Goal: Transaction & Acquisition: Purchase product/service

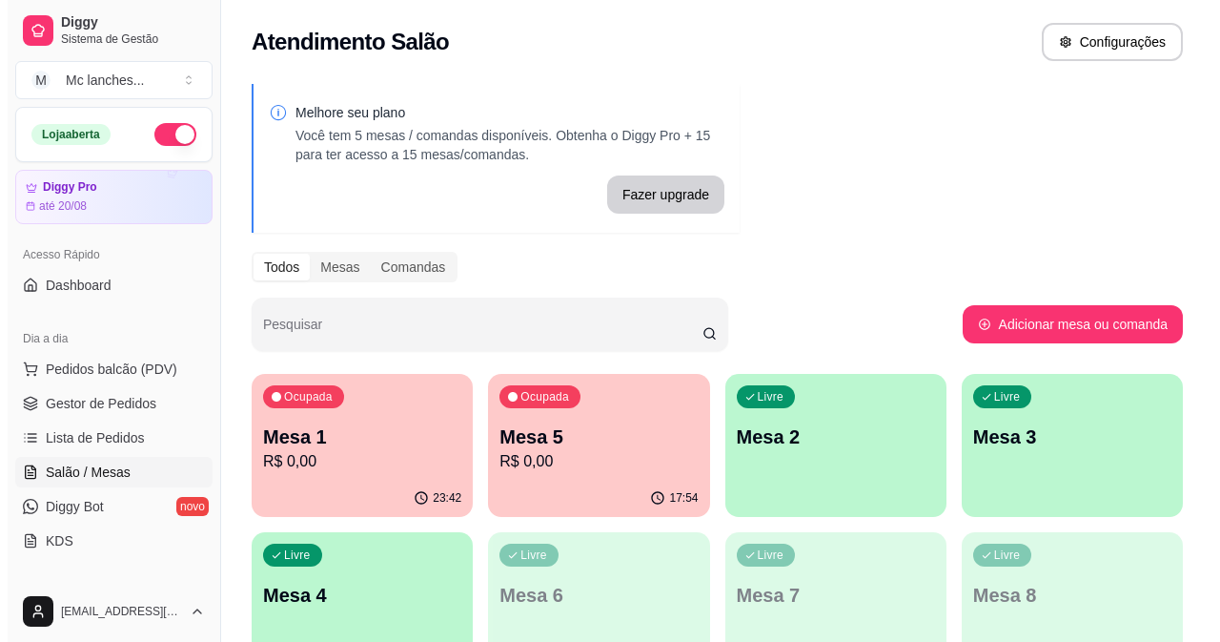
scroll to position [95, 0]
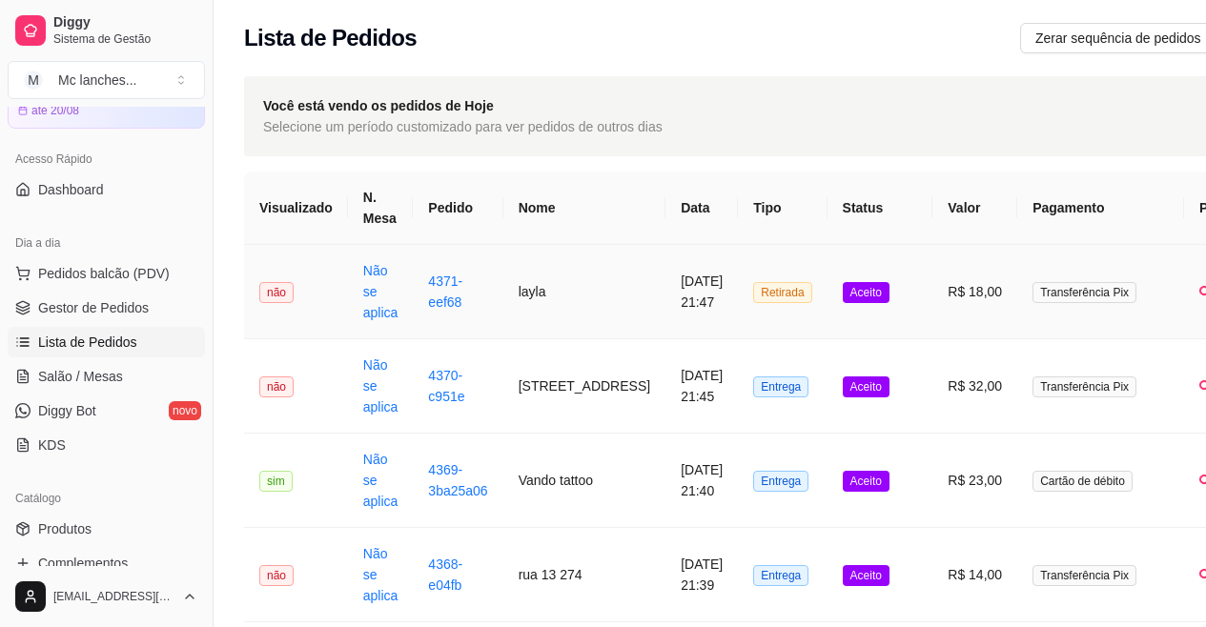
click at [848, 301] on td "Aceito" at bounding box center [881, 292] width 106 height 94
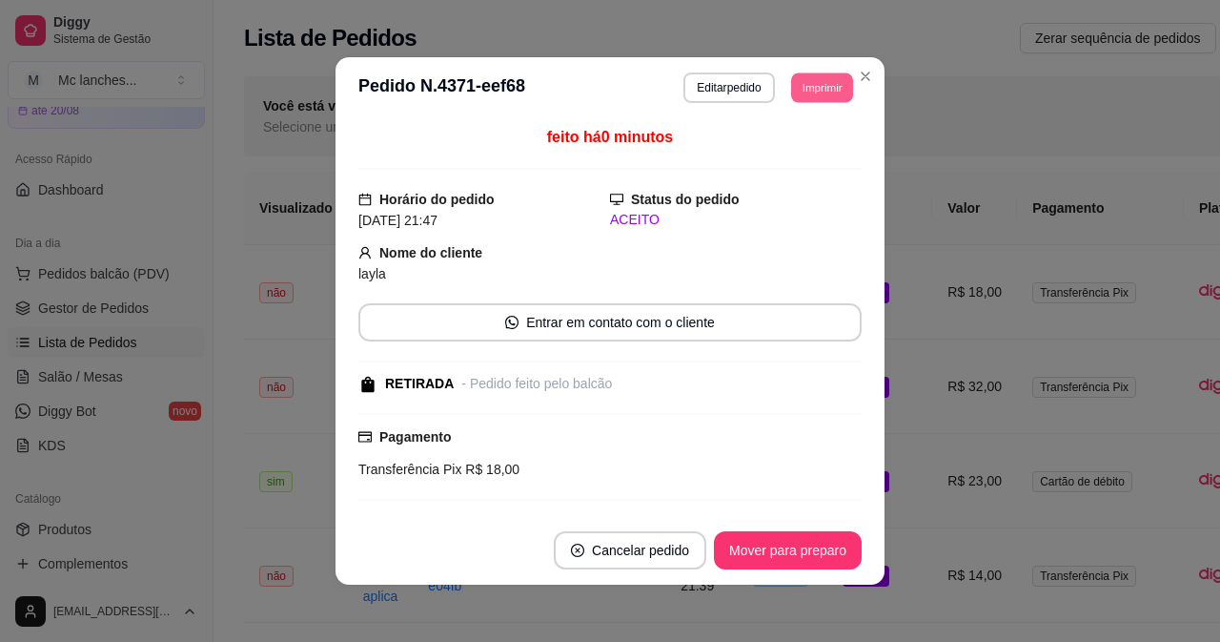
click at [803, 77] on button "Imprimir" at bounding box center [822, 87] width 62 height 30
click at [806, 152] on button "Balcão Principal" at bounding box center [778, 154] width 133 height 30
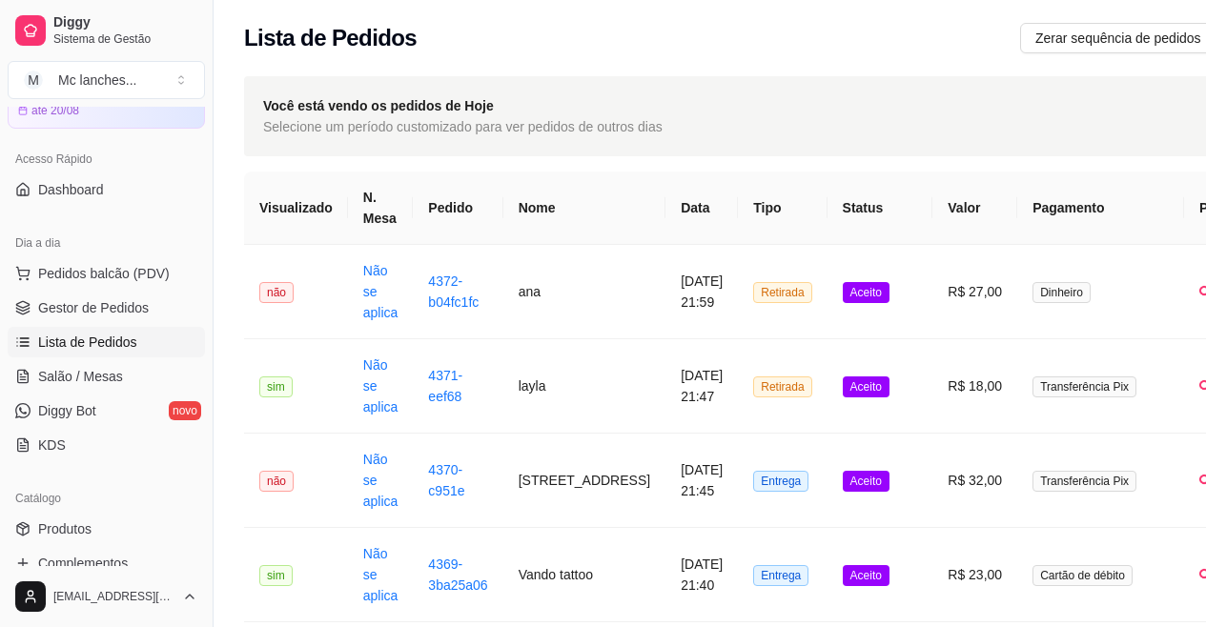
click at [128, 326] on ul "Pedidos balcão (PDV) Gestor de Pedidos Lista de Pedidos Salão / Mesas Diggy Bot…" at bounding box center [106, 359] width 197 height 202
click at [148, 314] on link "Gestor de Pedidos" at bounding box center [106, 308] width 197 height 31
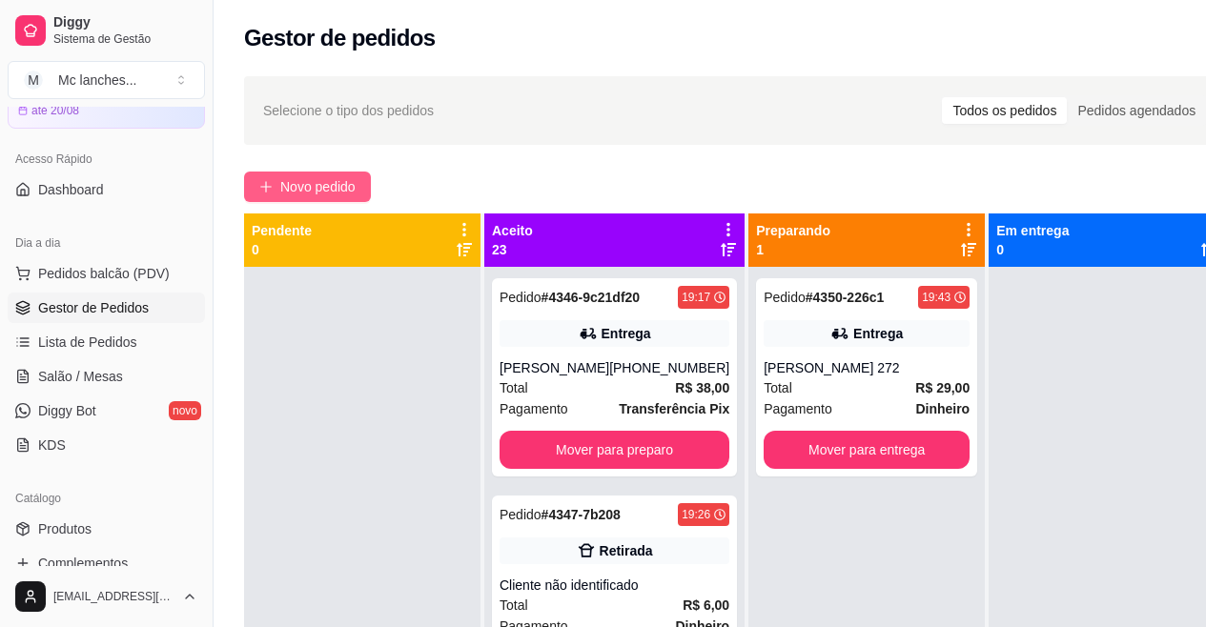
click at [320, 179] on span "Novo pedido" at bounding box center [317, 186] width 75 height 21
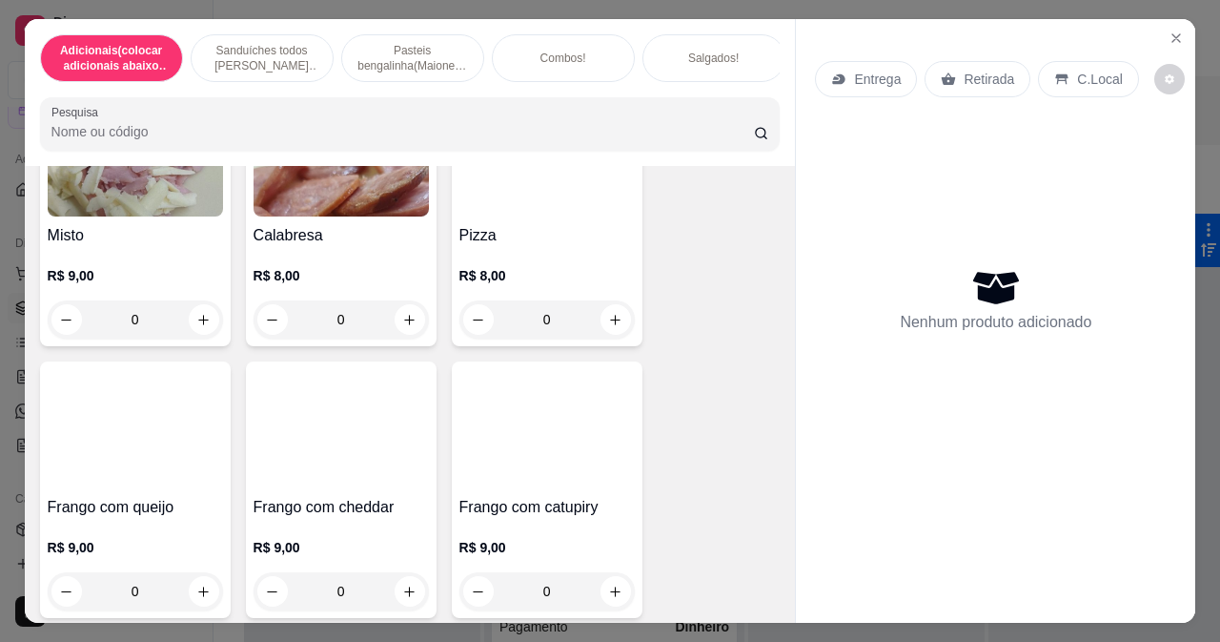
scroll to position [3337, 0]
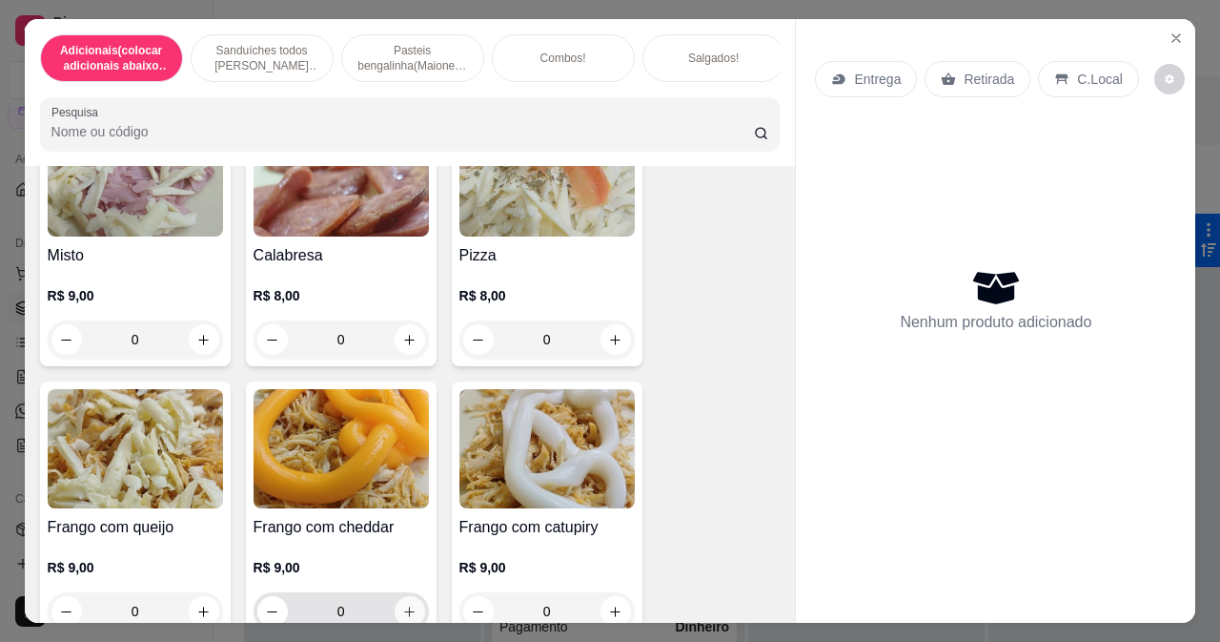
click at [405, 606] on icon "increase-product-quantity" at bounding box center [409, 611] width 10 height 10
type input "1"
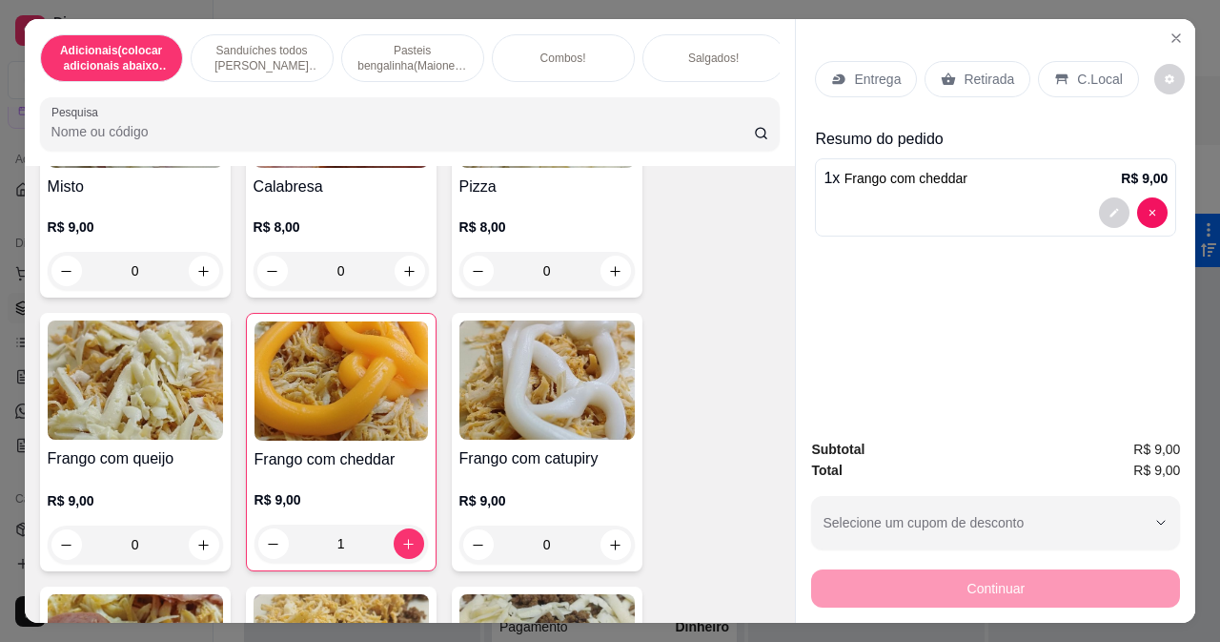
scroll to position [3432, 0]
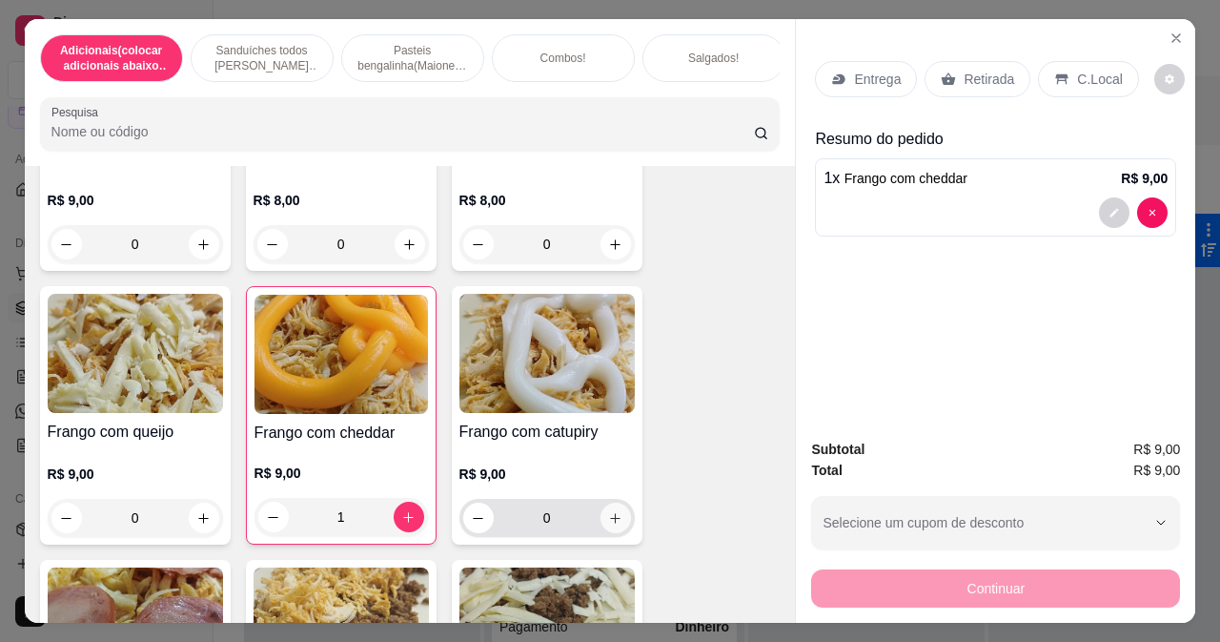
click at [617, 502] on button "increase-product-quantity" at bounding box center [616, 517] width 31 height 31
type input "1"
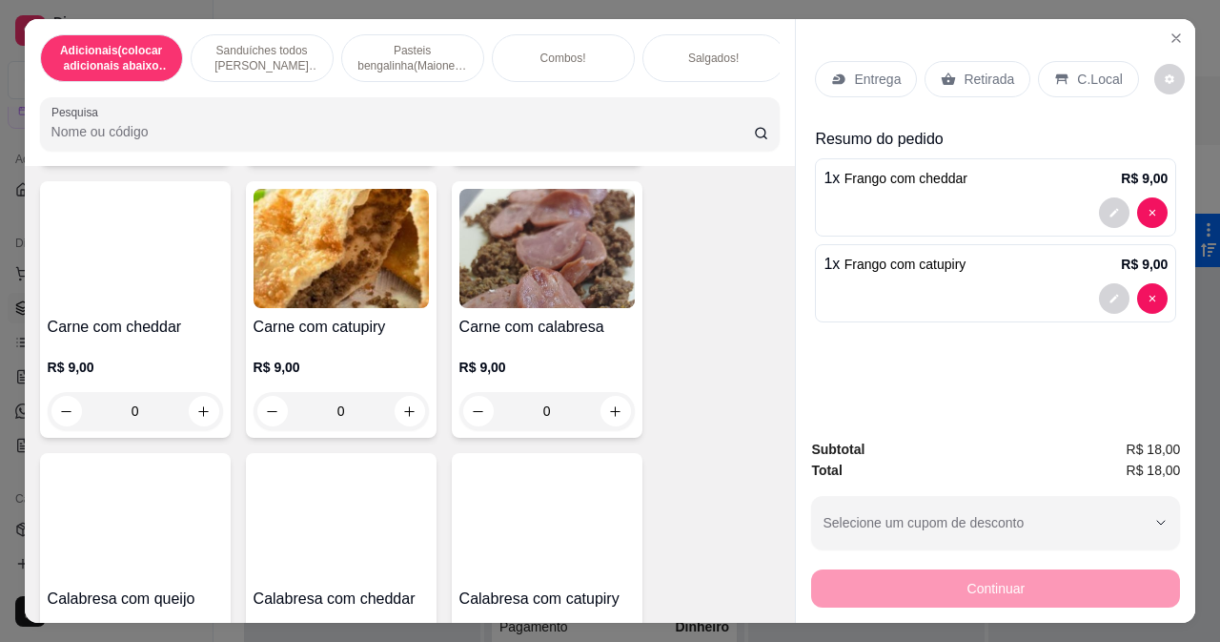
scroll to position [4100, 0]
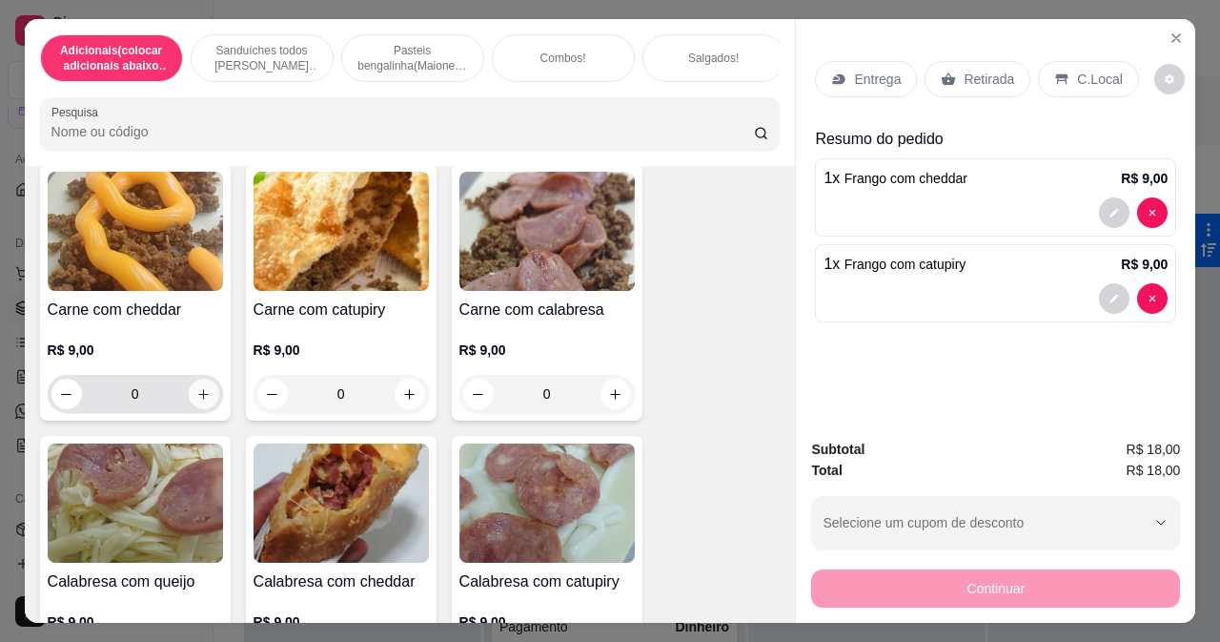
click at [197, 387] on icon "increase-product-quantity" at bounding box center [203, 394] width 14 height 14
type input "1"
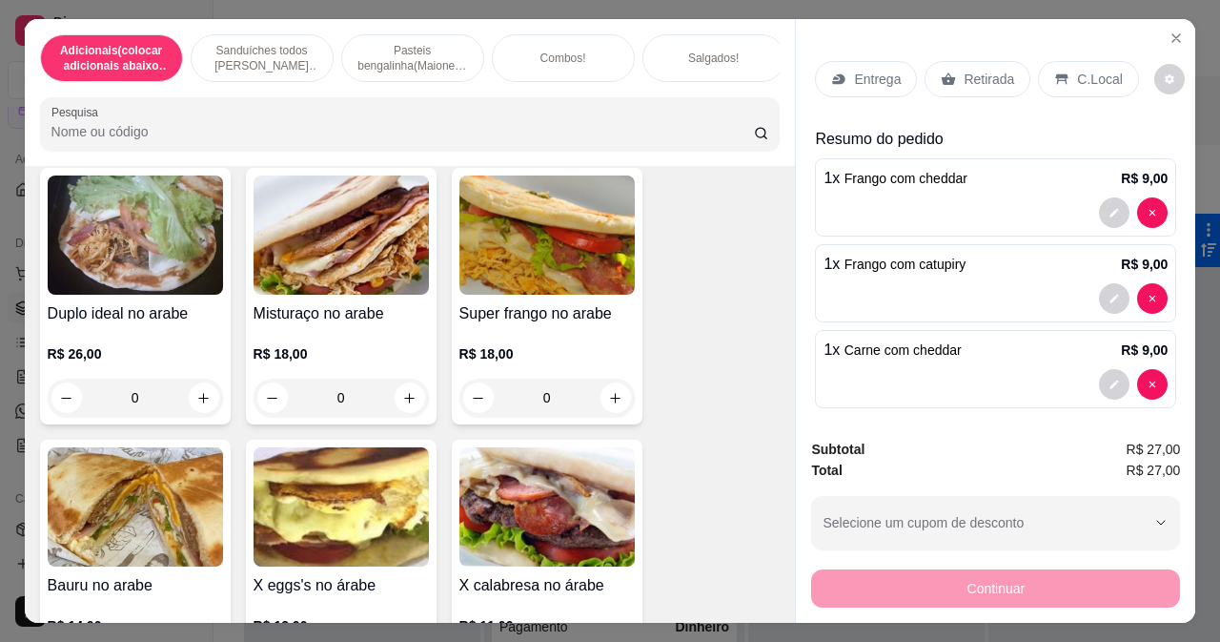
scroll to position [0, 0]
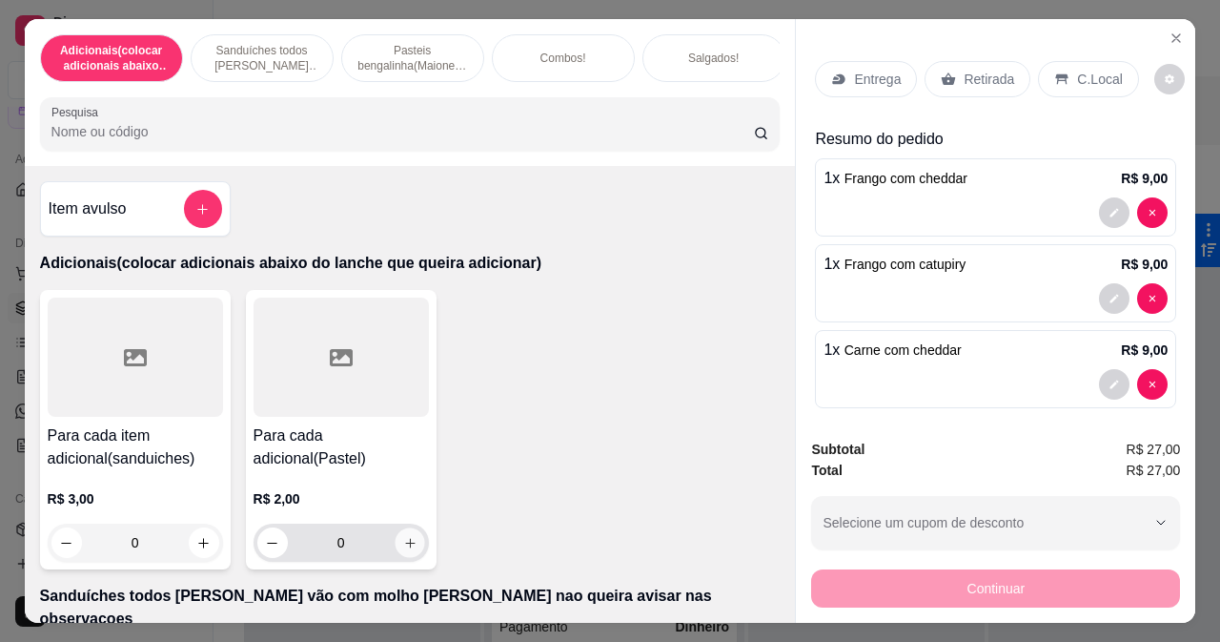
click at [404, 539] on button "increase-product-quantity" at bounding box center [410, 543] width 30 height 30
type input "1"
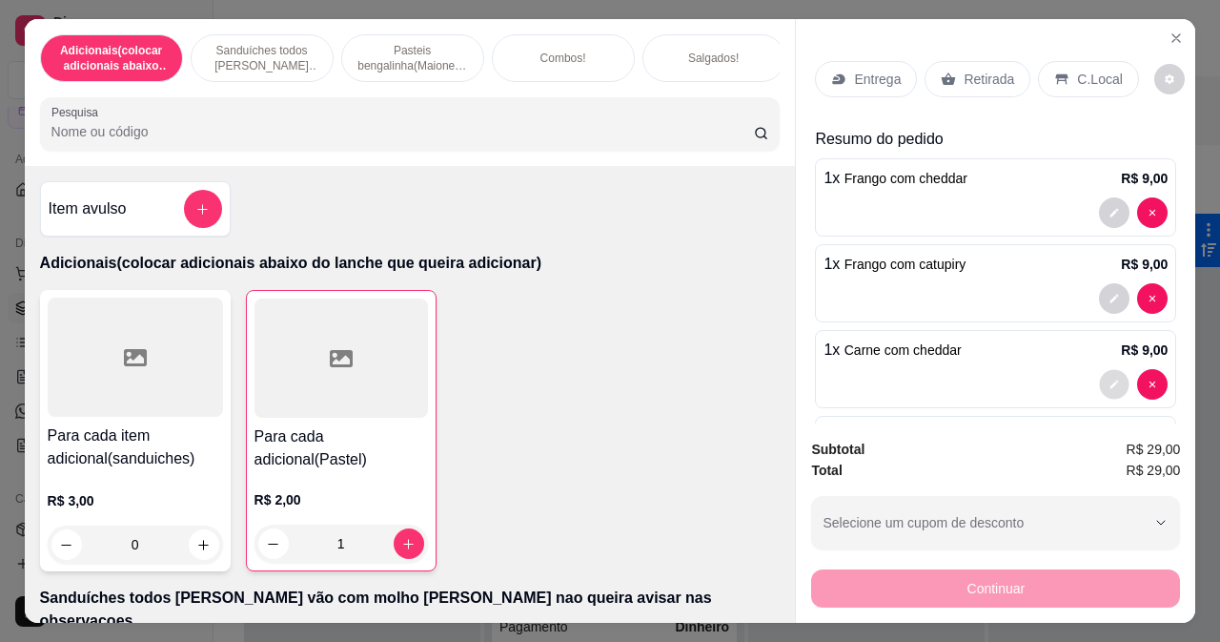
click at [1100, 381] on button "decrease-product-quantity" at bounding box center [1115, 385] width 30 height 30
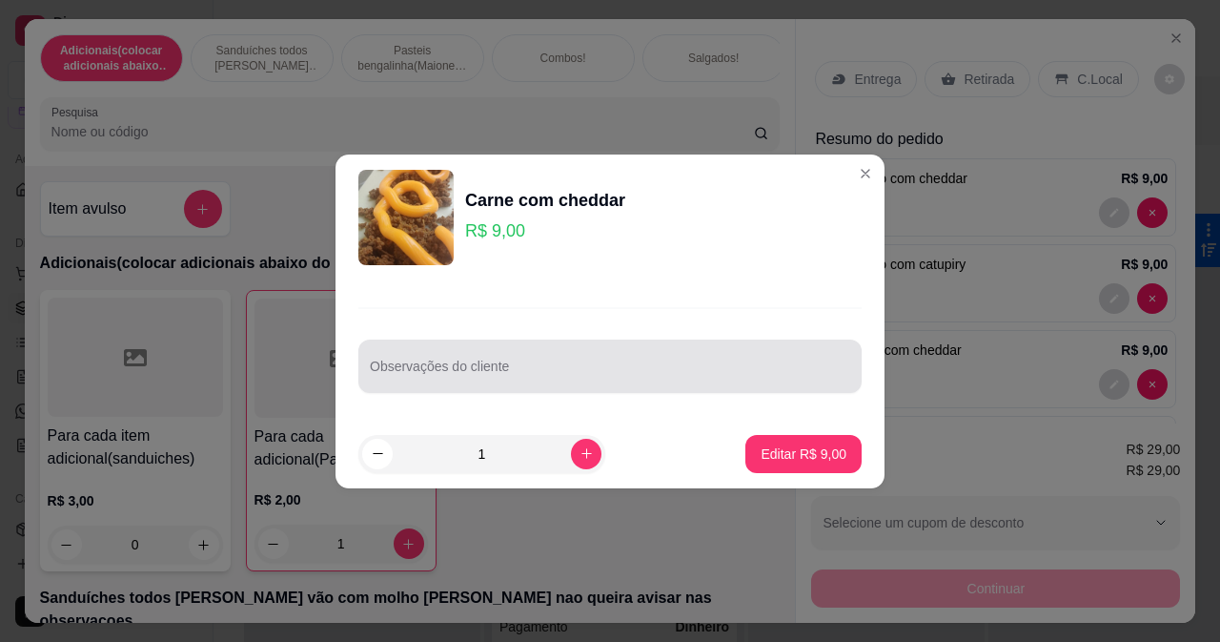
click at [625, 362] on div at bounding box center [610, 366] width 481 height 38
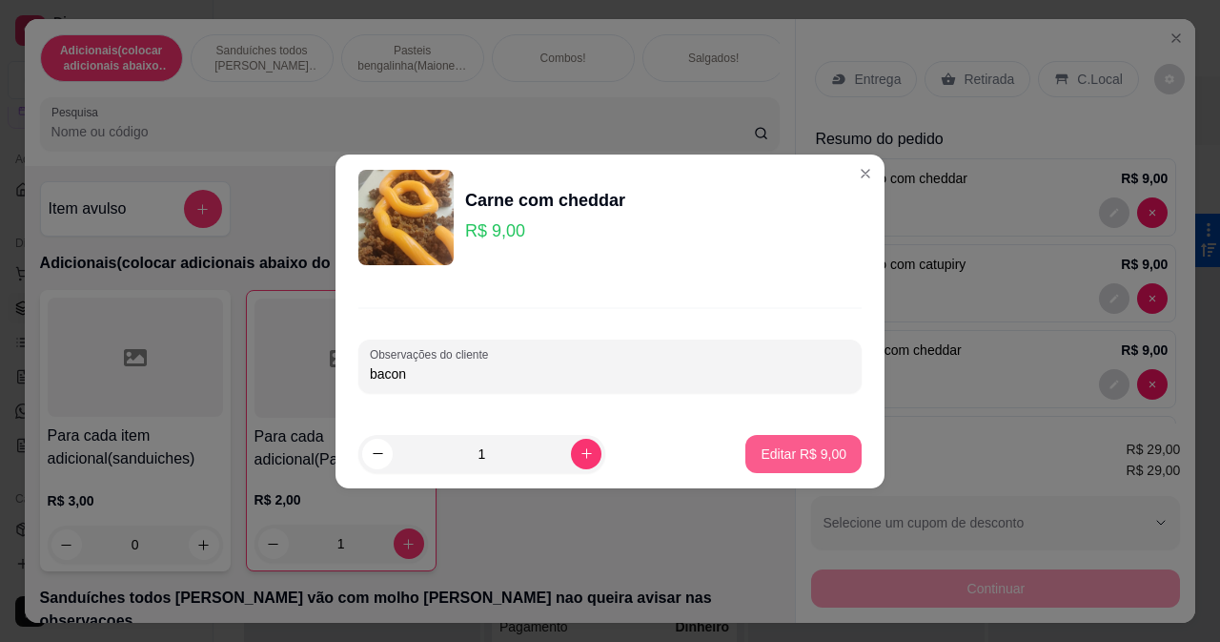
type input "bacon"
click at [779, 441] on button "Editar R$ 9,00" at bounding box center [804, 454] width 116 height 38
type input "0"
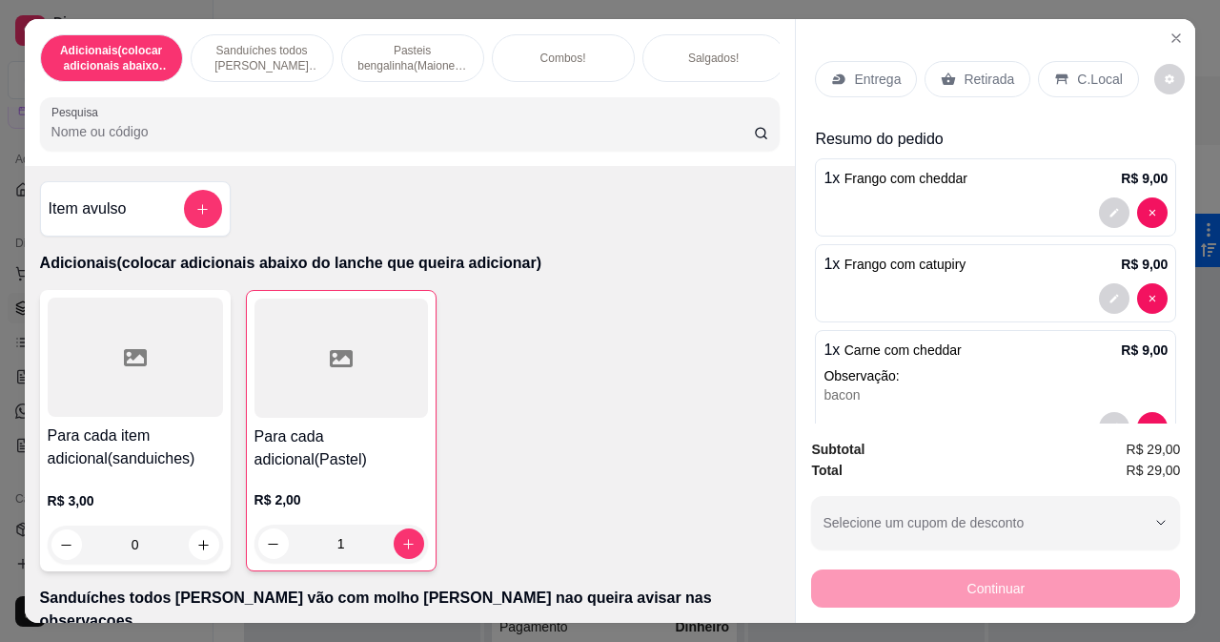
click at [887, 70] on p "Entrega" at bounding box center [877, 79] width 47 height 19
click at [962, 63] on div "Retirada" at bounding box center [978, 79] width 106 height 36
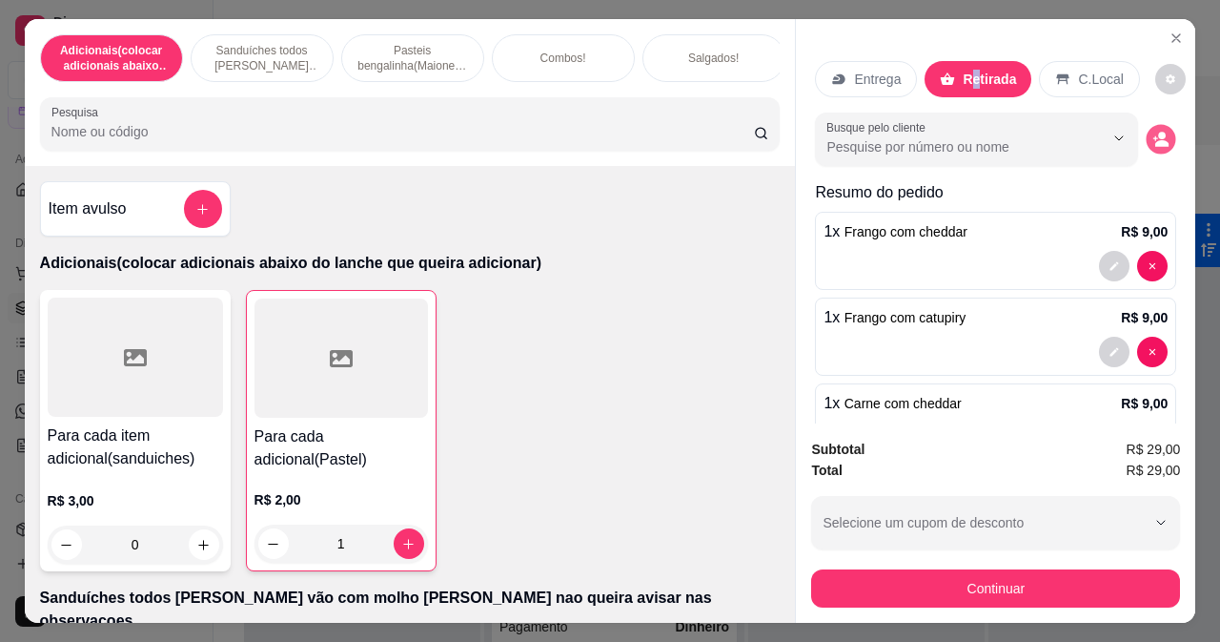
click at [1156, 140] on icon "decrease-product-quantity" at bounding box center [1162, 143] width 13 height 7
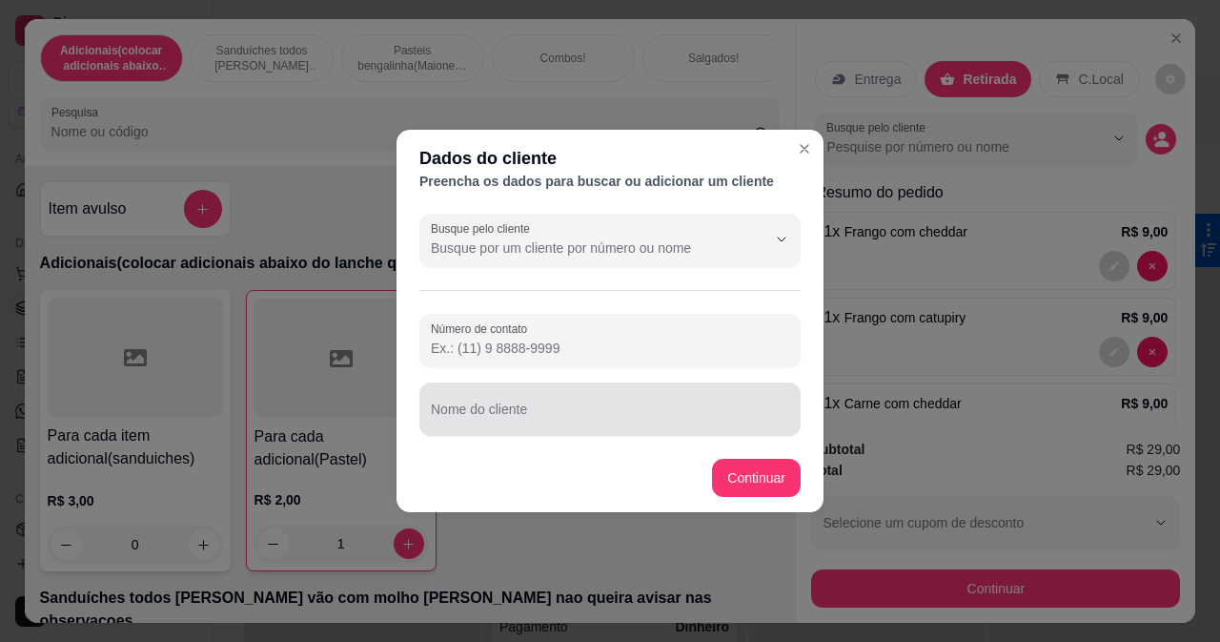
click at [691, 399] on div at bounding box center [610, 409] width 359 height 38
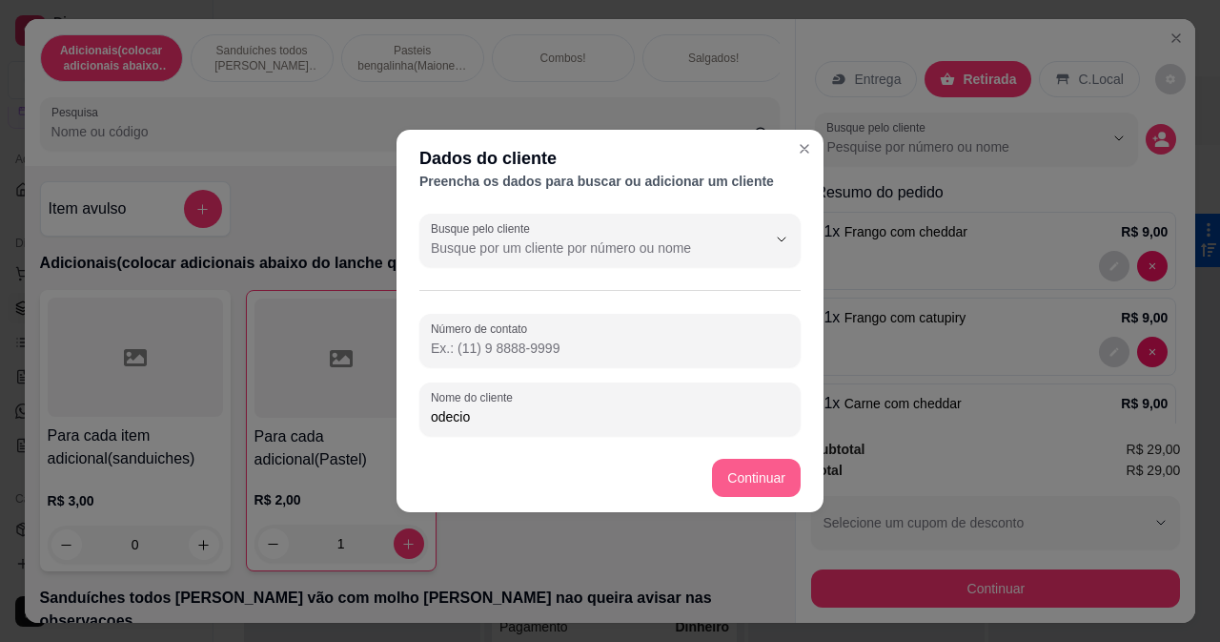
type input "odecio"
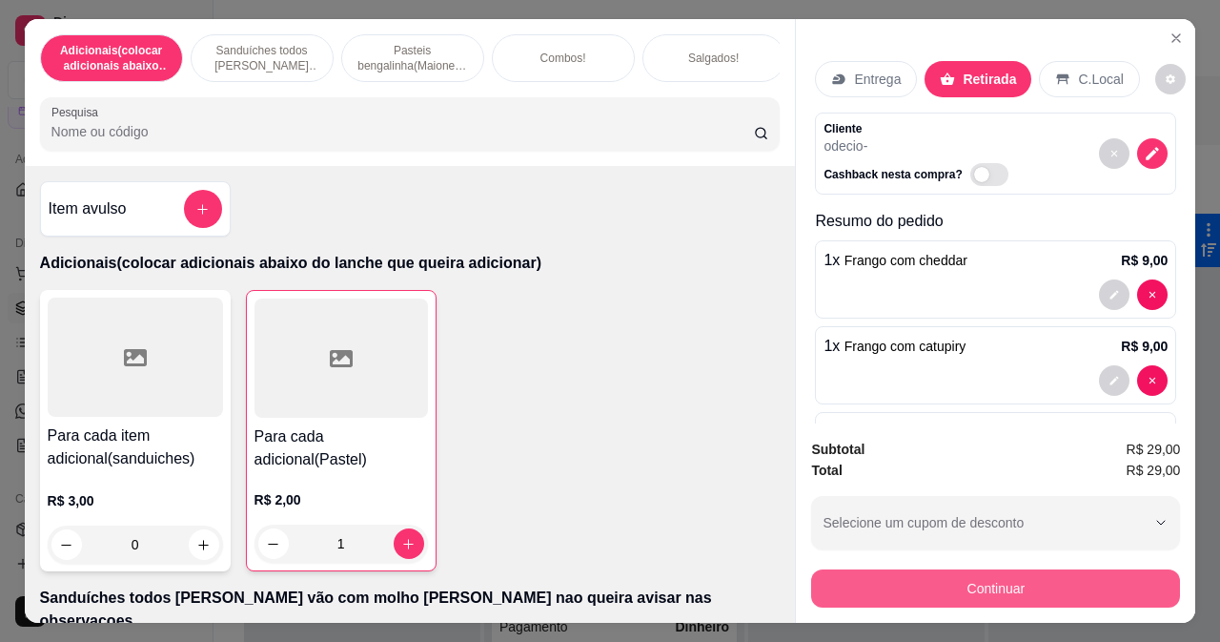
click at [997, 600] on div "Continuar" at bounding box center [995, 585] width 369 height 43
click at [874, 580] on button "Continuar" at bounding box center [996, 587] width 358 height 37
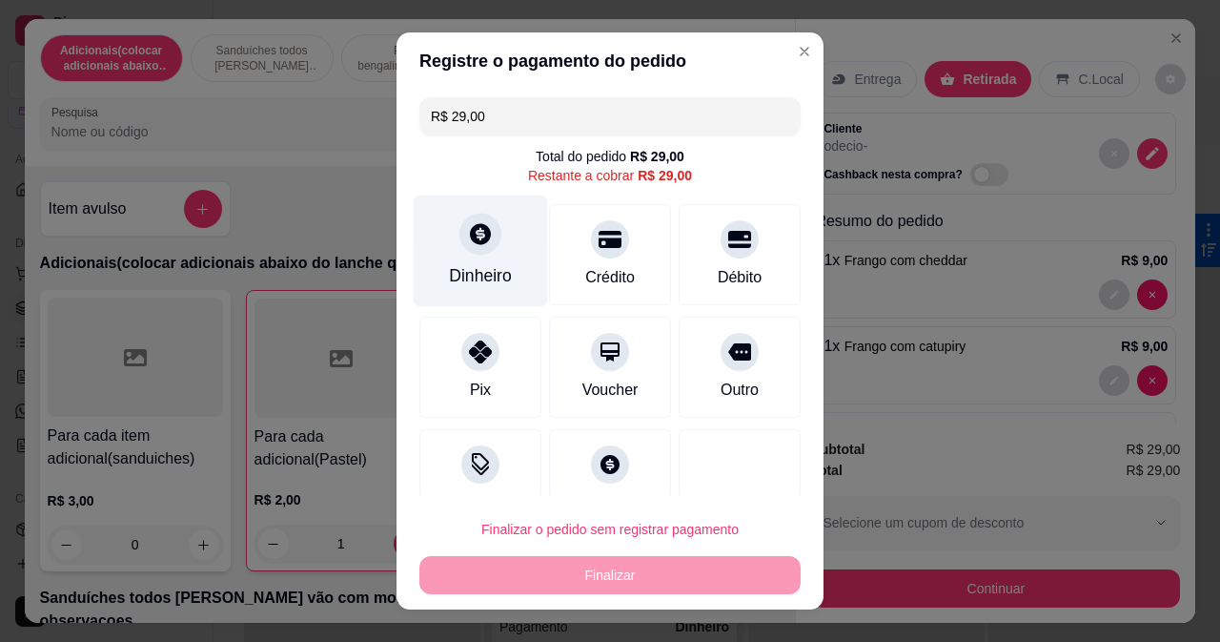
click at [448, 226] on div "Dinheiro" at bounding box center [481, 251] width 134 height 112
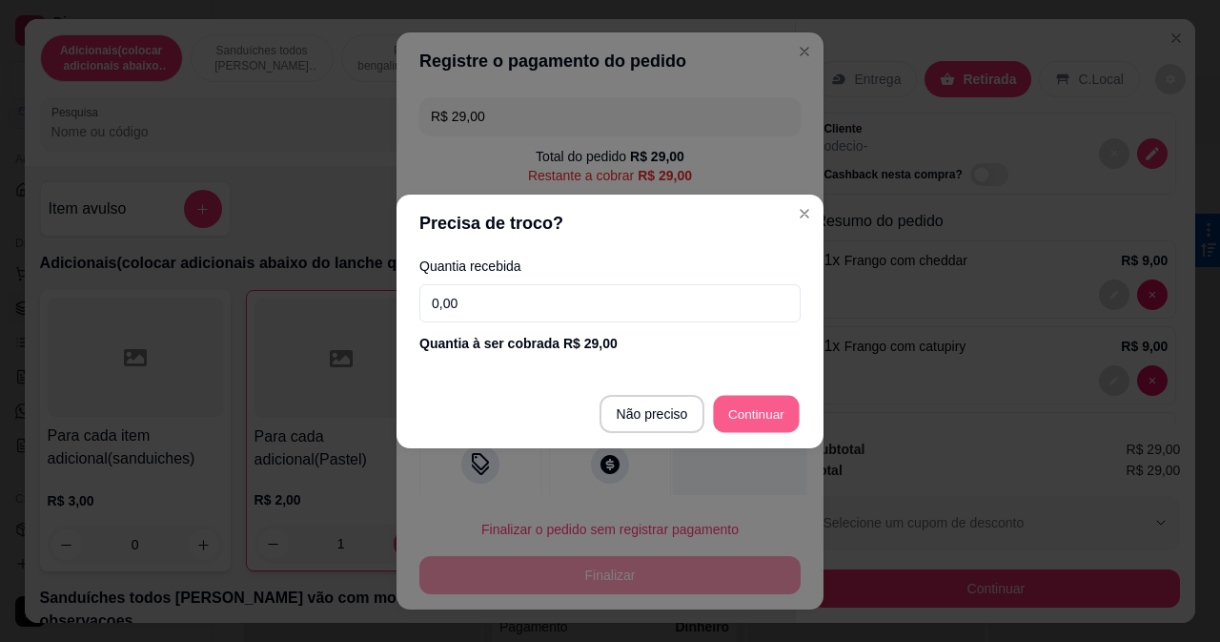
type input "R$ 0,00"
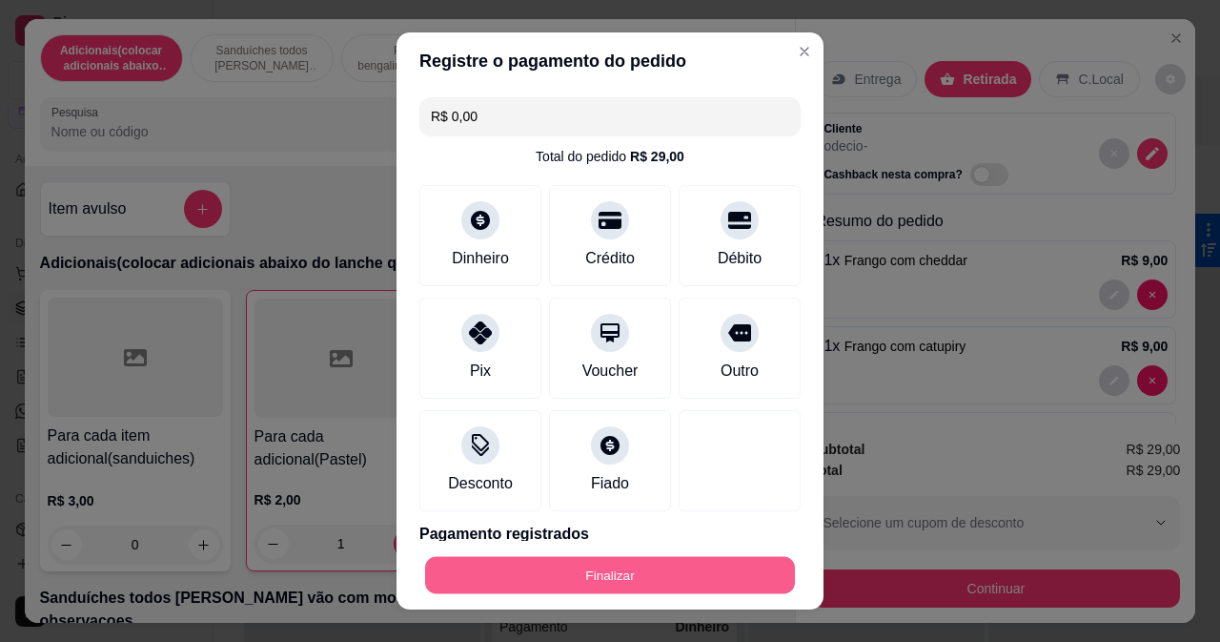
click at [681, 578] on button "Finalizar" at bounding box center [610, 575] width 370 height 37
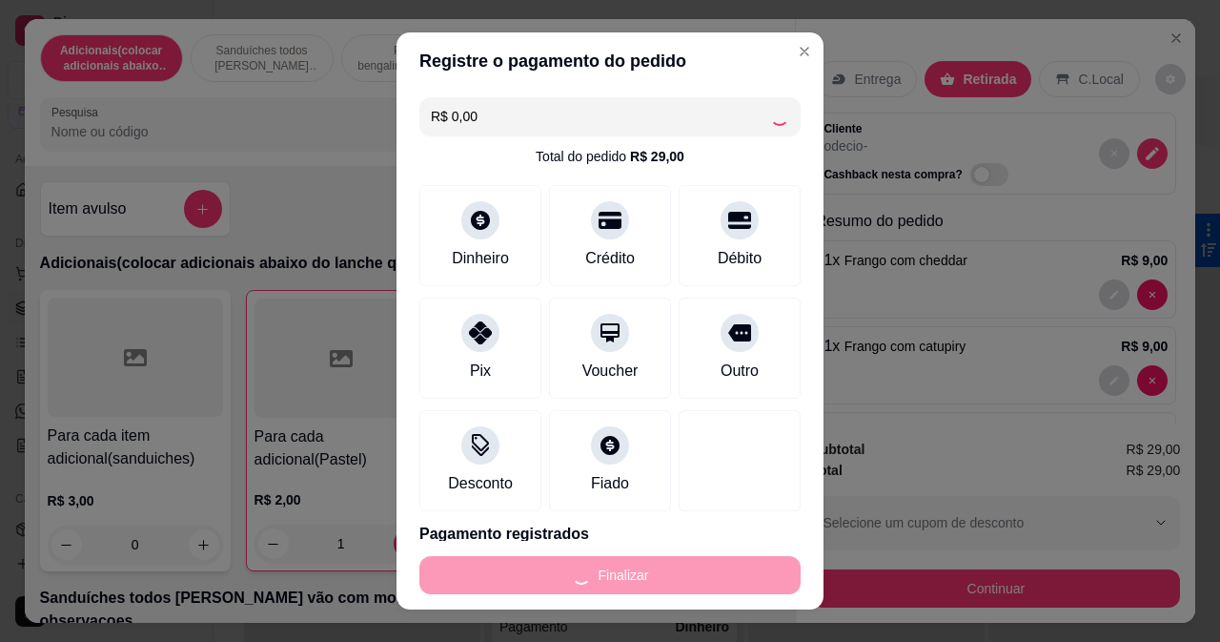
type input "0"
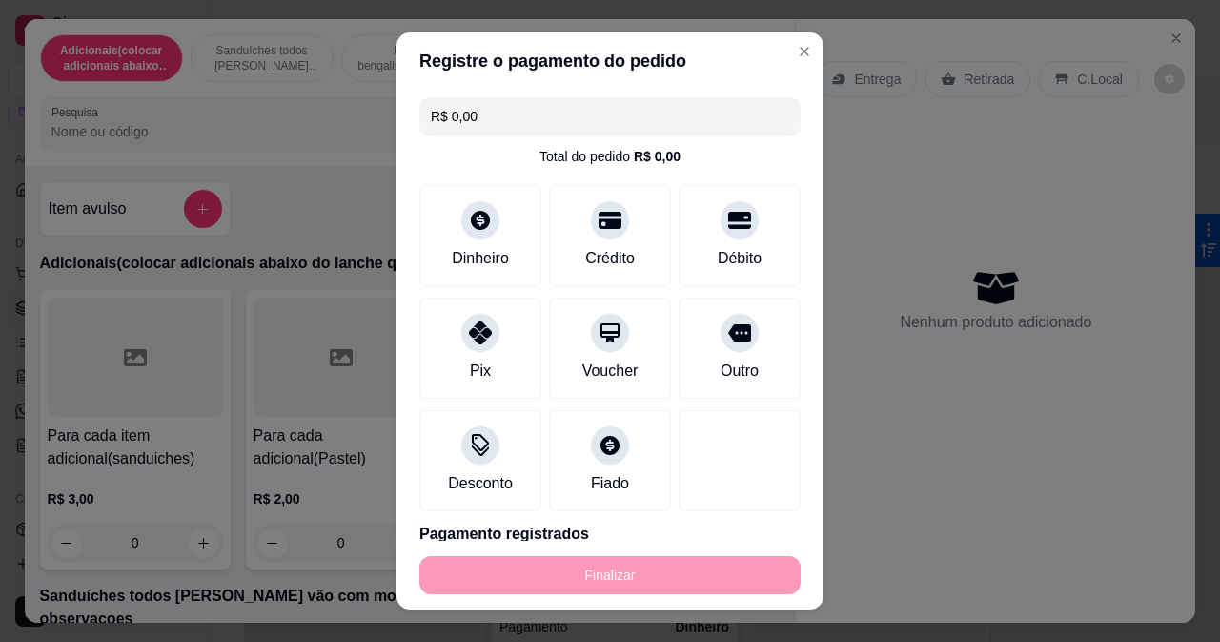
type input "-R$ 29,00"
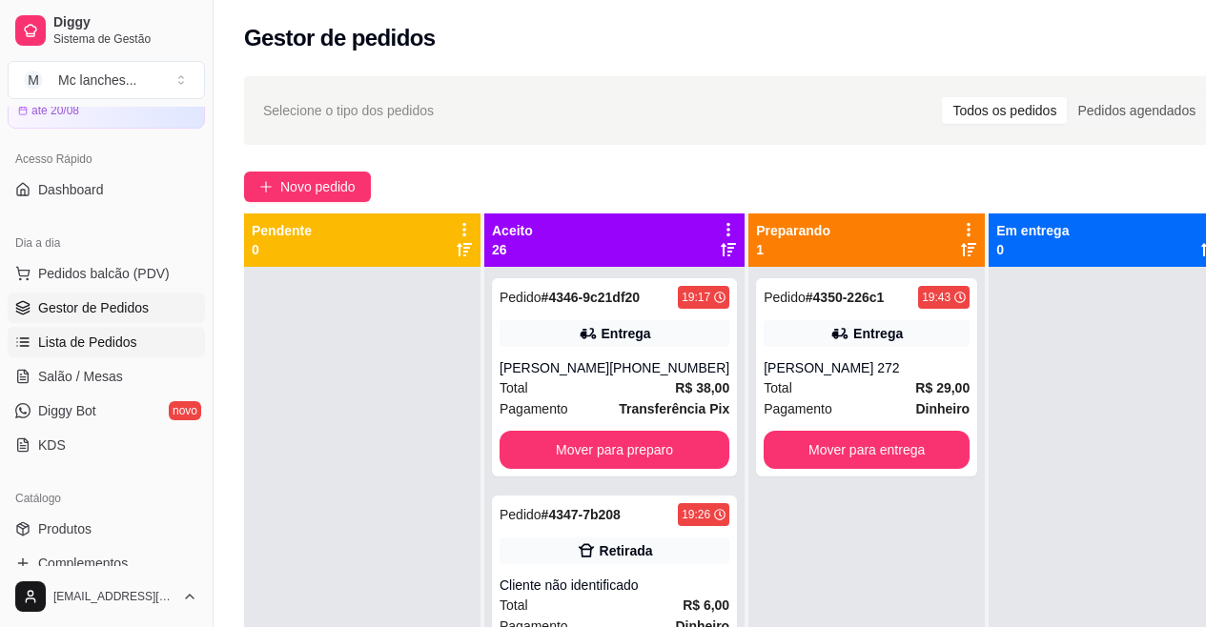
click at [160, 336] on link "Lista de Pedidos" at bounding box center [106, 342] width 197 height 31
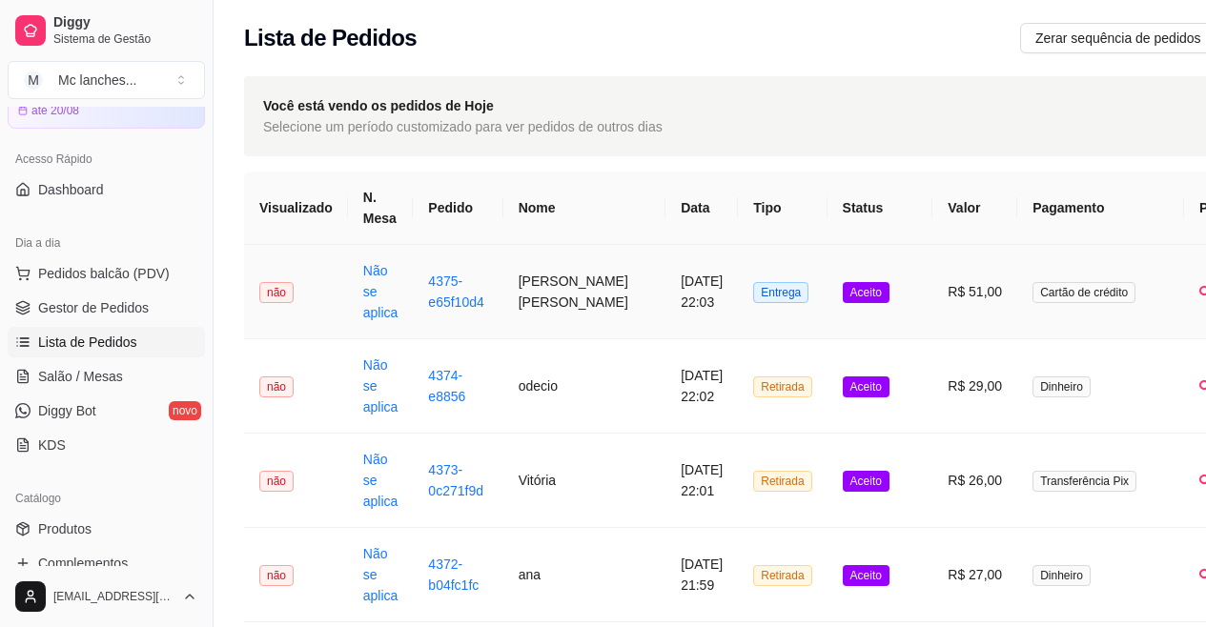
click at [1114, 308] on td "Cartão de crédito" at bounding box center [1100, 292] width 167 height 94
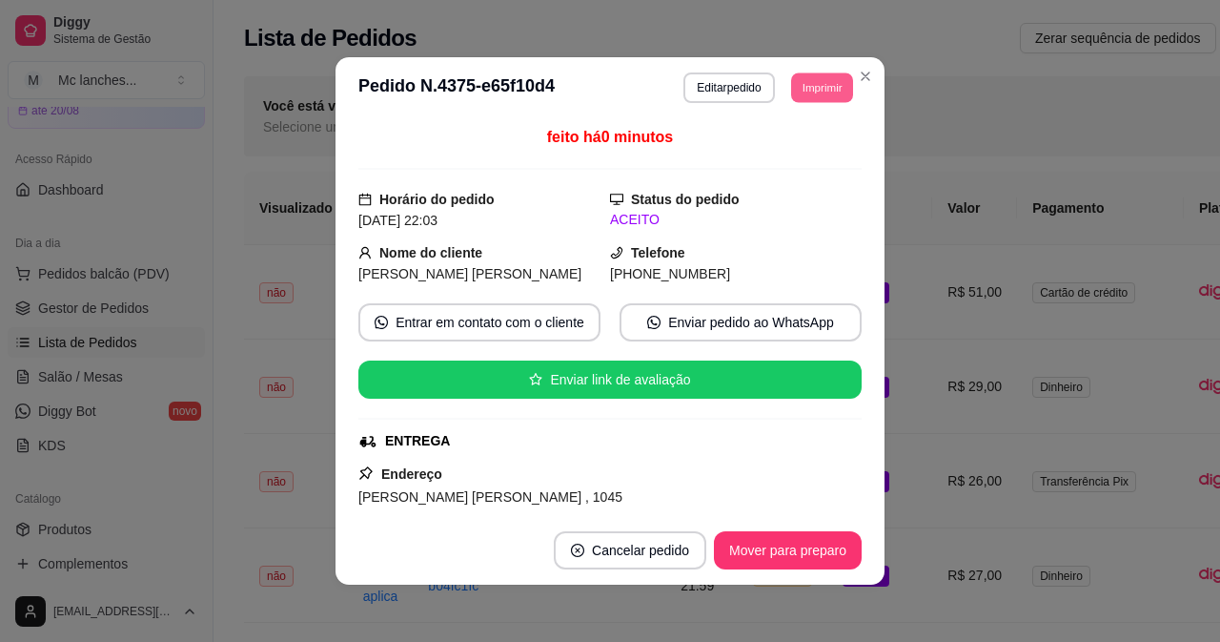
click at [822, 84] on button "Imprimir" at bounding box center [822, 87] width 62 height 30
click at [808, 153] on button "Balcão Principal" at bounding box center [778, 154] width 133 height 30
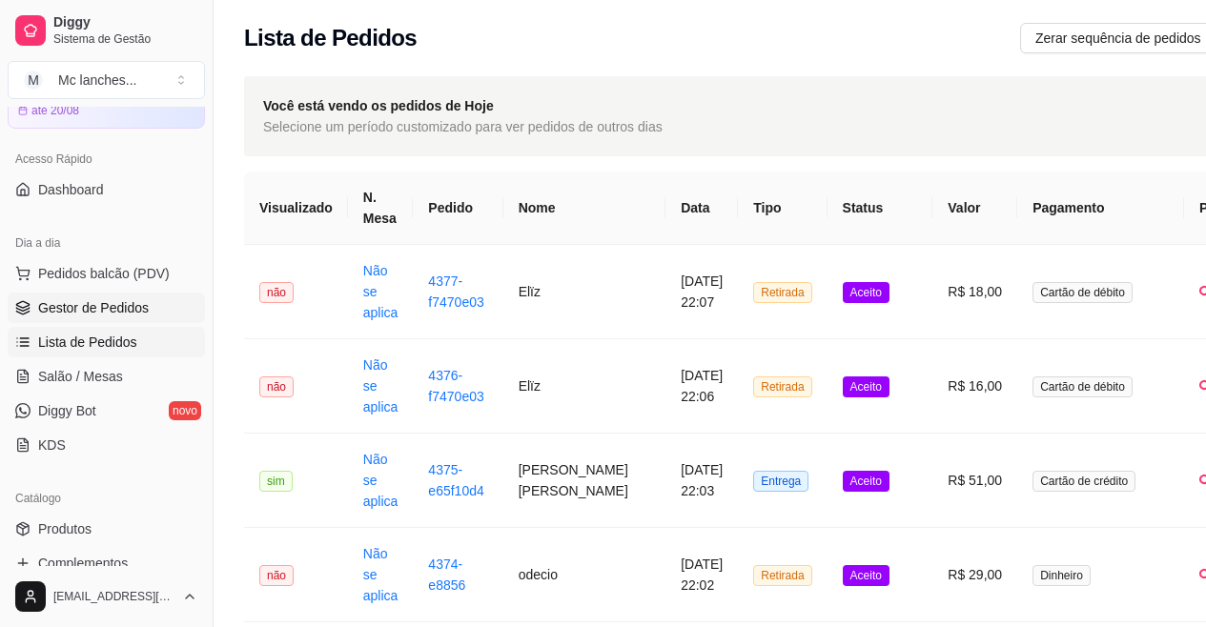
click at [92, 299] on span "Gestor de Pedidos" at bounding box center [93, 307] width 111 height 19
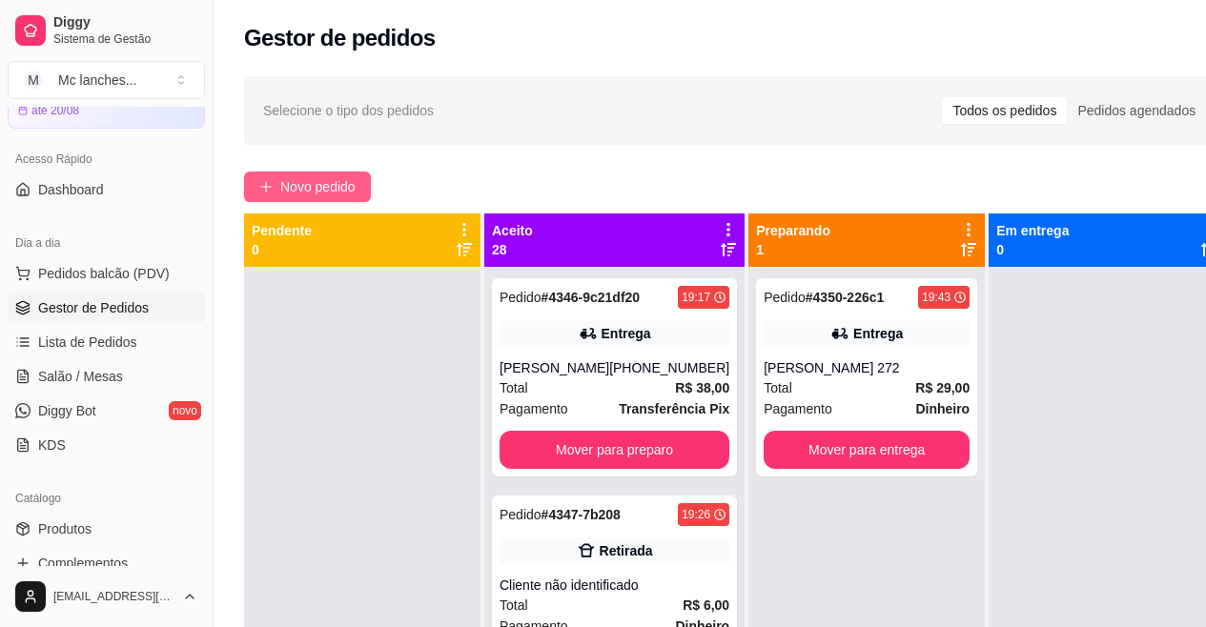
click at [326, 173] on button "Novo pedido" at bounding box center [307, 187] width 127 height 31
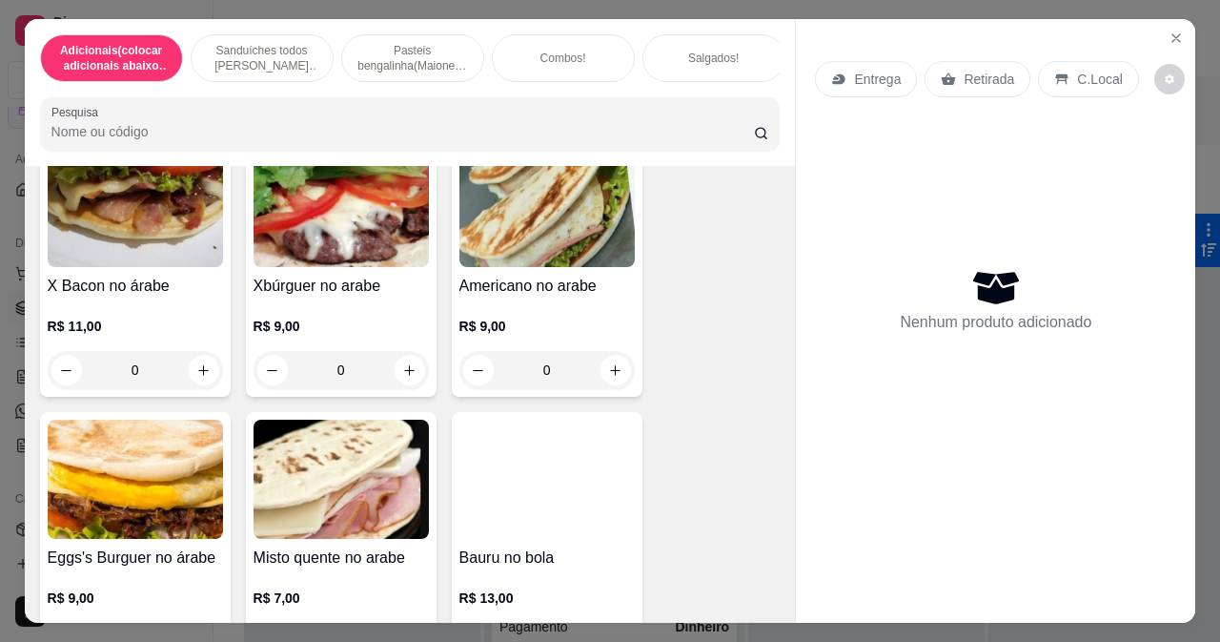
scroll to position [1621, 0]
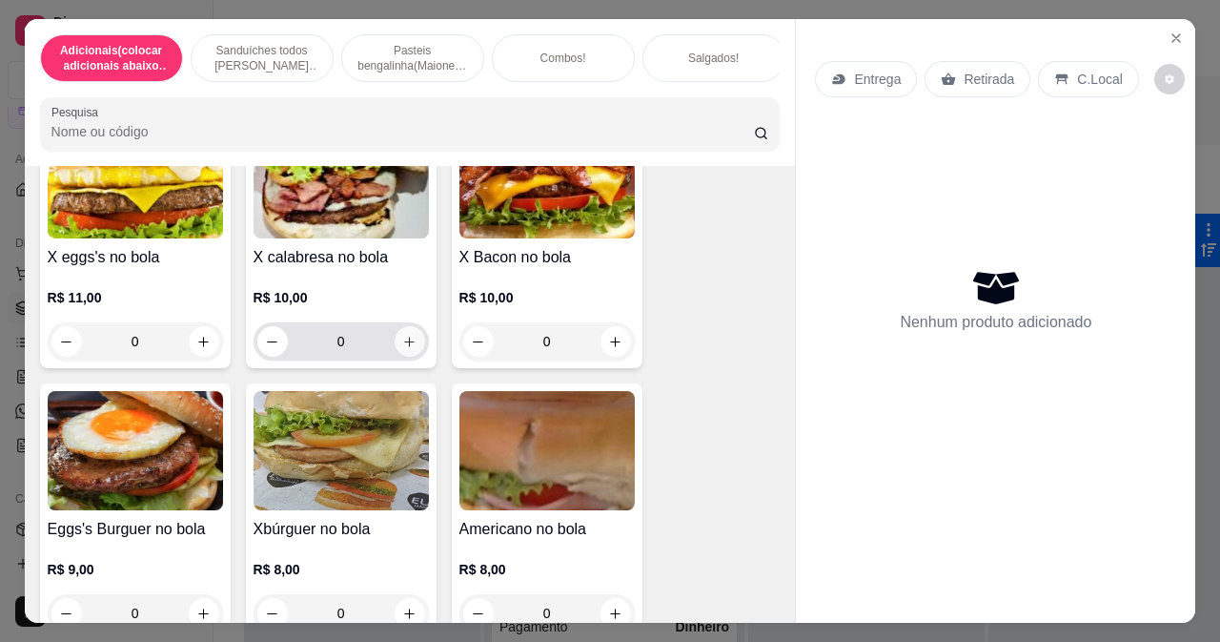
click at [411, 326] on button "increase-product-quantity" at bounding box center [410, 341] width 31 height 31
type input "1"
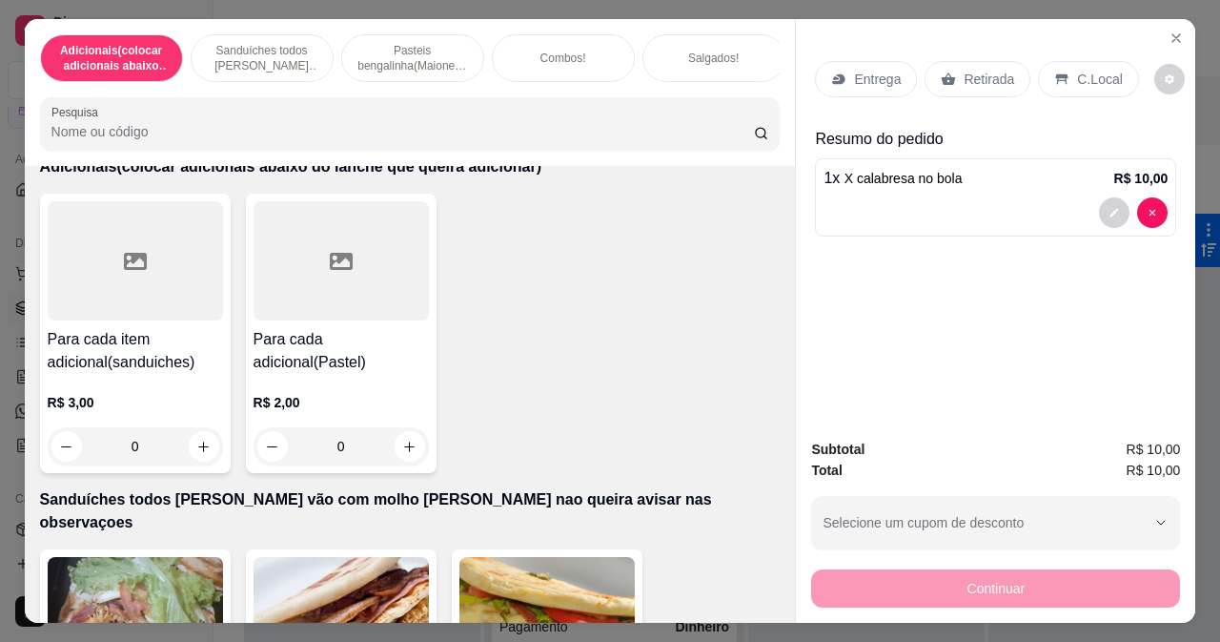
scroll to position [95, 0]
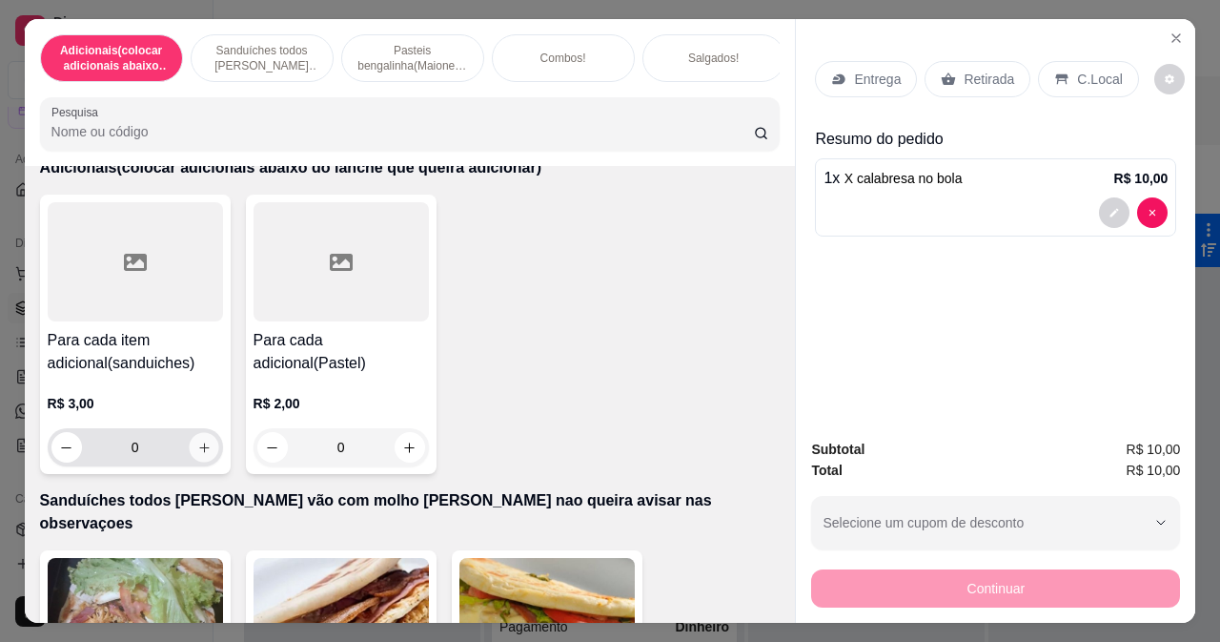
click at [204, 459] on button "increase-product-quantity" at bounding box center [204, 448] width 30 height 30
type input "1"
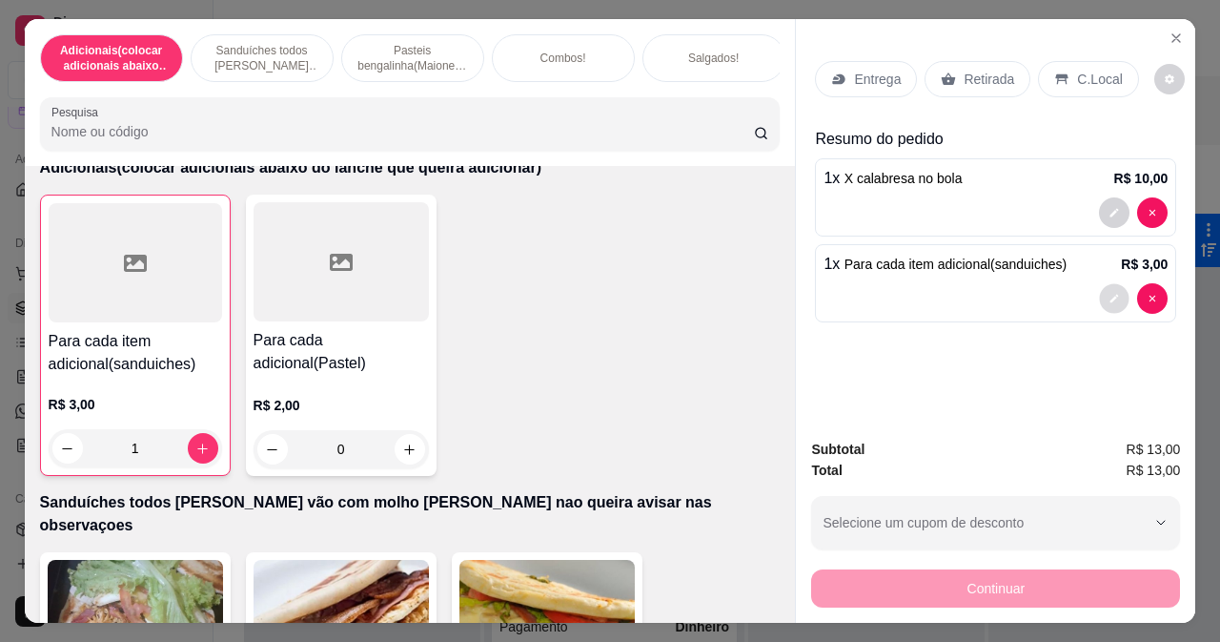
click at [1110, 298] on button "decrease-product-quantity" at bounding box center [1115, 299] width 30 height 30
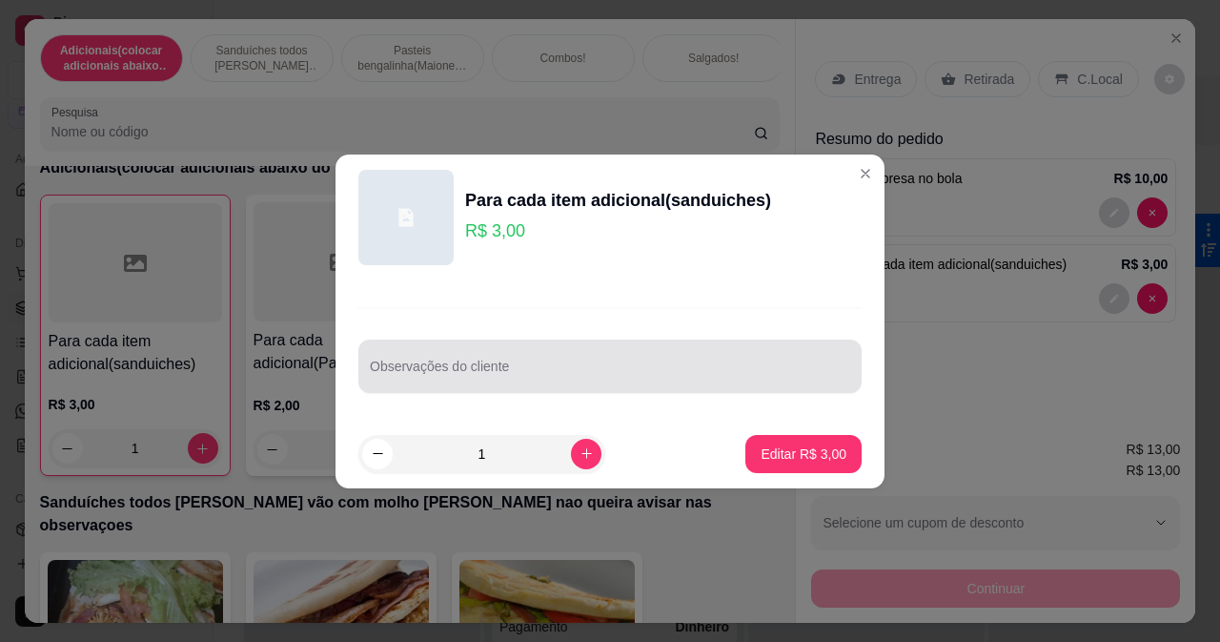
click at [622, 364] on input "Observações do cliente" at bounding box center [610, 373] width 481 height 19
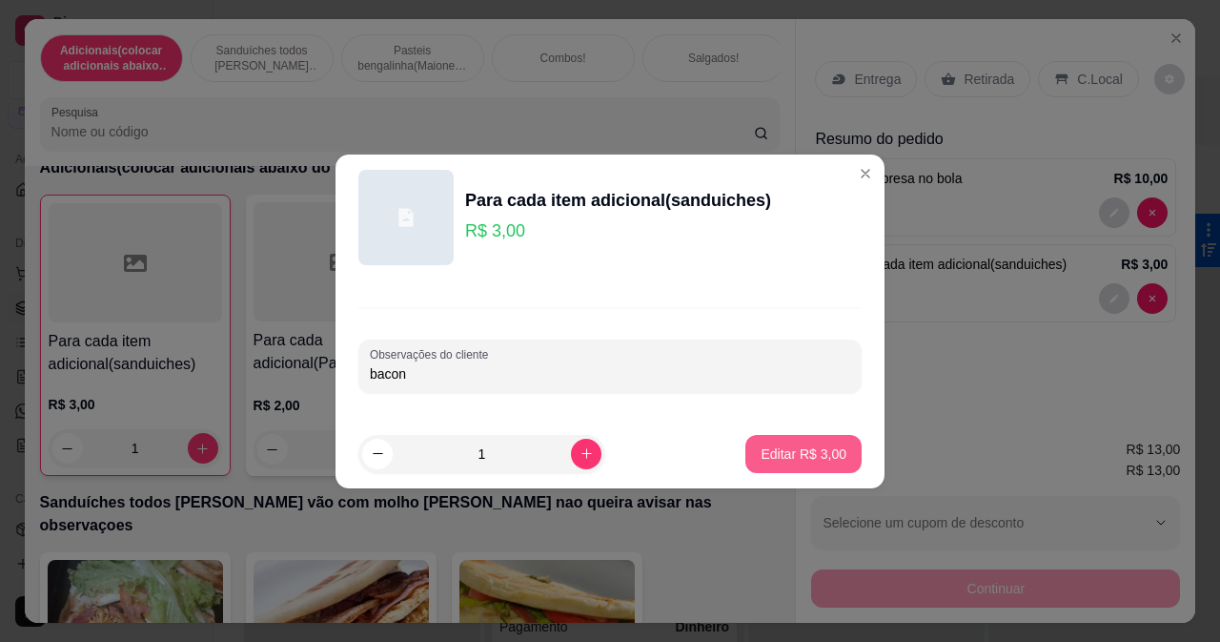
type input "bacon"
click at [822, 451] on p "Editar R$ 3,00" at bounding box center [804, 453] width 86 height 19
type input "0"
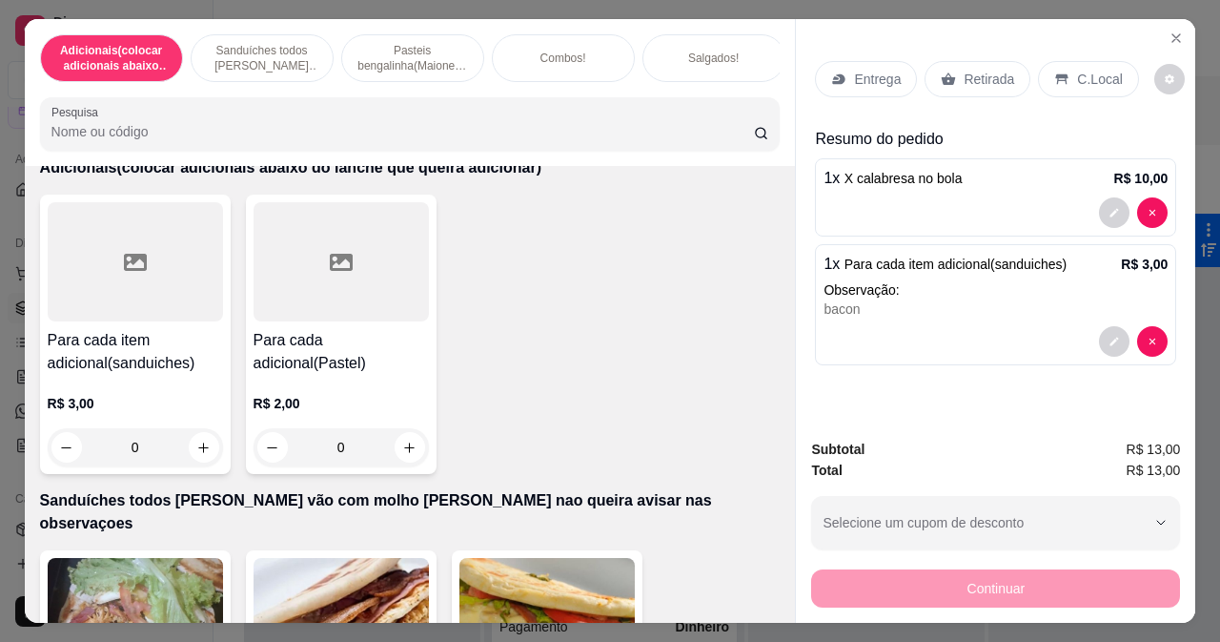
click at [982, 70] on p "Retirada" at bounding box center [989, 79] width 51 height 19
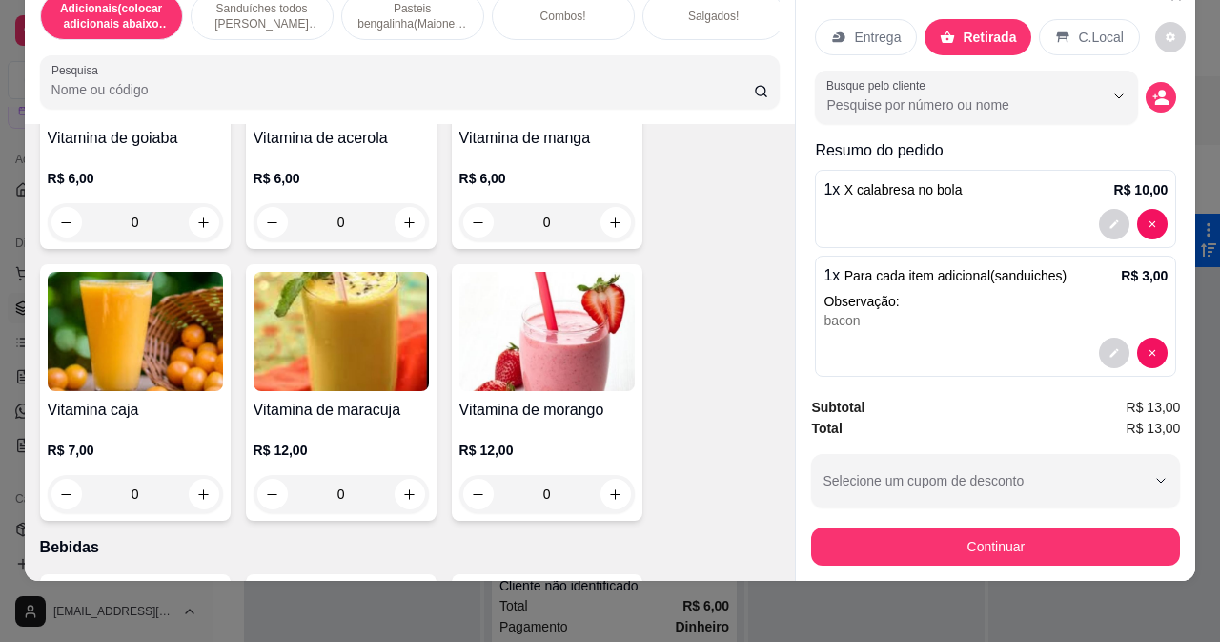
scroll to position [7628, 0]
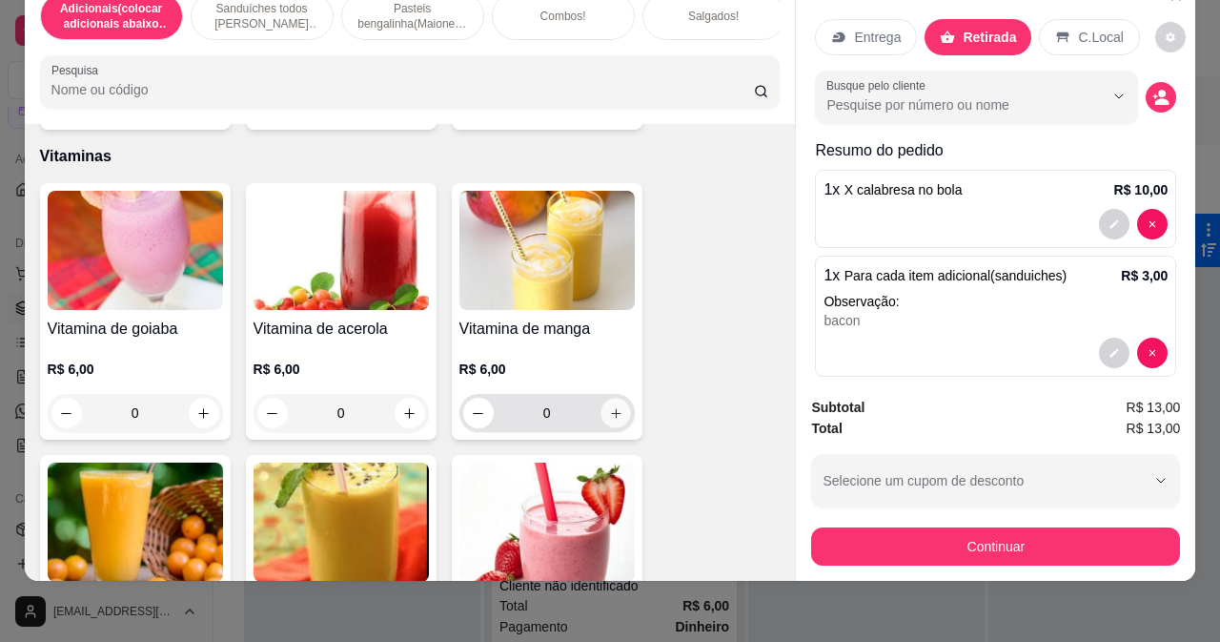
click at [612, 406] on icon "increase-product-quantity" at bounding box center [615, 413] width 14 height 14
type input "1"
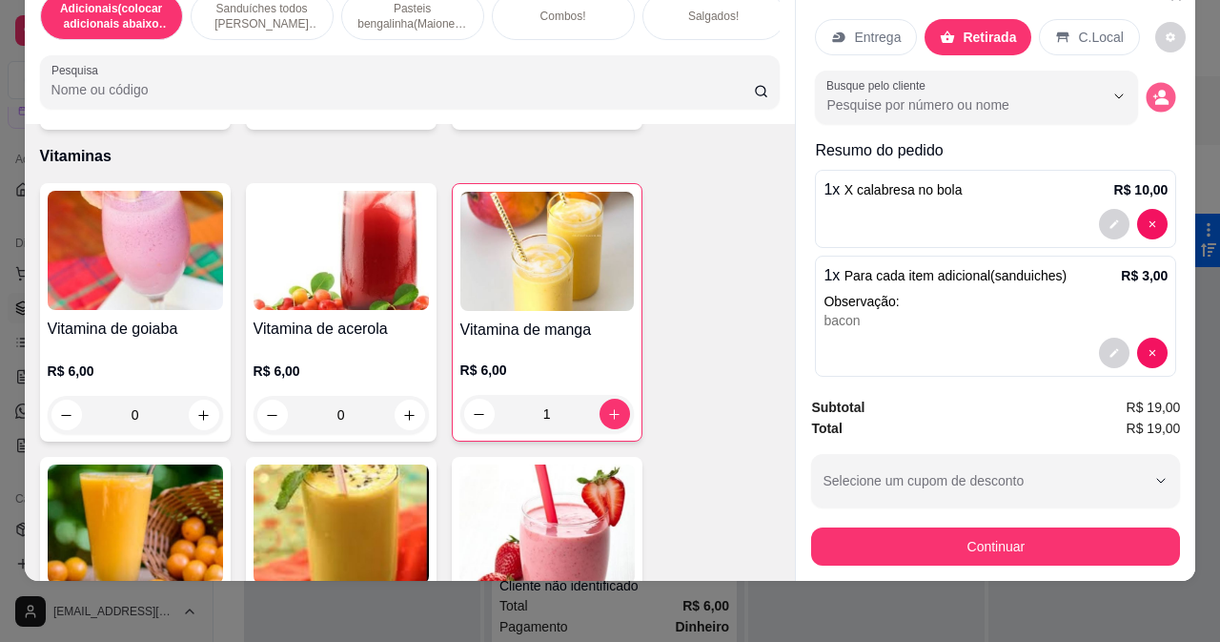
click at [1154, 89] on icon "decrease-product-quantity" at bounding box center [1162, 97] width 16 height 16
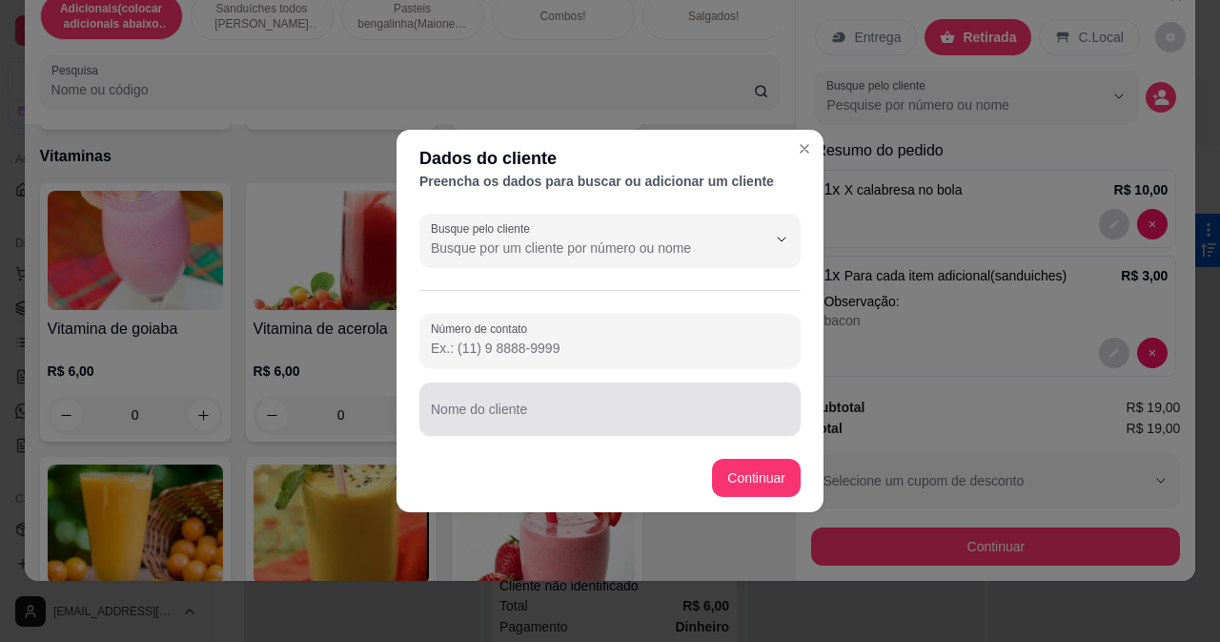
click at [676, 403] on div at bounding box center [610, 409] width 359 height 38
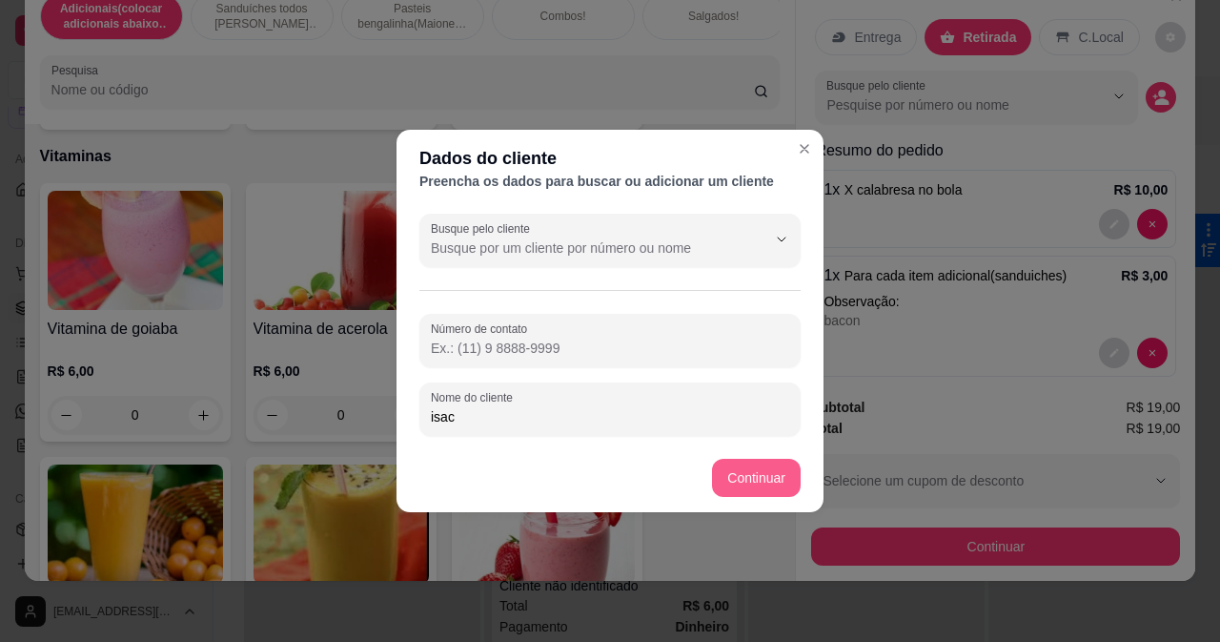
type input "isac"
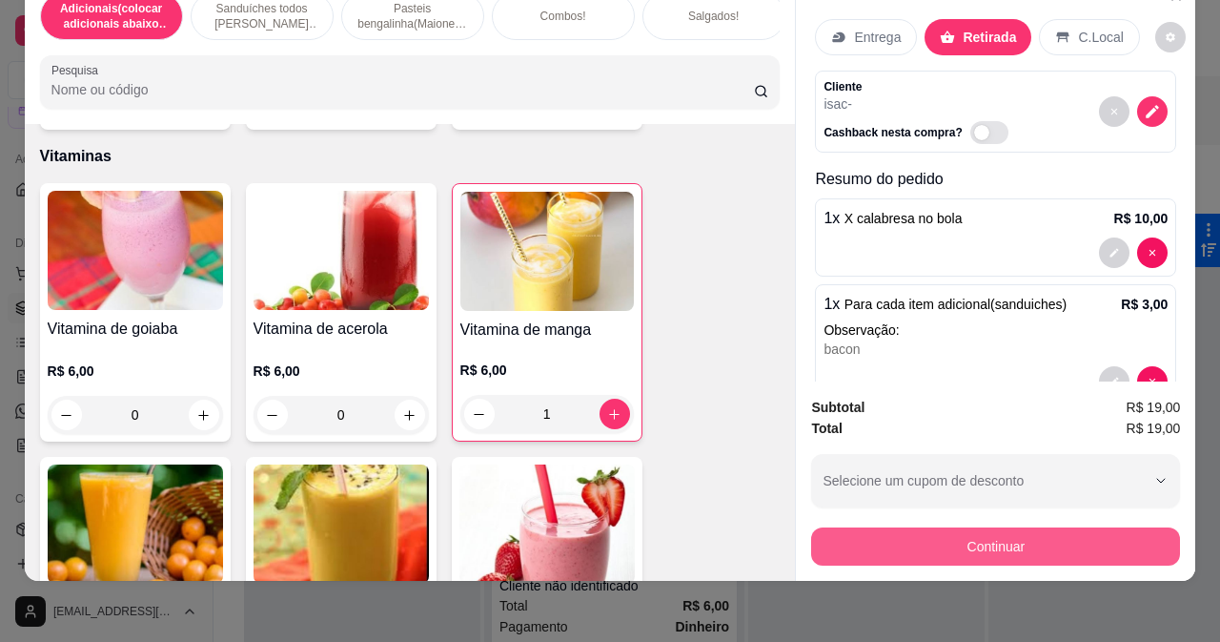
click at [899, 527] on button "Continuar" at bounding box center [995, 546] width 369 height 38
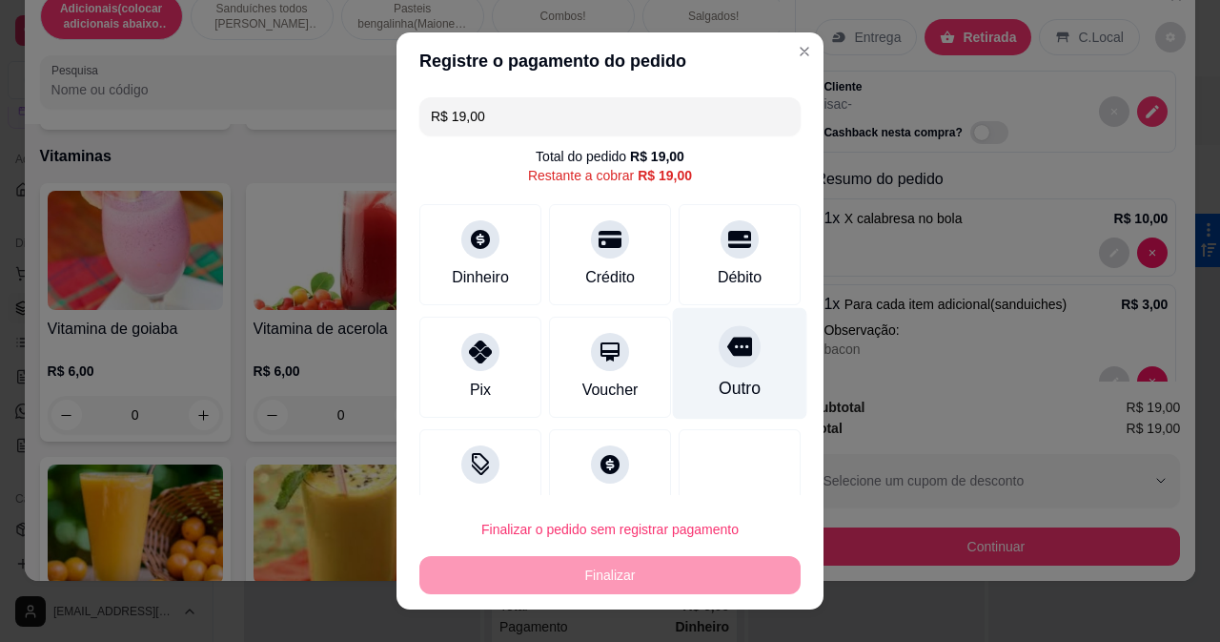
drag, startPoint x: 711, startPoint y: 248, endPoint x: 698, endPoint y: 302, distance: 56.0
click at [721, 250] on div at bounding box center [740, 239] width 38 height 38
type input "R$ 0,00"
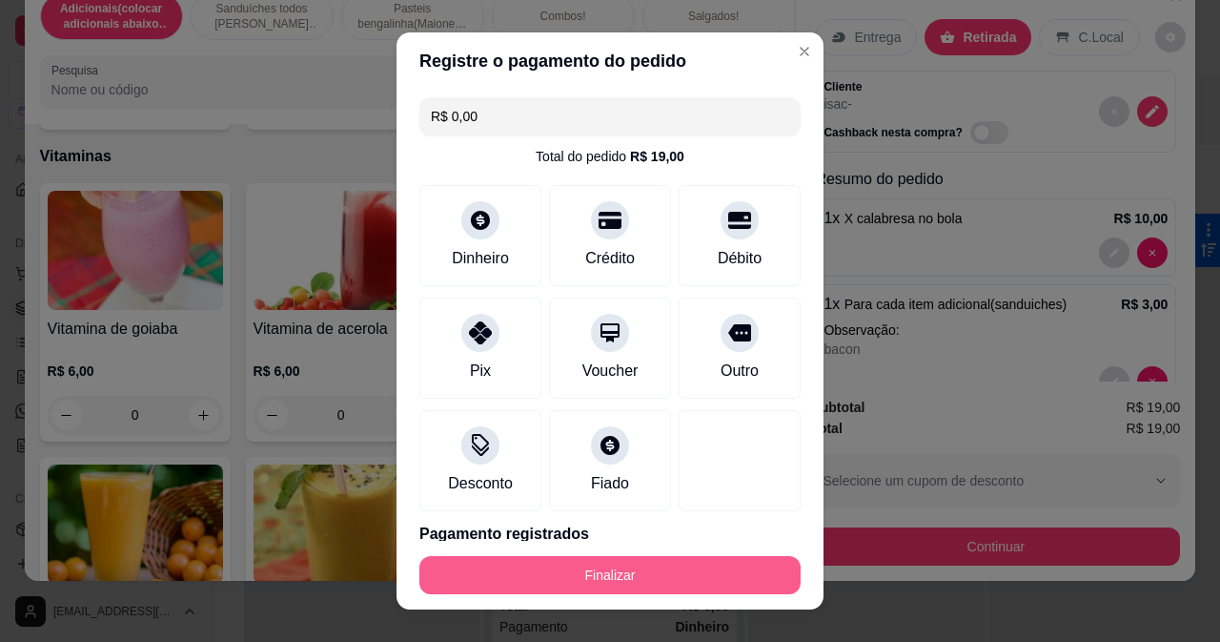
click at [659, 565] on button "Finalizar" at bounding box center [610, 575] width 381 height 38
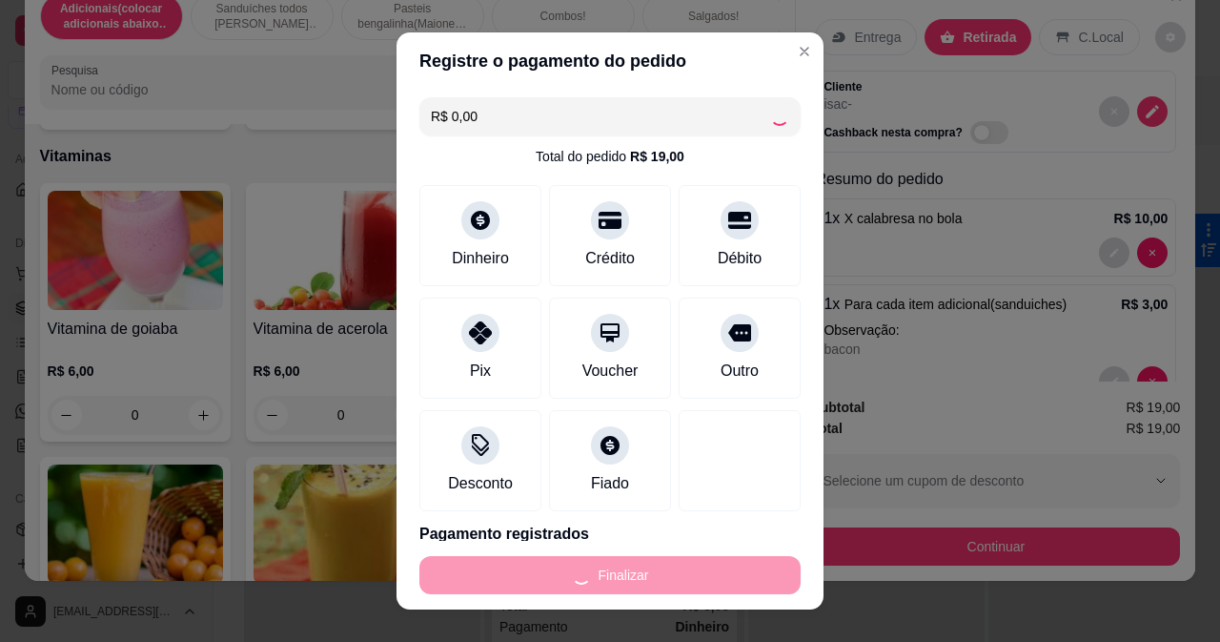
type input "0"
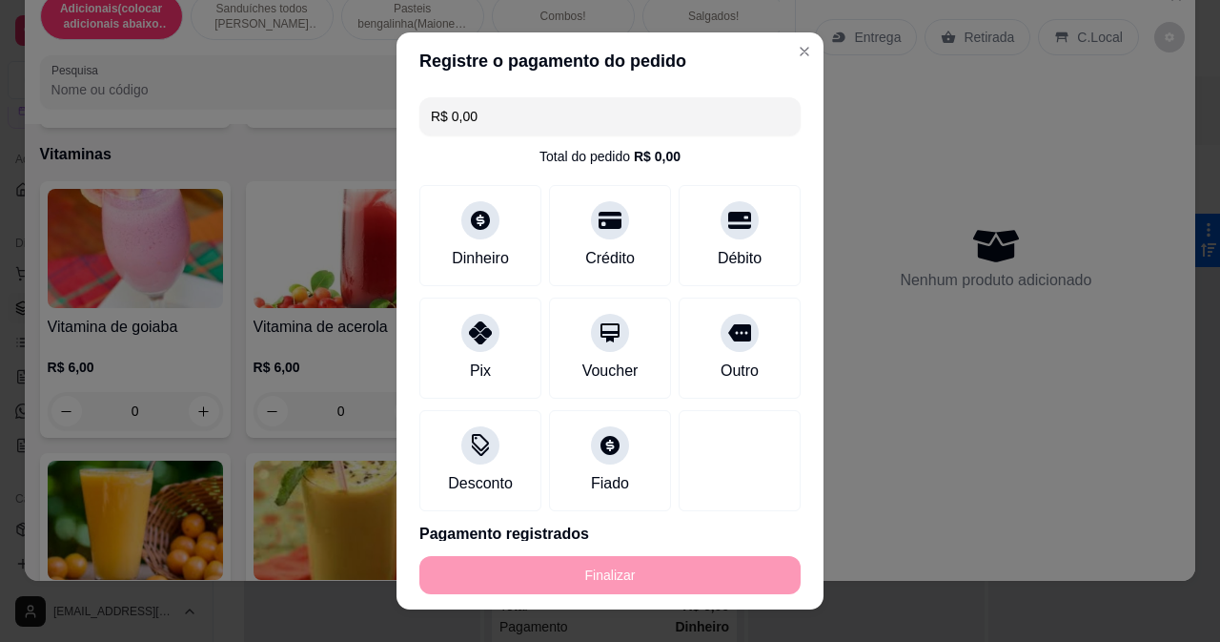
type input "-R$ 19,00"
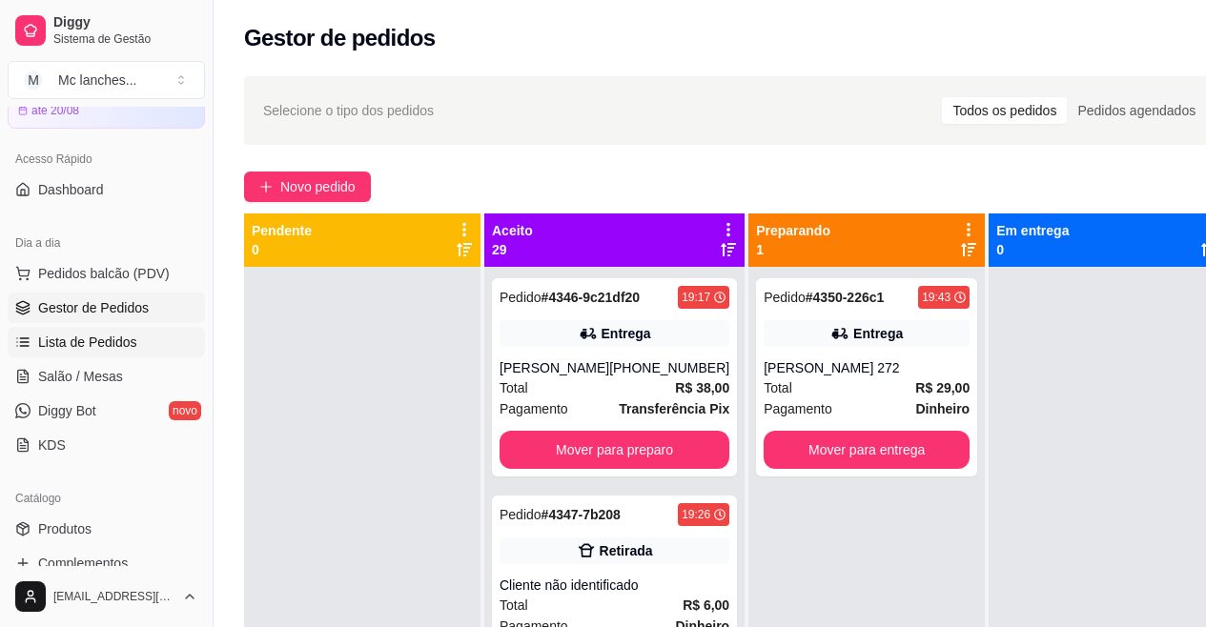
click at [108, 343] on span "Lista de Pedidos" at bounding box center [87, 342] width 99 height 19
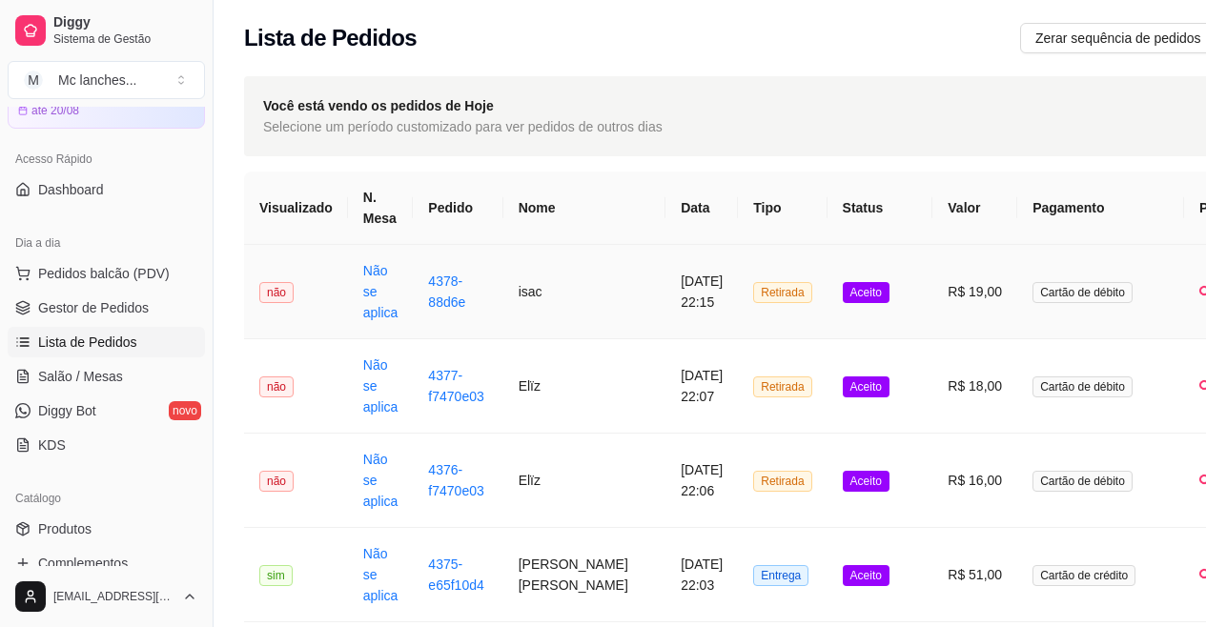
click at [942, 291] on td "R$ 19,00" at bounding box center [974, 292] width 85 height 94
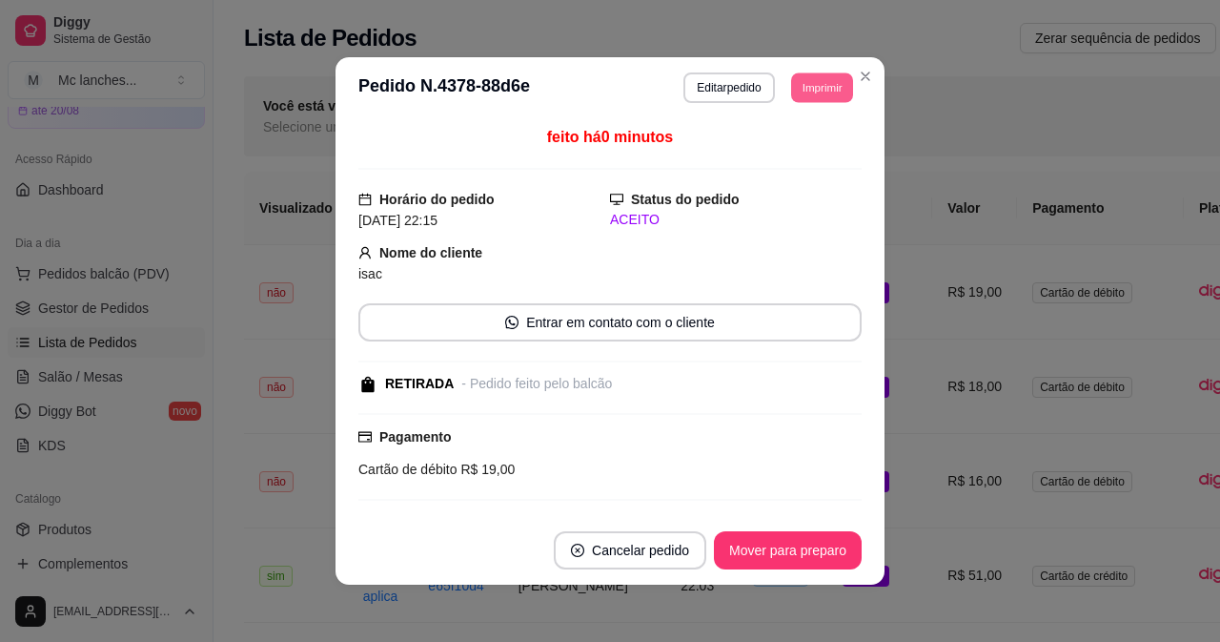
click at [830, 82] on button "Imprimir" at bounding box center [822, 87] width 62 height 30
click at [813, 148] on button "Balcão Principal" at bounding box center [779, 154] width 138 height 31
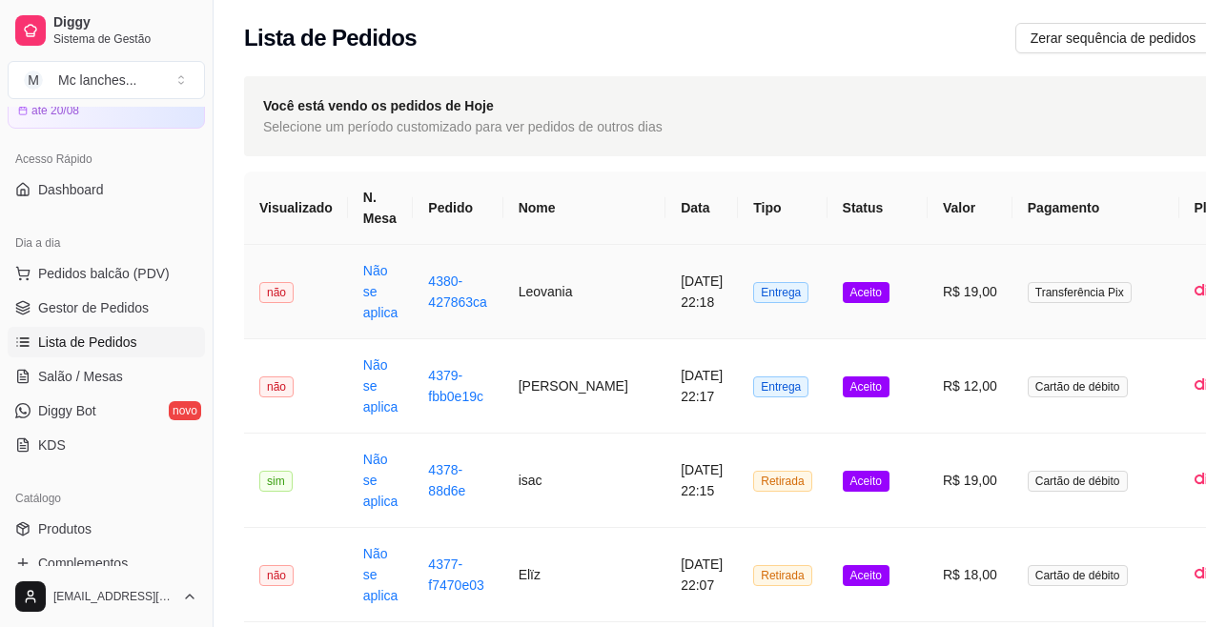
click at [679, 288] on td "[DATE] 22:18" at bounding box center [702, 292] width 72 height 94
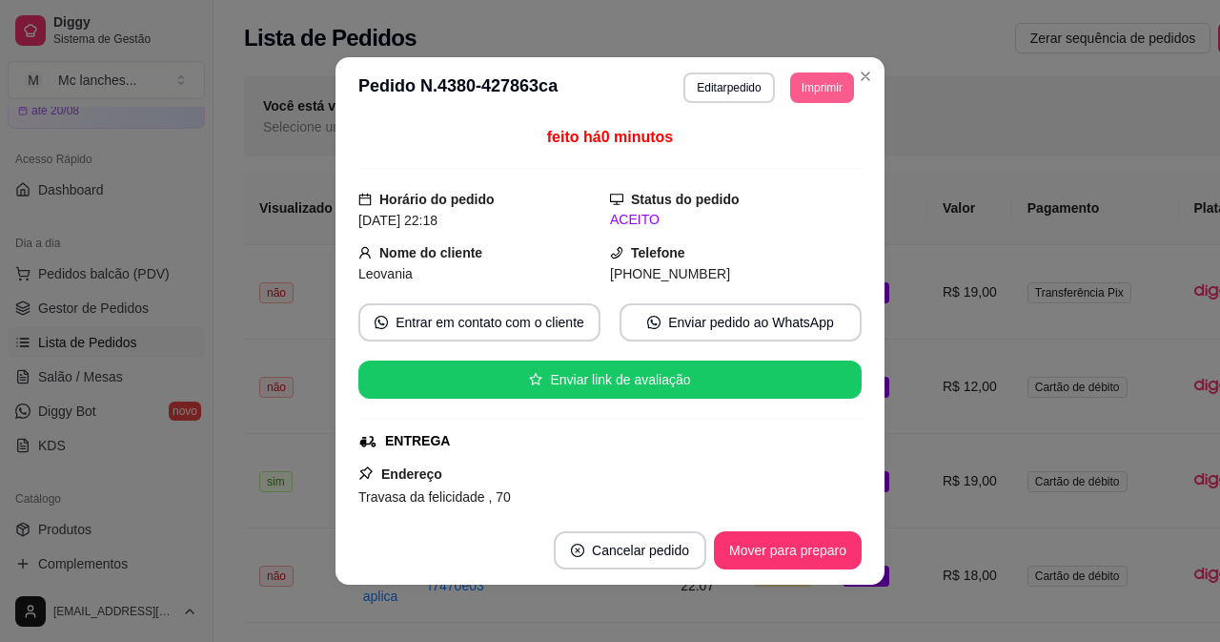
click at [827, 87] on button "Imprimir" at bounding box center [822, 87] width 64 height 31
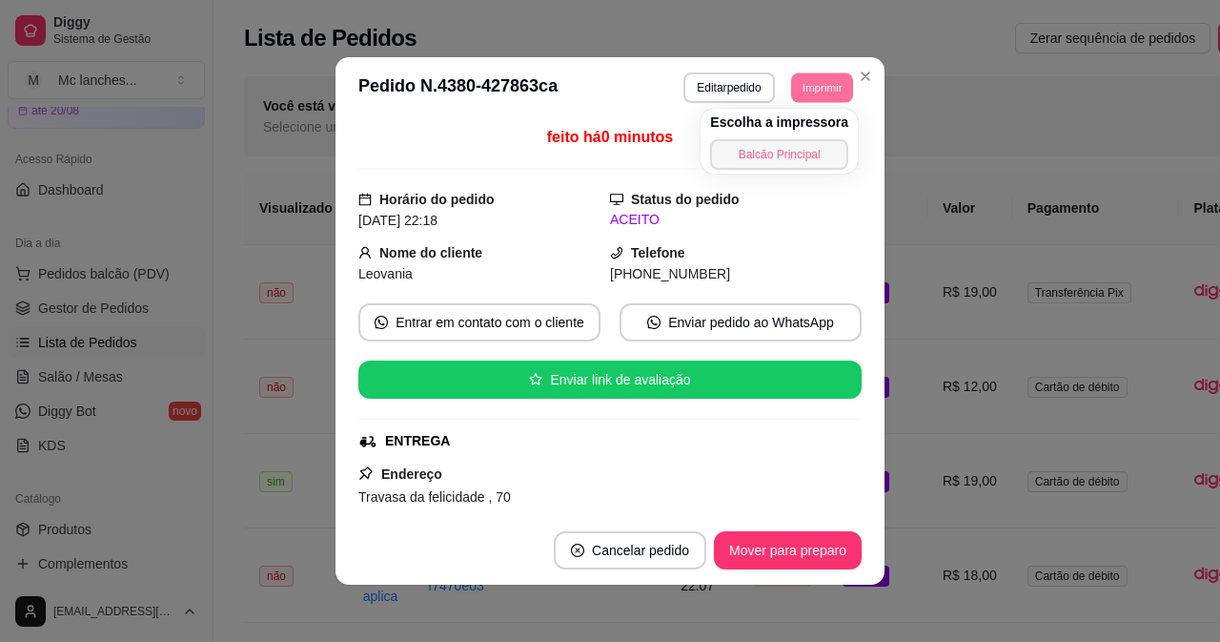
click at [795, 154] on button "Balcão Principal" at bounding box center [779, 154] width 138 height 31
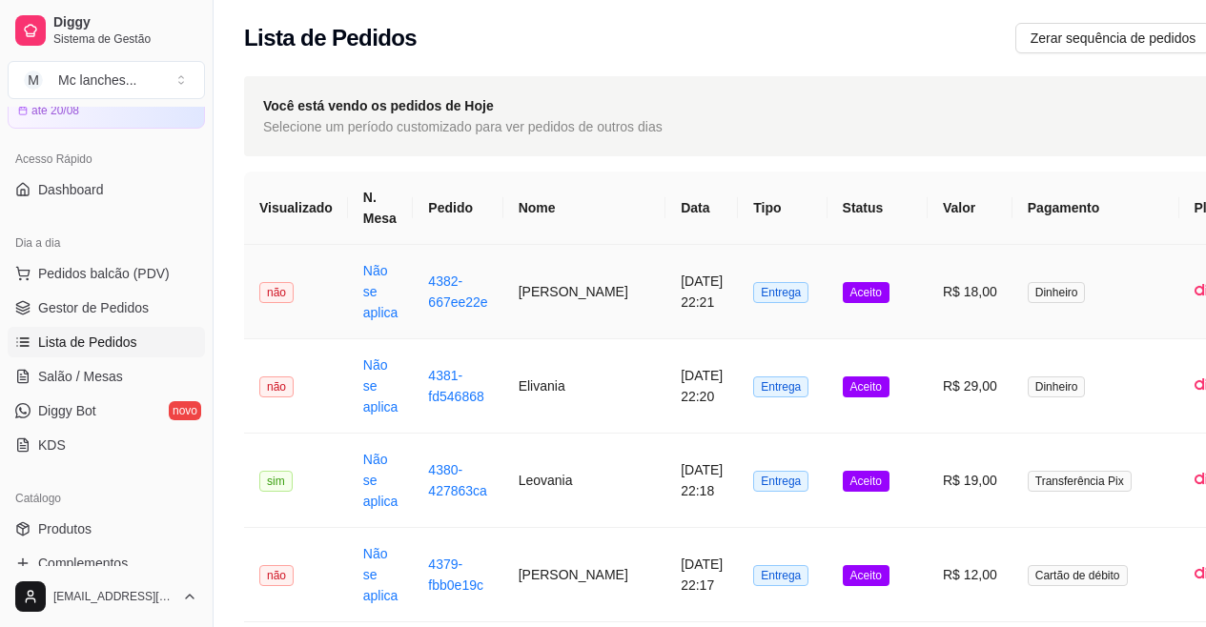
click at [666, 297] on td "[DATE] 22:21" at bounding box center [702, 292] width 72 height 94
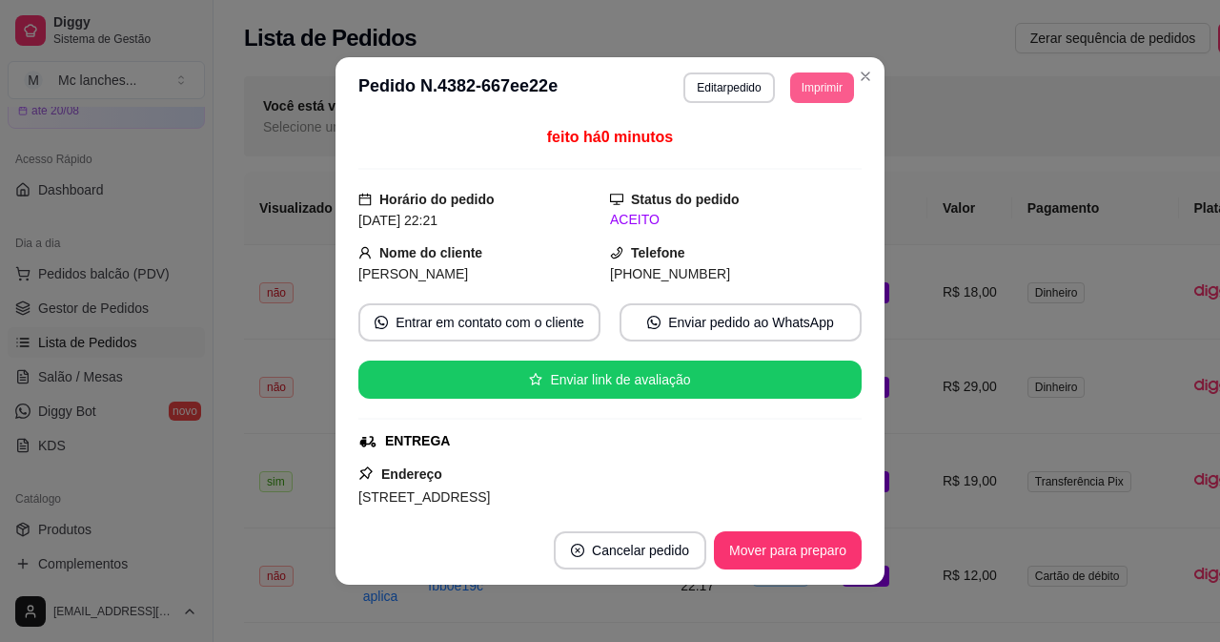
click at [815, 93] on button "Imprimir" at bounding box center [822, 87] width 64 height 31
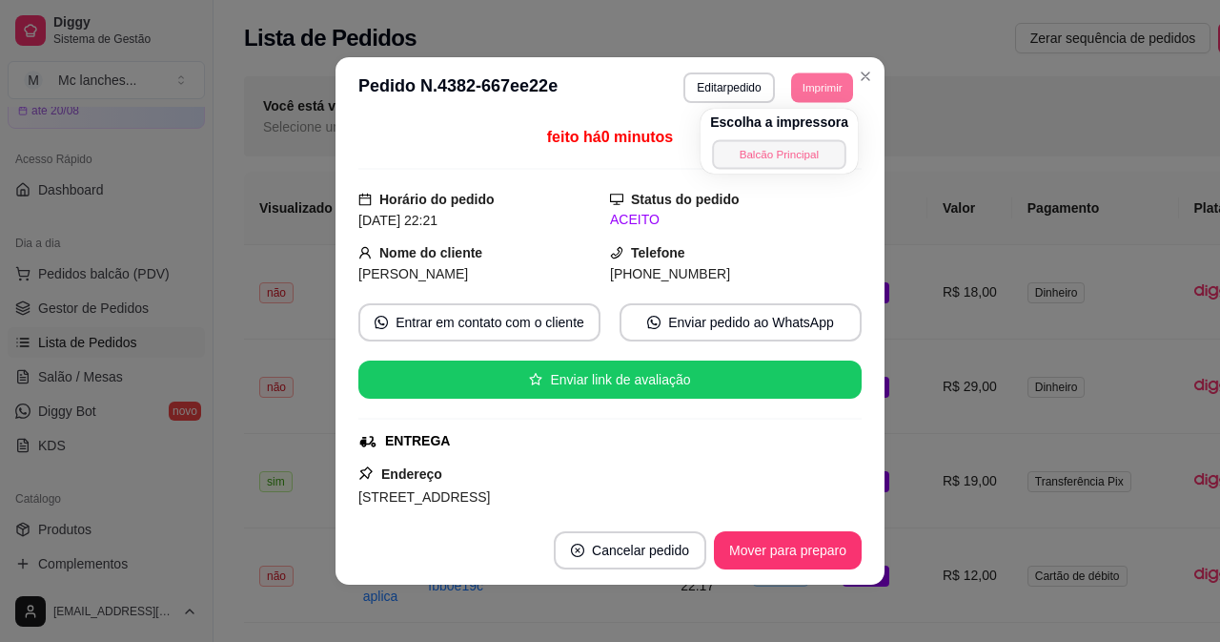
click at [811, 152] on button "Balcão Principal" at bounding box center [778, 154] width 133 height 30
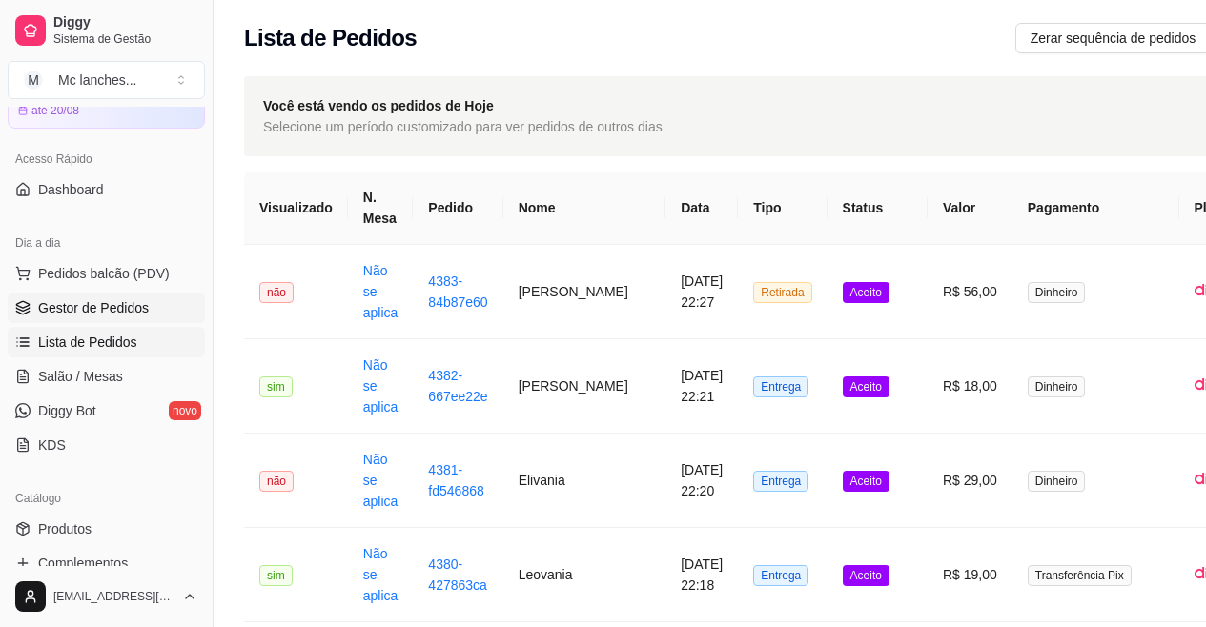
click at [112, 311] on span "Gestor de Pedidos" at bounding box center [93, 307] width 111 height 19
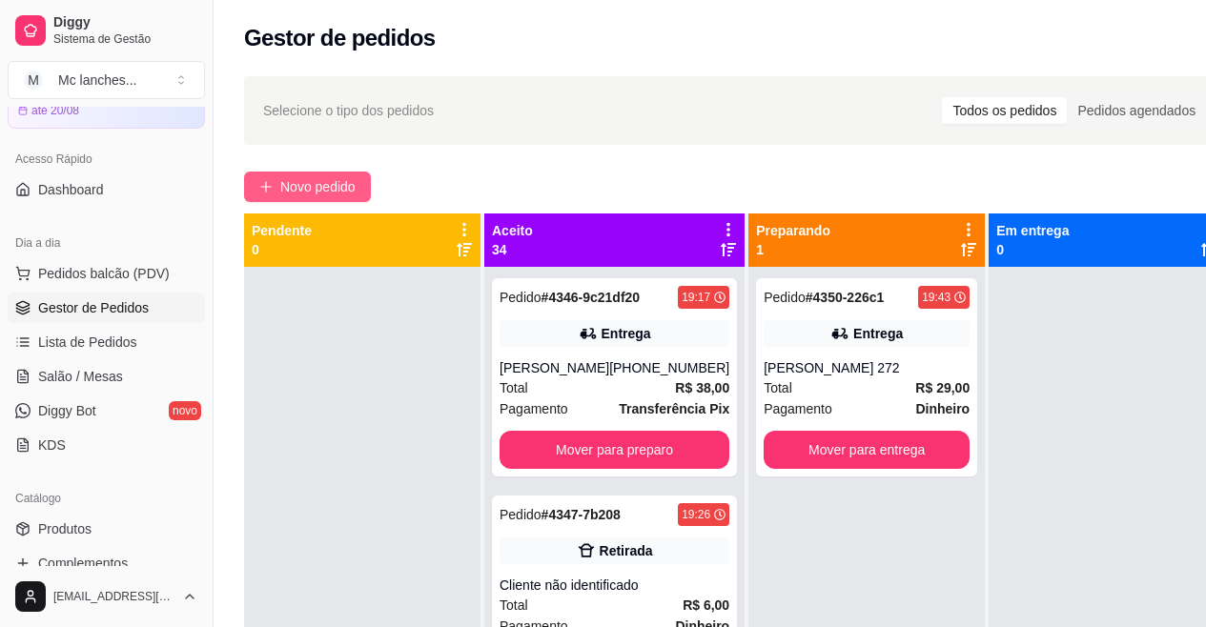
click at [327, 189] on span "Novo pedido" at bounding box center [317, 186] width 75 height 21
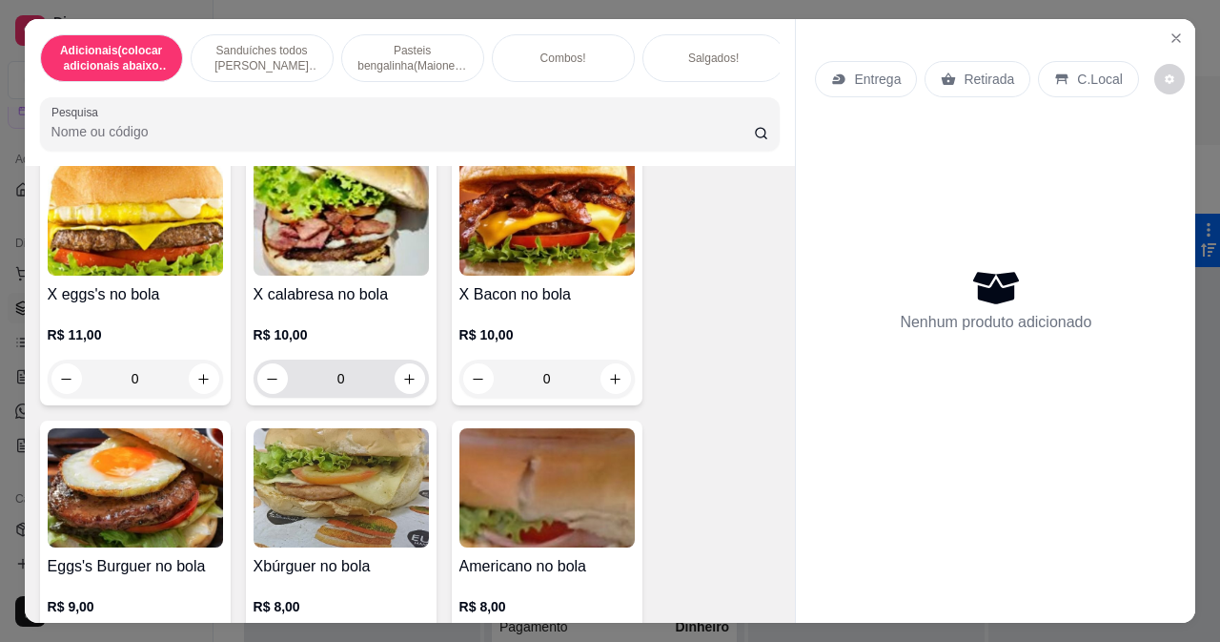
scroll to position [1526, 0]
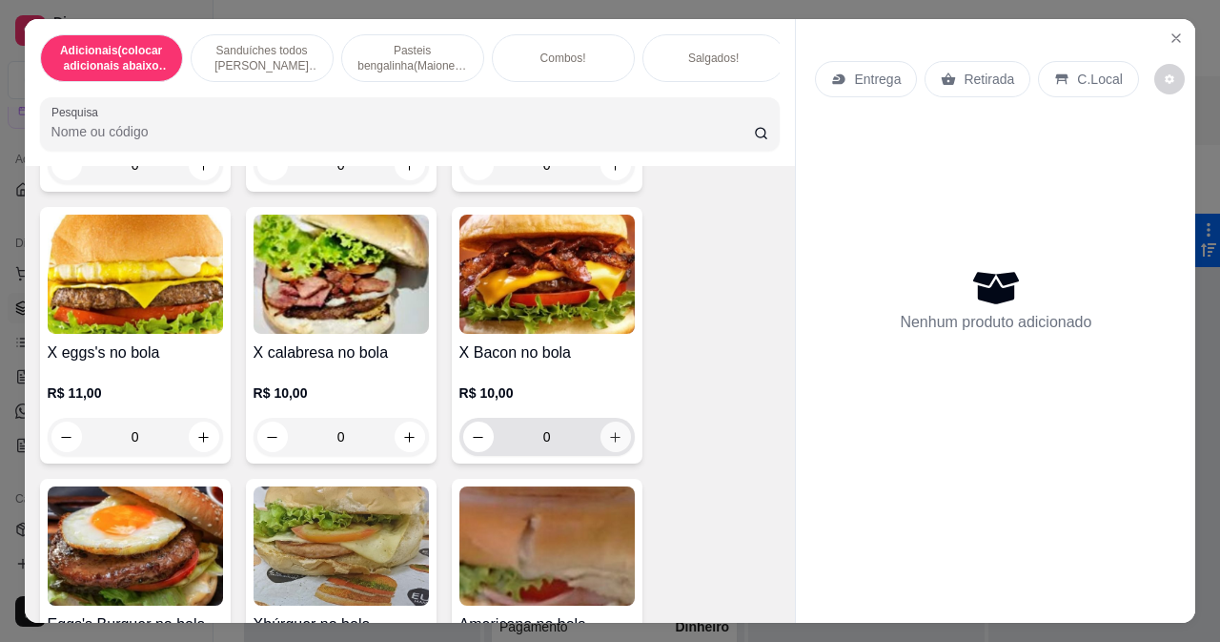
click at [608, 430] on icon "increase-product-quantity" at bounding box center [615, 437] width 14 height 14
type input "1"
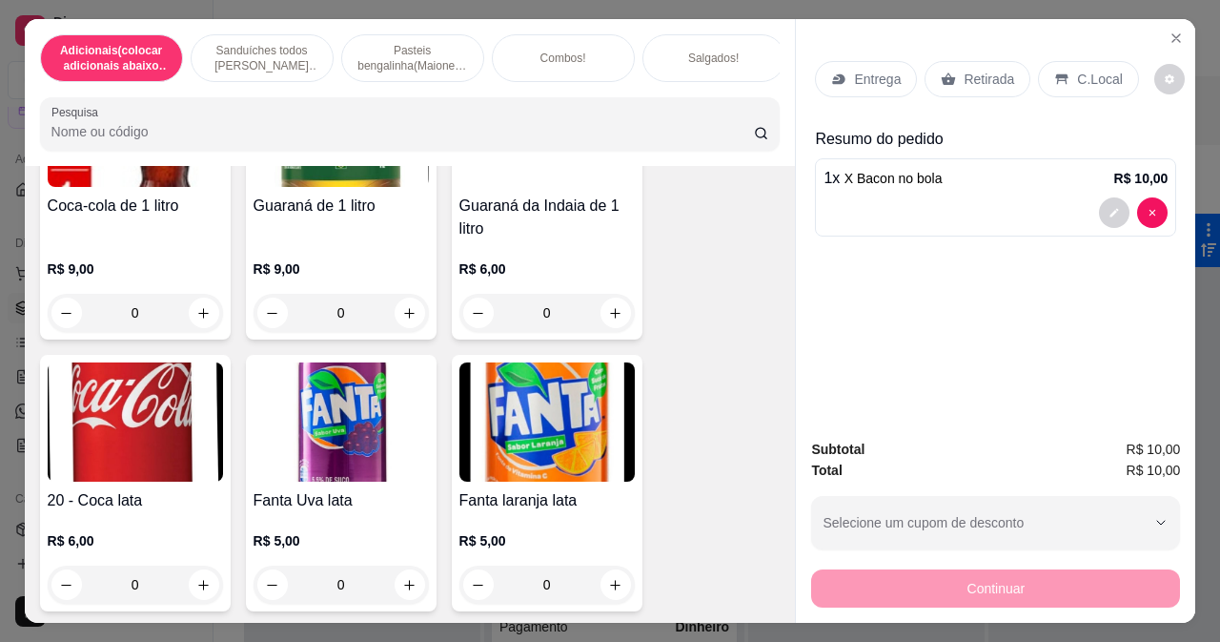
scroll to position [8391, 0]
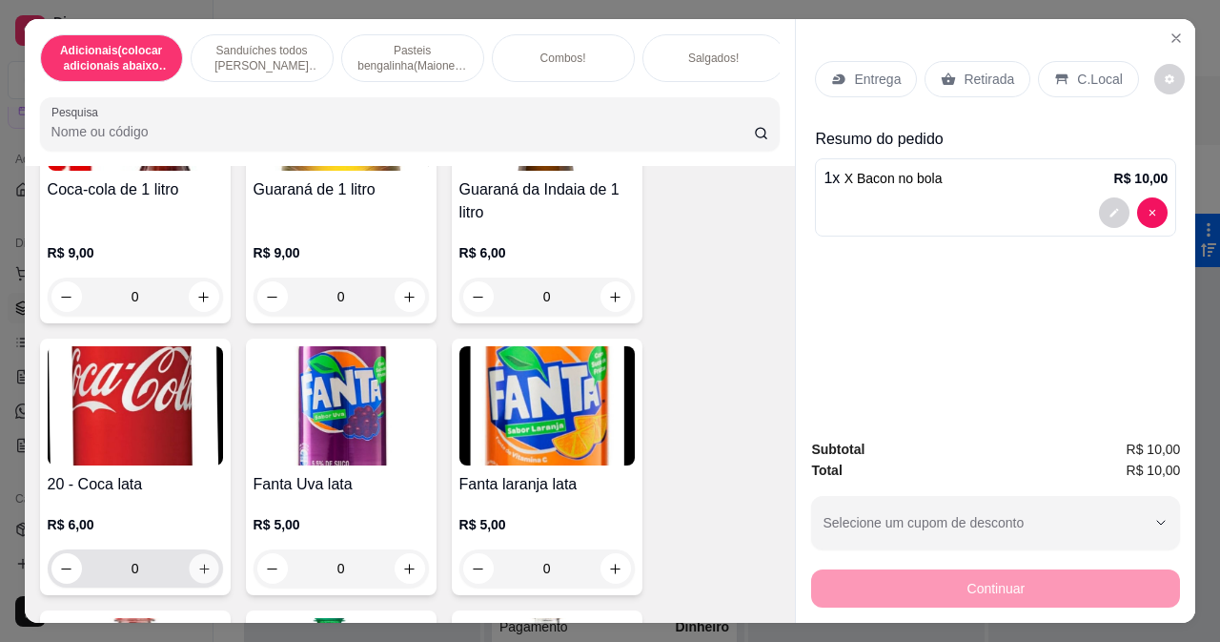
click at [196, 562] on icon "increase-product-quantity" at bounding box center [203, 569] width 14 height 14
type input "1"
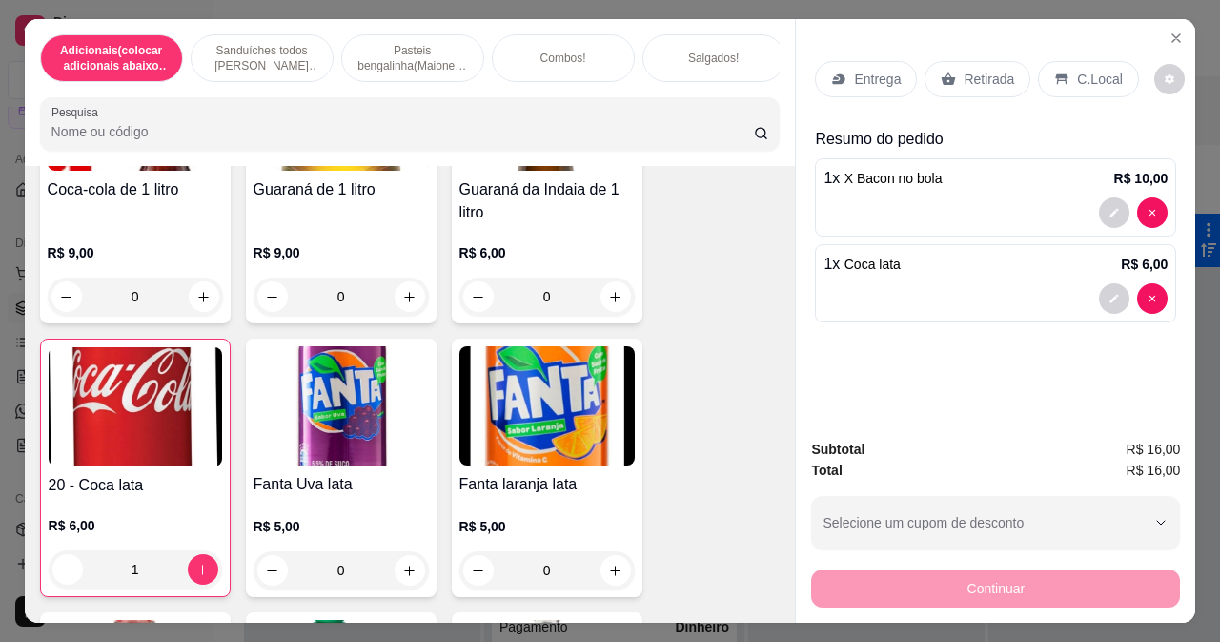
click at [991, 70] on p "Retirada" at bounding box center [989, 79] width 51 height 19
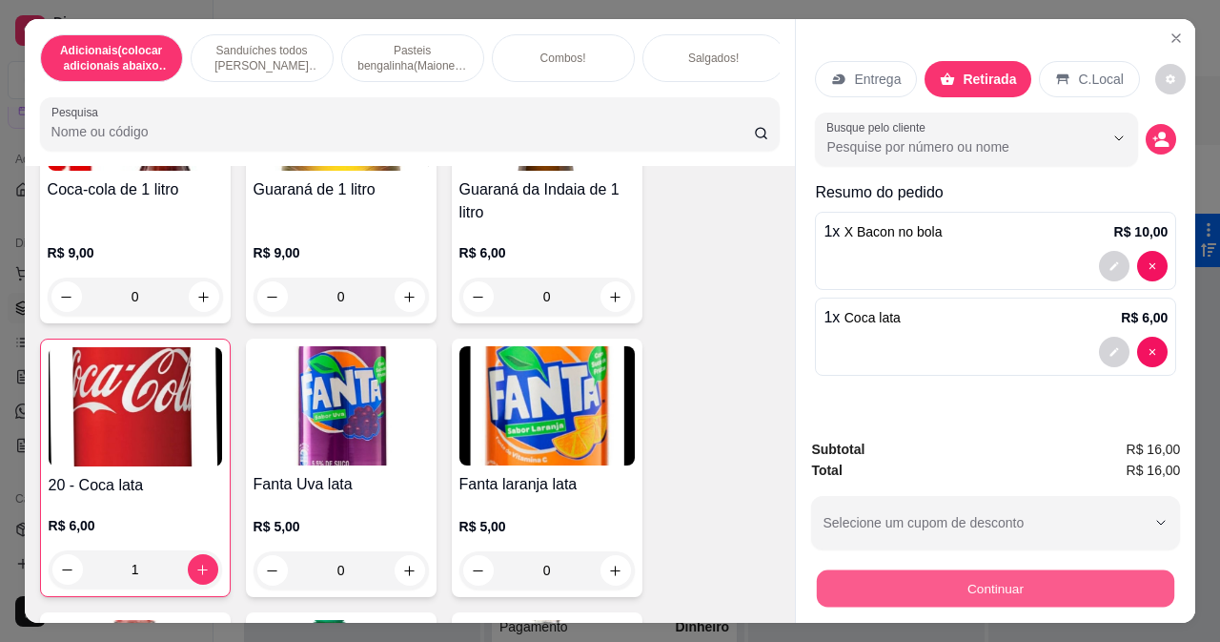
click at [1041, 581] on button "Continuar" at bounding box center [996, 587] width 358 height 37
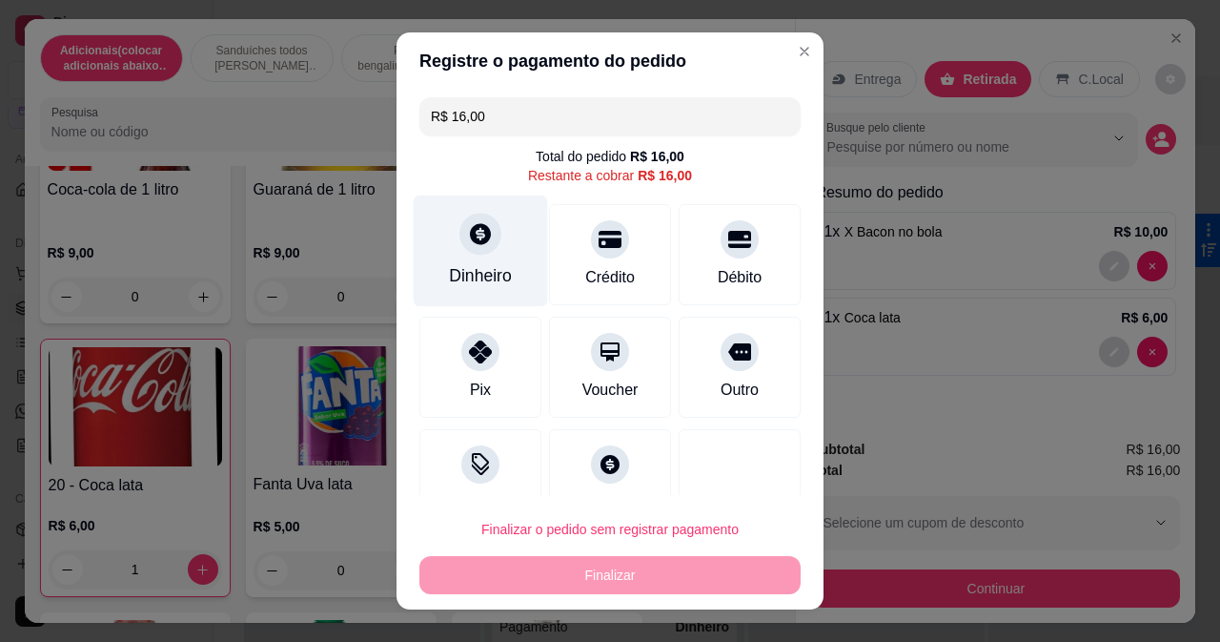
click at [474, 256] on div "Dinheiro" at bounding box center [481, 251] width 134 height 112
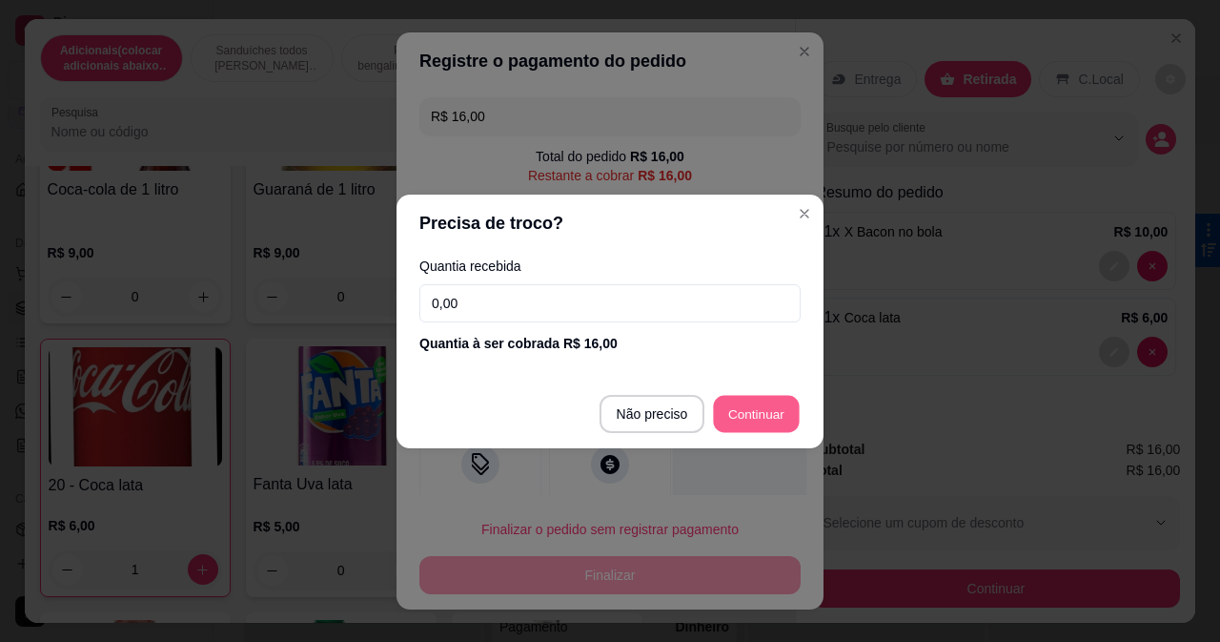
type input "R$ 0,00"
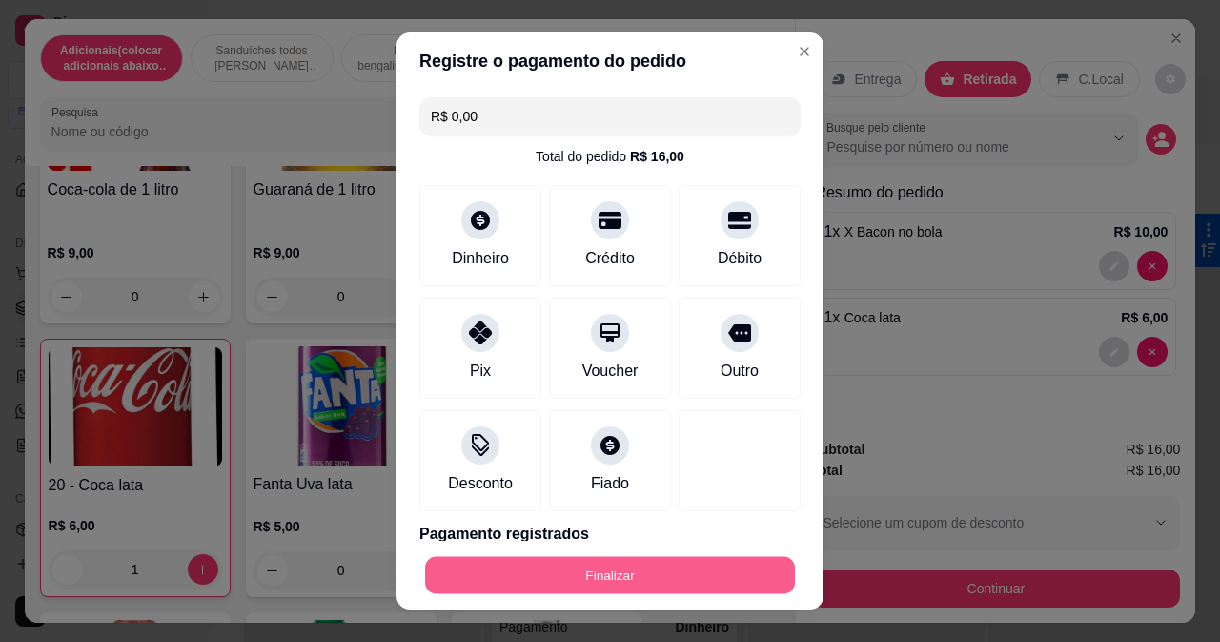
click at [660, 564] on button "Finalizar" at bounding box center [610, 575] width 370 height 37
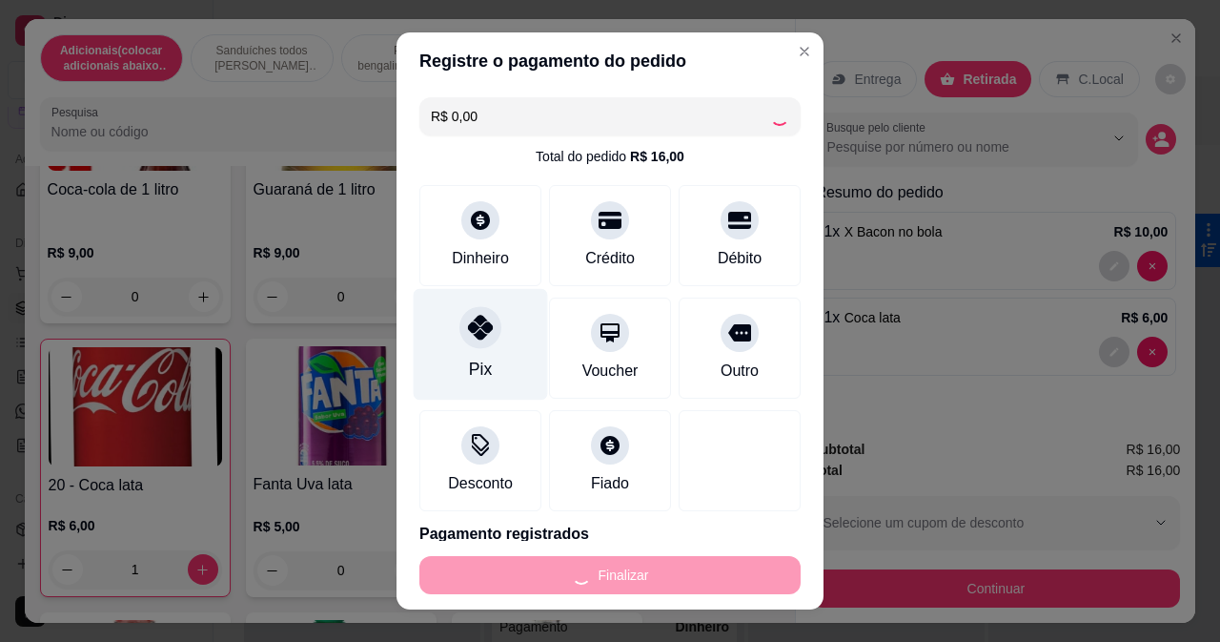
type input "0"
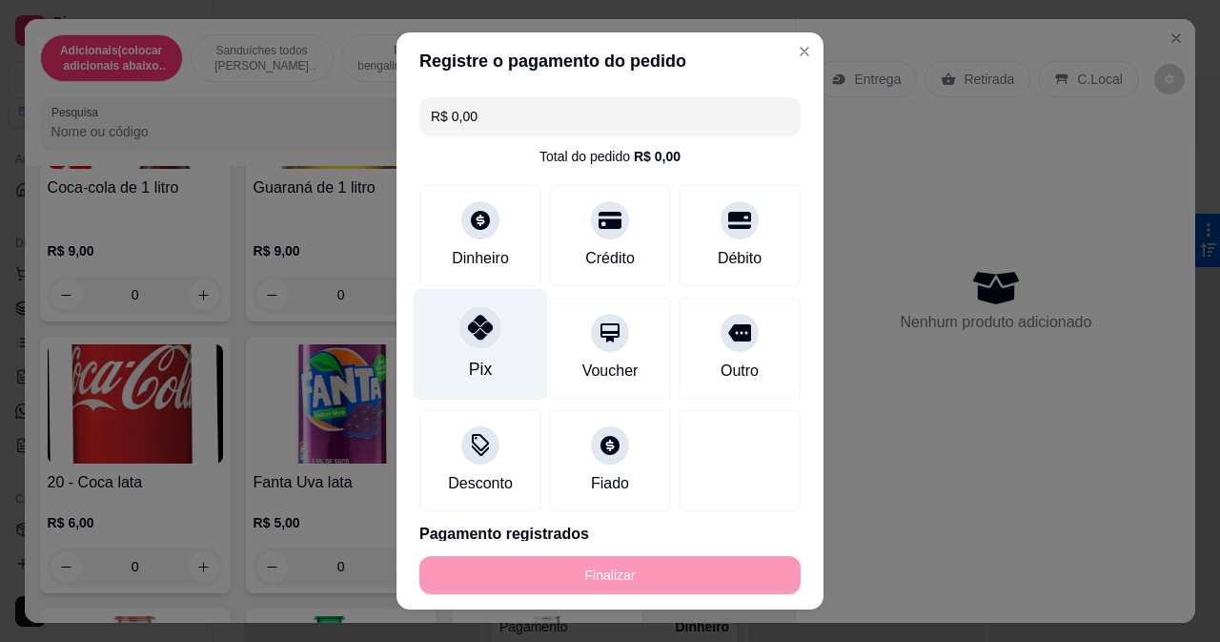
type input "-R$ 16,00"
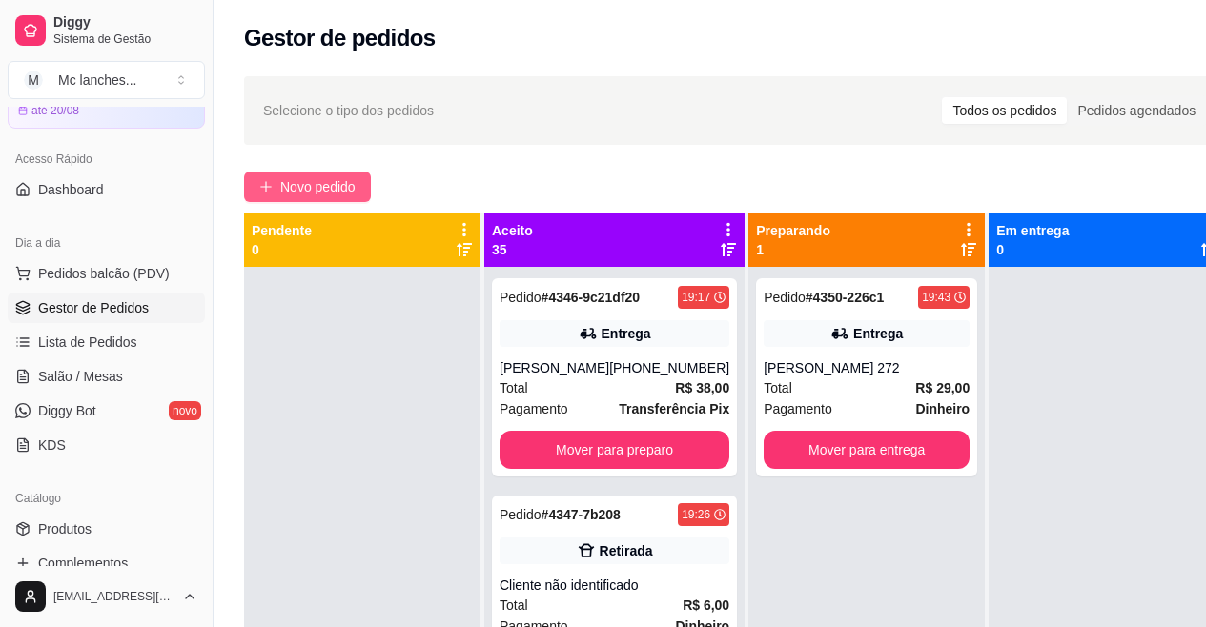
click at [272, 178] on button "Novo pedido" at bounding box center [307, 187] width 127 height 31
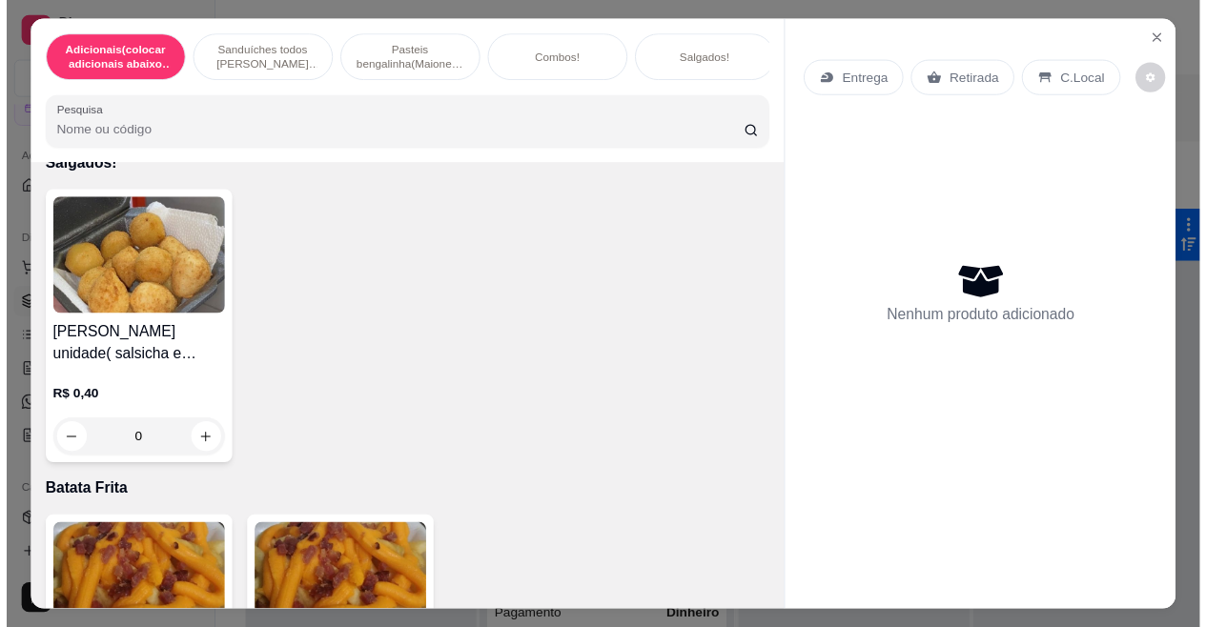
scroll to position [6388, 0]
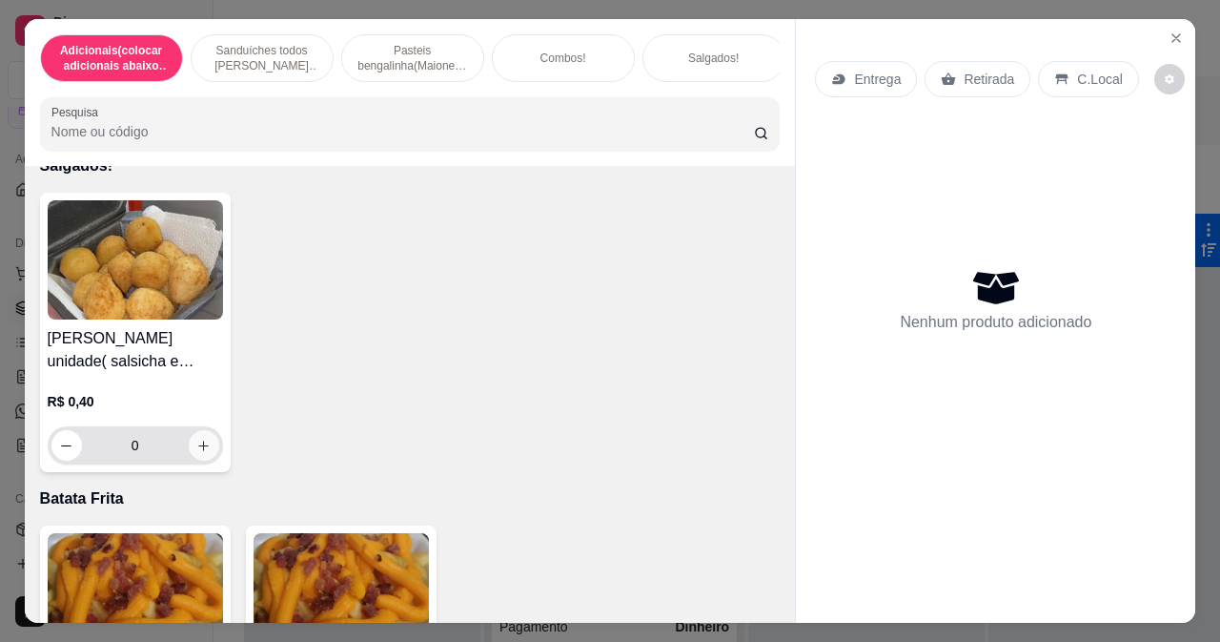
click at [196, 439] on icon "increase-product-quantity" at bounding box center [203, 446] width 14 height 14
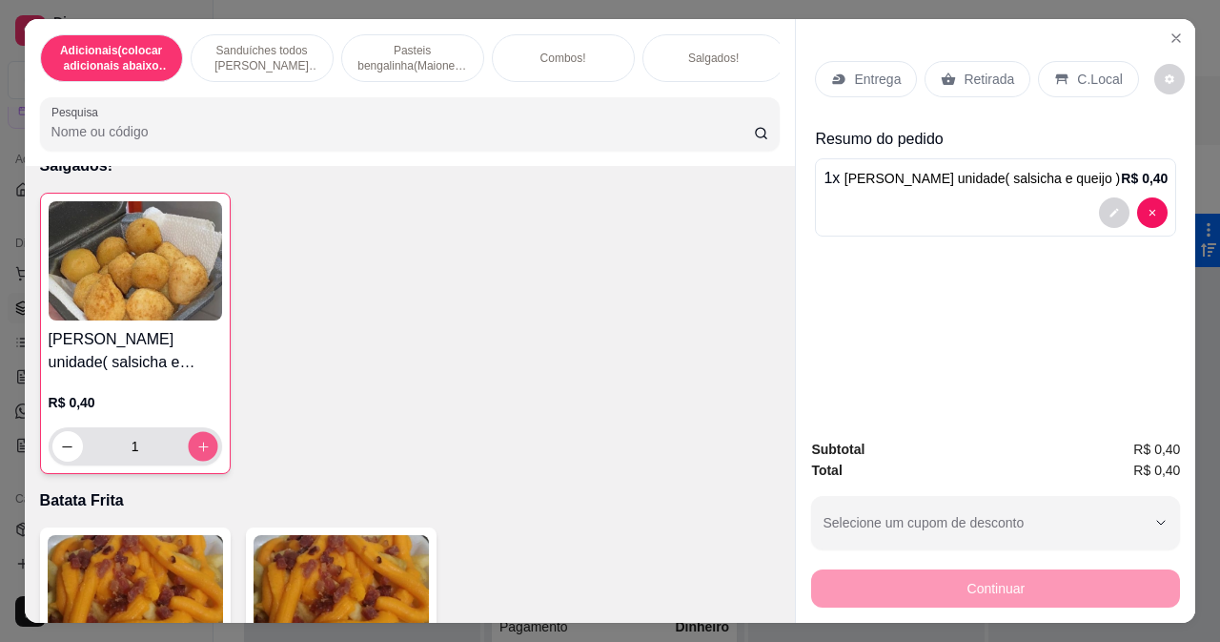
click at [196, 440] on icon "increase-product-quantity" at bounding box center [202, 447] width 14 height 14
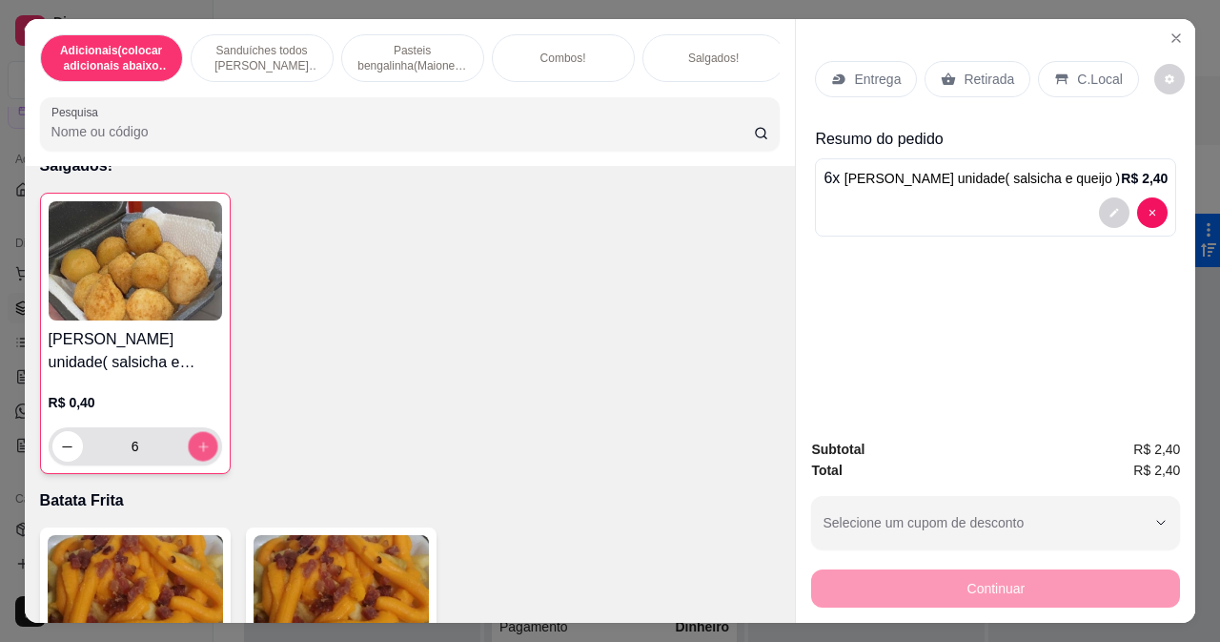
click at [196, 440] on icon "increase-product-quantity" at bounding box center [202, 447] width 14 height 14
click at [198, 441] on icon "increase-product-quantity" at bounding box center [203, 446] width 10 height 10
click at [195, 440] on icon "increase-product-quantity" at bounding box center [202, 447] width 14 height 14
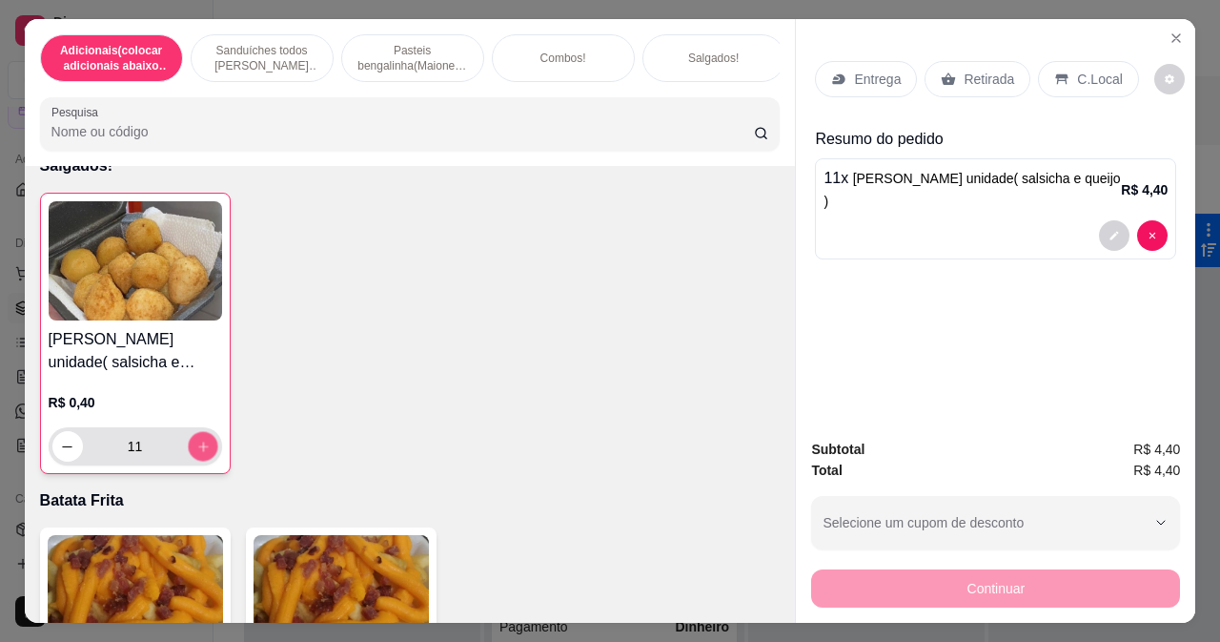
click at [195, 440] on icon "increase-product-quantity" at bounding box center [202, 447] width 14 height 14
click at [195, 432] on button "increase-product-quantity" at bounding box center [203, 447] width 30 height 30
click at [195, 440] on icon "increase-product-quantity" at bounding box center [202, 447] width 14 height 14
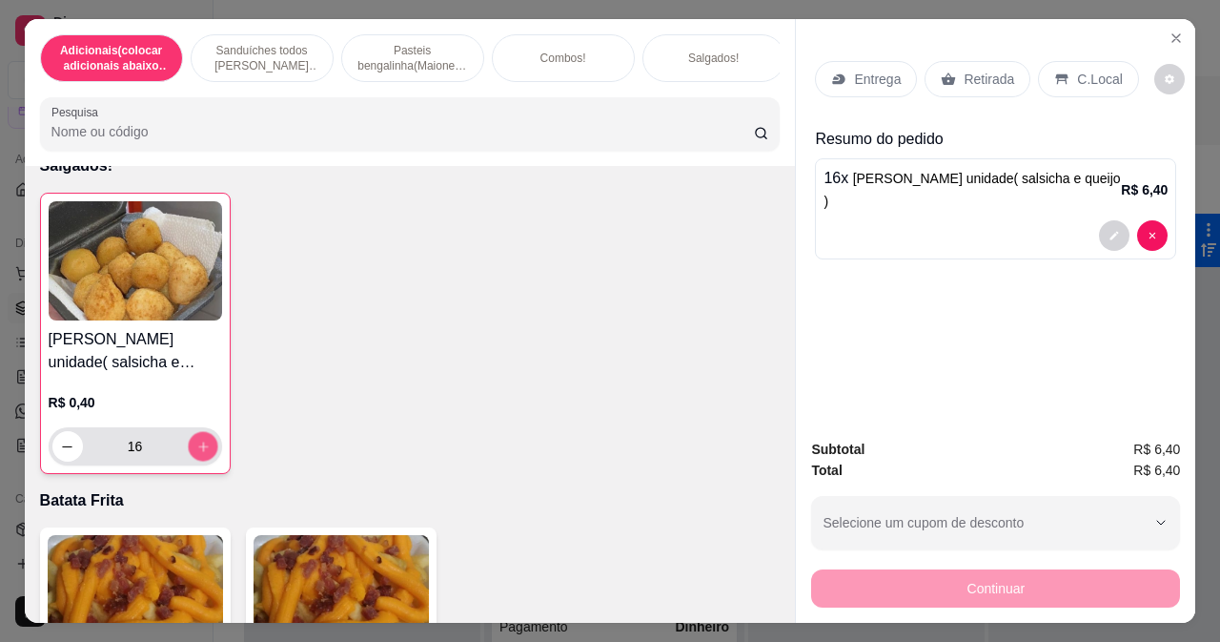
click at [195, 440] on icon "increase-product-quantity" at bounding box center [202, 447] width 14 height 14
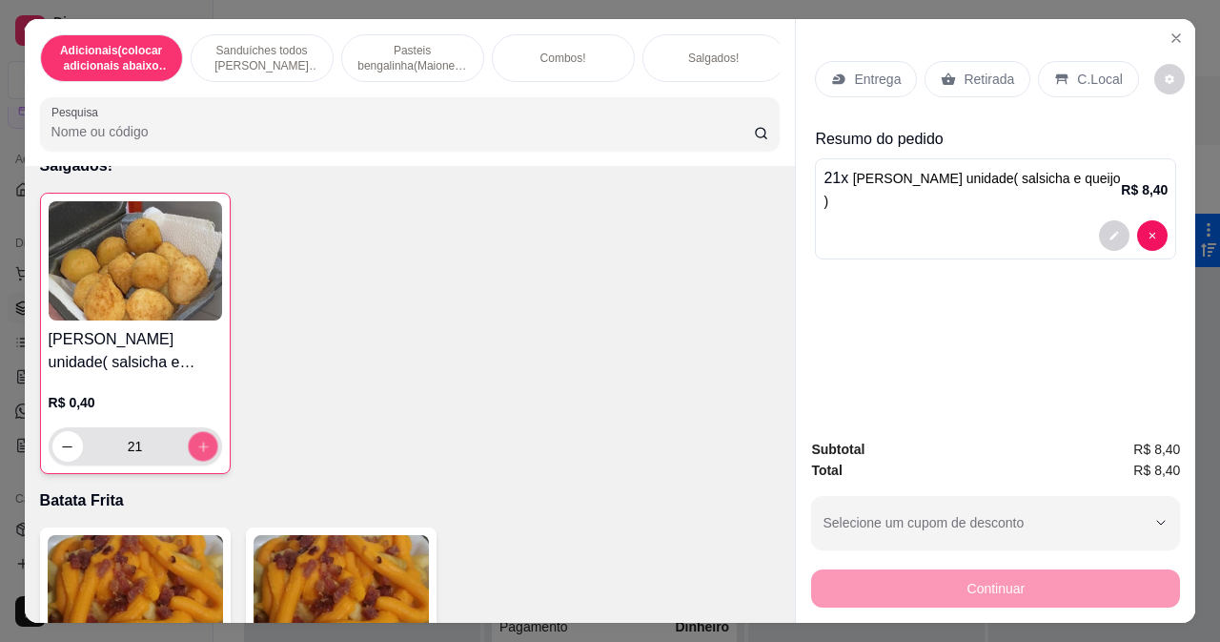
click at [195, 440] on icon "increase-product-quantity" at bounding box center [202, 447] width 14 height 14
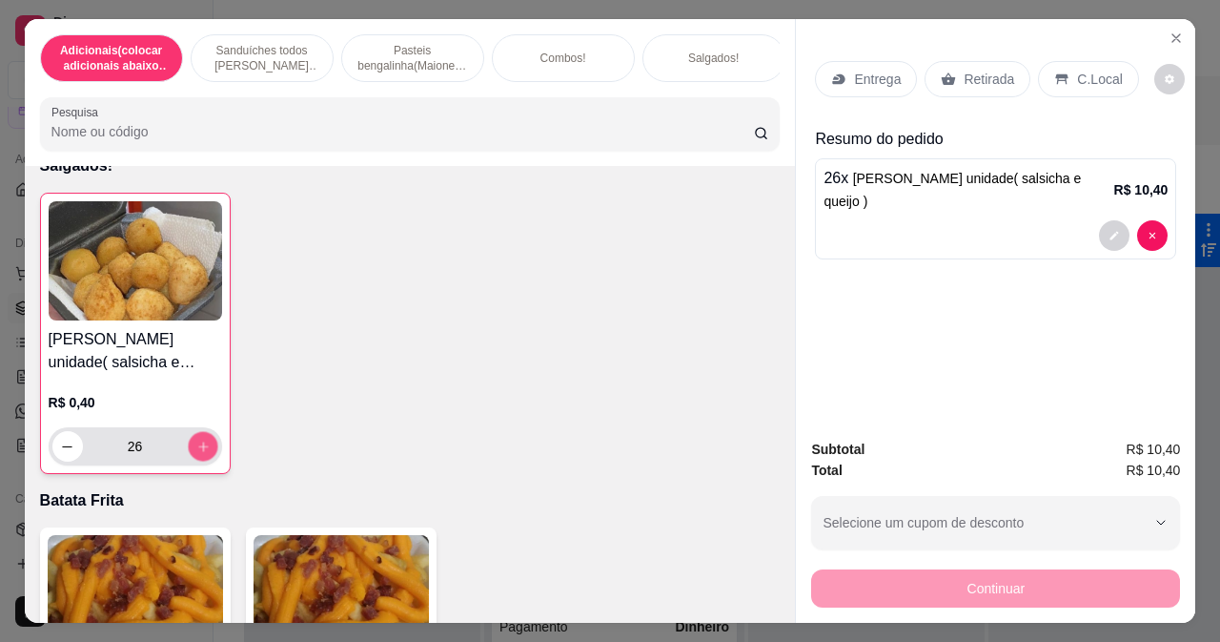
click at [195, 440] on icon "increase-product-quantity" at bounding box center [202, 447] width 14 height 14
click at [193, 439] on button "increase-product-quantity" at bounding box center [203, 447] width 30 height 30
click at [192, 441] on button "increase-product-quantity" at bounding box center [203, 447] width 30 height 30
click at [188, 441] on button "increase-product-quantity" at bounding box center [203, 447] width 30 height 30
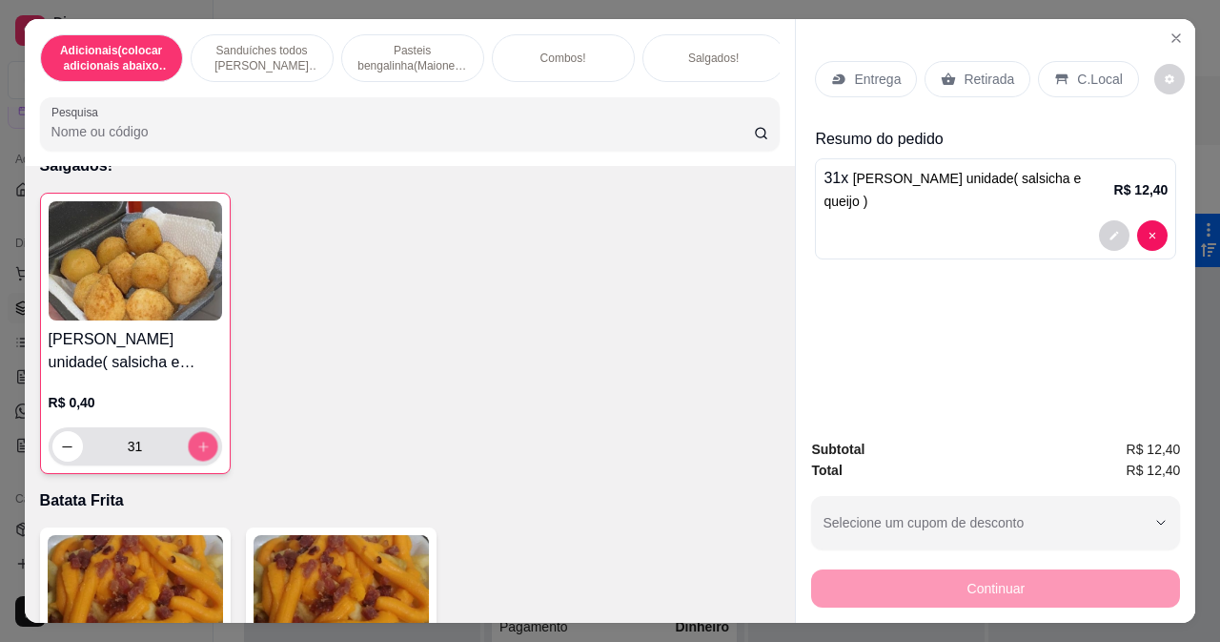
click at [188, 439] on button "increase-product-quantity" at bounding box center [203, 447] width 30 height 30
click at [188, 436] on button "increase-product-quantity" at bounding box center [203, 447] width 30 height 30
click at [195, 440] on icon "increase-product-quantity" at bounding box center [202, 447] width 14 height 14
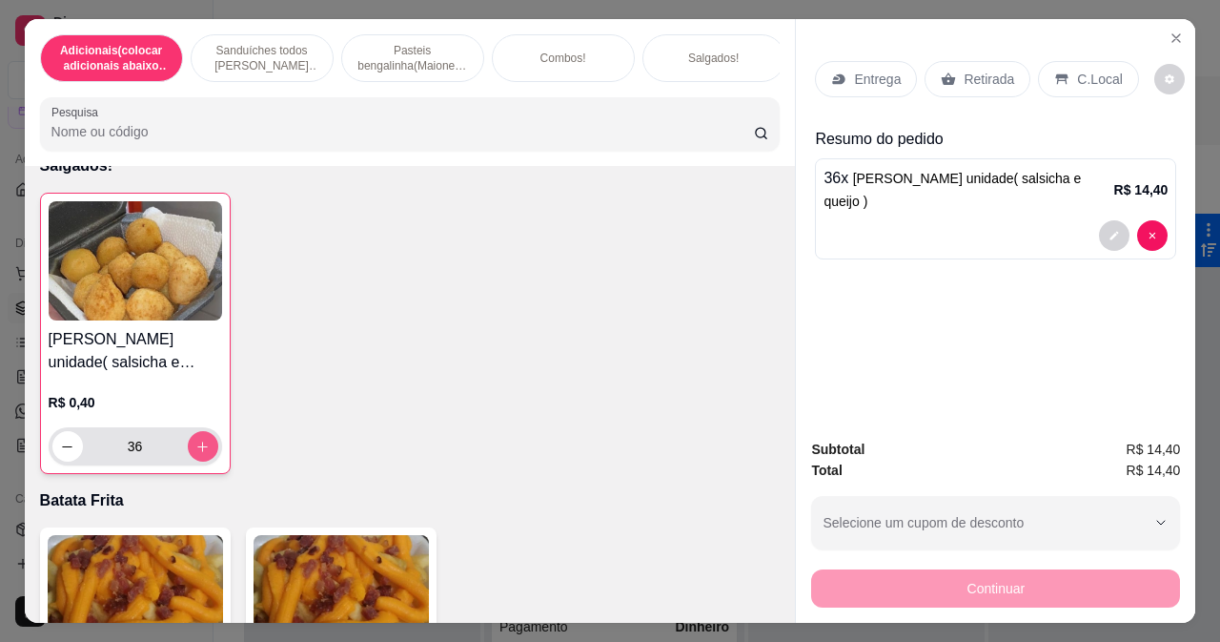
click at [197, 441] on icon "increase-product-quantity" at bounding box center [202, 446] width 10 height 10
click at [195, 440] on icon "increase-product-quantity" at bounding box center [202, 447] width 14 height 14
click at [61, 440] on icon "decrease-product-quantity" at bounding box center [67, 447] width 14 height 14
type input "37"
click at [978, 75] on p "Retirada" at bounding box center [989, 79] width 51 height 19
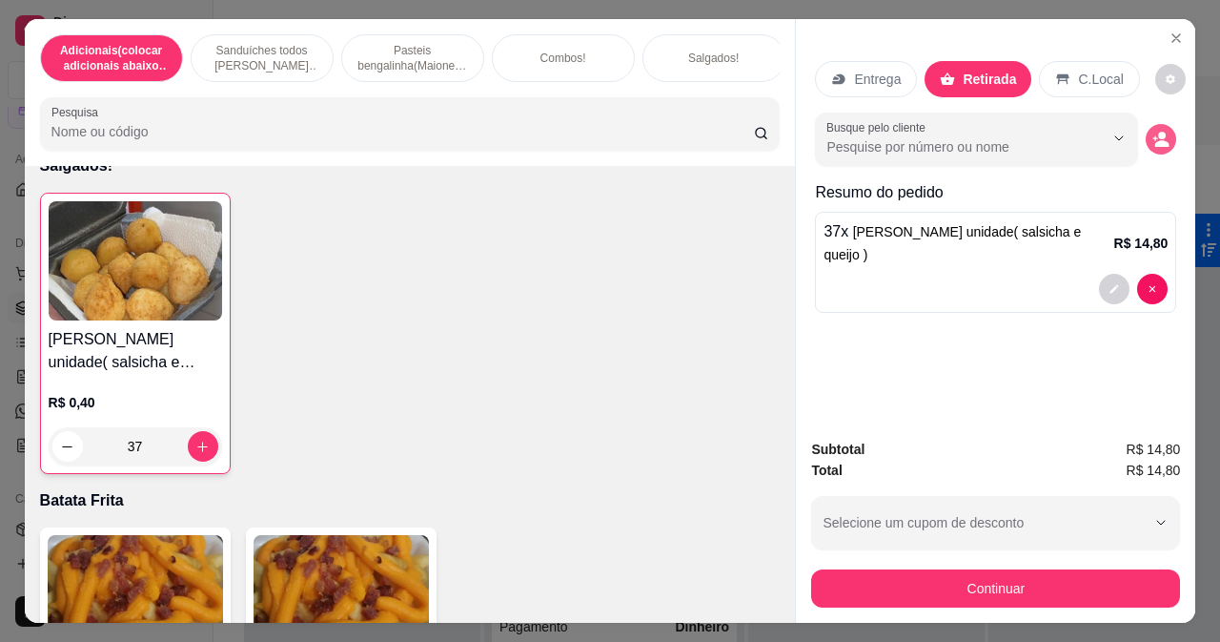
click at [1156, 140] on icon "decrease-product-quantity" at bounding box center [1163, 143] width 14 height 7
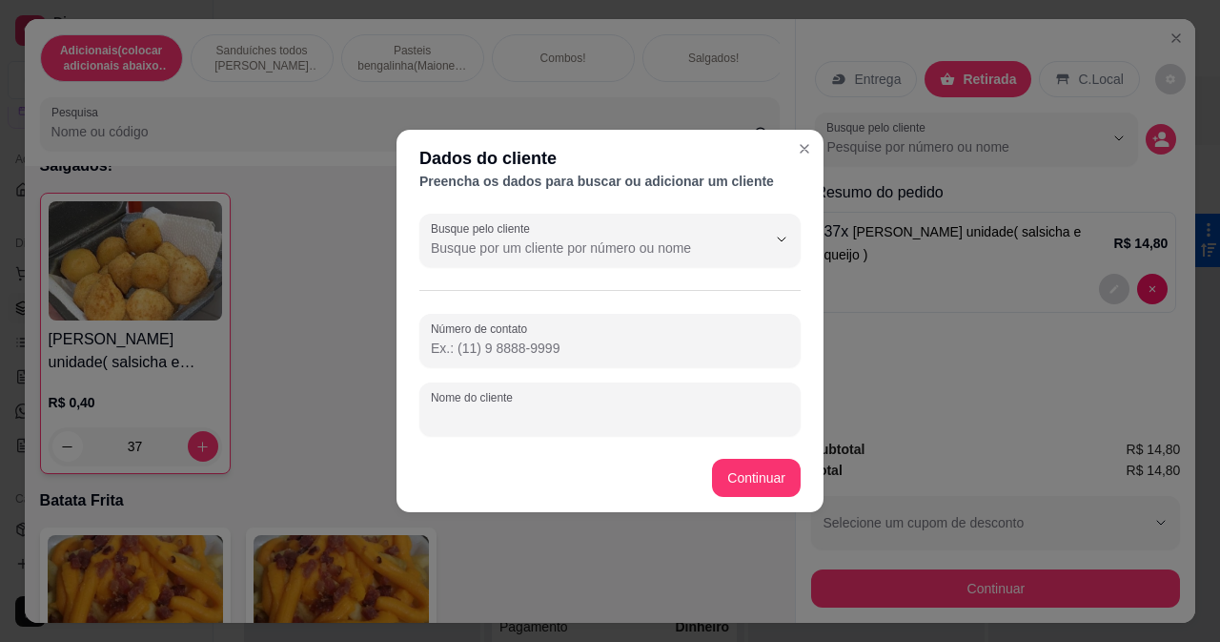
click at [722, 411] on input "Nome do cliente" at bounding box center [610, 416] width 359 height 19
type input "[PERSON_NAME]"
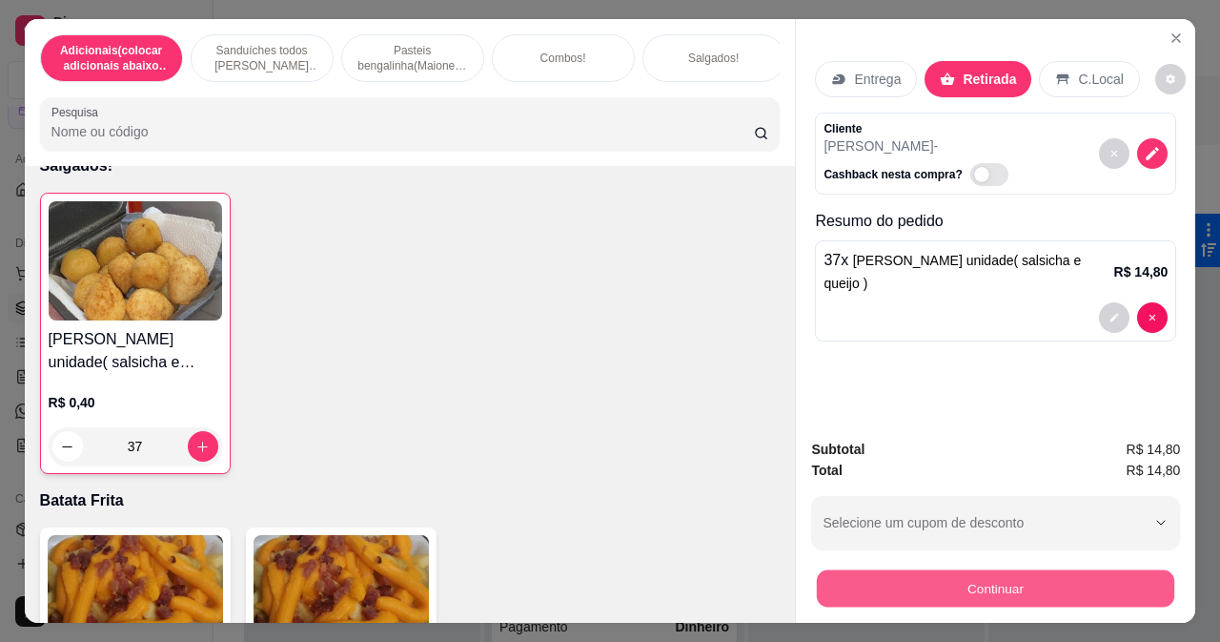
click at [921, 580] on button "Continuar" at bounding box center [996, 587] width 358 height 37
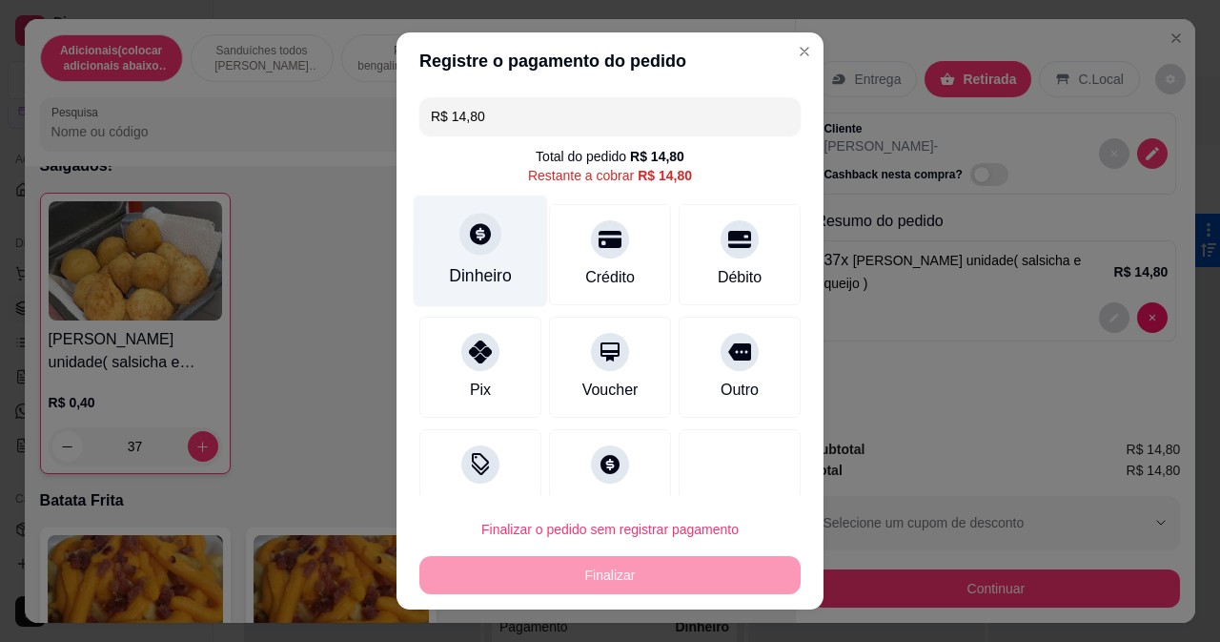
click at [490, 263] on div "Dinheiro" at bounding box center [480, 275] width 63 height 25
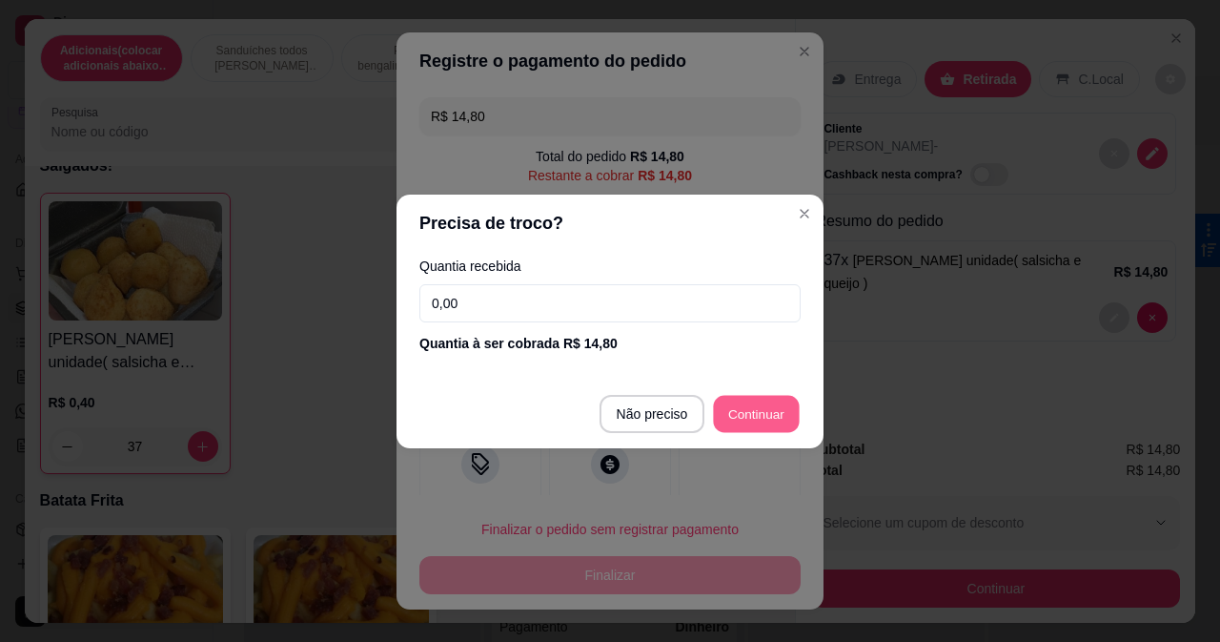
type input "R$ 0,00"
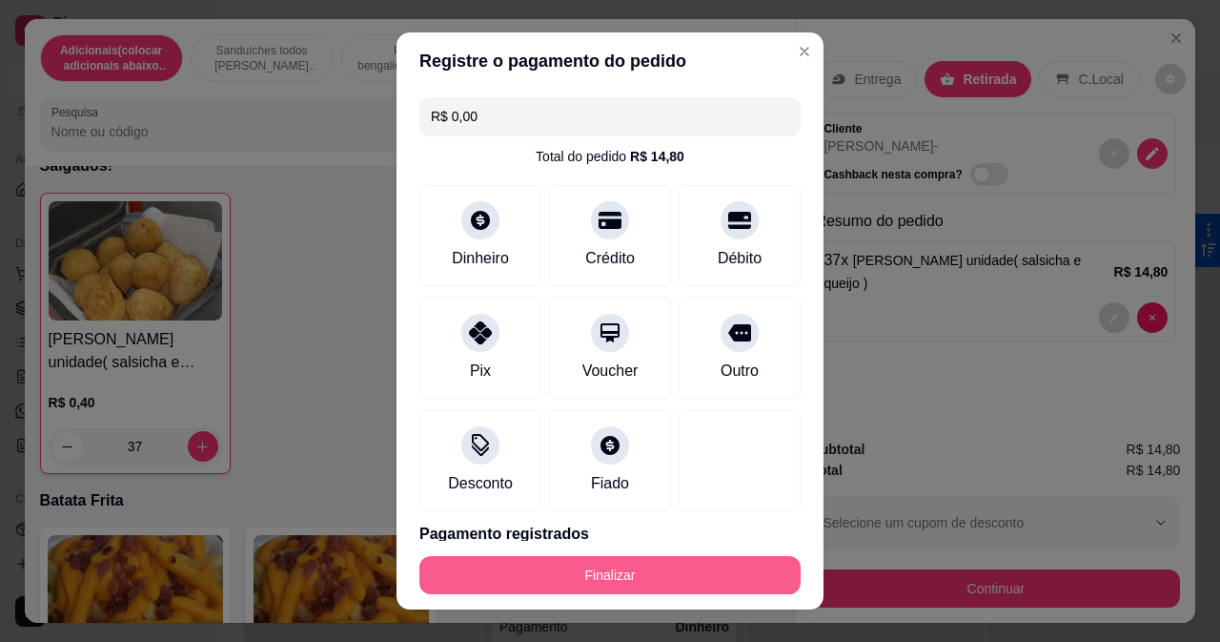
click at [611, 577] on button "Finalizar" at bounding box center [610, 575] width 381 height 38
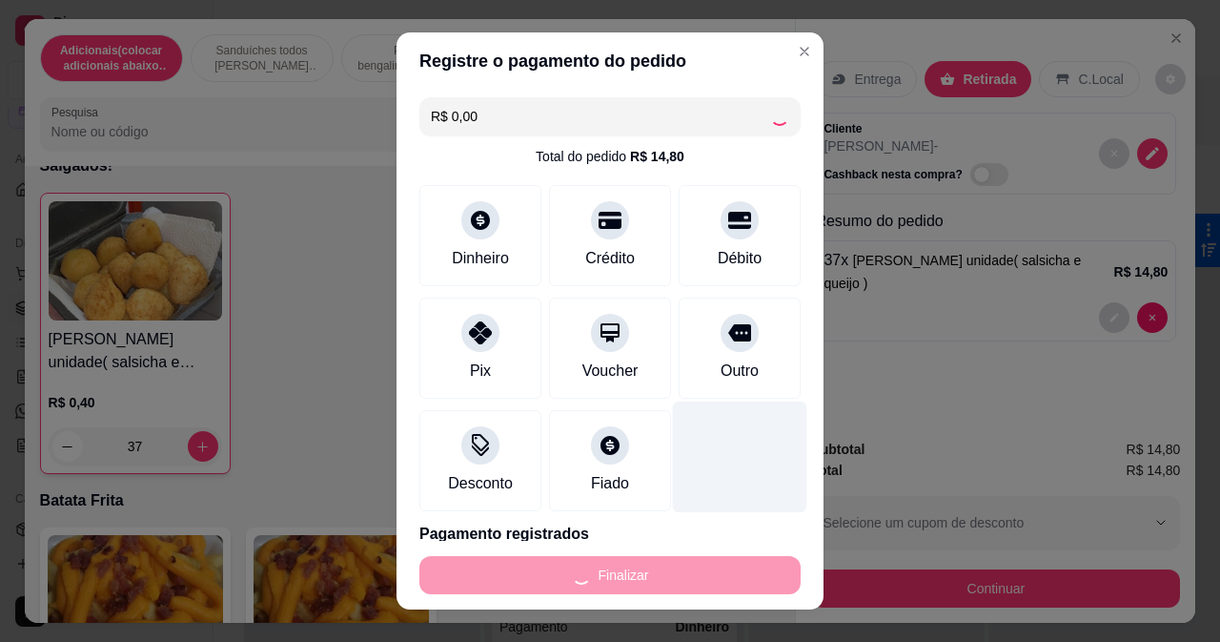
type input "0"
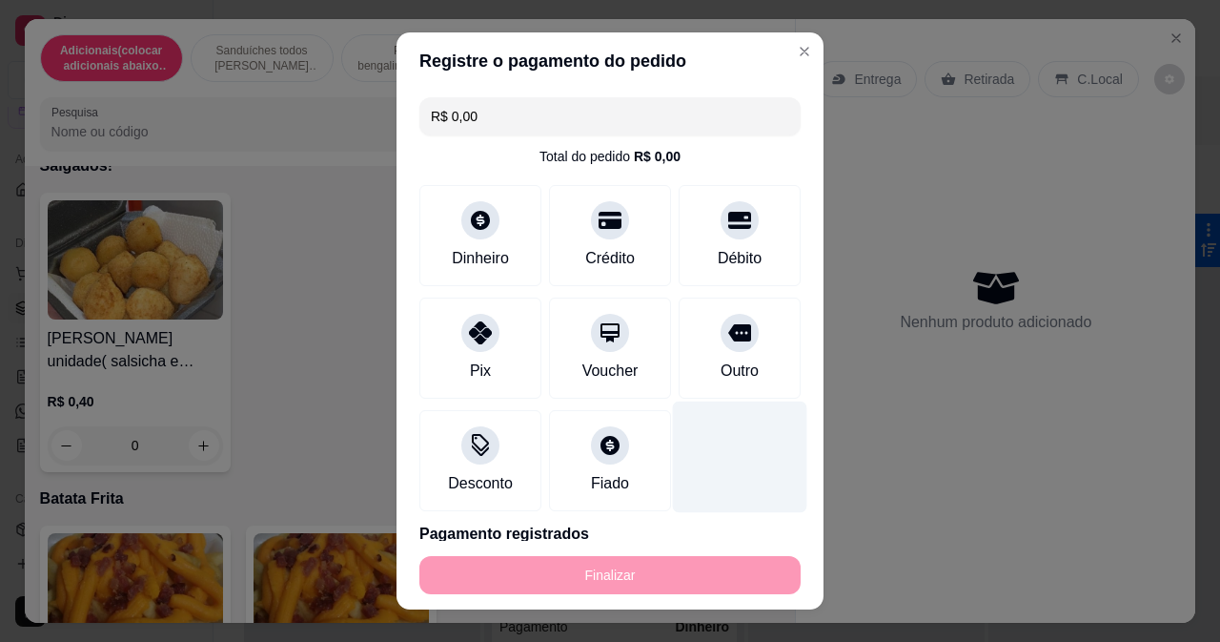
type input "-R$ 14,80"
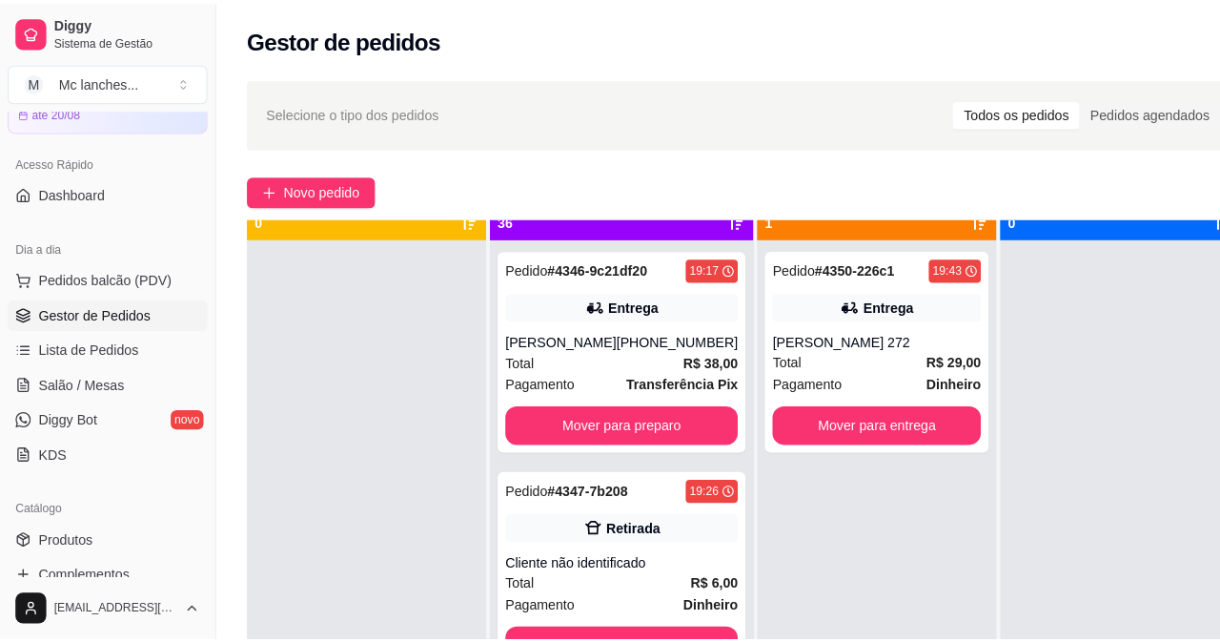
scroll to position [53, 0]
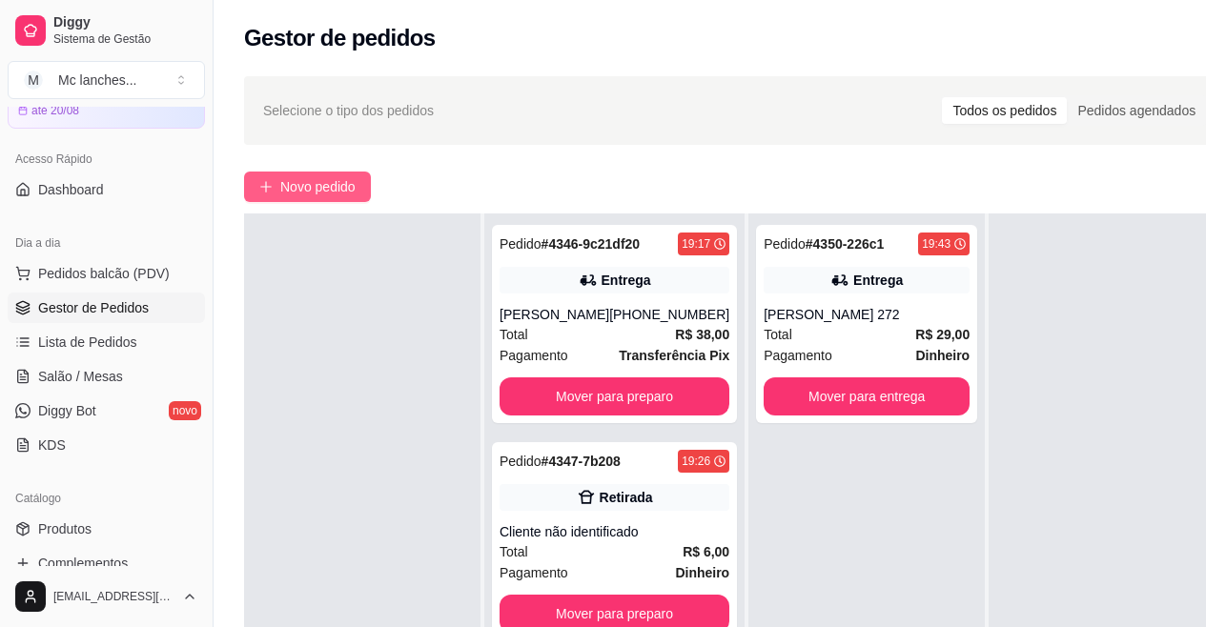
click at [365, 190] on button "Novo pedido" at bounding box center [307, 187] width 127 height 31
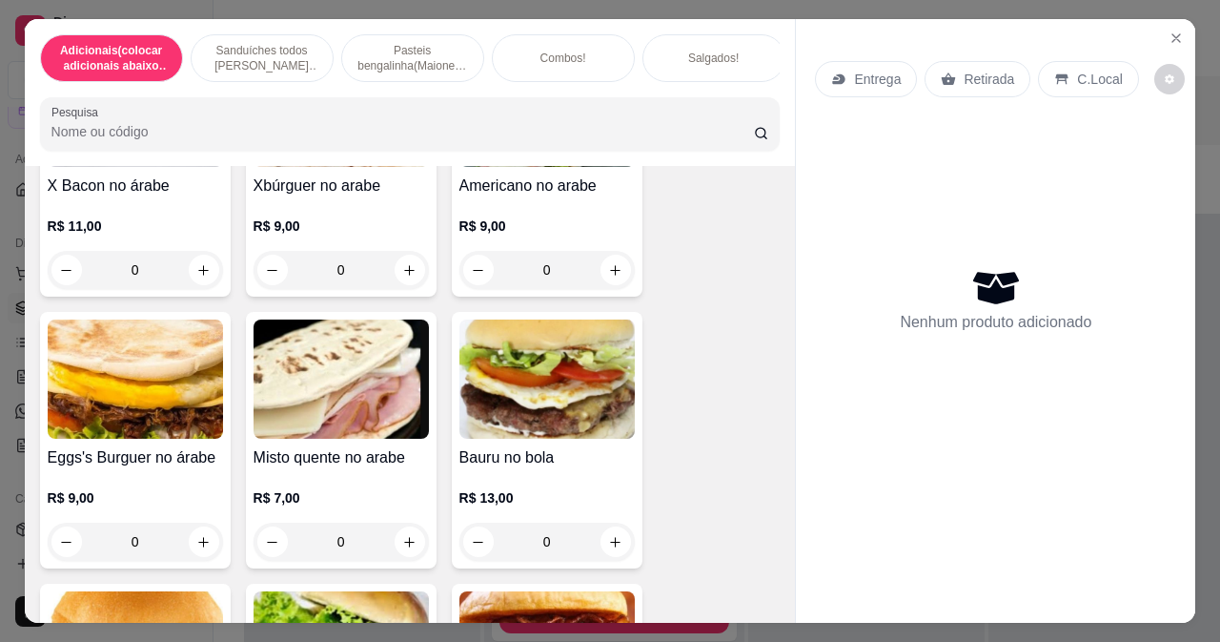
scroll to position [1240, 0]
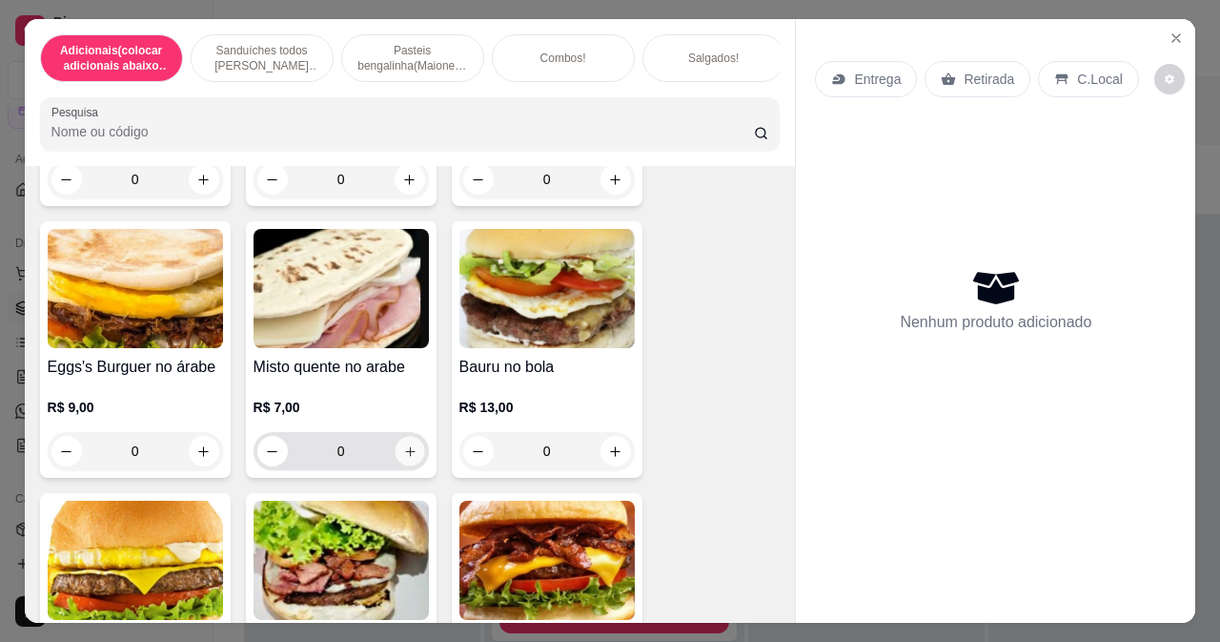
click at [405, 446] on icon "increase-product-quantity" at bounding box center [410, 451] width 10 height 10
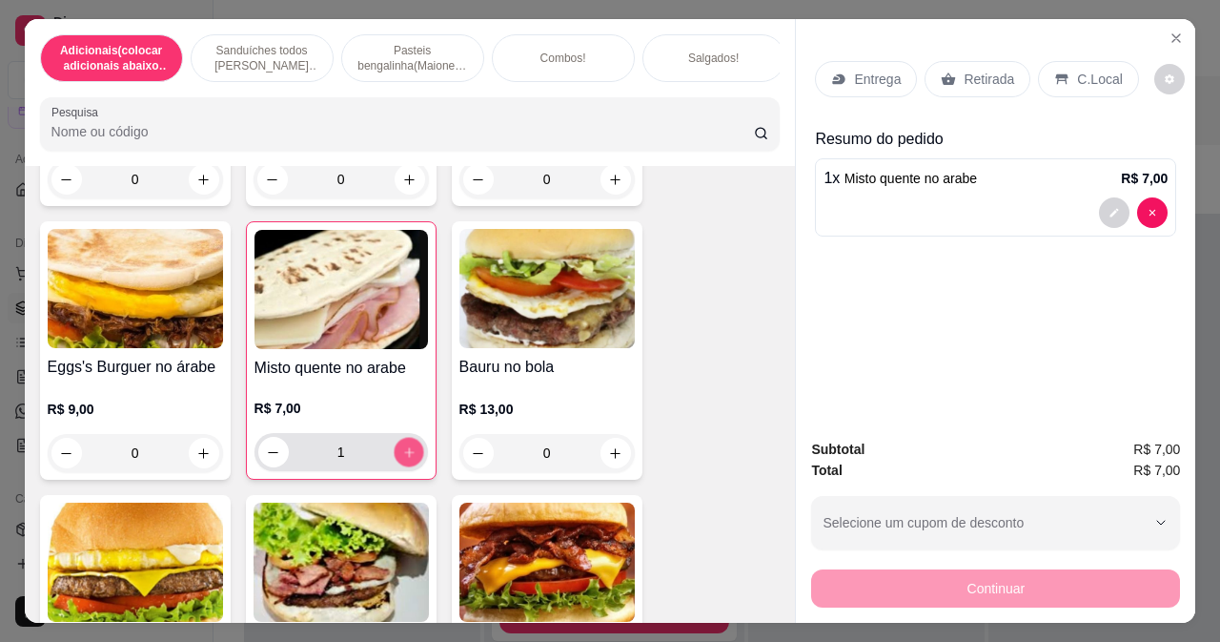
click at [404, 447] on icon "increase-product-quantity" at bounding box center [409, 452] width 10 height 10
type input "2"
click at [1114, 202] on button "decrease-product-quantity" at bounding box center [1115, 213] width 30 height 30
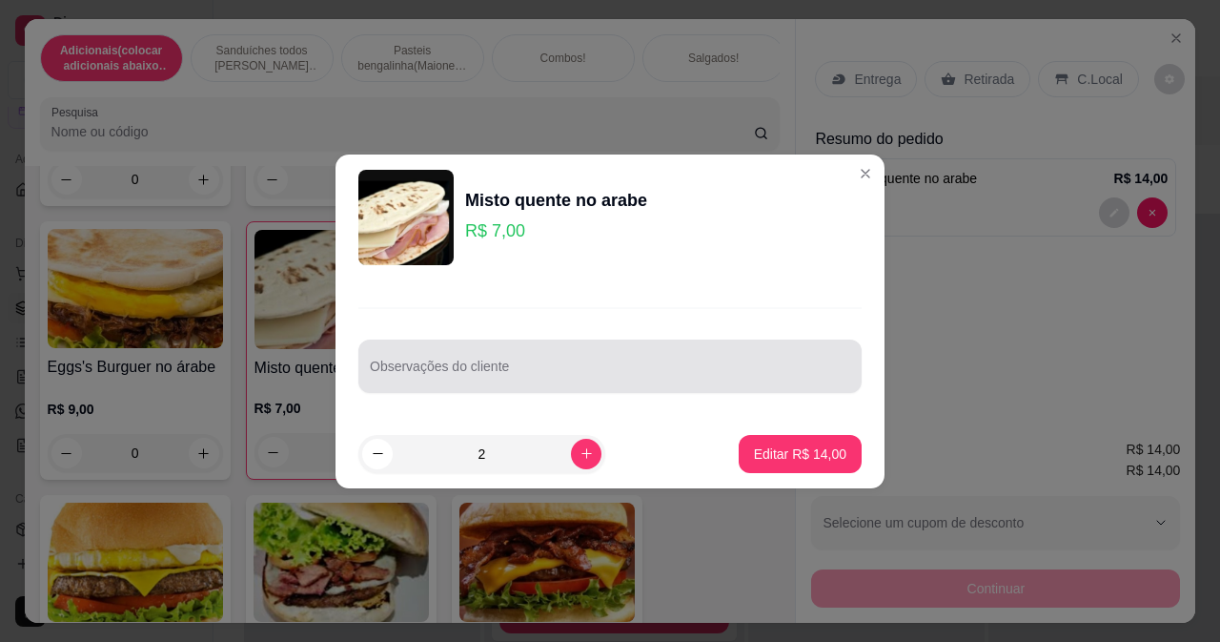
click at [762, 361] on div at bounding box center [610, 366] width 481 height 38
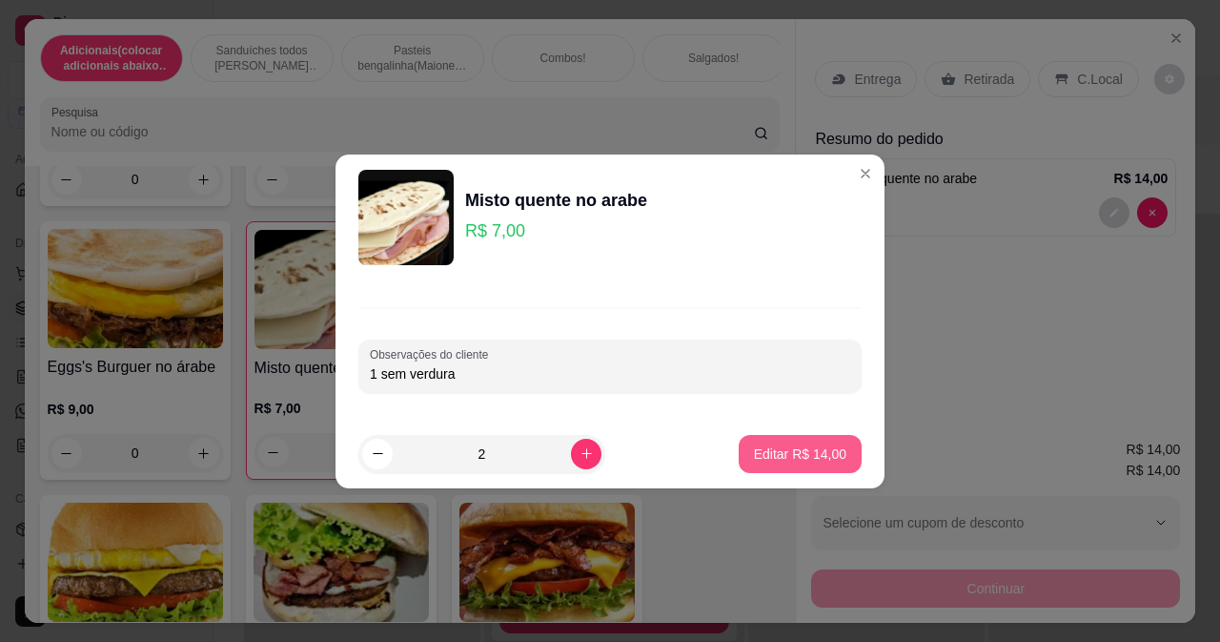
type input "1 sem verdura"
click at [822, 443] on button "Editar R$ 14,00" at bounding box center [800, 453] width 119 height 37
type input "0"
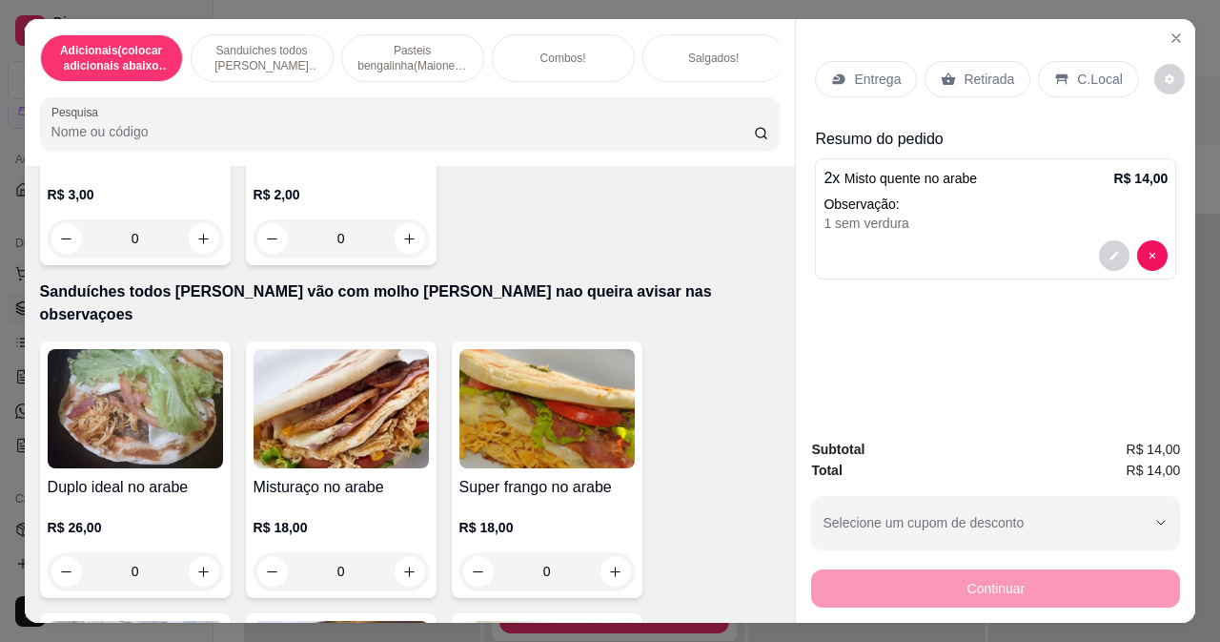
scroll to position [0, 0]
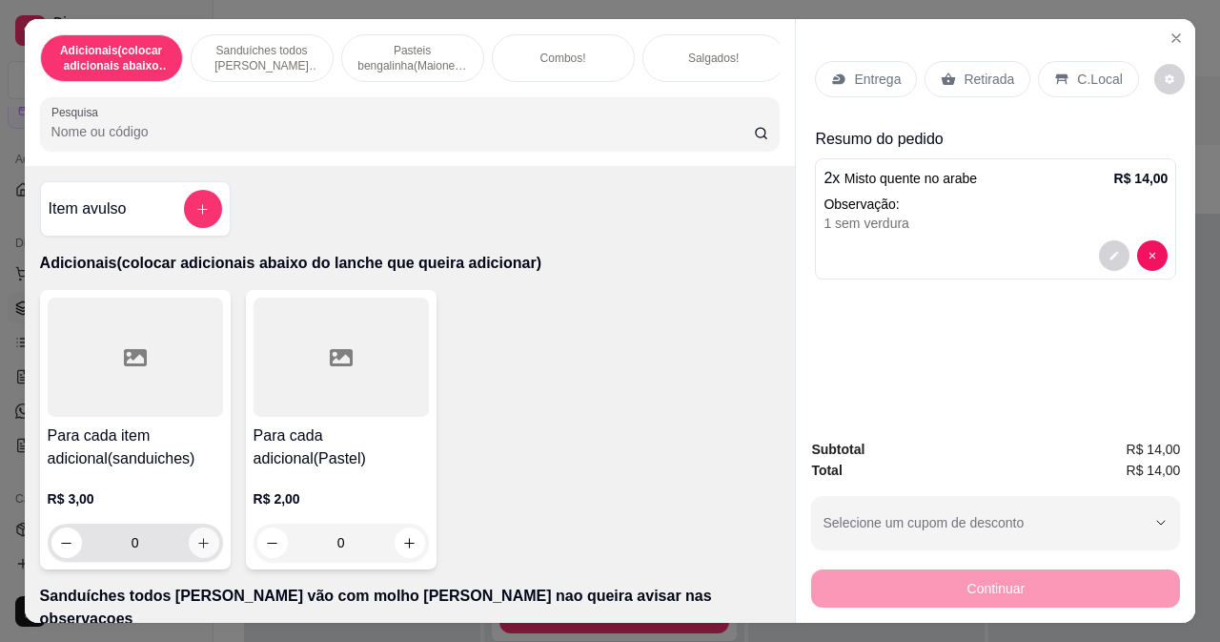
click at [196, 550] on icon "increase-product-quantity" at bounding box center [203, 543] width 14 height 14
type input "1"
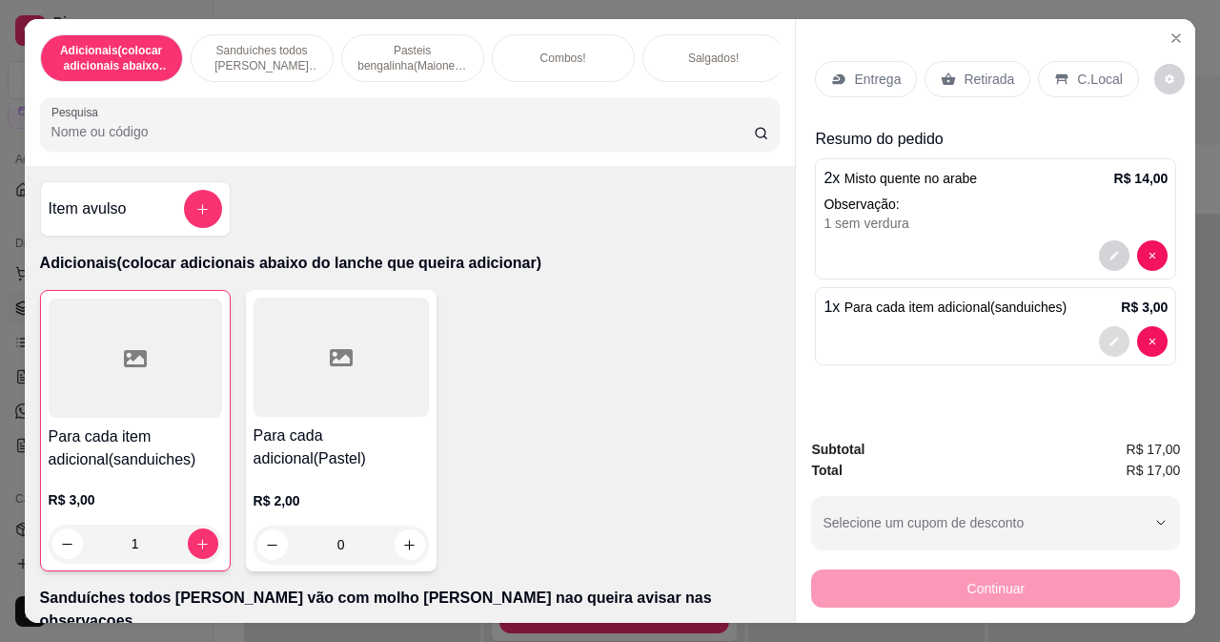
click at [1110, 336] on button "decrease-product-quantity" at bounding box center [1114, 341] width 31 height 31
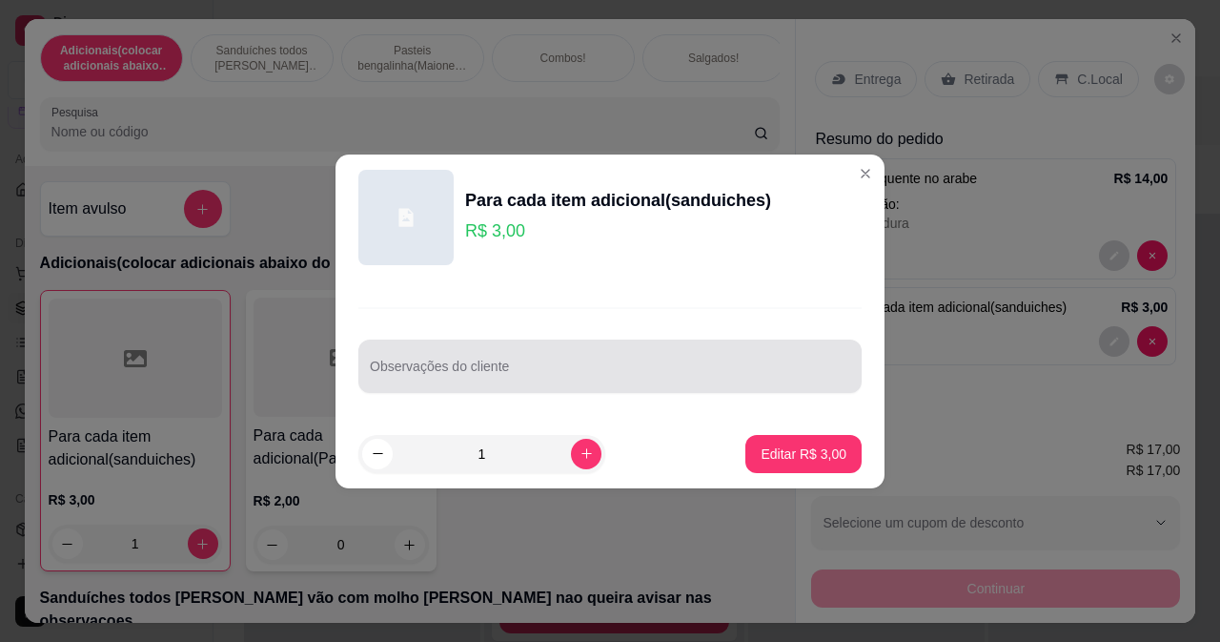
click at [723, 355] on div at bounding box center [610, 366] width 481 height 38
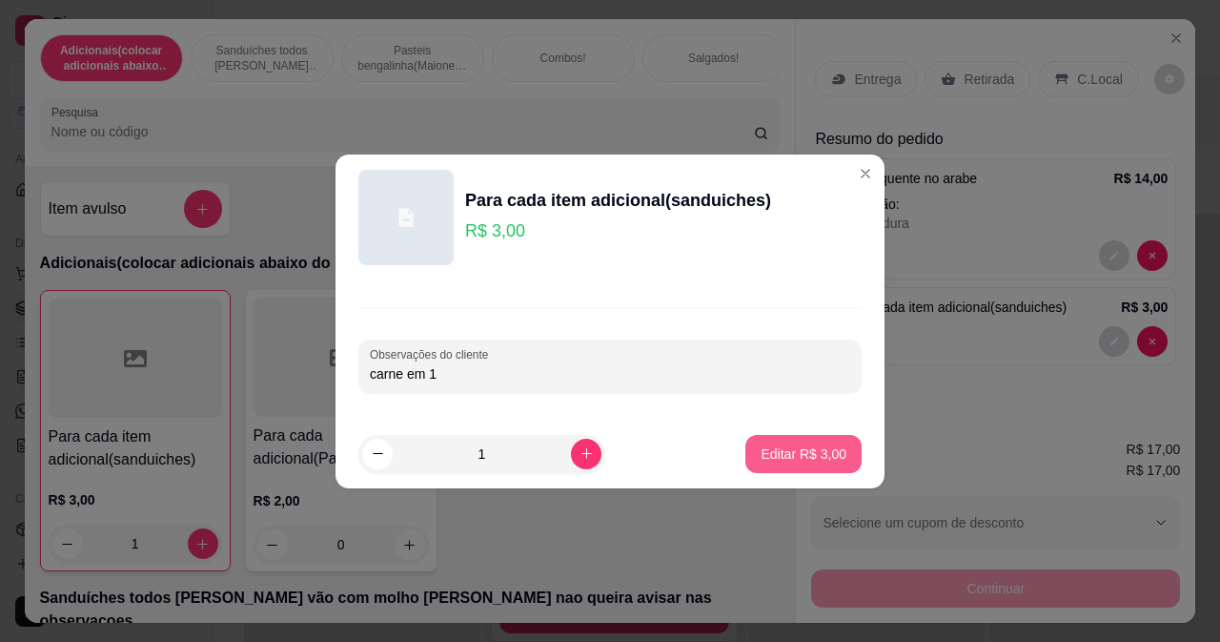
type input "carne em 1"
click at [786, 447] on p "Editar R$ 3,00" at bounding box center [804, 453] width 83 height 18
type input "0"
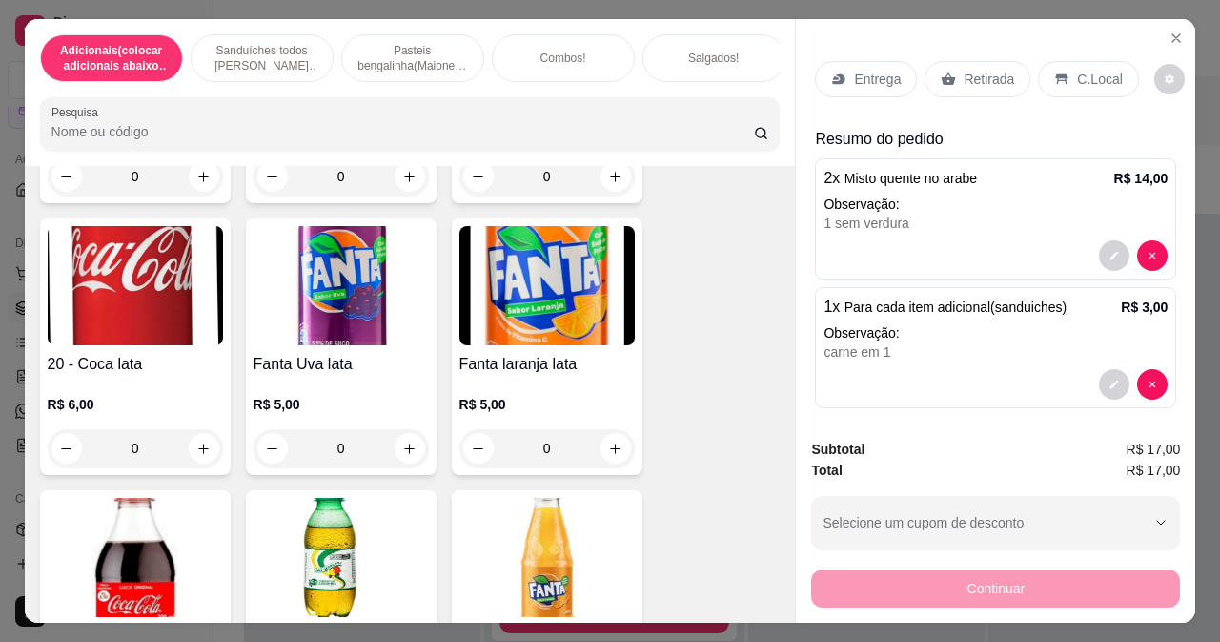
scroll to position [8581, 0]
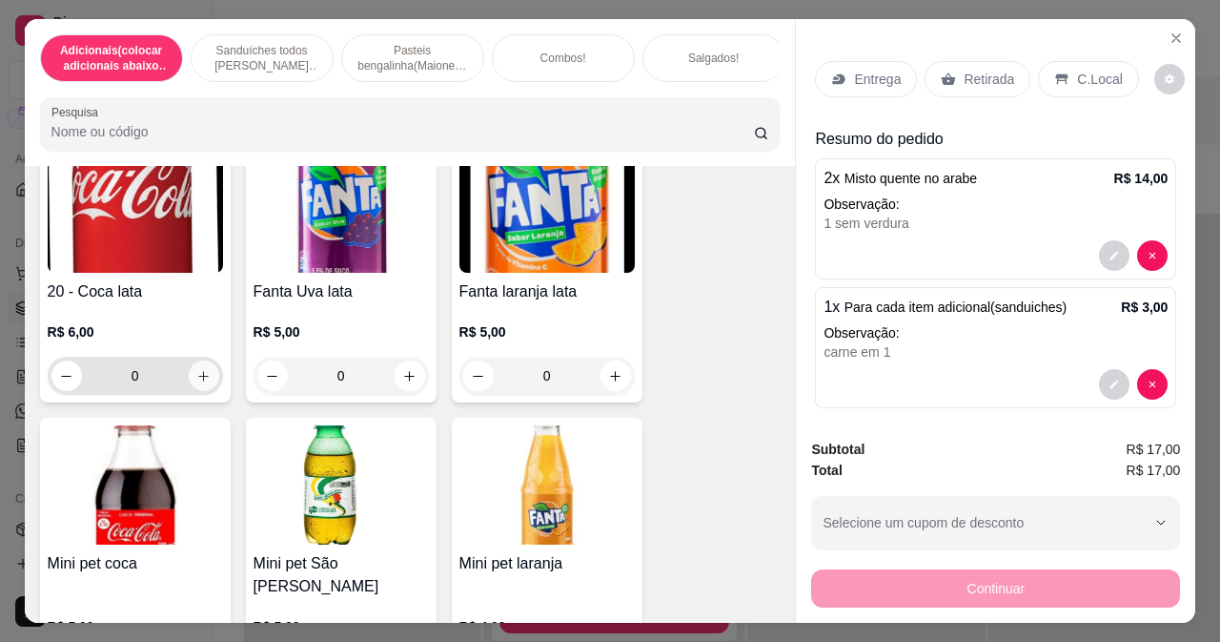
click at [196, 369] on icon "increase-product-quantity" at bounding box center [203, 376] width 14 height 14
type input "1"
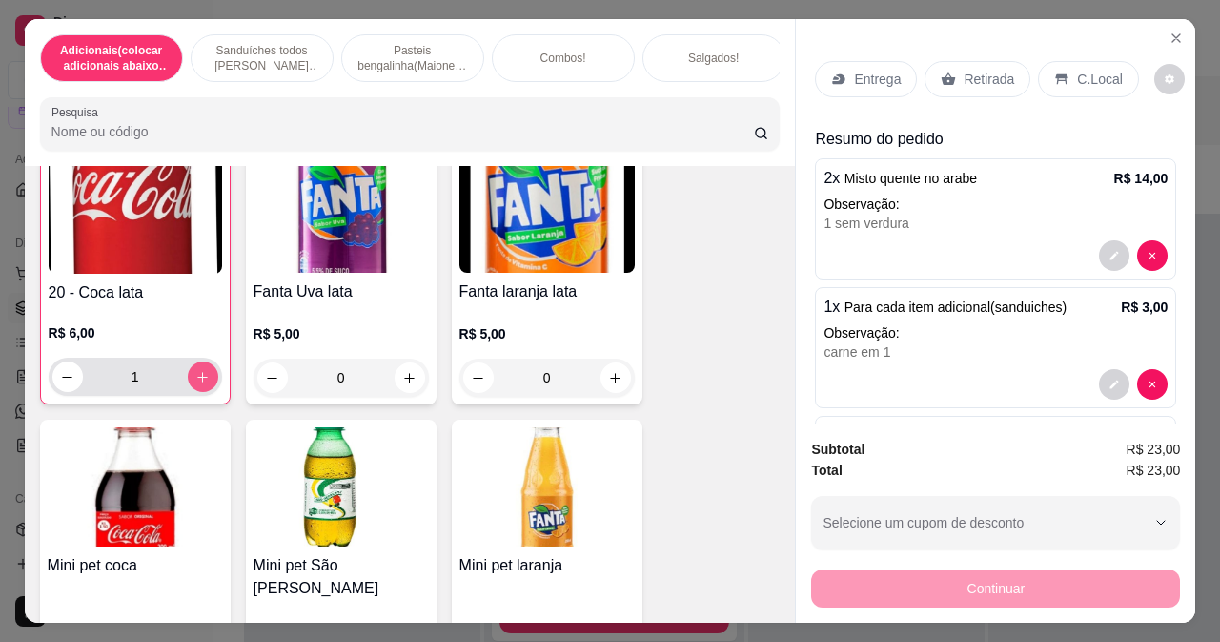
scroll to position [8582, 0]
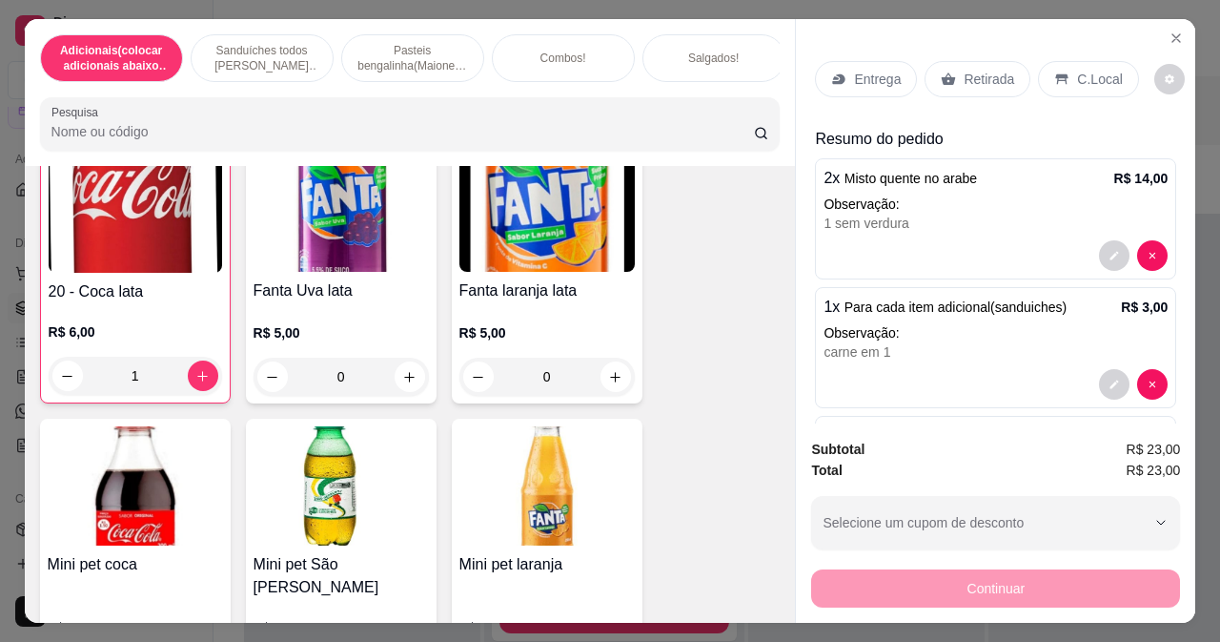
click at [964, 70] on p "Retirada" at bounding box center [989, 79] width 51 height 19
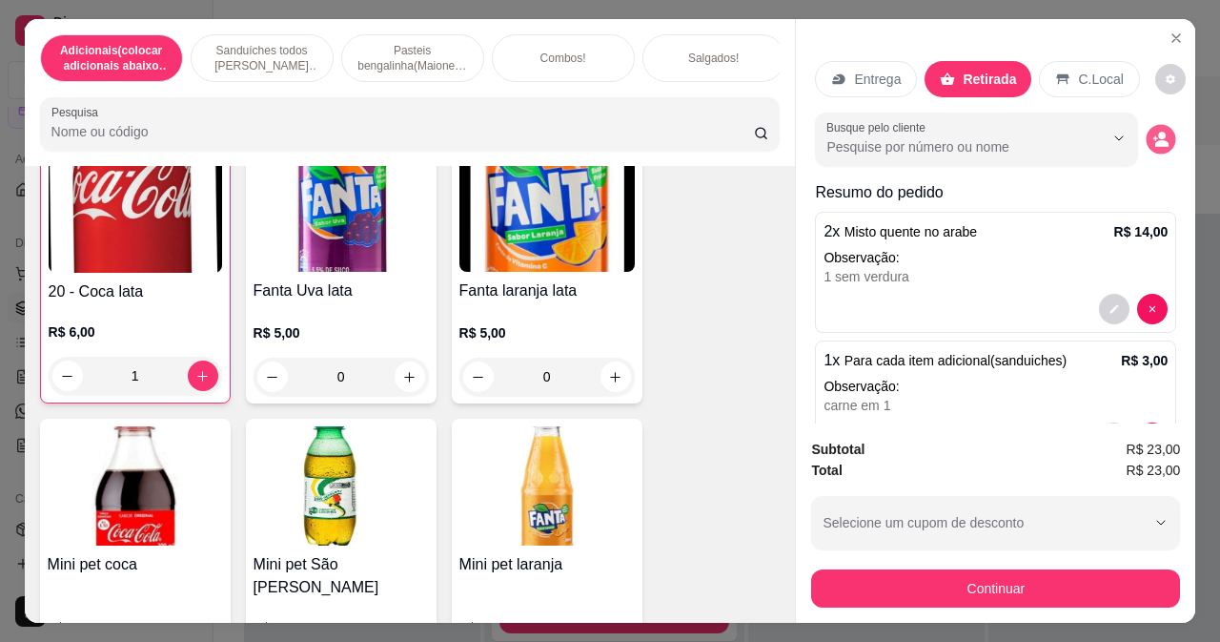
click at [1154, 133] on icon "decrease-product-quantity" at bounding box center [1162, 139] width 16 height 16
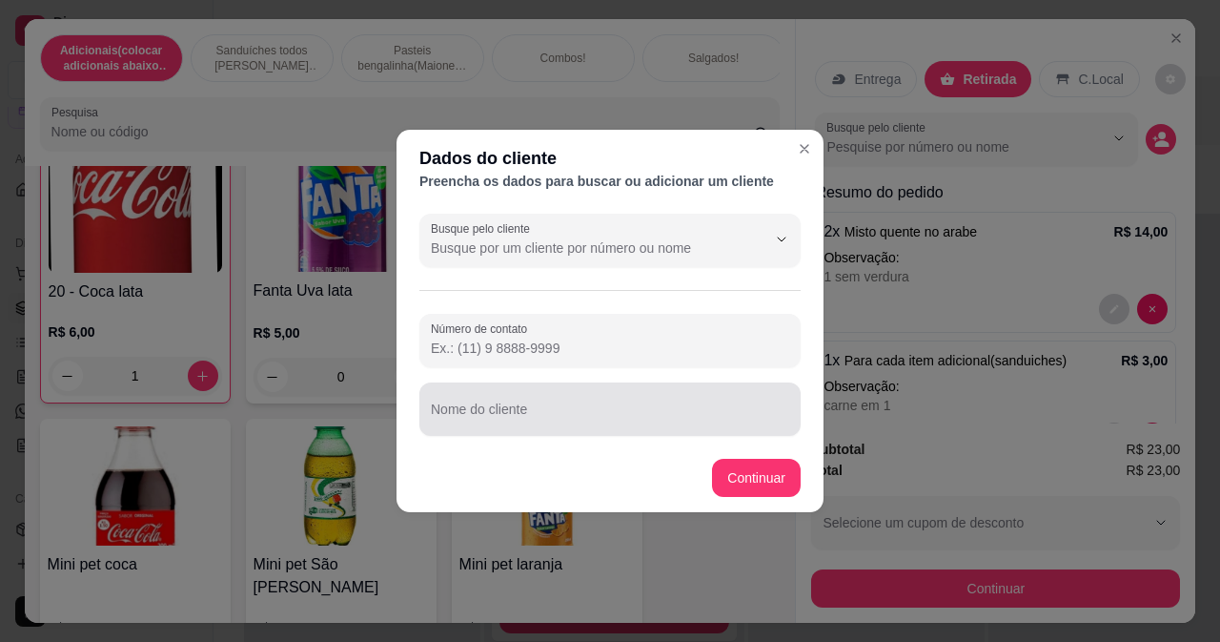
click at [609, 423] on input "Nome do cliente" at bounding box center [610, 416] width 359 height 19
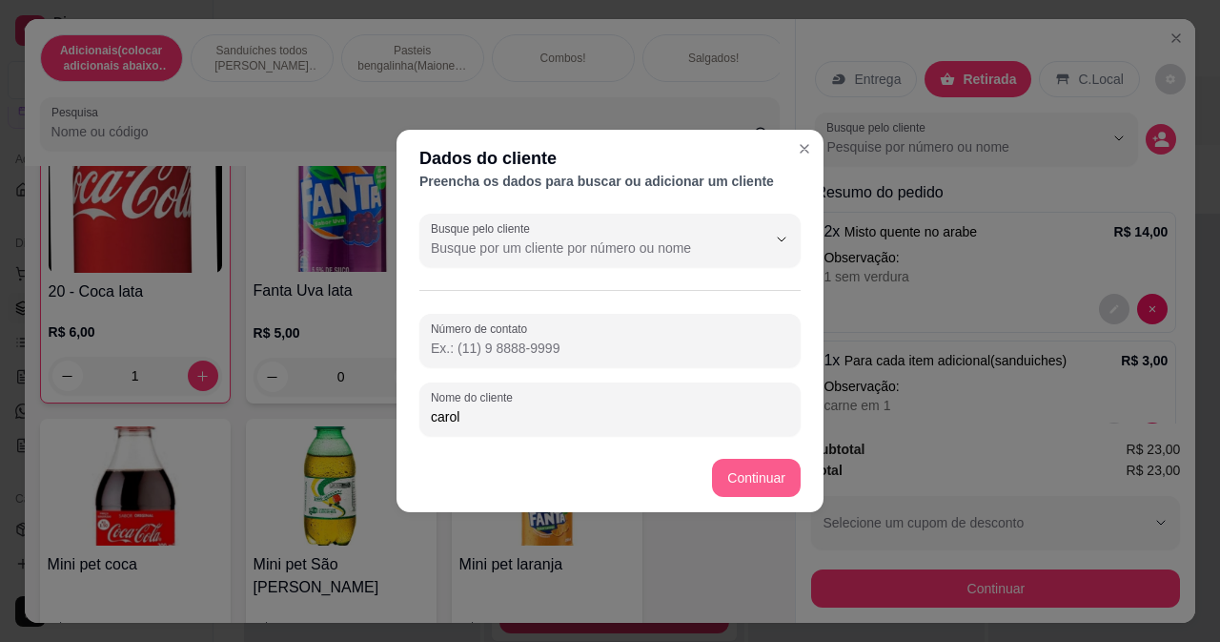
type input "carol"
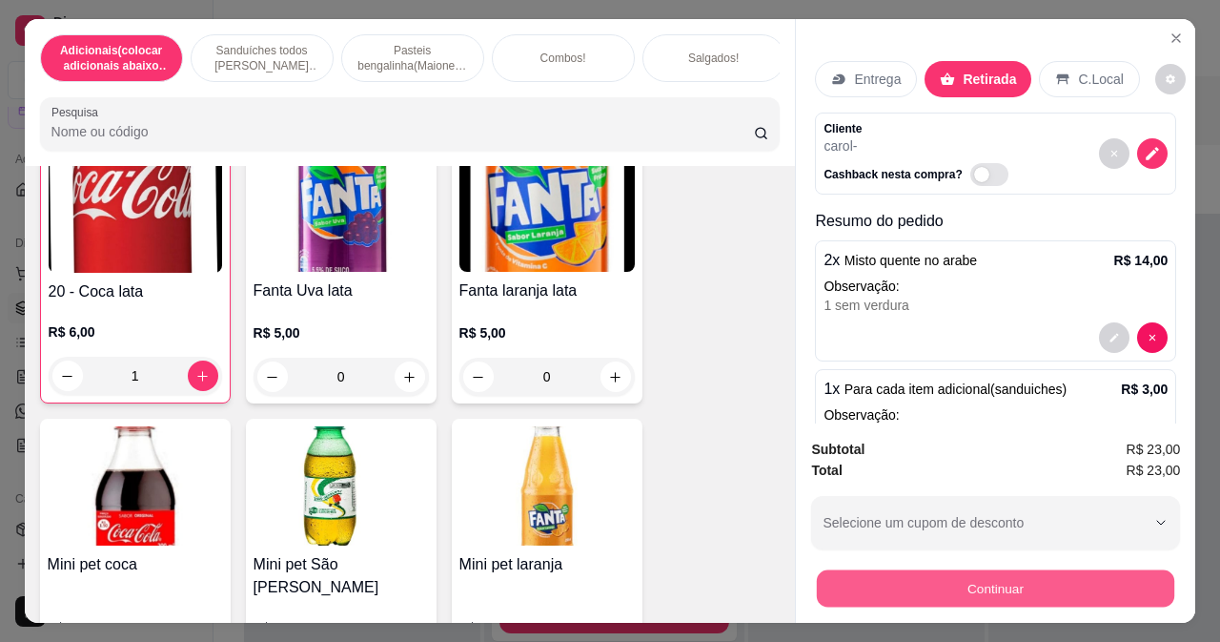
click at [976, 573] on button "Continuar" at bounding box center [996, 587] width 358 height 37
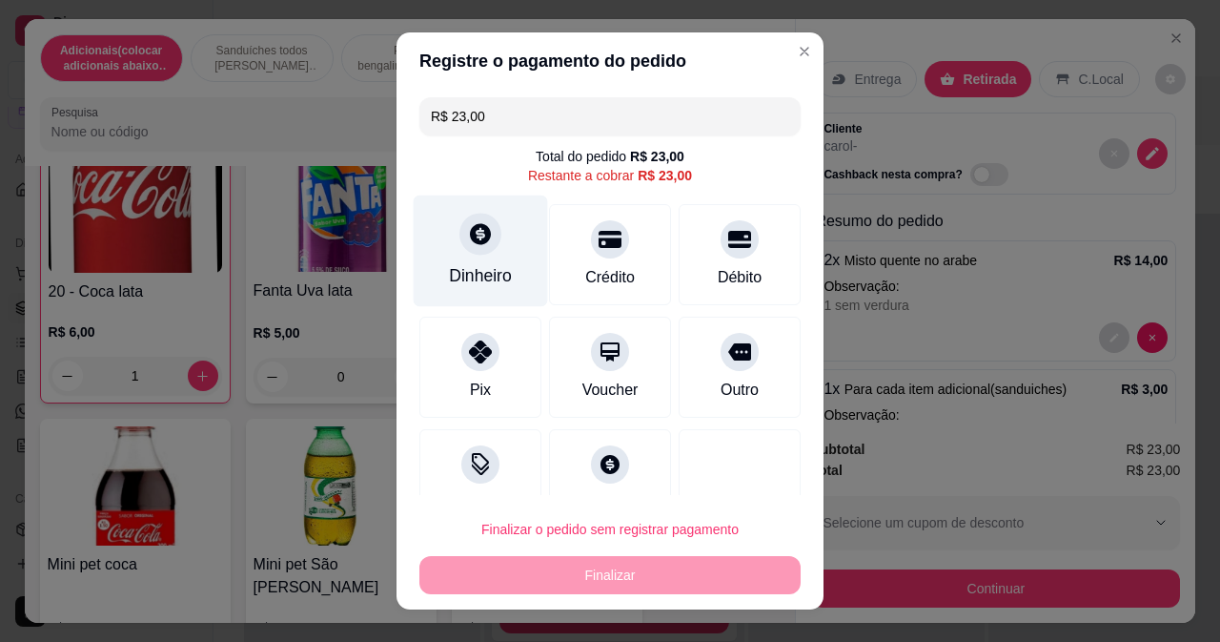
click at [462, 264] on div "Dinheiro" at bounding box center [480, 275] width 63 height 25
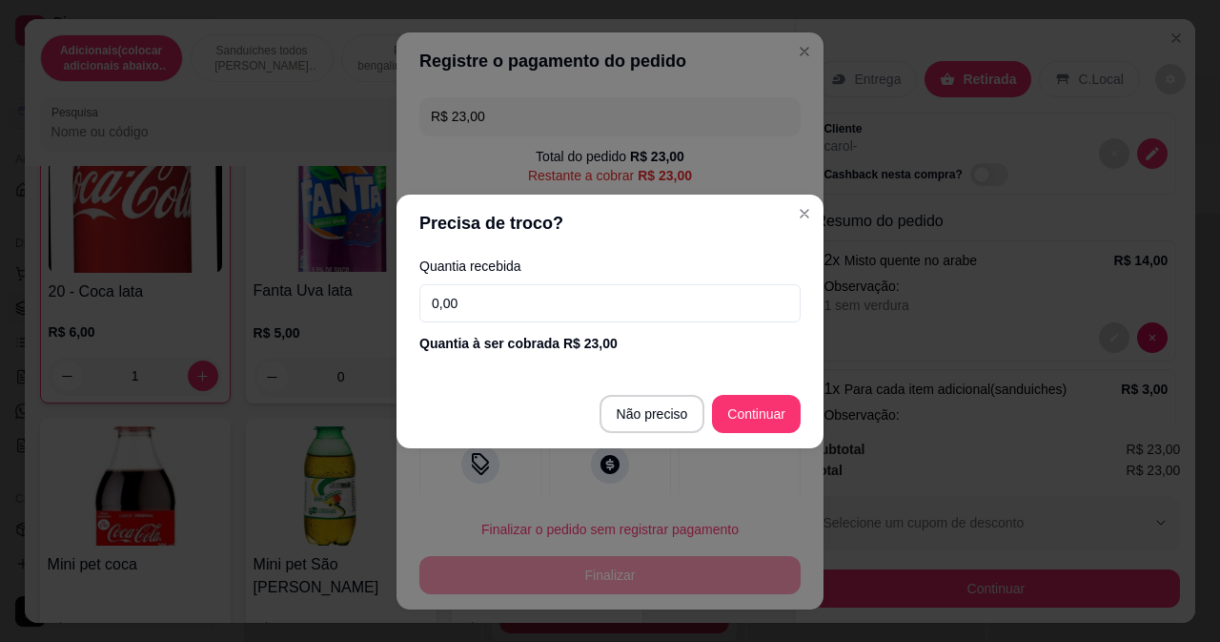
click at [701, 302] on input "0,00" at bounding box center [610, 303] width 381 height 38
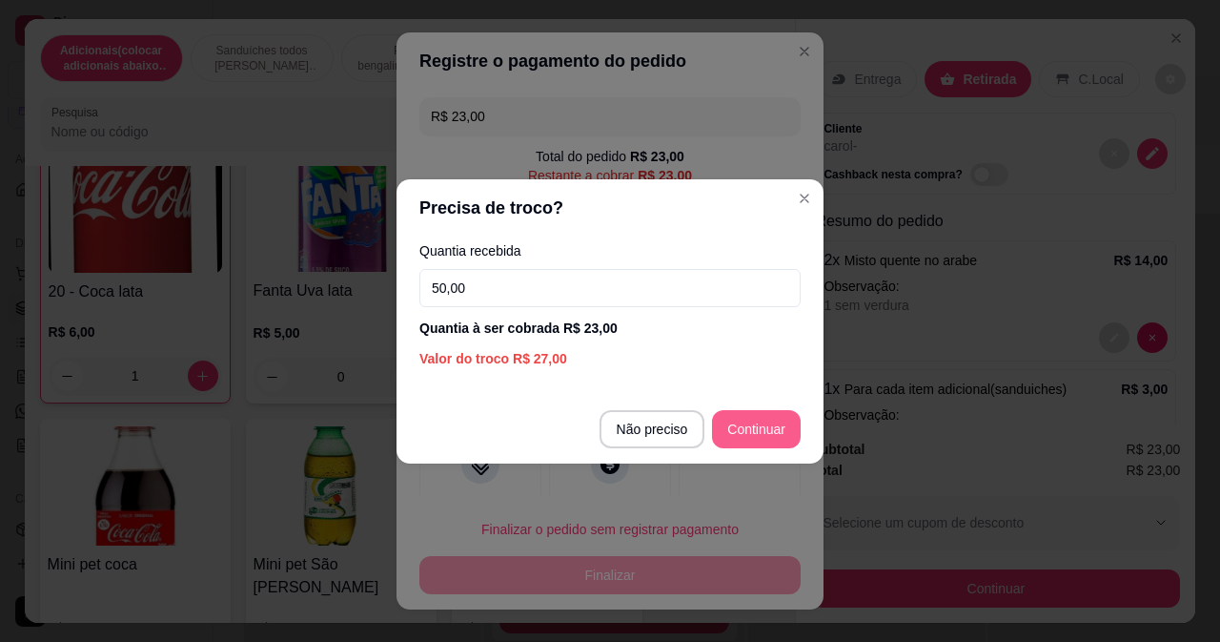
type input "50,00"
type input "R$ 0,00"
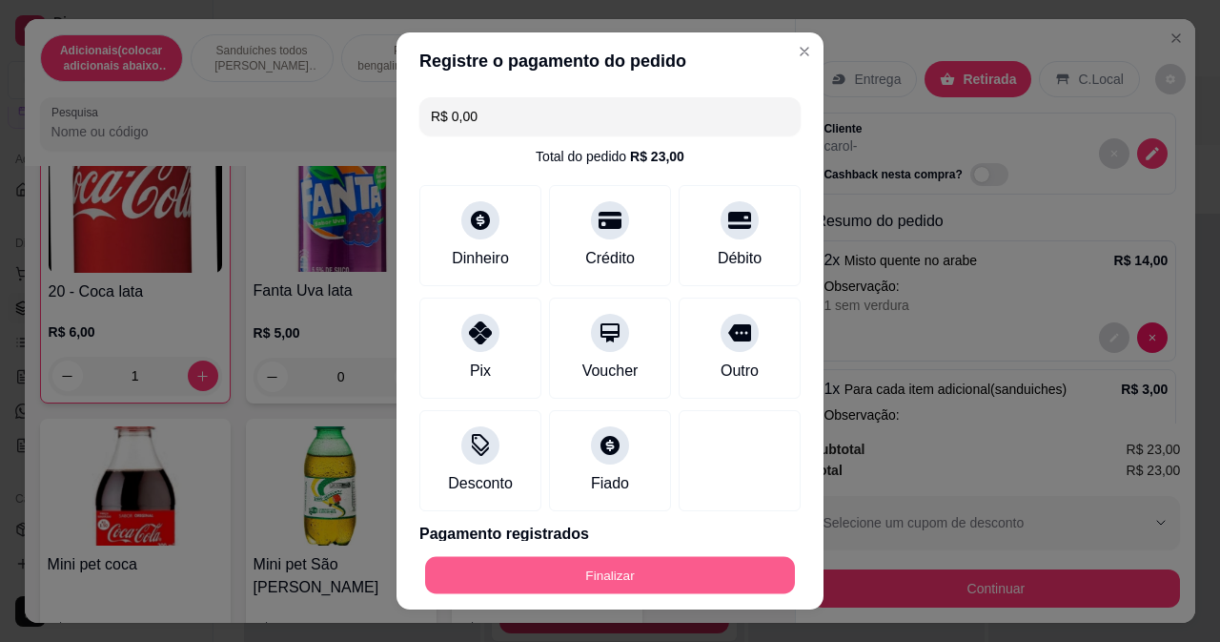
click at [668, 575] on button "Finalizar" at bounding box center [610, 575] width 370 height 37
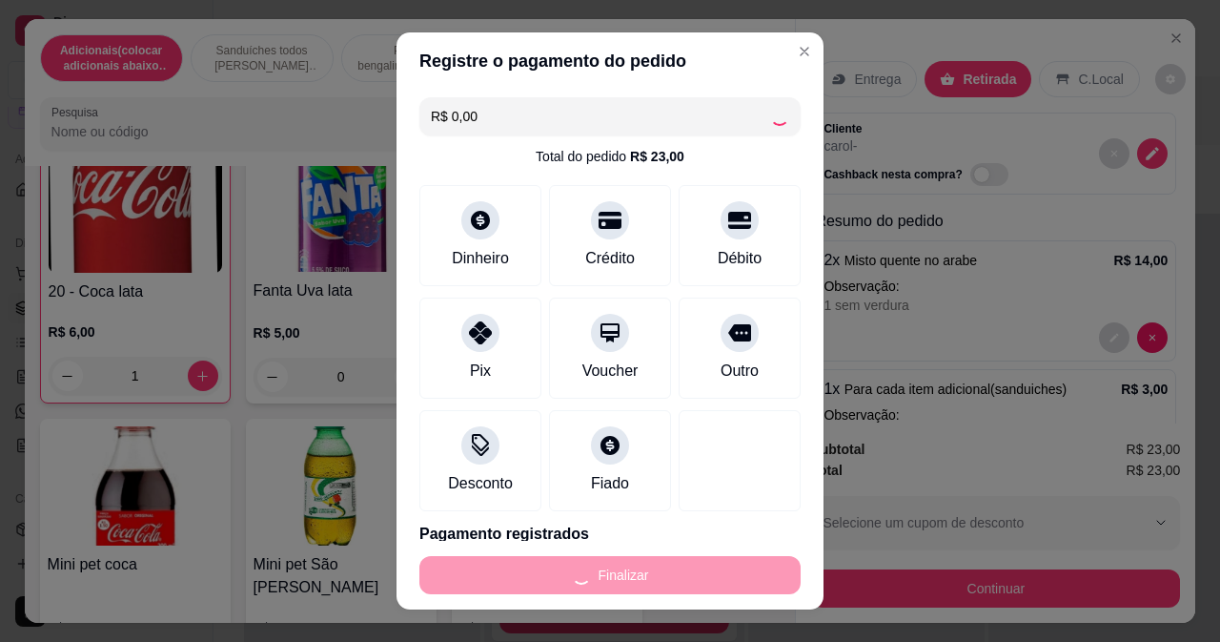
type input "0"
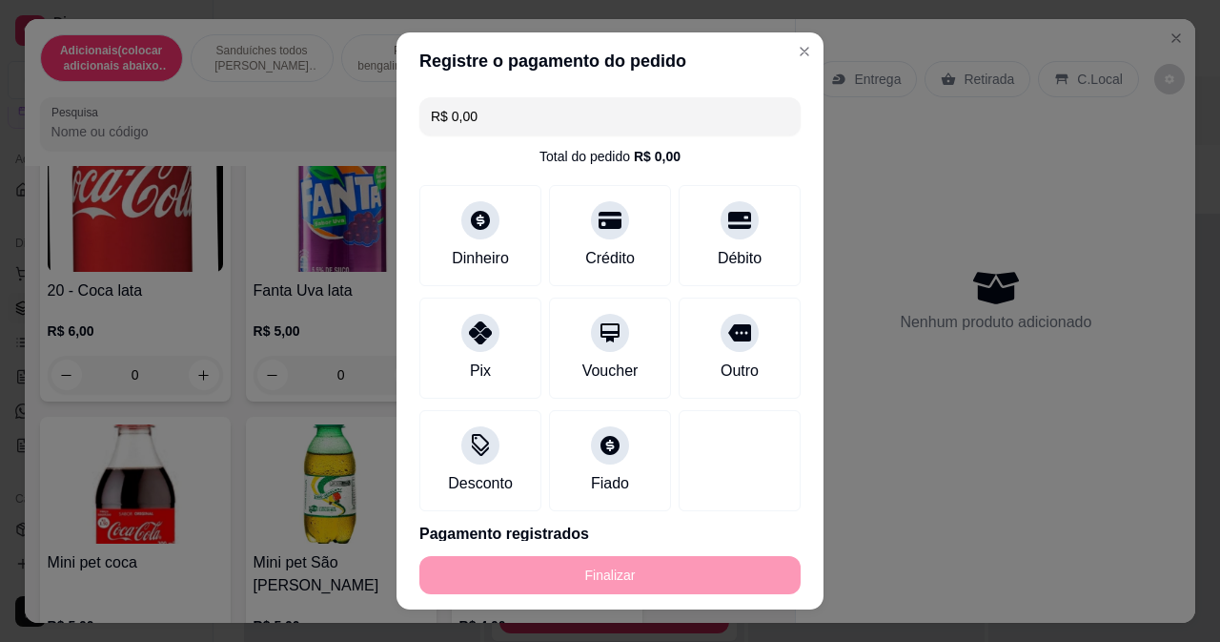
type input "-R$ 23,00"
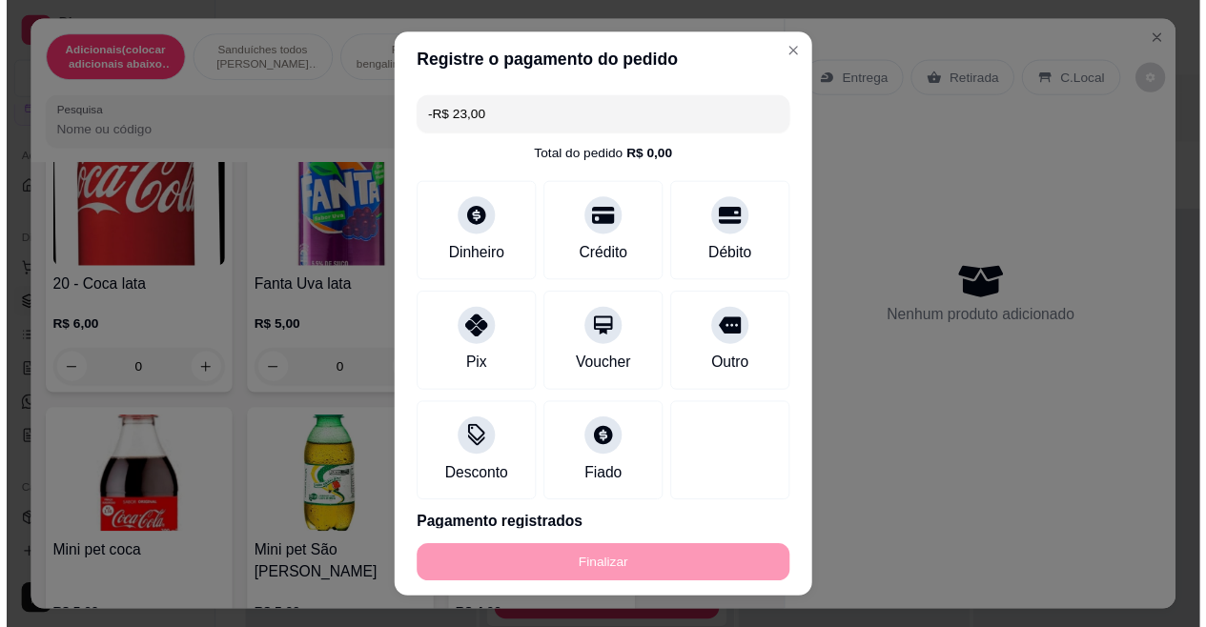
scroll to position [8581, 0]
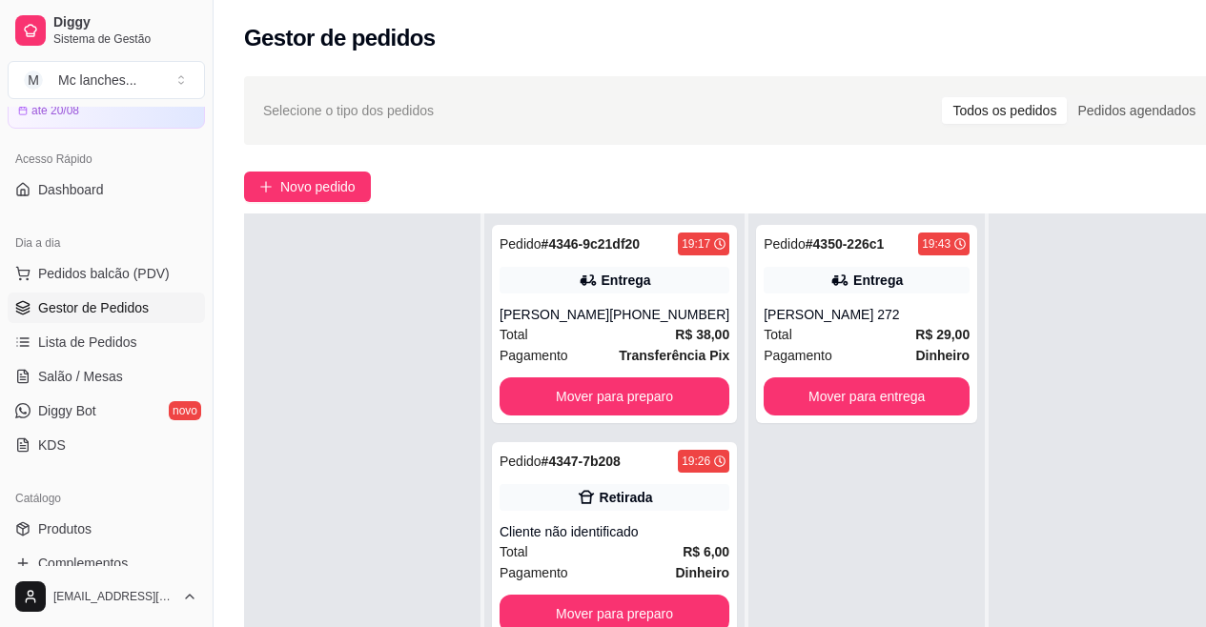
click at [175, 359] on ul "Pedidos balcão (PDV) Gestor de Pedidos Lista de Pedidos Salão / Mesas Diggy Bot…" at bounding box center [106, 359] width 197 height 202
click at [164, 345] on link "Lista de Pedidos" at bounding box center [106, 342] width 197 height 31
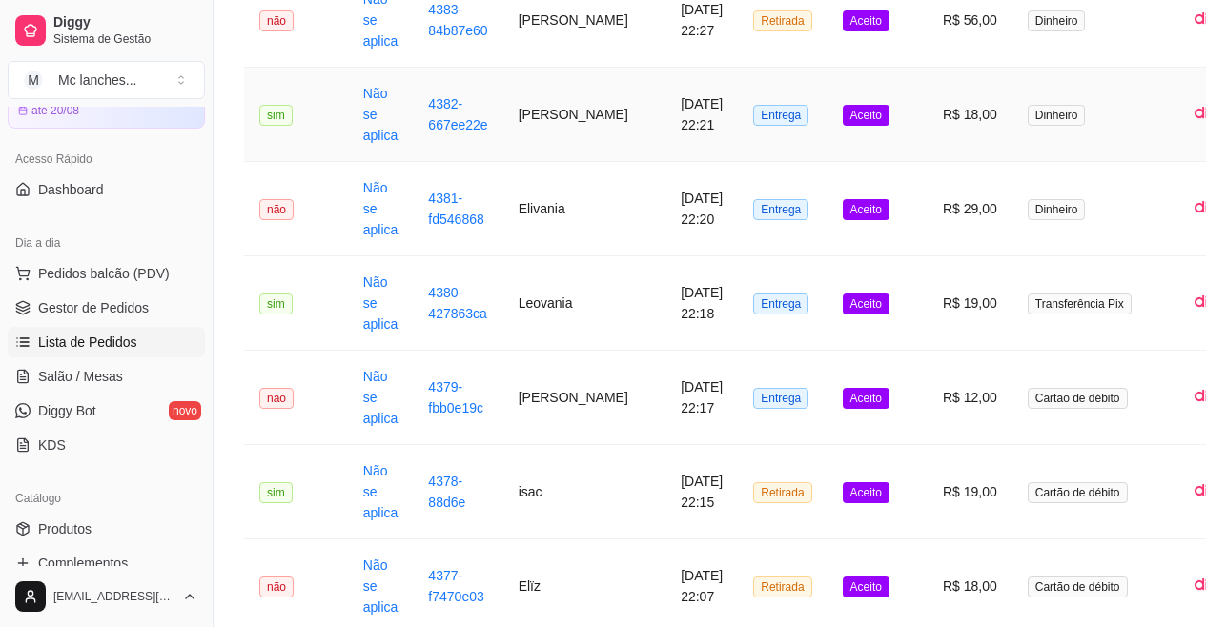
scroll to position [763, 0]
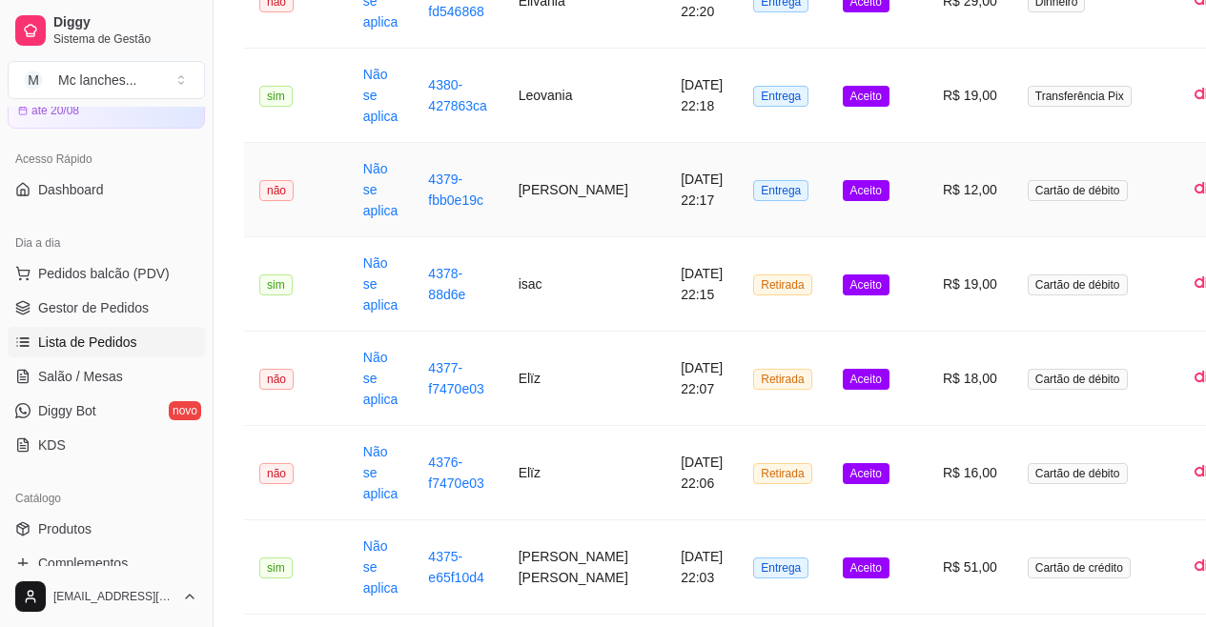
click at [666, 204] on td "[DATE] 22:17" at bounding box center [702, 190] width 72 height 94
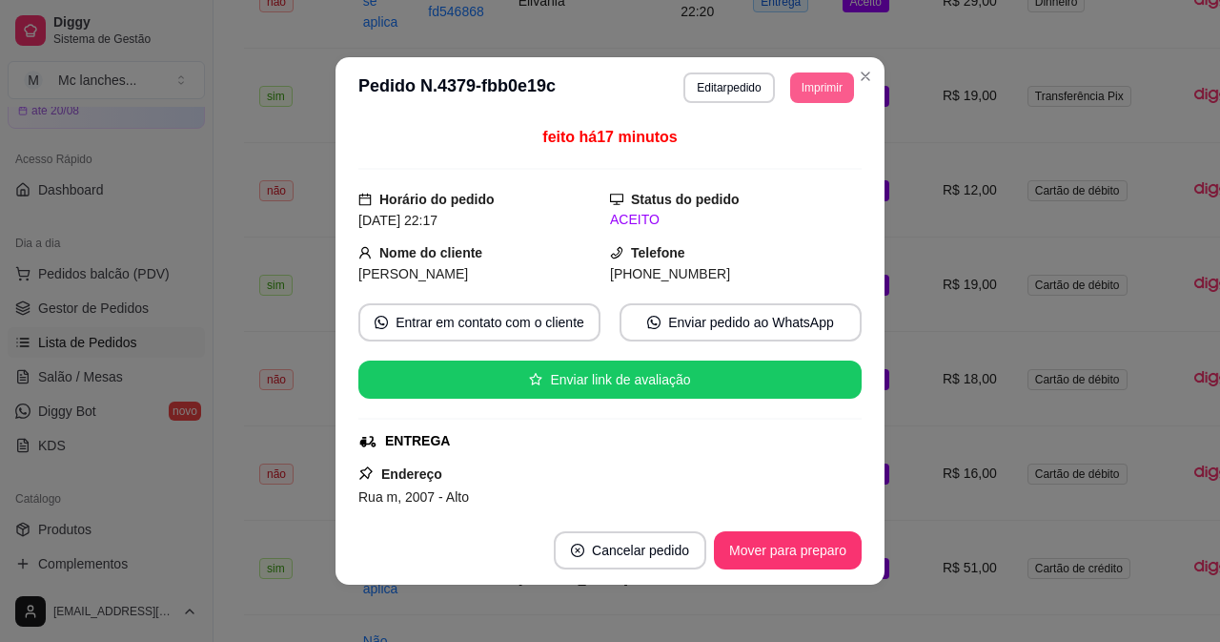
click at [807, 84] on button "Imprimir" at bounding box center [822, 87] width 64 height 31
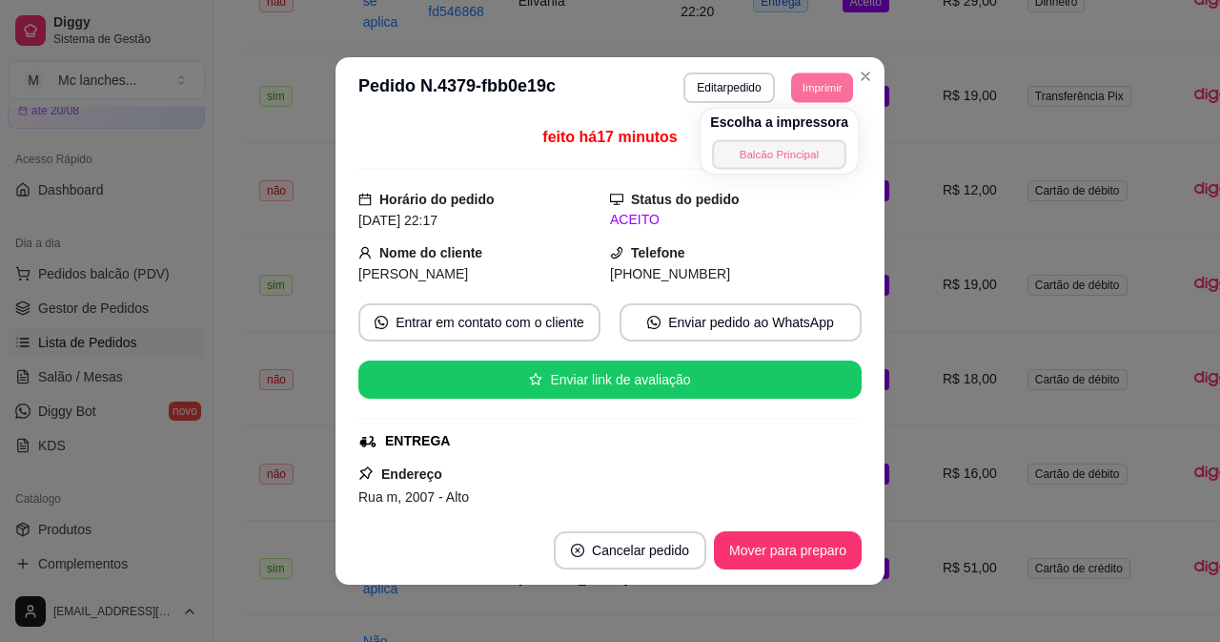
click at [817, 162] on button "Balcão Principal" at bounding box center [779, 154] width 133 height 30
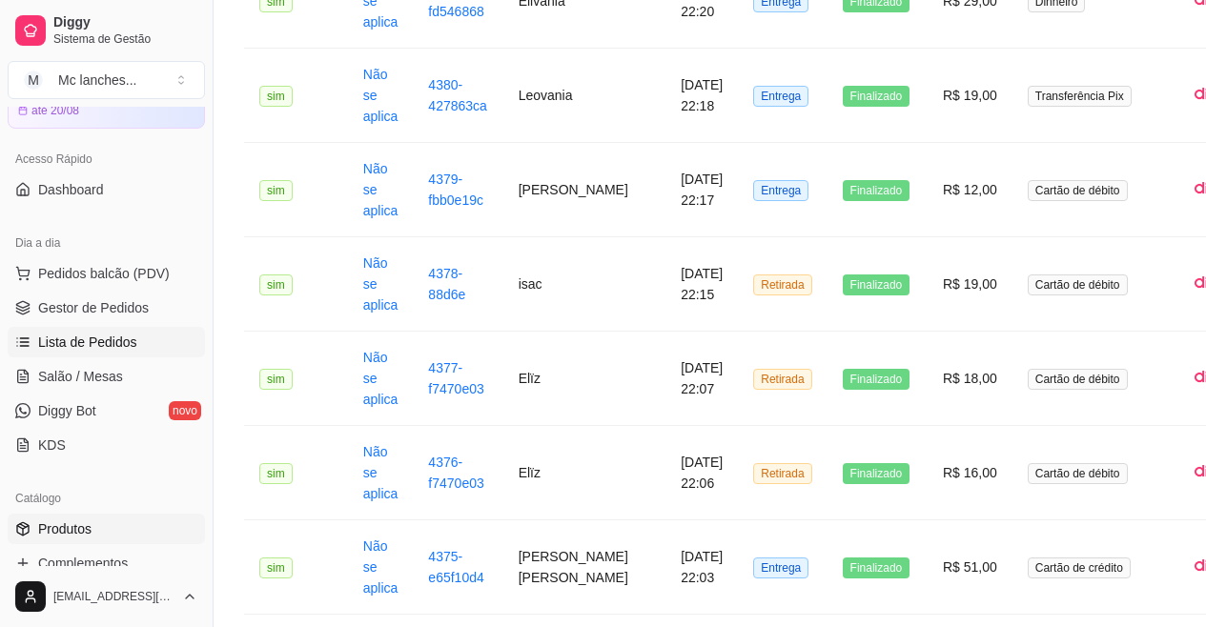
click at [95, 540] on link "Produtos" at bounding box center [106, 529] width 197 height 31
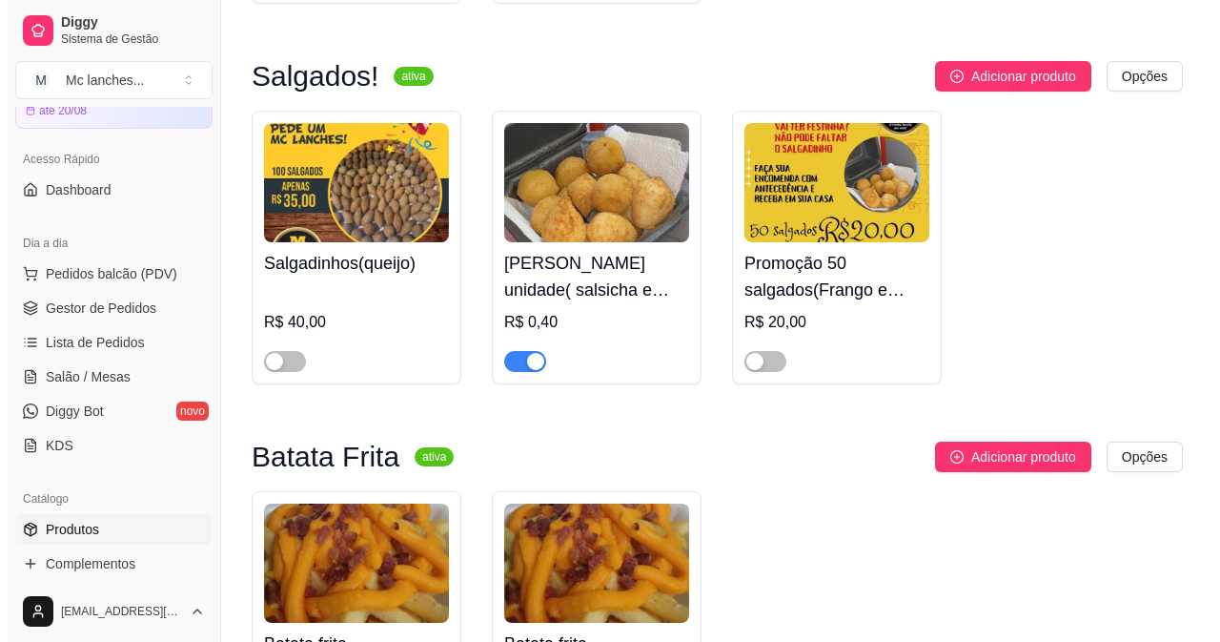
scroll to position [6007, 0]
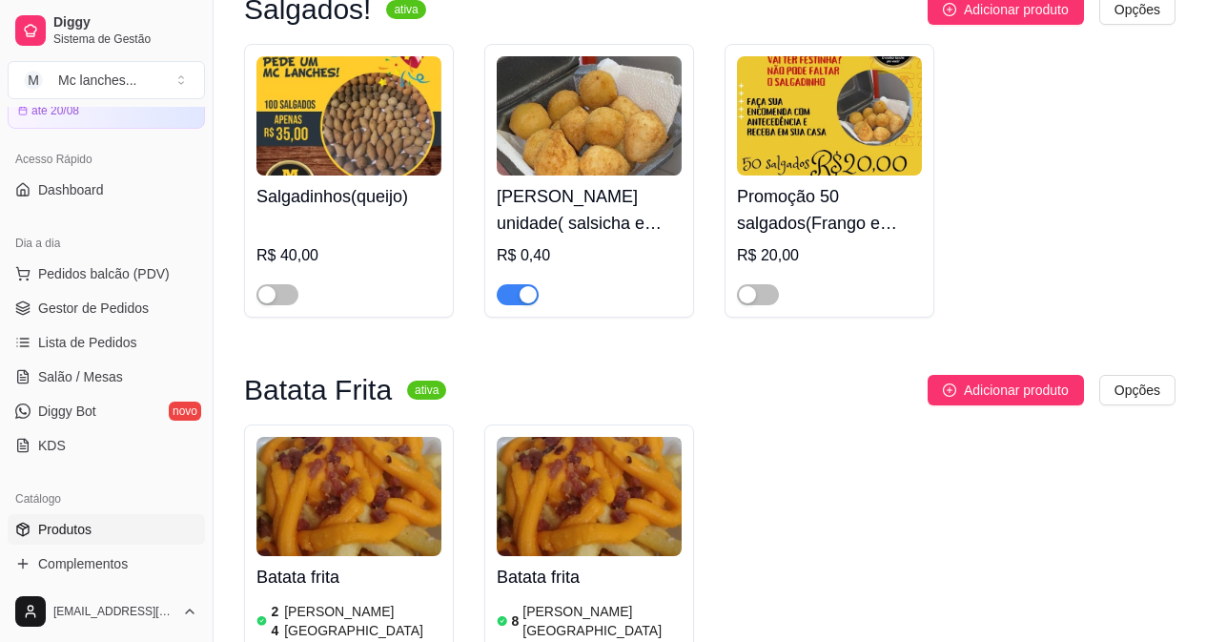
click at [617, 236] on h4 "[PERSON_NAME] unidade( salsicha e queijo )" at bounding box center [589, 209] width 185 height 53
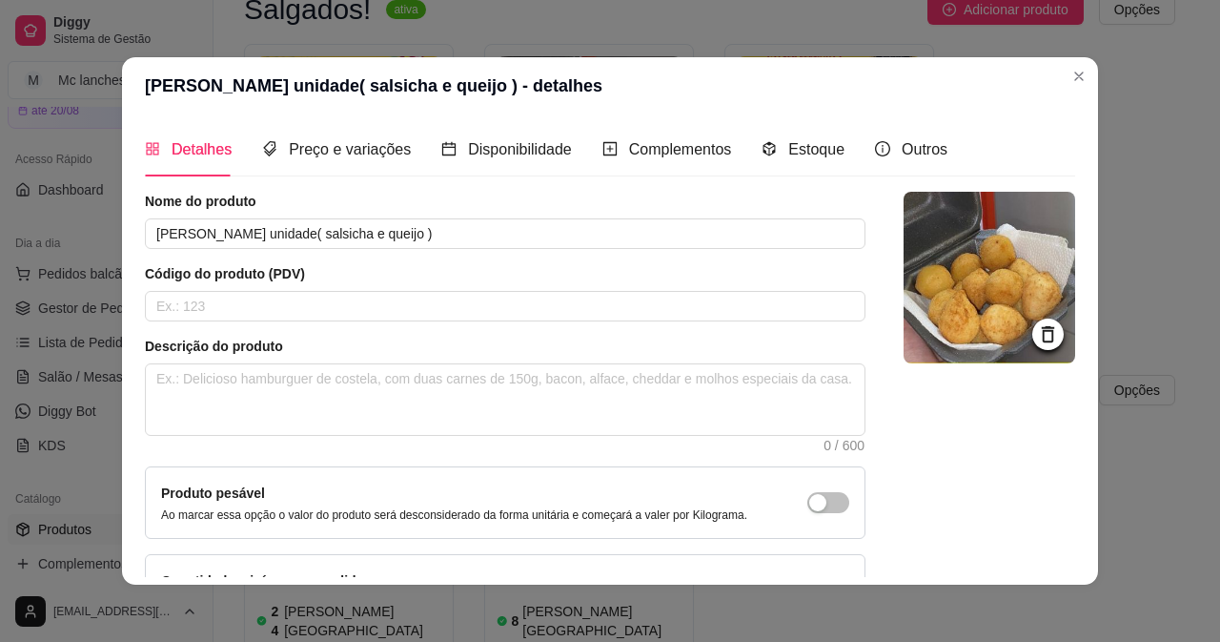
click at [555, 215] on div "Nome do produto [PERSON_NAME] unidade( salsicha e queijo )" at bounding box center [505, 220] width 721 height 57
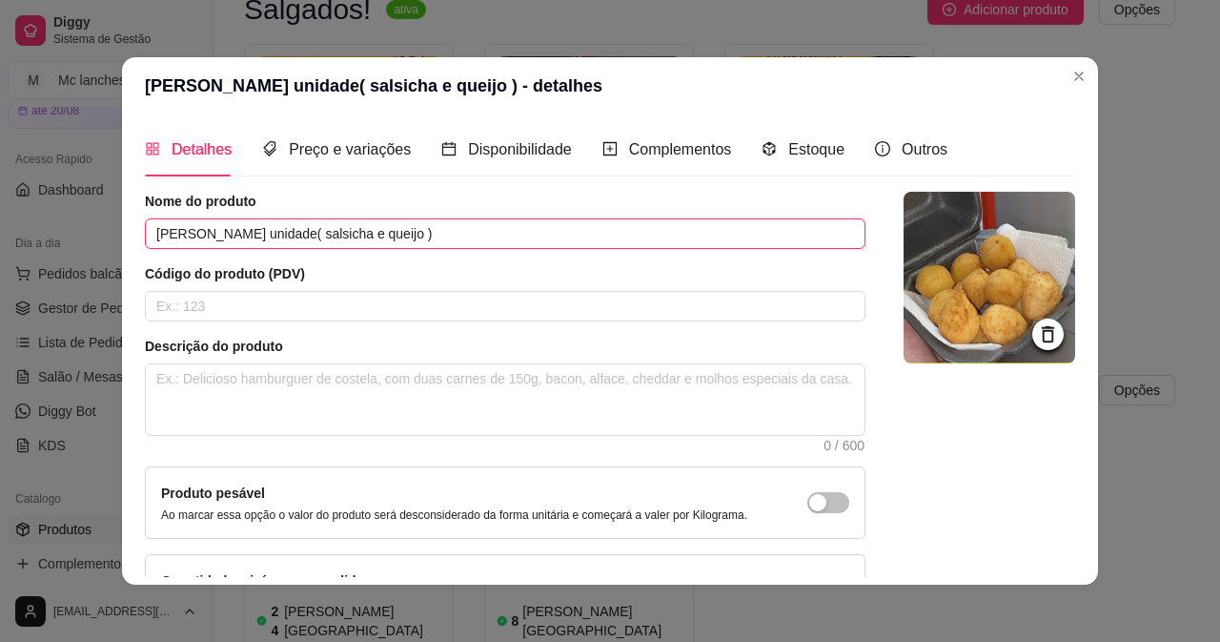
click at [553, 227] on input "[PERSON_NAME] unidade( salsicha e queijo )" at bounding box center [505, 233] width 721 height 31
type input "[PERSON_NAME] unidade( queijo"
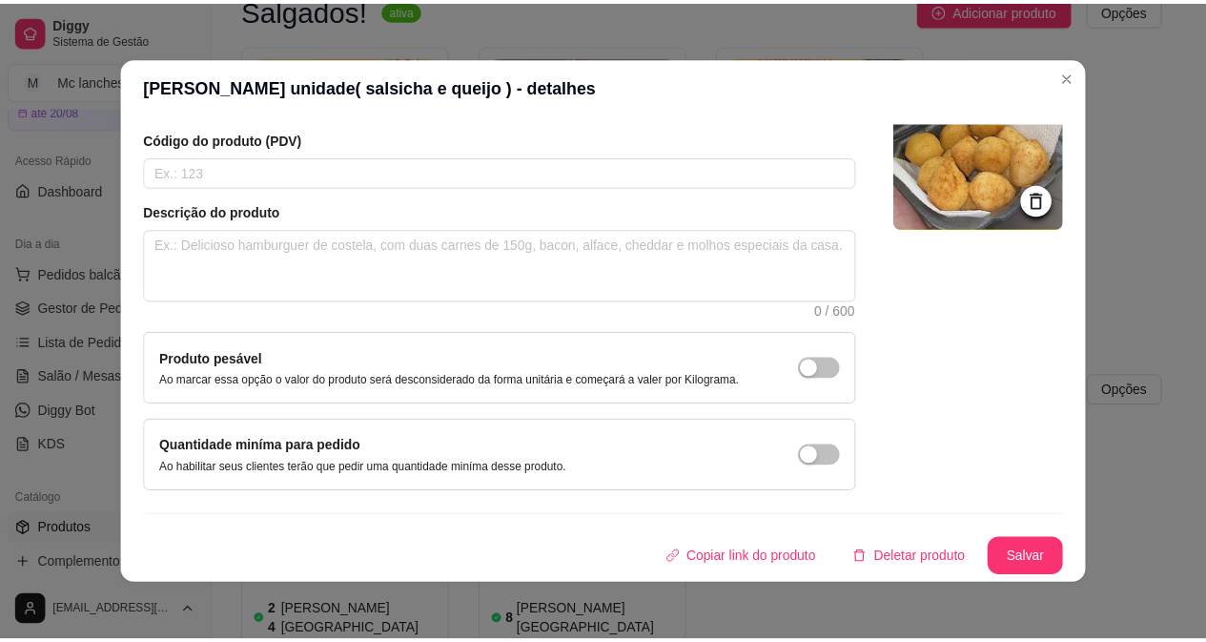
scroll to position [4, 0]
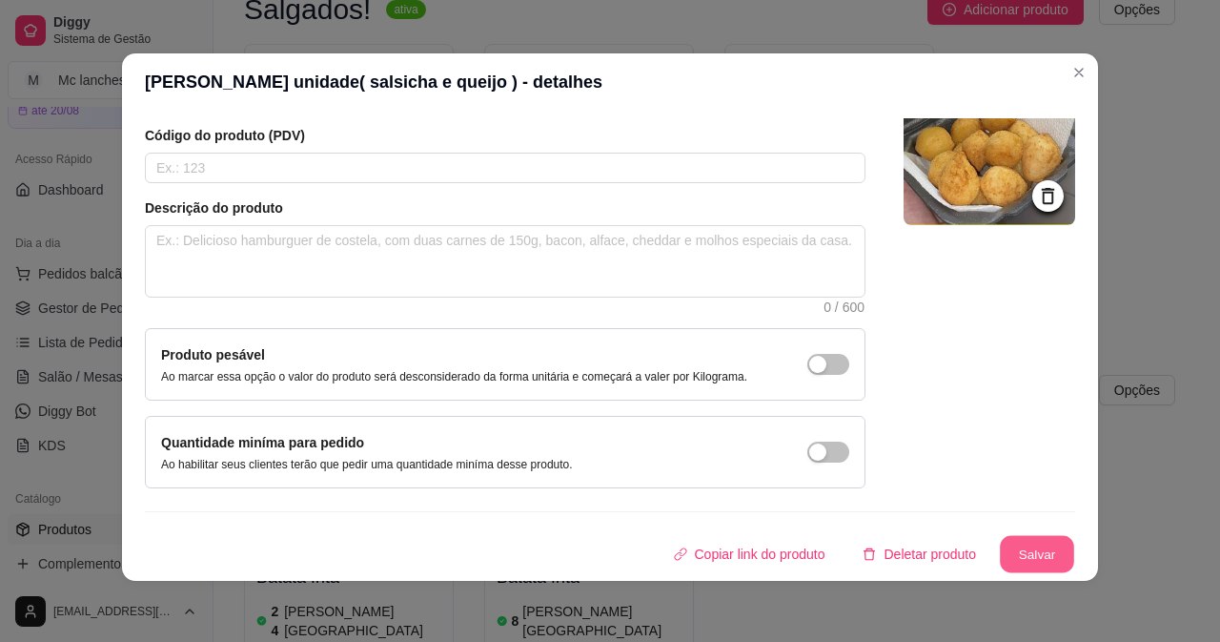
click at [1000, 550] on button "Salvar" at bounding box center [1037, 554] width 74 height 37
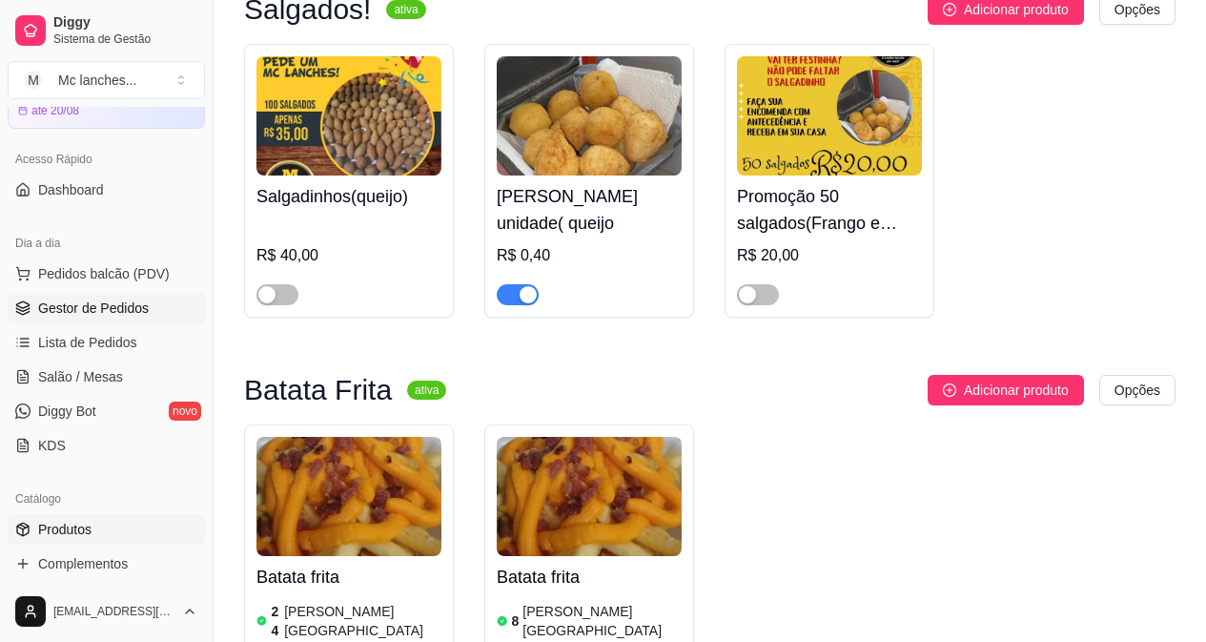
click at [54, 303] on span "Gestor de Pedidos" at bounding box center [93, 307] width 111 height 19
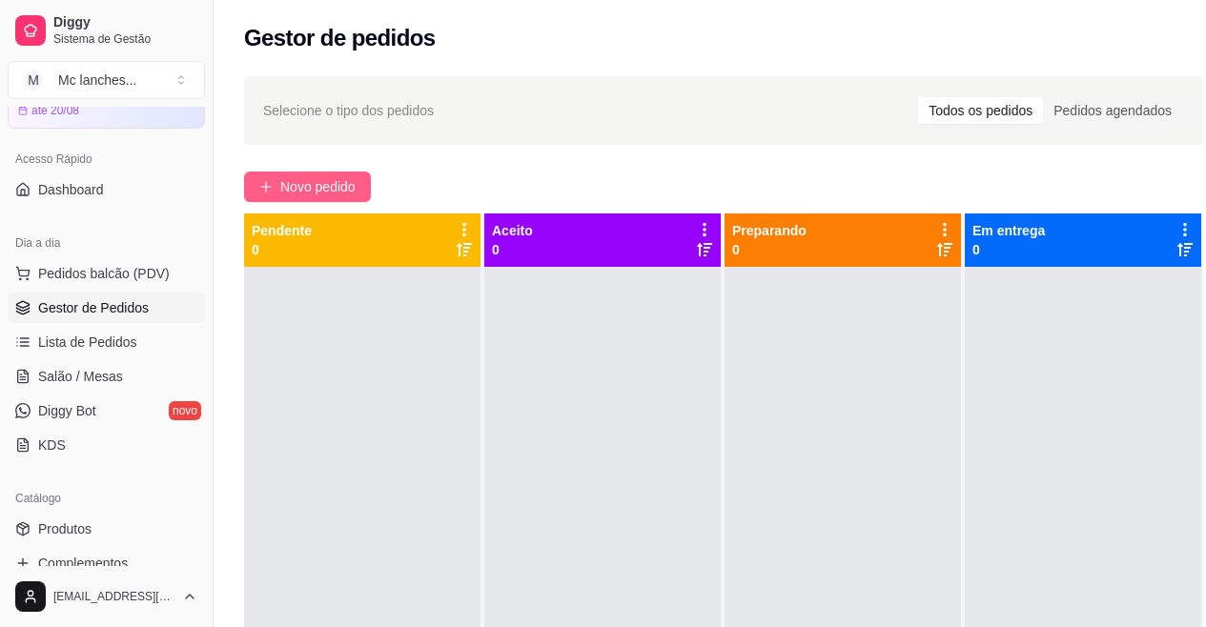
click at [334, 192] on span "Novo pedido" at bounding box center [317, 186] width 75 height 21
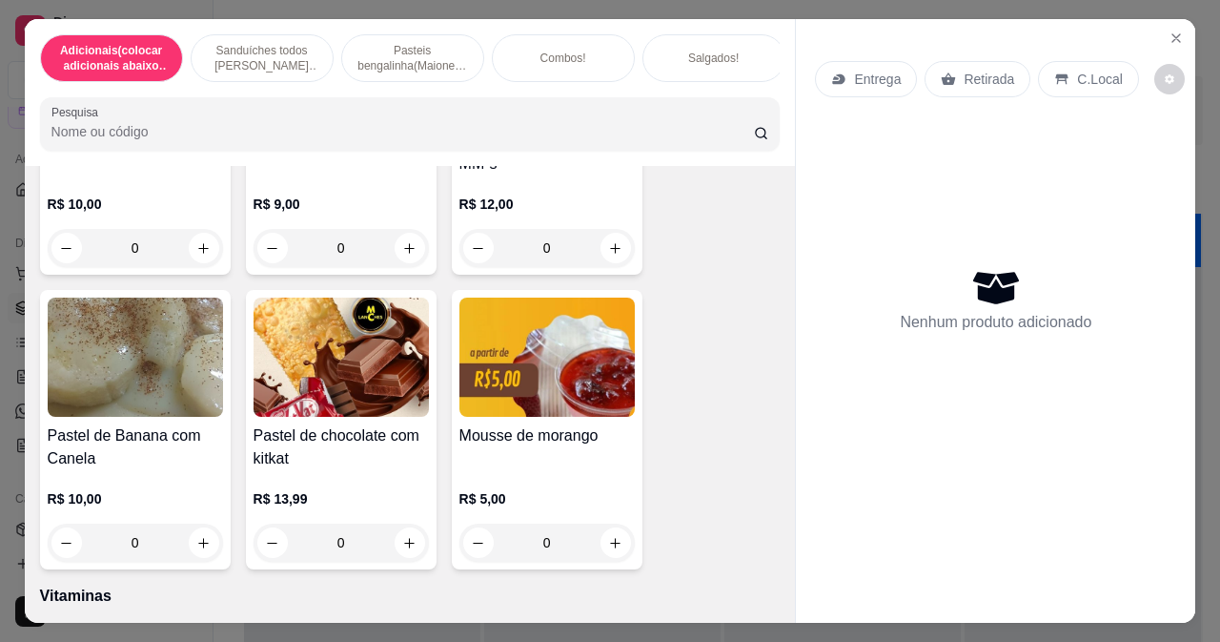
scroll to position [7056, 0]
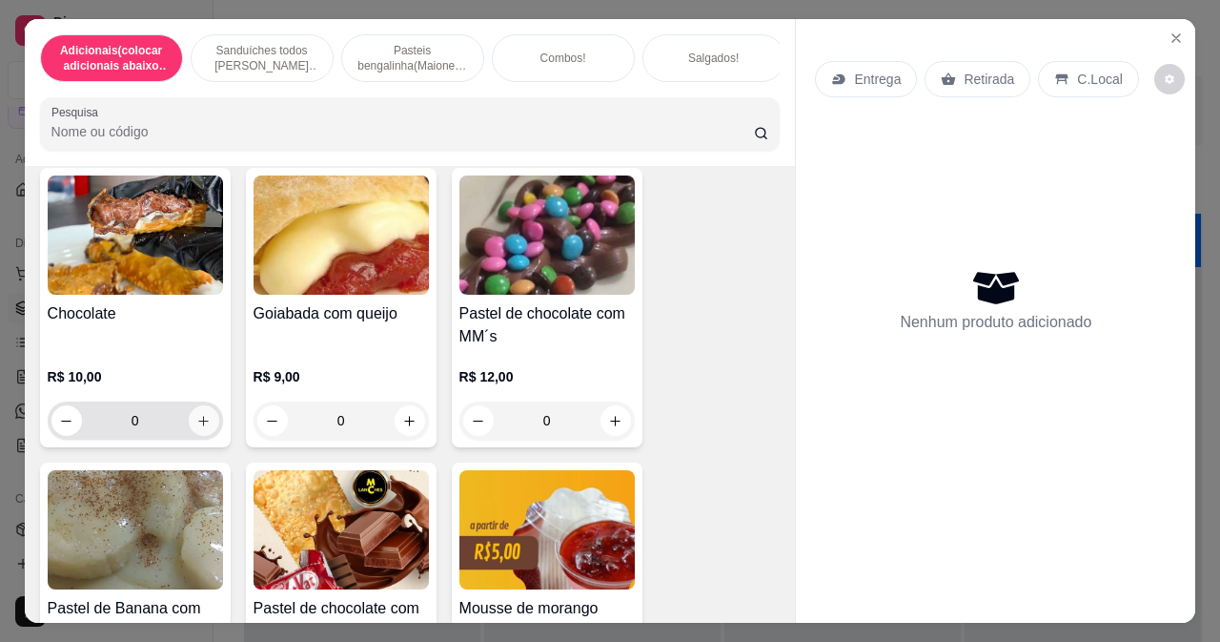
click at [196, 414] on icon "increase-product-quantity" at bounding box center [203, 421] width 14 height 14
type input "1"
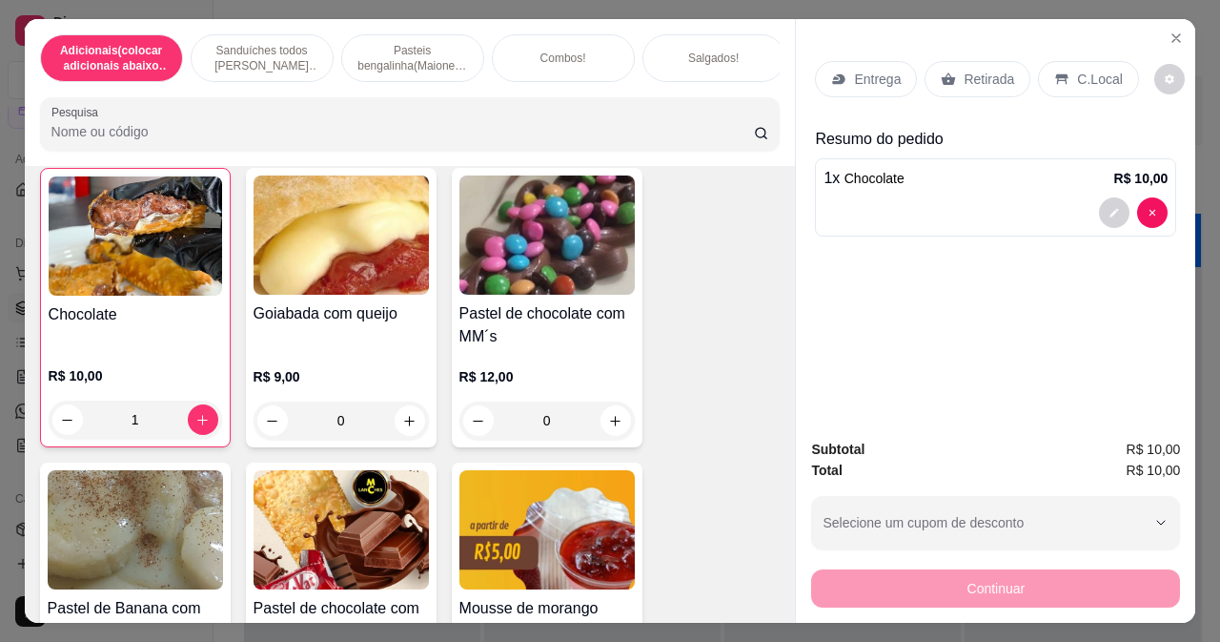
scroll to position [7057, 0]
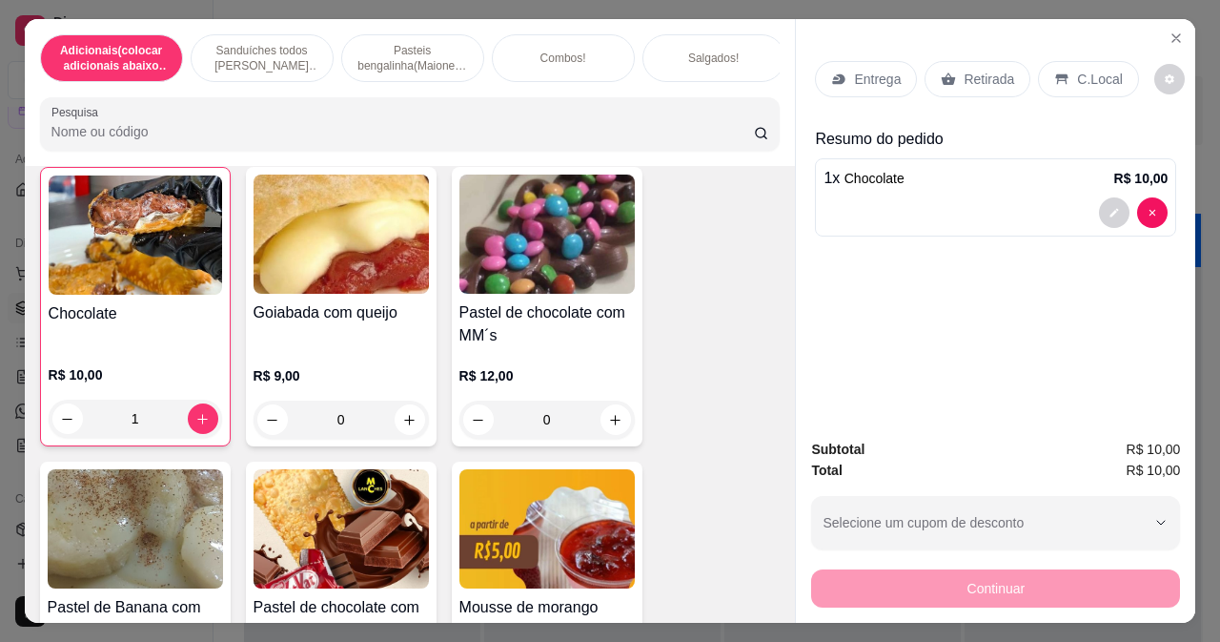
click at [974, 61] on div "Retirada" at bounding box center [978, 79] width 106 height 36
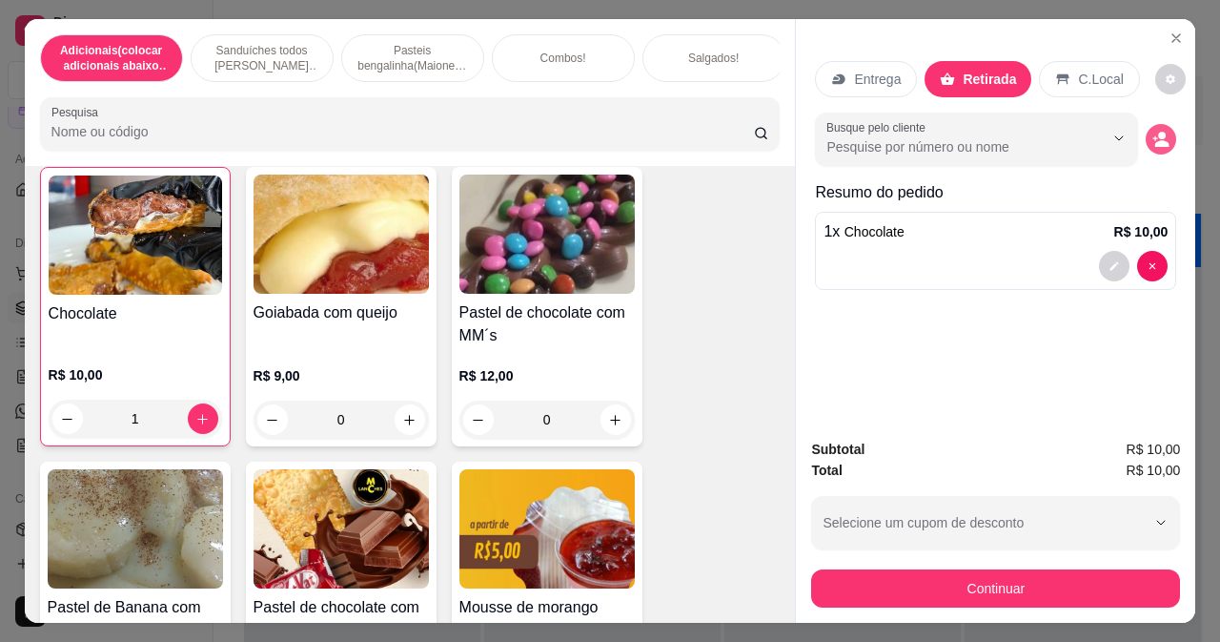
click at [1155, 124] on button "decrease-product-quantity" at bounding box center [1161, 139] width 31 height 31
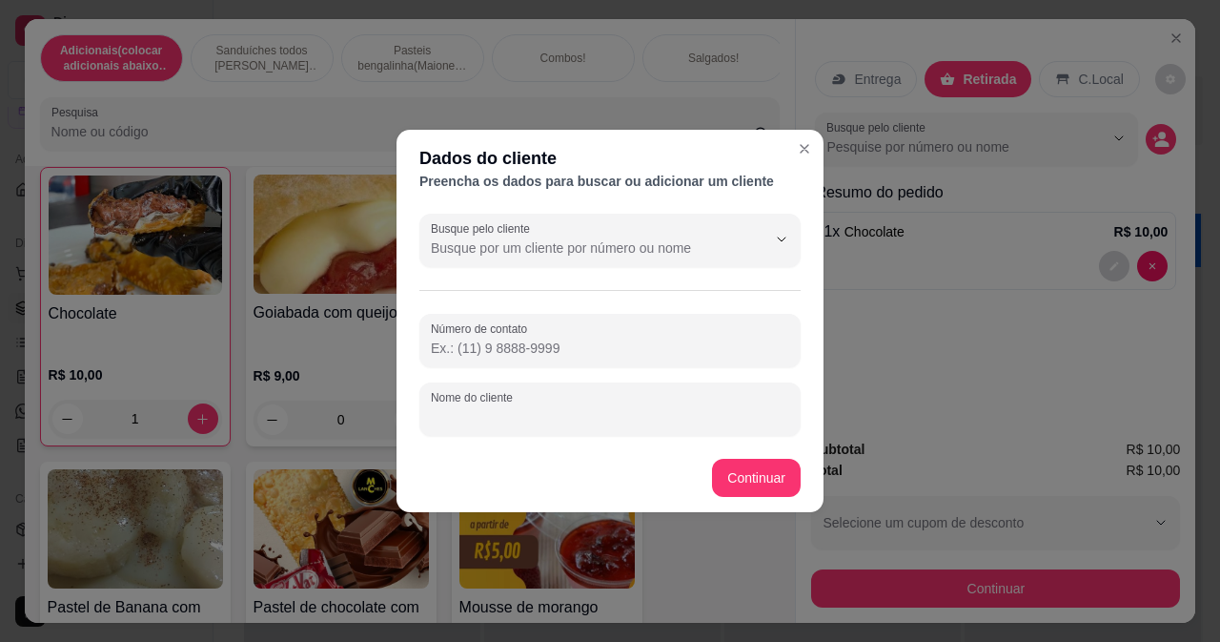
click at [475, 415] on input "Nome do cliente" at bounding box center [610, 416] width 359 height 19
type input "andin"
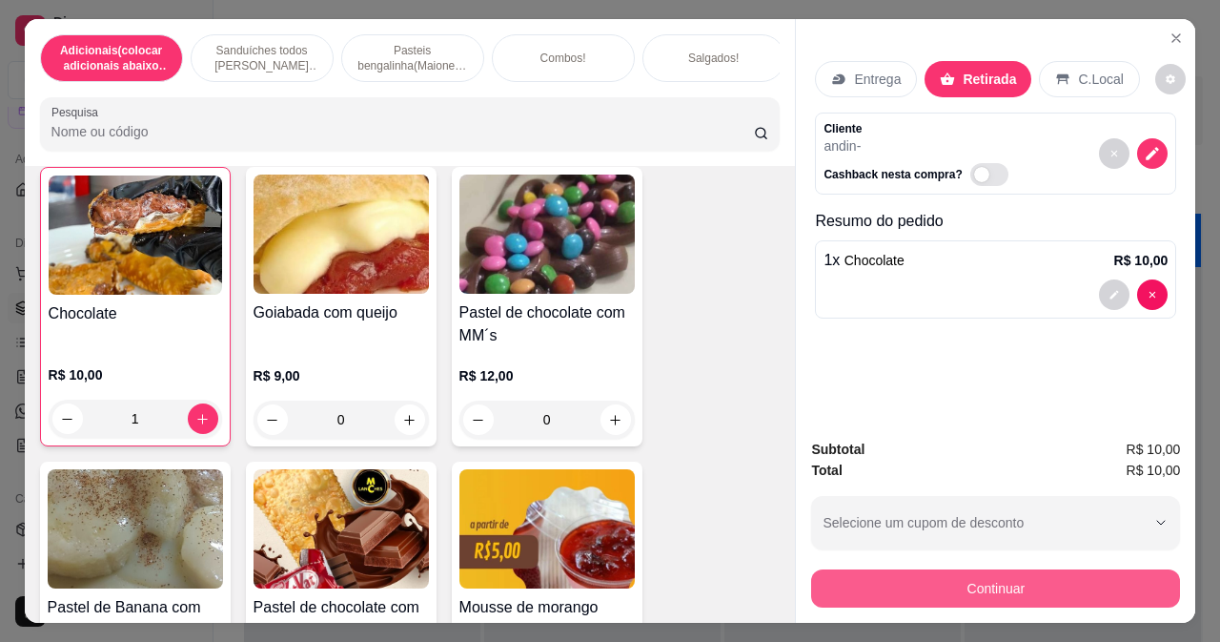
click at [859, 584] on button "Continuar" at bounding box center [995, 588] width 369 height 38
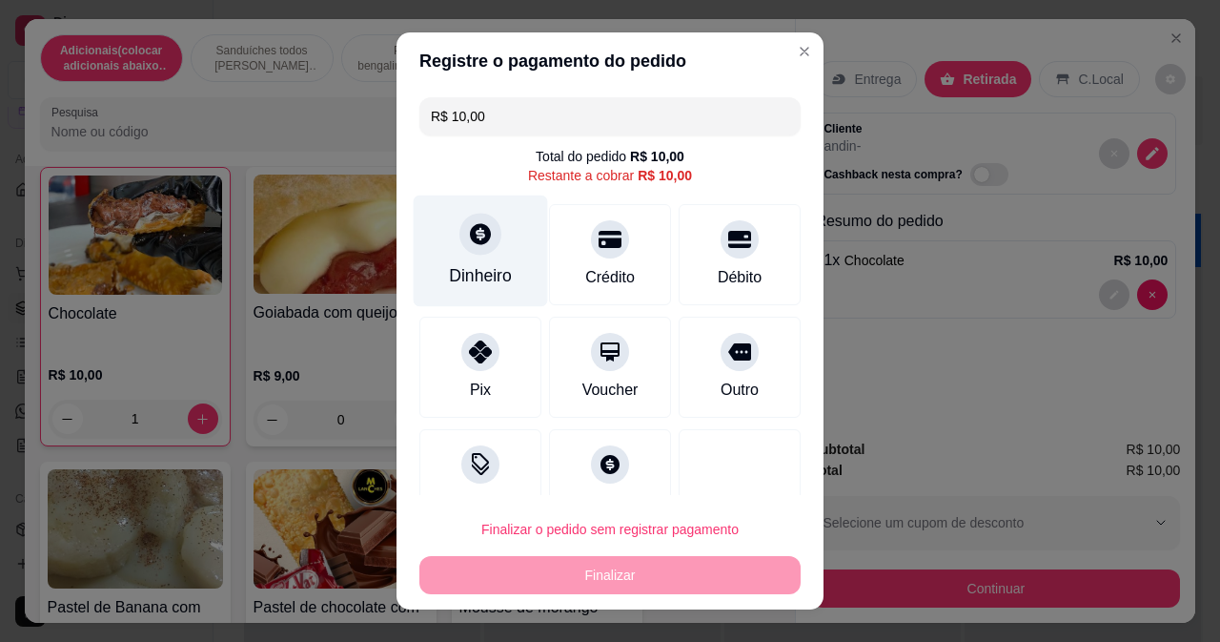
click at [498, 252] on div "Dinheiro" at bounding box center [481, 251] width 134 height 112
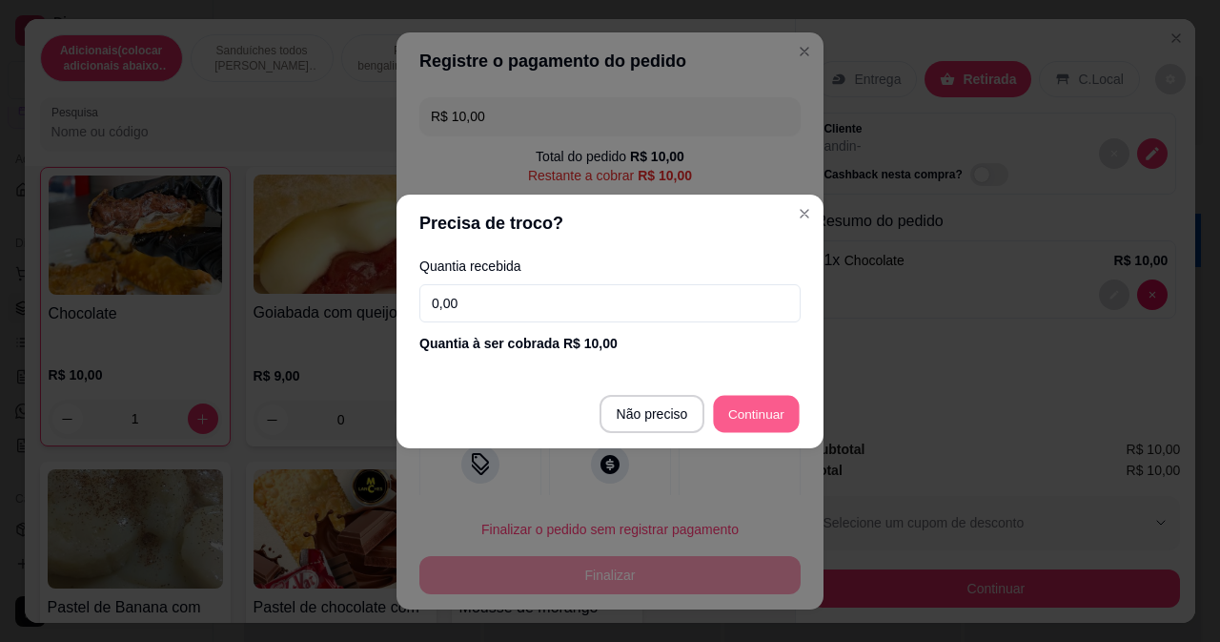
type input "R$ 0,00"
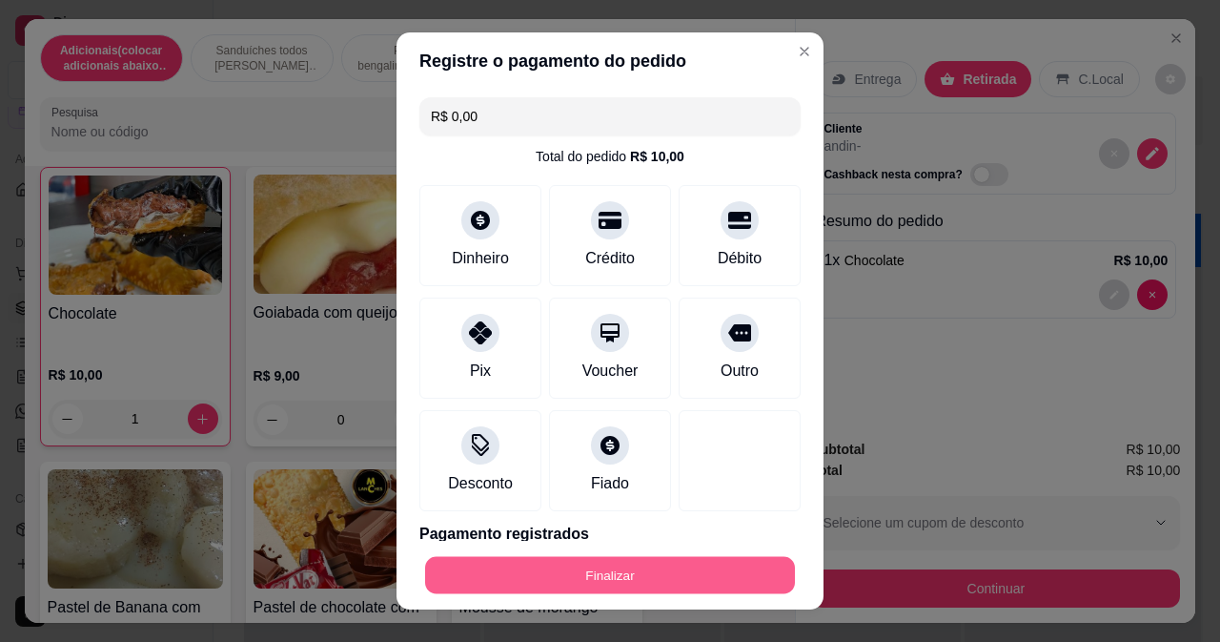
click at [645, 585] on button "Finalizar" at bounding box center [610, 575] width 370 height 37
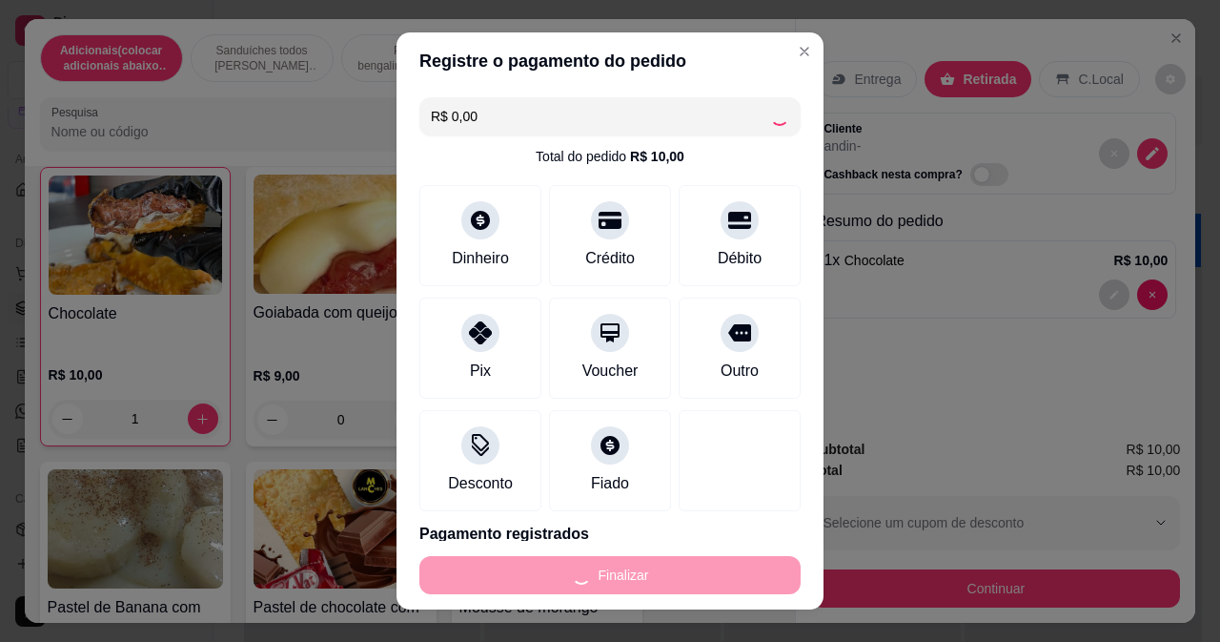
type input "0"
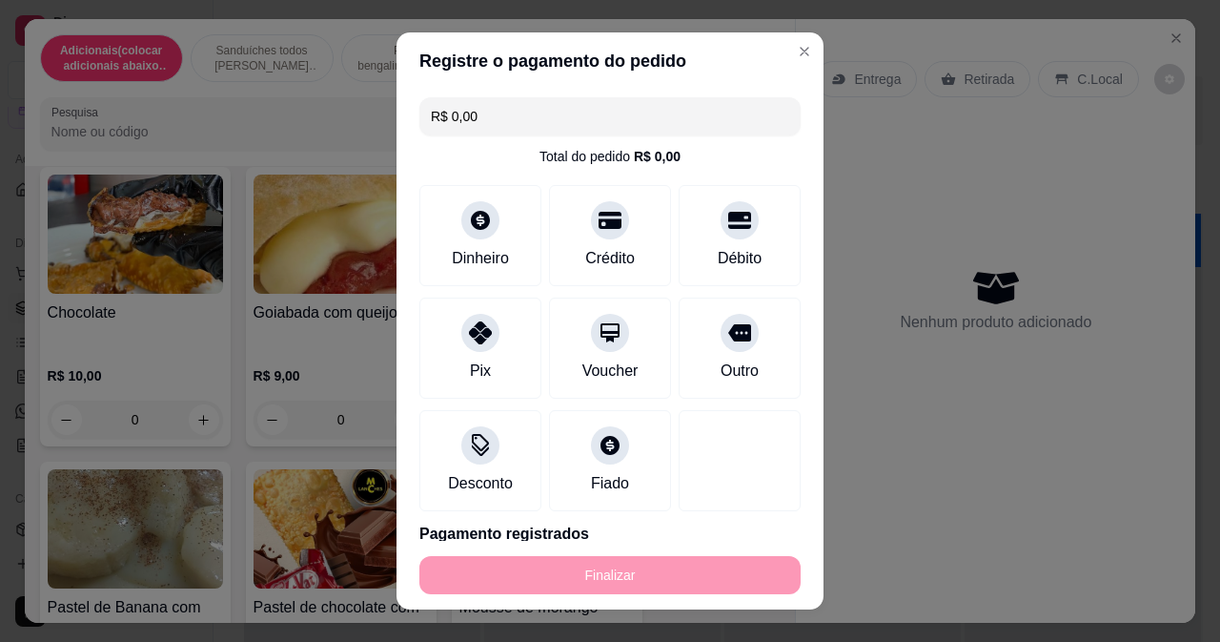
type input "-R$ 10,00"
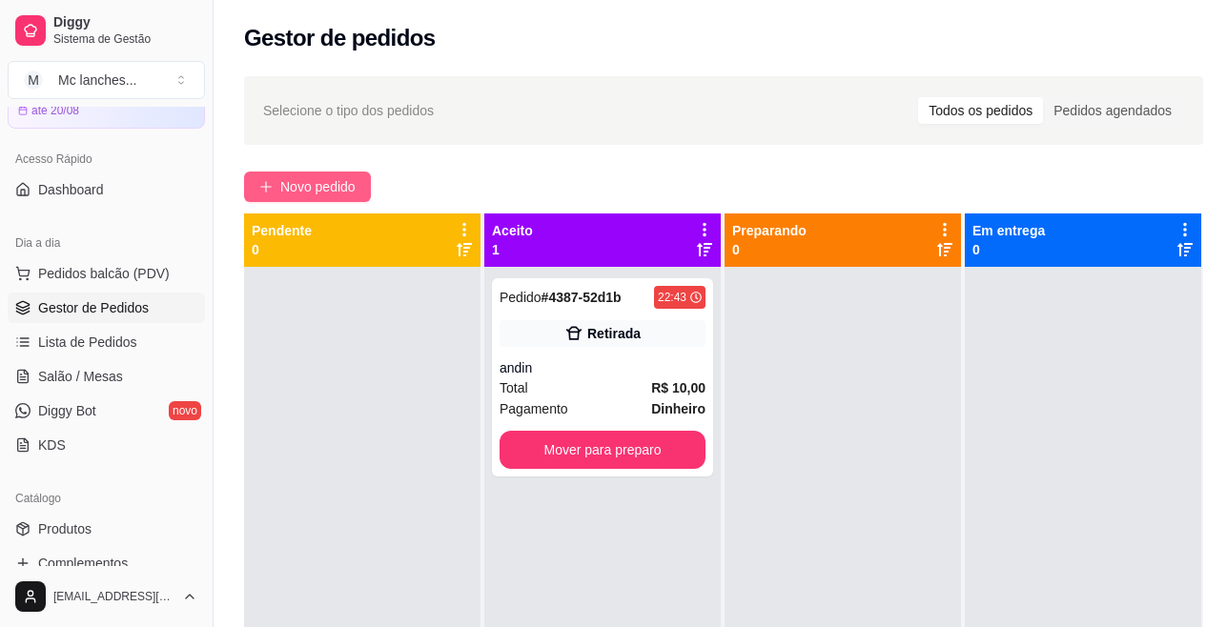
click at [338, 192] on span "Novo pedido" at bounding box center [317, 186] width 75 height 21
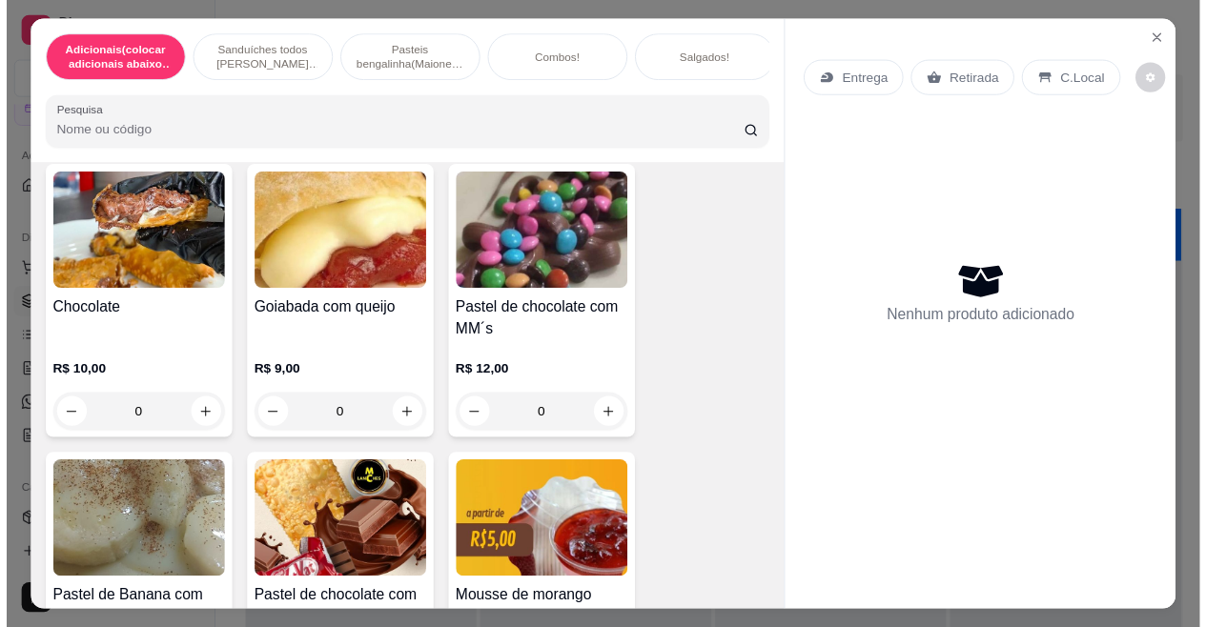
scroll to position [7818, 0]
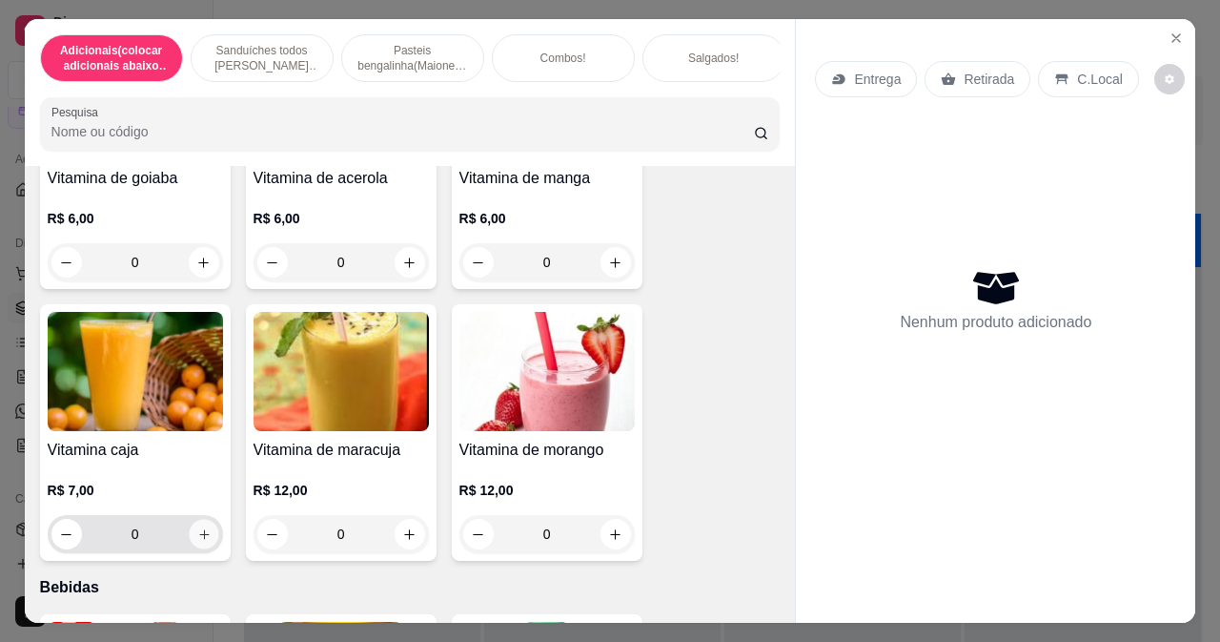
click at [196, 527] on icon "increase-product-quantity" at bounding box center [203, 534] width 14 height 14
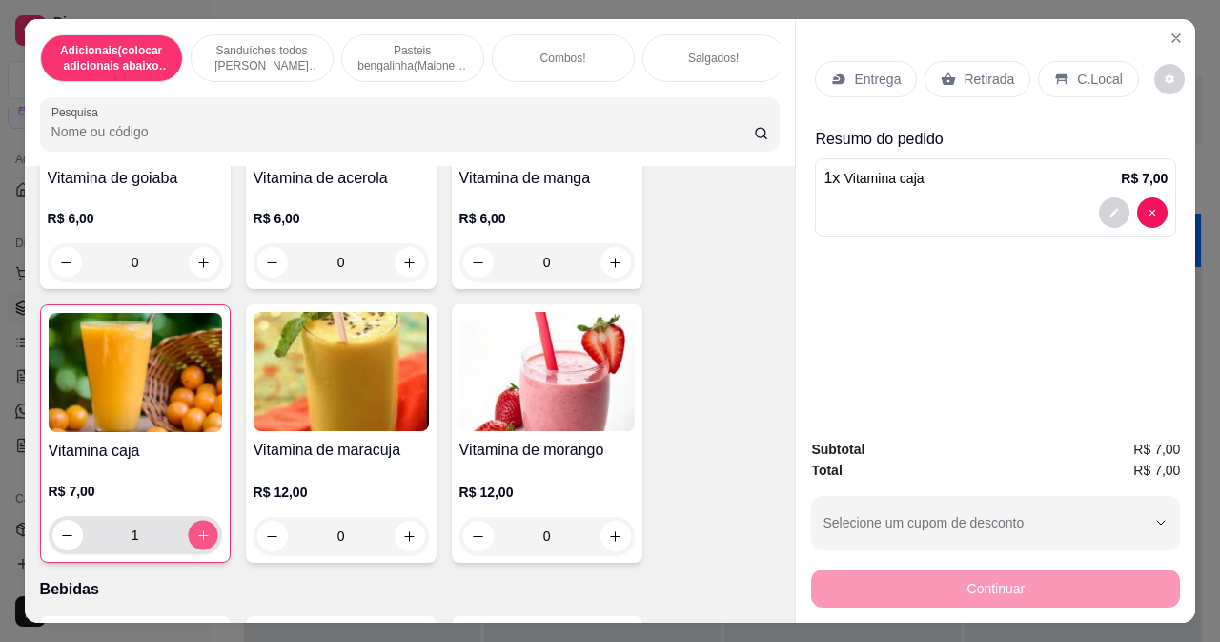
click at [195, 528] on icon "increase-product-quantity" at bounding box center [202, 535] width 14 height 14
type input "2"
drag, startPoint x: 977, startPoint y: 51, endPoint x: 975, endPoint y: 65, distance: 13.5
click at [977, 51] on div "Entrega Retirada C.Local" at bounding box center [995, 79] width 361 height 67
click at [974, 70] on p "Retirada" at bounding box center [989, 79] width 51 height 19
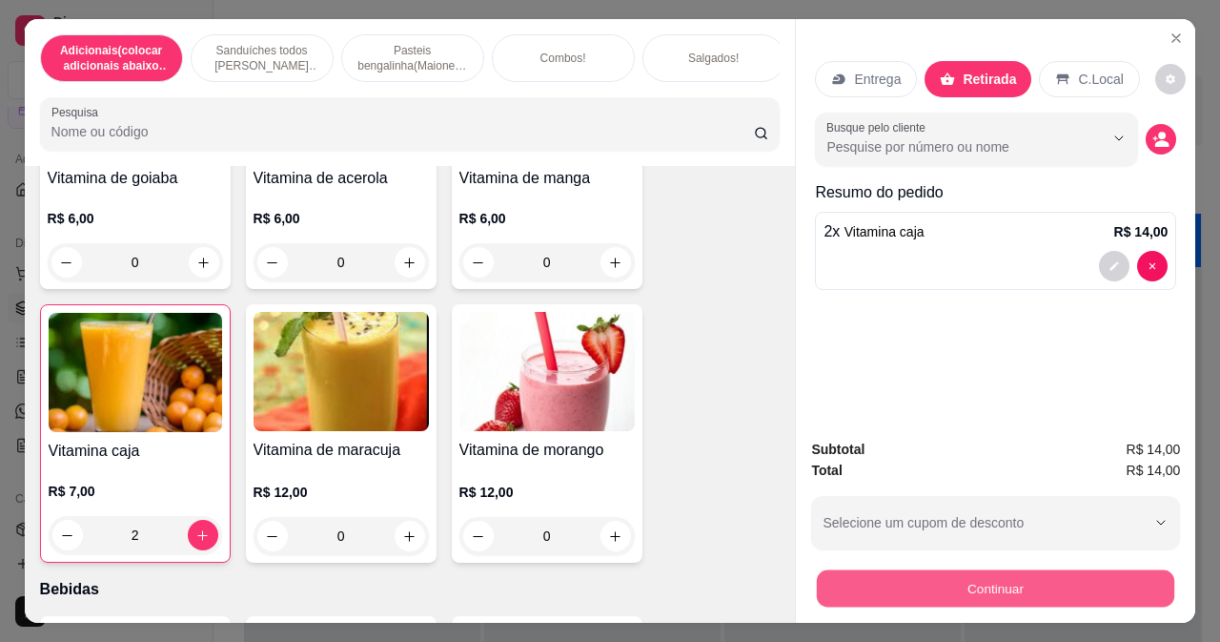
click at [1045, 578] on button "Continuar" at bounding box center [996, 587] width 358 height 37
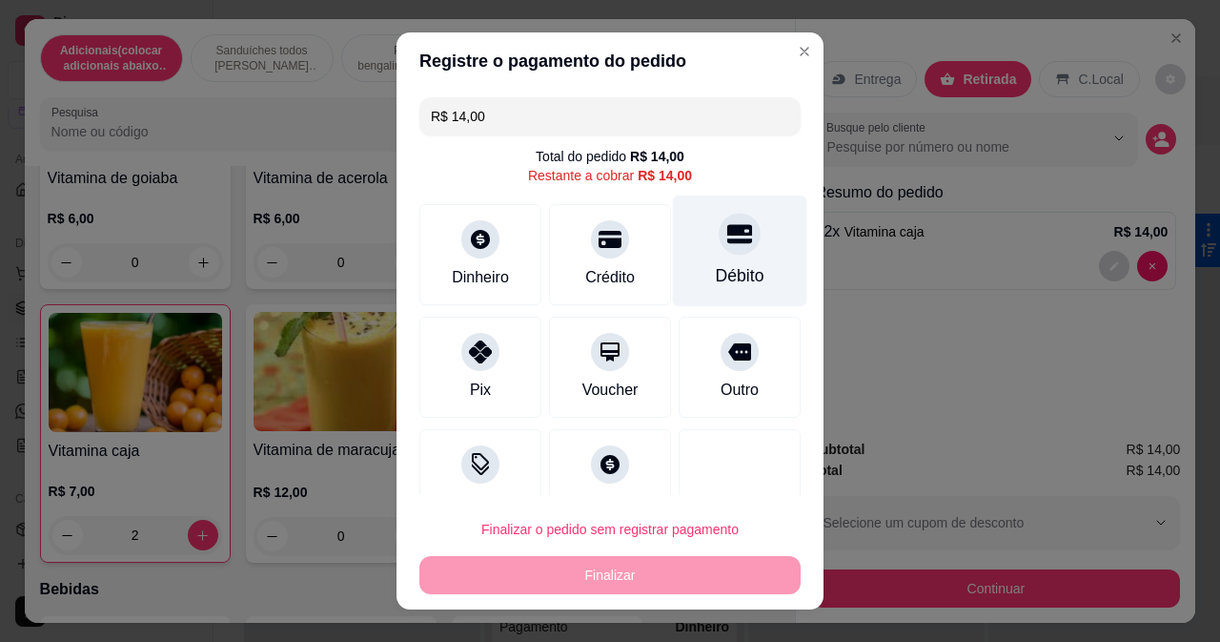
click at [727, 238] on icon at bounding box center [739, 233] width 25 height 25
type input "R$ 0,00"
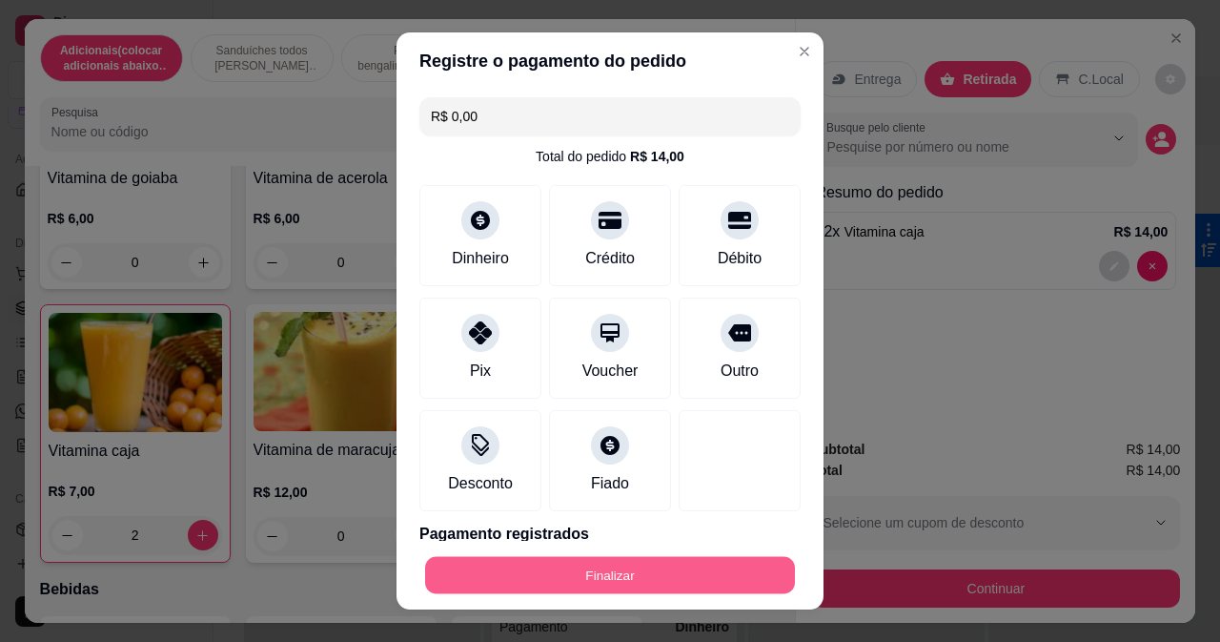
click at [679, 574] on button "Finalizar" at bounding box center [610, 575] width 370 height 37
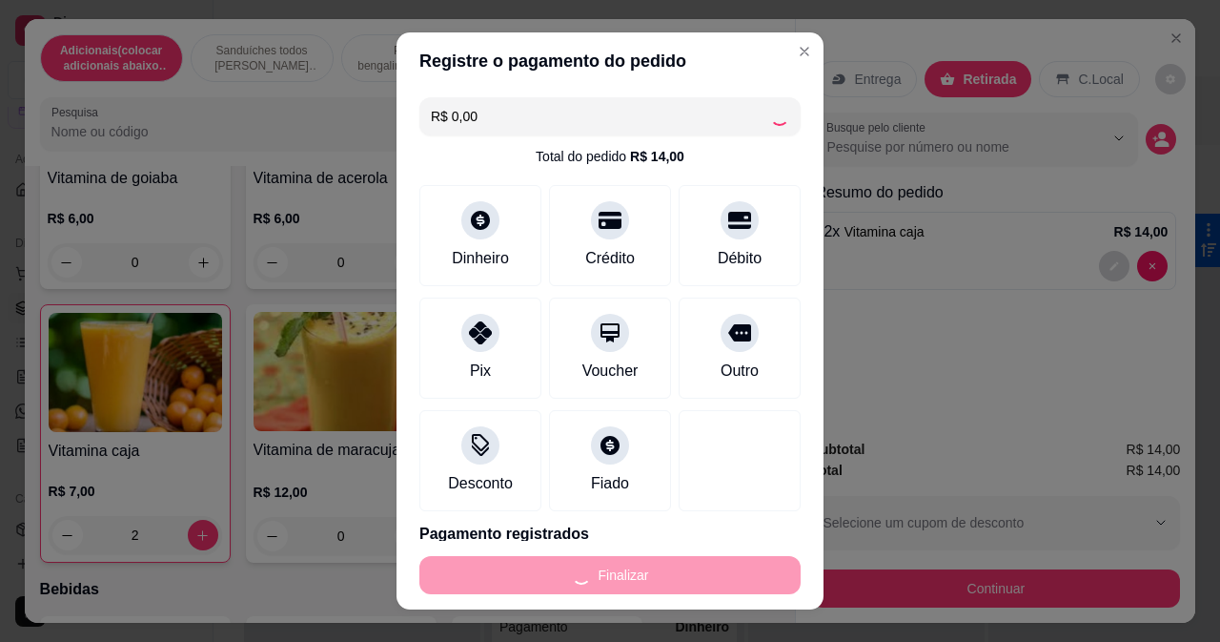
type input "0"
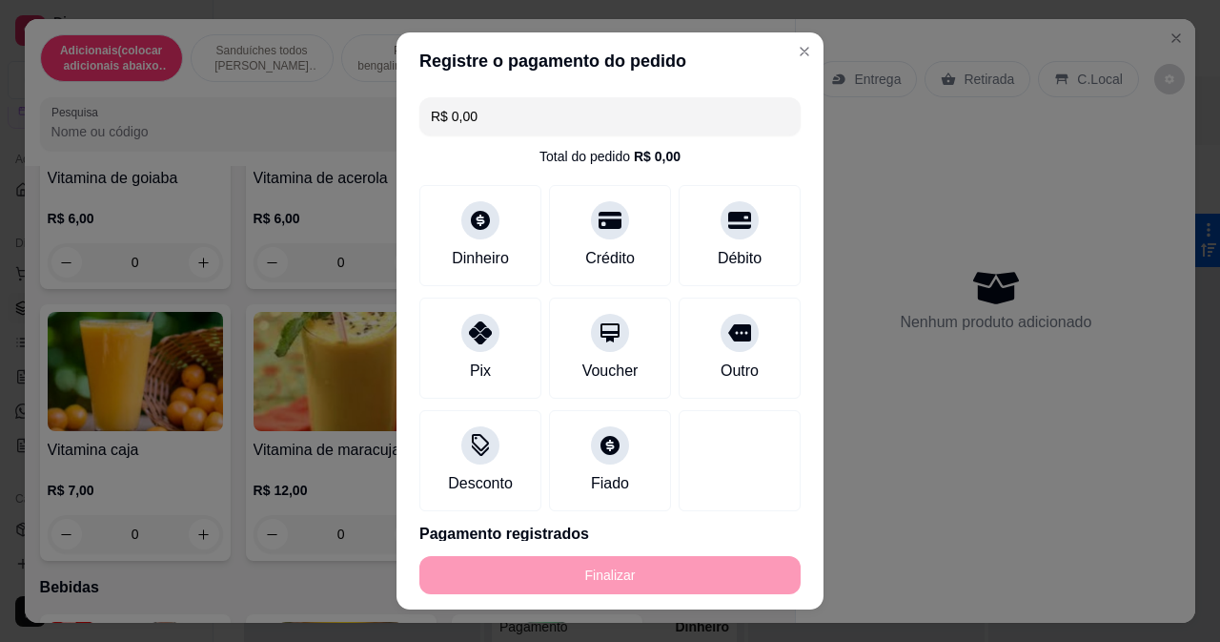
type input "-R$ 14,00"
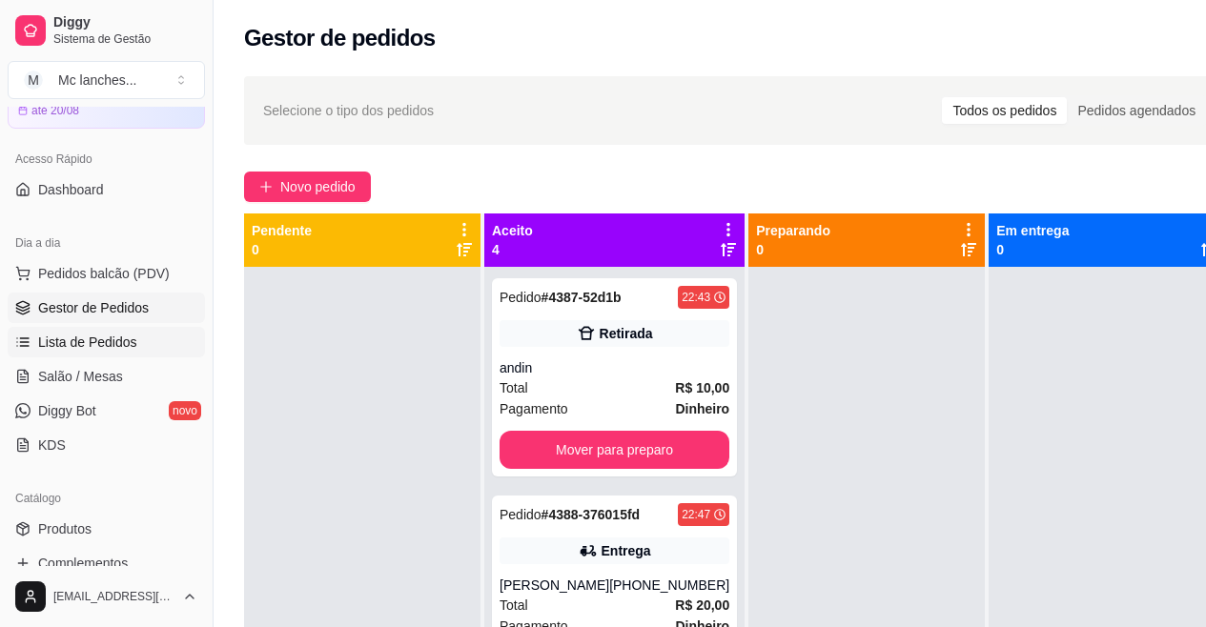
click at [51, 352] on link "Lista de Pedidos" at bounding box center [106, 342] width 197 height 31
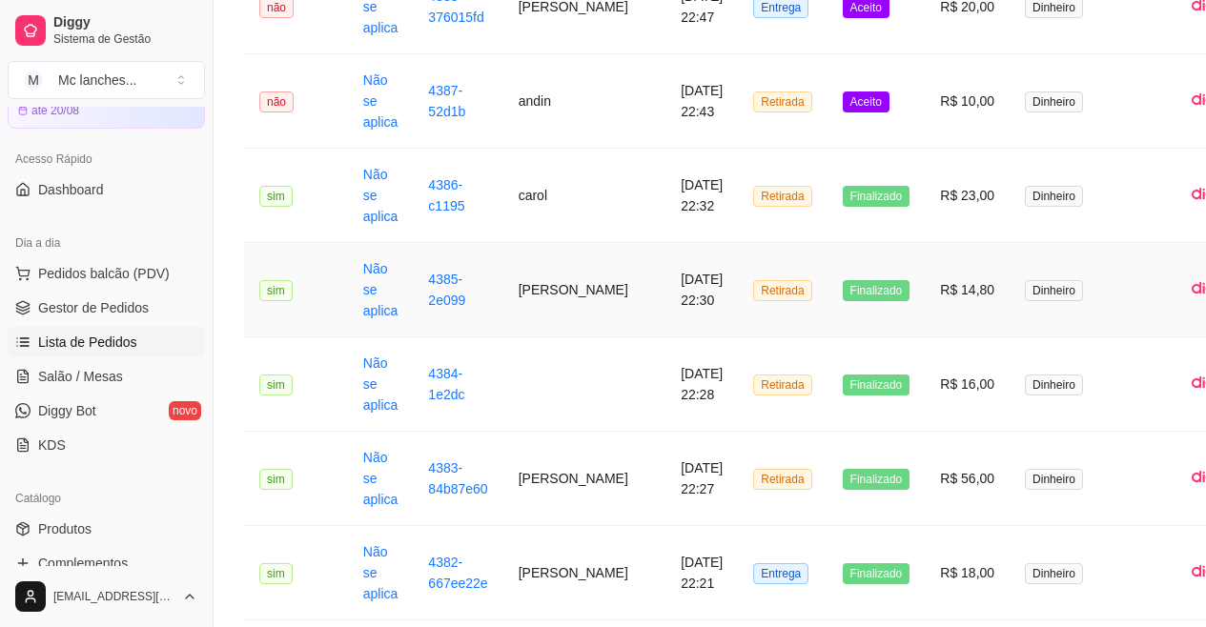
scroll to position [477, 0]
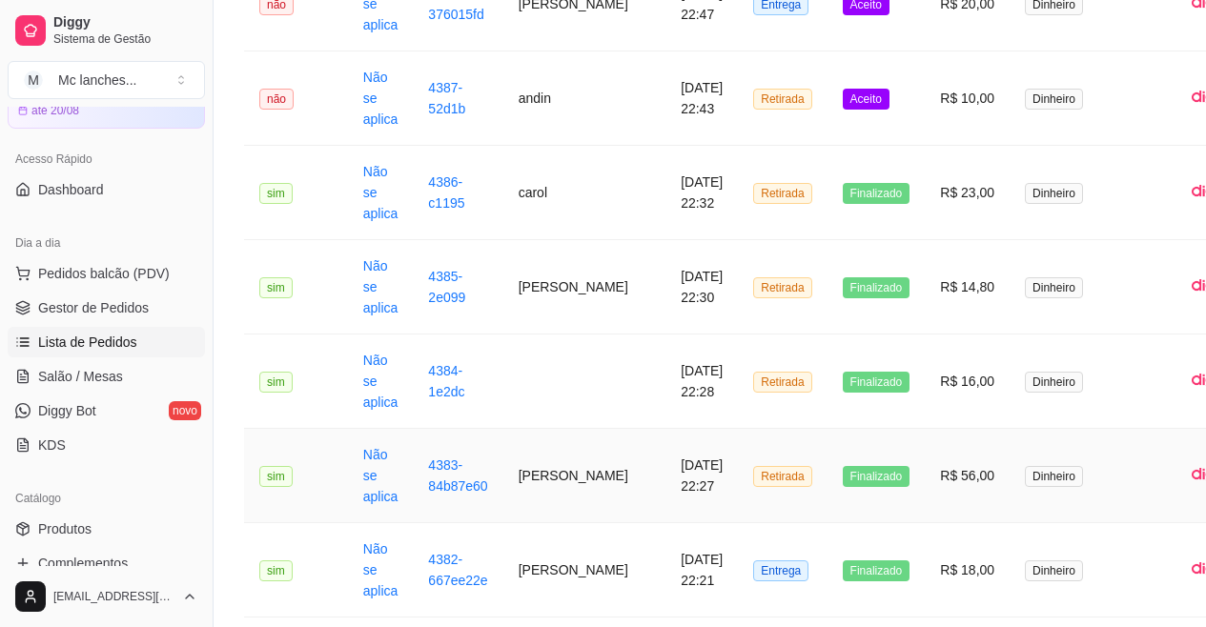
click at [487, 468] on td "4383-84b87e60" at bounding box center [458, 476] width 90 height 94
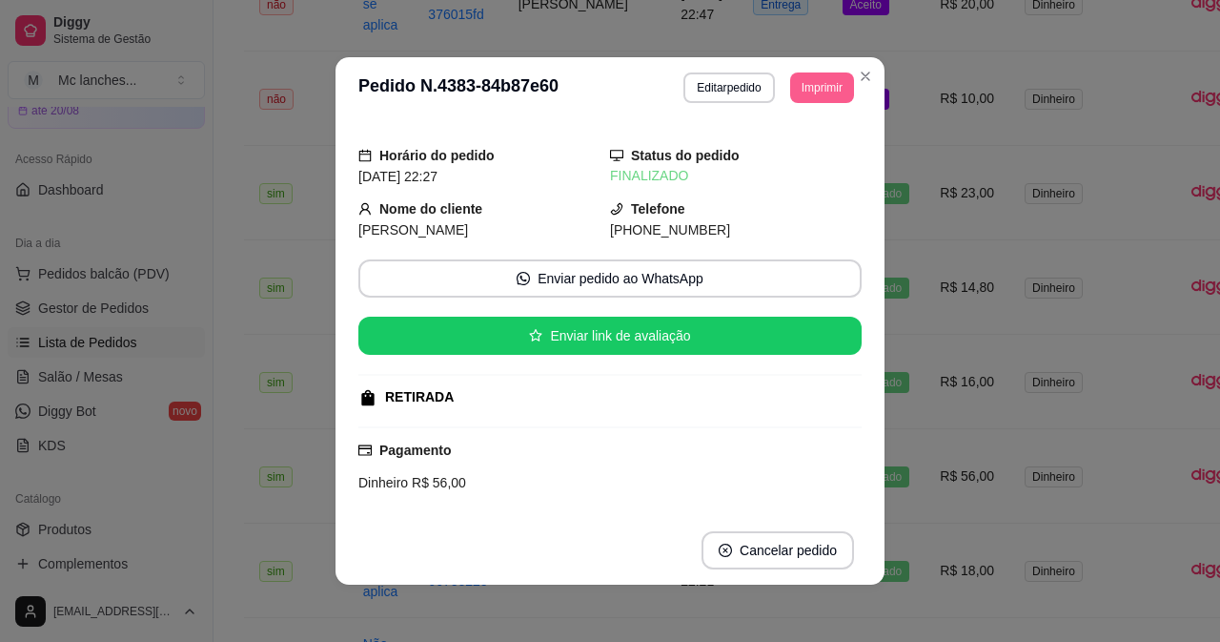
click at [813, 77] on button "Imprimir" at bounding box center [822, 87] width 64 height 31
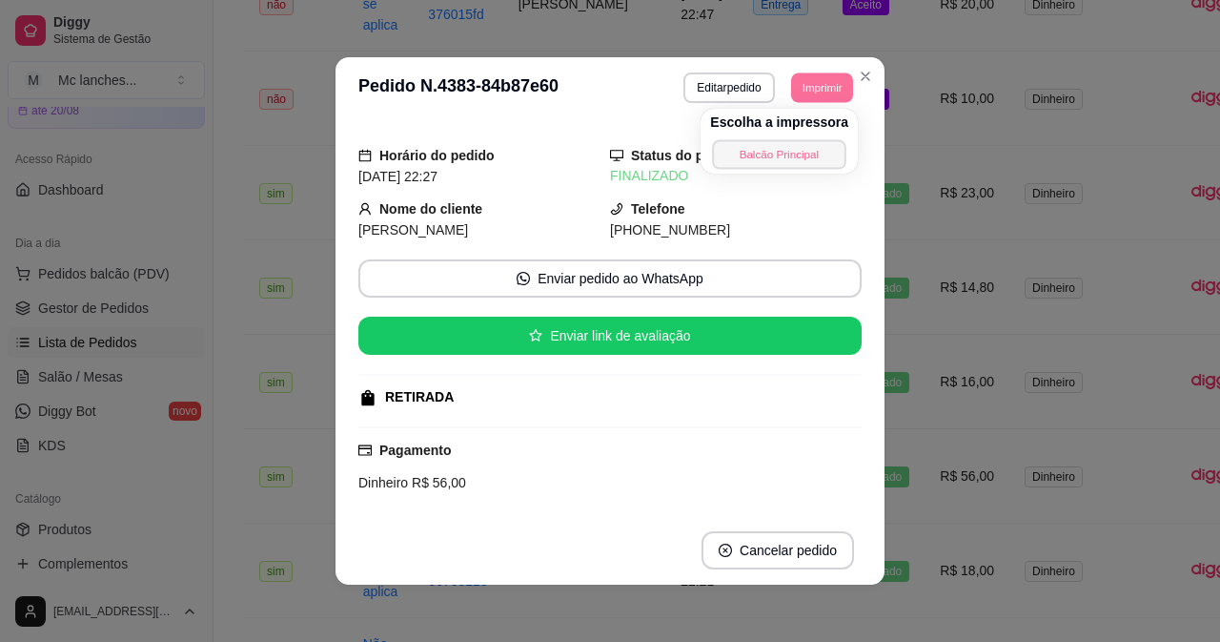
click at [809, 155] on button "Balcão Principal" at bounding box center [778, 154] width 133 height 30
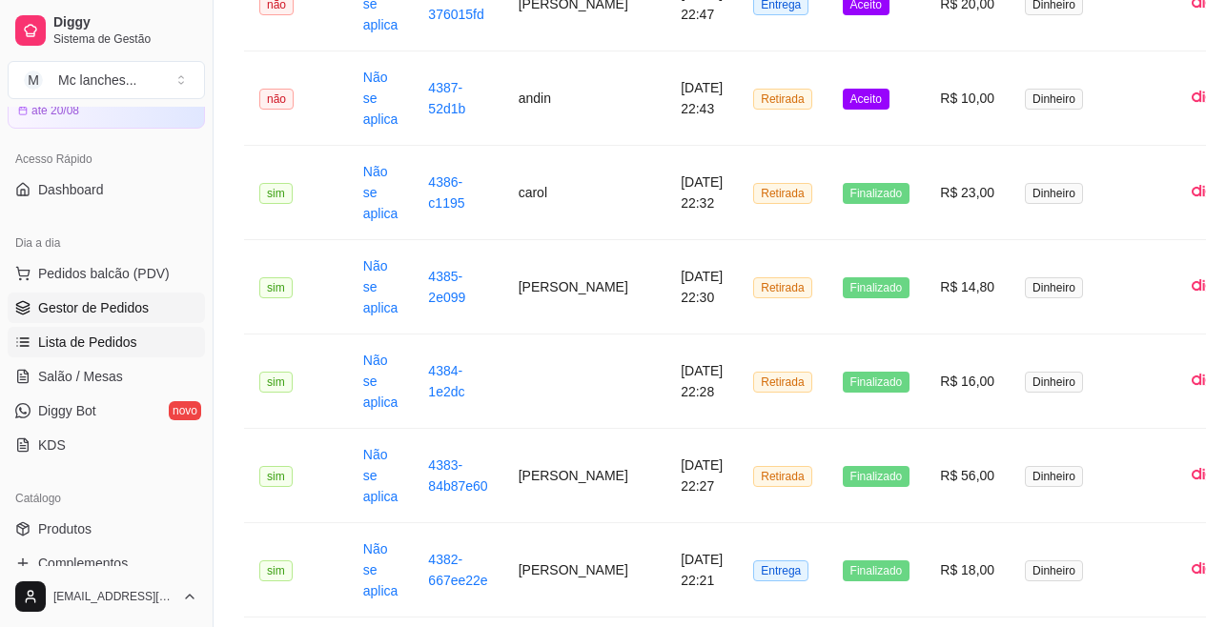
click at [141, 302] on span "Gestor de Pedidos" at bounding box center [93, 307] width 111 height 19
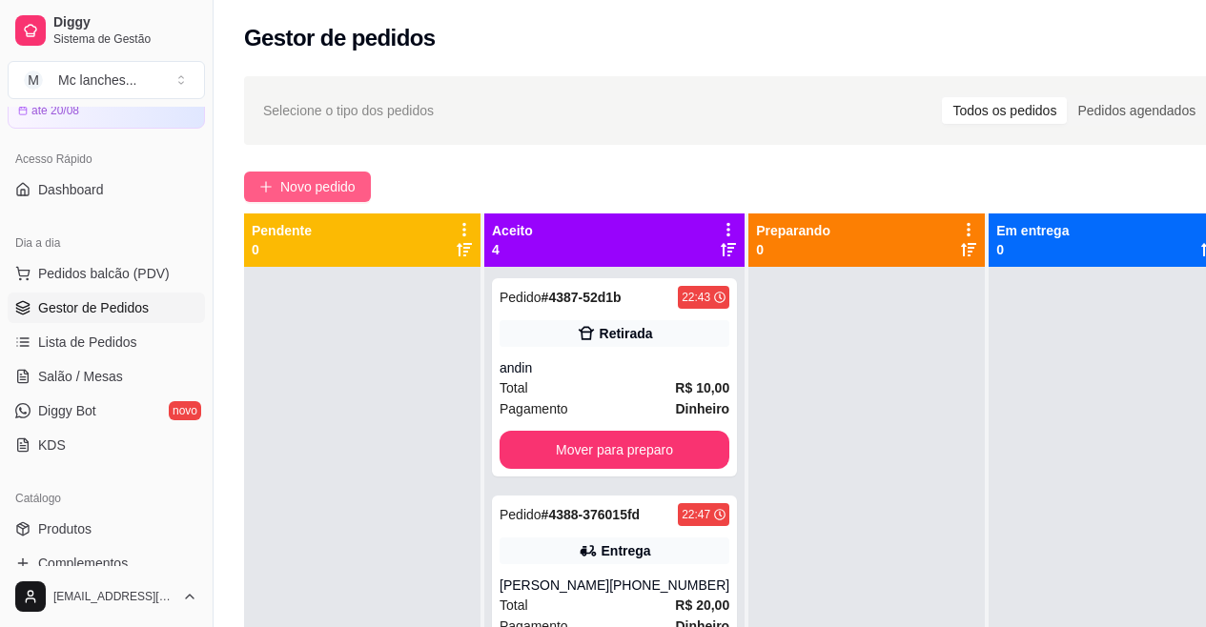
click at [302, 190] on span "Novo pedido" at bounding box center [317, 186] width 75 height 21
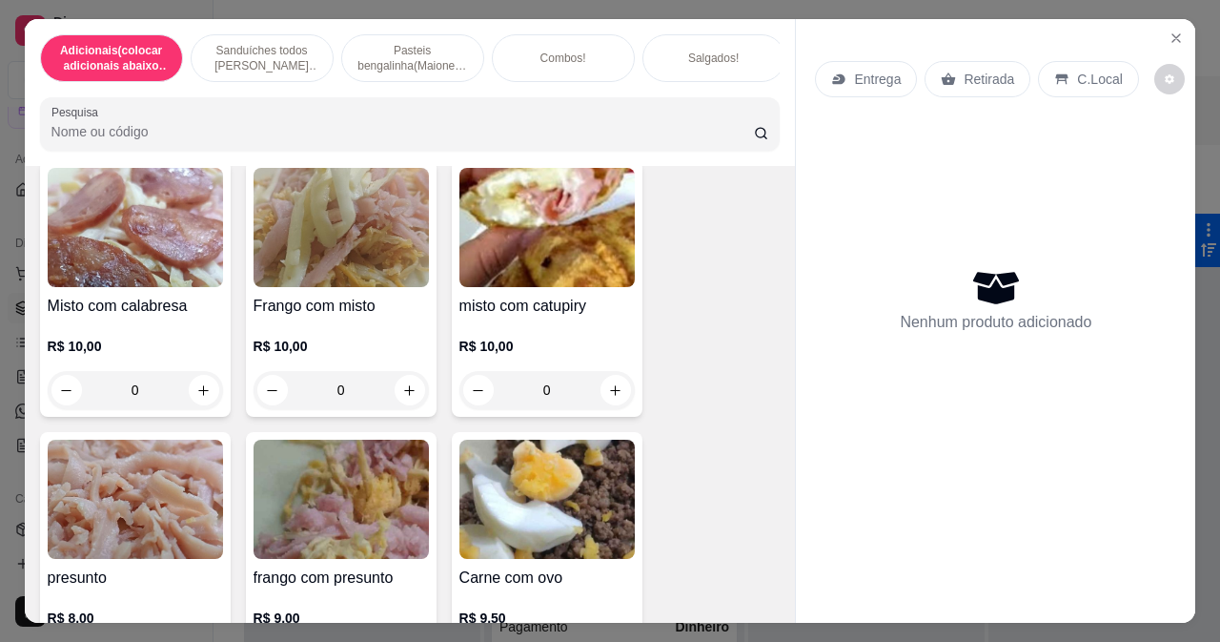
scroll to position [4767, 0]
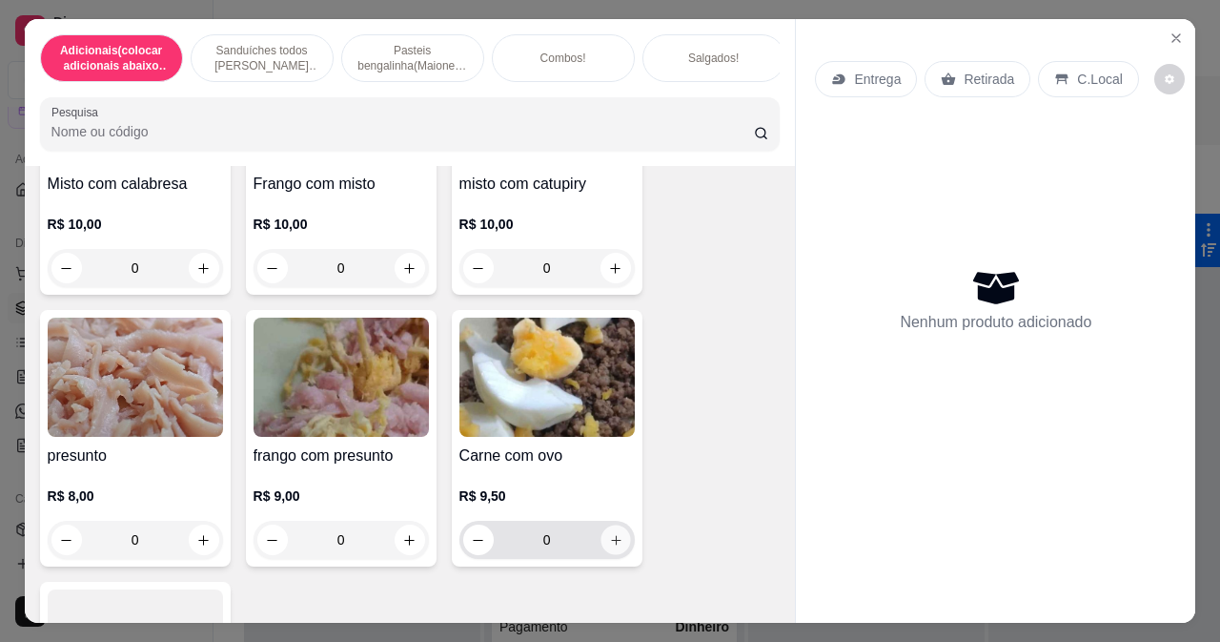
click at [608, 533] on icon "increase-product-quantity" at bounding box center [615, 540] width 14 height 14
type input "1"
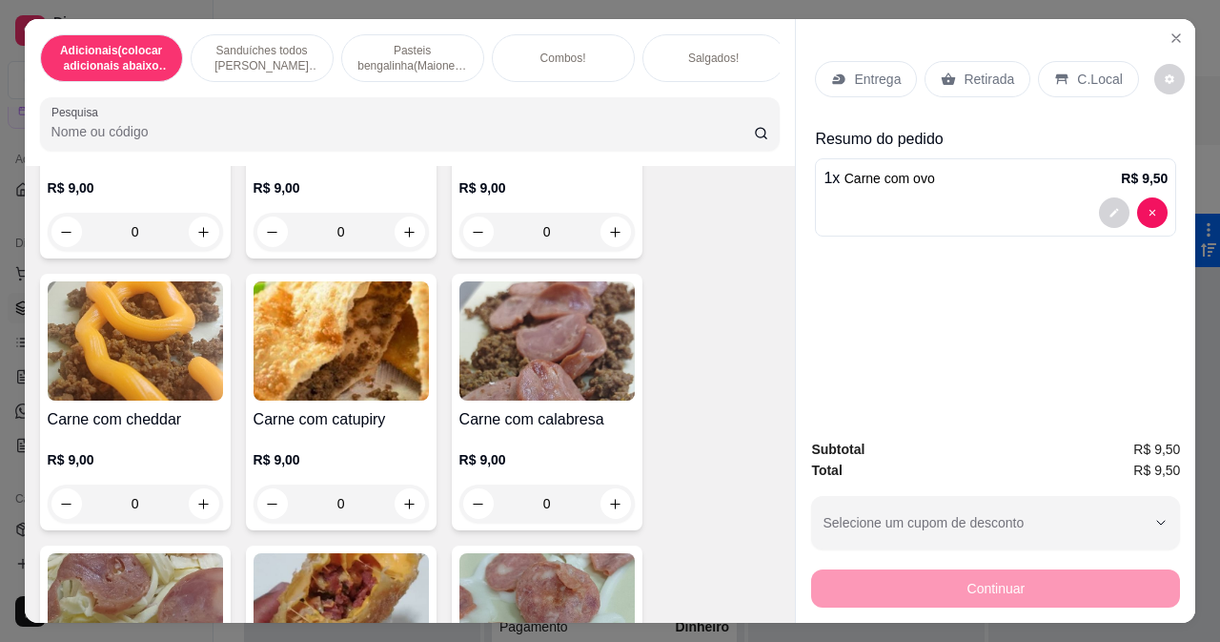
scroll to position [4005, 0]
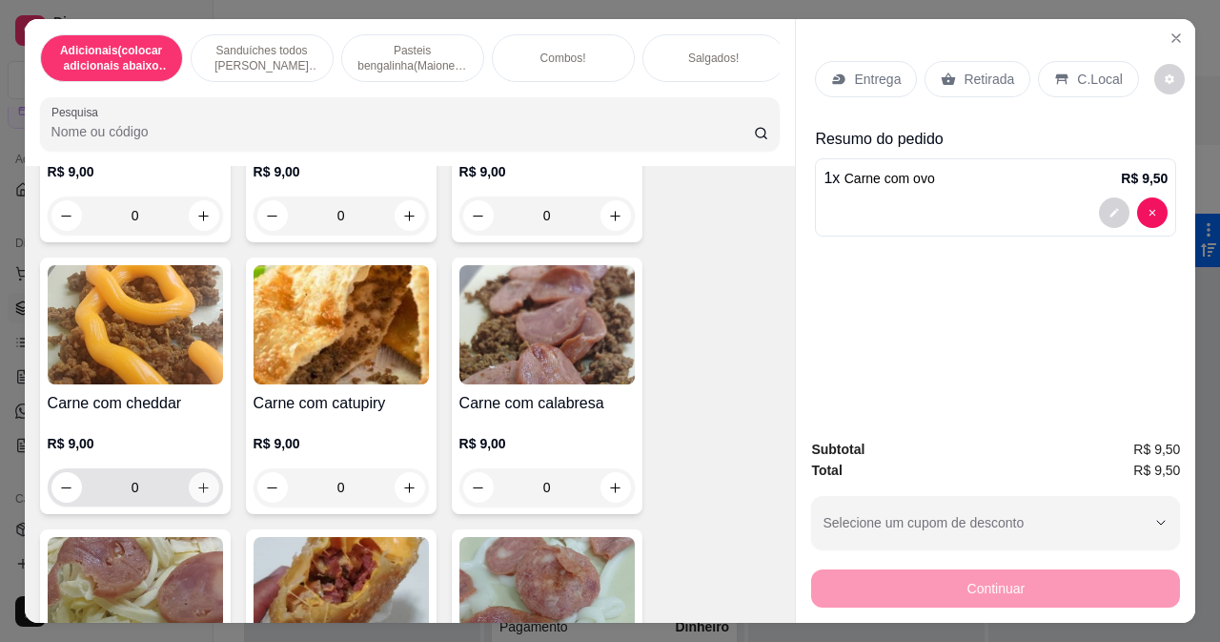
click at [204, 473] on button "increase-product-quantity" at bounding box center [204, 487] width 31 height 31
type input "1"
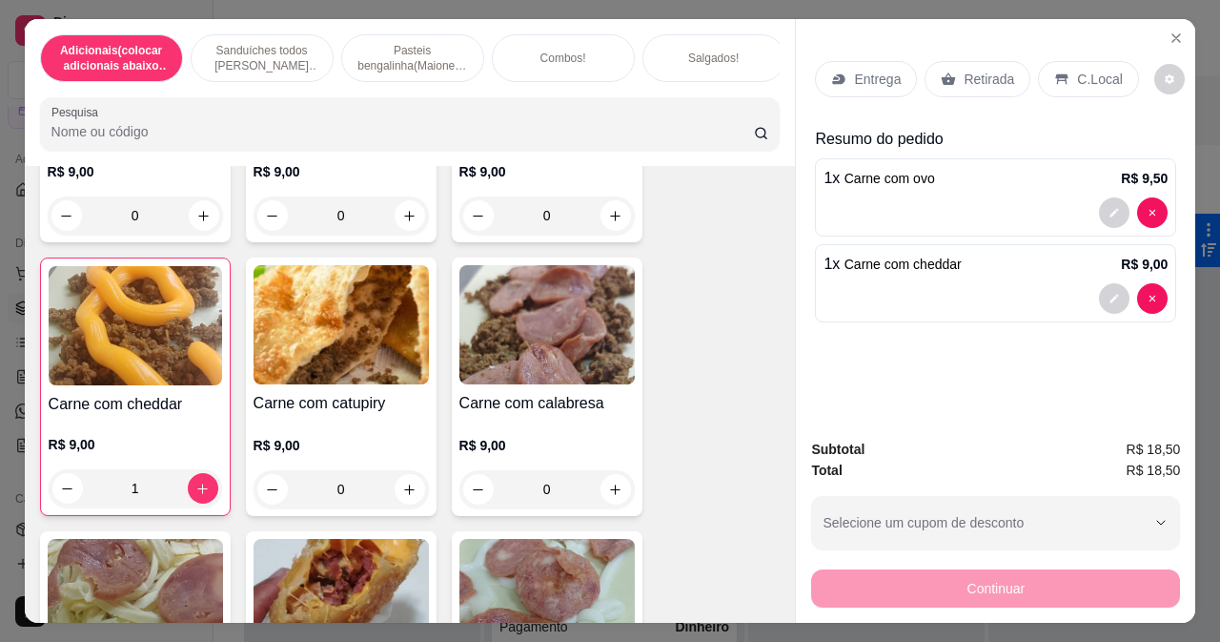
click at [866, 72] on p "Entrega" at bounding box center [877, 79] width 47 height 19
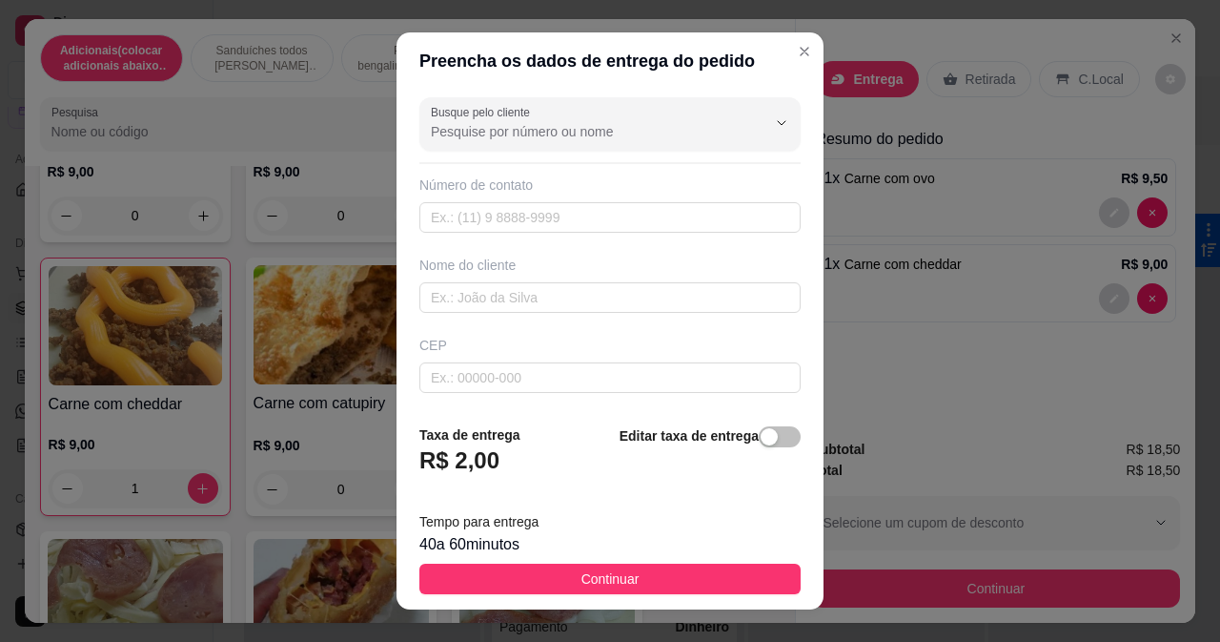
click at [768, 42] on header "Preencha os dados de entrega do pedido" at bounding box center [610, 60] width 427 height 57
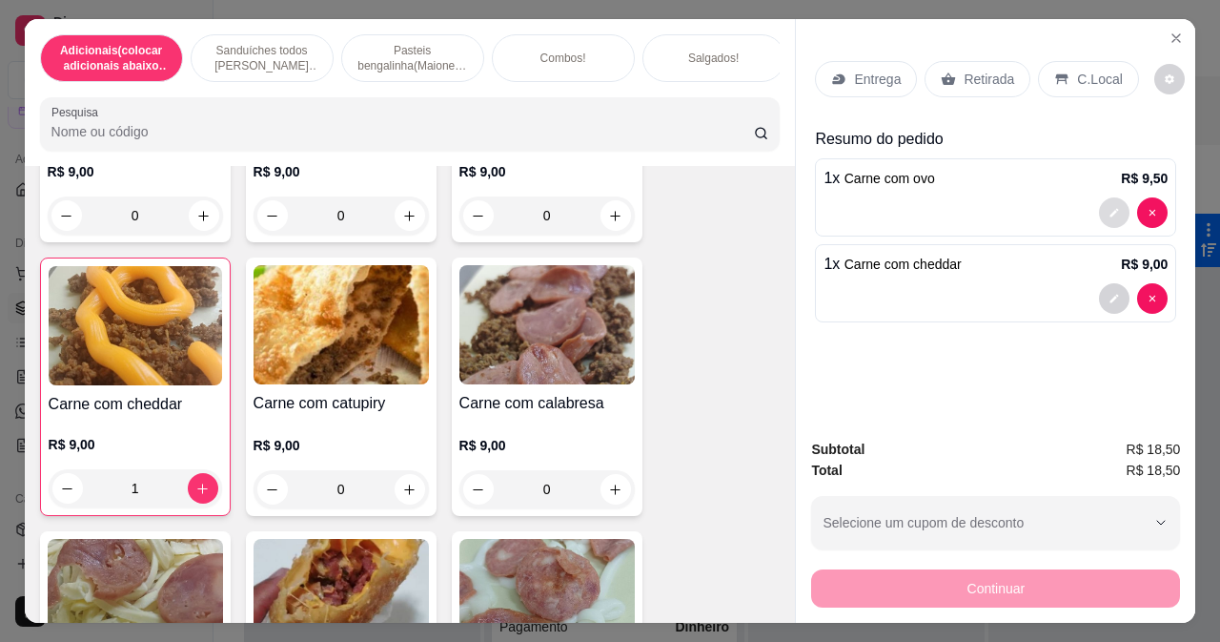
click at [1104, 198] on button "decrease-product-quantity" at bounding box center [1114, 212] width 31 height 31
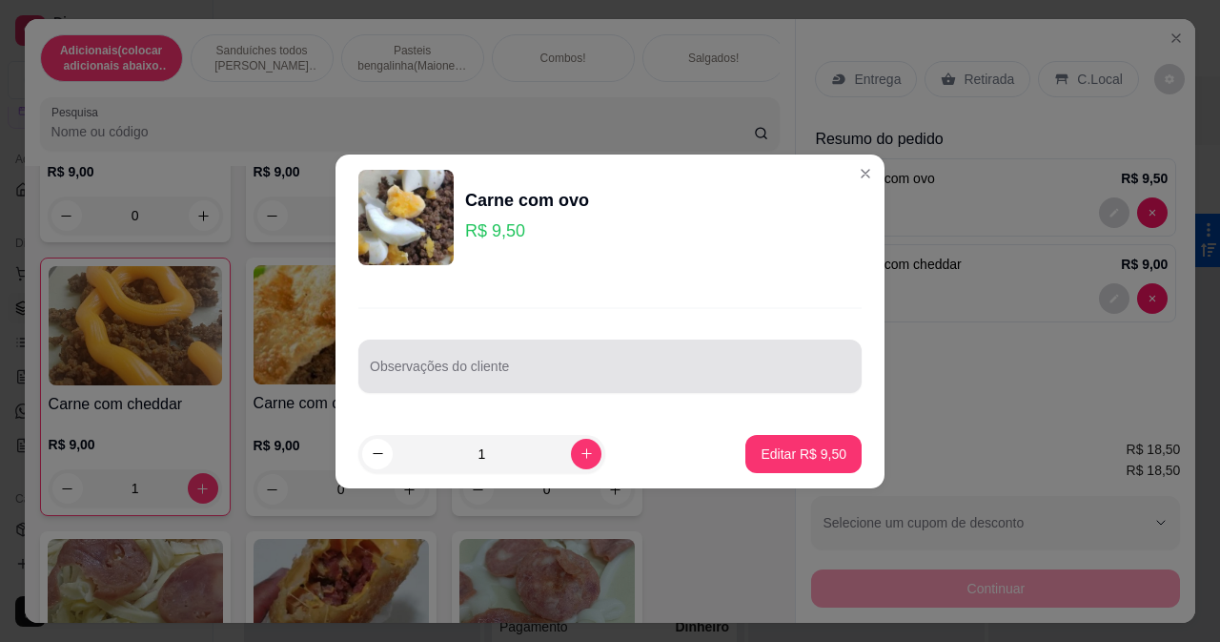
click at [752, 359] on div at bounding box center [610, 366] width 481 height 38
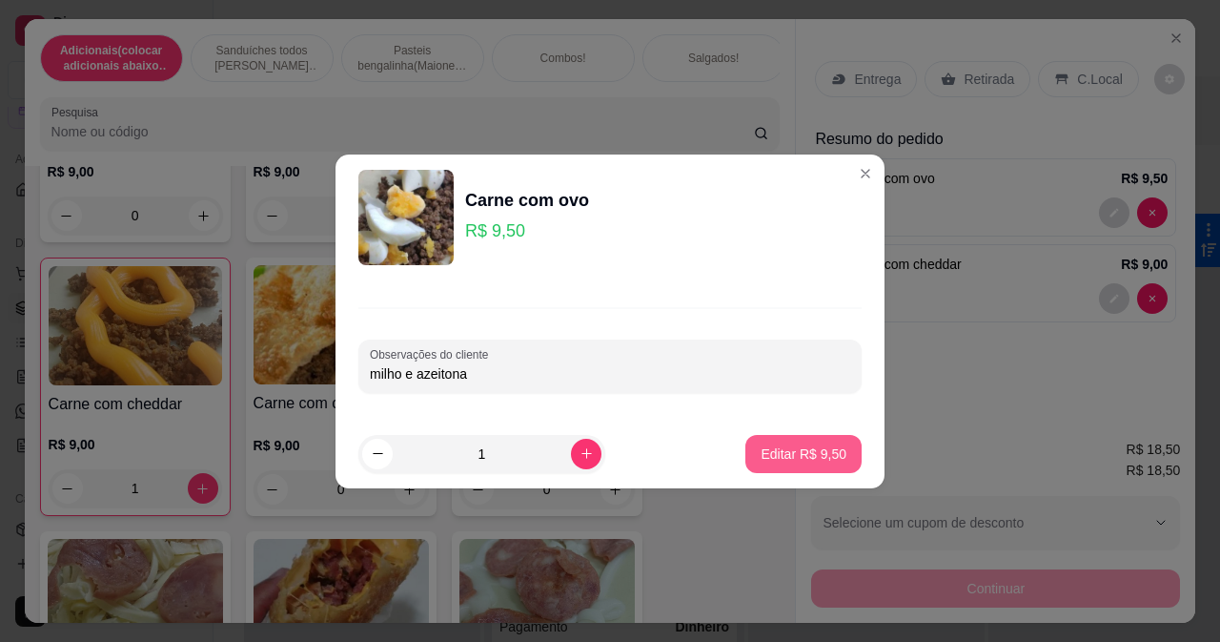
type input "milho e azeitona"
click at [807, 462] on p "Editar R$ 9,50" at bounding box center [804, 453] width 83 height 18
type input "0"
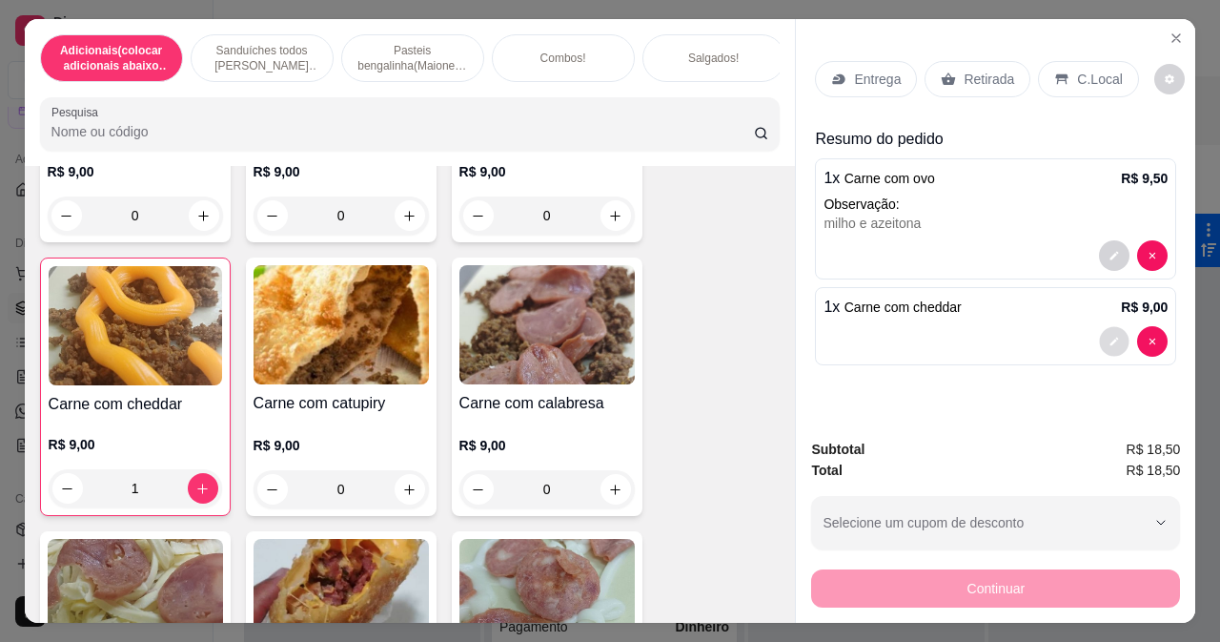
click at [1110, 327] on button "decrease-product-quantity" at bounding box center [1115, 342] width 30 height 30
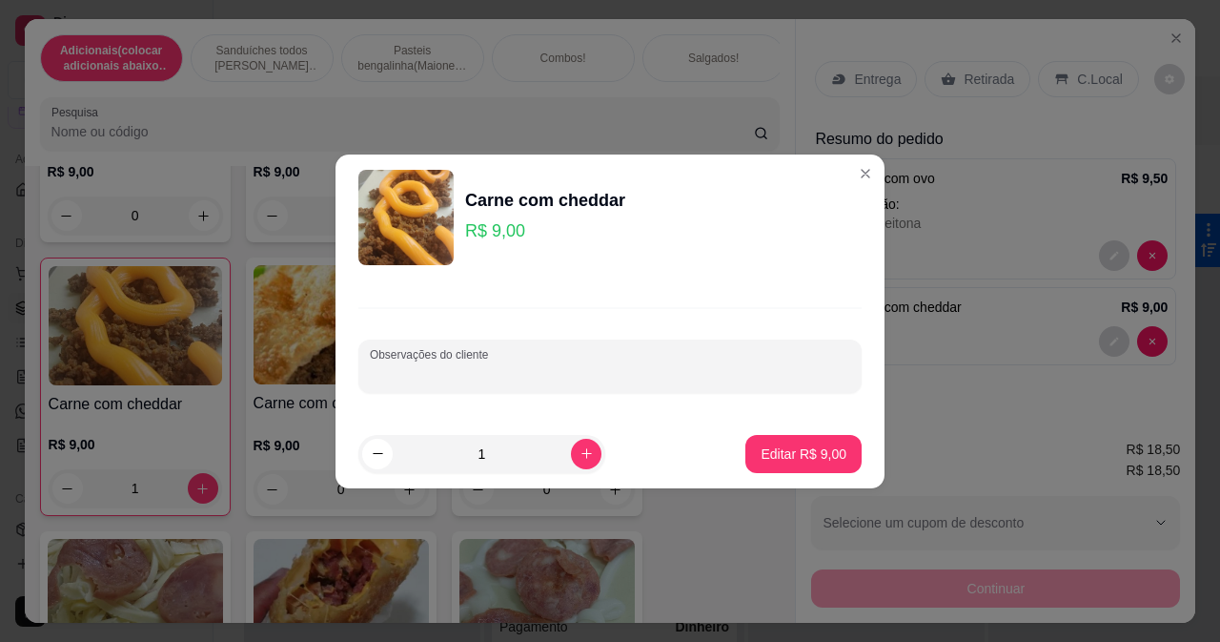
click at [700, 371] on input "Observações do cliente" at bounding box center [610, 373] width 481 height 19
type input "milho e azeitona"
click at [813, 444] on p "Editar R$ 9,00" at bounding box center [804, 453] width 83 height 18
type input "0"
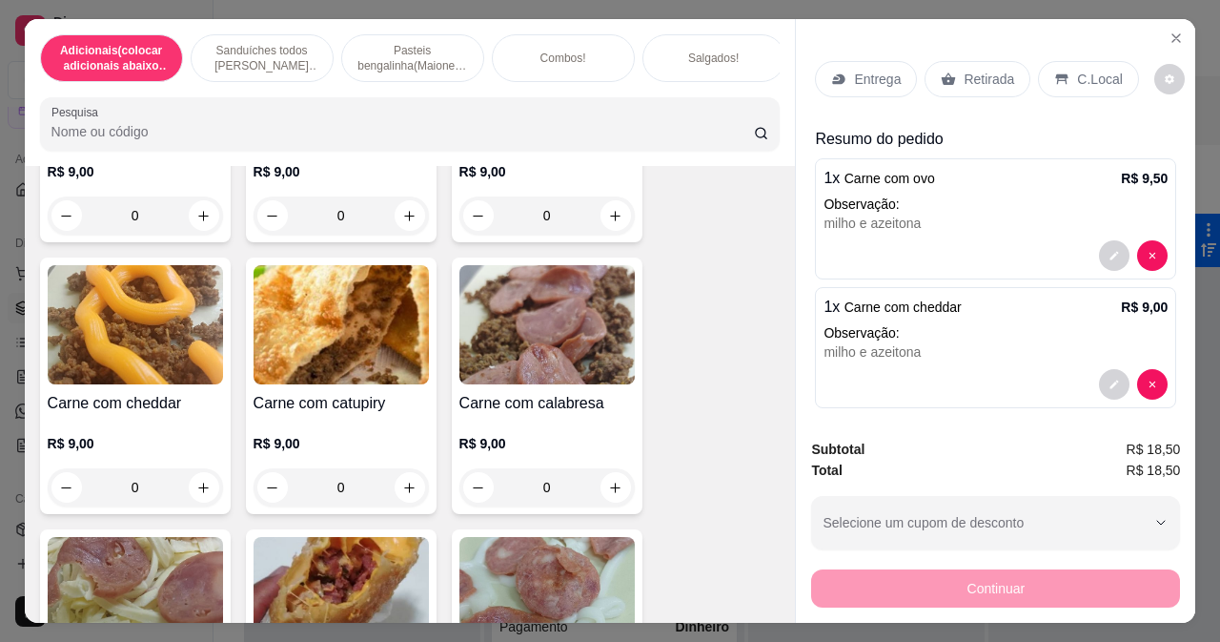
click at [854, 72] on p "Entrega" at bounding box center [877, 79] width 47 height 19
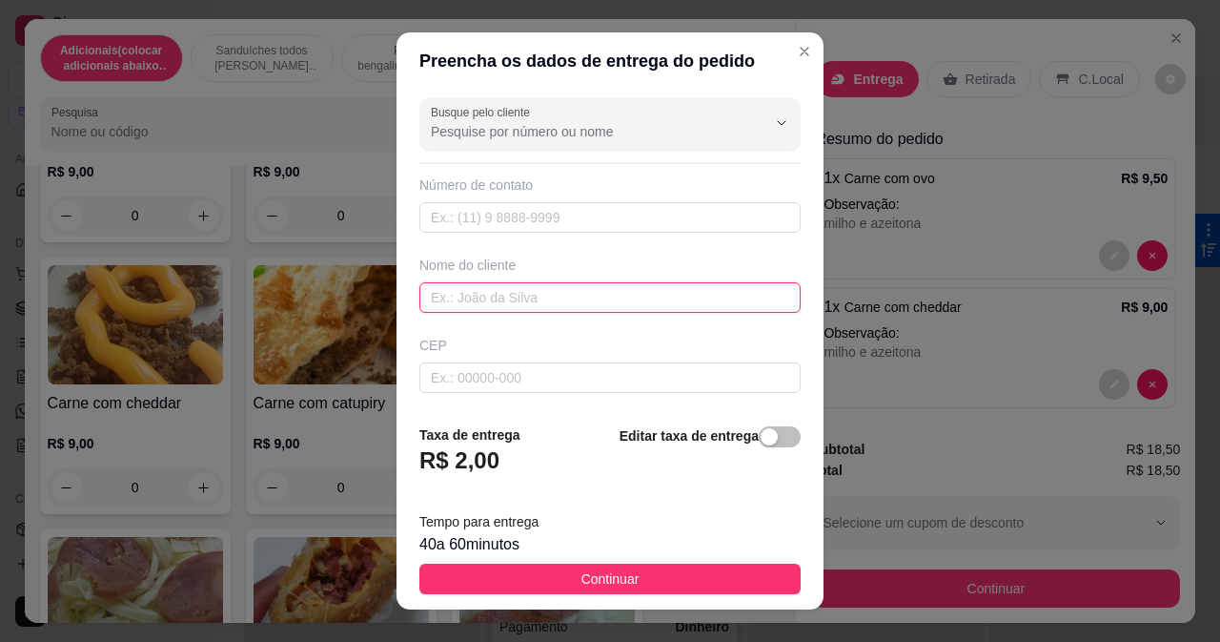
click at [535, 306] on input "text" at bounding box center [610, 297] width 381 height 31
type input "rua m 1963"
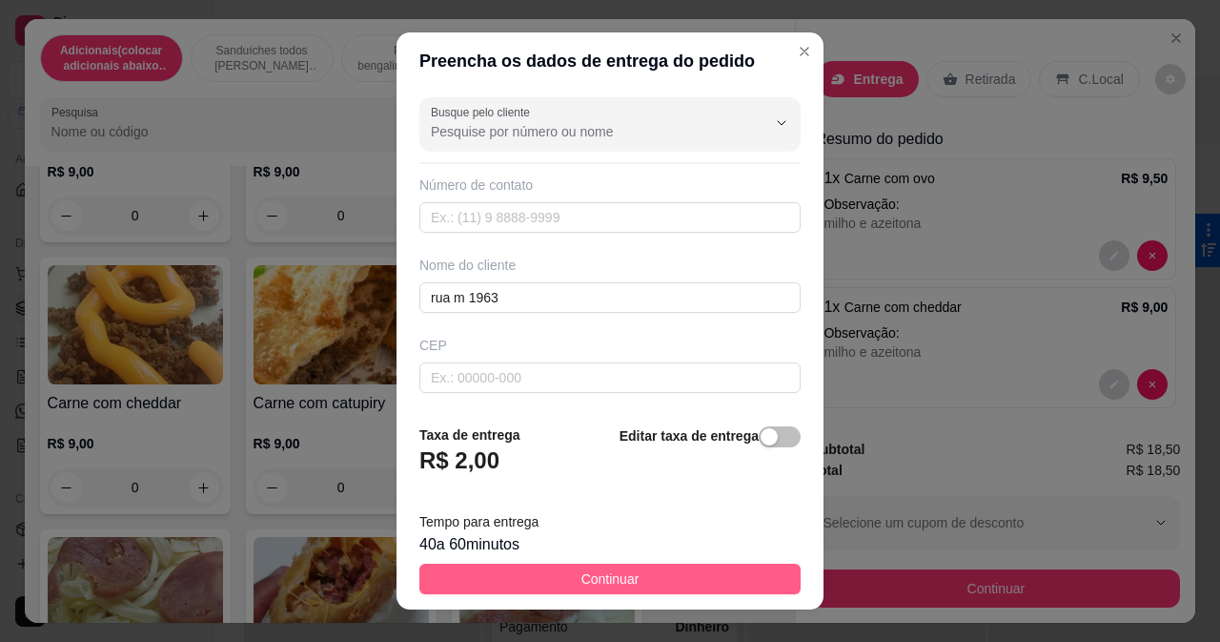
click at [612, 575] on span "Continuar" at bounding box center [611, 578] width 58 height 21
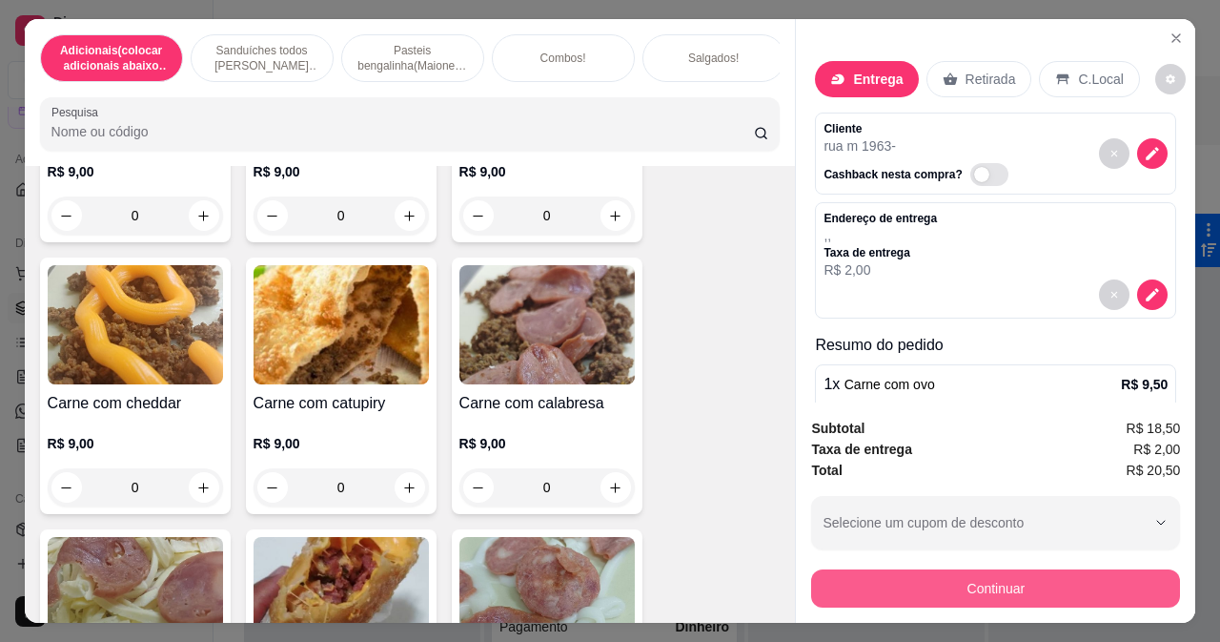
click at [858, 573] on button "Continuar" at bounding box center [995, 588] width 369 height 38
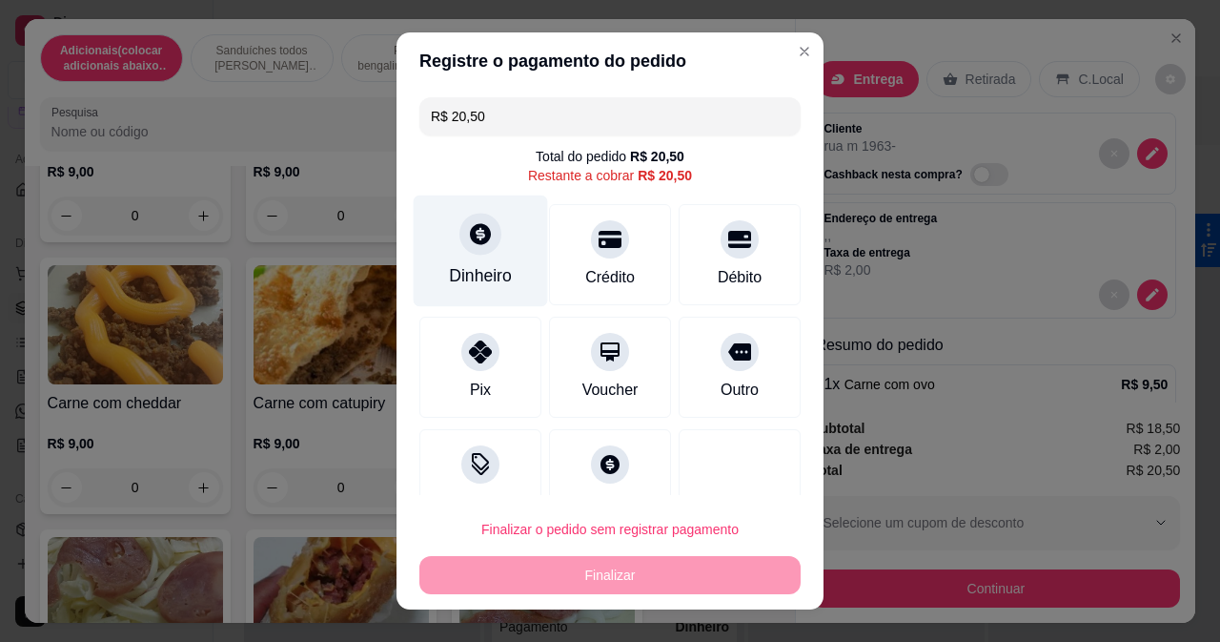
click at [481, 237] on icon at bounding box center [480, 233] width 25 height 25
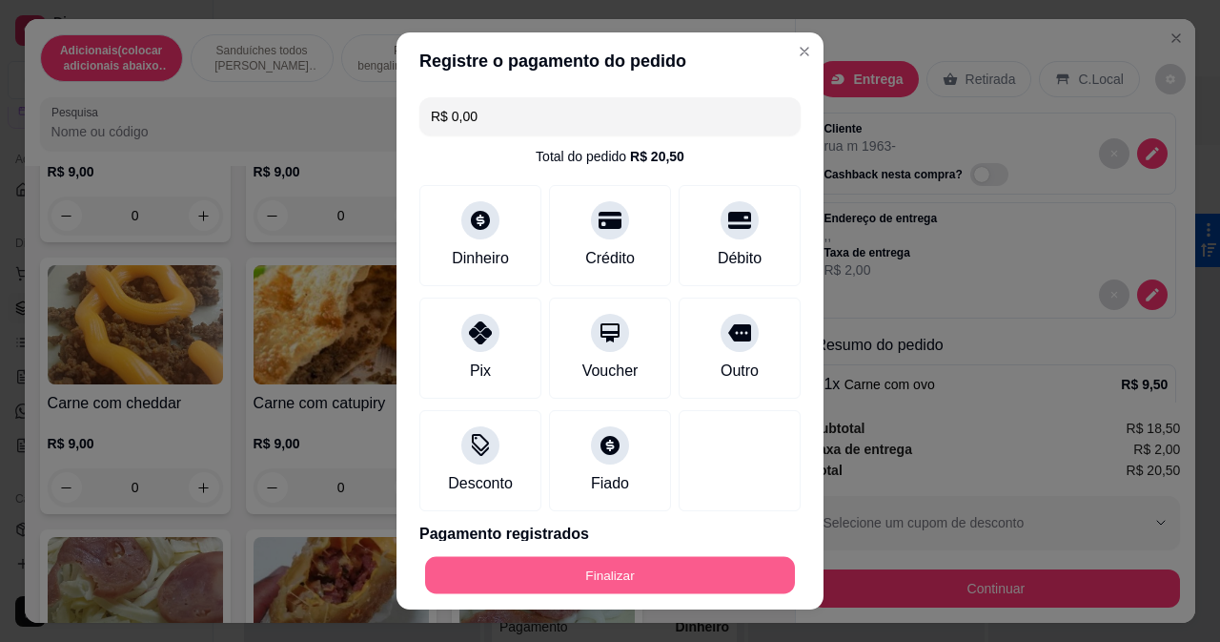
click at [572, 562] on button "Finalizar" at bounding box center [610, 575] width 370 height 37
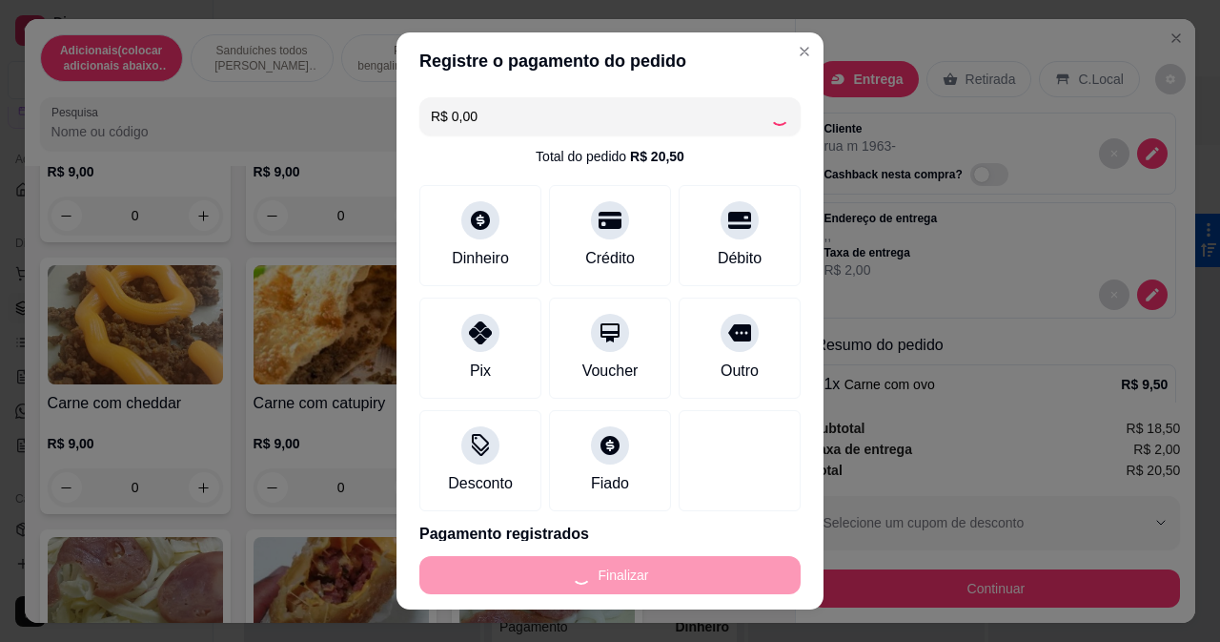
type input "-R$ 20,50"
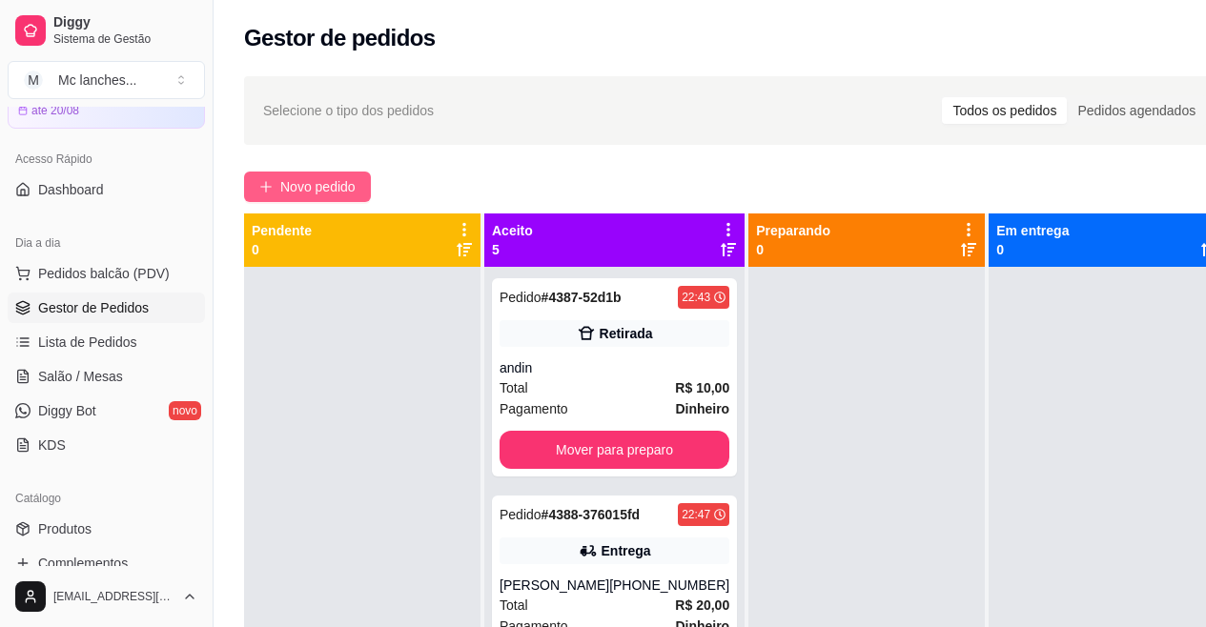
click at [288, 189] on span "Novo pedido" at bounding box center [317, 186] width 75 height 21
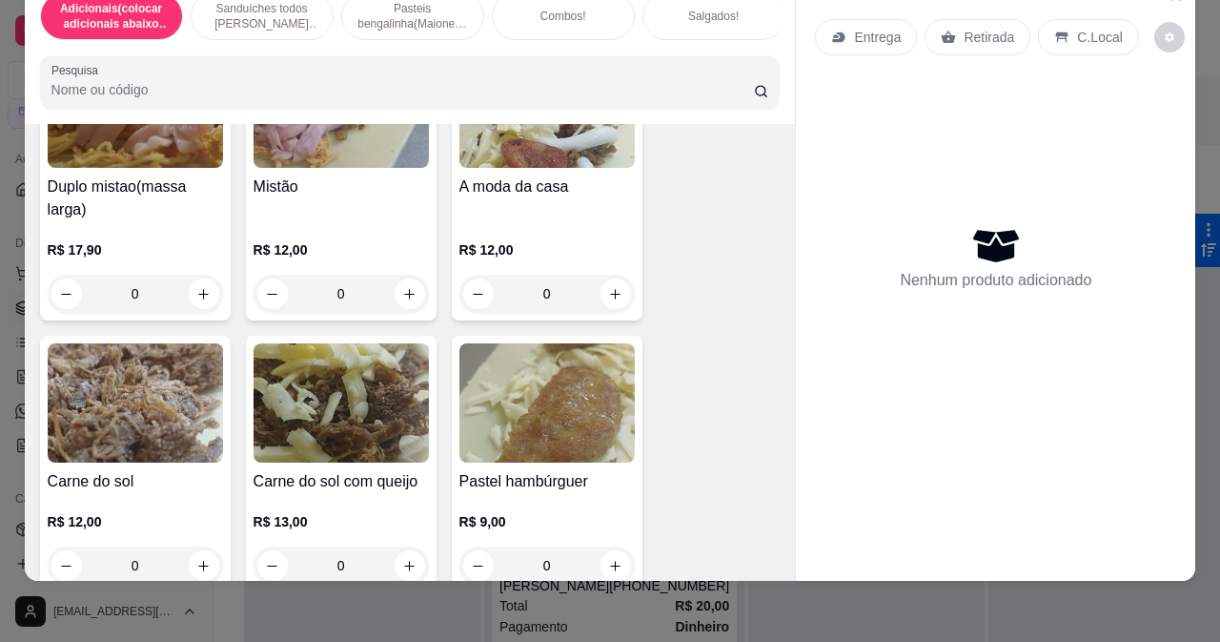
scroll to position [2479, 0]
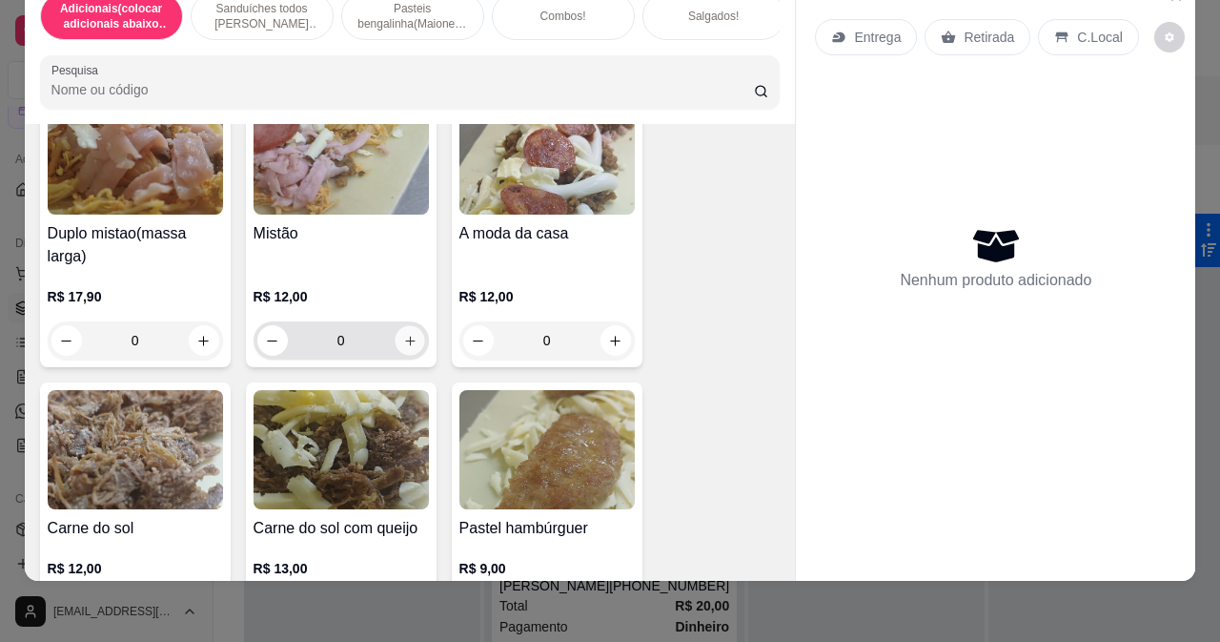
click at [403, 326] on button "increase-product-quantity" at bounding box center [410, 341] width 30 height 30
type input "1"
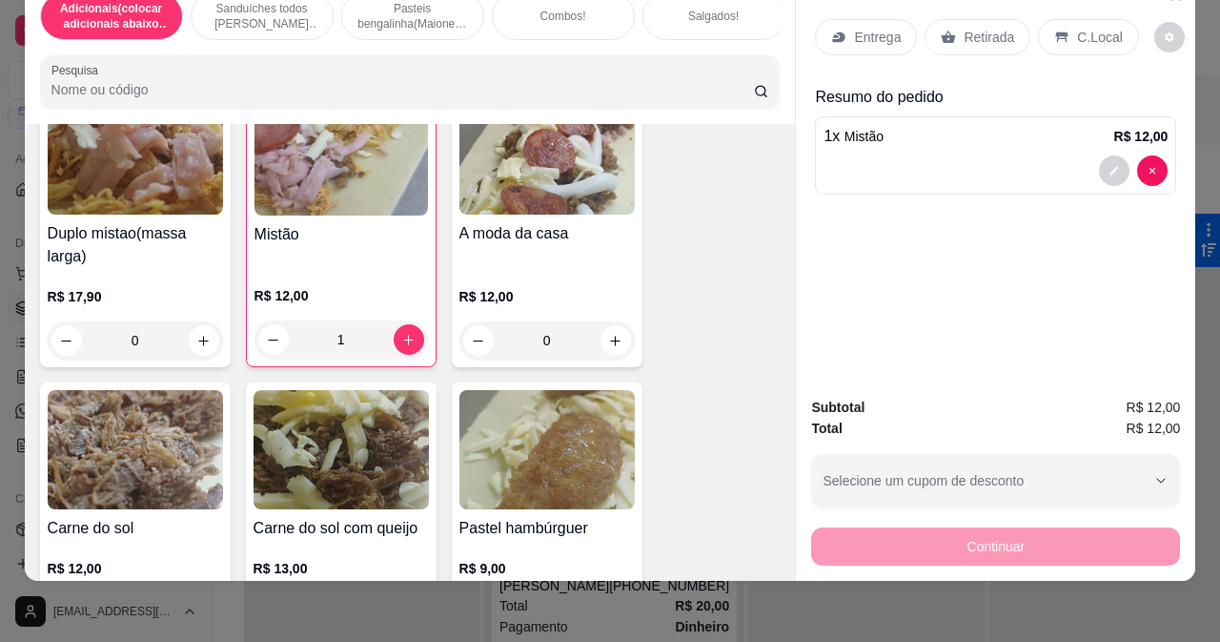
click at [972, 28] on p "Retirada" at bounding box center [989, 37] width 51 height 19
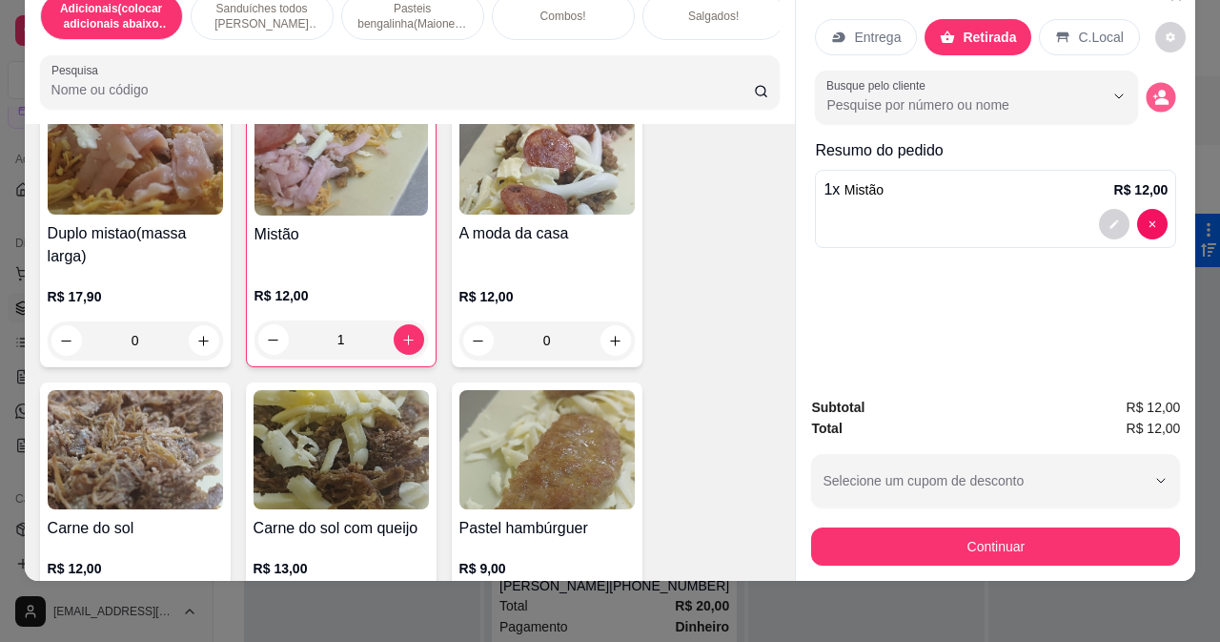
click at [1158, 89] on icon "decrease-product-quantity" at bounding box center [1162, 97] width 16 height 16
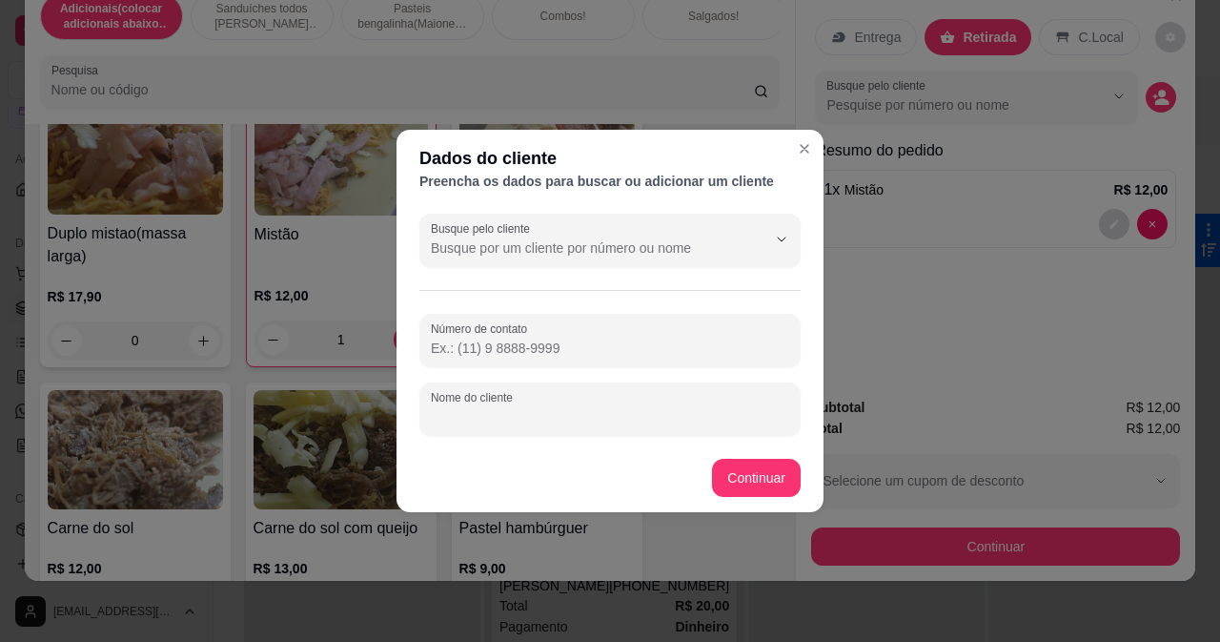
drag, startPoint x: 578, startPoint y: 412, endPoint x: 584, endPoint y: 395, distance: 18.4
click at [578, 411] on input "Nome do cliente" at bounding box center [610, 416] width 359 height 19
type input "rua k 153"
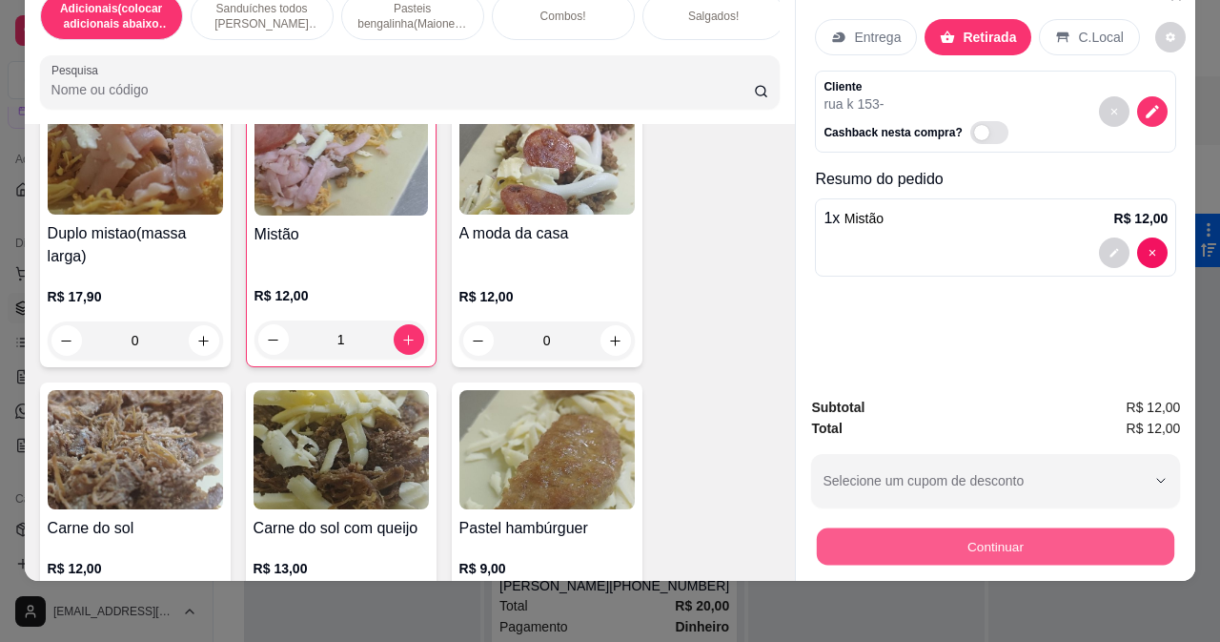
click at [847, 527] on button "Continuar" at bounding box center [996, 545] width 358 height 37
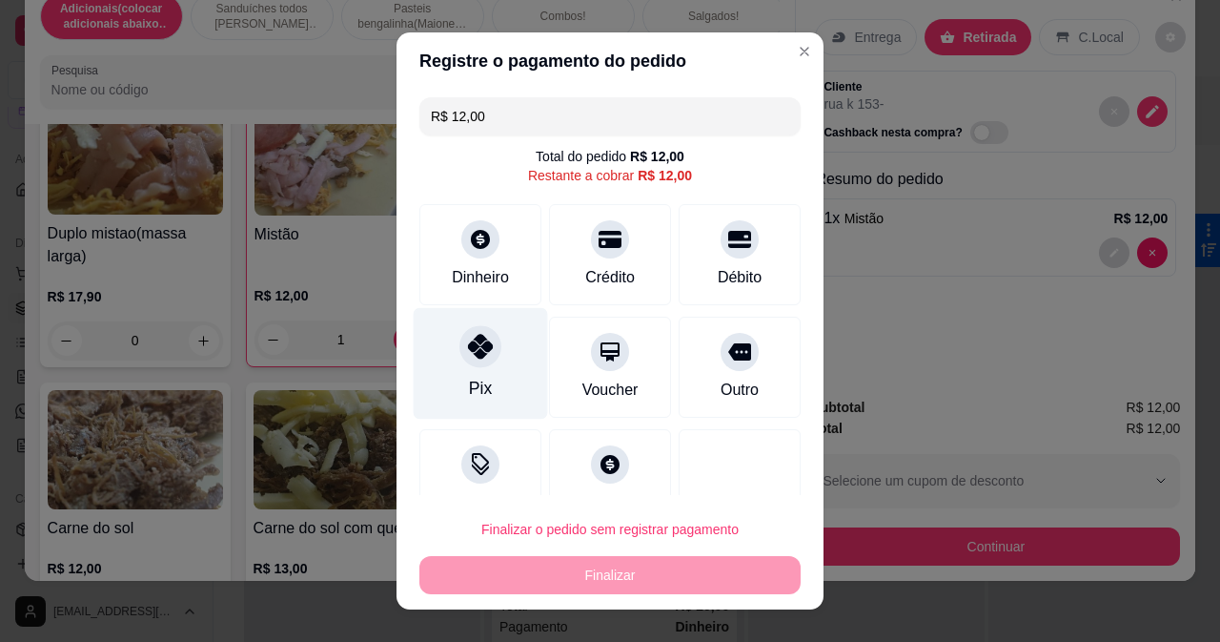
click at [469, 379] on div "Pix" at bounding box center [480, 388] width 23 height 25
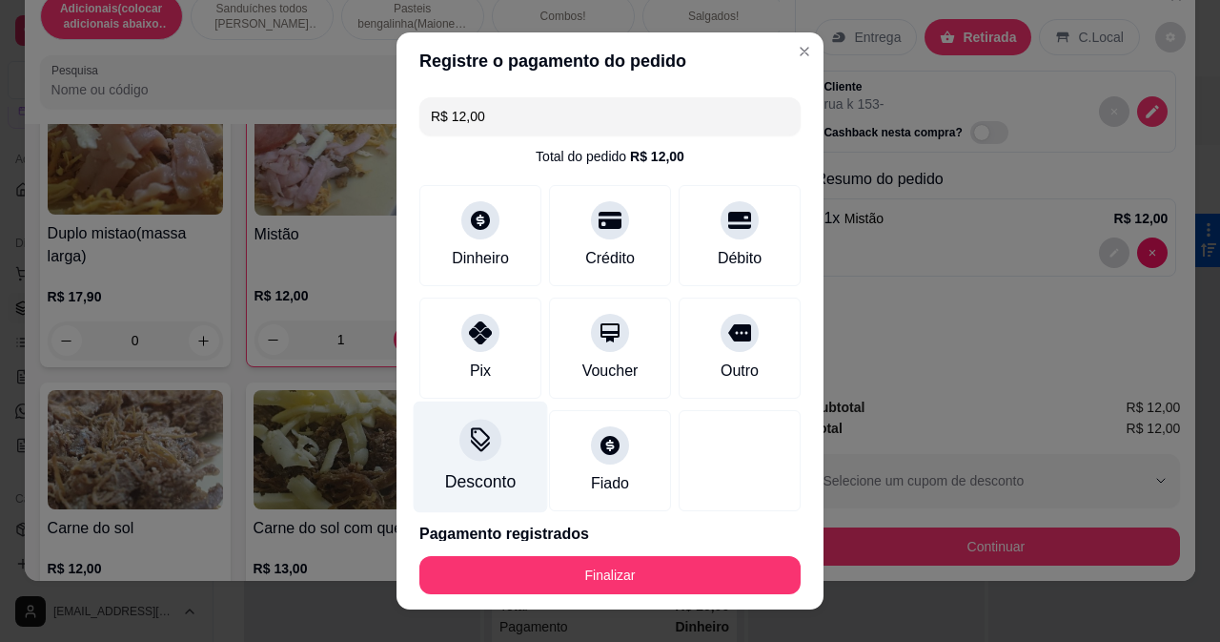
type input "R$ 0,00"
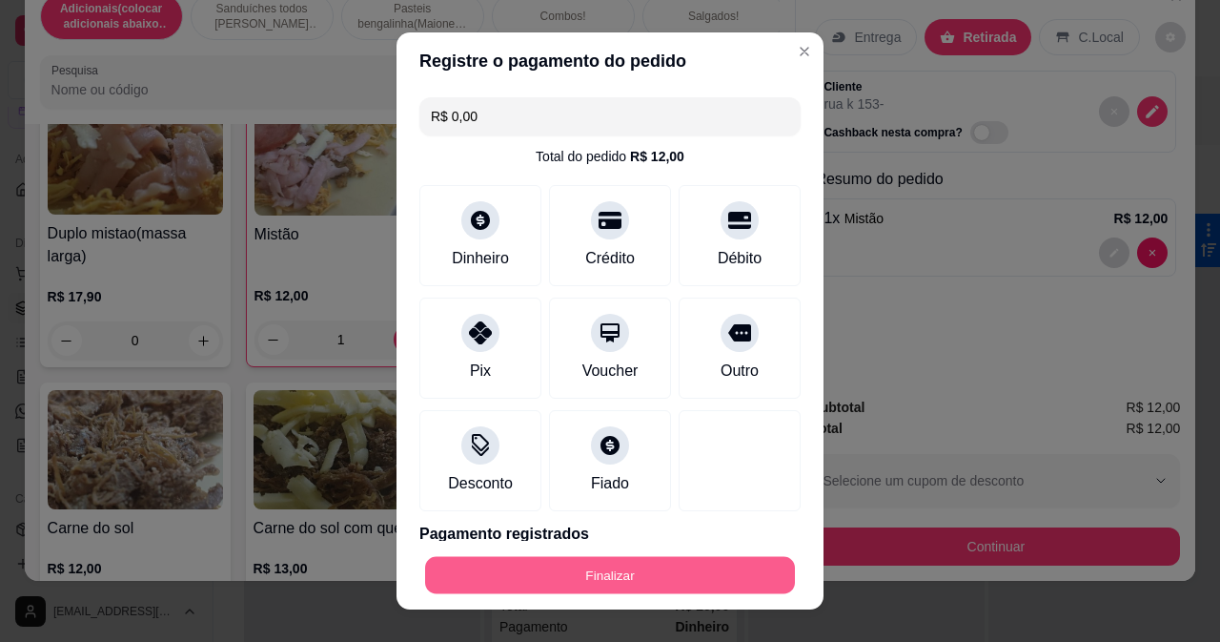
click at [485, 572] on button "Finalizar" at bounding box center [610, 575] width 370 height 37
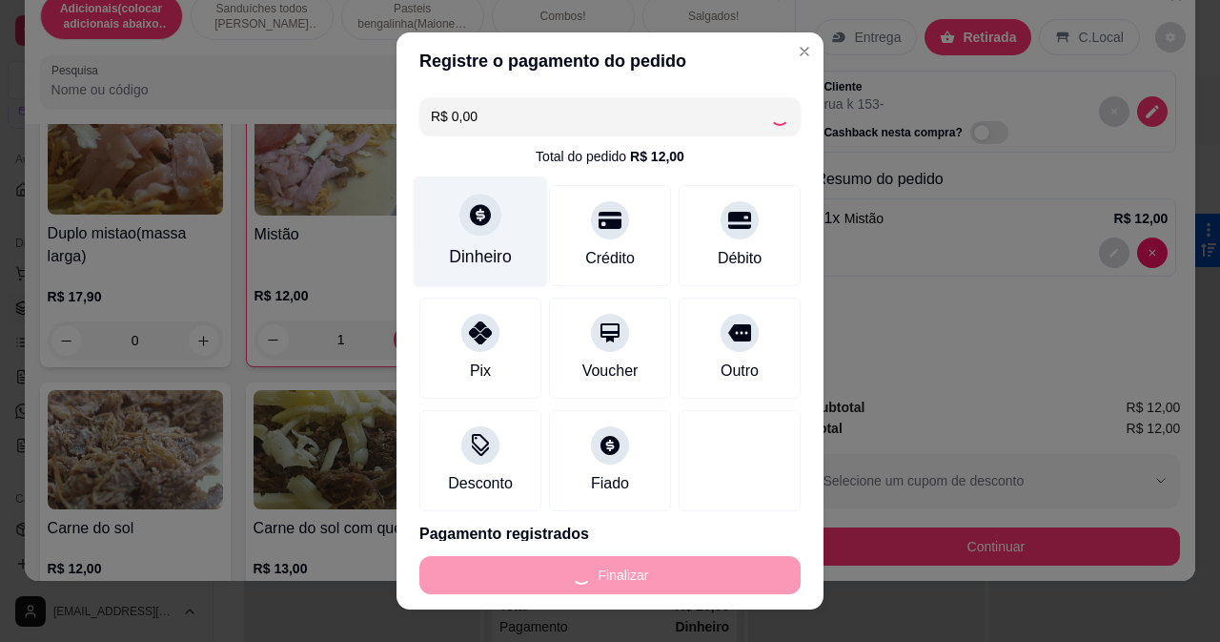
type input "0"
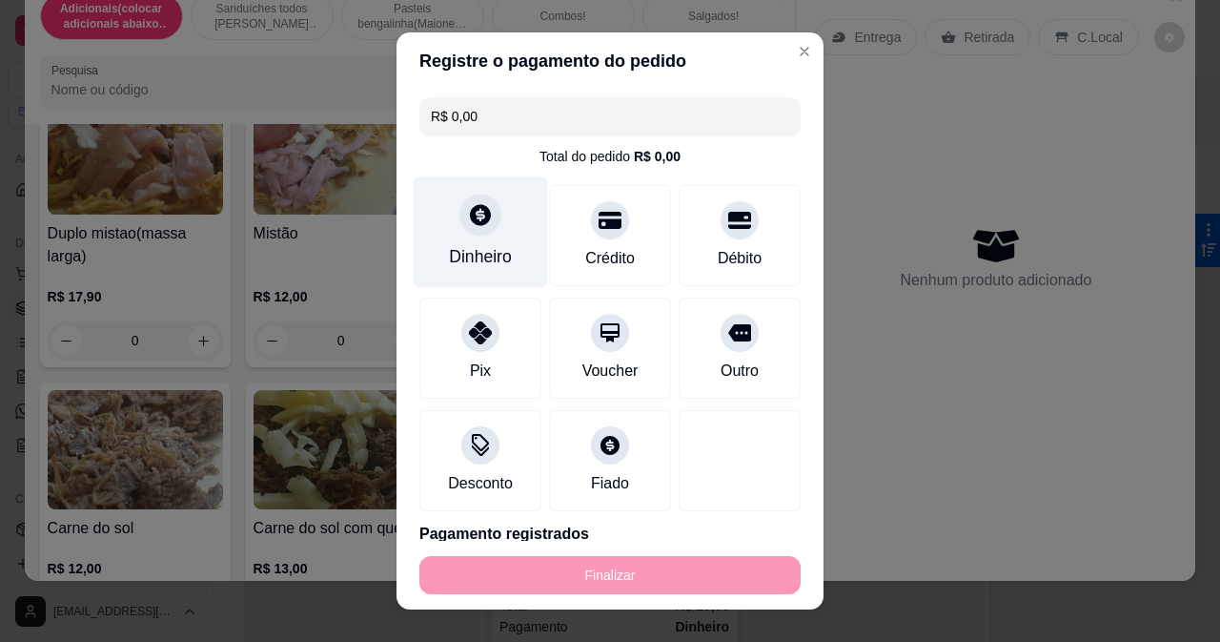
type input "-R$ 12,00"
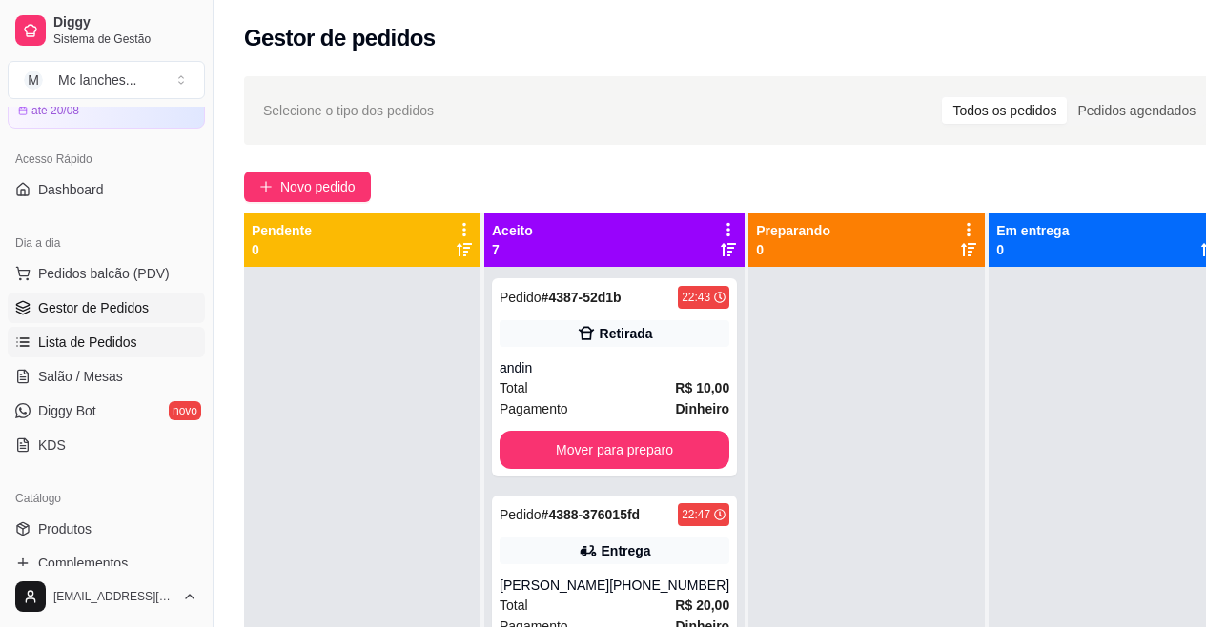
click at [133, 330] on link "Lista de Pedidos" at bounding box center [106, 342] width 197 height 31
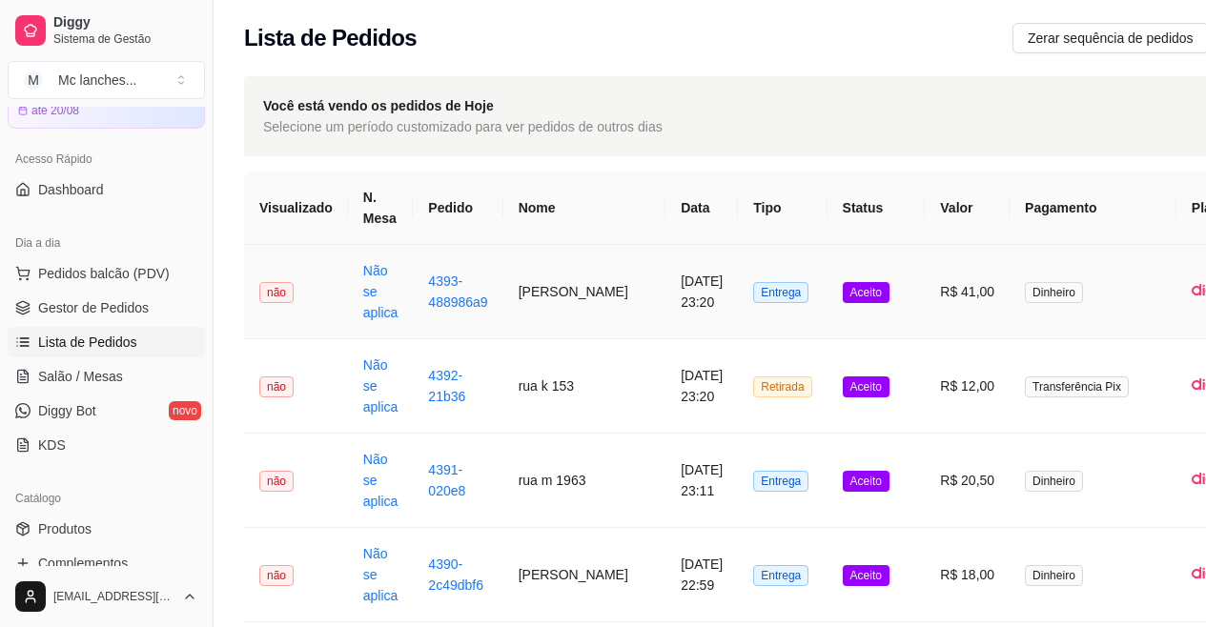
click at [925, 285] on td "R$ 41,00" at bounding box center [967, 292] width 85 height 94
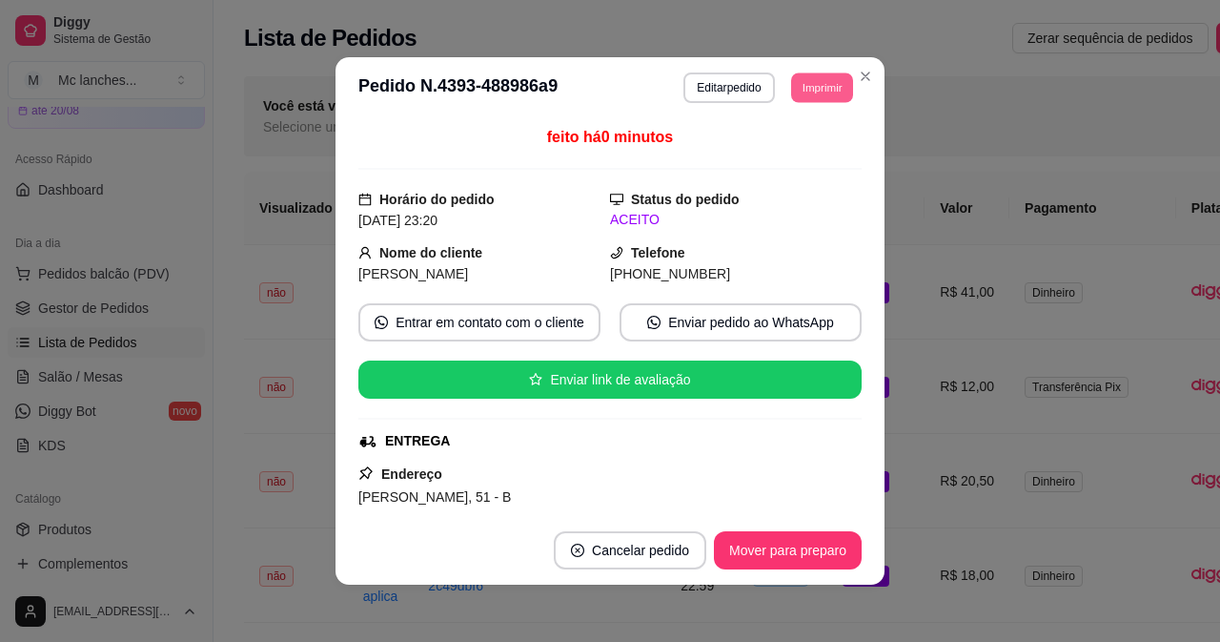
click at [817, 86] on button "Imprimir" at bounding box center [822, 87] width 62 height 30
click at [789, 155] on button "Balcão Principal" at bounding box center [778, 154] width 133 height 30
click at [816, 80] on button "Imprimir" at bounding box center [822, 87] width 64 height 31
click at [796, 147] on button "Balcão Principal" at bounding box center [778, 154] width 133 height 30
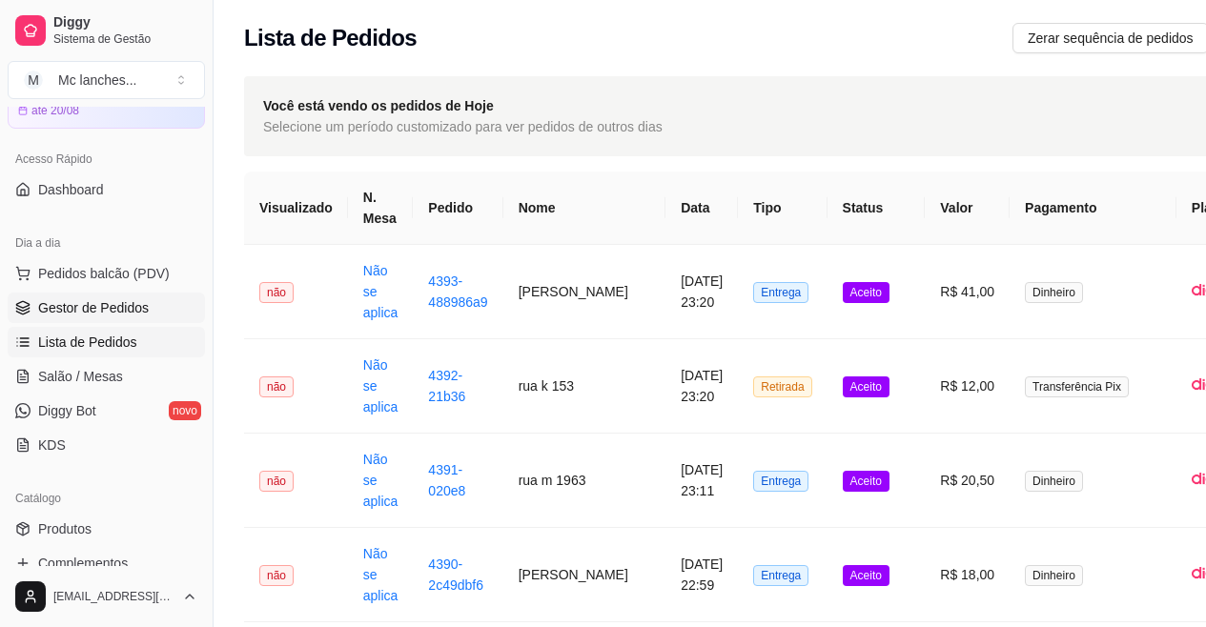
click at [77, 297] on link "Gestor de Pedidos" at bounding box center [106, 308] width 197 height 31
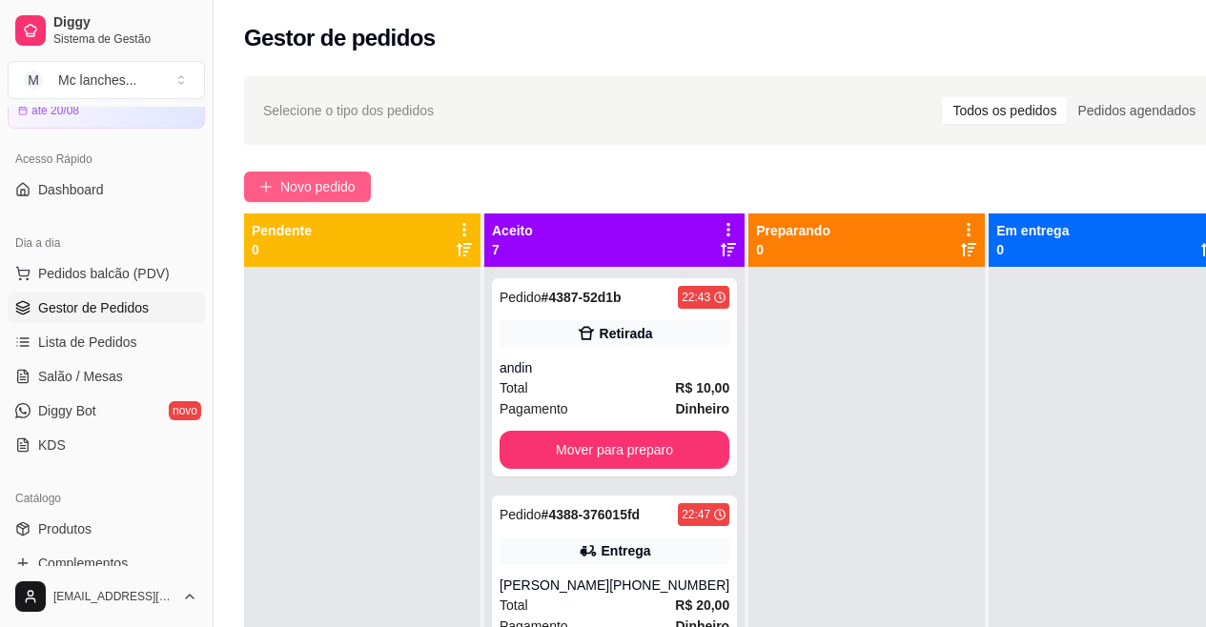
click at [316, 180] on span "Novo pedido" at bounding box center [317, 186] width 75 height 21
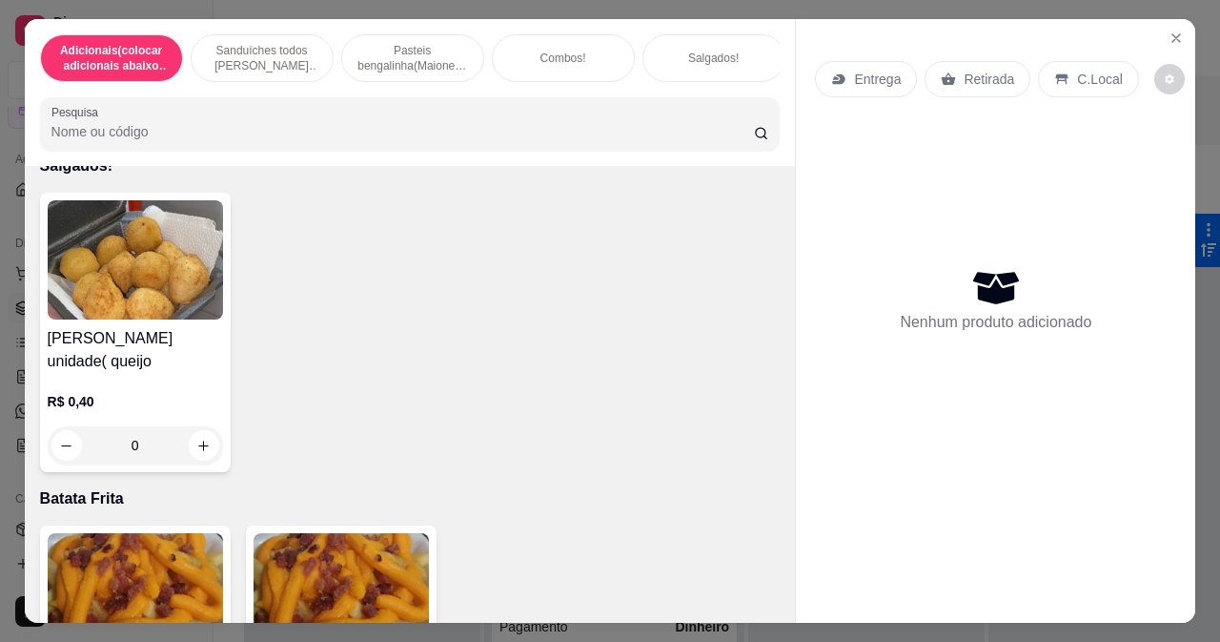
scroll to position [6674, 0]
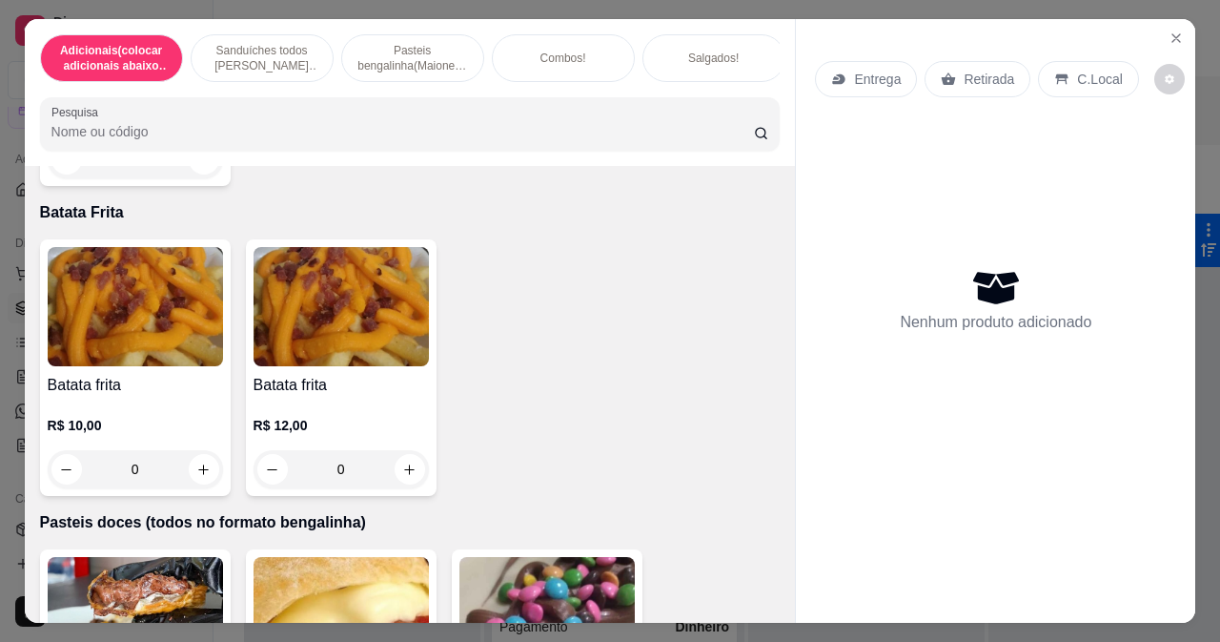
click at [199, 450] on div "0" at bounding box center [135, 469] width 175 height 38
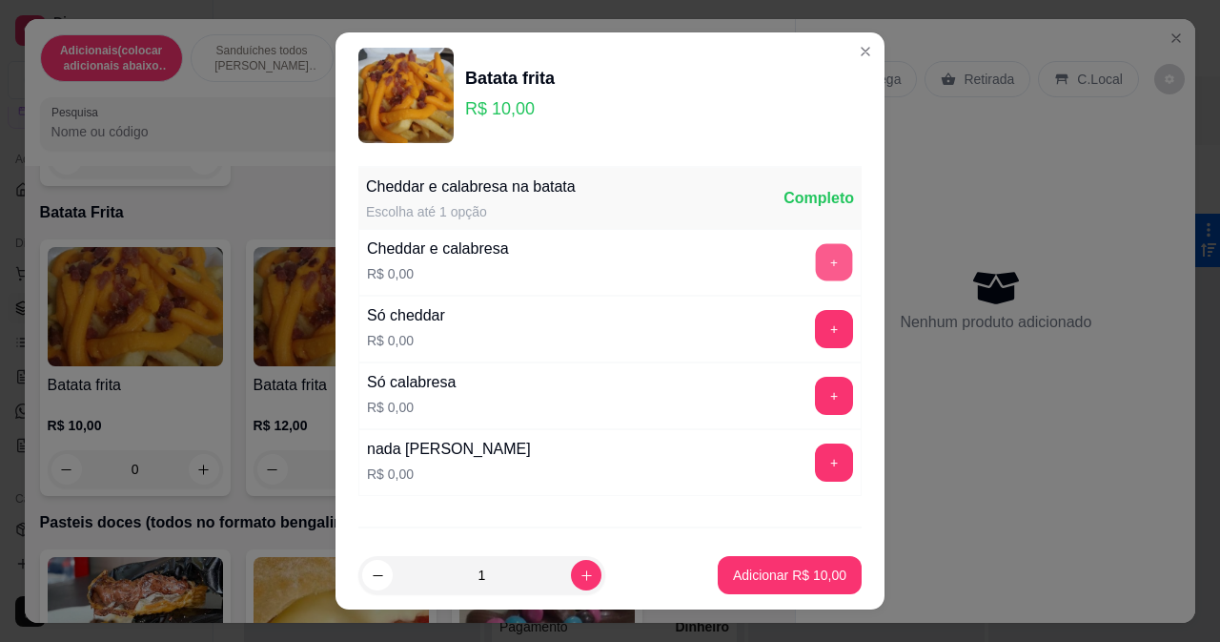
click at [816, 271] on button "+" at bounding box center [834, 261] width 37 height 37
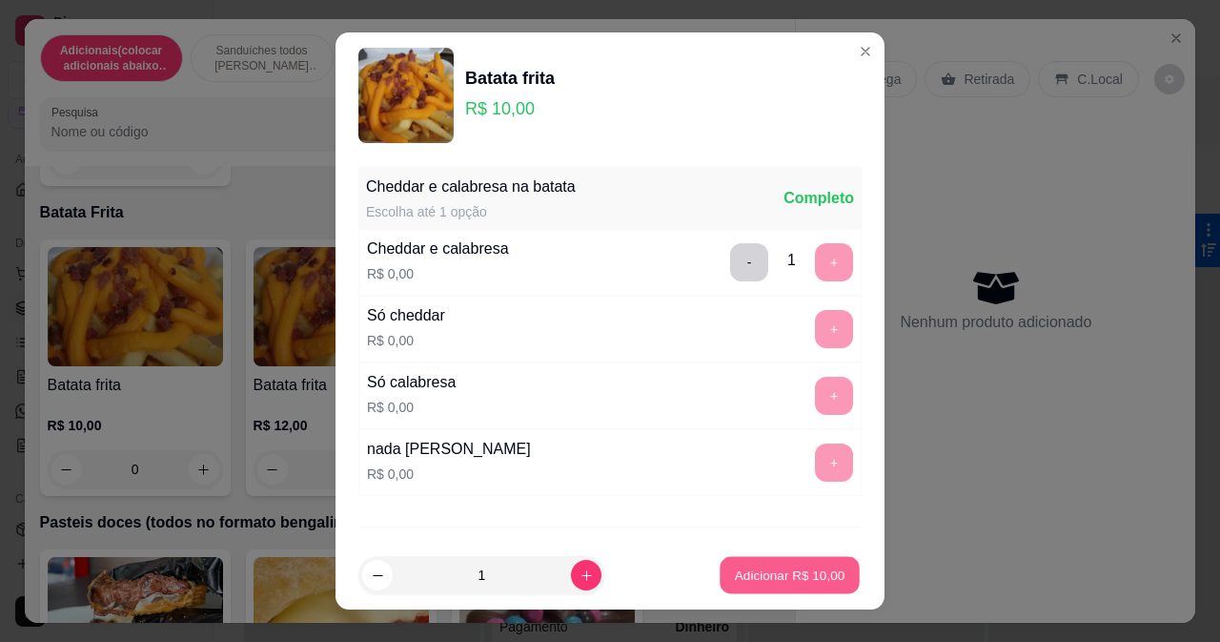
click at [730, 586] on button "Adicionar R$ 10,00" at bounding box center [790, 575] width 140 height 37
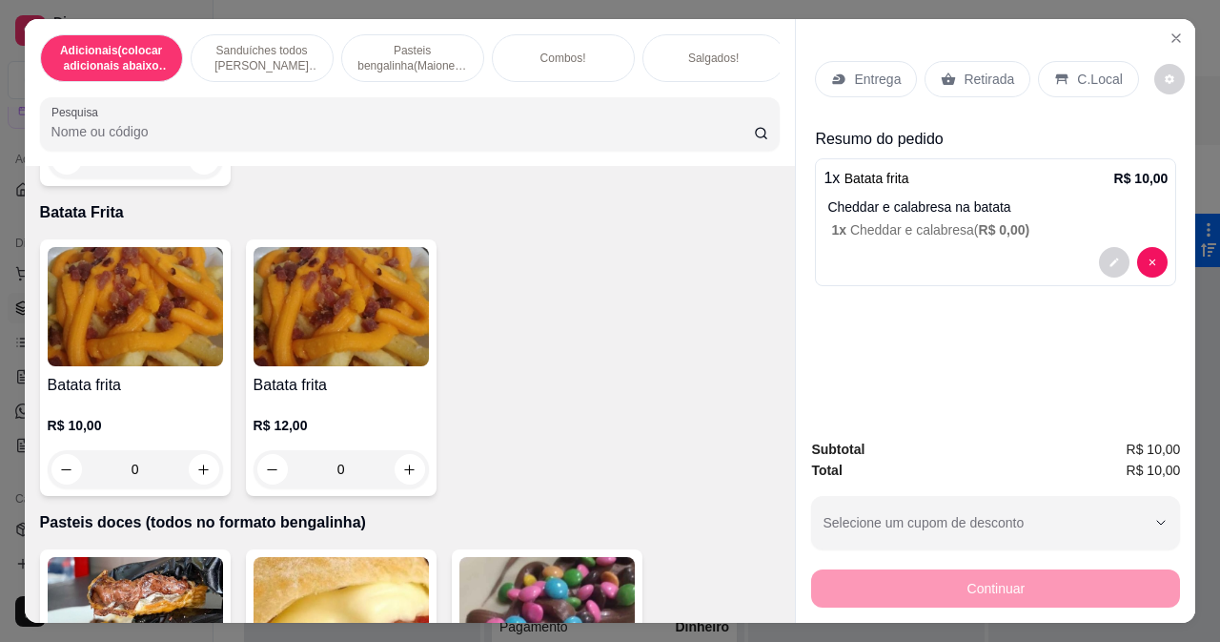
click at [973, 81] on div "Retirada" at bounding box center [978, 79] width 106 height 36
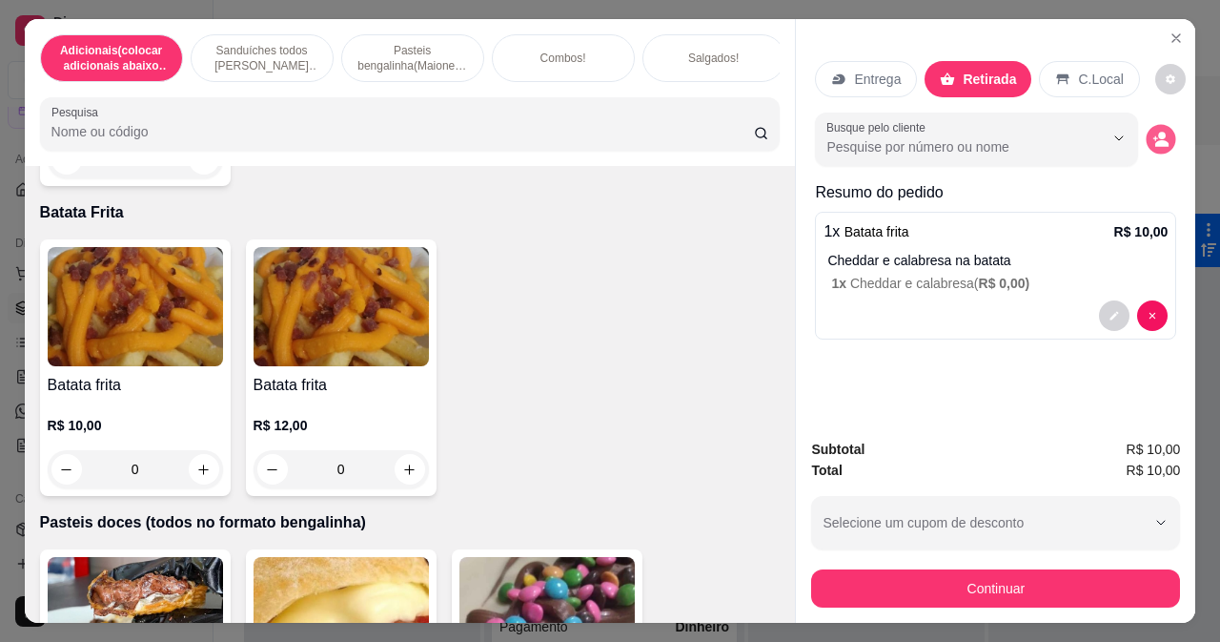
click at [1154, 133] on icon "decrease-product-quantity" at bounding box center [1162, 139] width 16 height 16
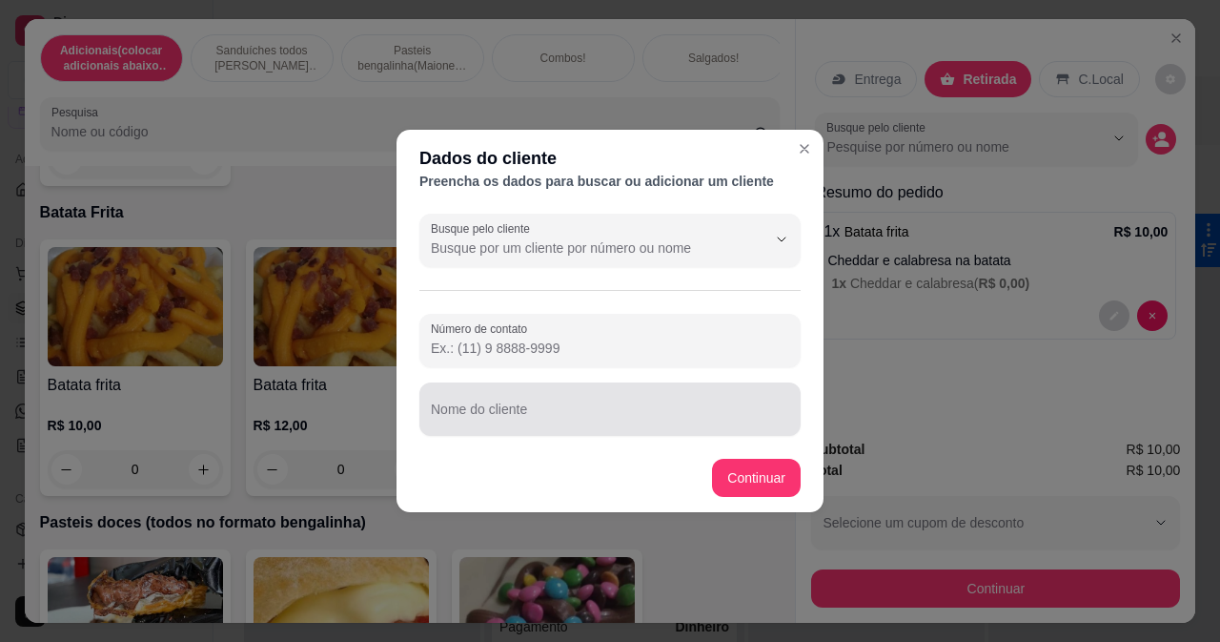
click at [569, 394] on div at bounding box center [610, 409] width 359 height 38
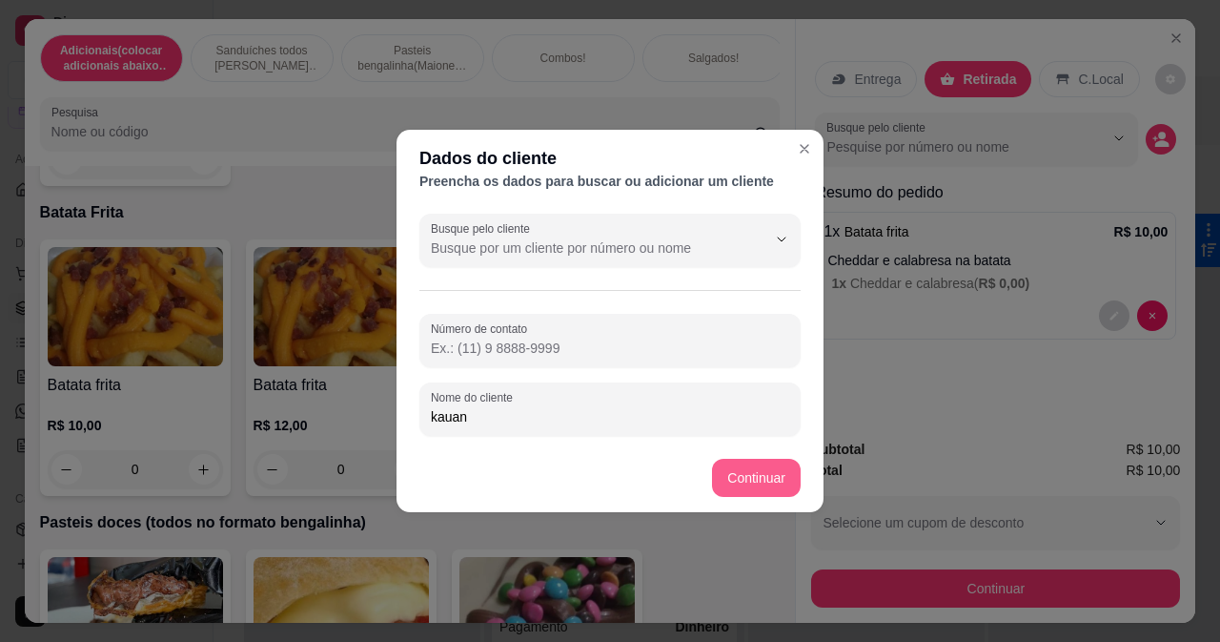
type input "kauan"
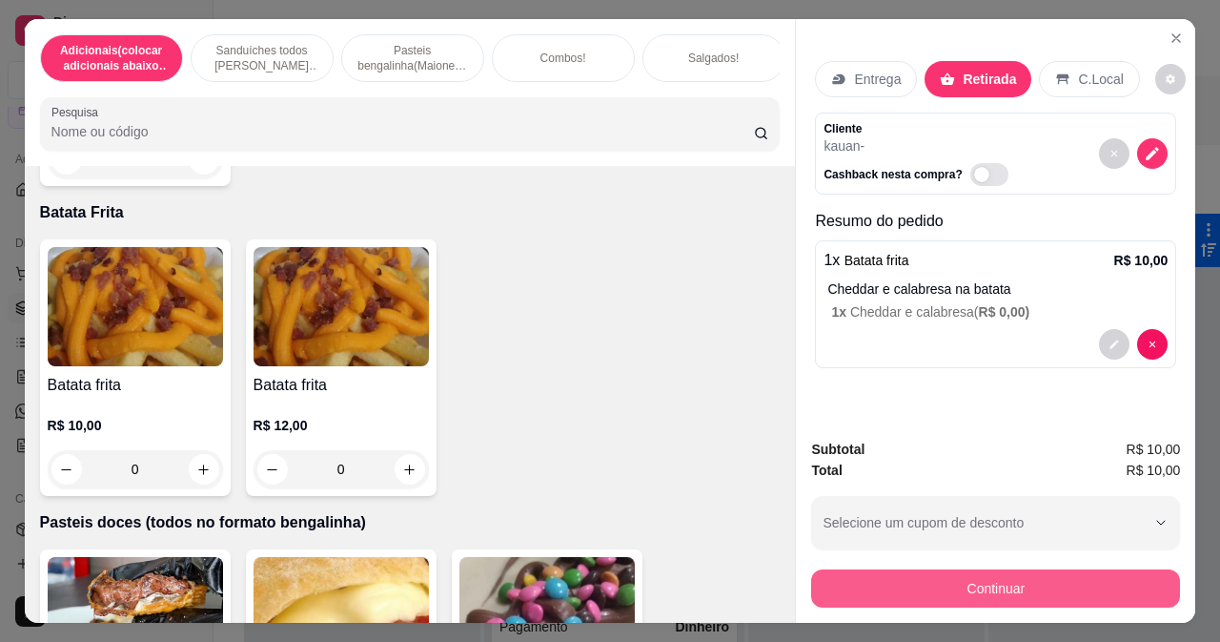
click at [847, 574] on button "Continuar" at bounding box center [995, 588] width 369 height 38
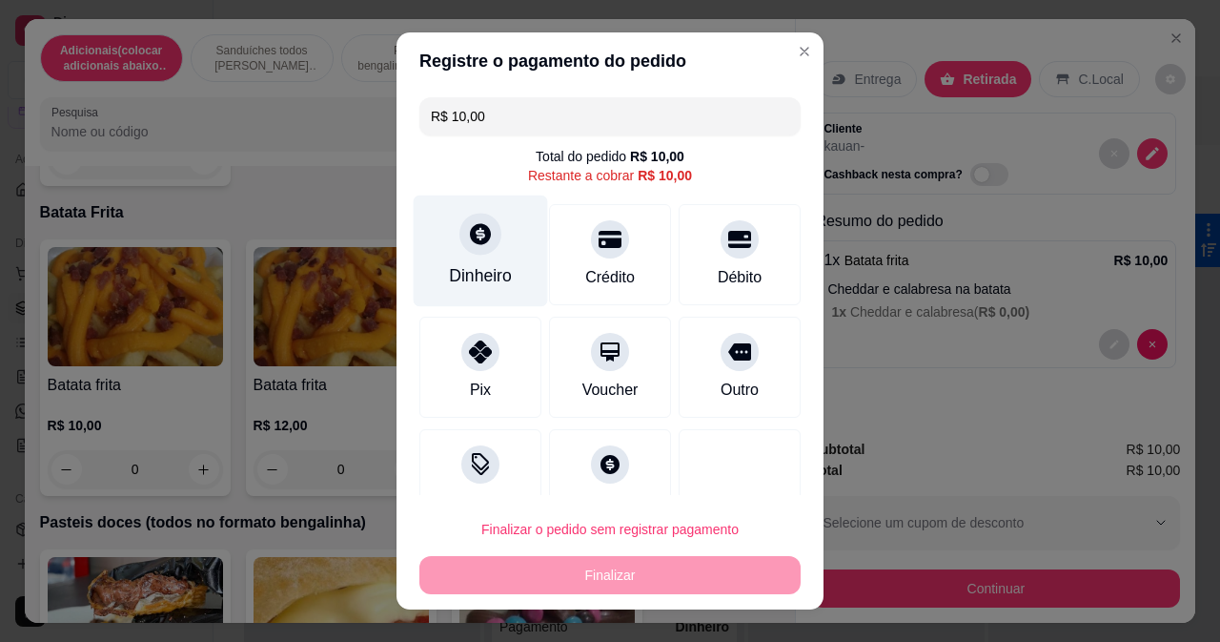
click at [481, 236] on icon at bounding box center [480, 233] width 25 height 25
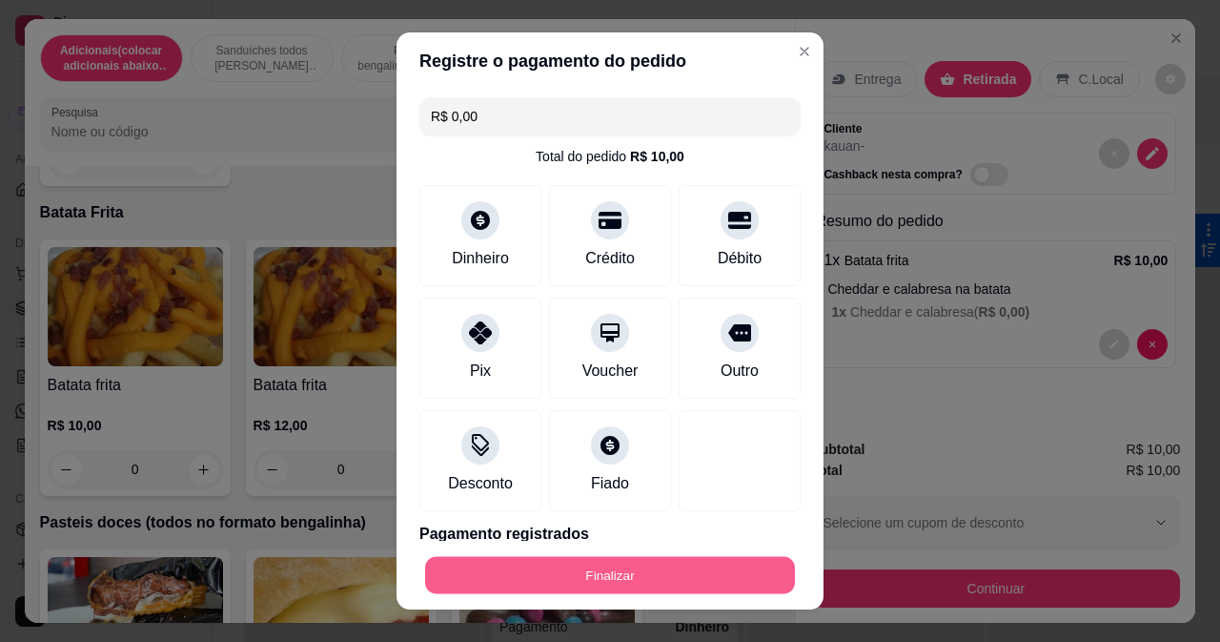
click at [685, 572] on button "Finalizar" at bounding box center [610, 575] width 370 height 37
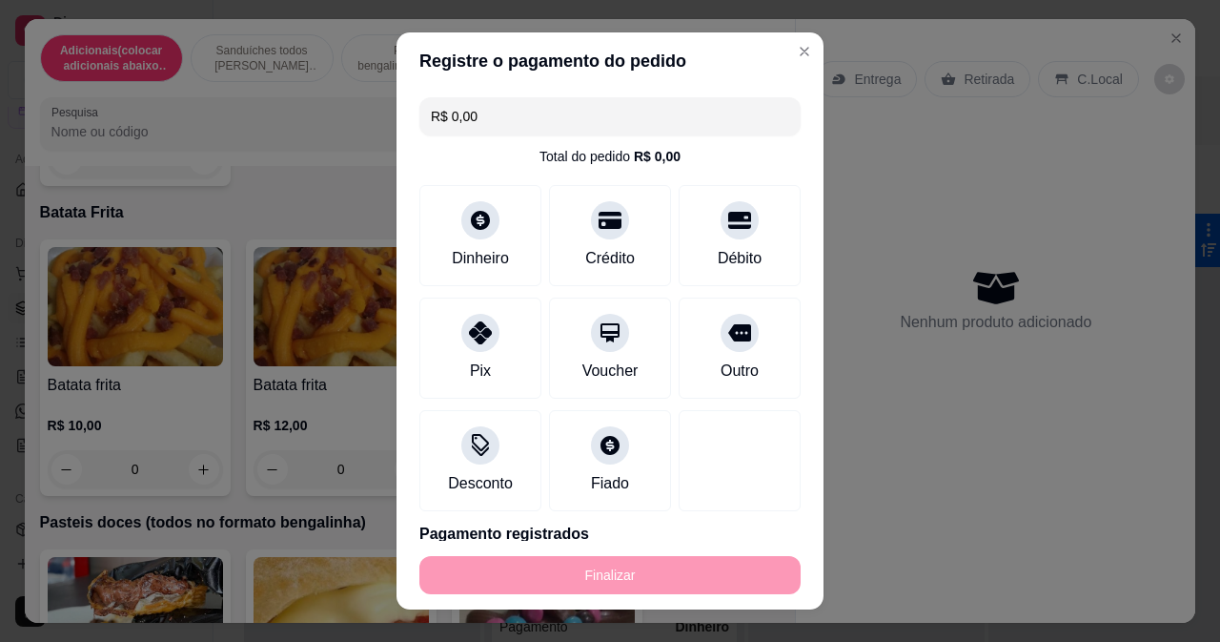
type input "-R$ 10,00"
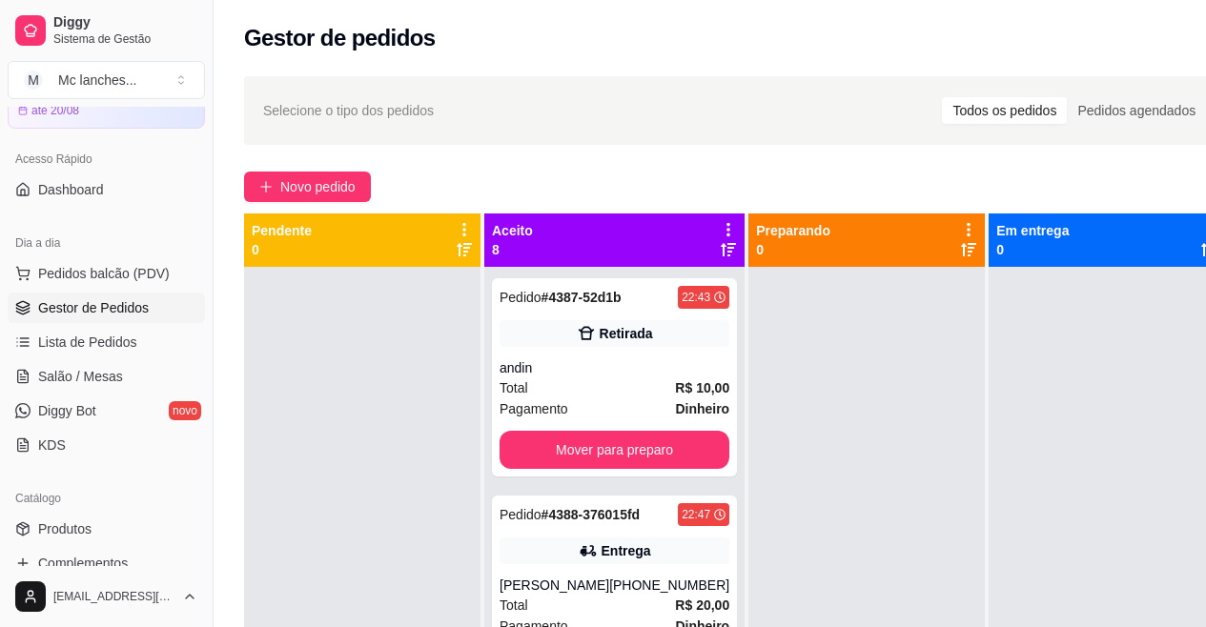
click at [716, 80] on div "Selecione o tipo dos pedidos Todos os pedidos Pedidos agendados" at bounding box center [735, 110] width 983 height 69
click at [110, 263] on button "Pedidos balcão (PDV)" at bounding box center [106, 273] width 197 height 31
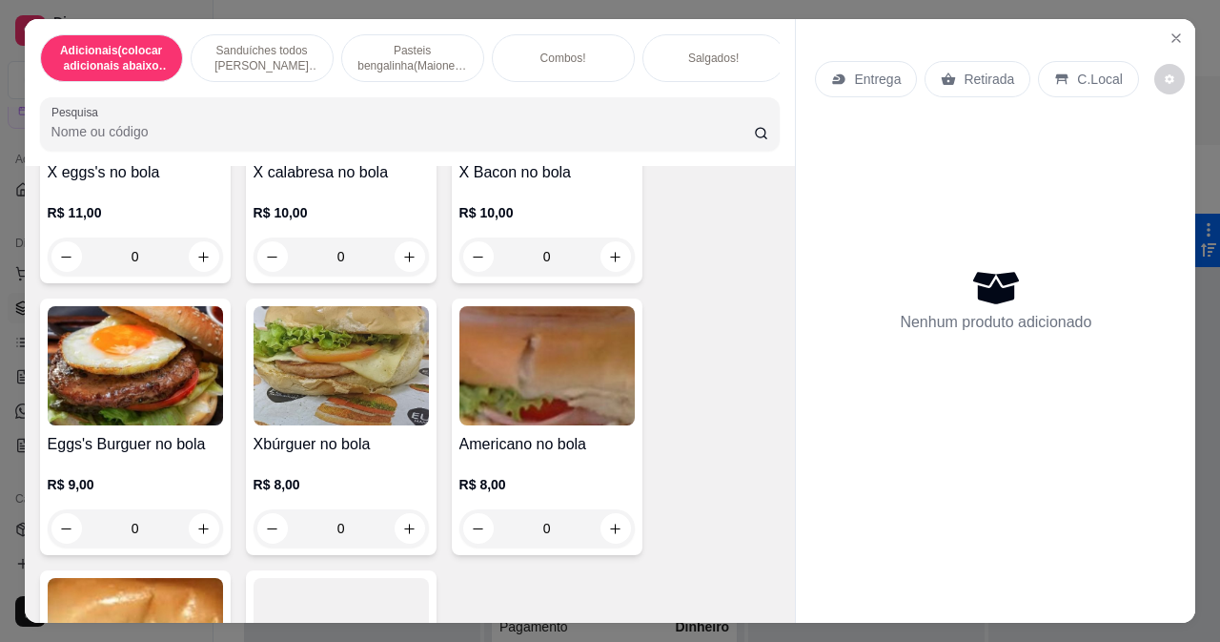
scroll to position [1716, 0]
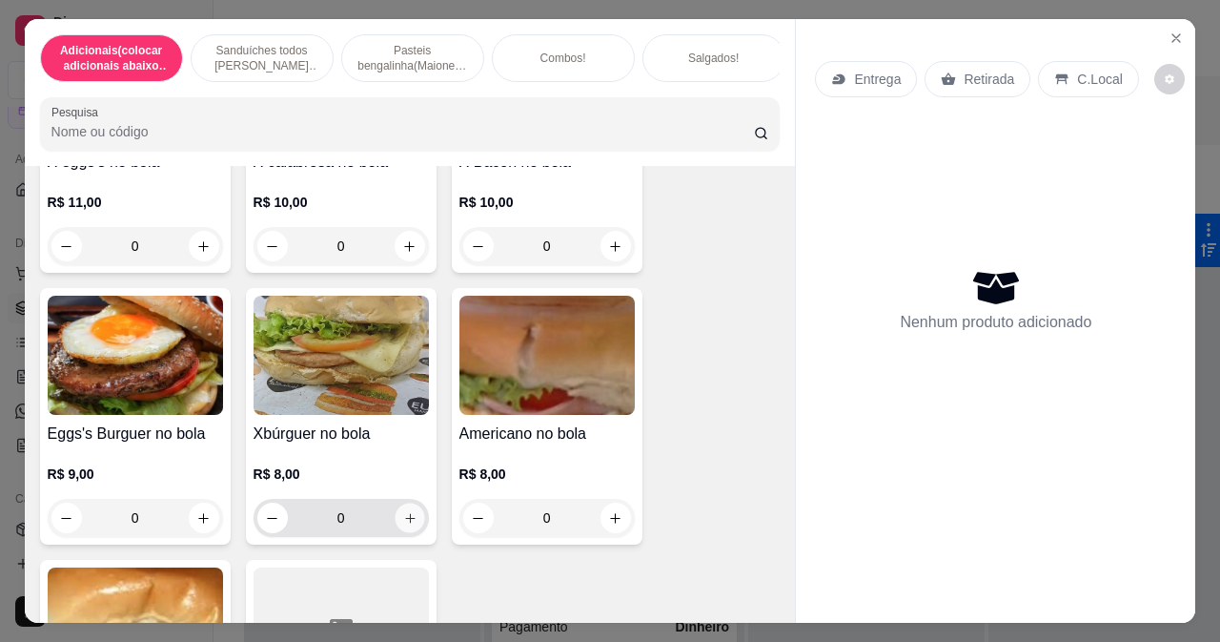
click at [405, 499] on div "0" at bounding box center [341, 518] width 168 height 38
click at [402, 511] on icon "increase-product-quantity" at bounding box center [409, 518] width 14 height 14
type input "1"
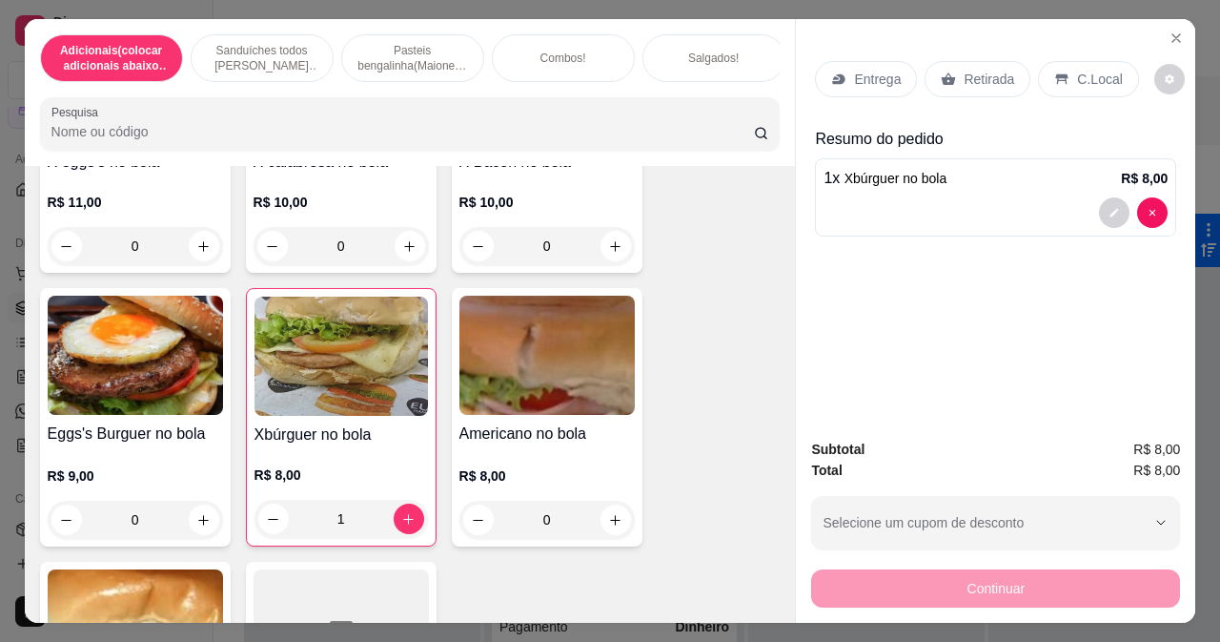
click at [978, 70] on p "Retirada" at bounding box center [989, 79] width 51 height 19
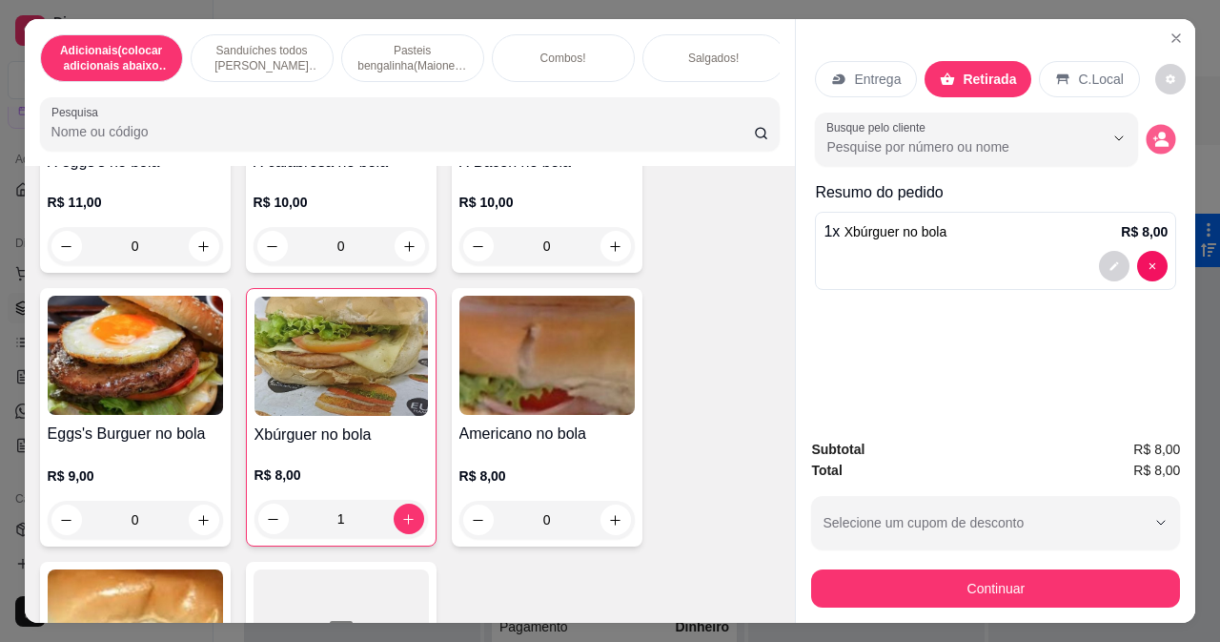
click at [1159, 133] on circle "decrease-product-quantity" at bounding box center [1163, 137] width 8 height 8
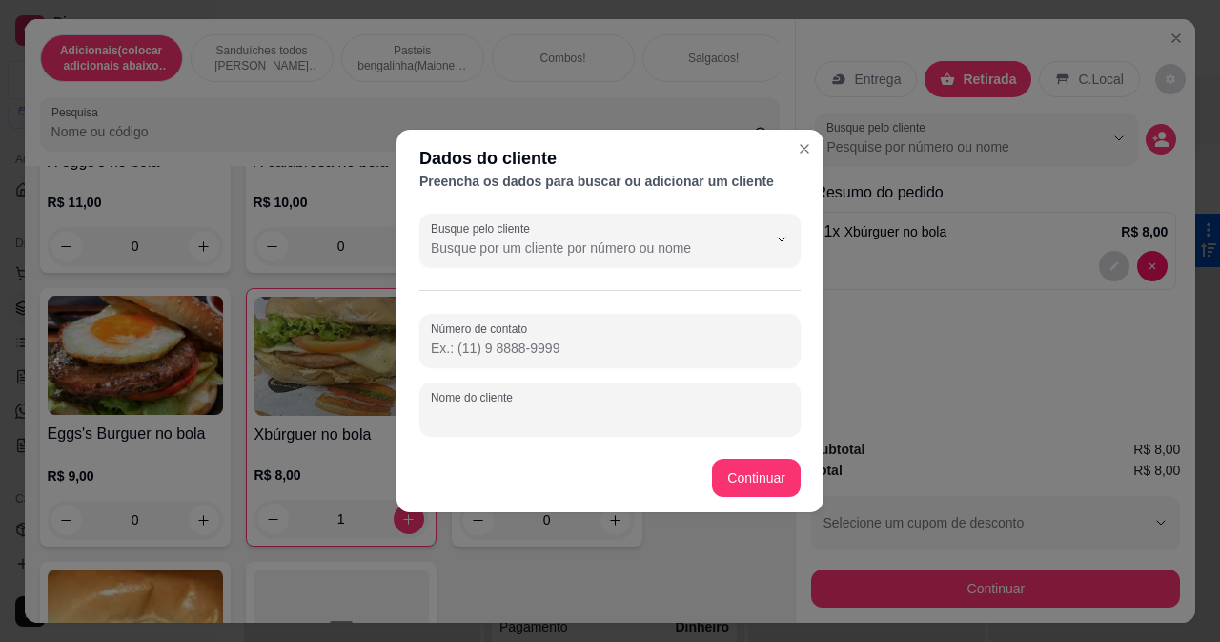
click at [490, 413] on input "Nome do cliente" at bounding box center [610, 416] width 359 height 19
type input "gunil"
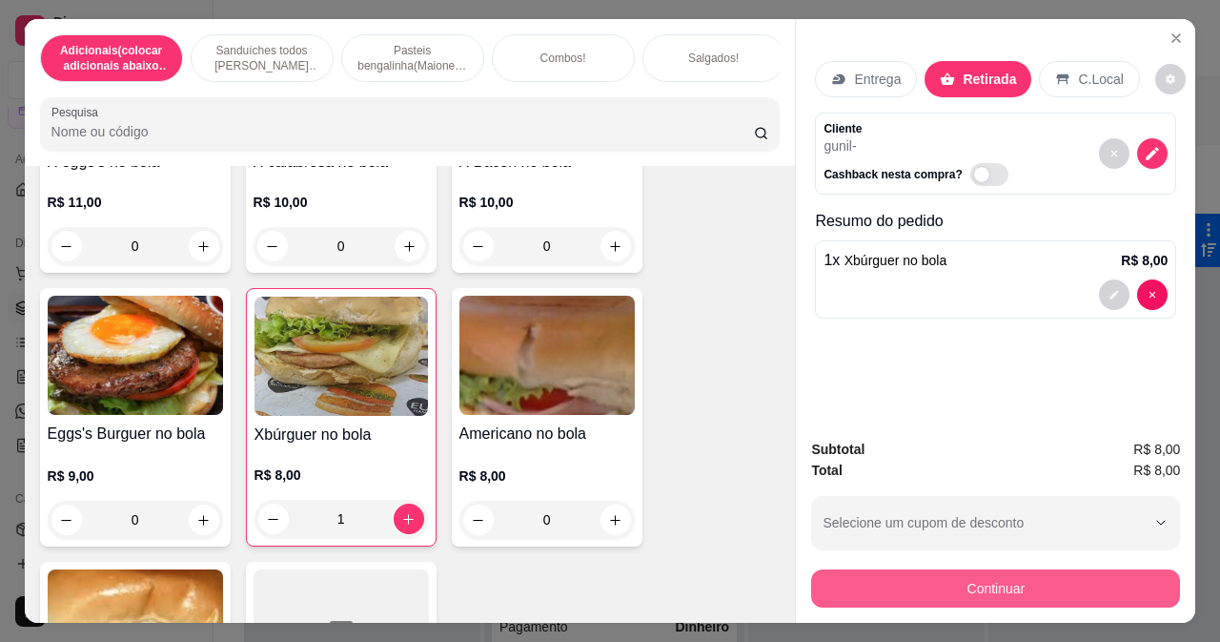
click at [897, 582] on button "Continuar" at bounding box center [995, 588] width 369 height 38
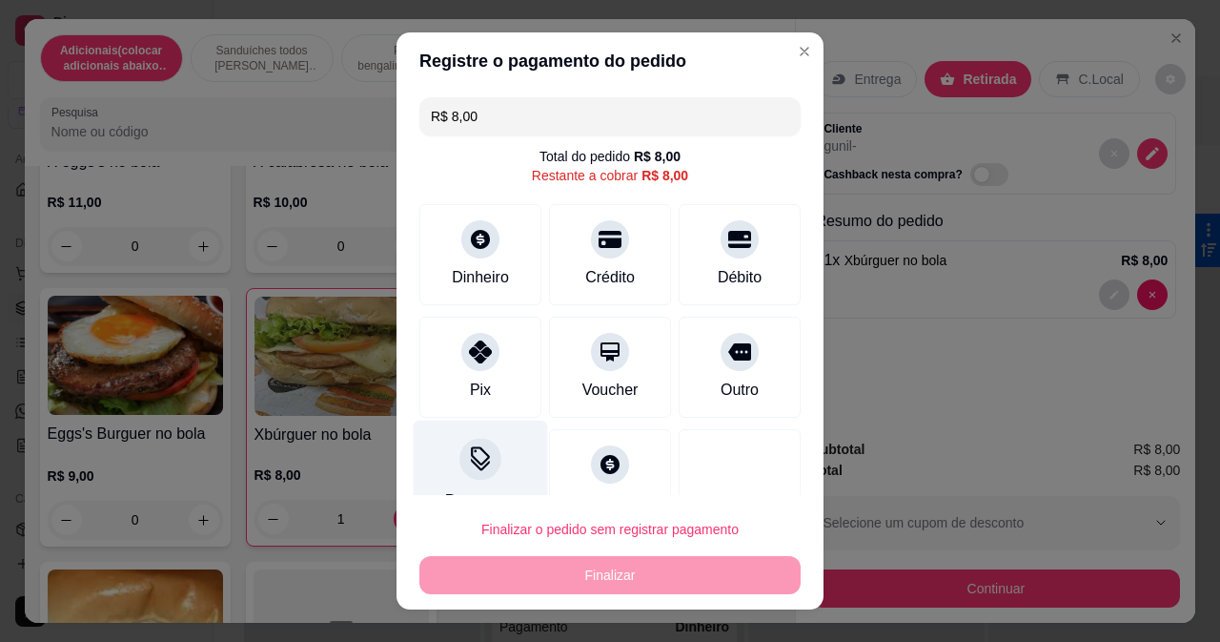
click at [440, 457] on div "Desconto" at bounding box center [481, 476] width 134 height 112
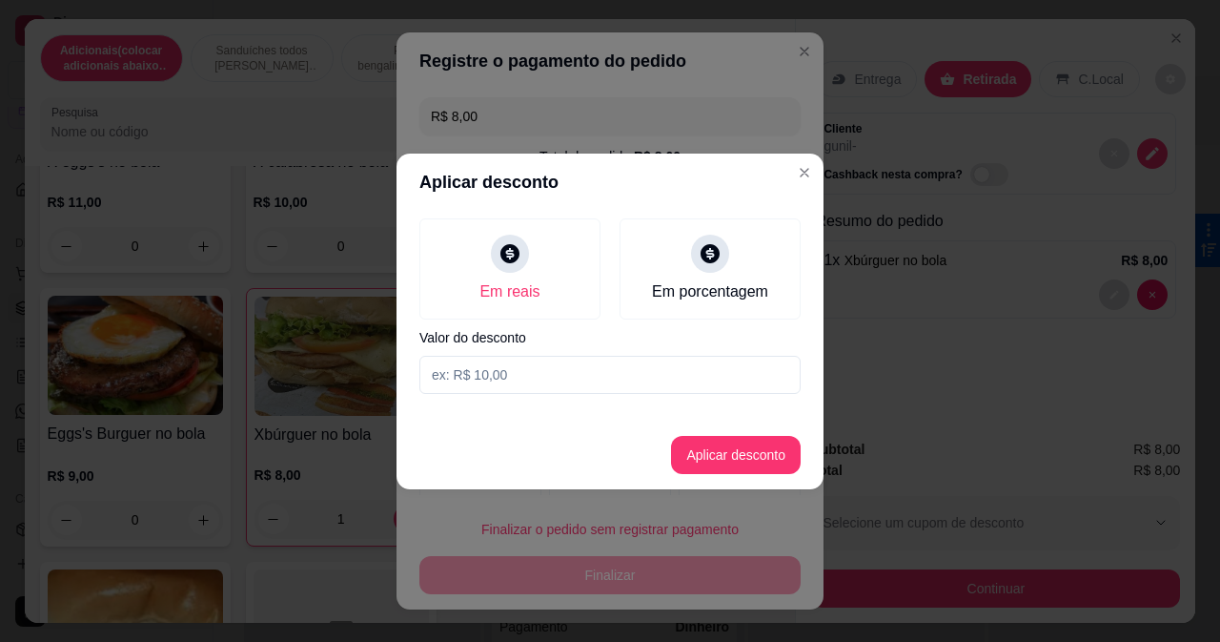
click at [502, 379] on input at bounding box center [610, 375] width 381 height 38
type input "6,00"
click at [731, 472] on button "Aplicar desconto" at bounding box center [736, 455] width 130 height 38
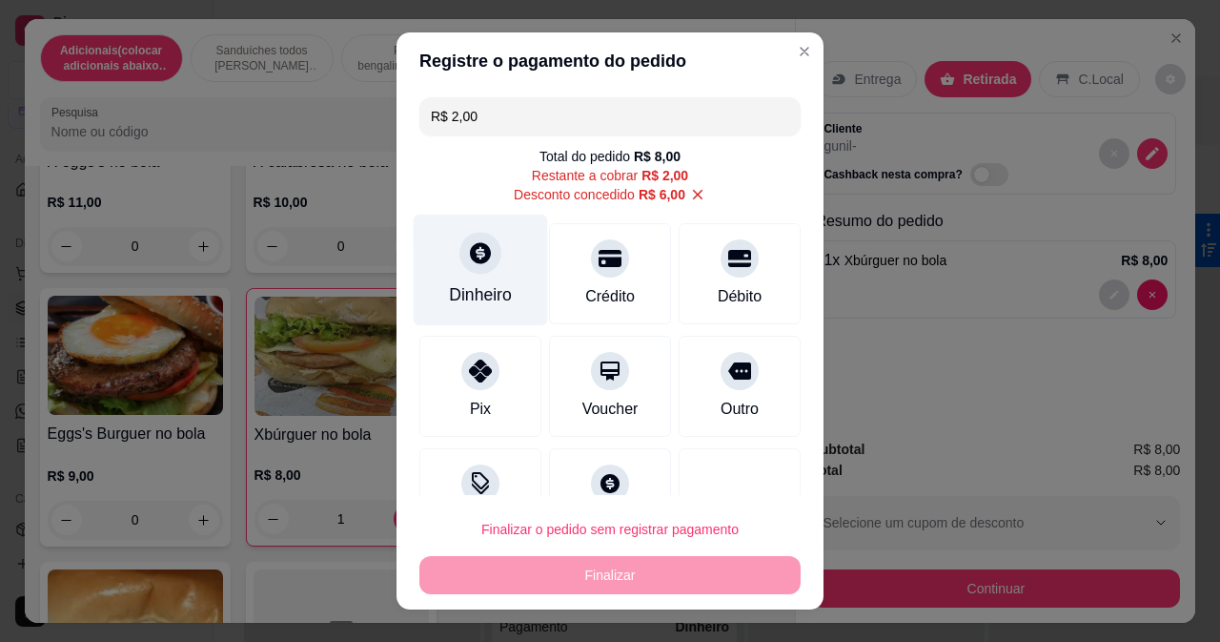
click at [472, 283] on div "Dinheiro" at bounding box center [480, 294] width 63 height 25
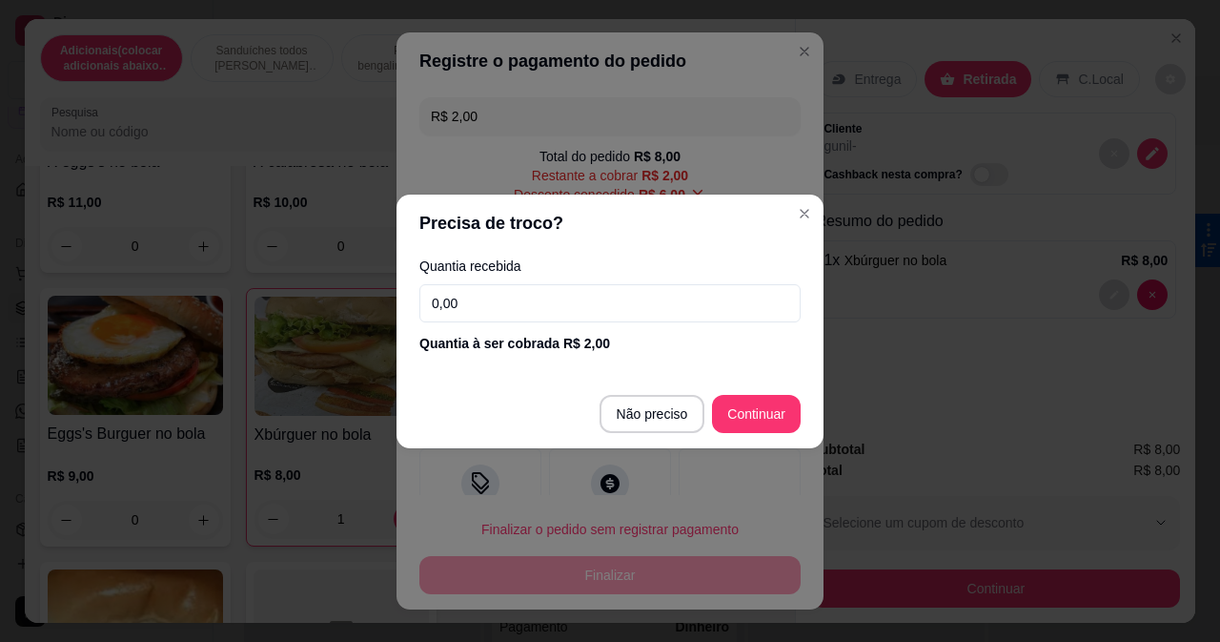
click at [746, 439] on footer "Não preciso Continuar" at bounding box center [610, 413] width 427 height 69
type input "R$ 0,00"
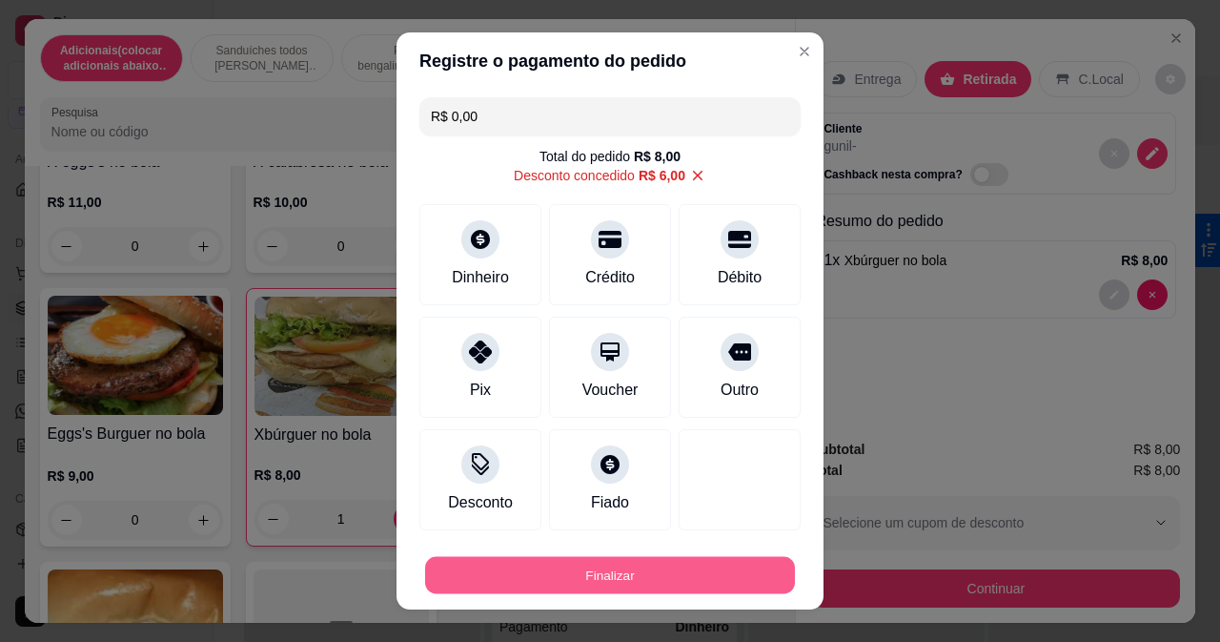
click at [558, 560] on button "Finalizar" at bounding box center [610, 575] width 370 height 37
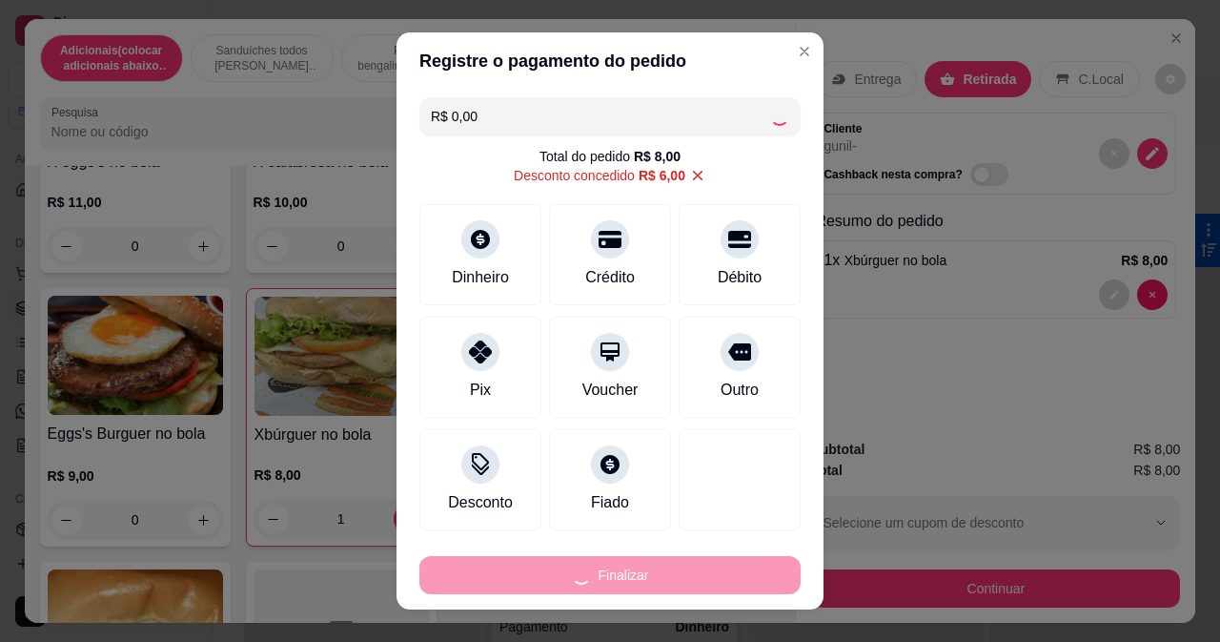
type input "0"
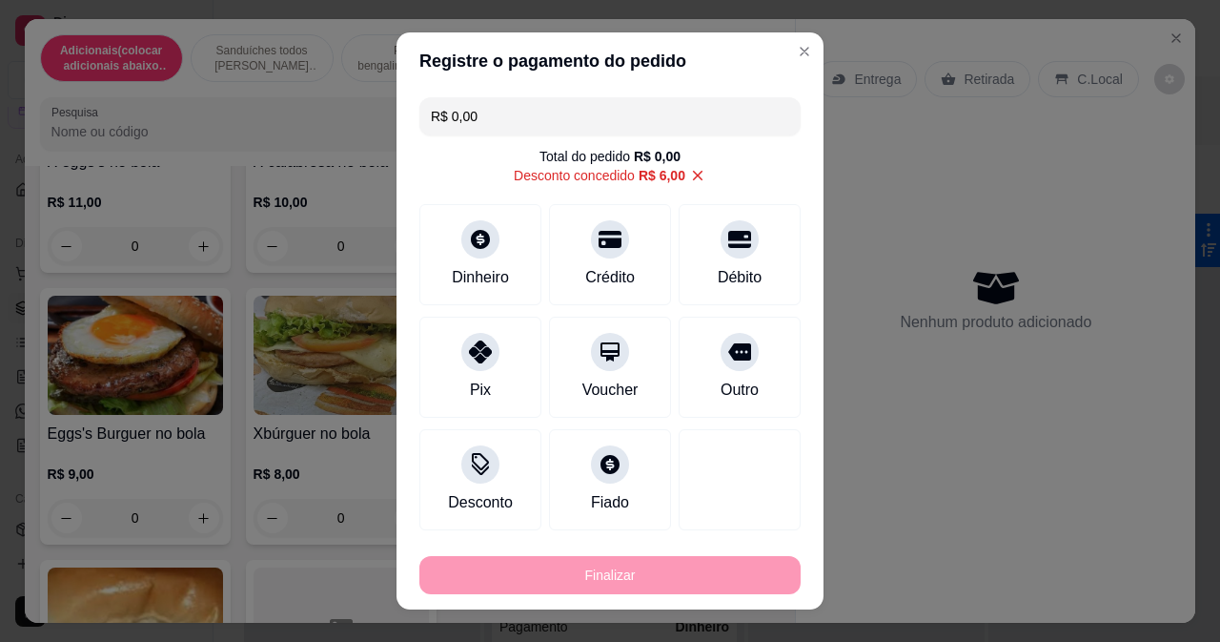
type input "-R$ 8,00"
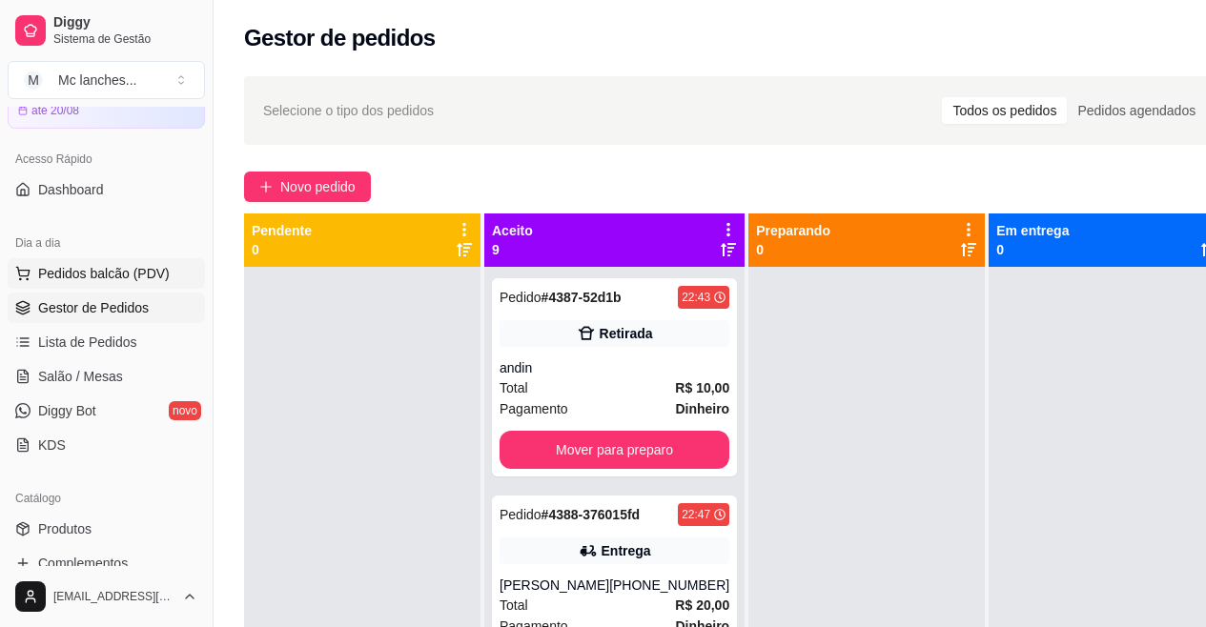
click at [131, 285] on button "Pedidos balcão (PDV)" at bounding box center [106, 273] width 197 height 31
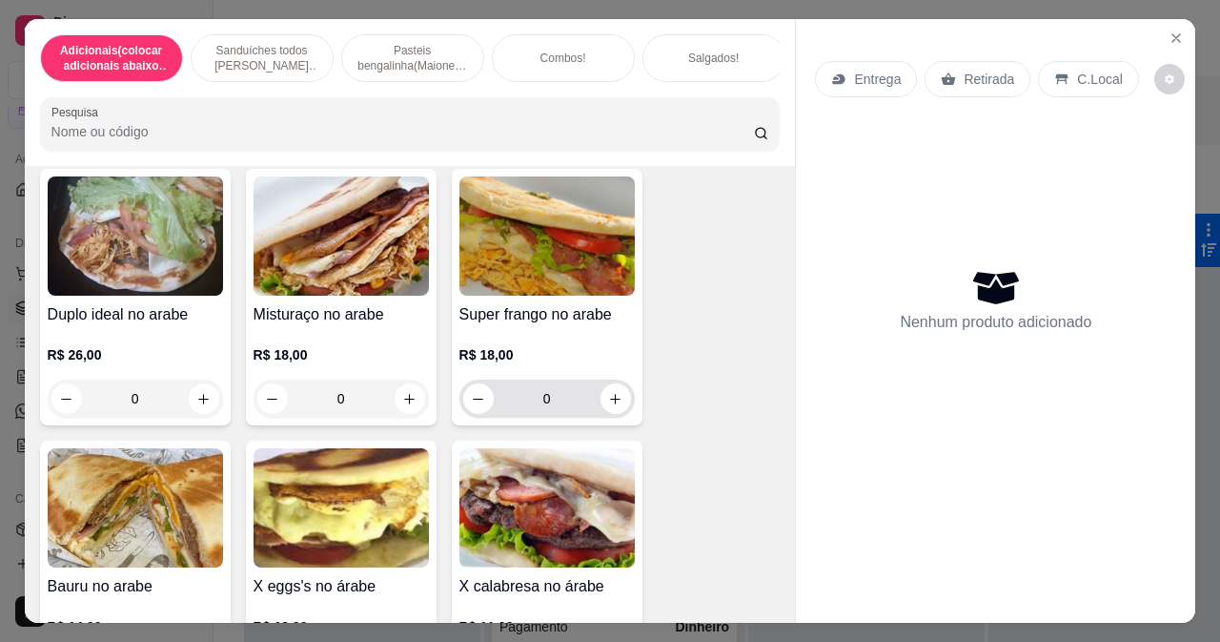
scroll to position [381, 0]
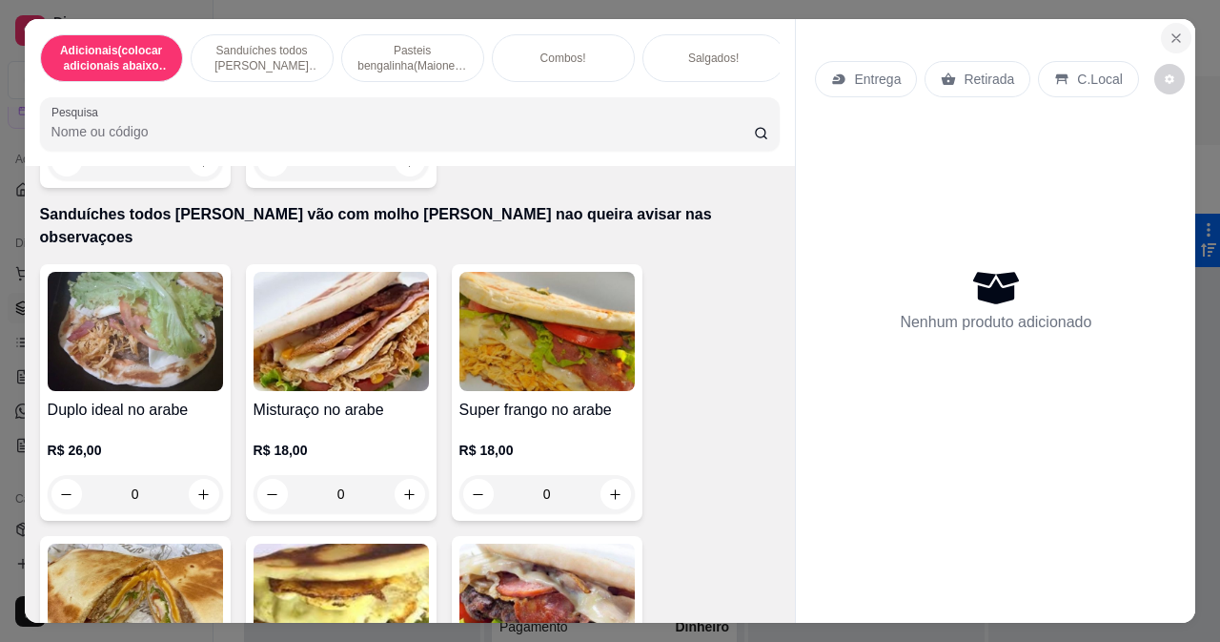
click at [1169, 35] on icon "Close" at bounding box center [1176, 38] width 15 height 15
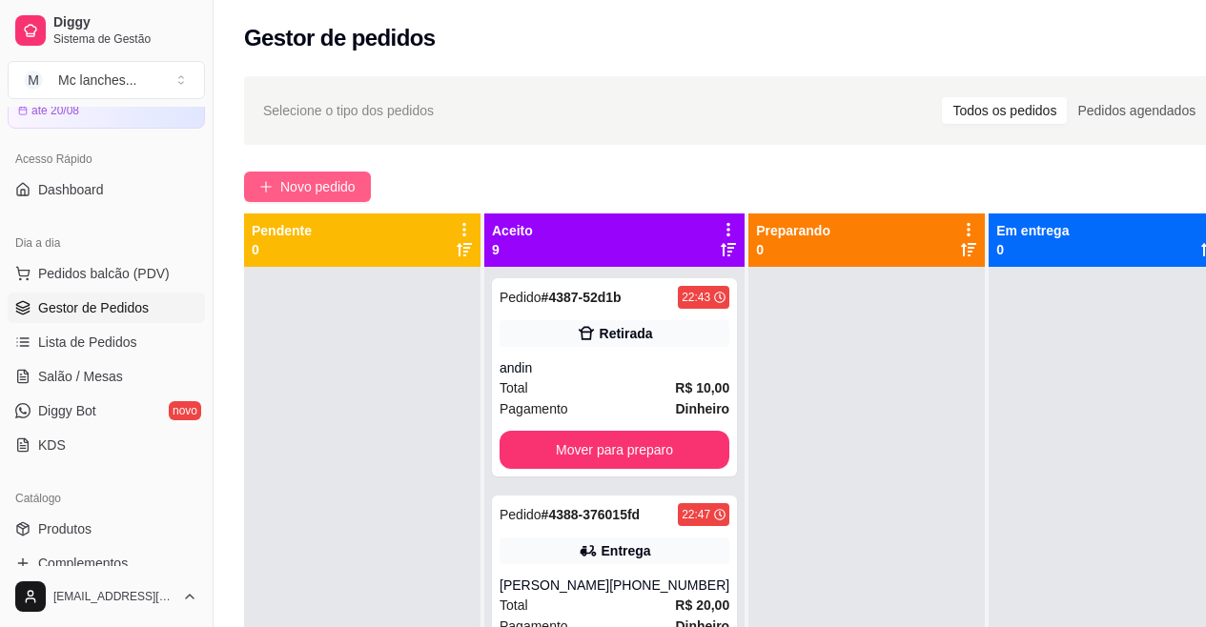
click at [337, 180] on span "Novo pedido" at bounding box center [317, 186] width 75 height 21
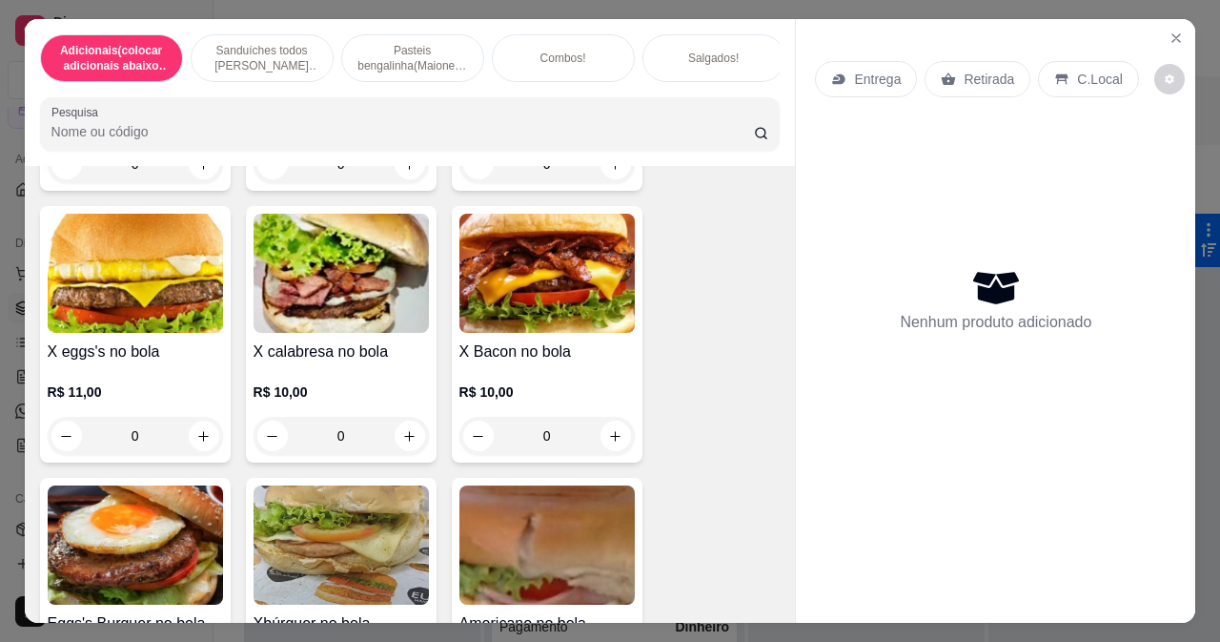
scroll to position [1716, 0]
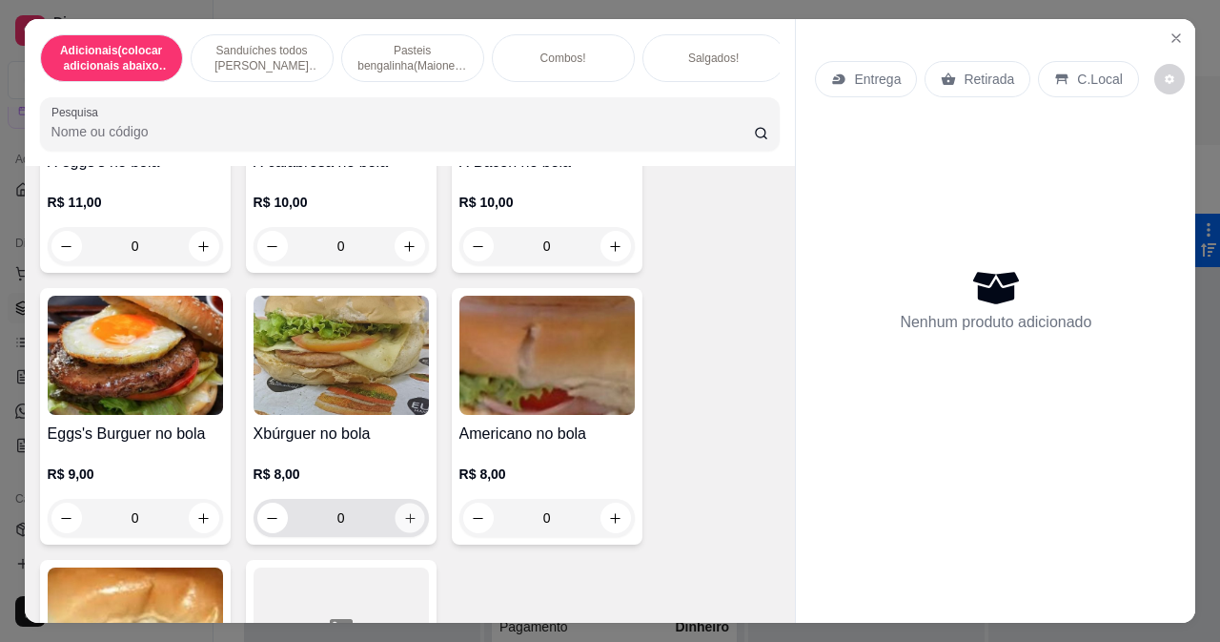
click at [405, 513] on icon "increase-product-quantity" at bounding box center [410, 518] width 10 height 10
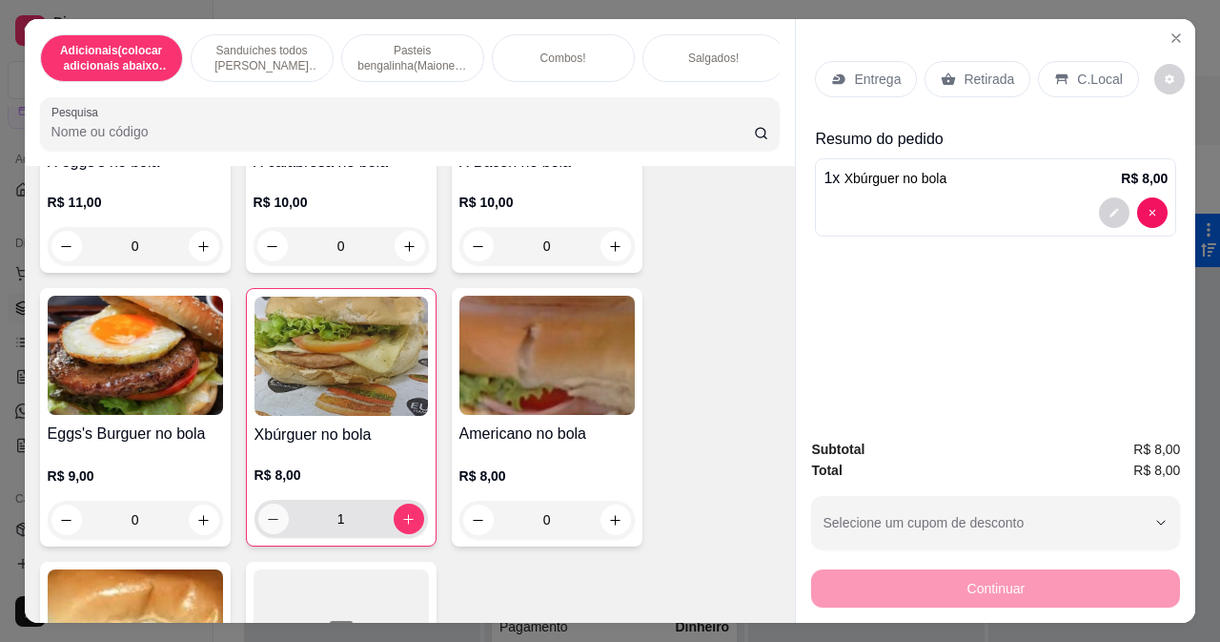
click at [270, 512] on icon "decrease-product-quantity" at bounding box center [273, 519] width 14 height 14
type input "0"
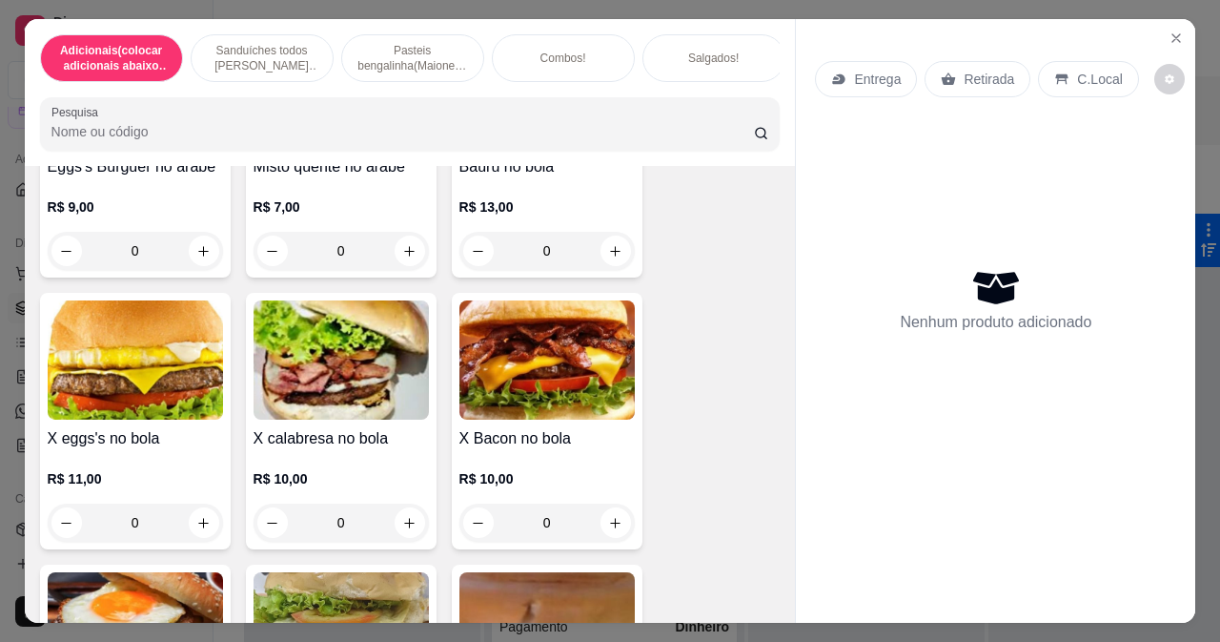
scroll to position [1621, 0]
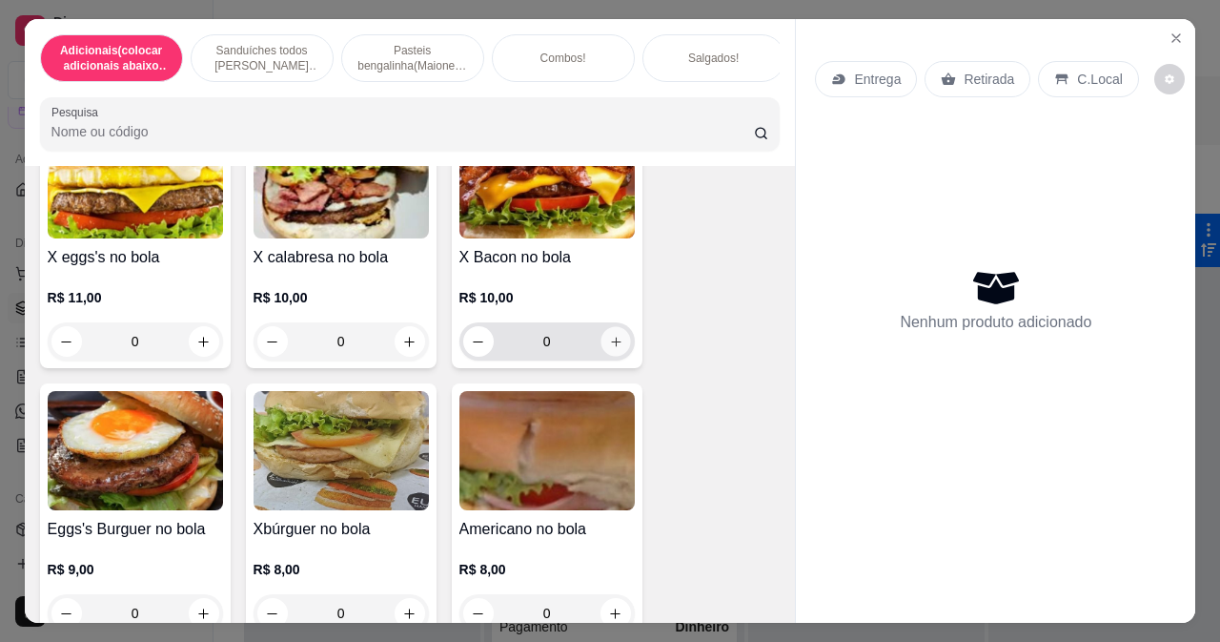
click at [608, 335] on icon "increase-product-quantity" at bounding box center [615, 342] width 14 height 14
type input "1"
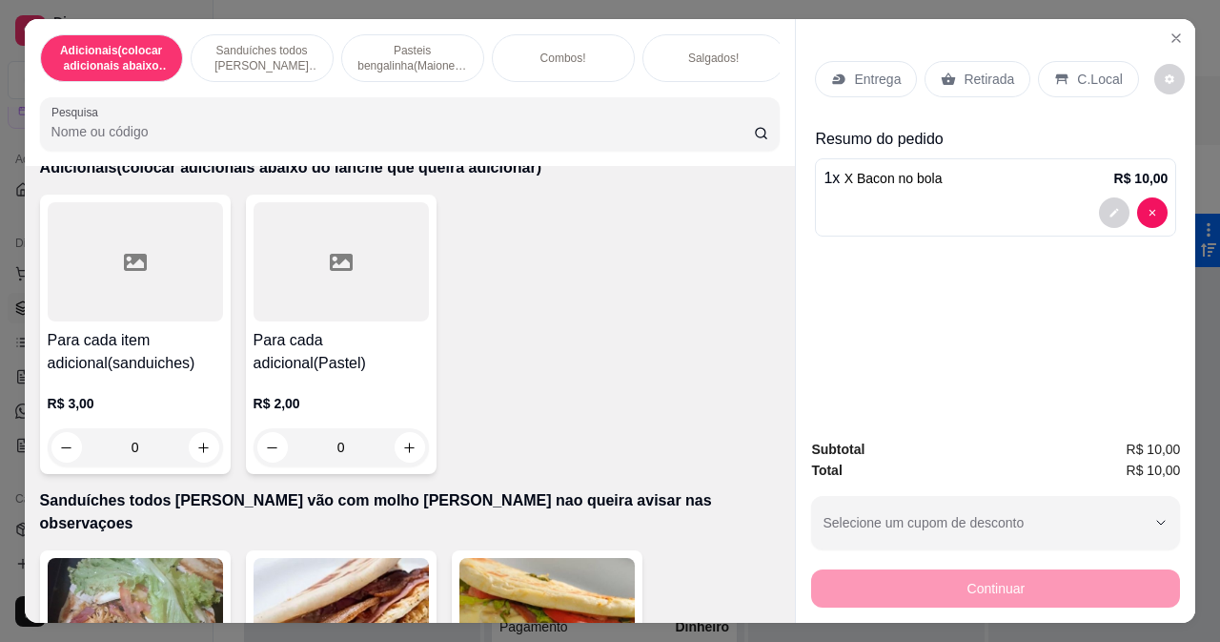
scroll to position [0, 0]
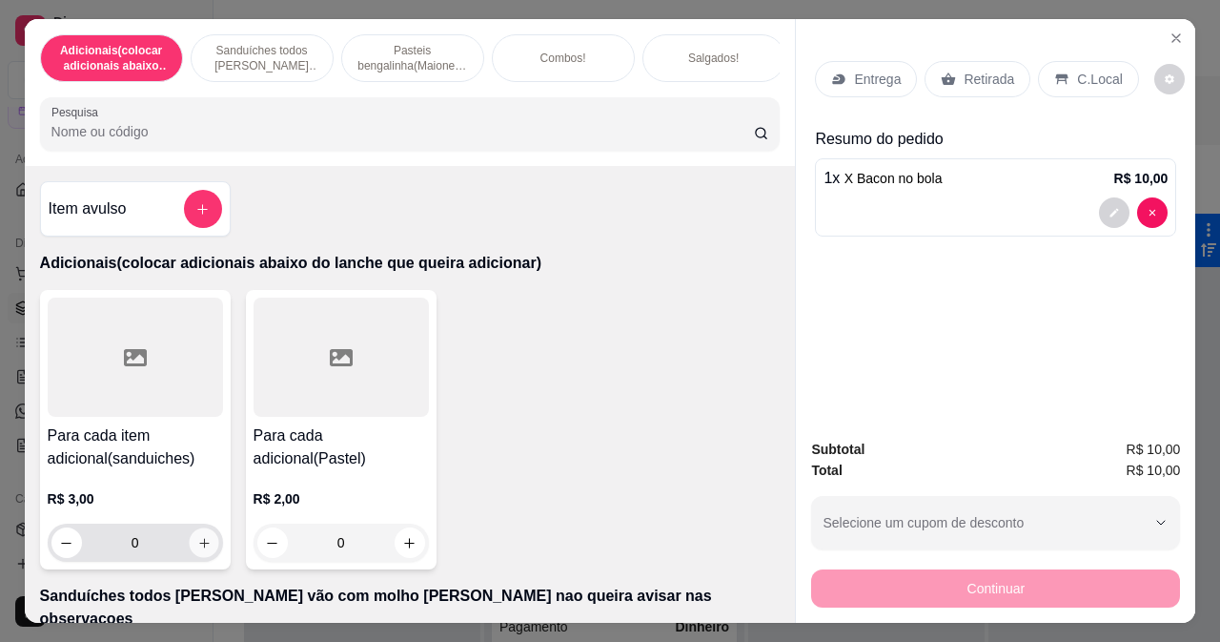
click at [204, 545] on button "increase-product-quantity" at bounding box center [204, 543] width 30 height 30
type input "1"
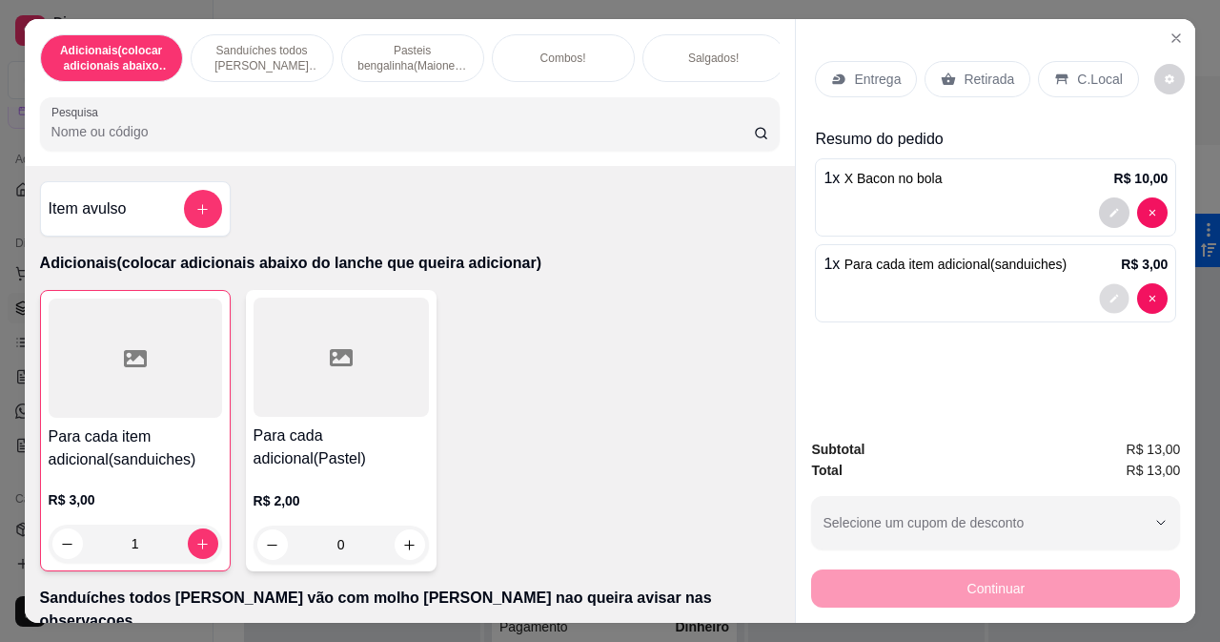
click at [1100, 284] on button "decrease-product-quantity" at bounding box center [1115, 299] width 30 height 30
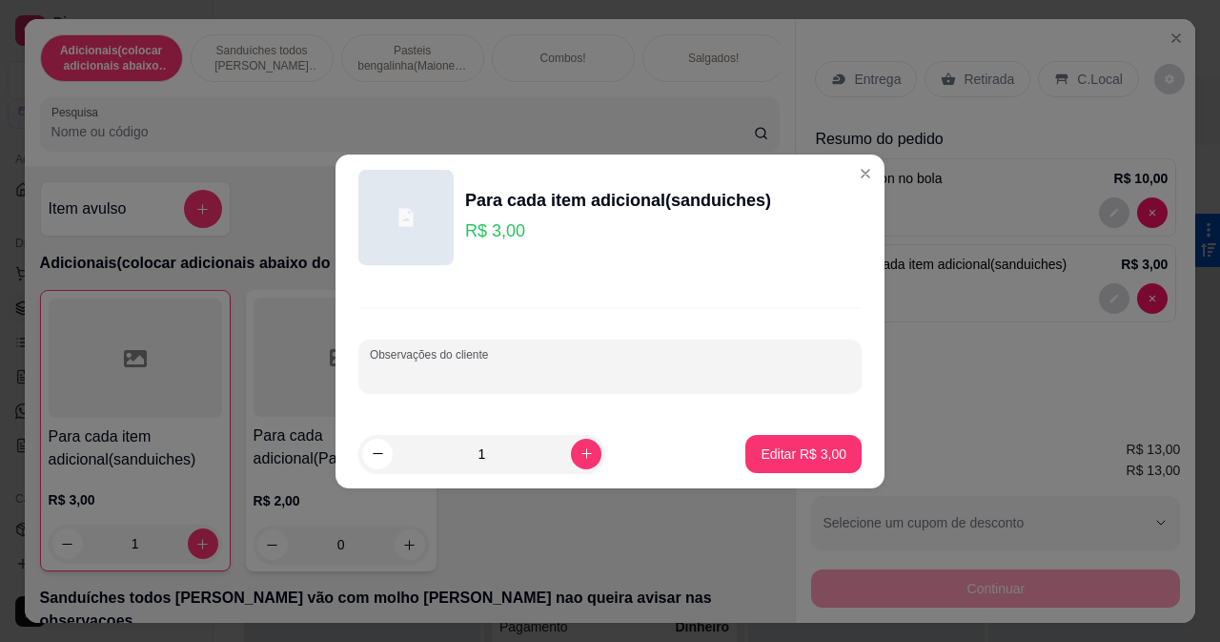
click at [644, 378] on input "Observações do cliente" at bounding box center [610, 373] width 481 height 19
type input "ovo"
click at [786, 450] on p "Editar R$ 3,00" at bounding box center [804, 453] width 83 height 18
type input "0"
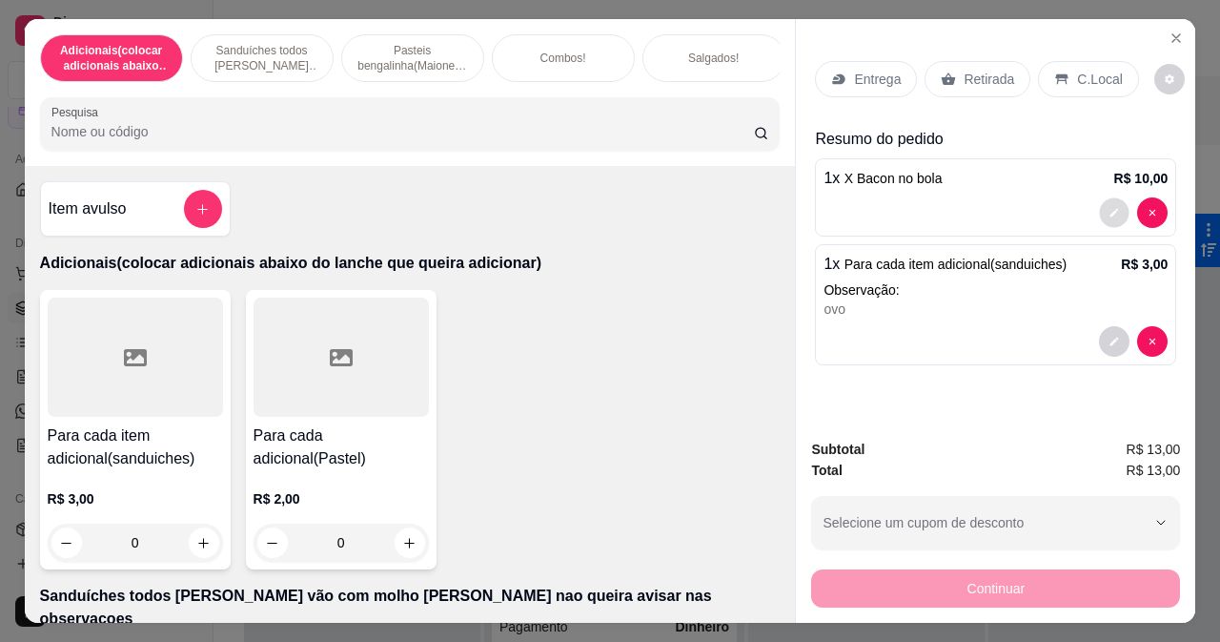
click at [1101, 202] on button "decrease-product-quantity" at bounding box center [1115, 213] width 30 height 30
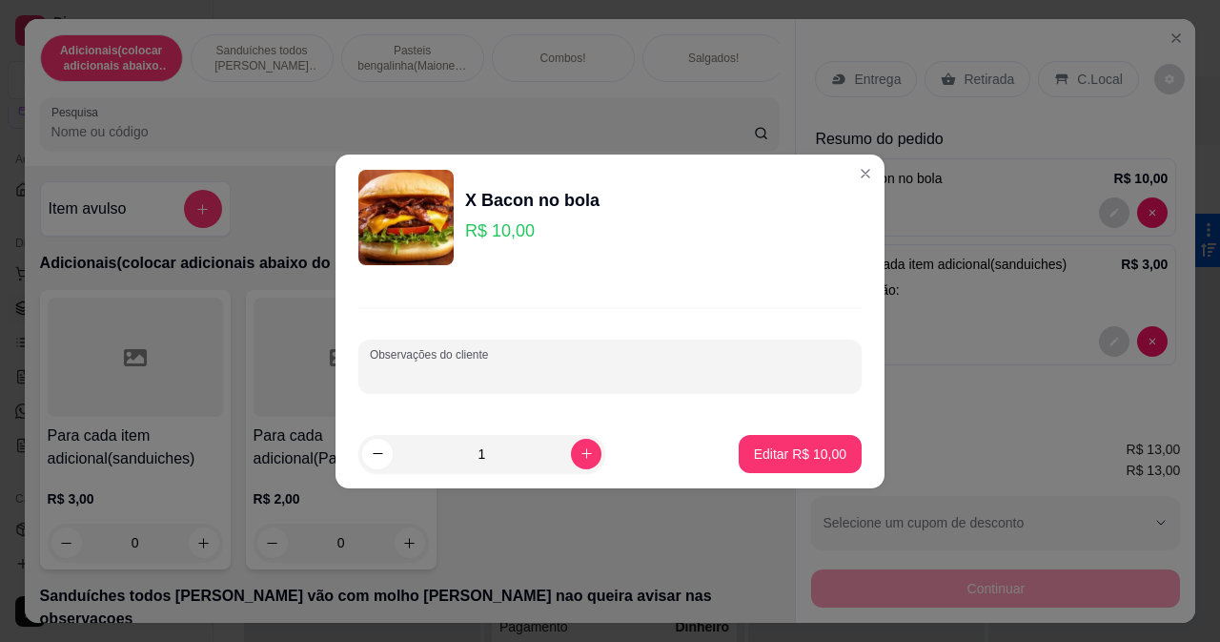
click at [637, 364] on input "Observações do cliente" at bounding box center [610, 373] width 481 height 19
type input "sem salada"
click at [803, 461] on p "Editar R$ 10,00" at bounding box center [800, 453] width 92 height 19
type input "0"
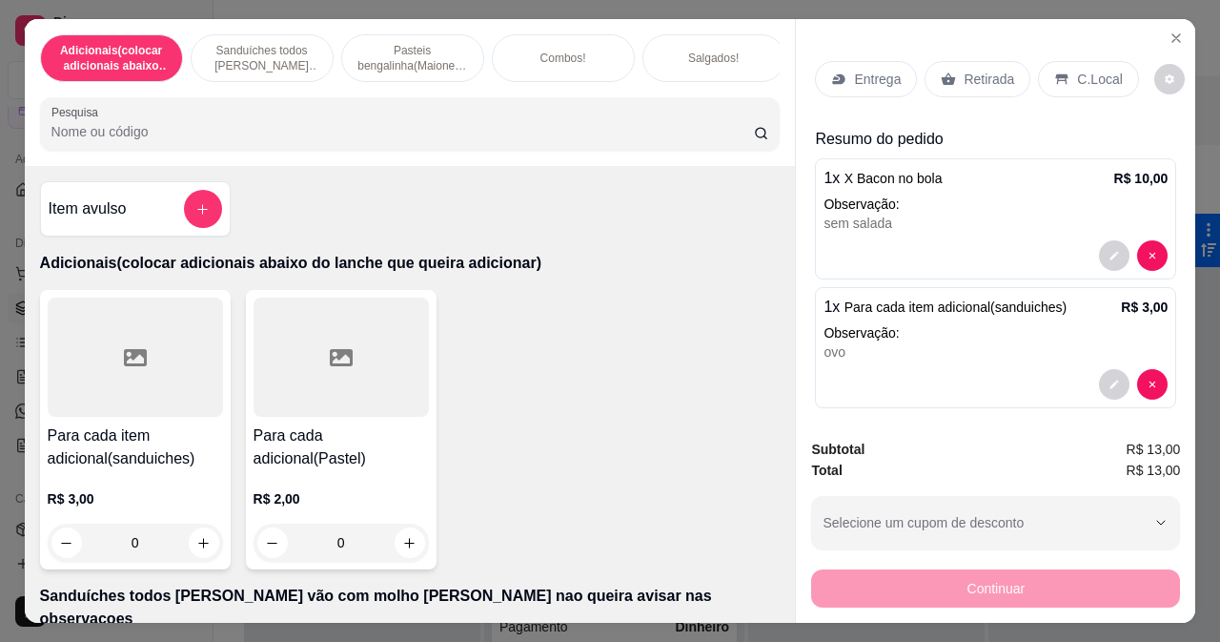
click at [964, 73] on p "Retirada" at bounding box center [989, 79] width 51 height 19
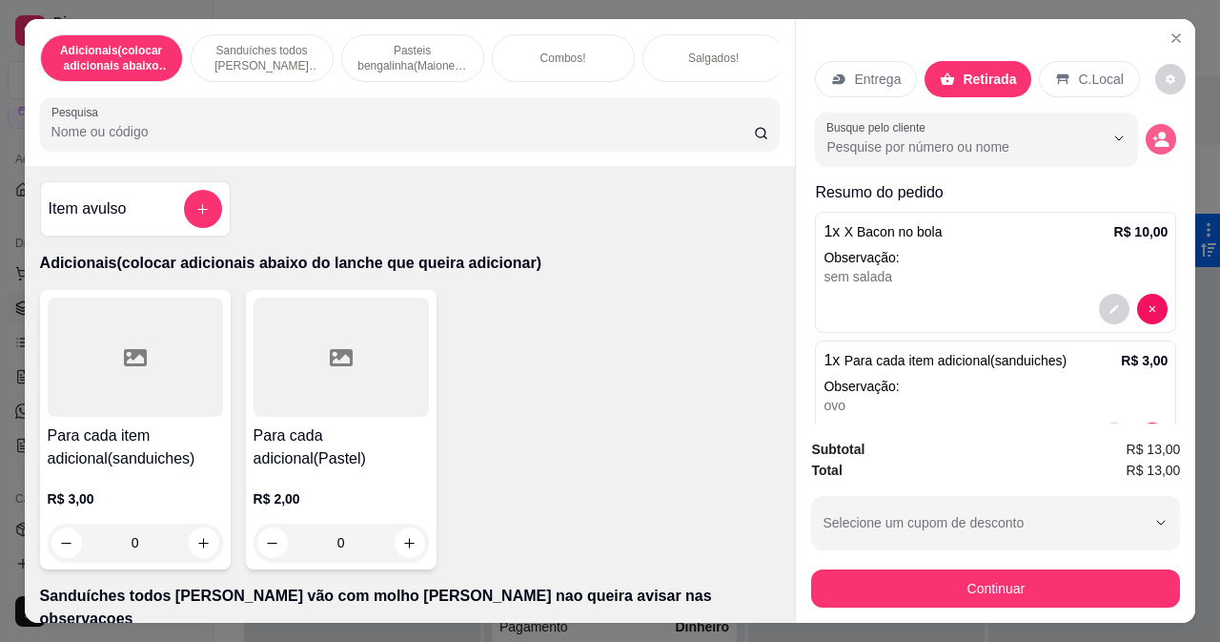
click at [1156, 140] on icon "decrease-product-quantity" at bounding box center [1163, 143] width 14 height 7
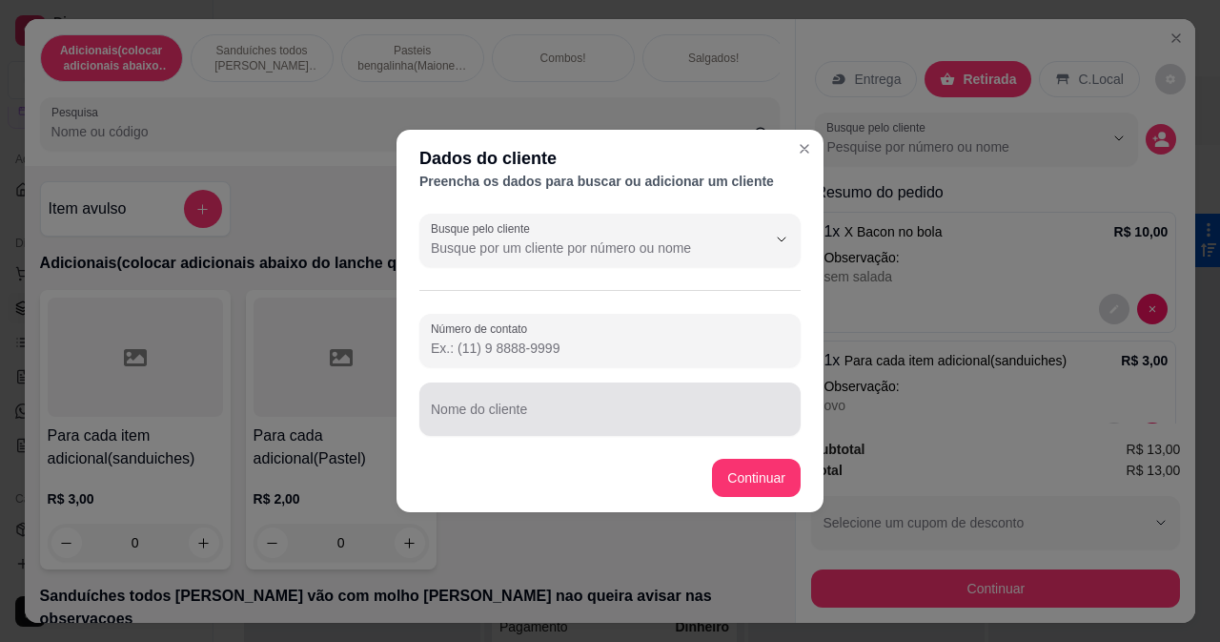
click at [720, 411] on input "Nome do cliente" at bounding box center [610, 416] width 359 height 19
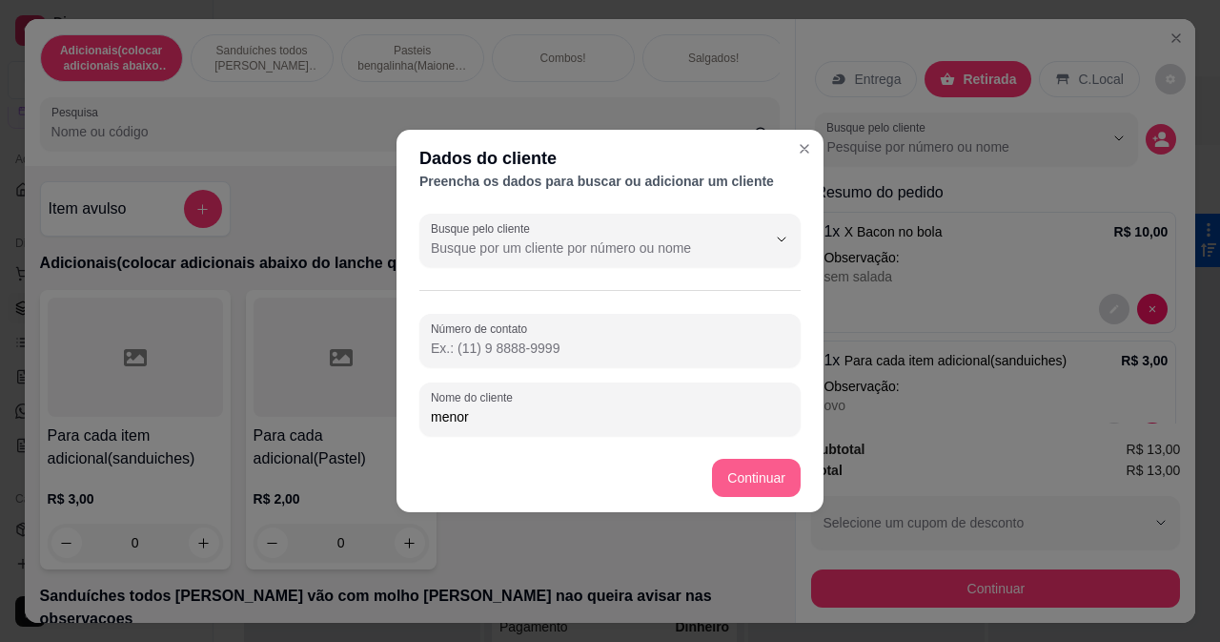
type input "menor"
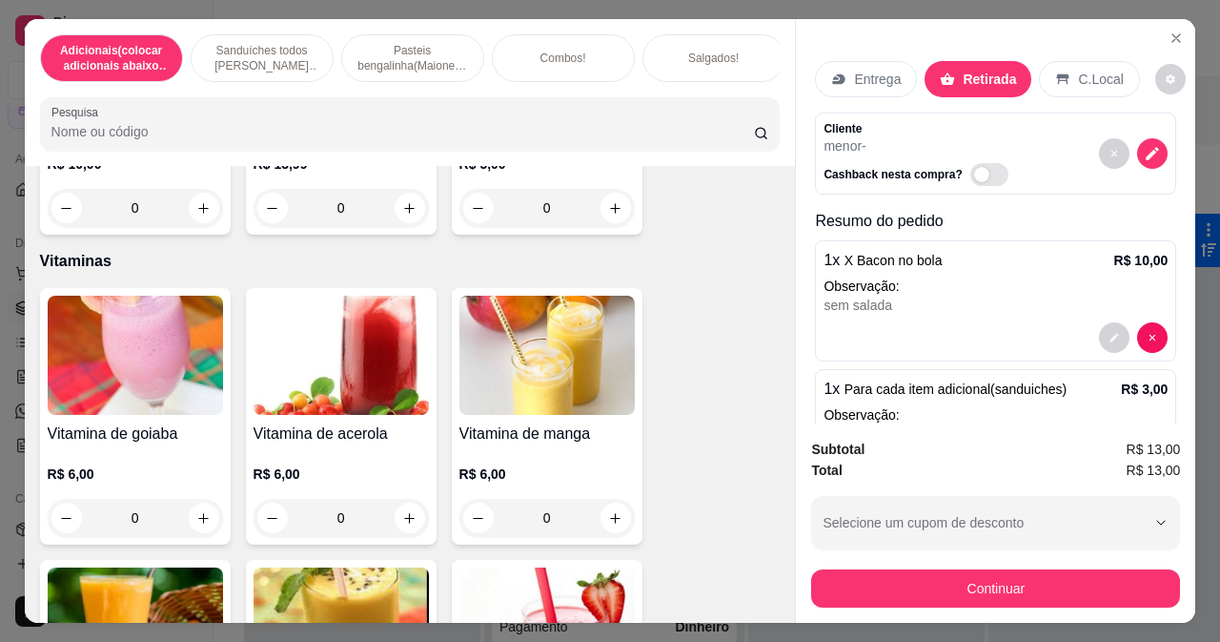
scroll to position [7532, 0]
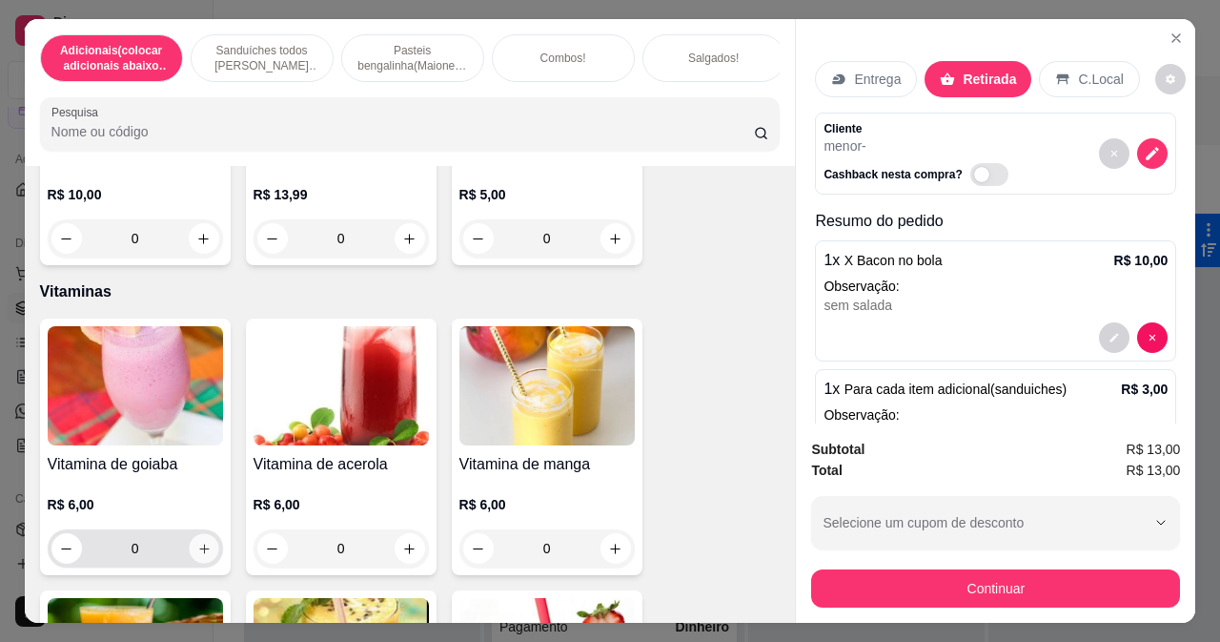
click at [202, 542] on icon "increase-product-quantity" at bounding box center [203, 549] width 14 height 14
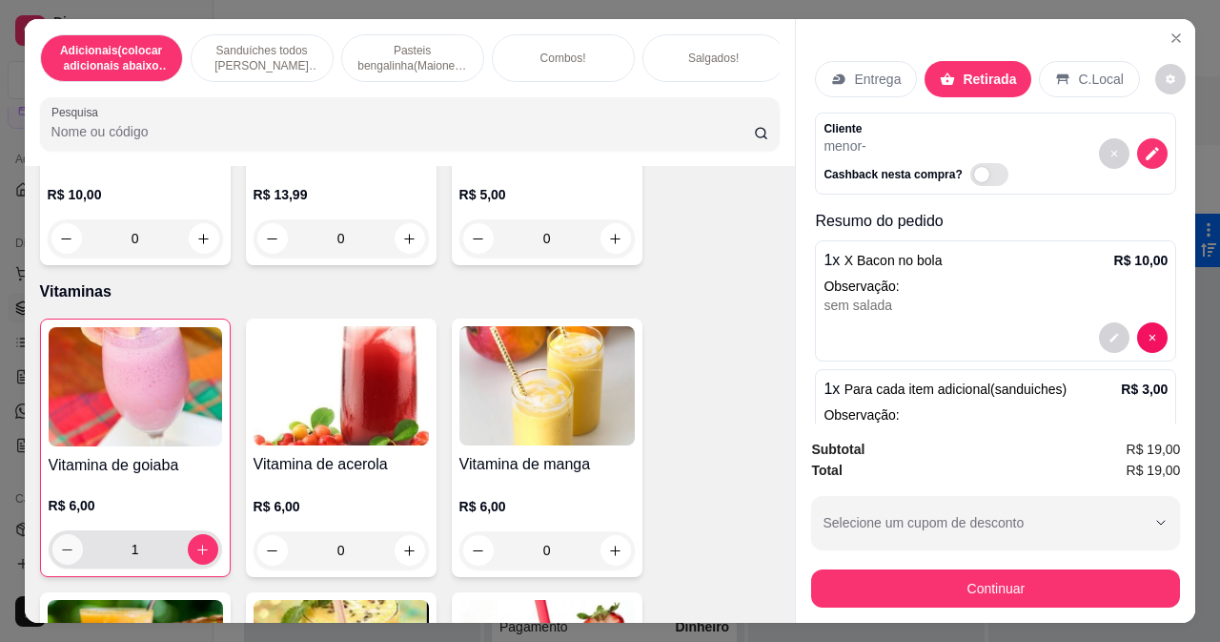
click at [67, 534] on button "decrease-product-quantity" at bounding box center [67, 549] width 31 height 31
type input "0"
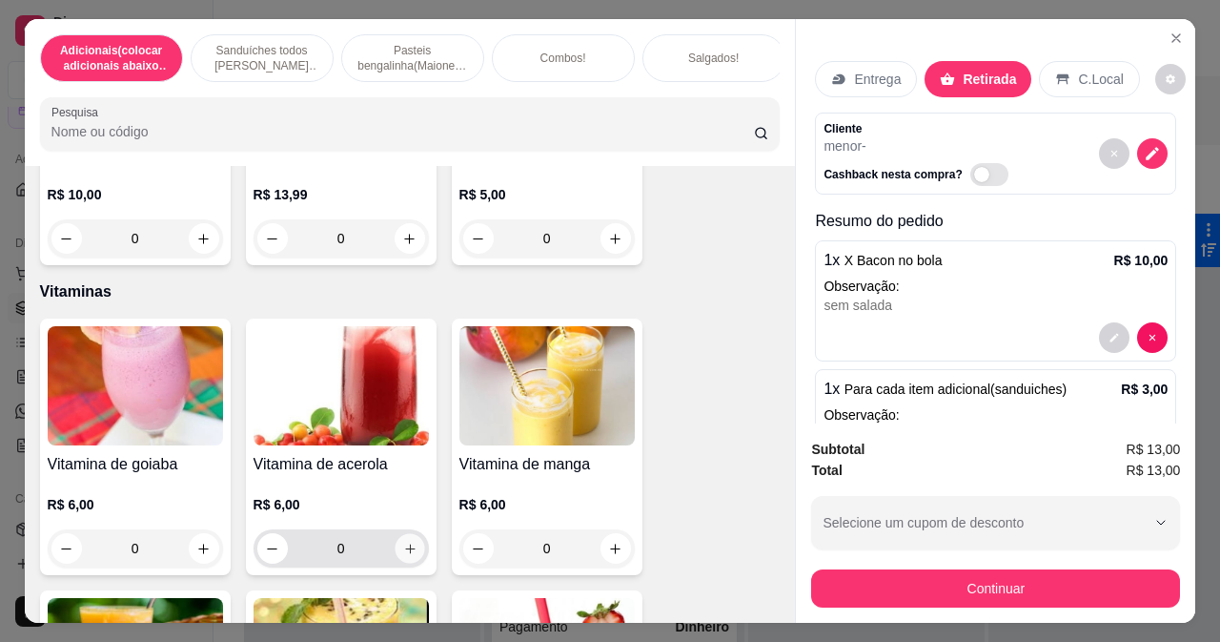
click at [402, 542] on icon "increase-product-quantity" at bounding box center [409, 549] width 14 height 14
type input "1"
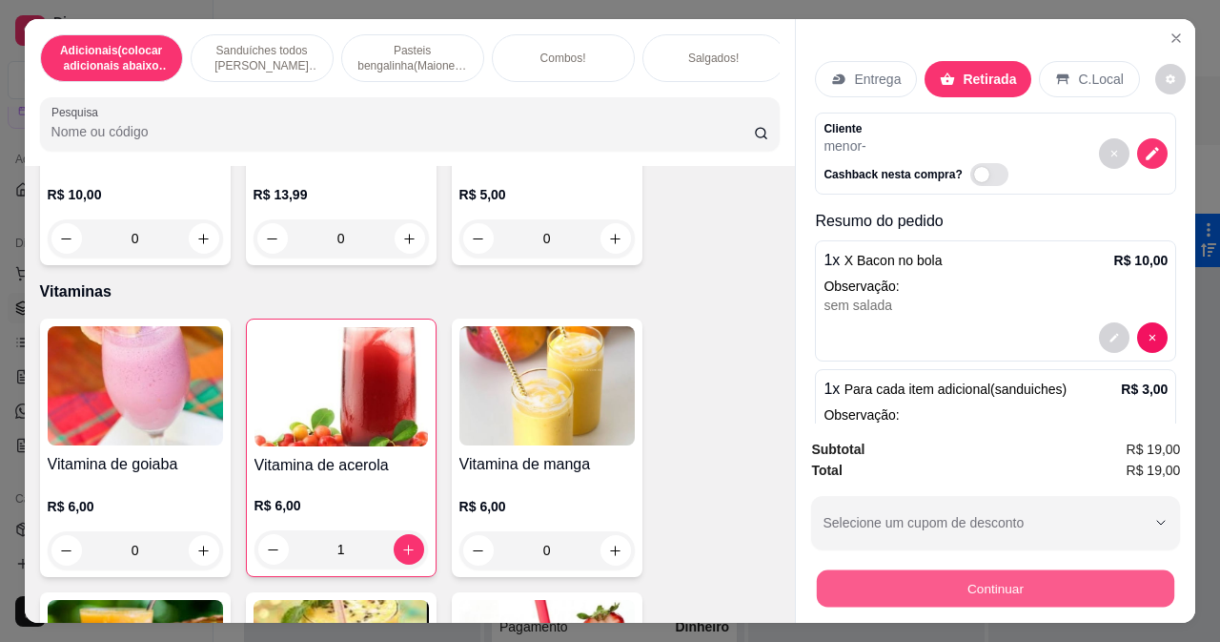
click at [907, 584] on button "Continuar" at bounding box center [996, 587] width 358 height 37
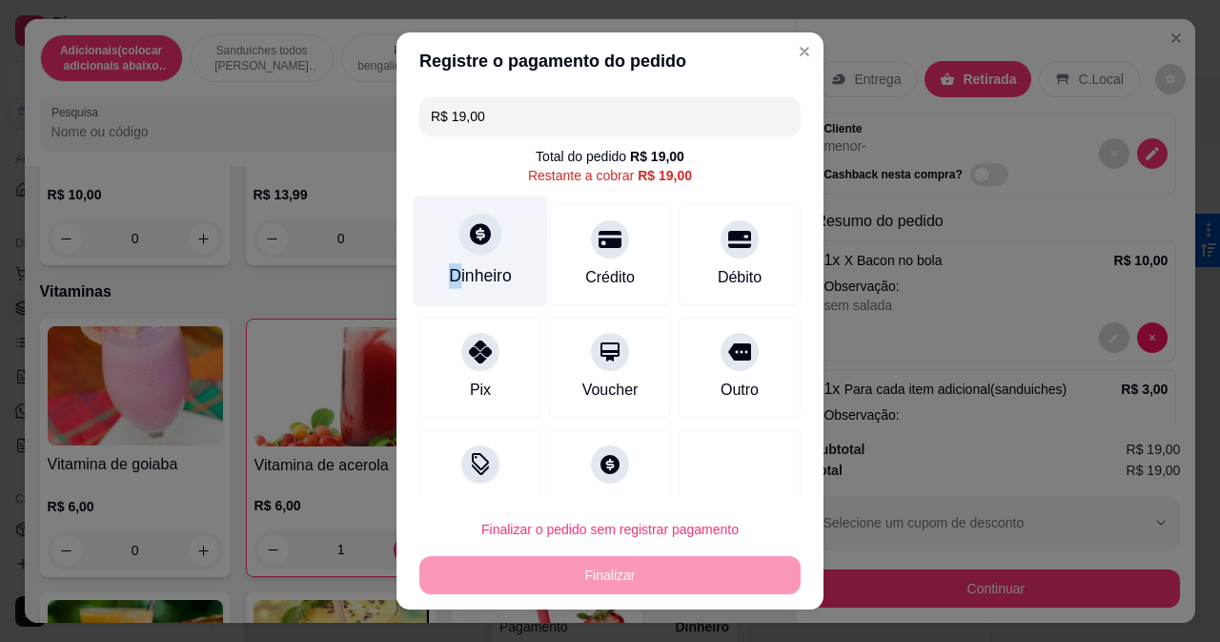
click at [450, 258] on div "Dinheiro" at bounding box center [481, 251] width 134 height 112
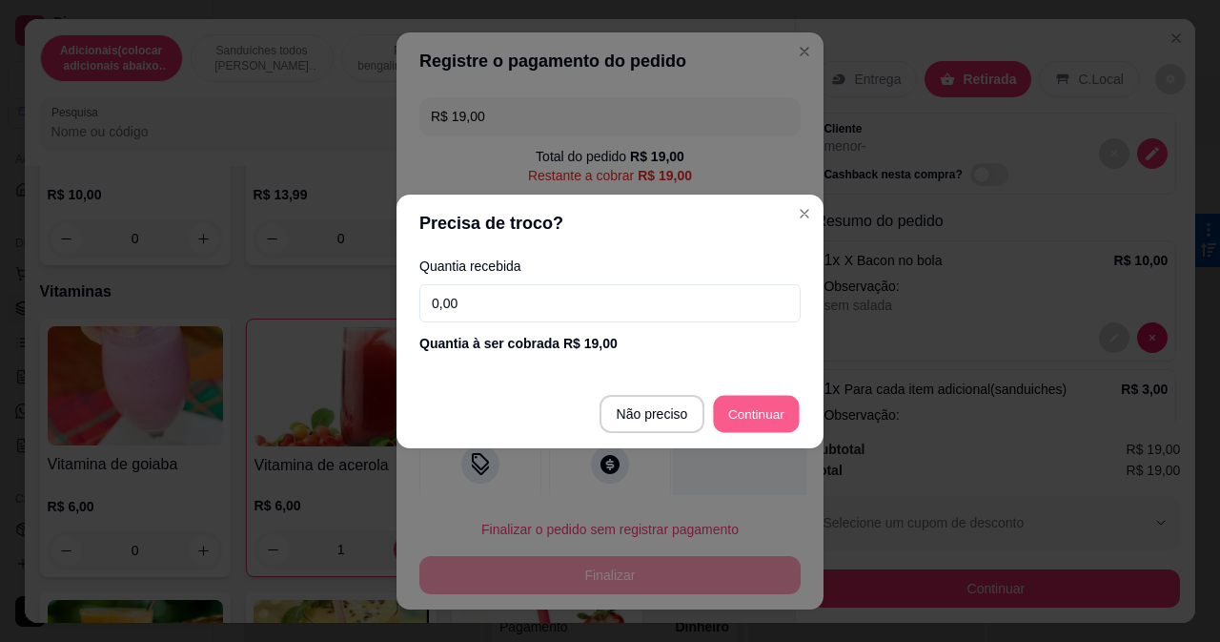
type input "R$ 0,00"
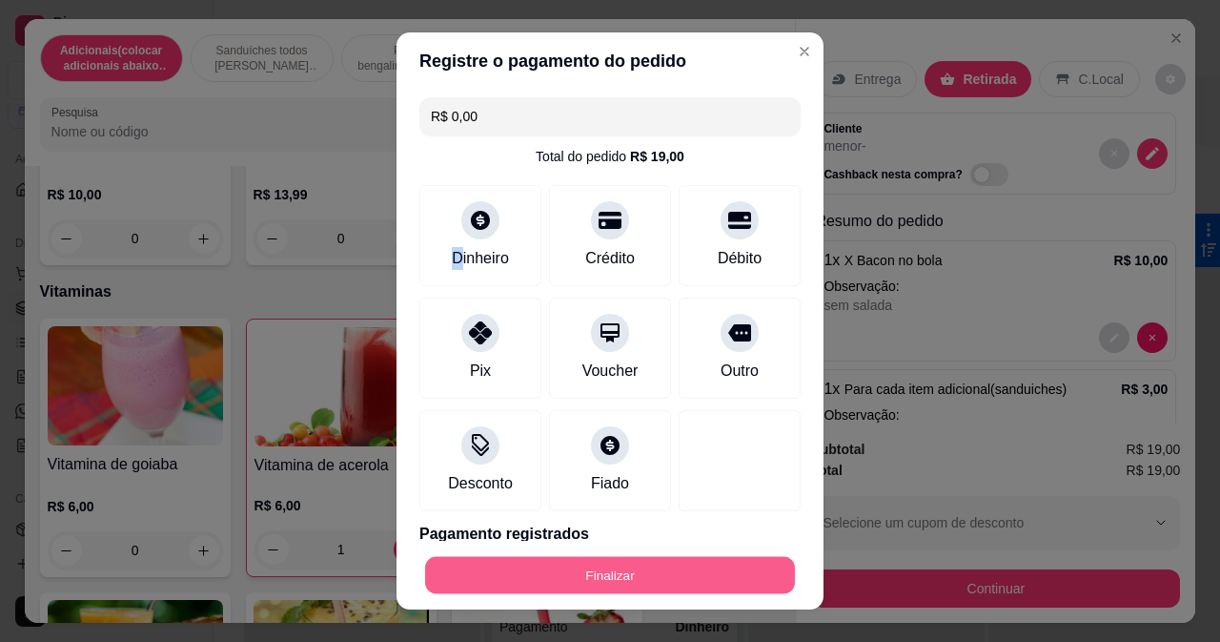
click at [719, 564] on button "Finalizar" at bounding box center [610, 575] width 370 height 37
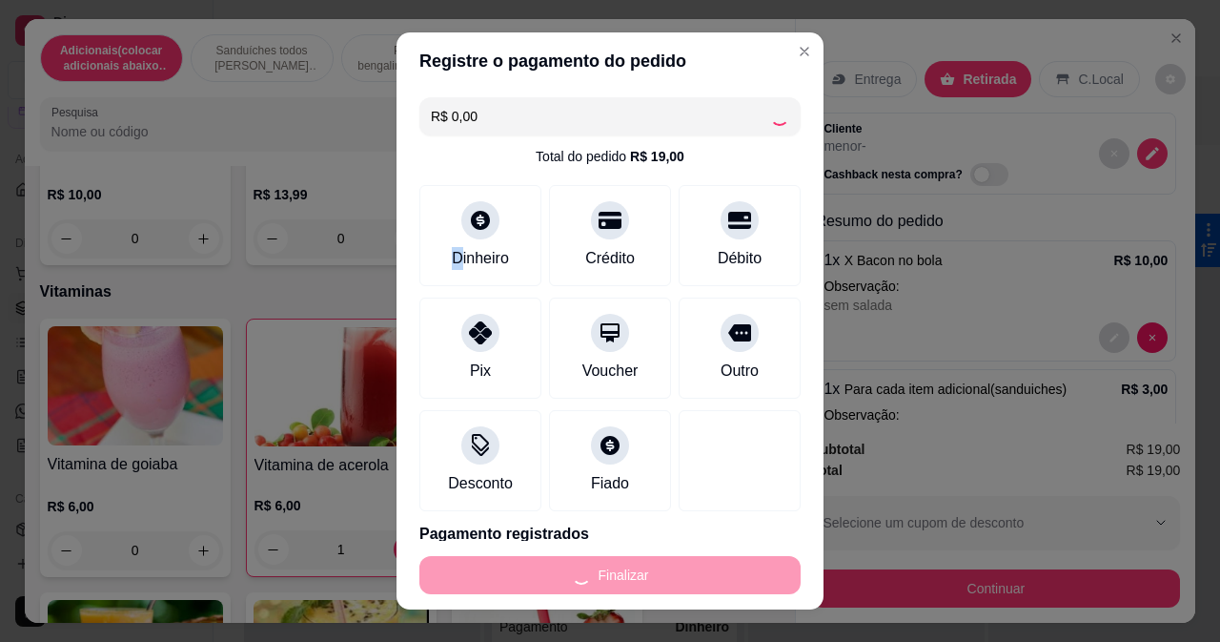
type input "0"
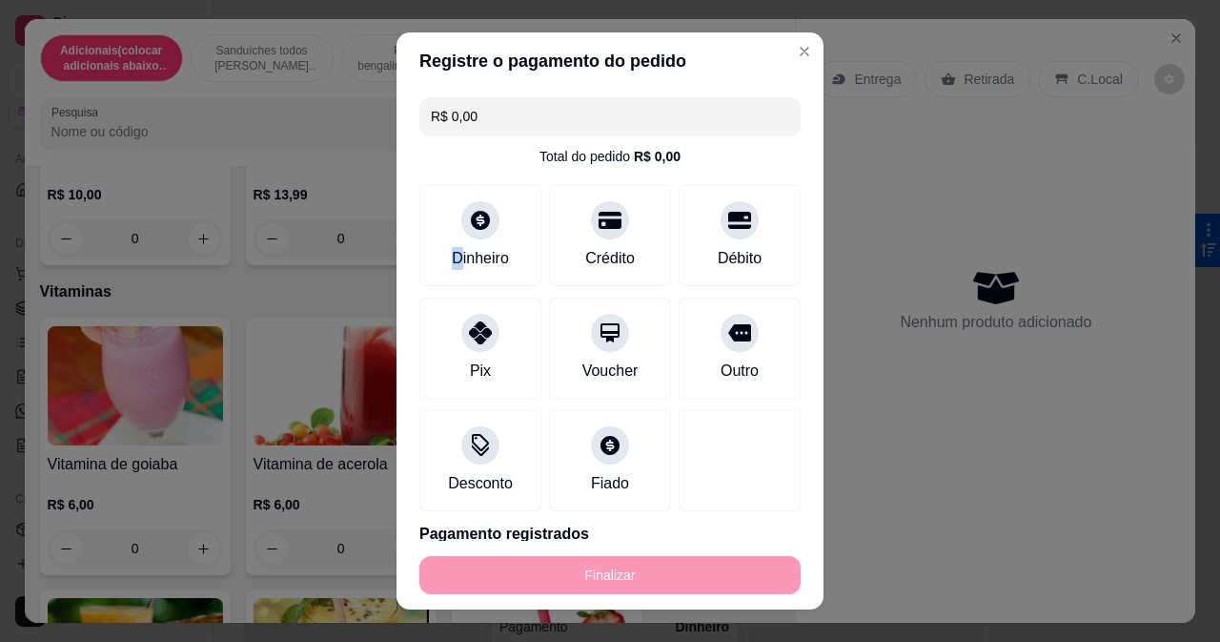
type input "-R$ 19,00"
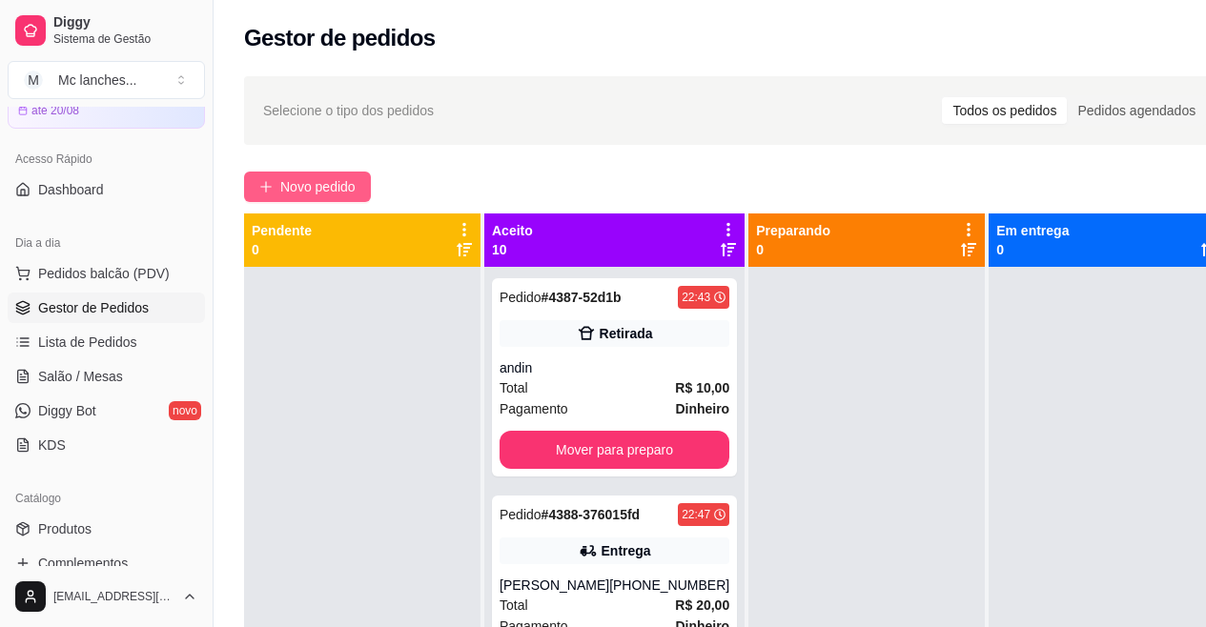
click at [350, 188] on span "Novo pedido" at bounding box center [317, 186] width 75 height 21
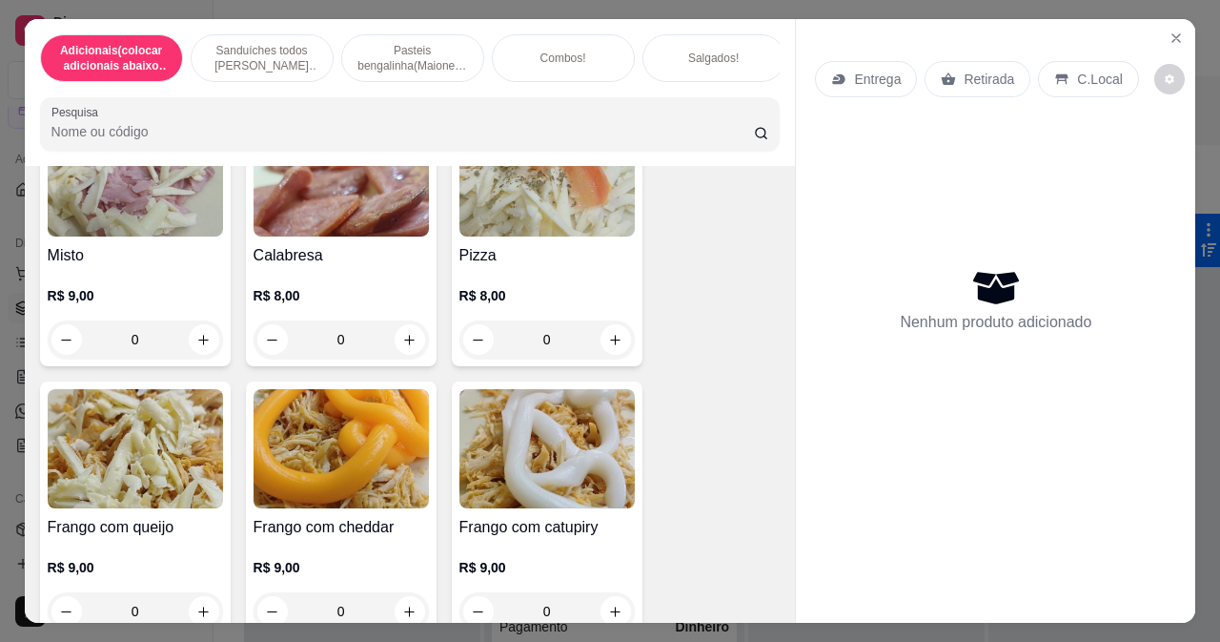
scroll to position [3242, 0]
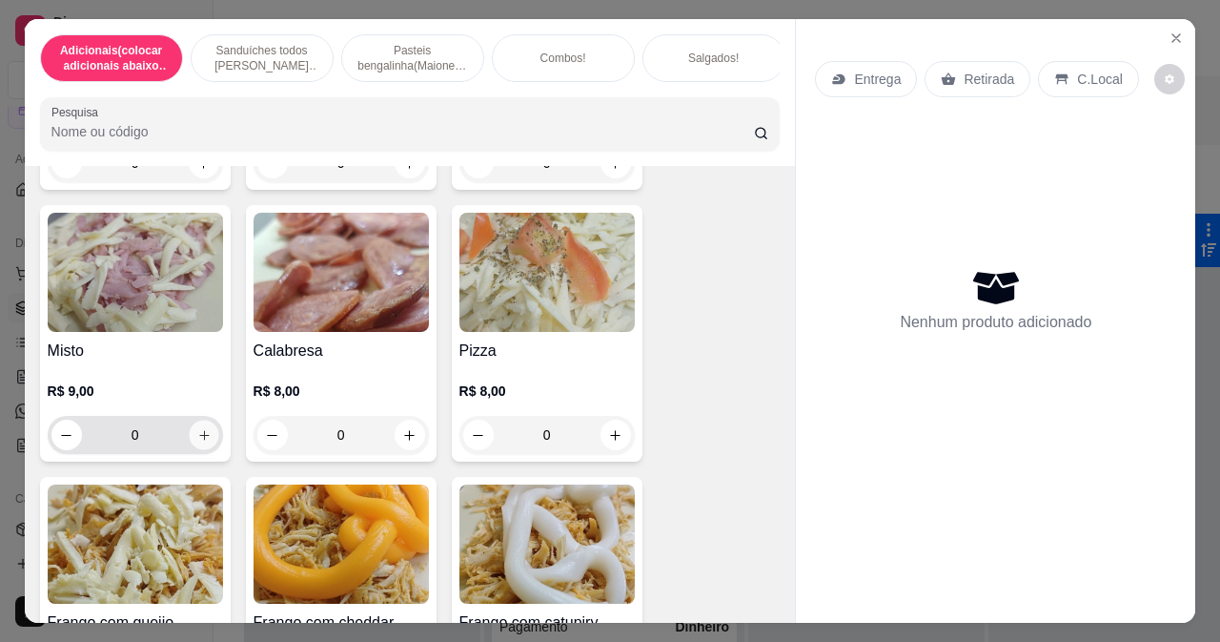
click at [196, 428] on icon "increase-product-quantity" at bounding box center [203, 435] width 14 height 14
type input "1"
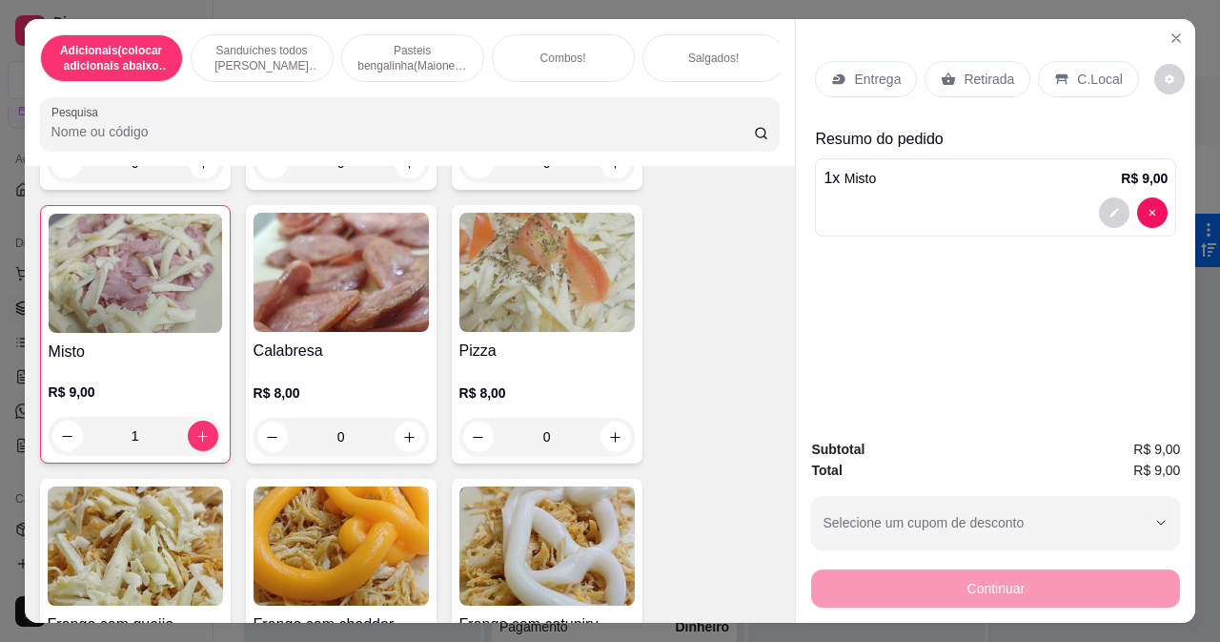
click at [964, 73] on p "Retirada" at bounding box center [989, 79] width 51 height 19
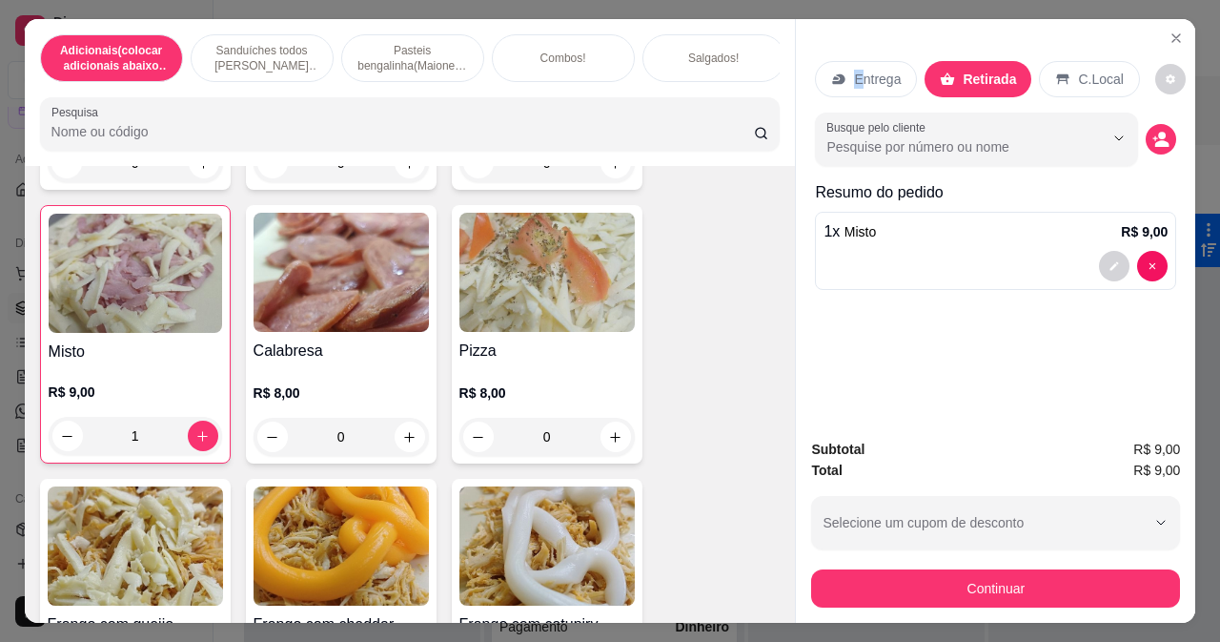
click at [854, 70] on p "Entrega" at bounding box center [877, 79] width 47 height 19
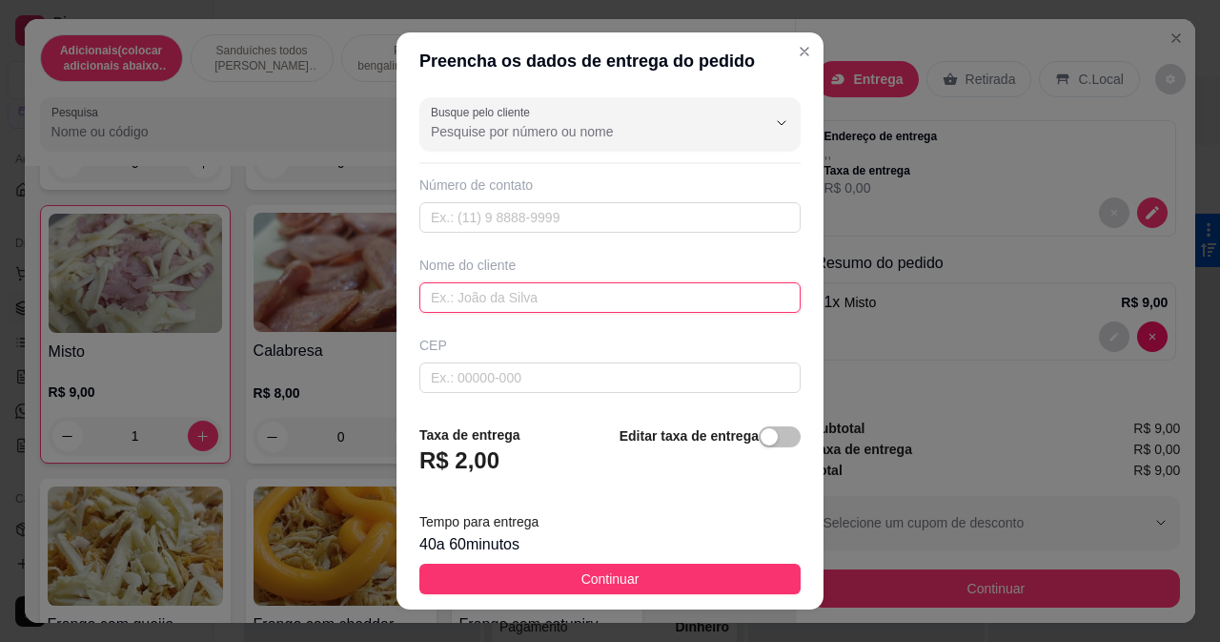
click at [487, 301] on input "text" at bounding box center [610, 297] width 381 height 31
type input "r"
type input "a"
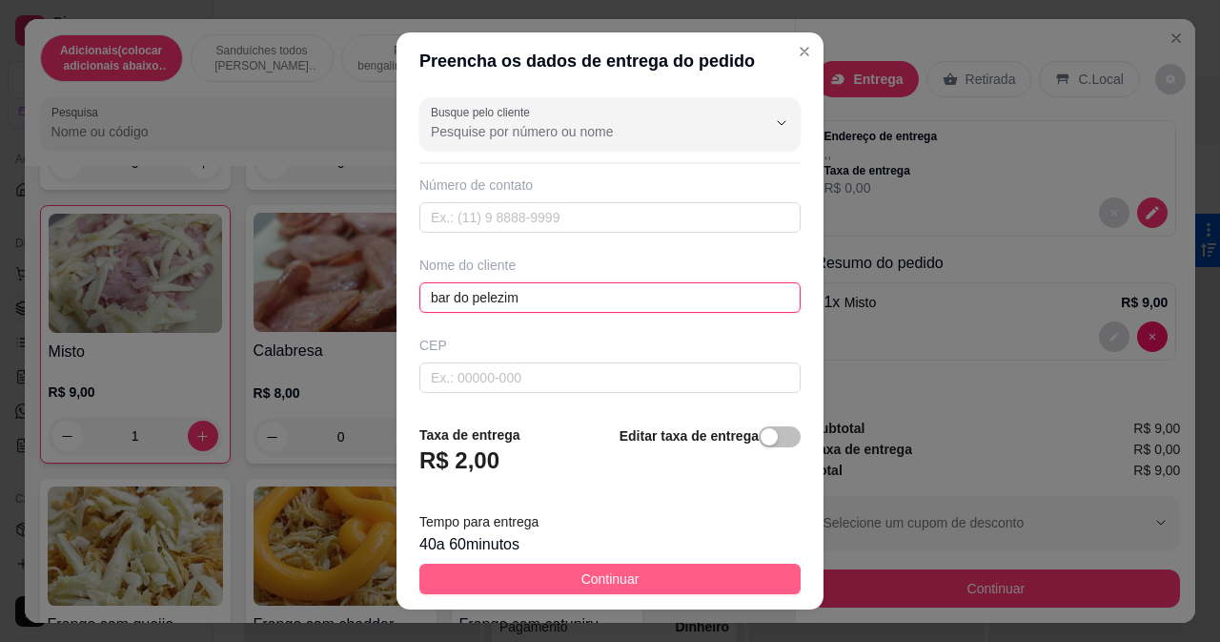
type input "bar do pelezim"
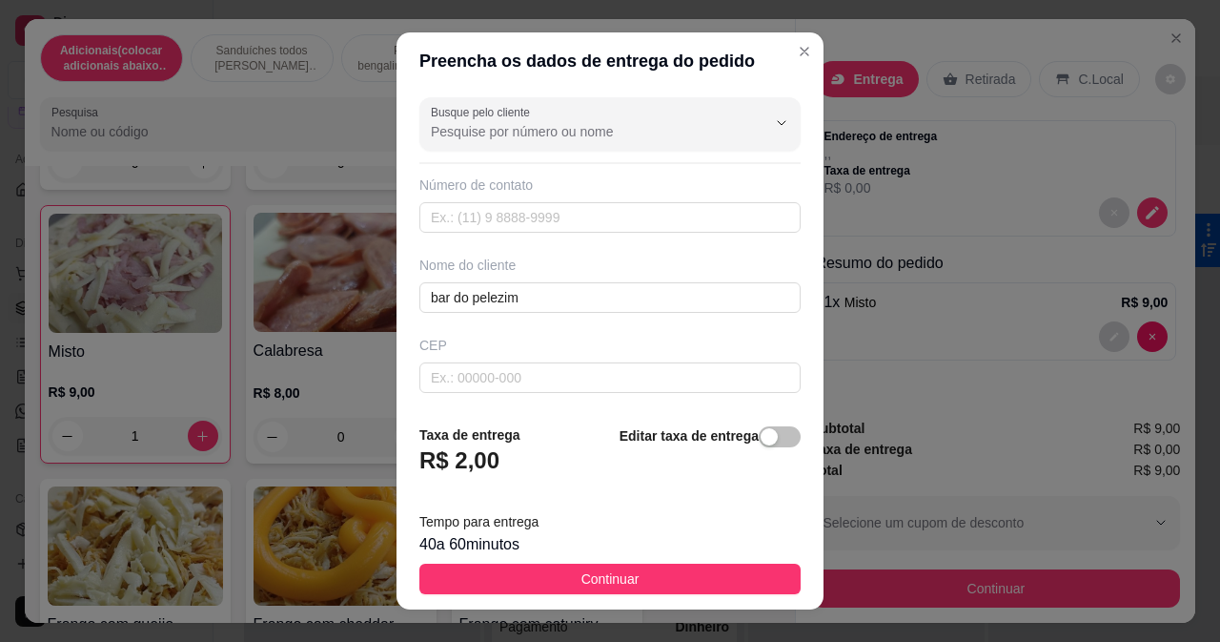
drag, startPoint x: 698, startPoint y: 577, endPoint x: 968, endPoint y: 550, distance: 271.1
click at [699, 577] on button "Continuar" at bounding box center [610, 579] width 381 height 31
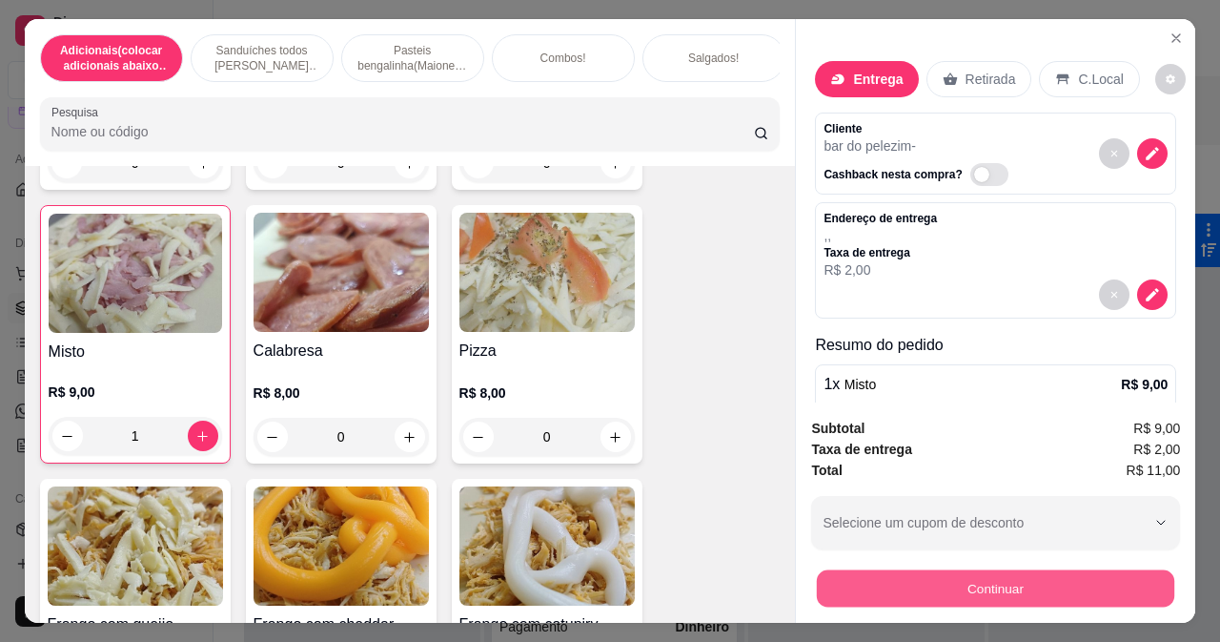
click at [1085, 571] on button "Continuar" at bounding box center [996, 587] width 358 height 37
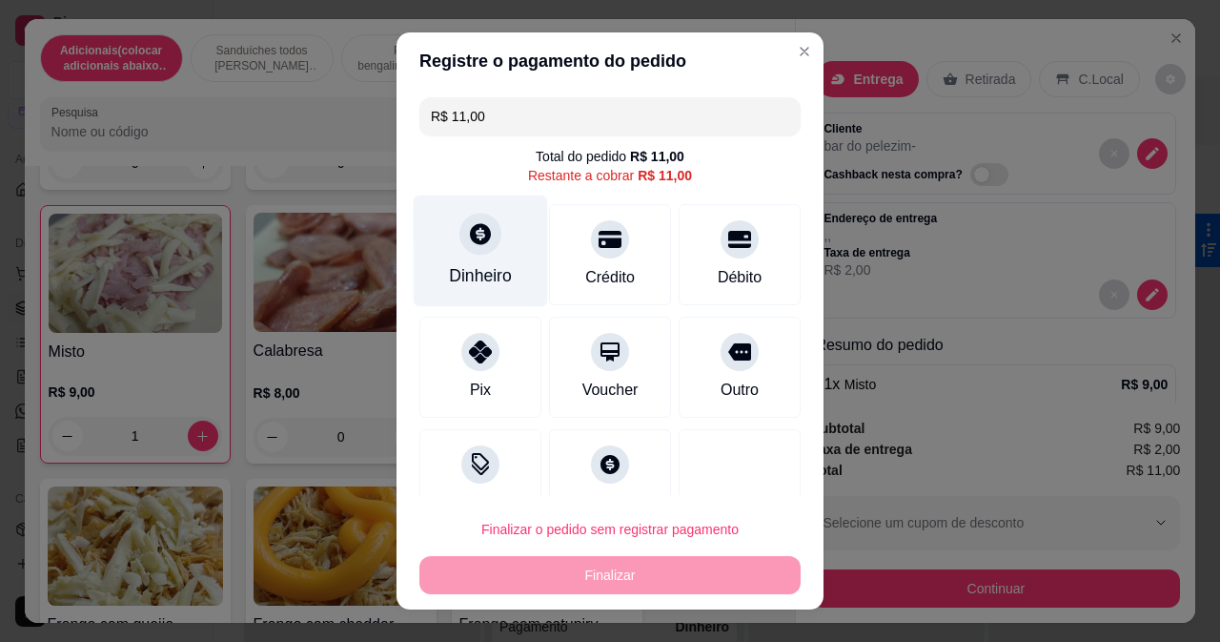
click at [482, 250] on div at bounding box center [481, 234] width 42 height 42
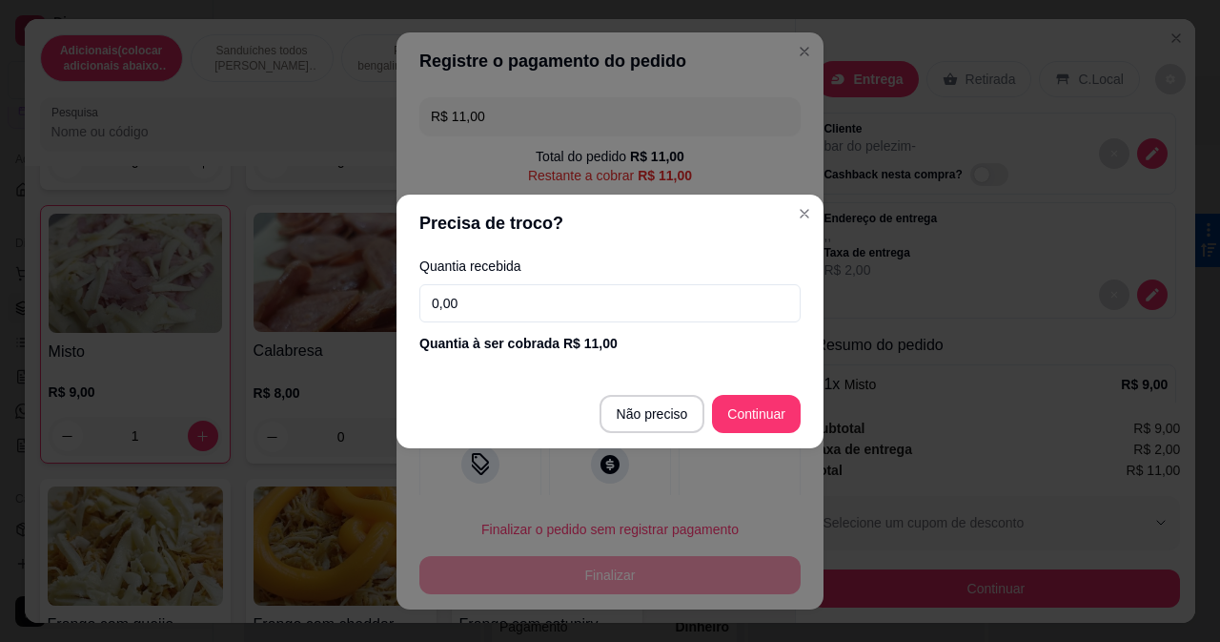
click at [635, 318] on input "0,00" at bounding box center [610, 303] width 381 height 38
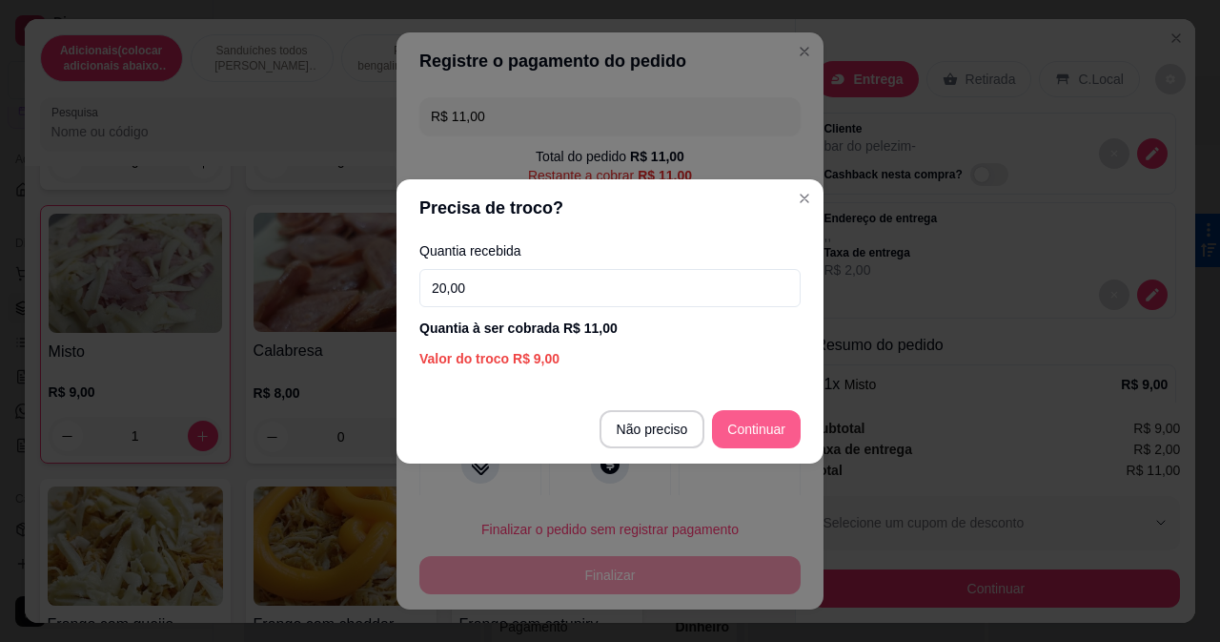
type input "20,00"
type input "R$ 0,00"
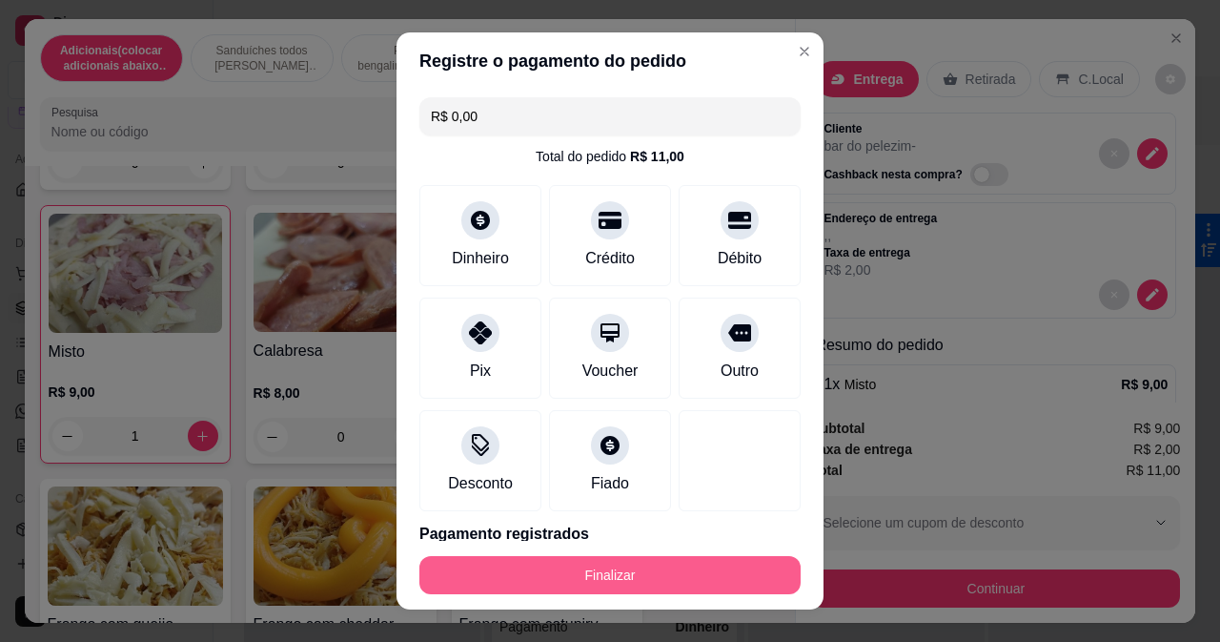
click at [693, 564] on button "Finalizar" at bounding box center [610, 575] width 381 height 38
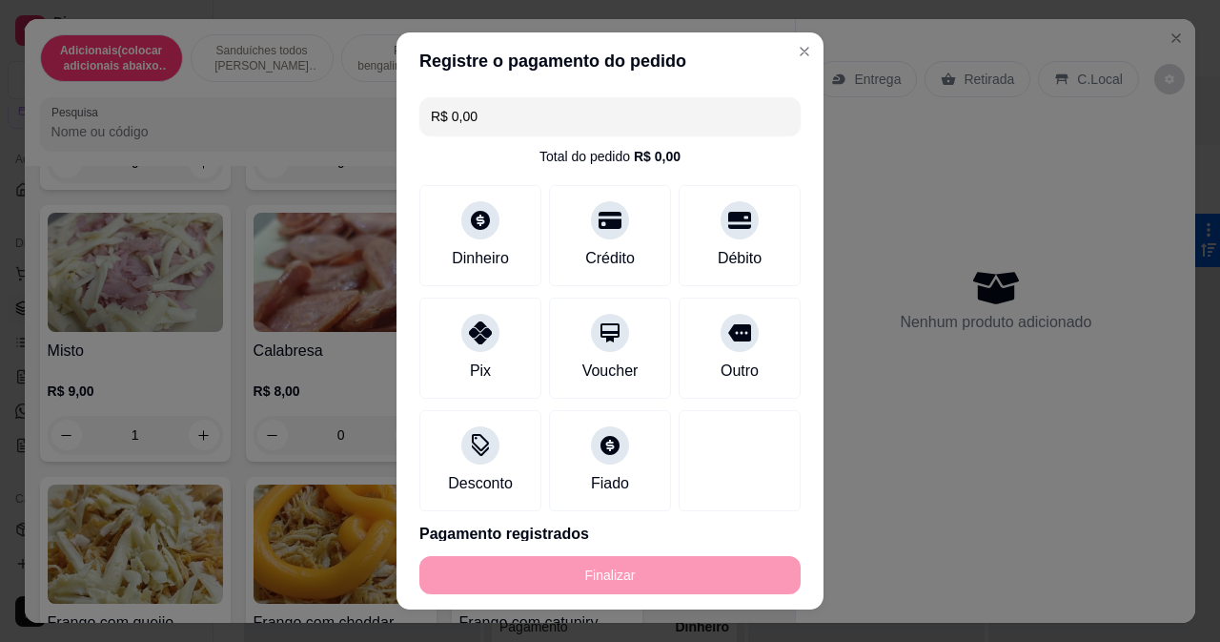
type input "0"
type input "-R$ 11,00"
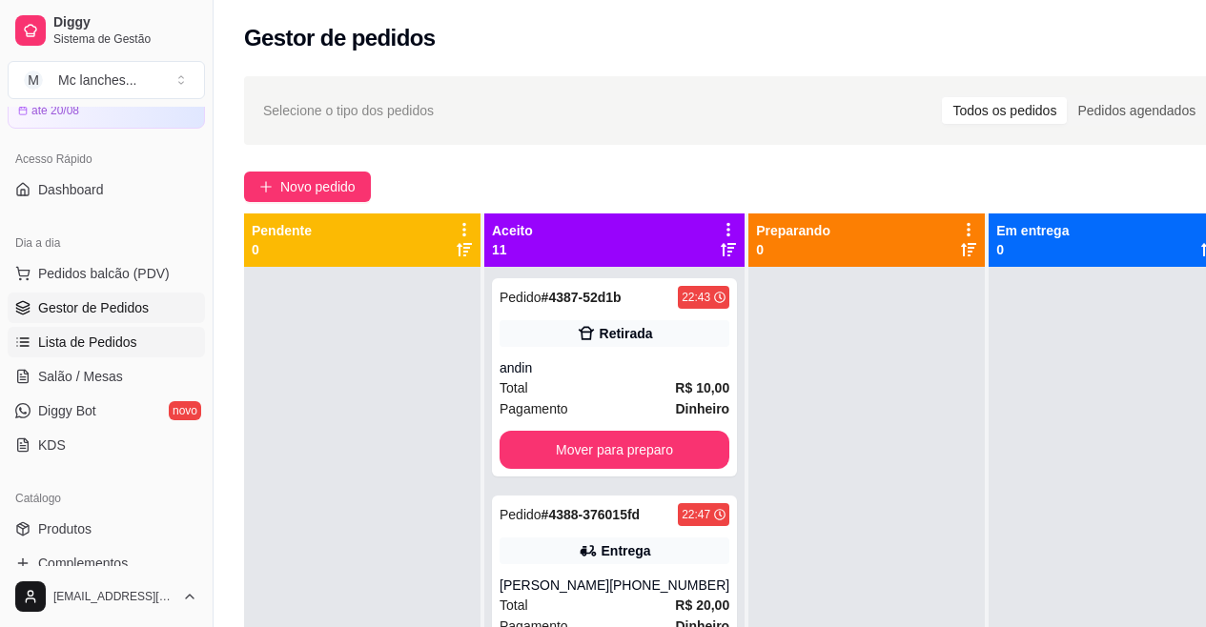
click at [77, 335] on span "Lista de Pedidos" at bounding box center [87, 342] width 99 height 19
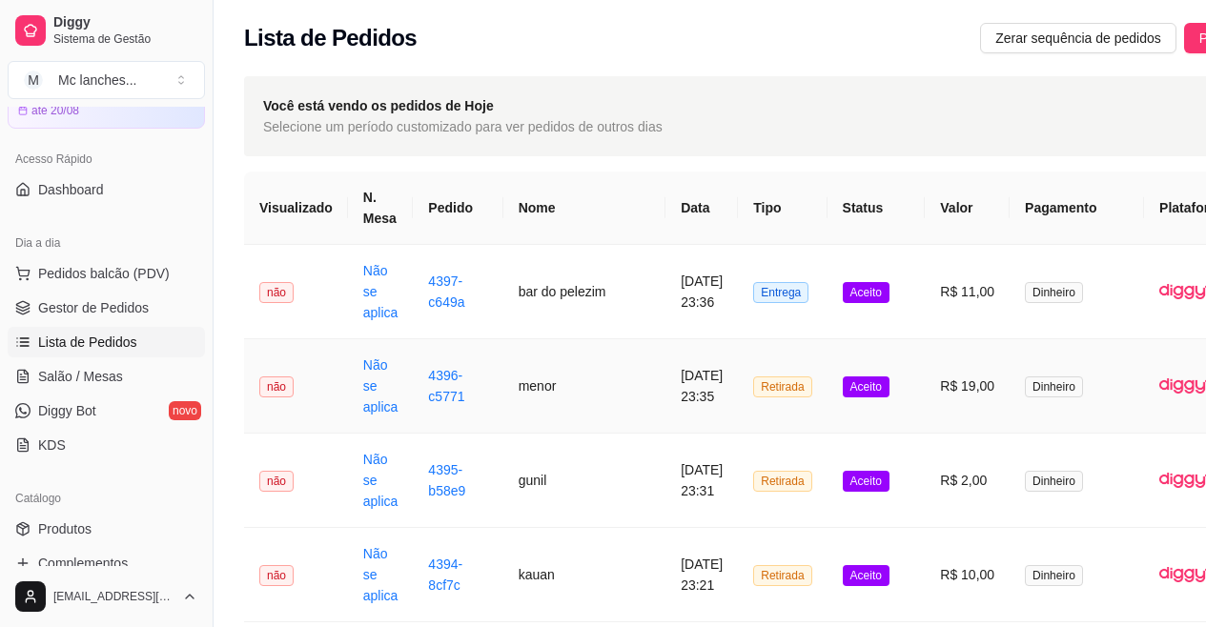
click at [666, 381] on td "[DATE] 23:35" at bounding box center [702, 386] width 72 height 94
click at [154, 297] on link "Gestor de Pedidos" at bounding box center [106, 308] width 197 height 31
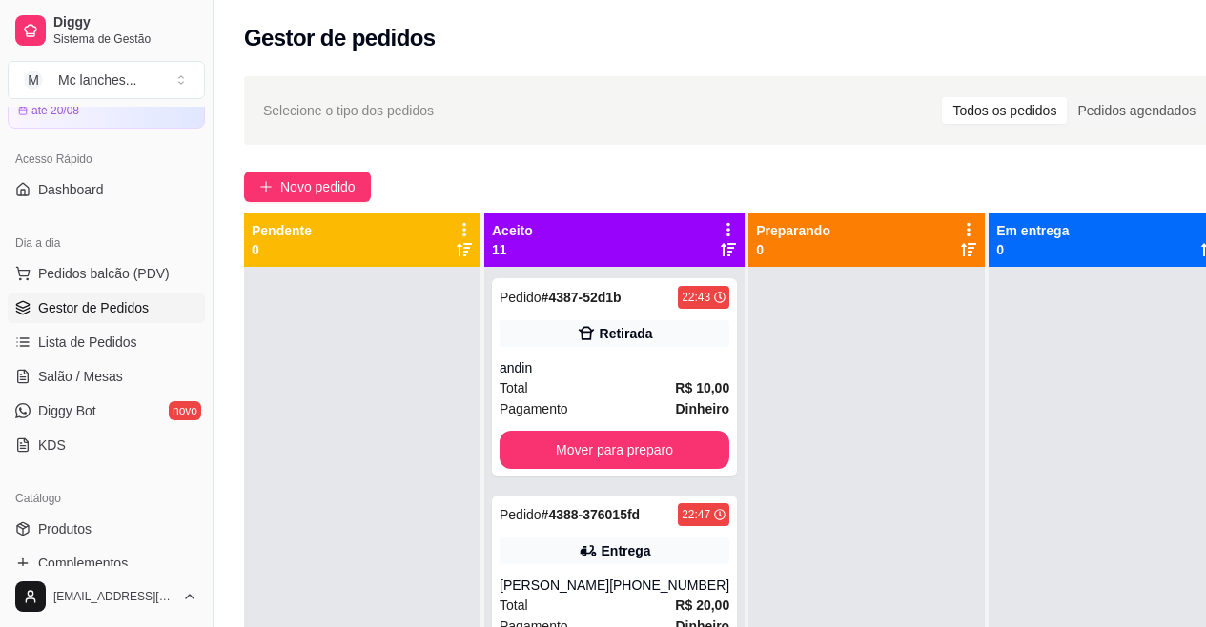
click at [308, 167] on div "Selecione o tipo dos pedidos Todos os pedidos Pedidos agendados Novo pedido Pen…" at bounding box center [736, 464] width 1044 height 799
click at [313, 178] on span "Novo pedido" at bounding box center [317, 186] width 75 height 21
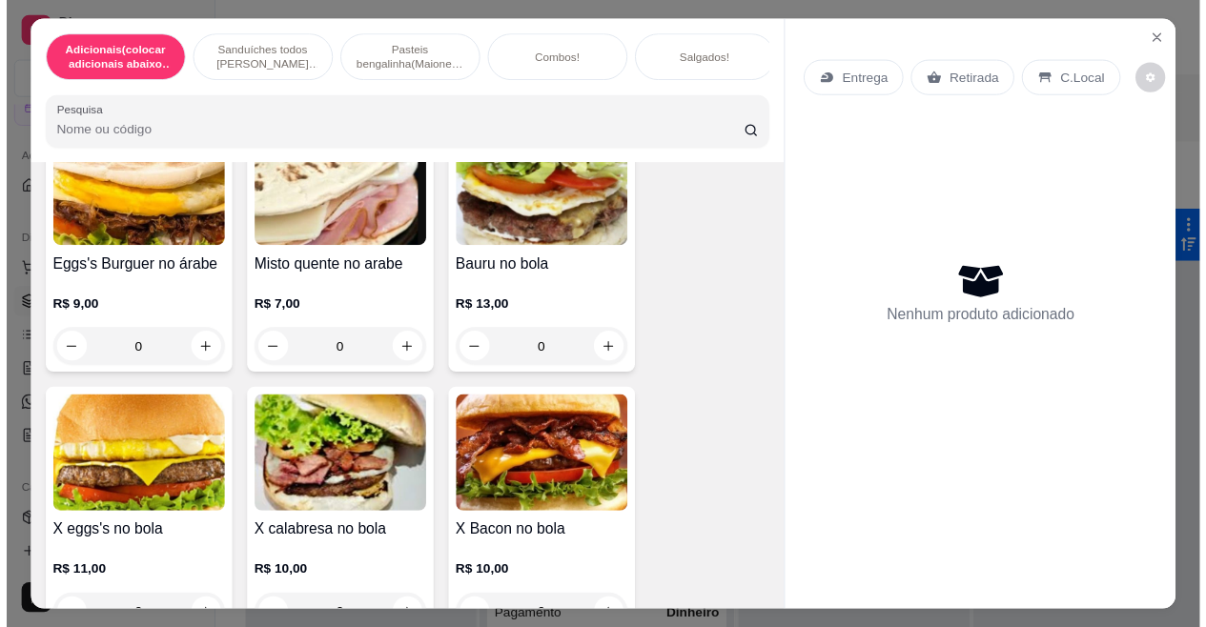
scroll to position [1335, 0]
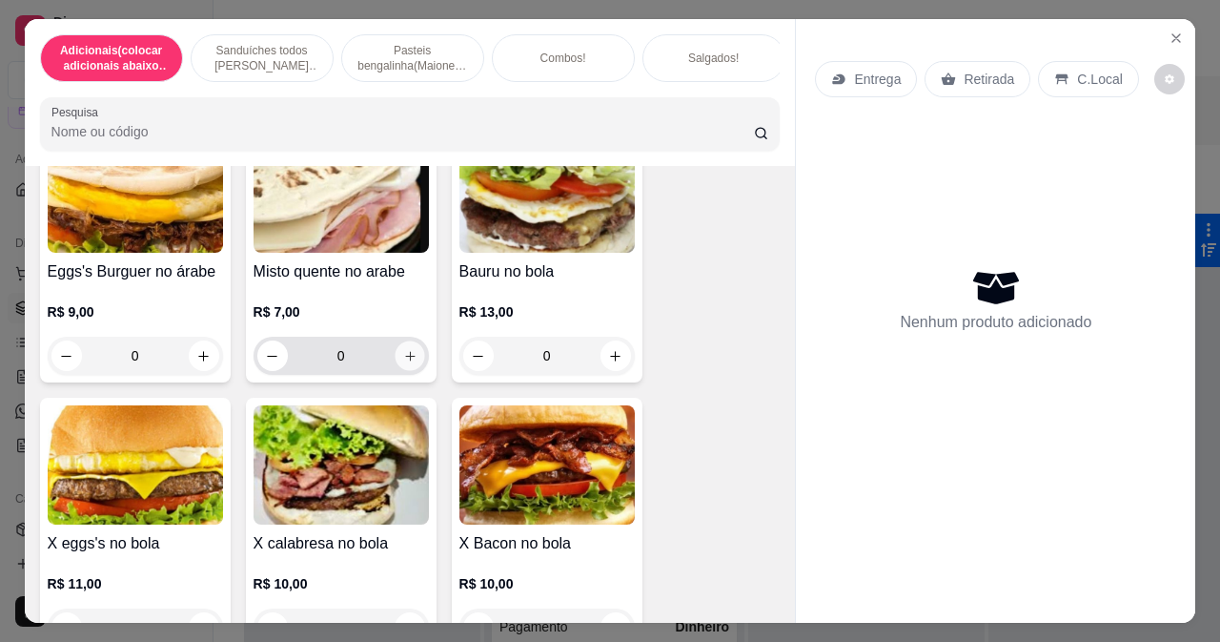
click at [408, 349] on icon "increase-product-quantity" at bounding box center [409, 356] width 14 height 14
type input "1"
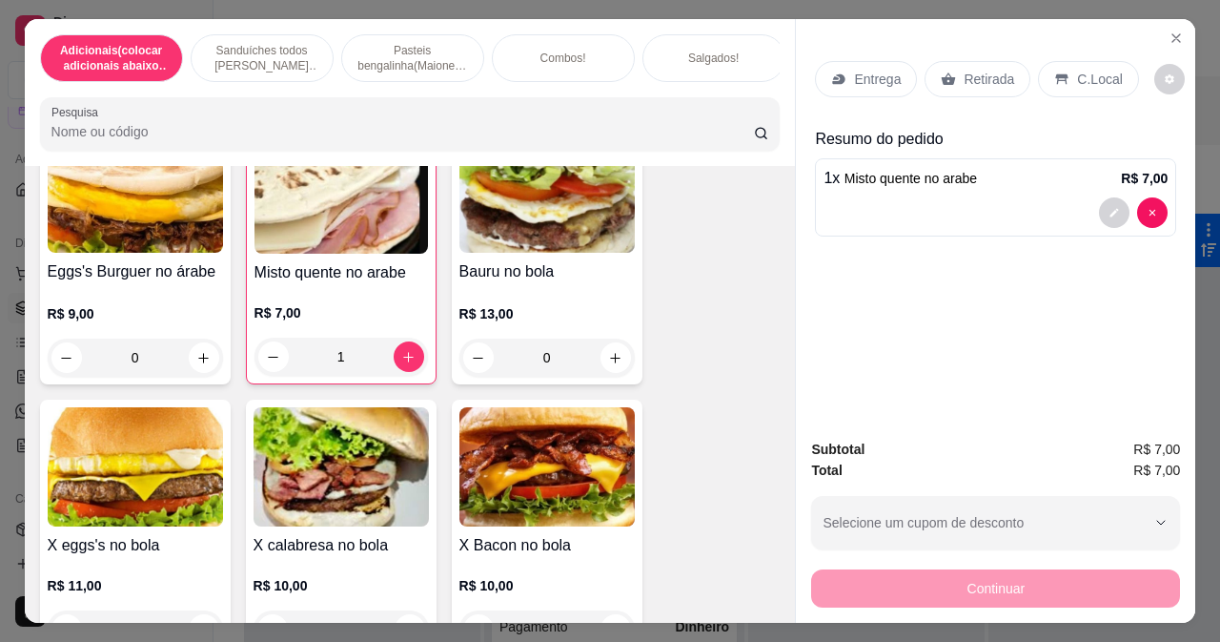
click at [964, 72] on p "Retirada" at bounding box center [989, 79] width 51 height 19
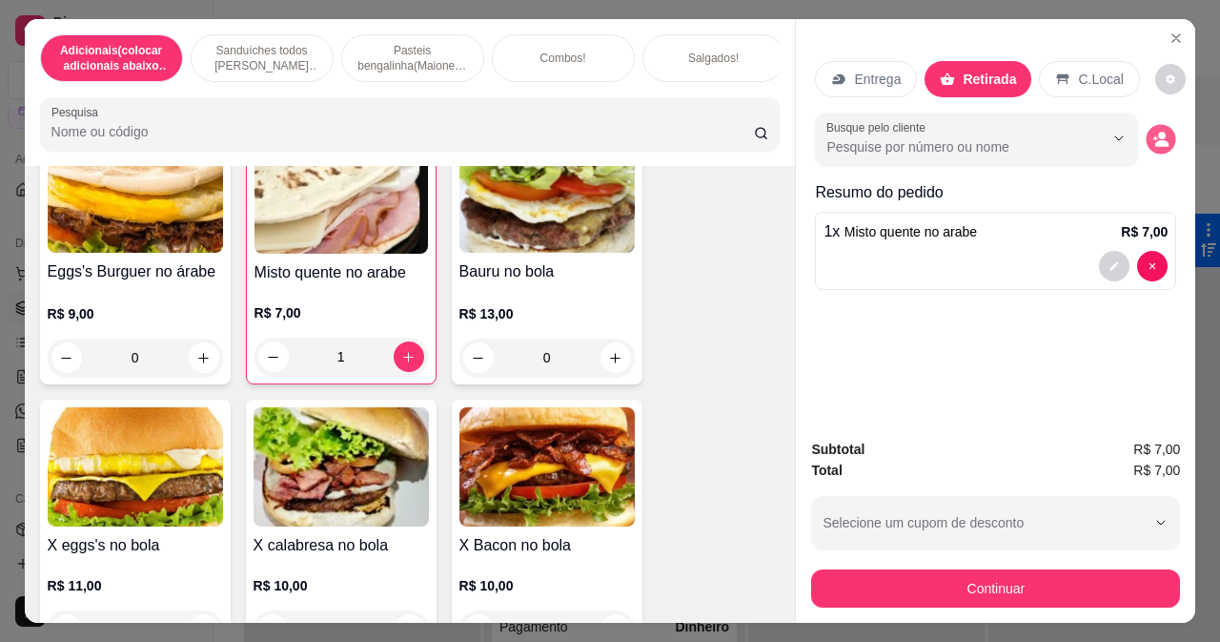
click at [1155, 131] on icon "decrease-product-quantity" at bounding box center [1162, 139] width 16 height 16
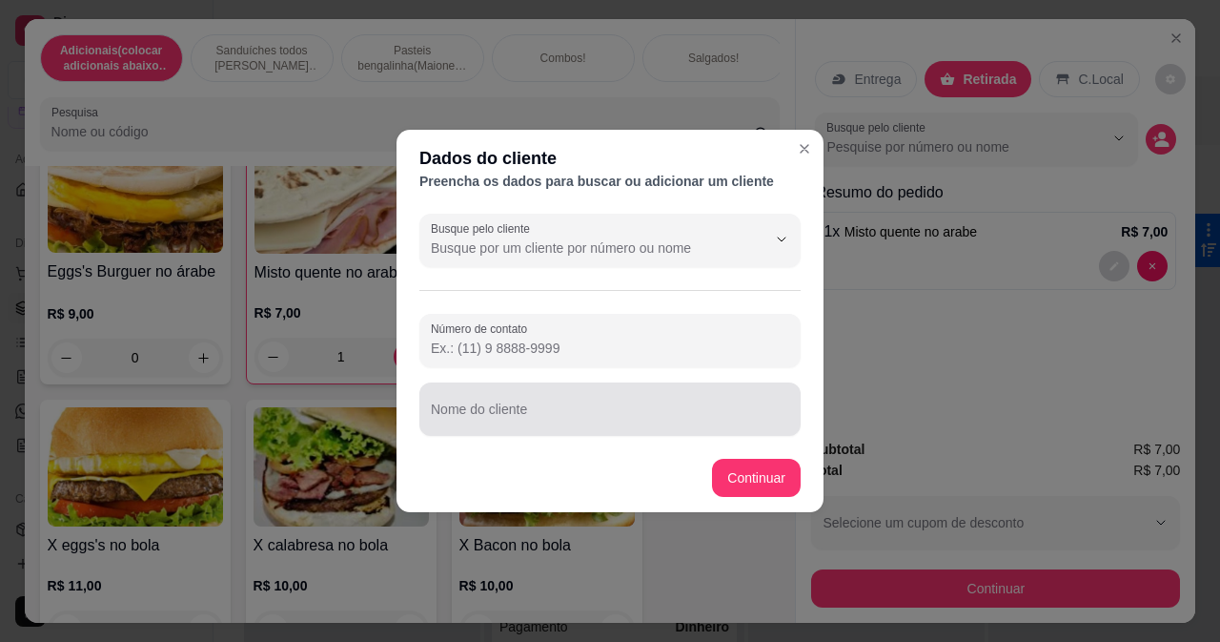
click at [509, 407] on div at bounding box center [610, 409] width 359 height 38
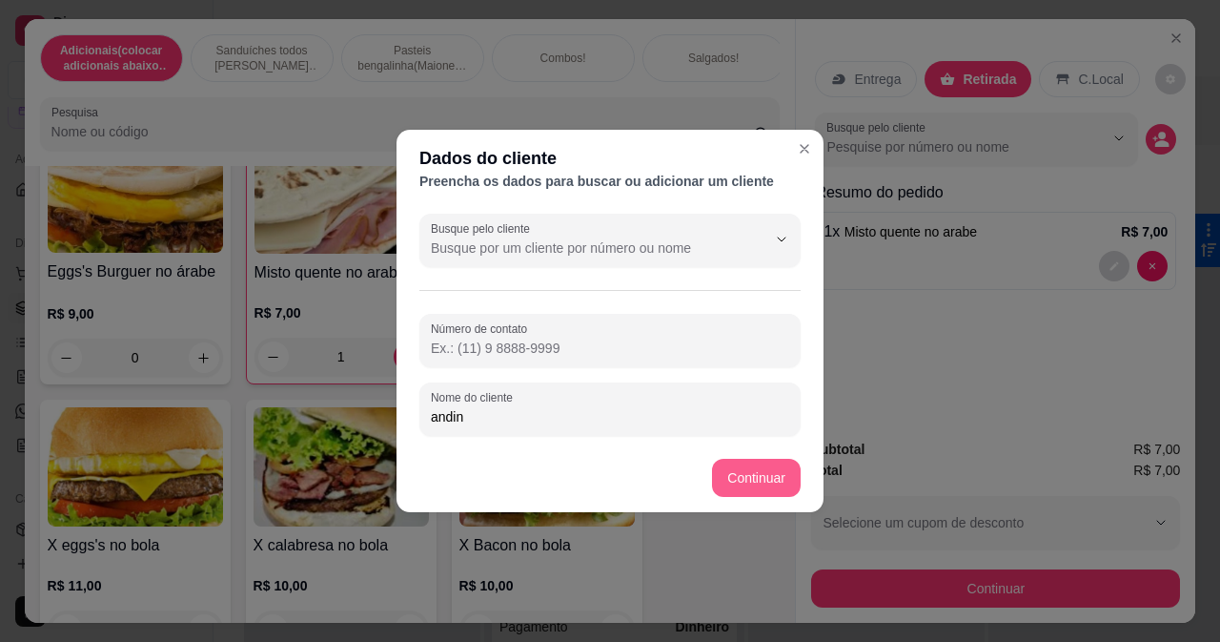
type input "andin"
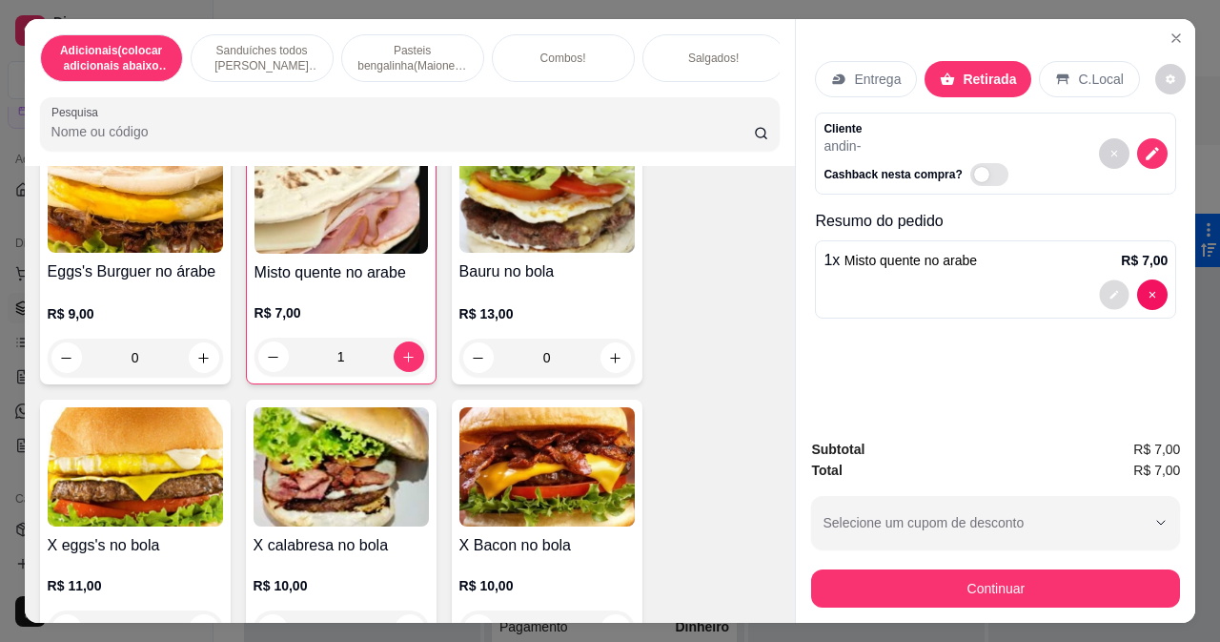
click at [1100, 288] on button "decrease-product-quantity" at bounding box center [1115, 295] width 30 height 30
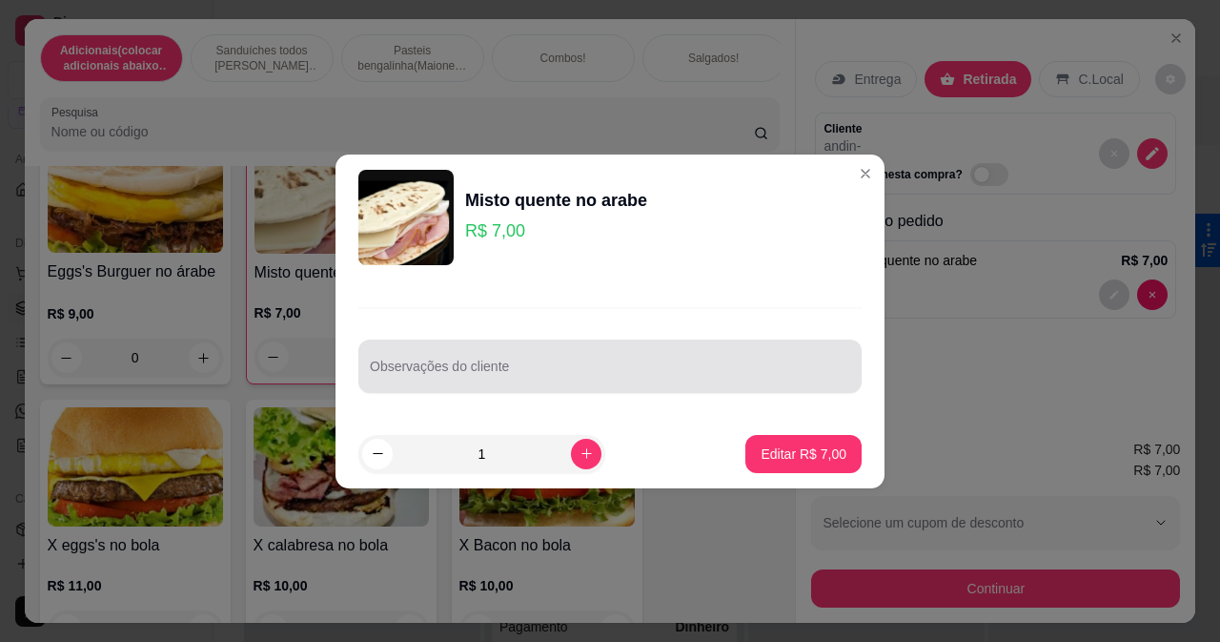
click at [509, 359] on div at bounding box center [610, 366] width 481 height 38
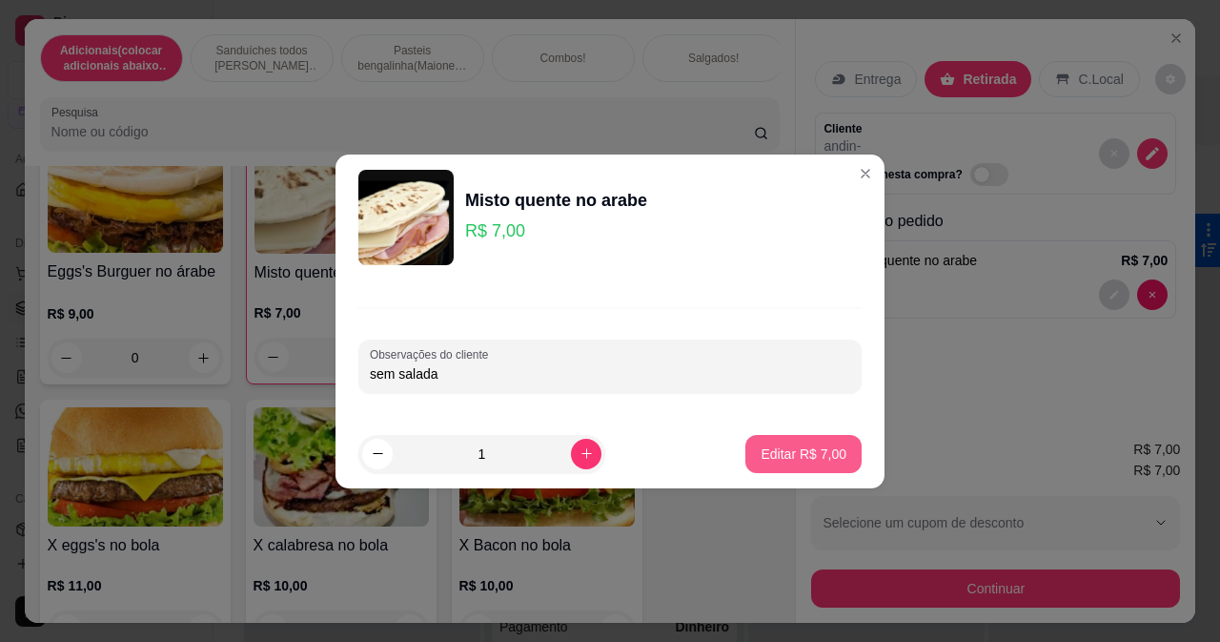
type input "sem salada"
click at [816, 441] on button "Editar R$ 7,00" at bounding box center [804, 454] width 116 height 38
type input "0"
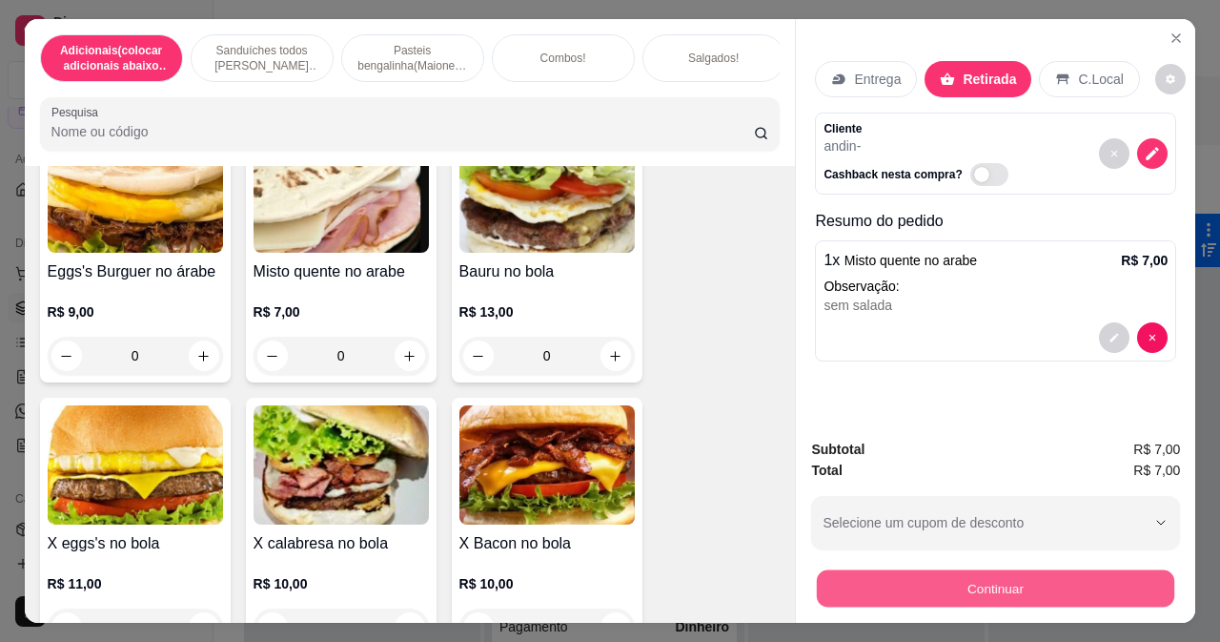
click at [966, 585] on button "Continuar" at bounding box center [996, 587] width 358 height 37
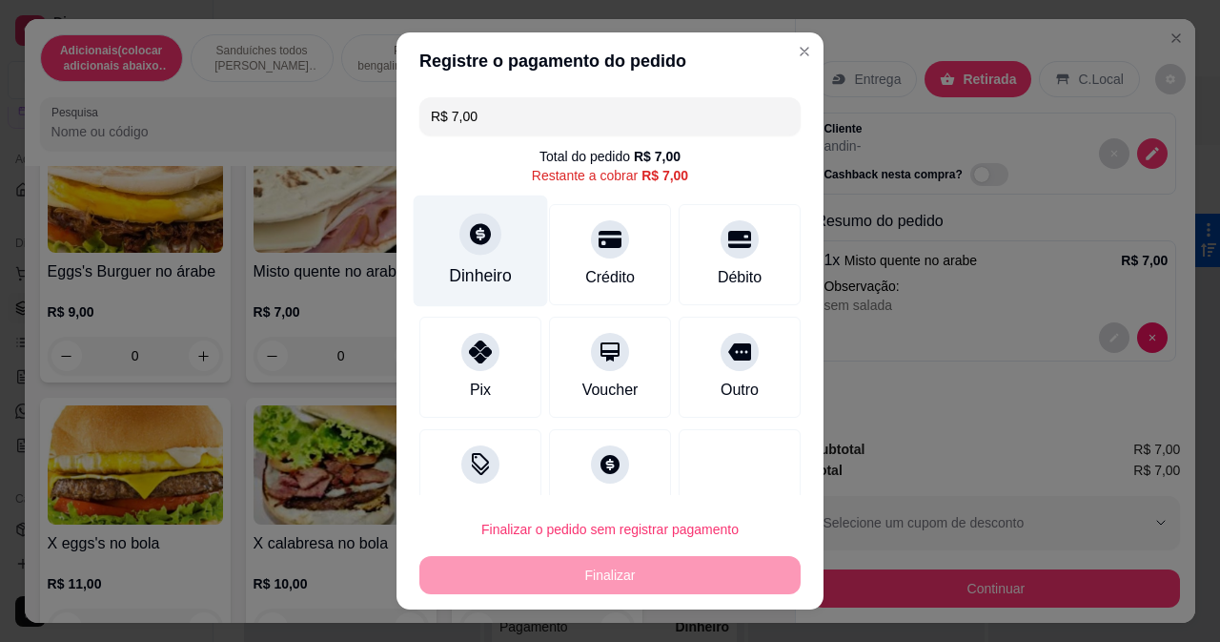
click at [493, 264] on div "Dinheiro" at bounding box center [480, 275] width 63 height 25
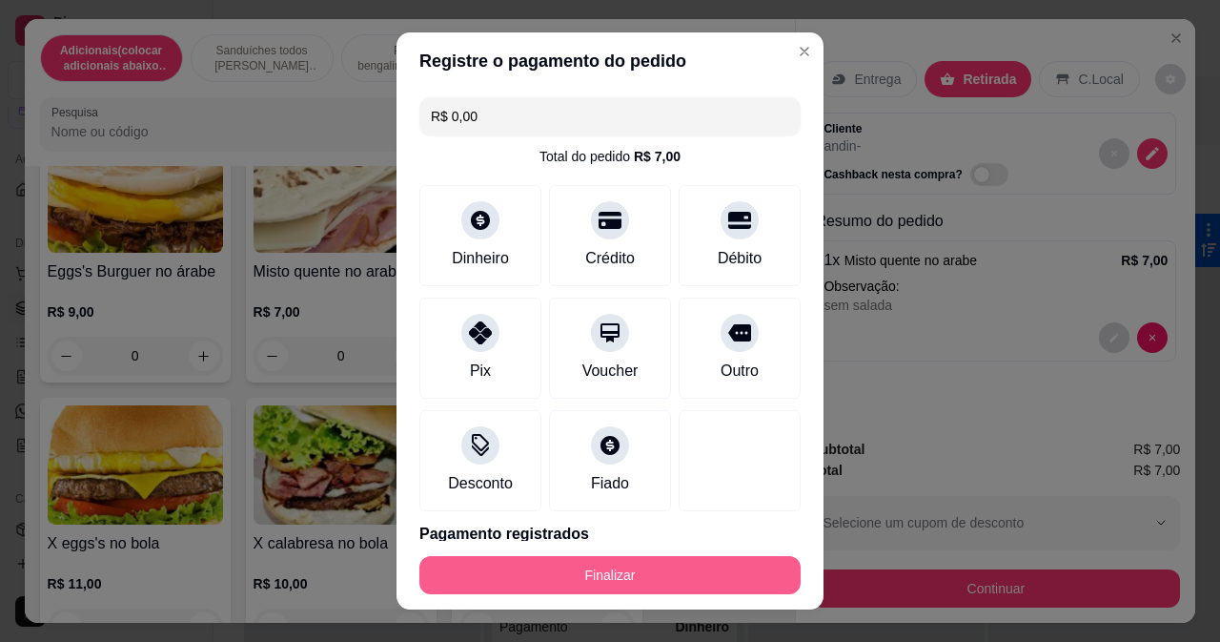
click at [710, 569] on button "Finalizar" at bounding box center [610, 575] width 381 height 38
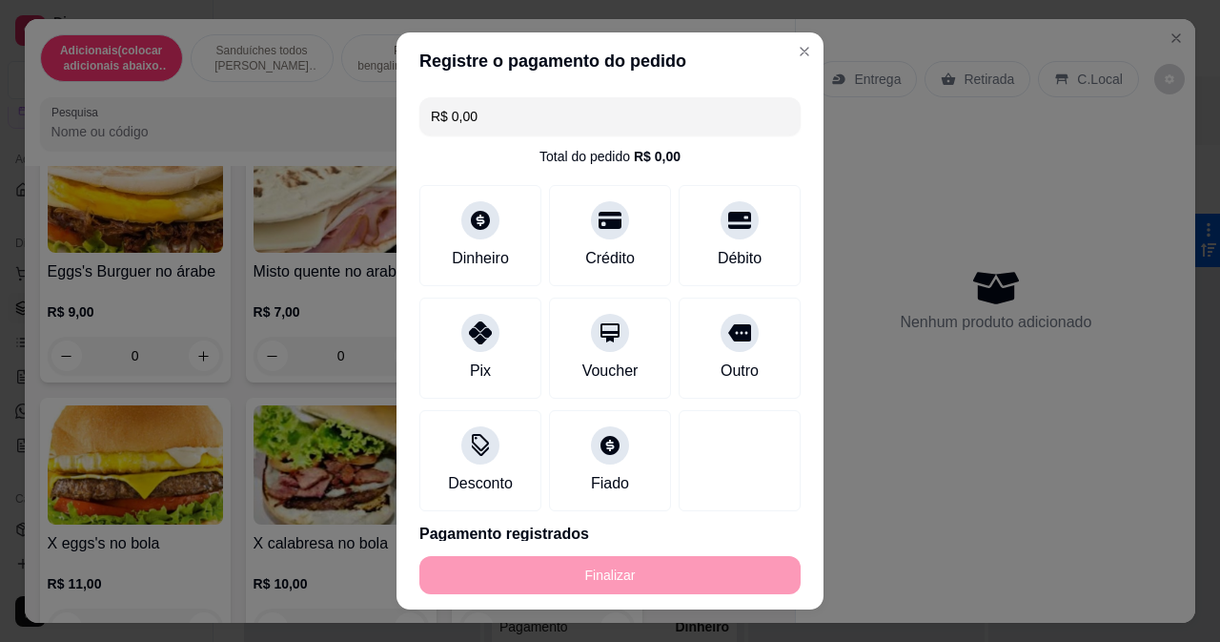
type input "-R$ 7,00"
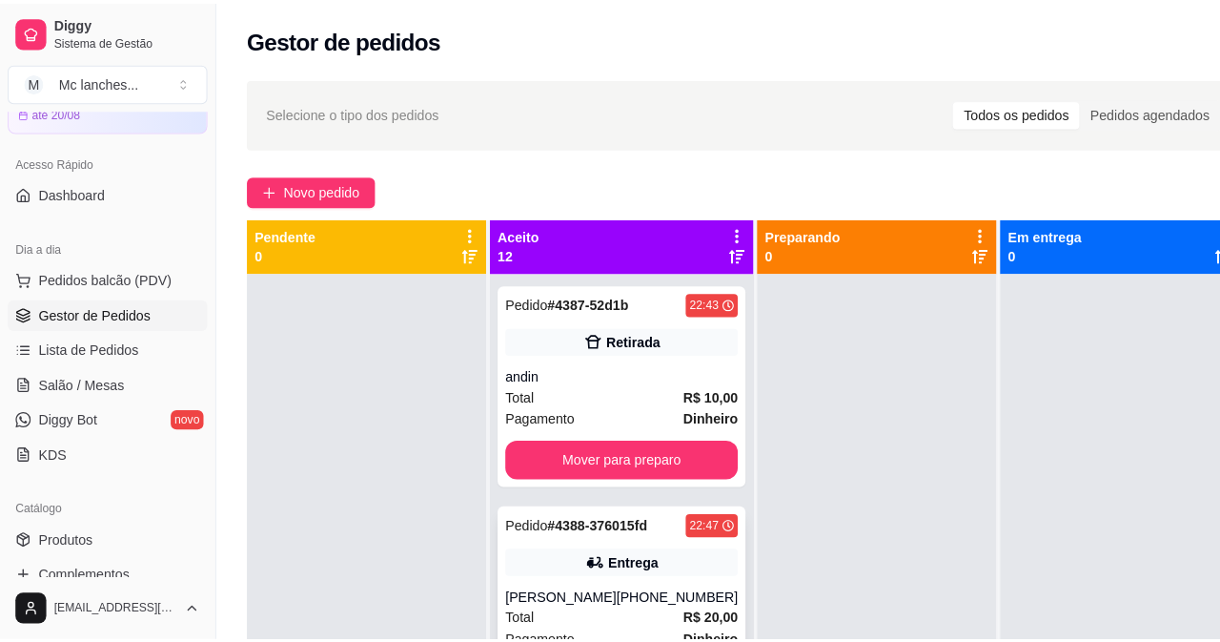
scroll to position [95, 0]
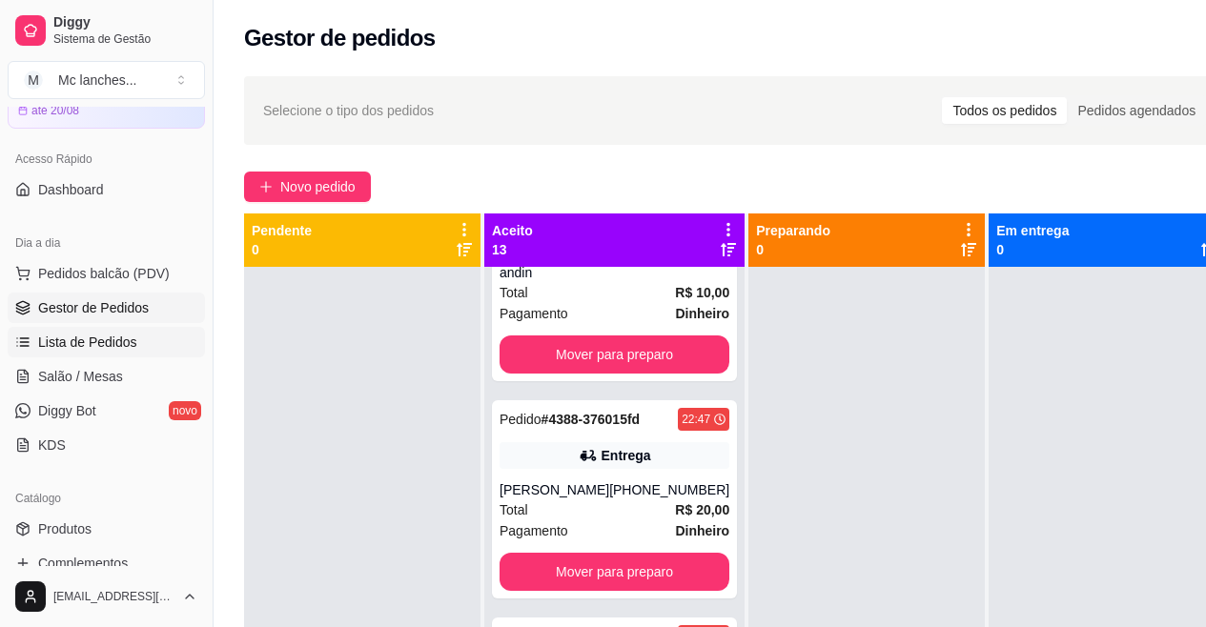
click at [131, 339] on span "Lista de Pedidos" at bounding box center [87, 342] width 99 height 19
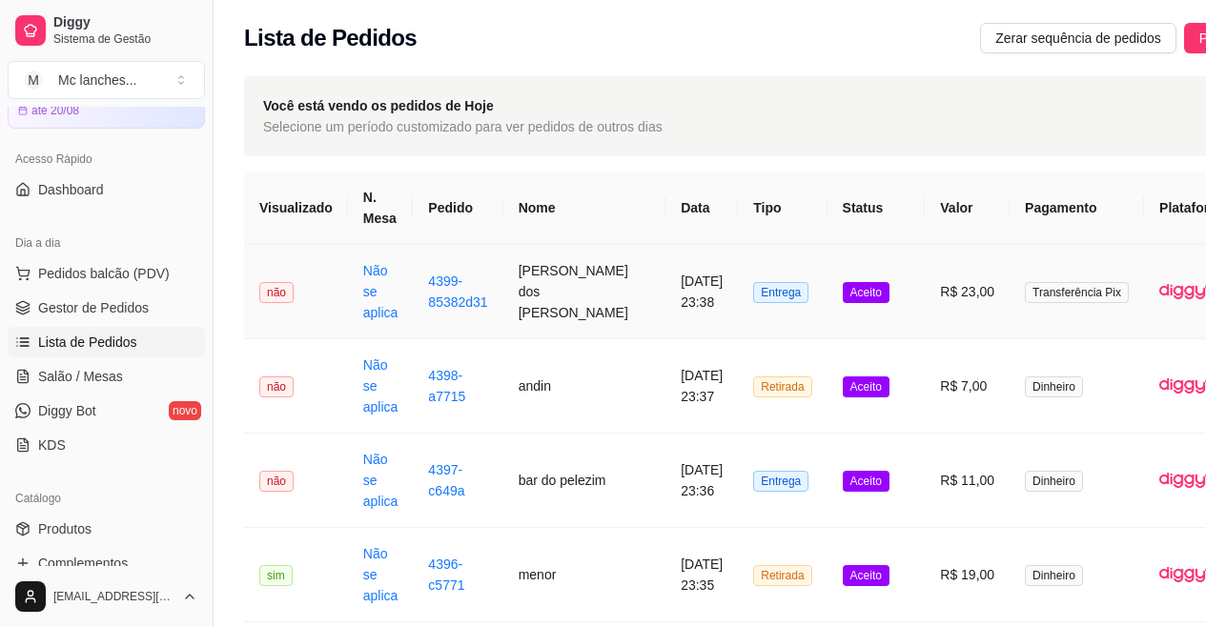
click at [552, 339] on td "[PERSON_NAME] dos [PERSON_NAME]" at bounding box center [584, 292] width 162 height 94
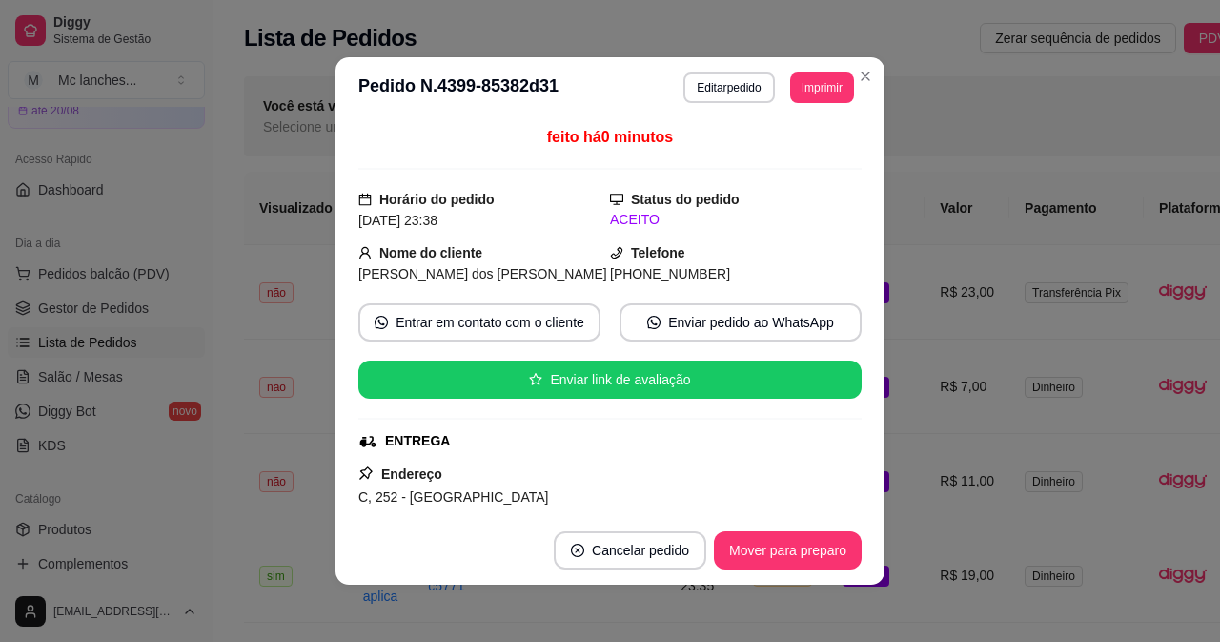
click at [803, 71] on header "**********" at bounding box center [610, 87] width 549 height 61
click at [808, 92] on button "Imprimir" at bounding box center [822, 87] width 62 height 30
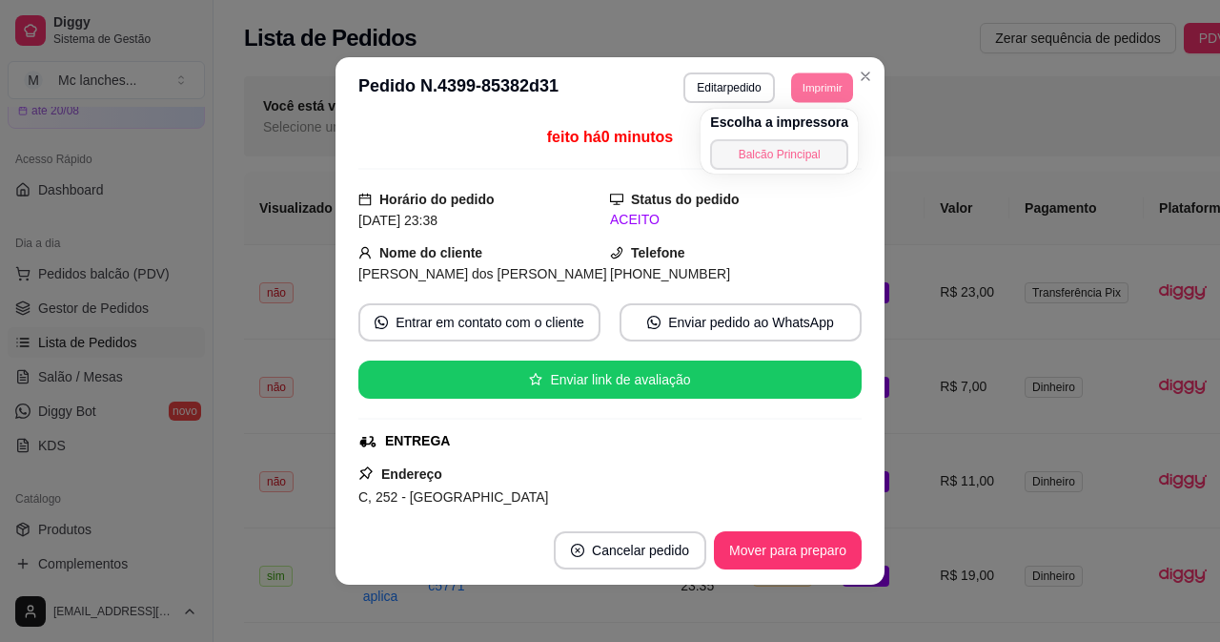
click at [785, 154] on button "Balcão Principal" at bounding box center [779, 154] width 138 height 31
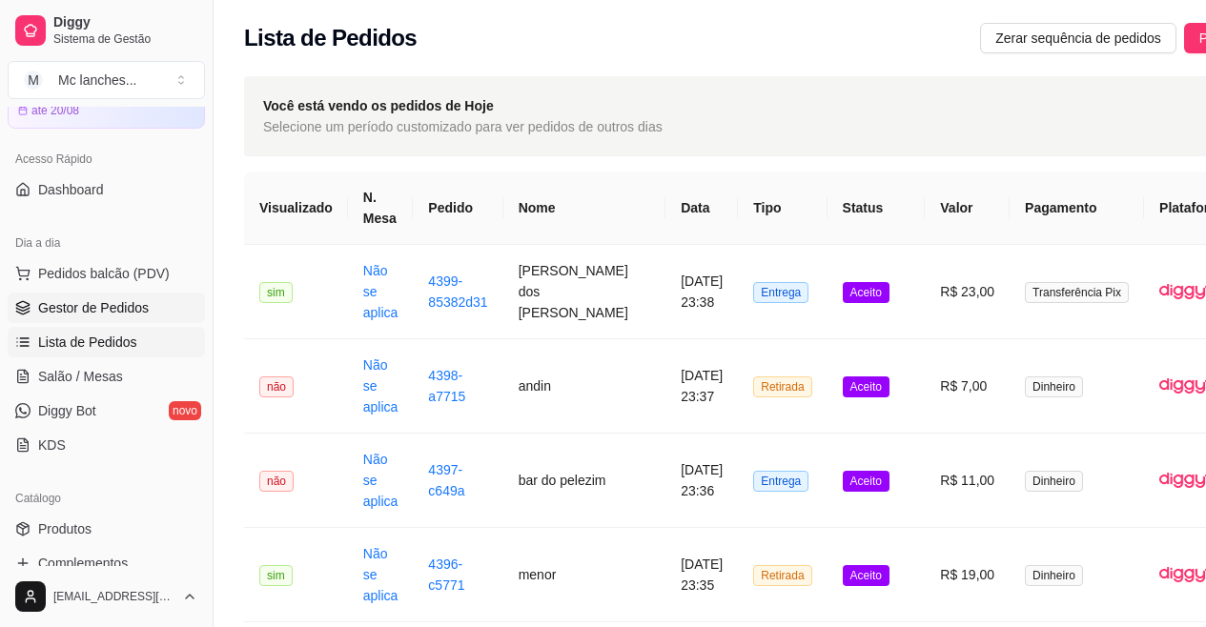
click at [106, 302] on span "Gestor de Pedidos" at bounding box center [93, 307] width 111 height 19
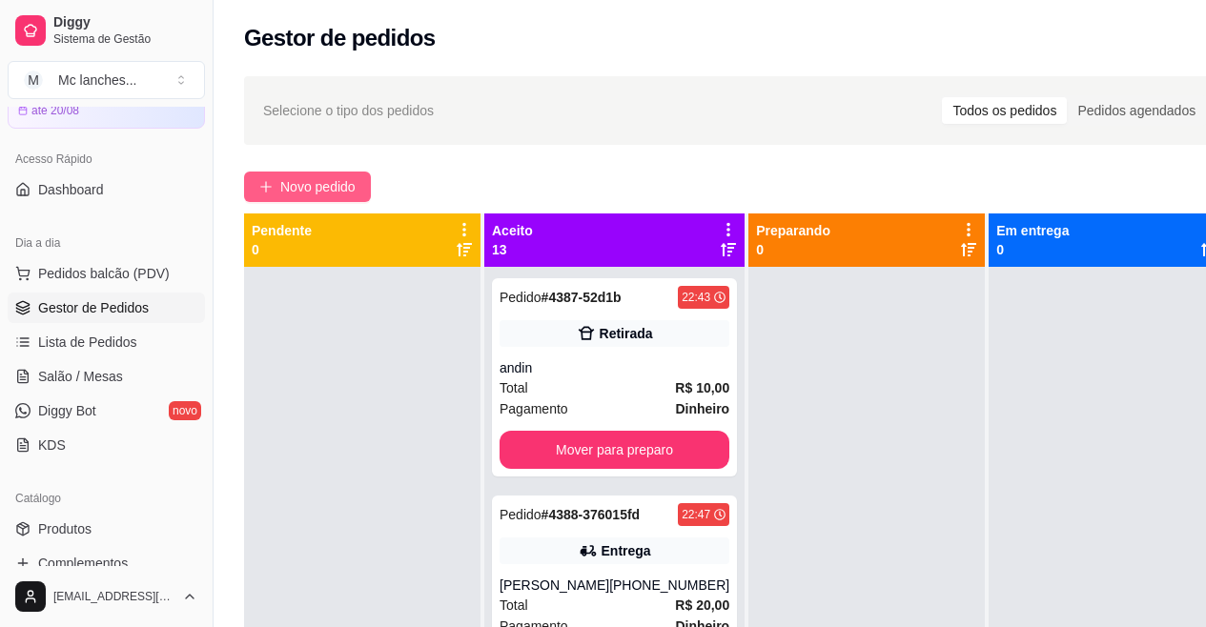
click at [323, 180] on span "Novo pedido" at bounding box center [317, 186] width 75 height 21
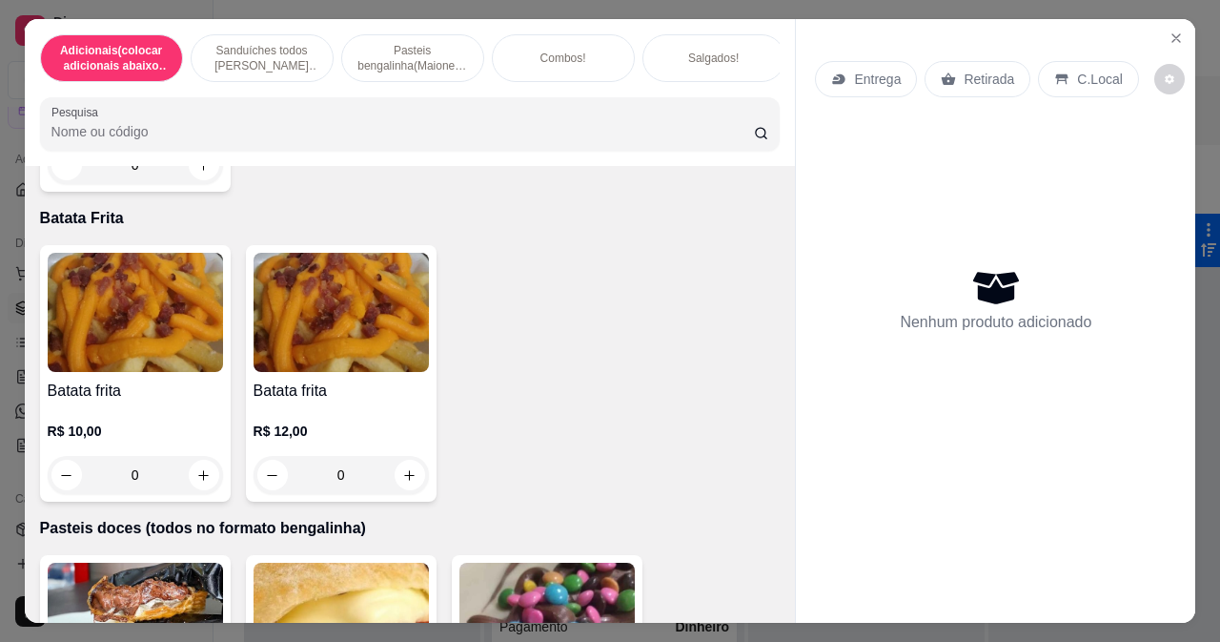
scroll to position [6770, 0]
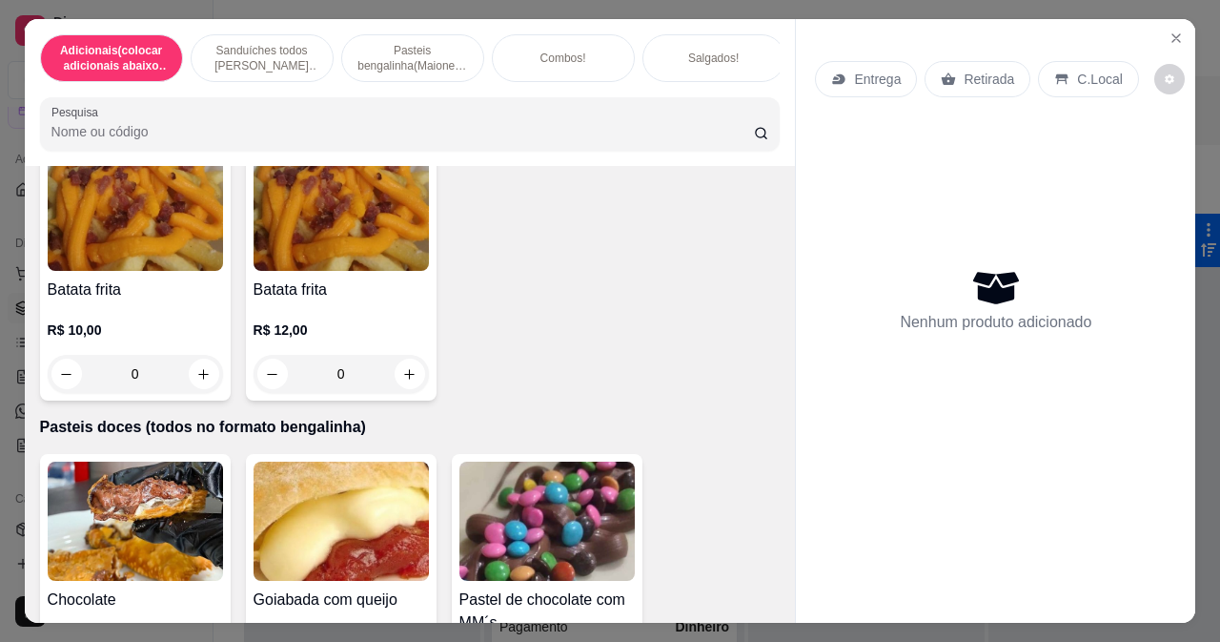
click at [404, 355] on div "0" at bounding box center [341, 374] width 175 height 38
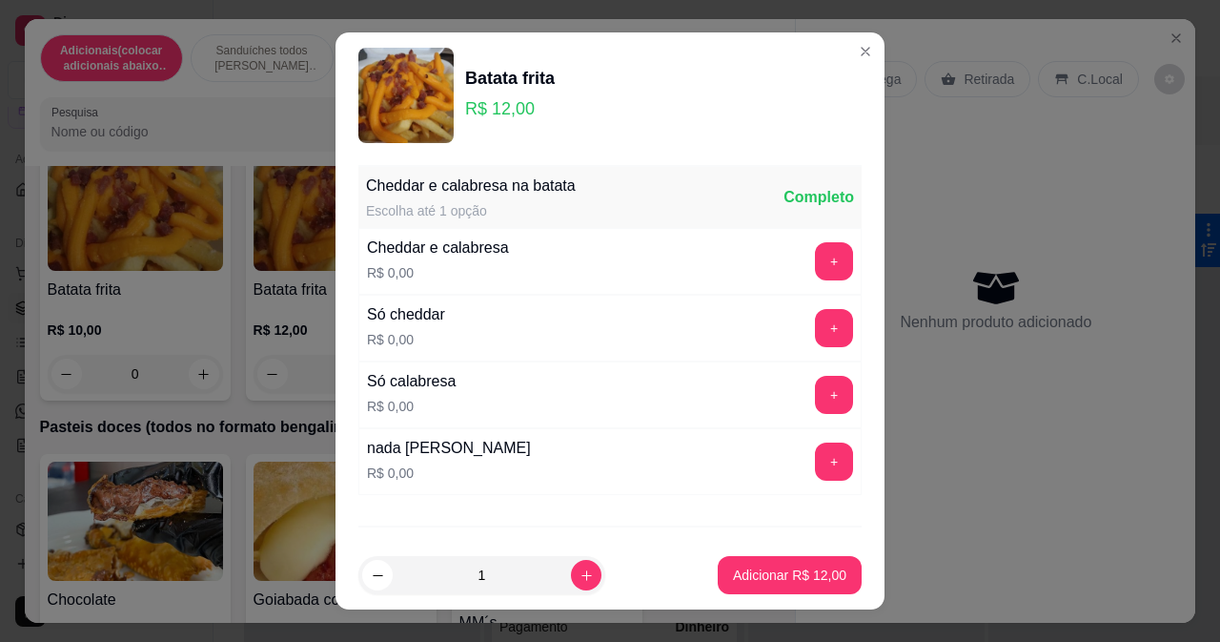
scroll to position [0, 0]
click at [815, 260] on button "+" at bounding box center [834, 262] width 38 height 38
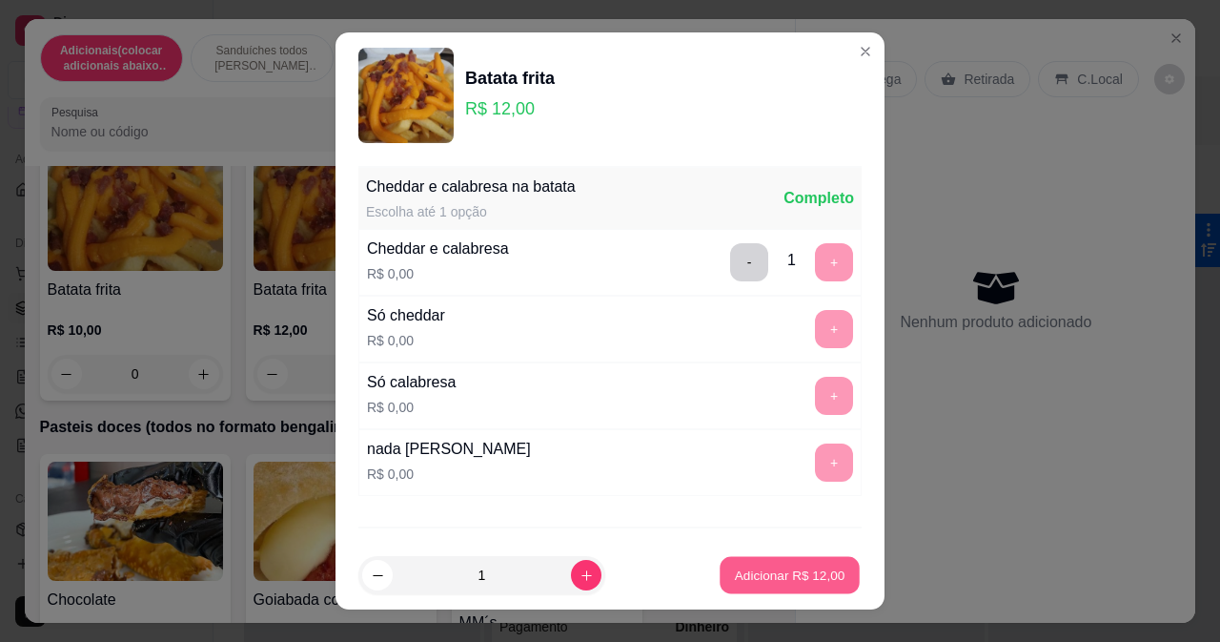
click at [735, 574] on p "Adicionar R$ 12,00" at bounding box center [790, 575] width 111 height 18
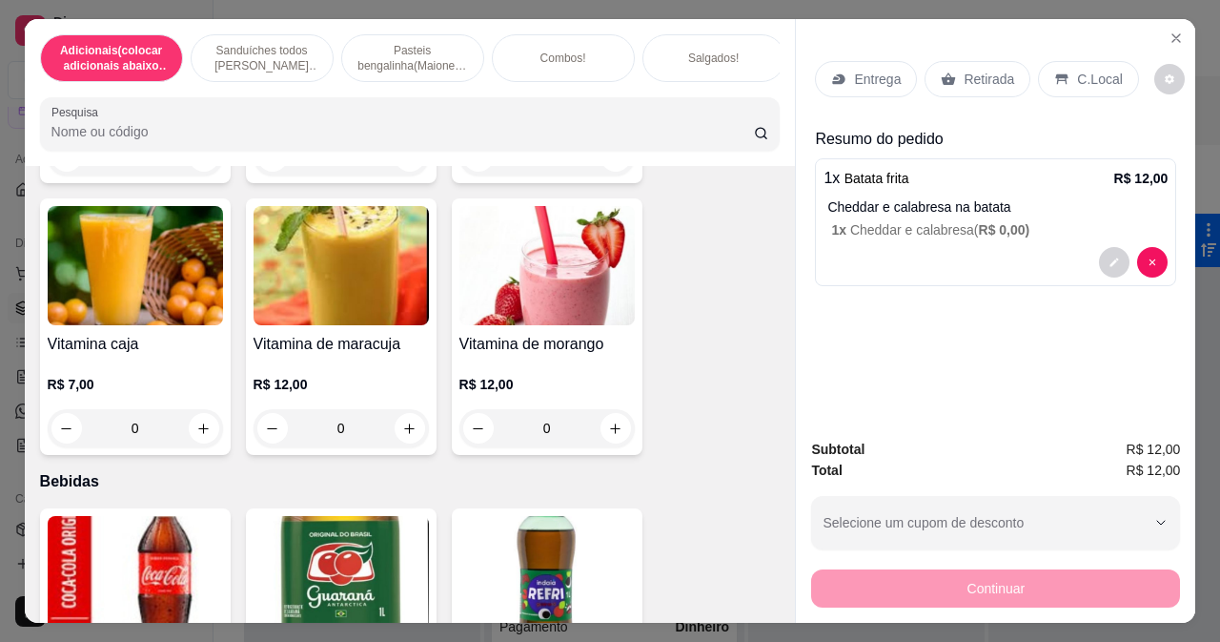
scroll to position [7818, 0]
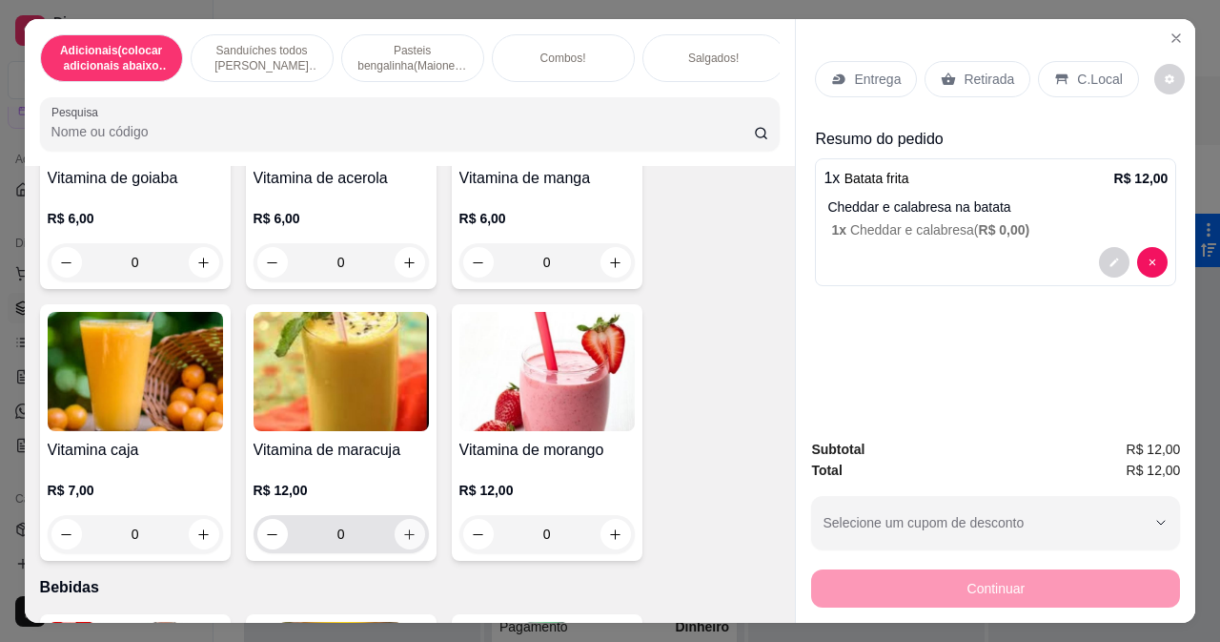
click at [404, 527] on icon "increase-product-quantity" at bounding box center [409, 534] width 14 height 14
type input "1"
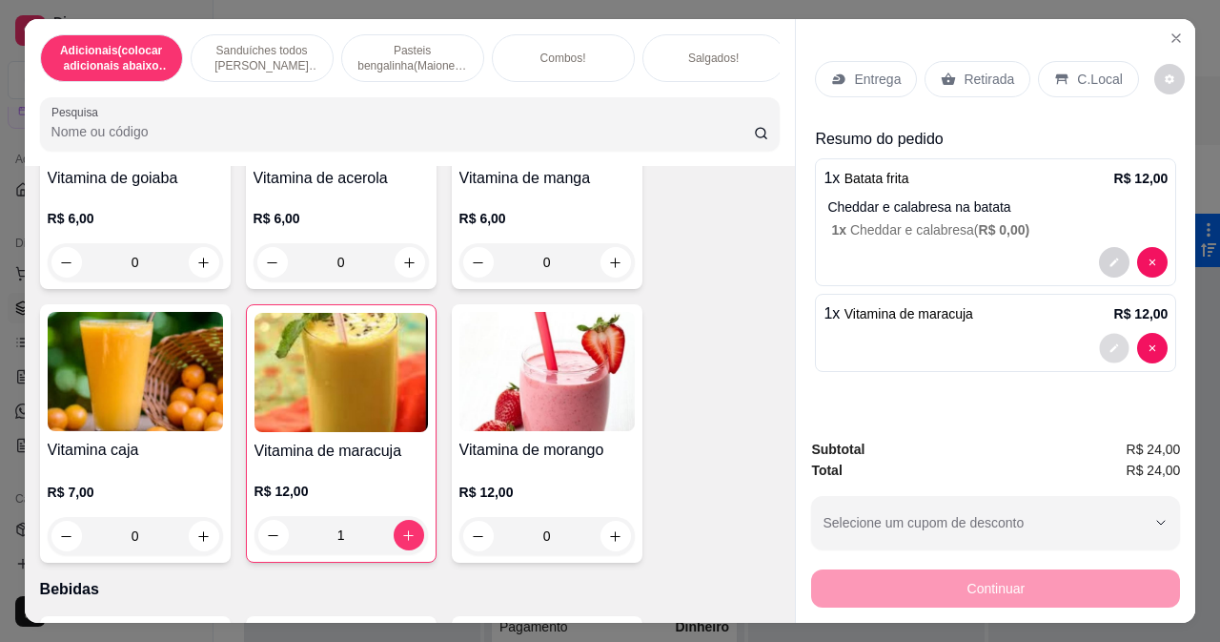
click at [1100, 334] on button "decrease-product-quantity" at bounding box center [1115, 349] width 30 height 30
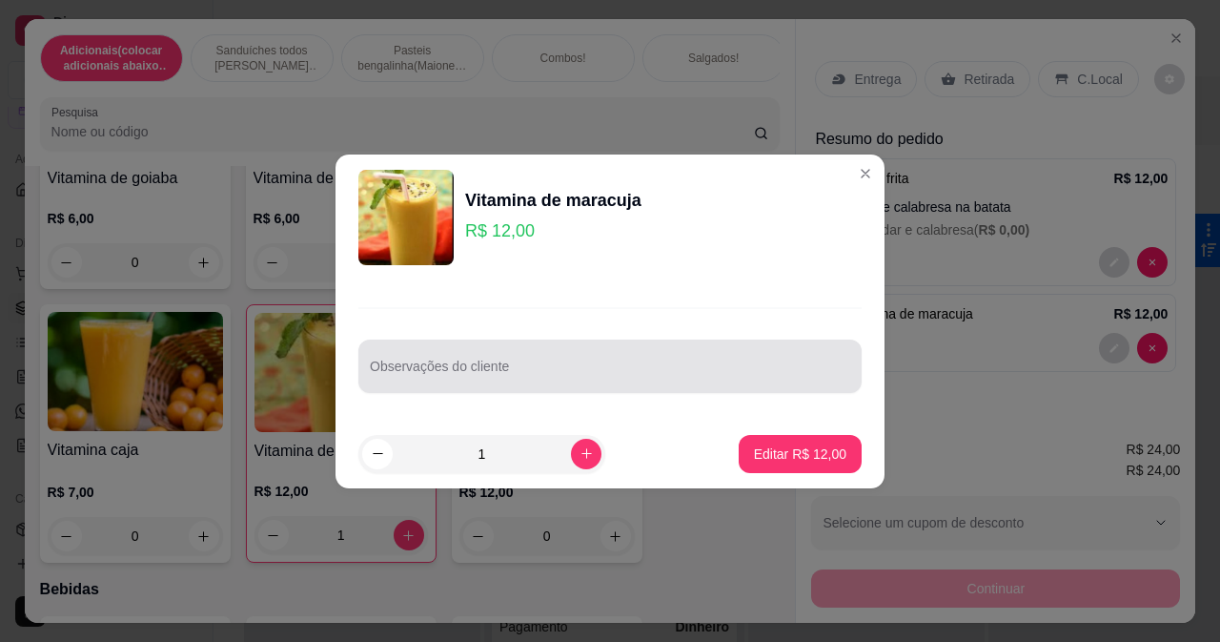
drag, startPoint x: 636, startPoint y: 338, endPoint x: 621, endPoint y: 385, distance: 49.1
click at [635, 346] on div "Observações do cliente" at bounding box center [610, 365] width 503 height 53
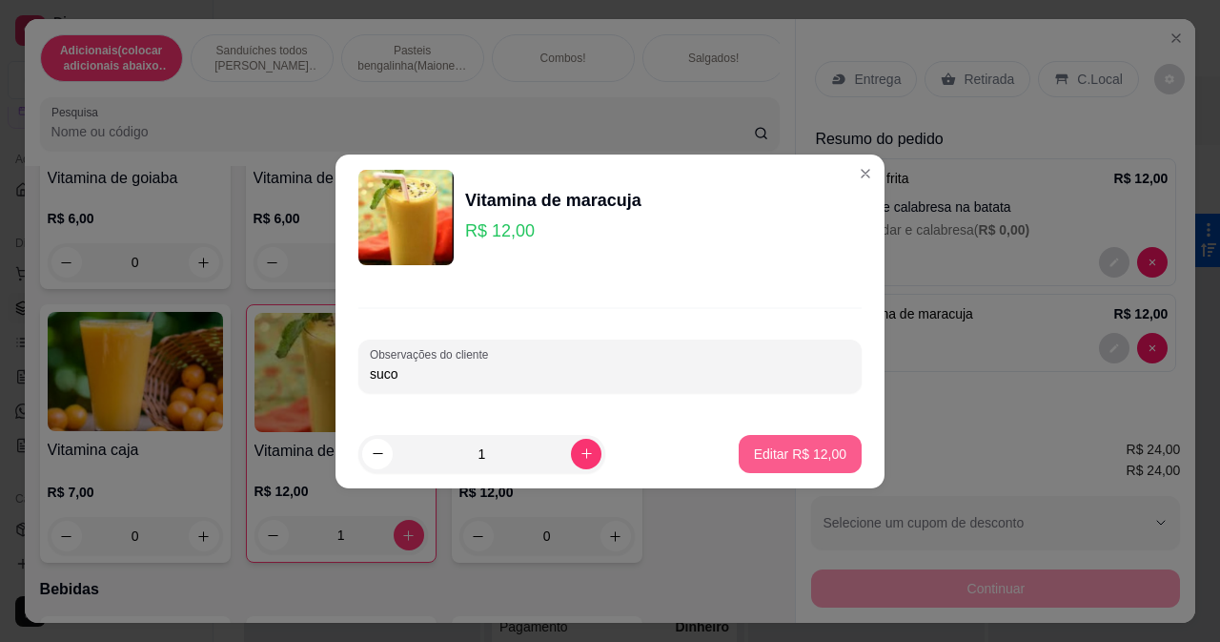
type input "suco"
click at [813, 451] on p "Editar R$ 12,00" at bounding box center [800, 453] width 92 height 19
type input "0"
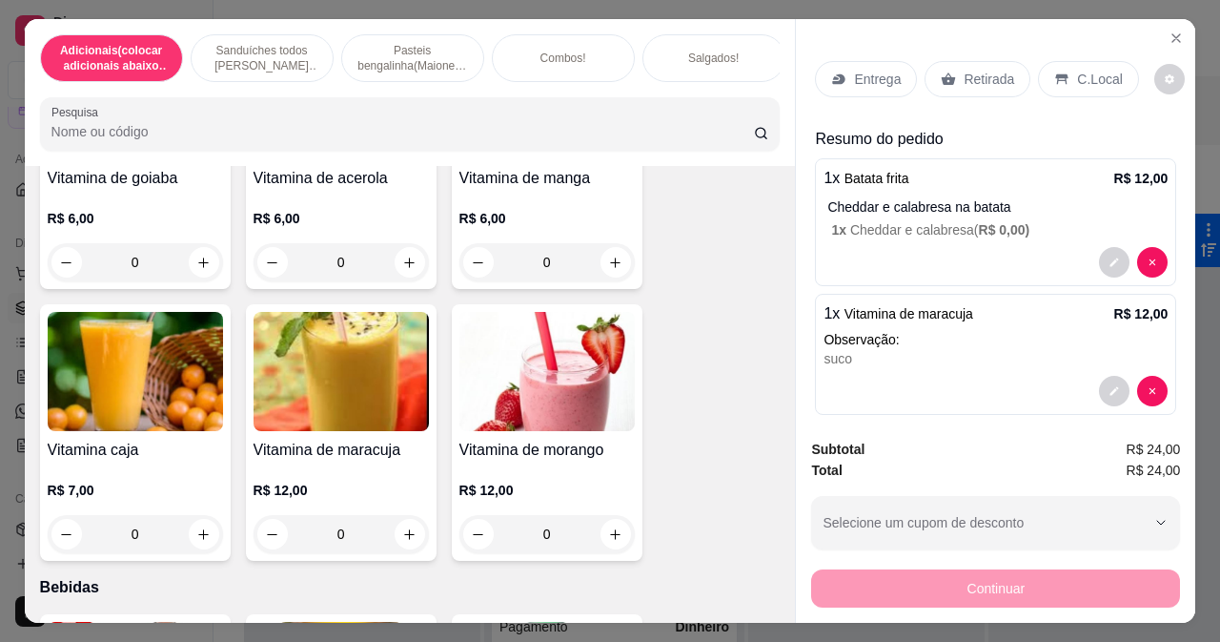
click at [877, 71] on p "Entrega" at bounding box center [877, 79] width 47 height 19
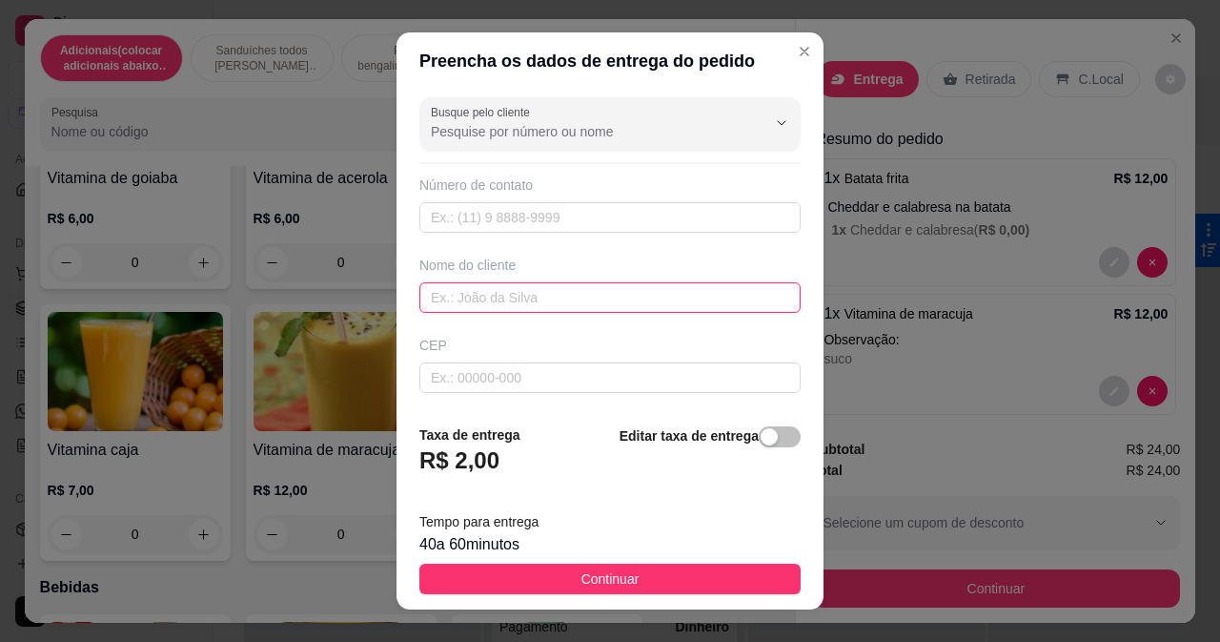
click at [516, 296] on input "text" at bounding box center [610, 297] width 381 height 31
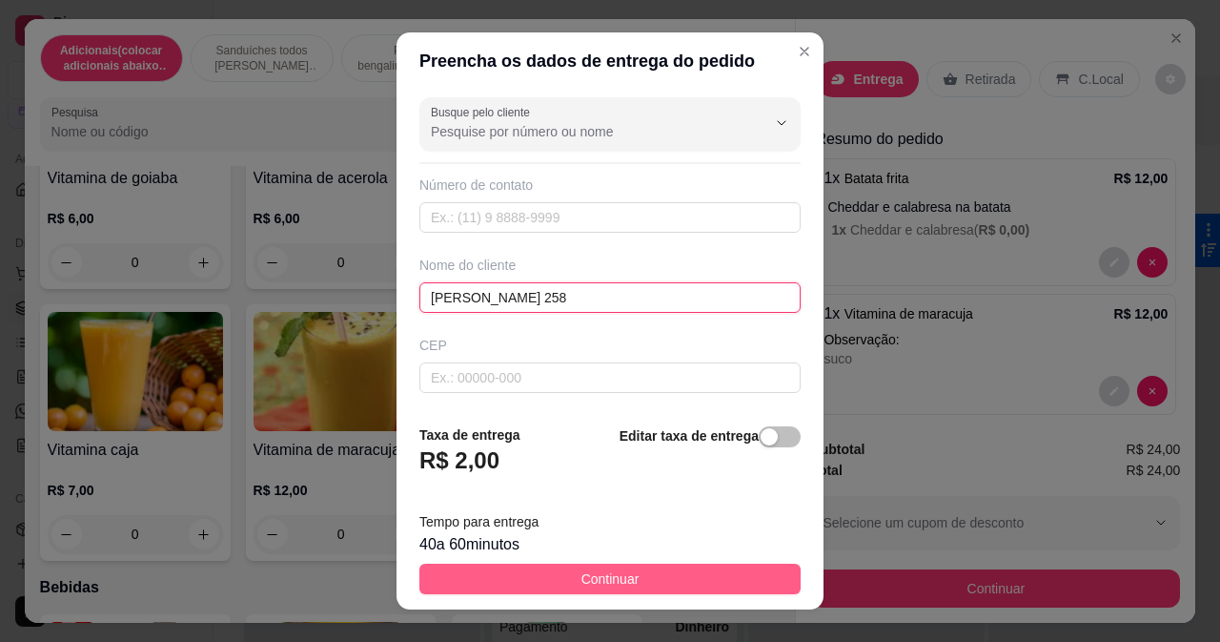
type input "[PERSON_NAME] 258"
click at [616, 576] on span "Continuar" at bounding box center [611, 578] width 58 height 21
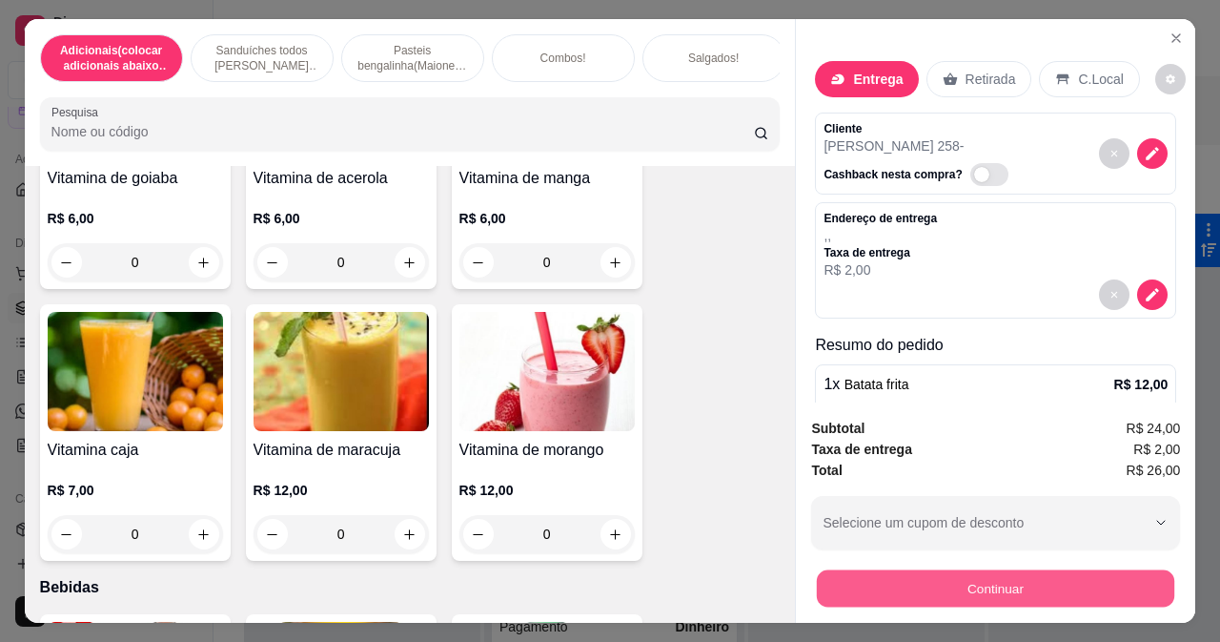
click at [942, 585] on button "Continuar" at bounding box center [996, 587] width 358 height 37
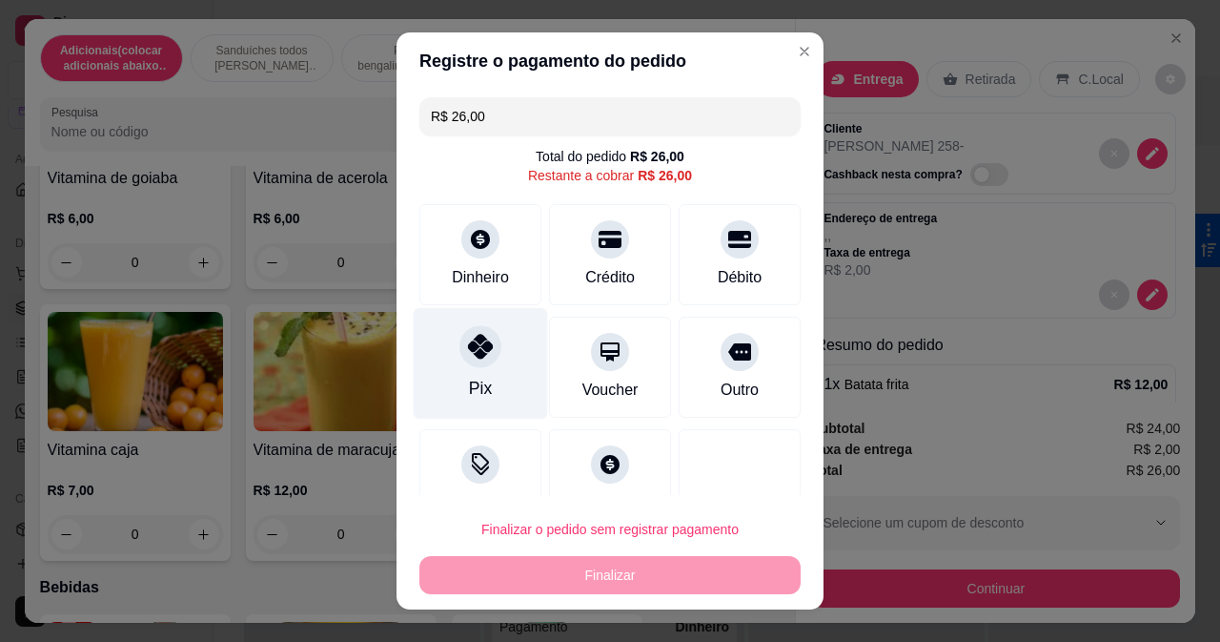
click at [460, 356] on div at bounding box center [481, 346] width 42 height 42
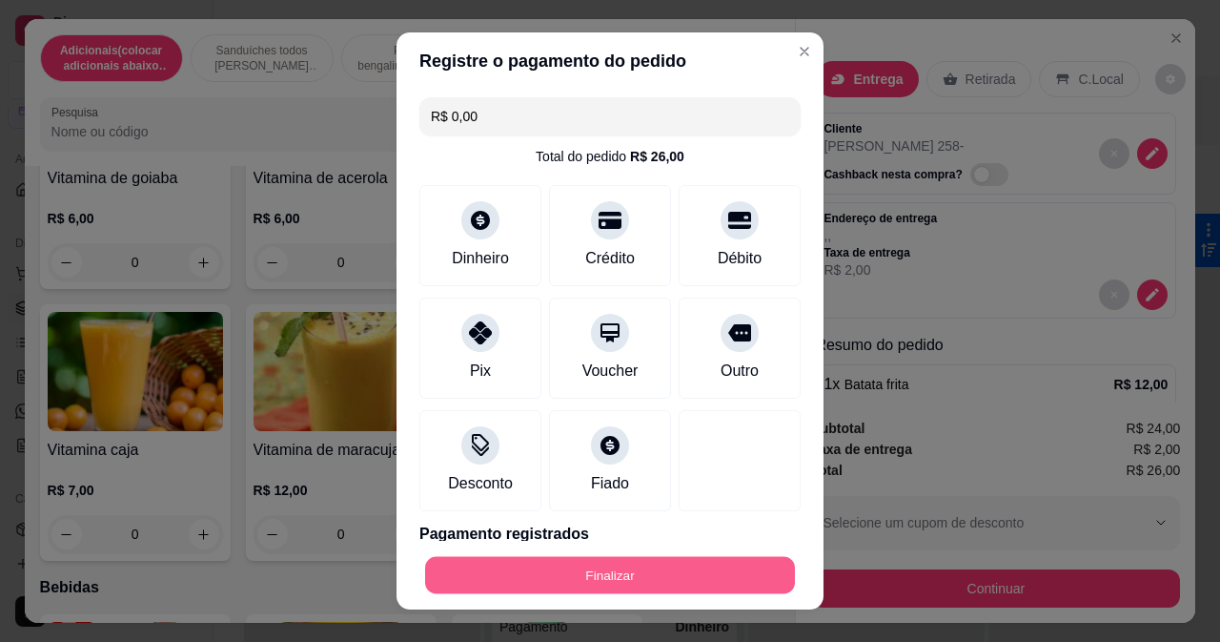
click at [535, 564] on button "Finalizar" at bounding box center [610, 575] width 370 height 37
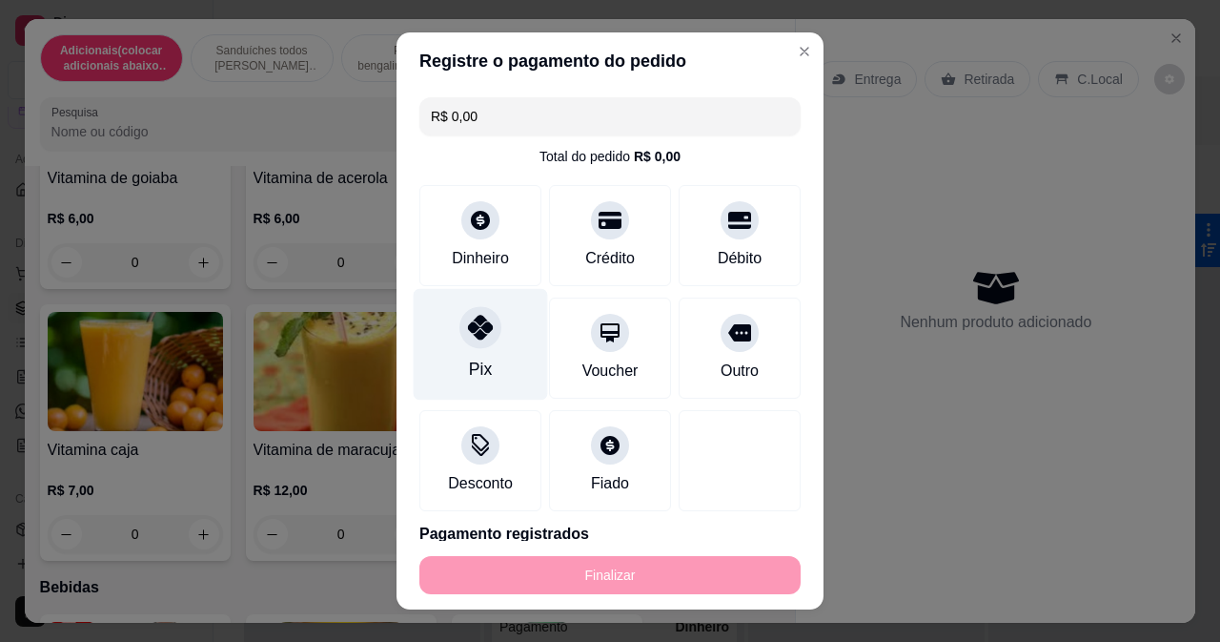
type input "-R$ 26,00"
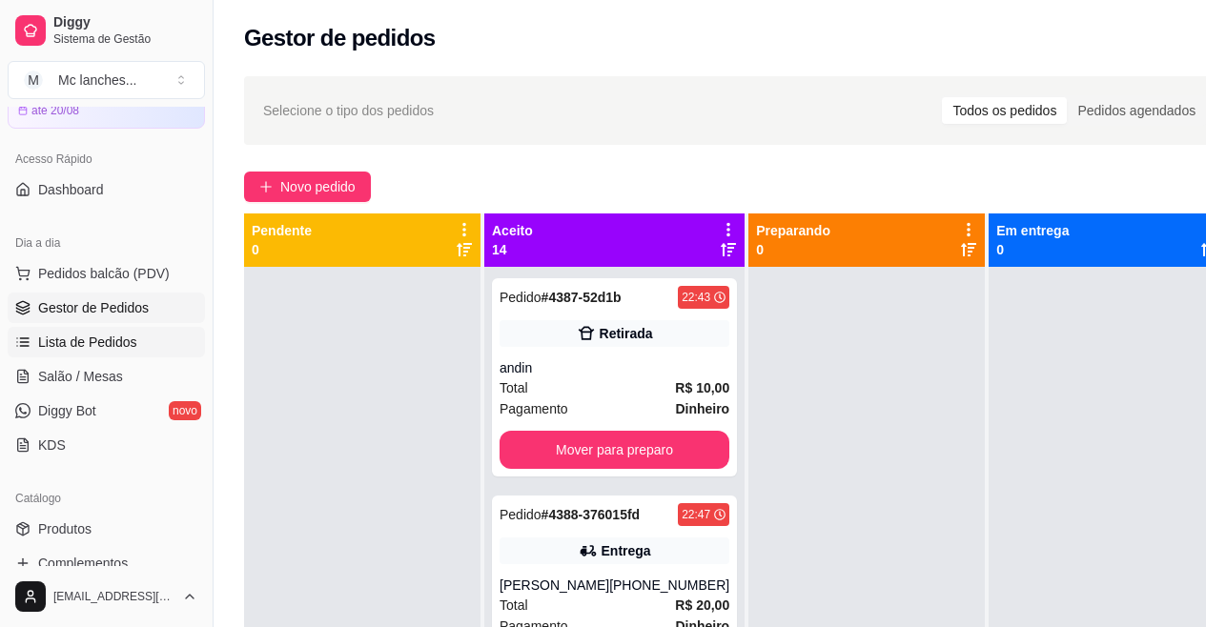
click at [141, 347] on link "Lista de Pedidos" at bounding box center [106, 342] width 197 height 31
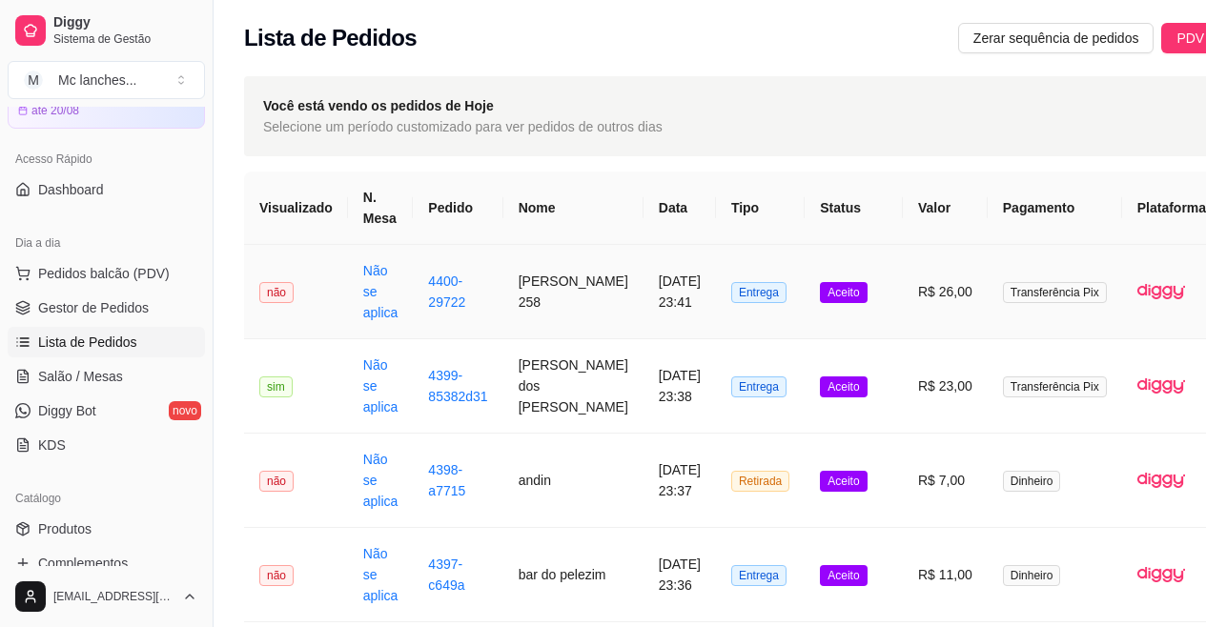
click at [911, 308] on td "R$ 26,00" at bounding box center [945, 292] width 85 height 94
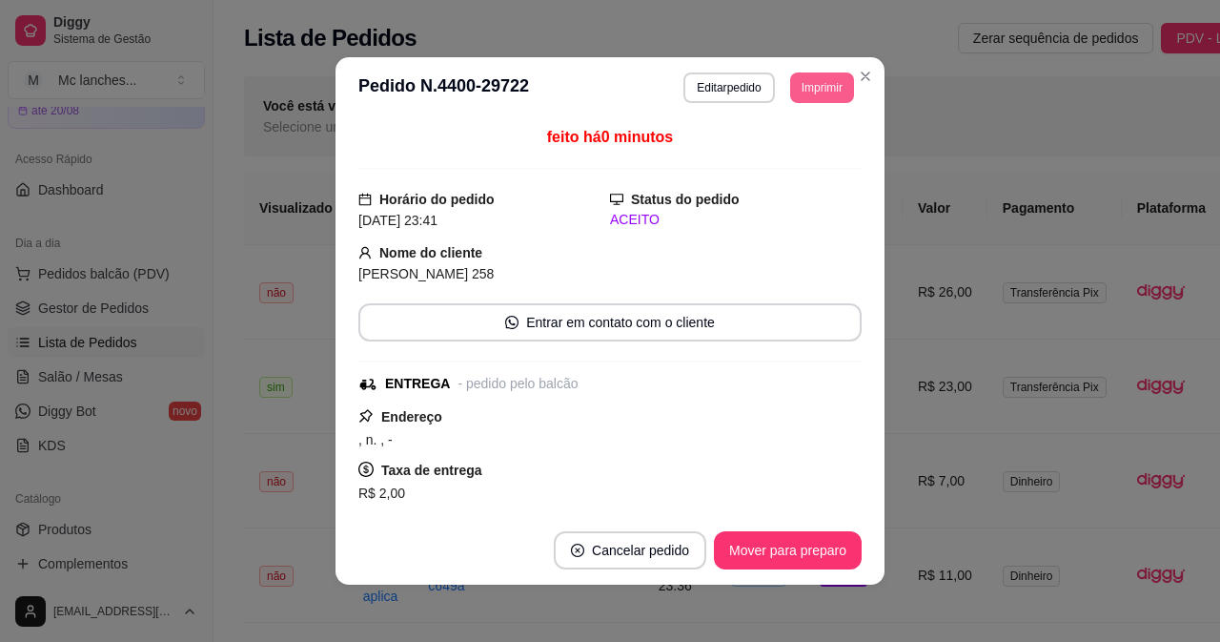
click at [824, 82] on button "Imprimir" at bounding box center [822, 87] width 64 height 31
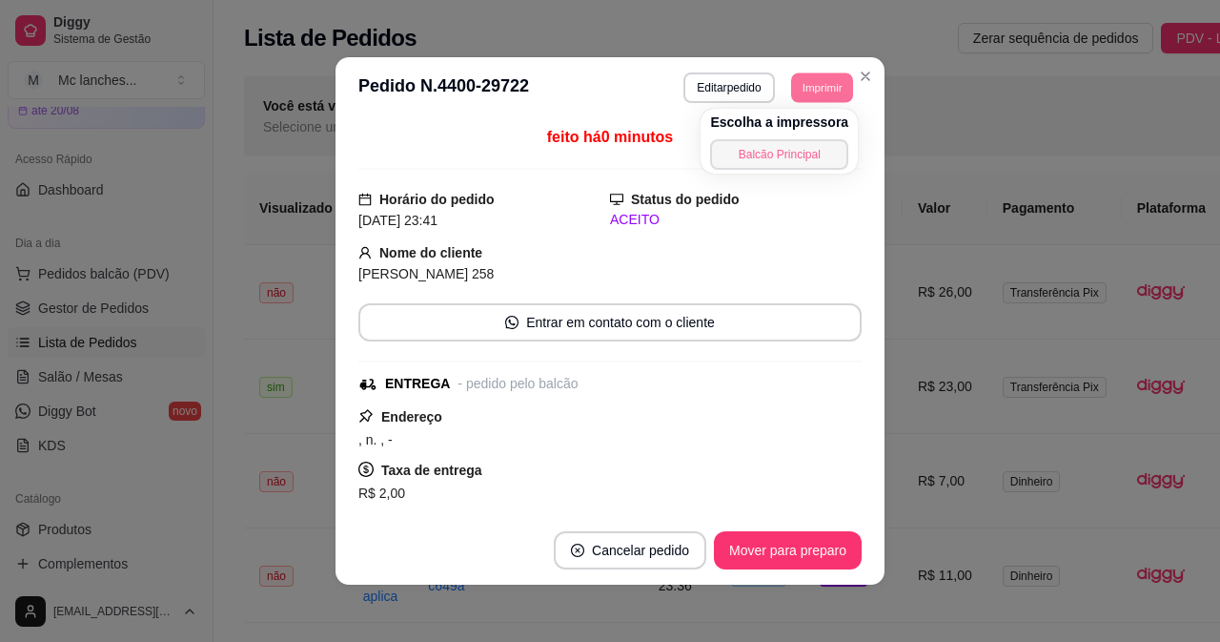
click at [822, 150] on button "Balcão Principal" at bounding box center [779, 154] width 138 height 31
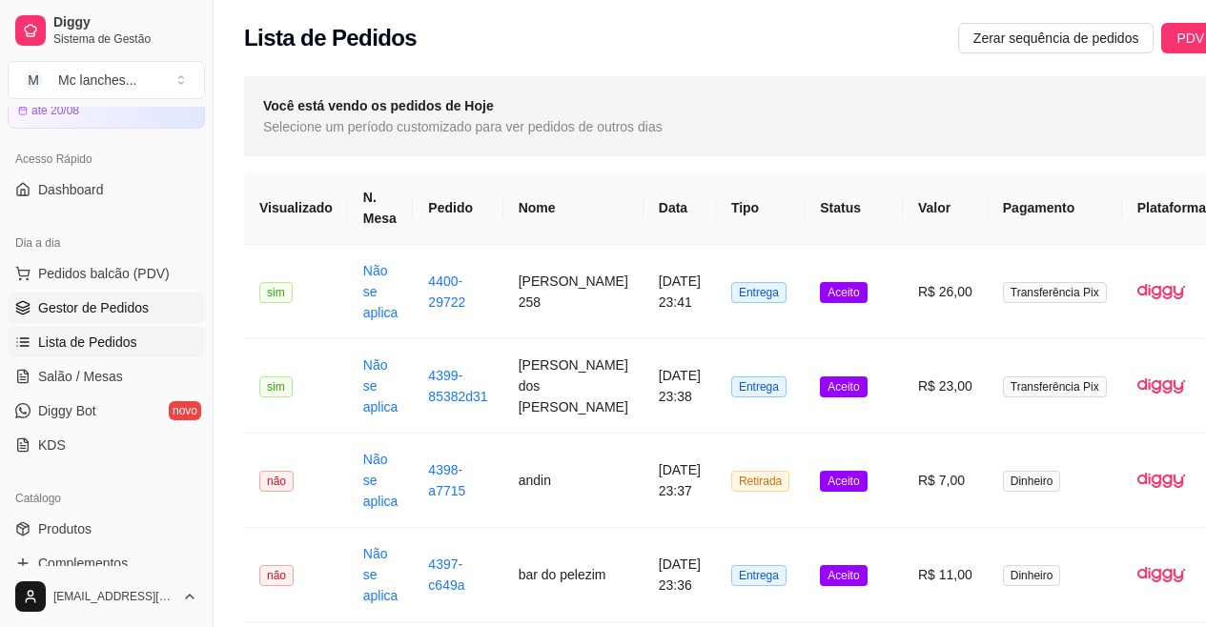
click at [82, 304] on span "Gestor de Pedidos" at bounding box center [93, 307] width 111 height 19
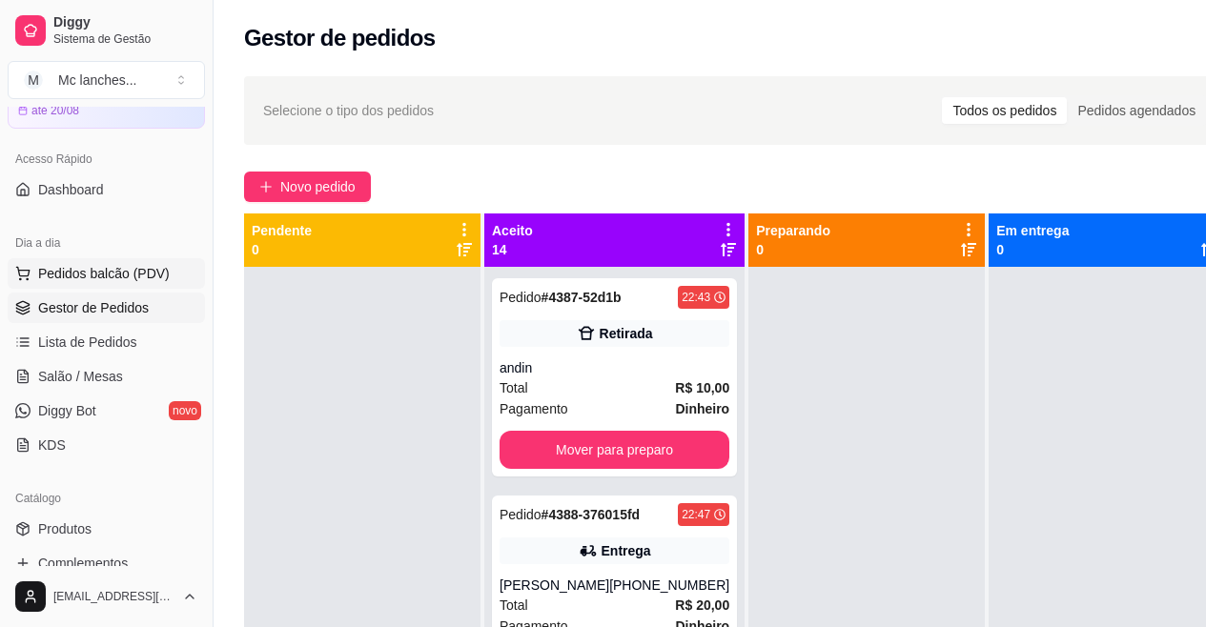
click at [135, 265] on span "Pedidos balcão (PDV)" at bounding box center [104, 273] width 132 height 19
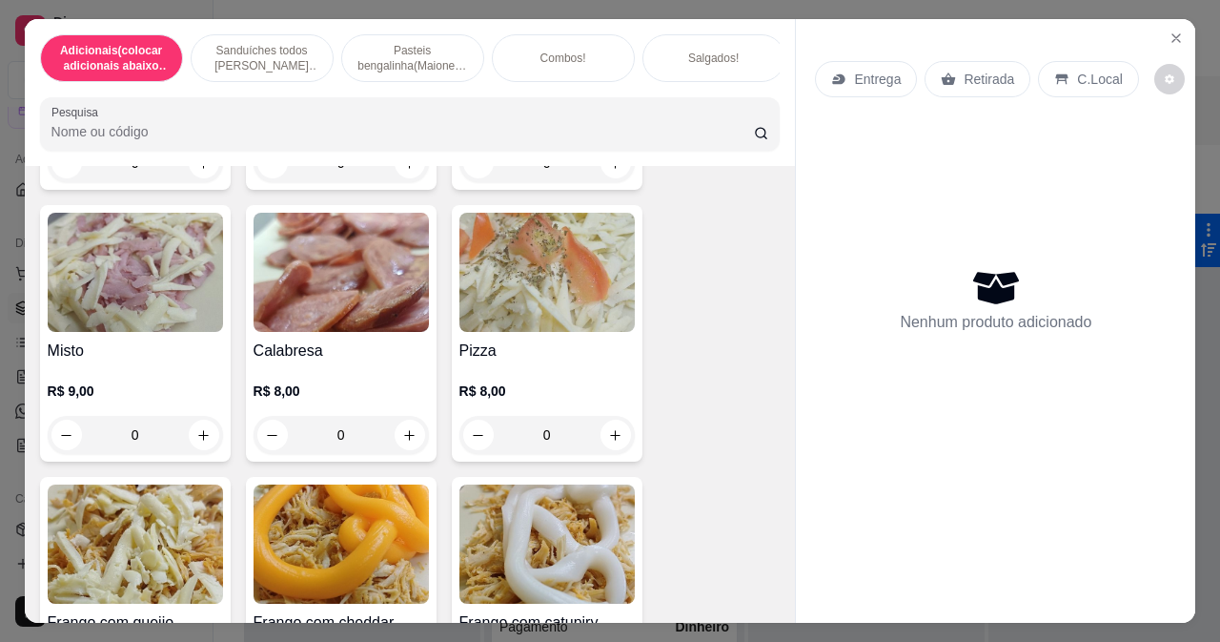
scroll to position [2860, 0]
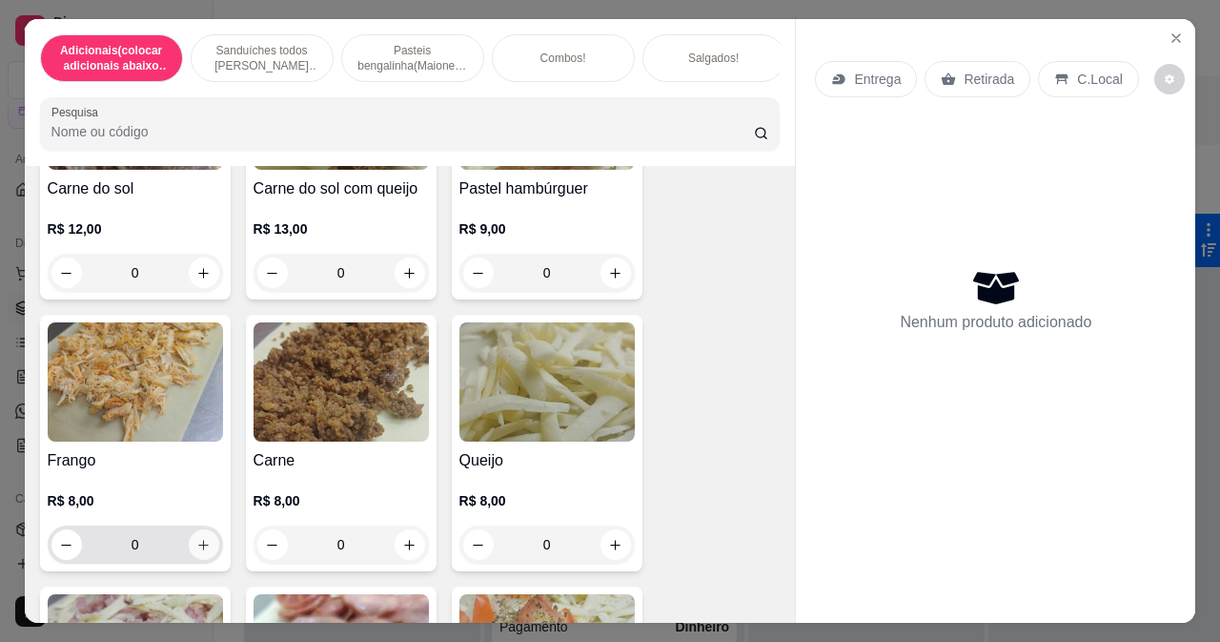
click at [198, 538] on icon "increase-product-quantity" at bounding box center [203, 545] width 14 height 14
type input "1"
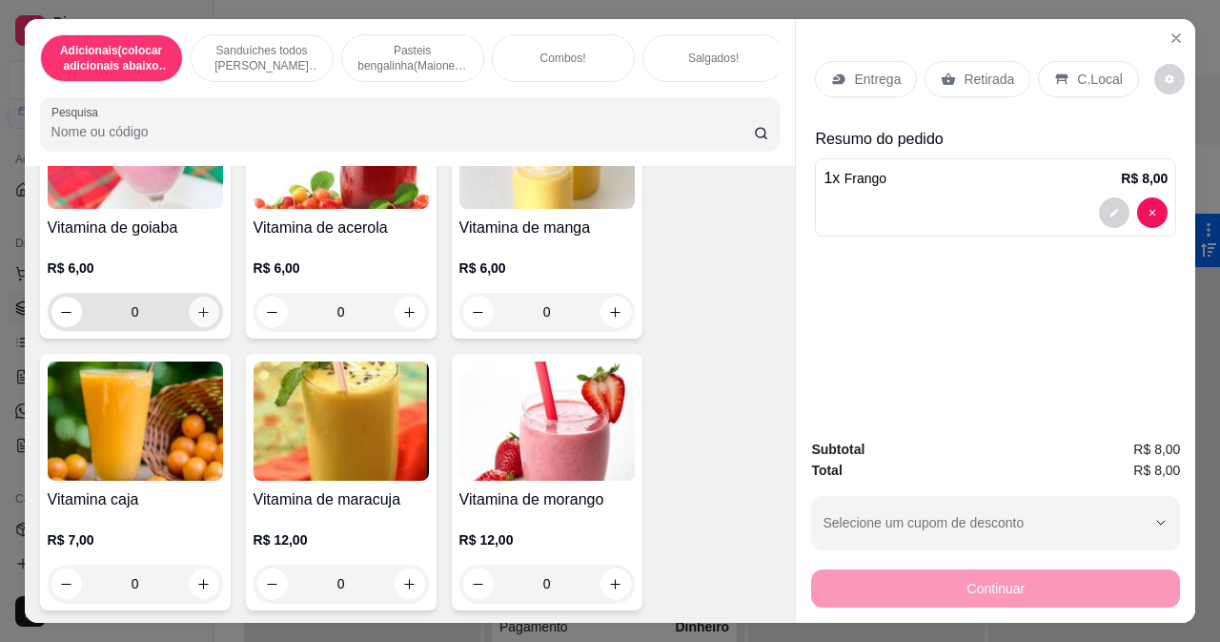
scroll to position [7723, 0]
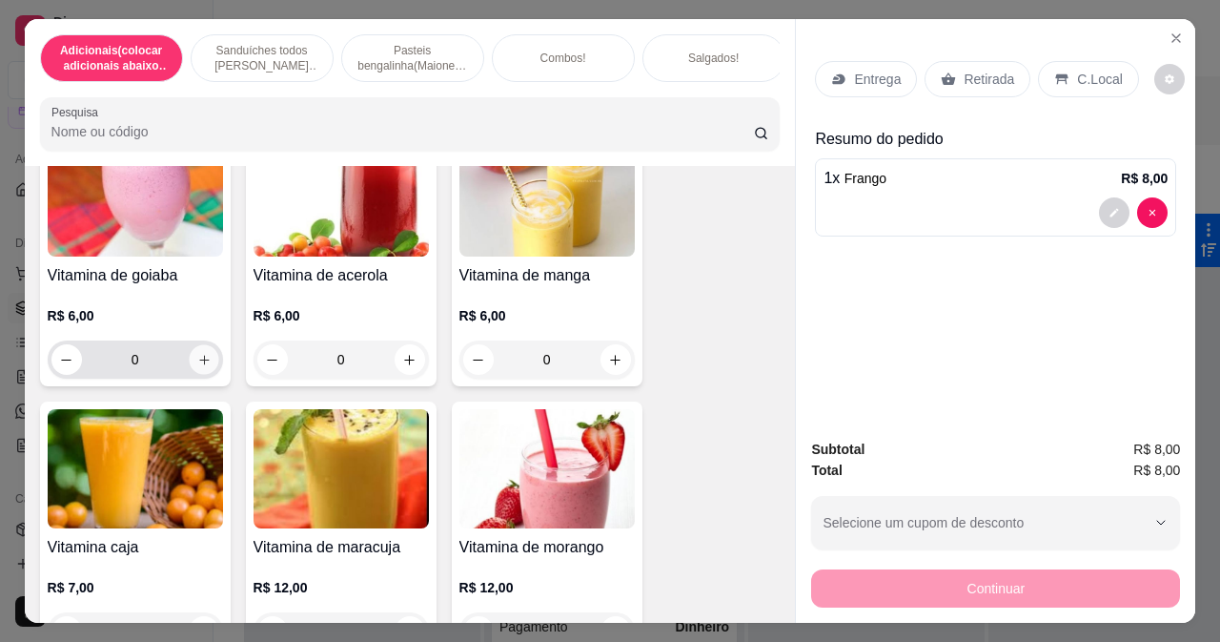
click at [199, 355] on icon "increase-product-quantity" at bounding box center [204, 360] width 10 height 10
type input "1"
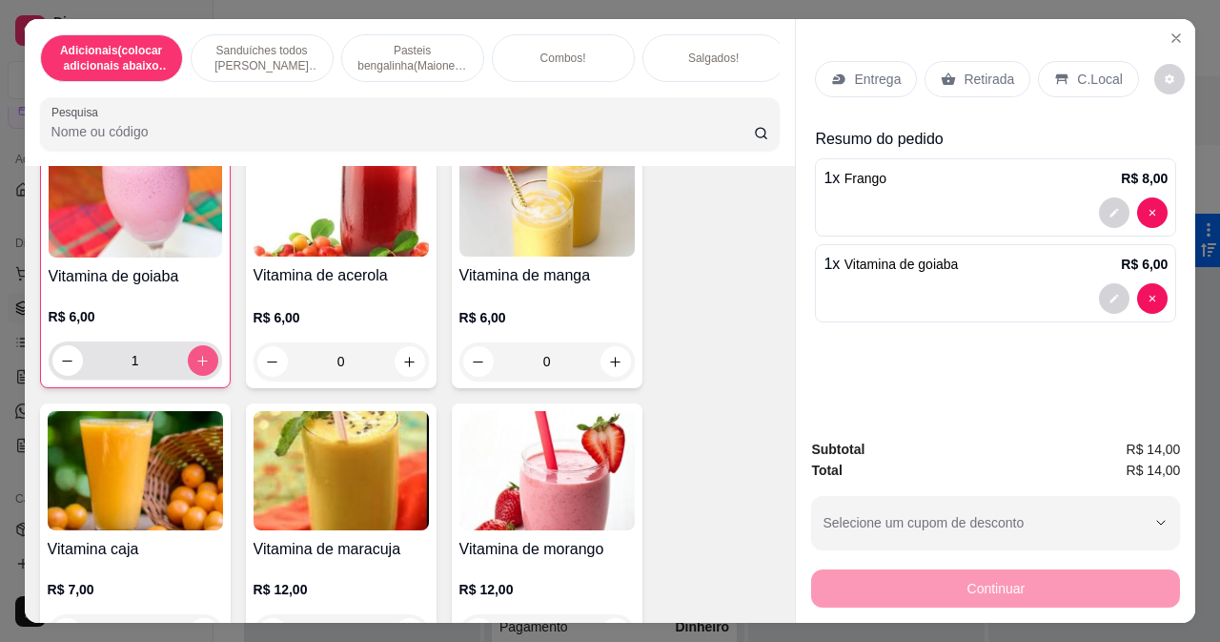
scroll to position [7724, 0]
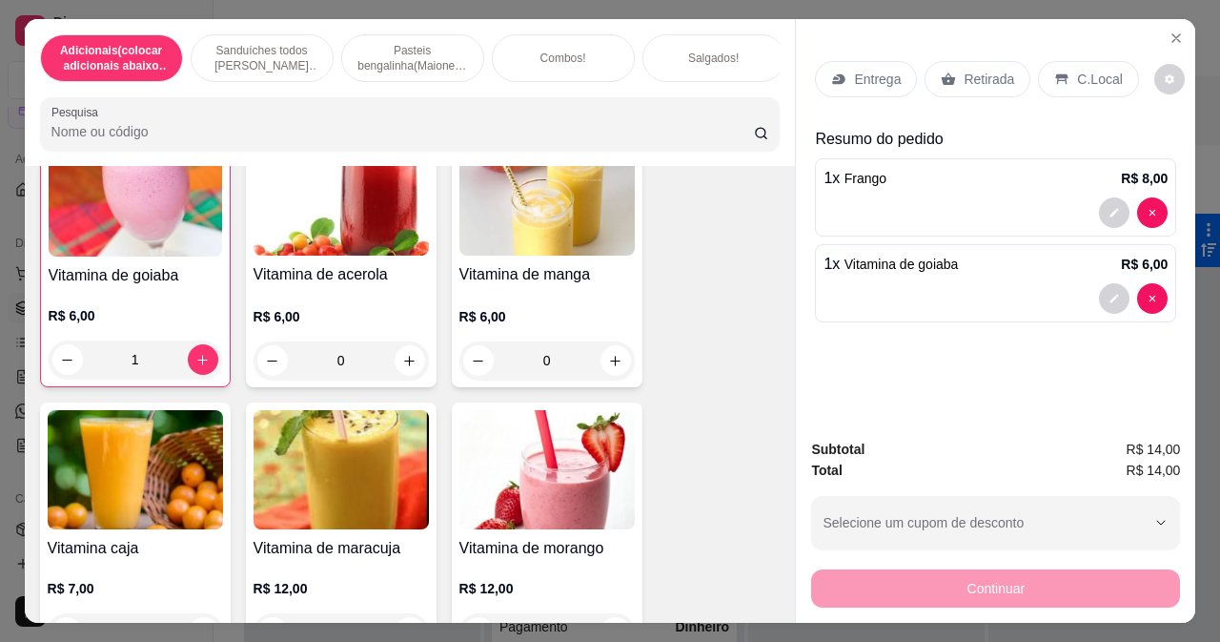
click at [984, 61] on div "Retirada" at bounding box center [978, 79] width 106 height 36
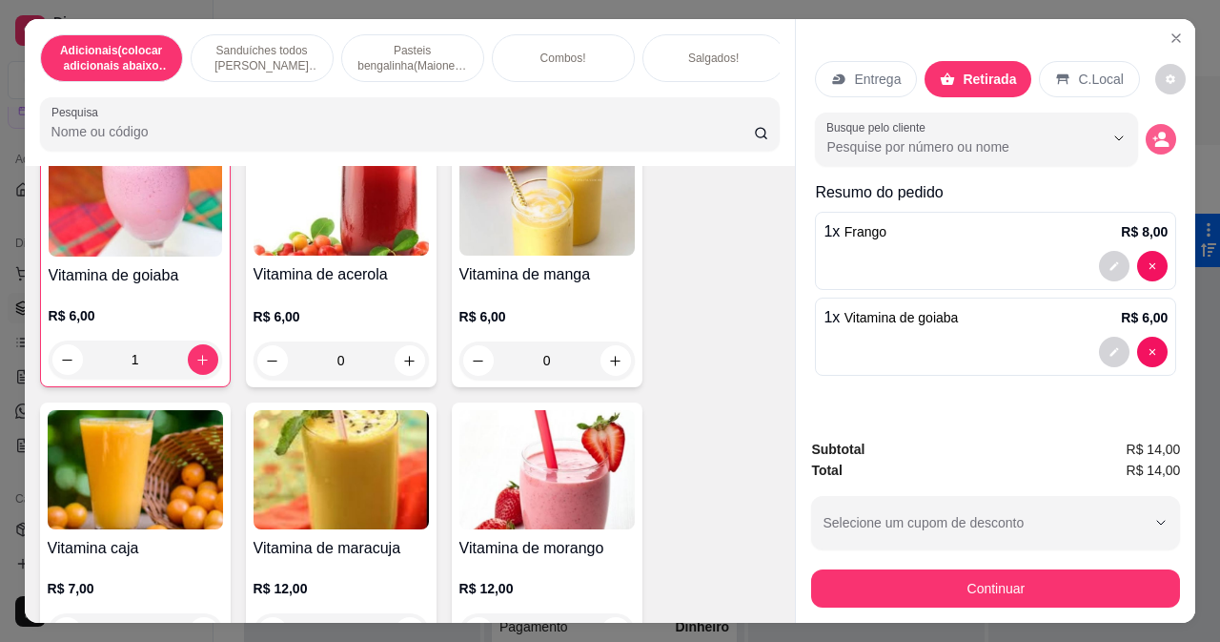
click at [1155, 131] on icon "decrease-product-quantity" at bounding box center [1161, 139] width 17 height 17
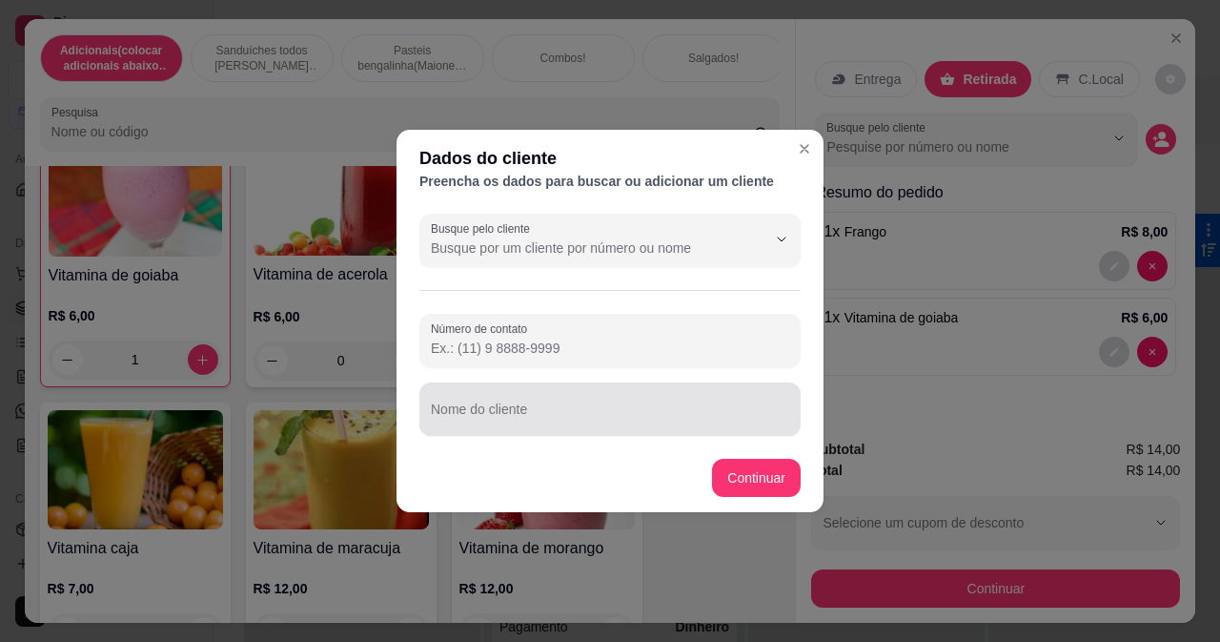
click at [574, 408] on input "Nome do cliente" at bounding box center [610, 416] width 359 height 19
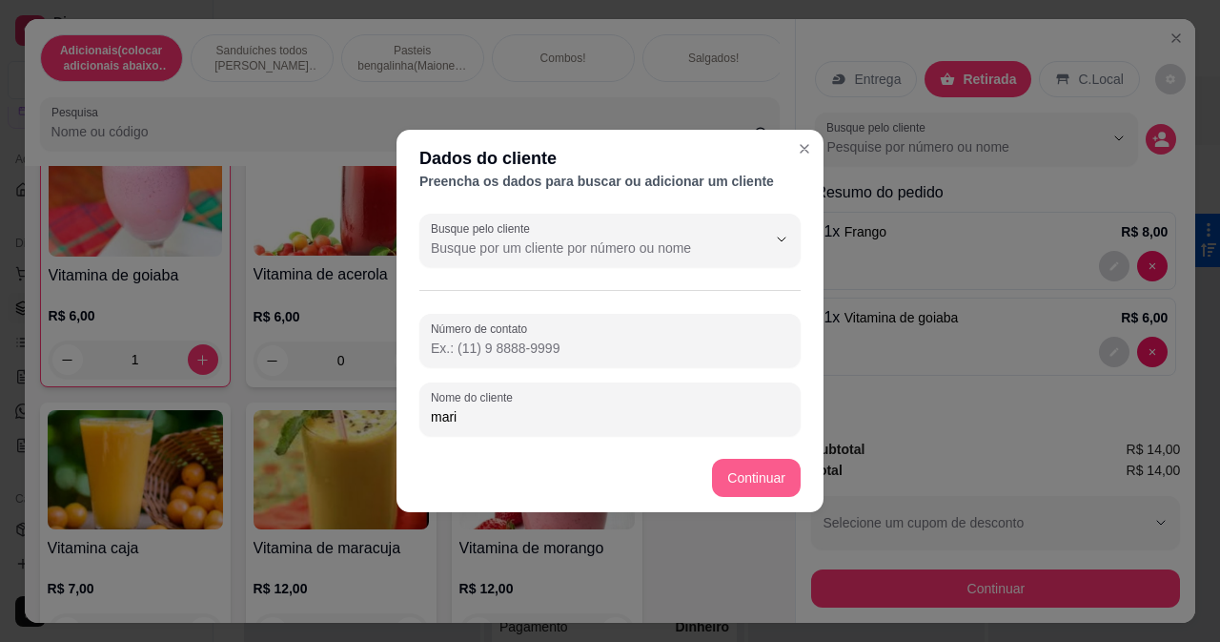
type input "mari"
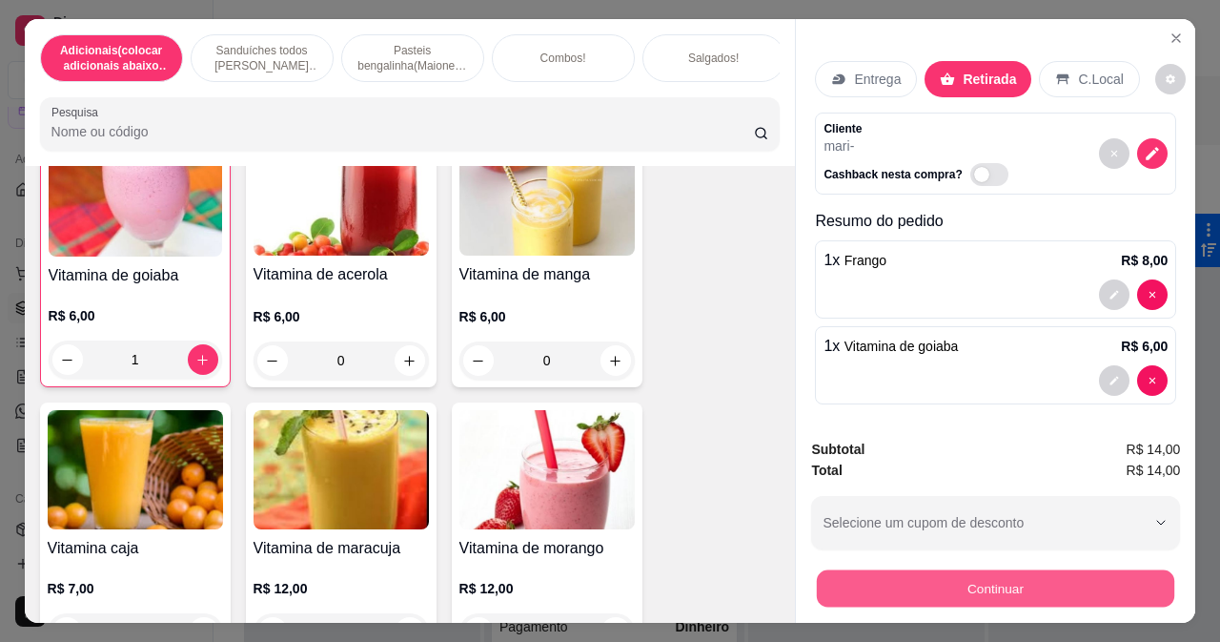
click at [1009, 574] on button "Continuar" at bounding box center [996, 587] width 358 height 37
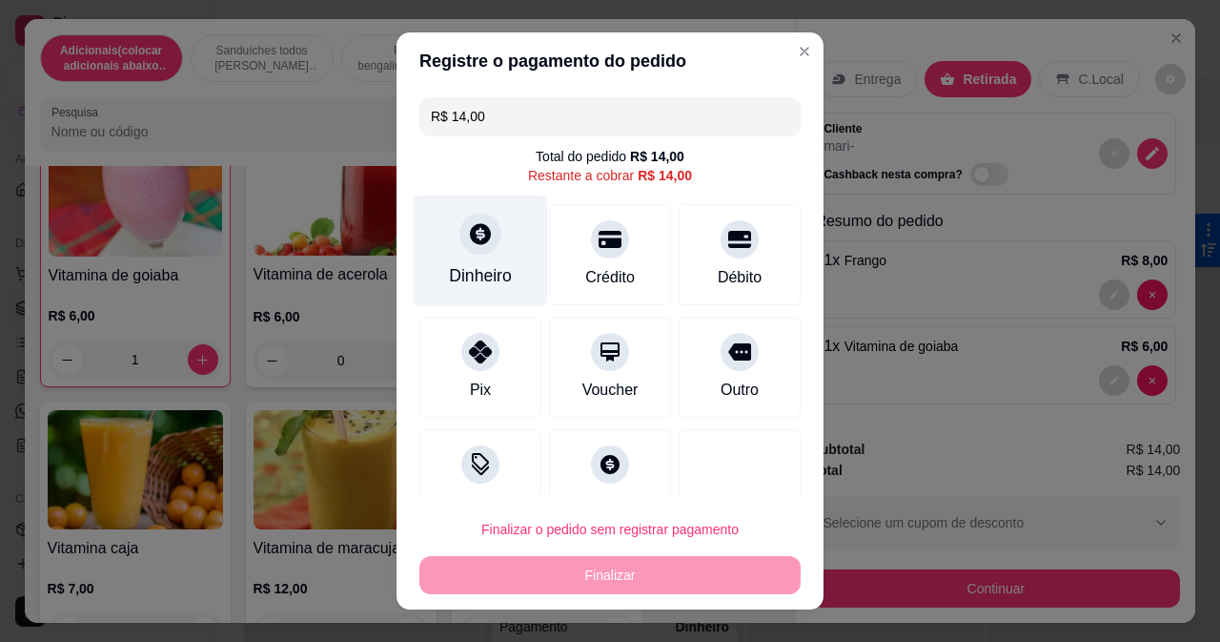
click at [473, 257] on div "Dinheiro" at bounding box center [481, 251] width 134 height 112
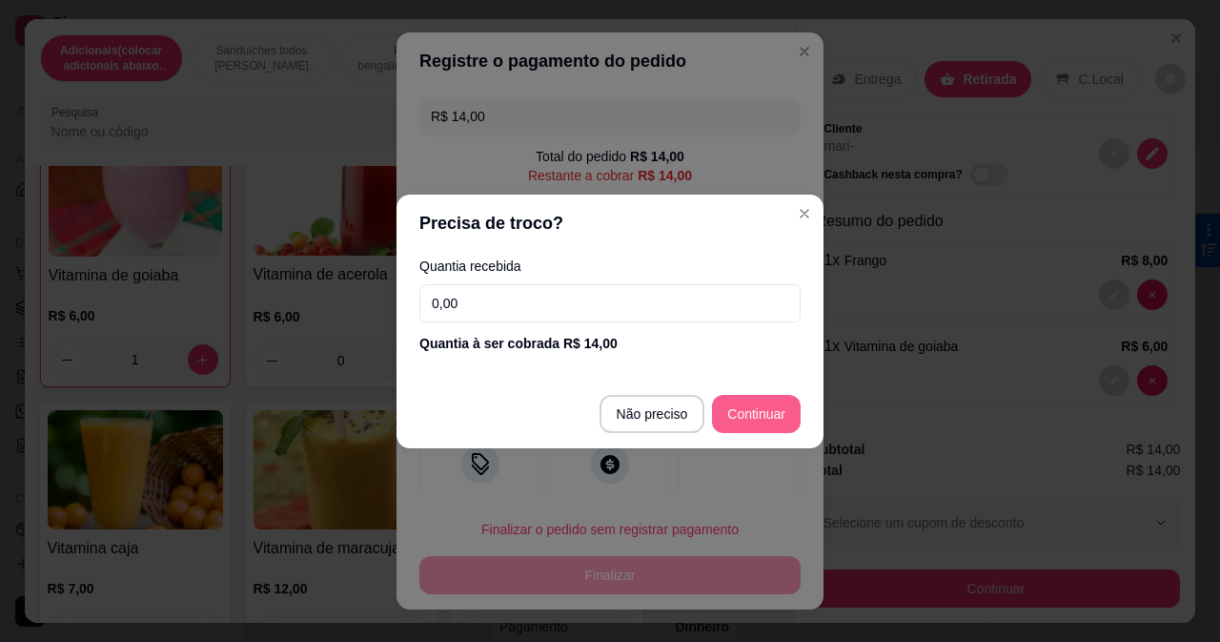
type input "R$ 0,00"
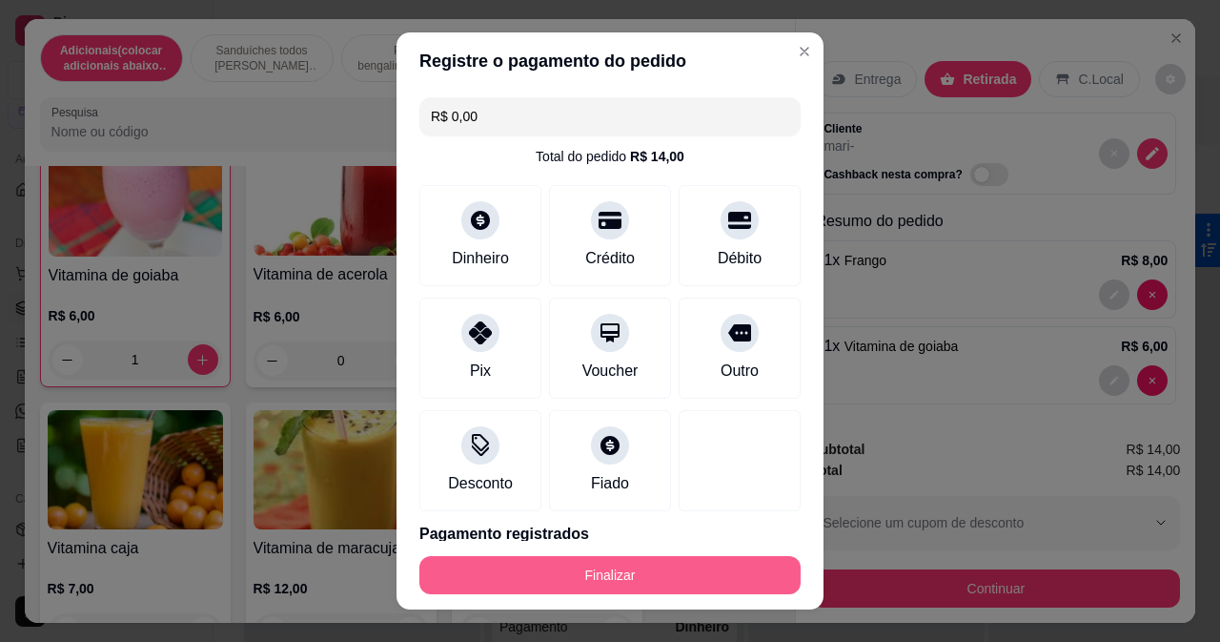
click at [685, 567] on button "Finalizar" at bounding box center [610, 575] width 381 height 38
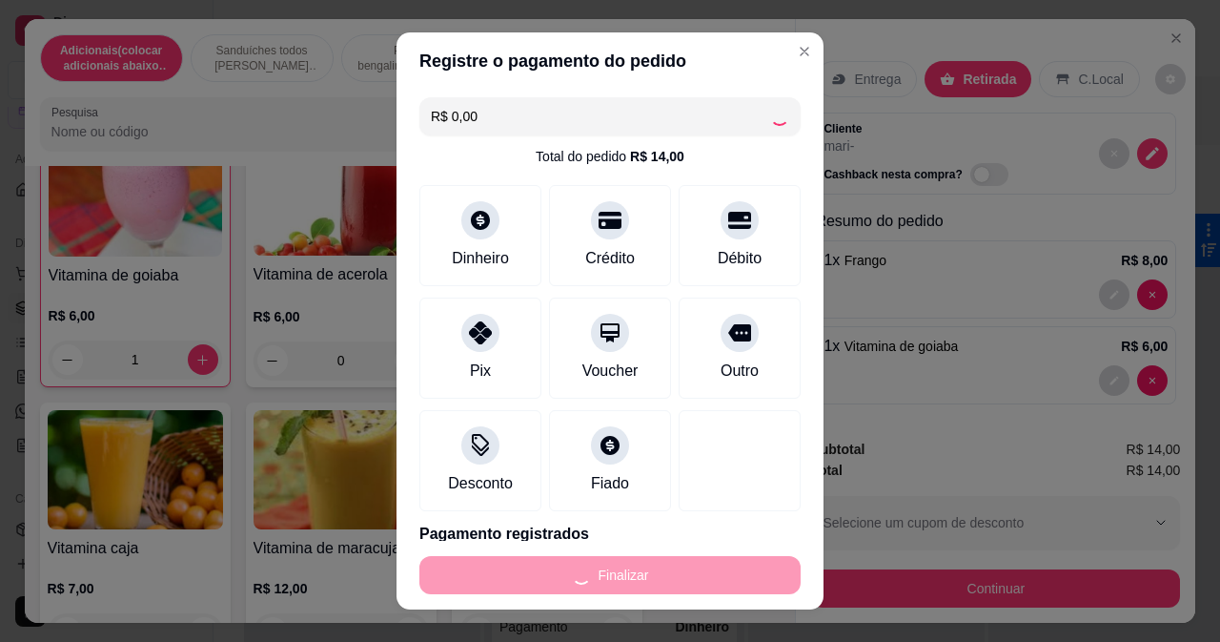
type input "0"
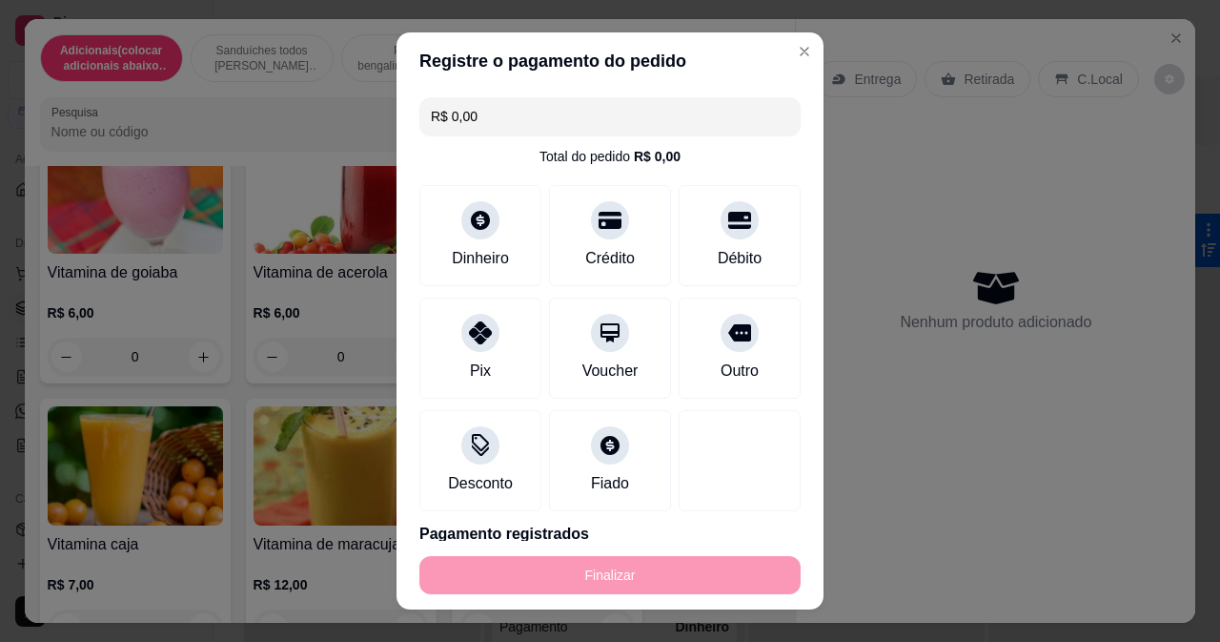
type input "-R$ 14,00"
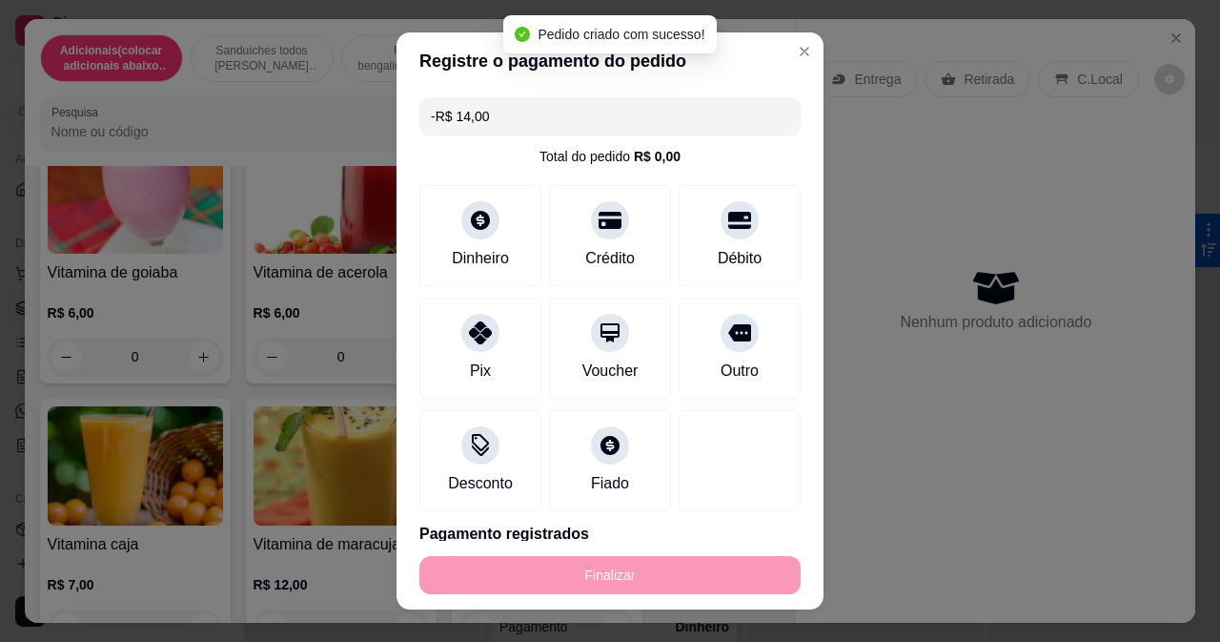
scroll to position [7721, 0]
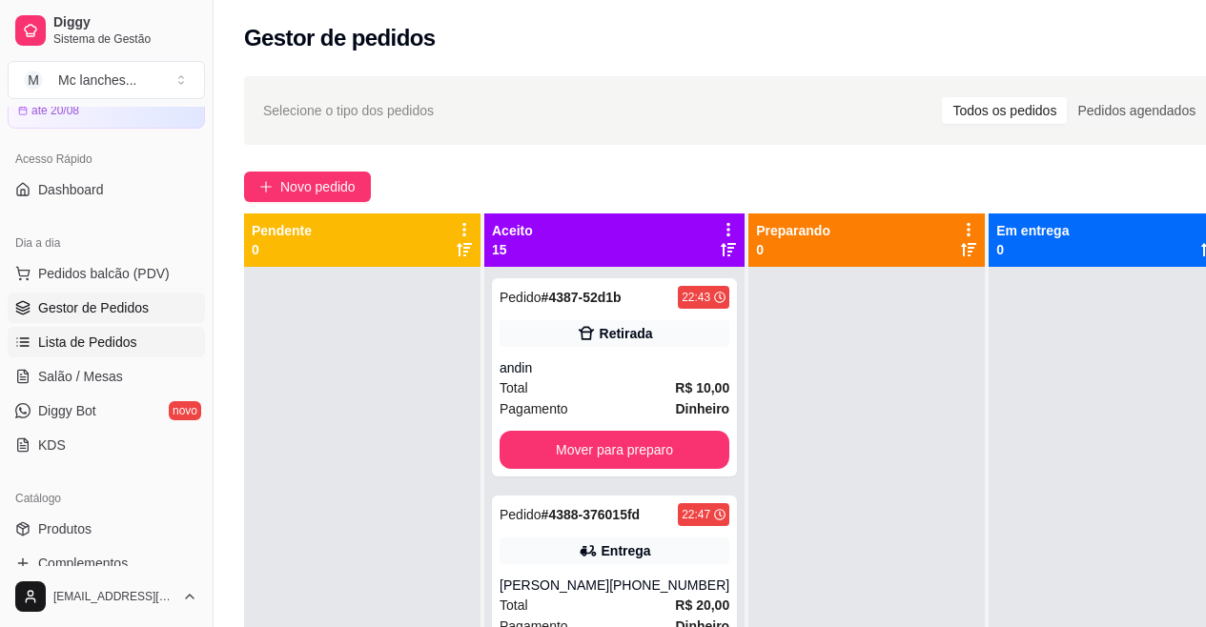
click at [123, 339] on span "Lista de Pedidos" at bounding box center [87, 342] width 99 height 19
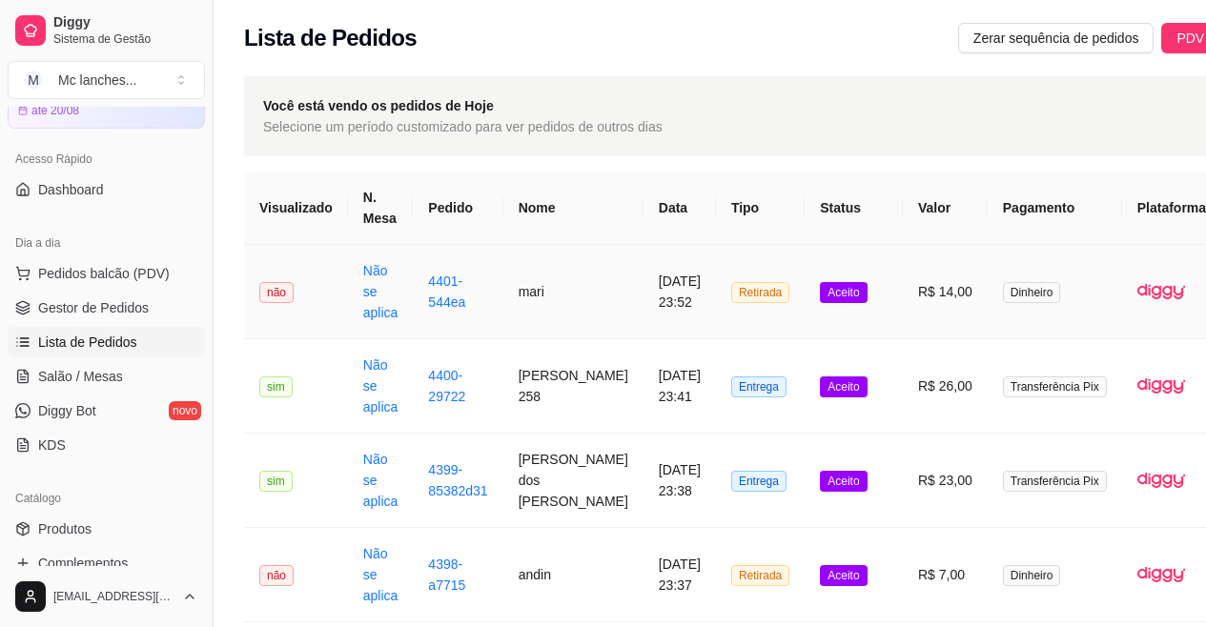
click at [644, 307] on td "[DATE] 23:52" at bounding box center [680, 292] width 72 height 94
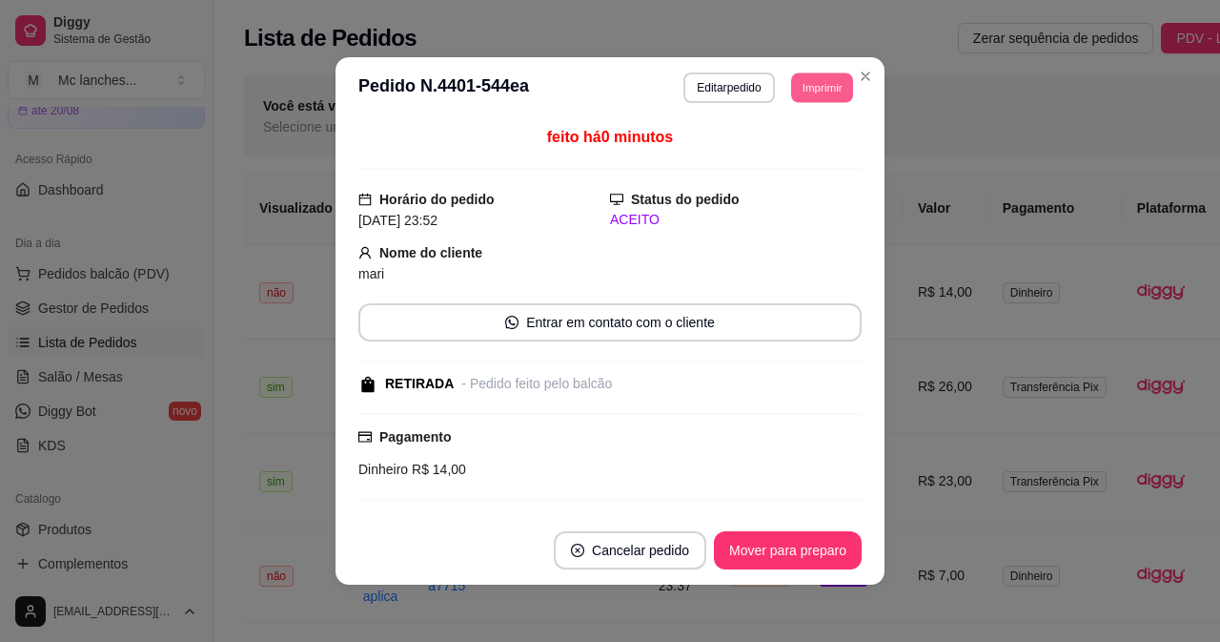
click at [810, 89] on button "Imprimir" at bounding box center [822, 87] width 62 height 30
click at [802, 152] on button "Balcão Principal" at bounding box center [778, 154] width 133 height 30
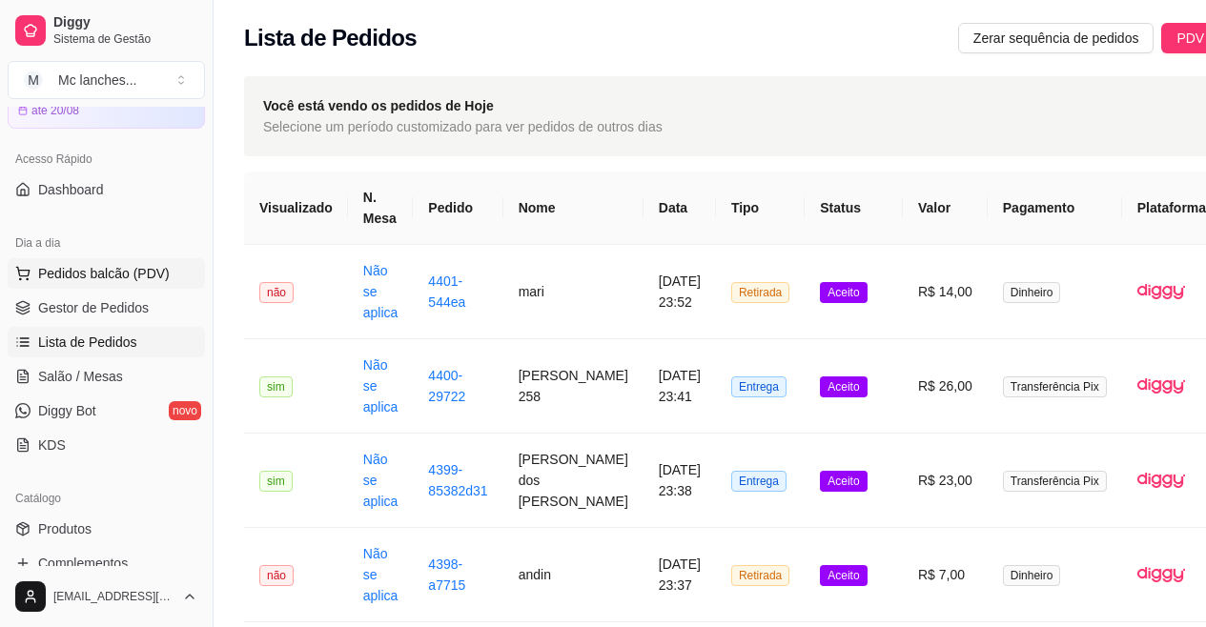
click at [148, 269] on span "Pedidos balcão (PDV)" at bounding box center [104, 273] width 132 height 19
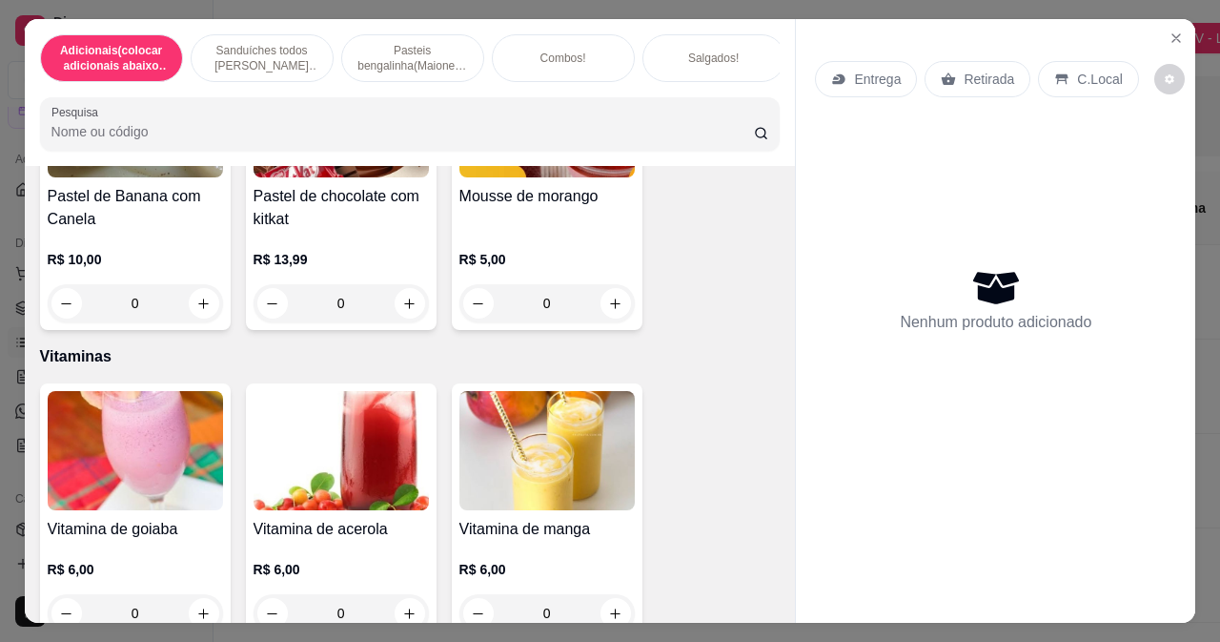
scroll to position [7532, 0]
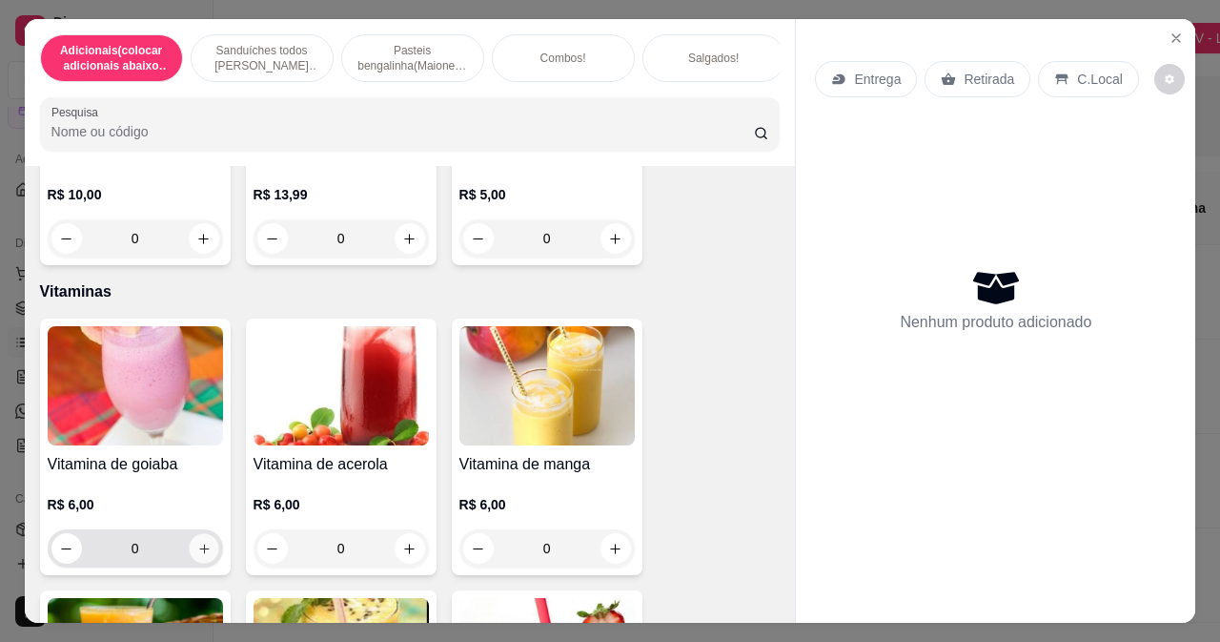
click at [196, 542] on icon "increase-product-quantity" at bounding box center [203, 549] width 14 height 14
type input "1"
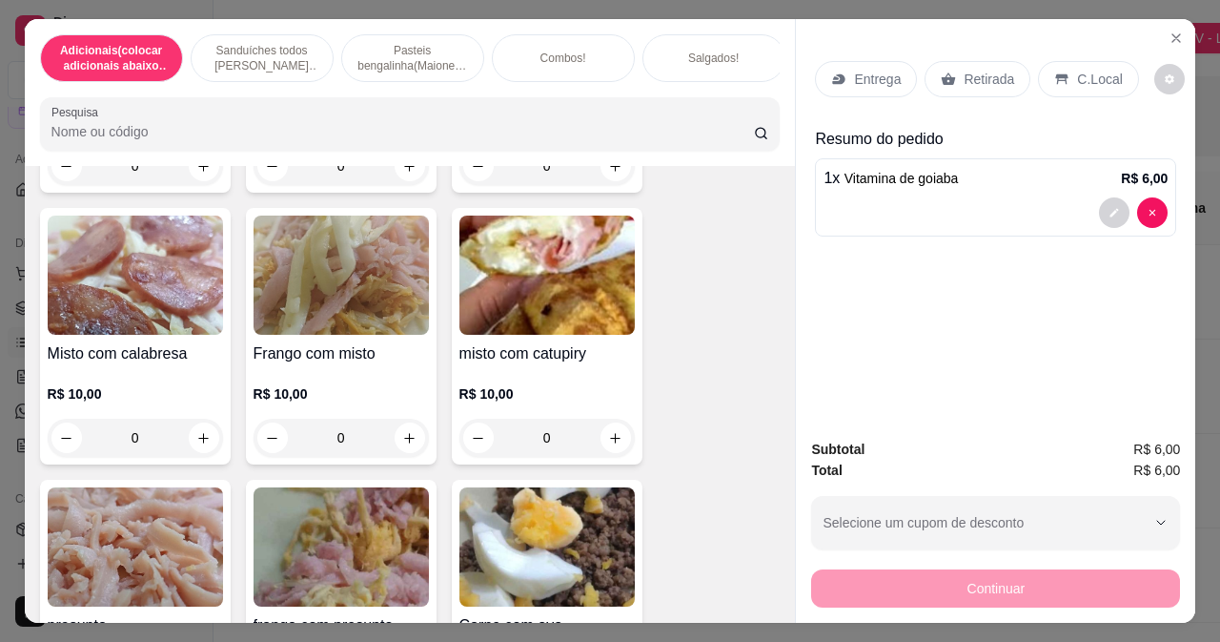
scroll to position [4767, 0]
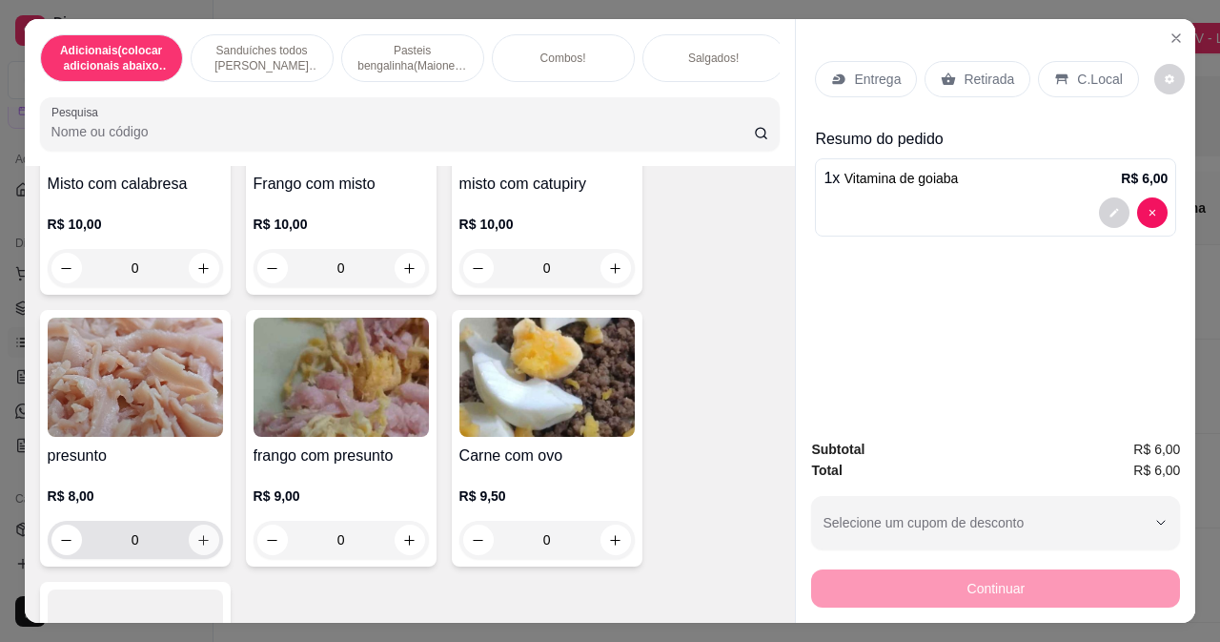
click at [196, 533] on icon "increase-product-quantity" at bounding box center [203, 540] width 14 height 14
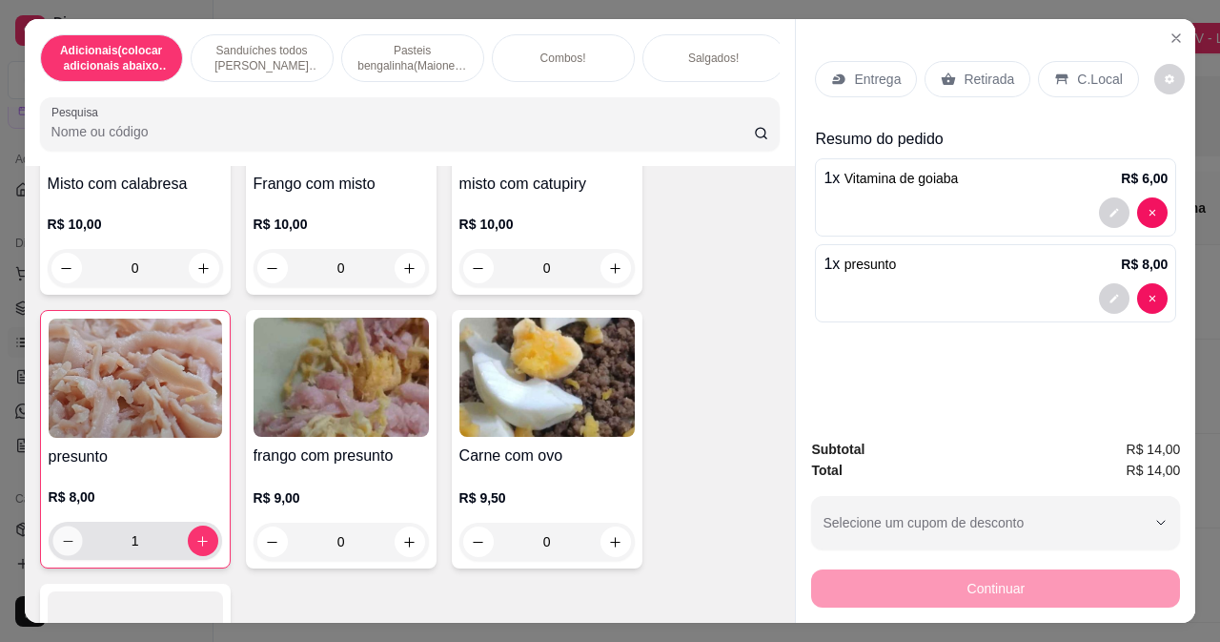
click at [65, 534] on icon "decrease-product-quantity" at bounding box center [67, 541] width 14 height 14
type input "0"
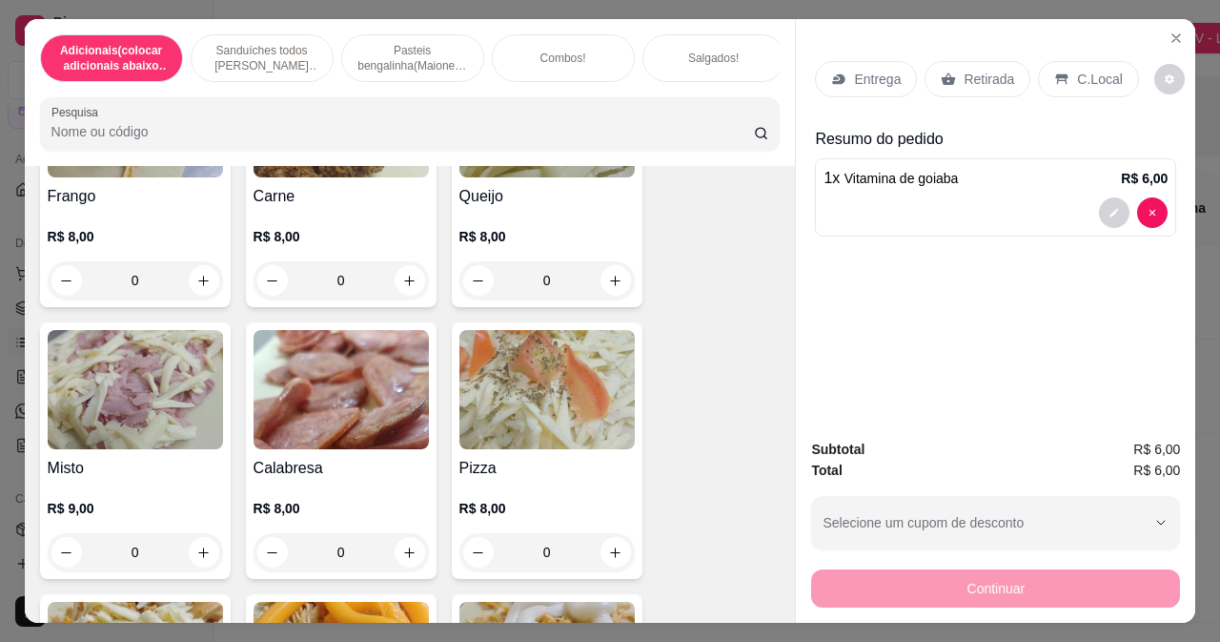
scroll to position [2956, 0]
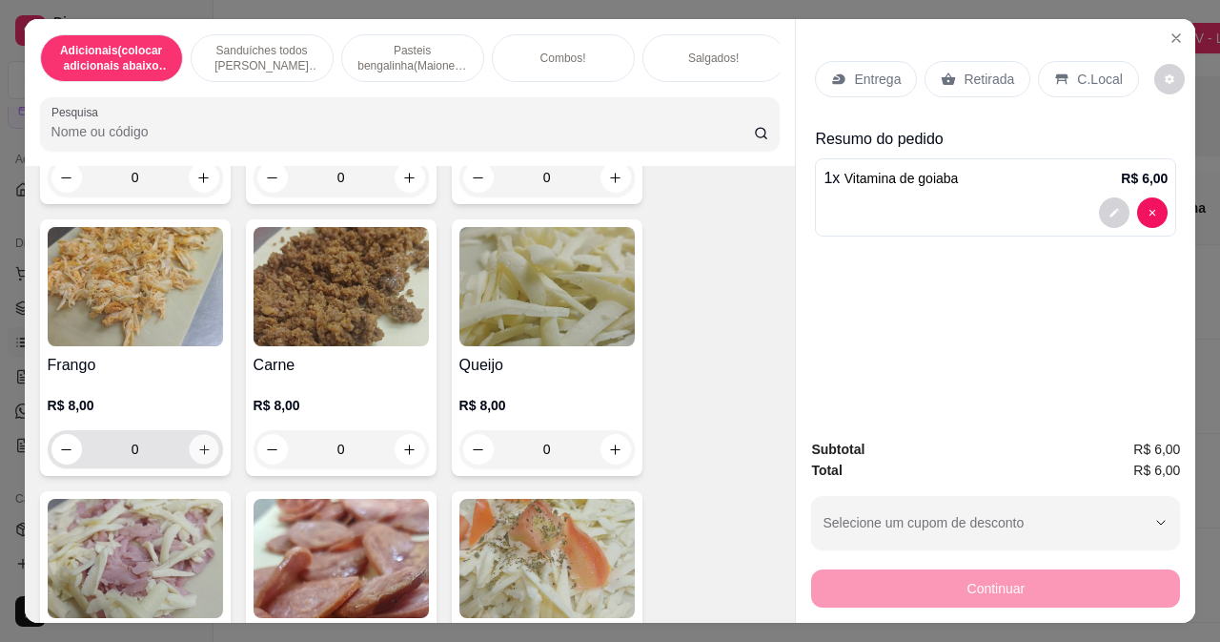
click at [198, 435] on button "increase-product-quantity" at bounding box center [204, 450] width 30 height 30
type input "1"
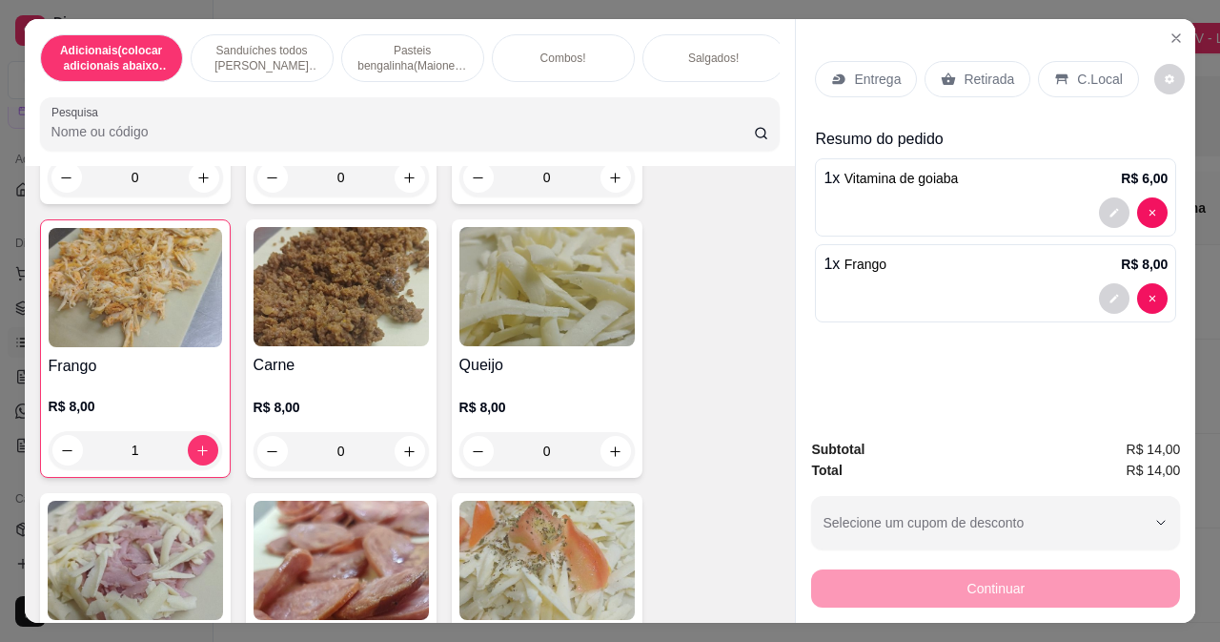
click at [941, 61] on div "Retirada" at bounding box center [978, 79] width 106 height 36
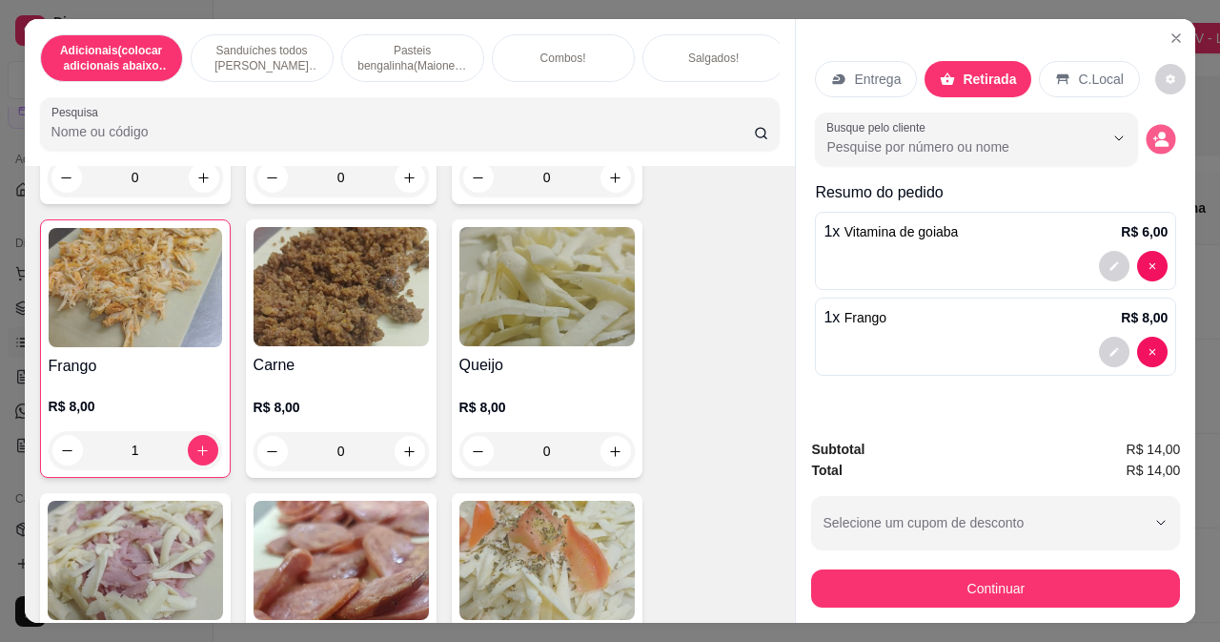
click at [1147, 136] on button "decrease-product-quantity" at bounding box center [1162, 140] width 30 height 30
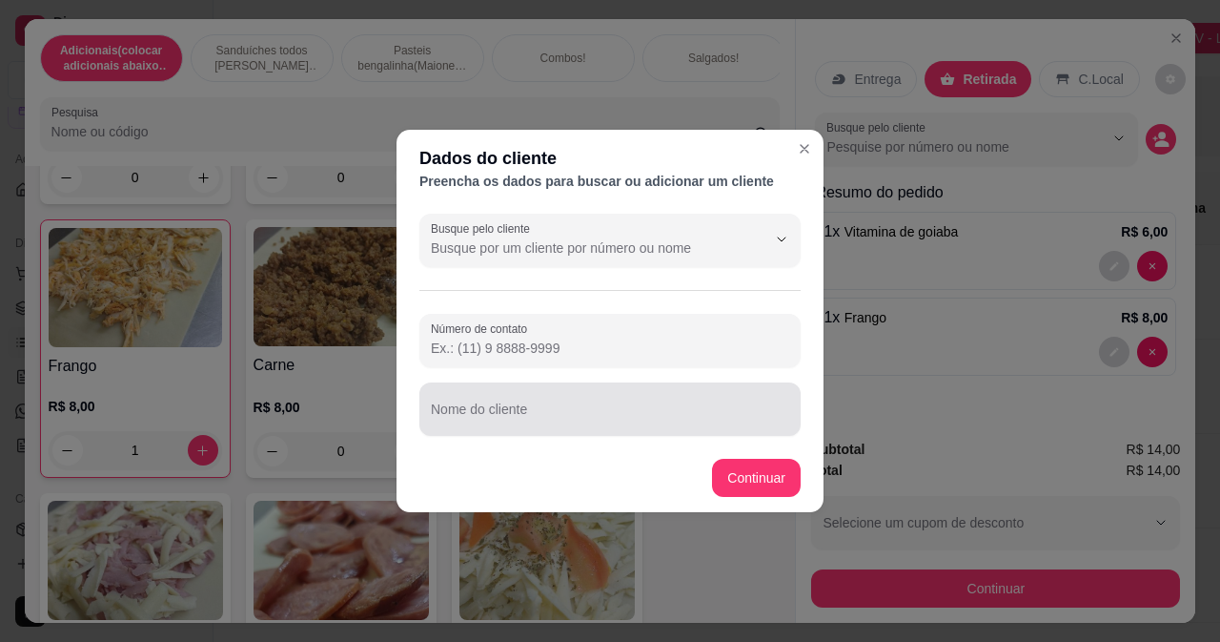
click at [489, 431] on div "Nome do cliente" at bounding box center [610, 408] width 381 height 53
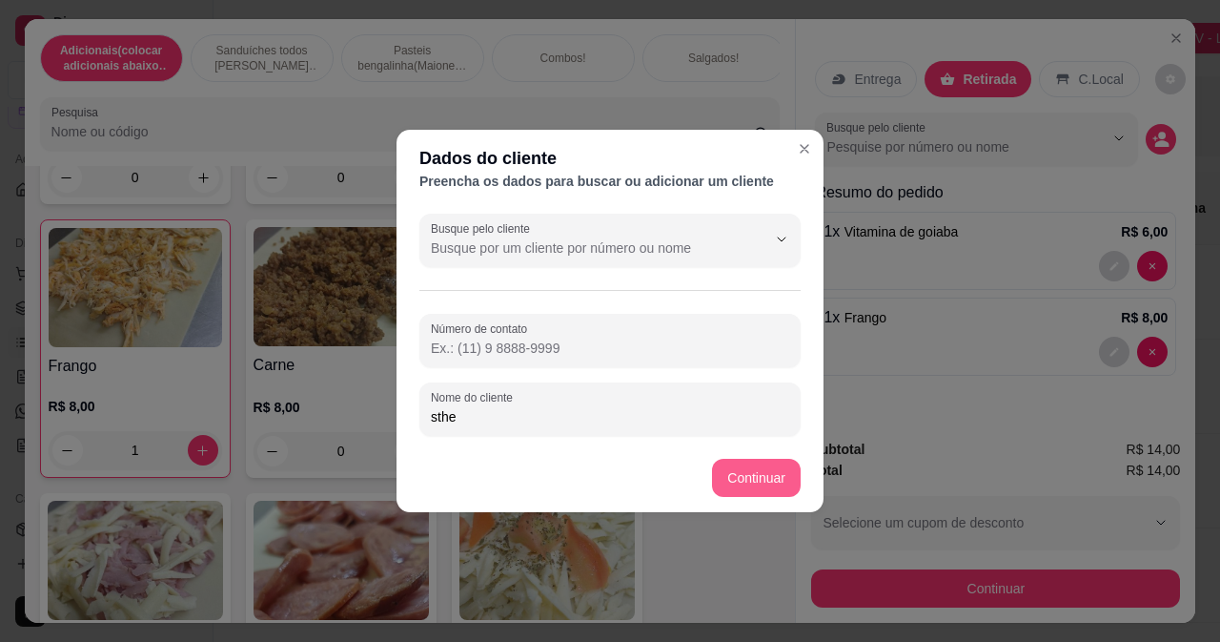
type input "sthe"
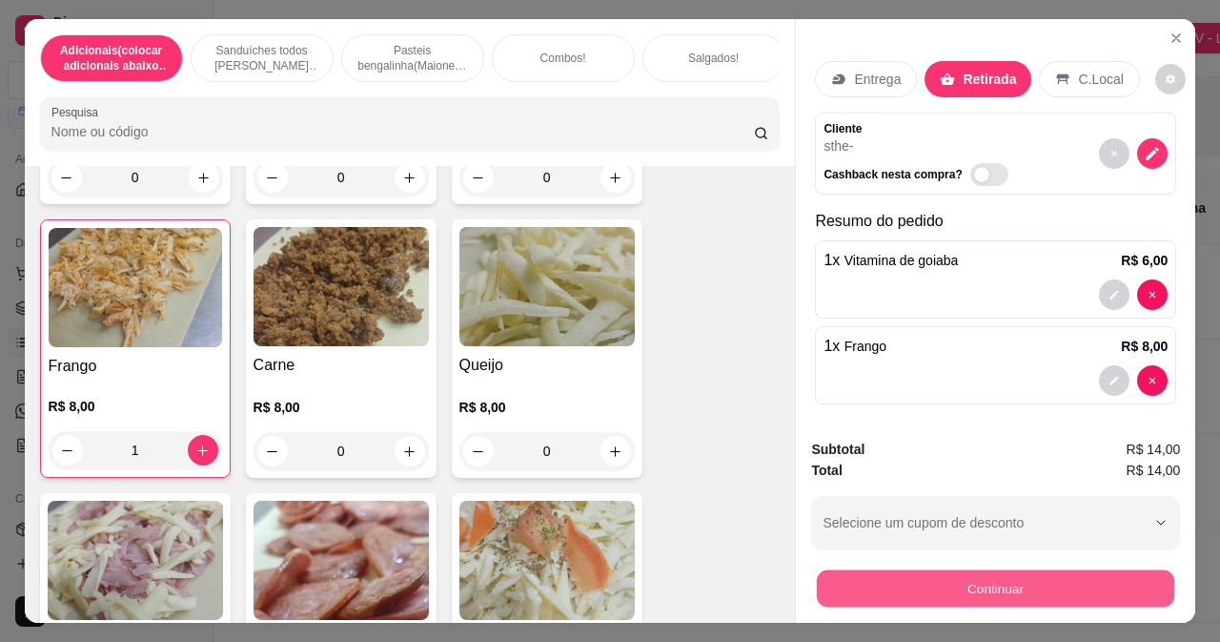
click at [1054, 573] on button "Continuar" at bounding box center [996, 587] width 358 height 37
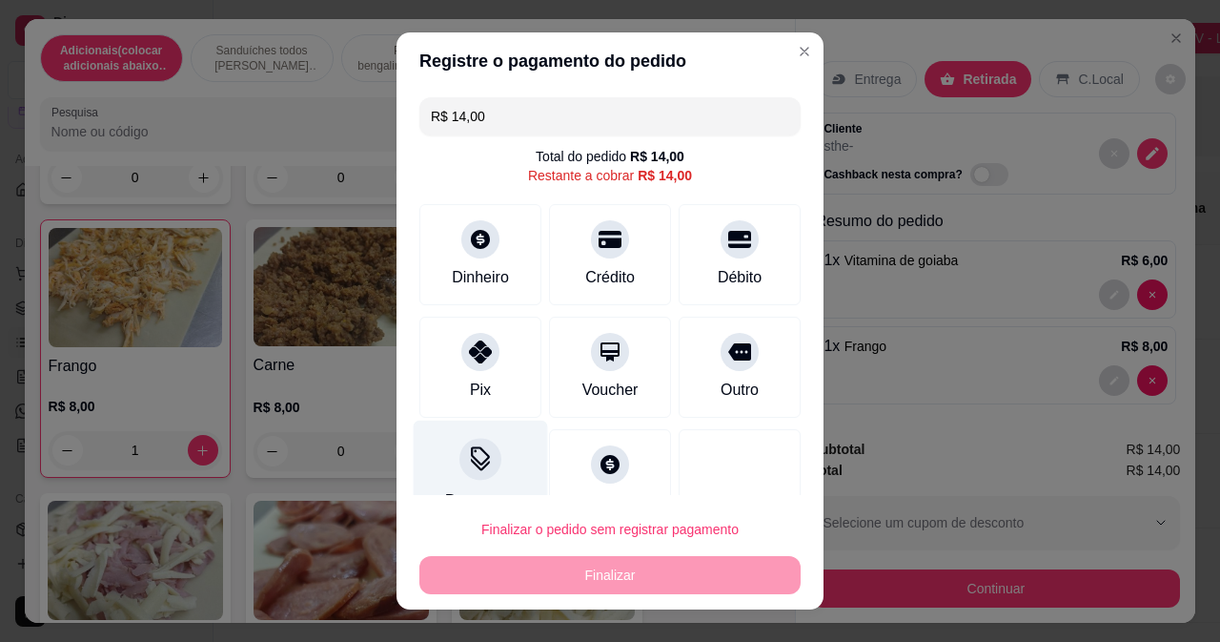
click at [476, 479] on div "Desconto" at bounding box center [481, 476] width 134 height 112
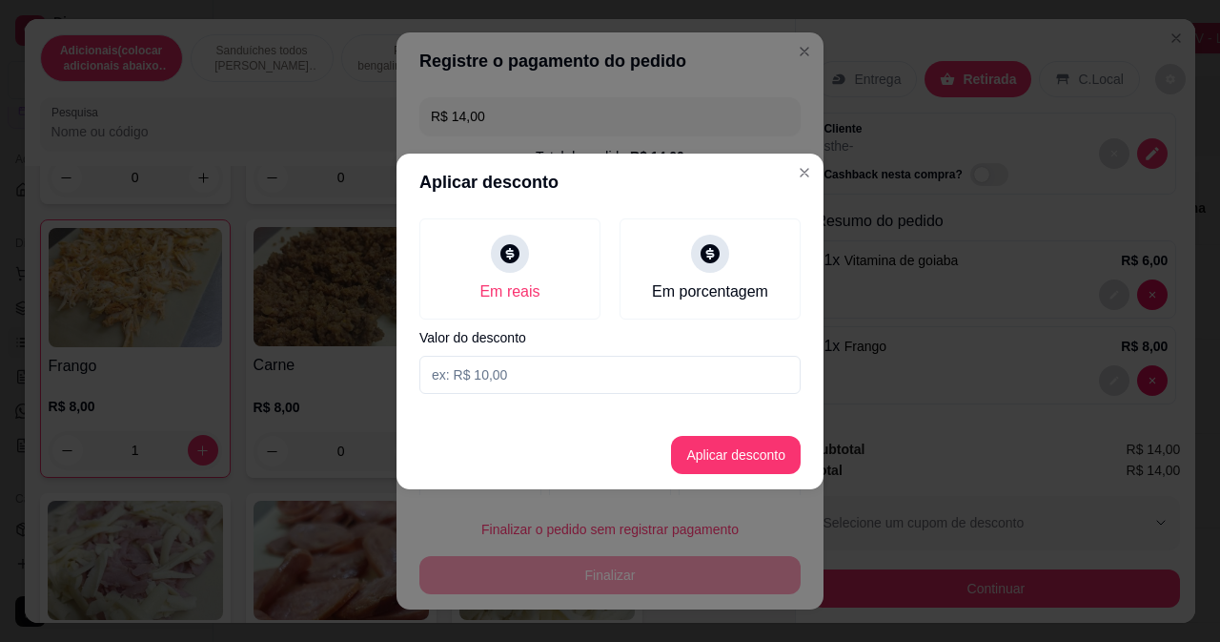
click at [573, 368] on input at bounding box center [610, 375] width 381 height 38
type input "12,00"
click at [783, 444] on button "Aplicar desconto" at bounding box center [736, 454] width 125 height 37
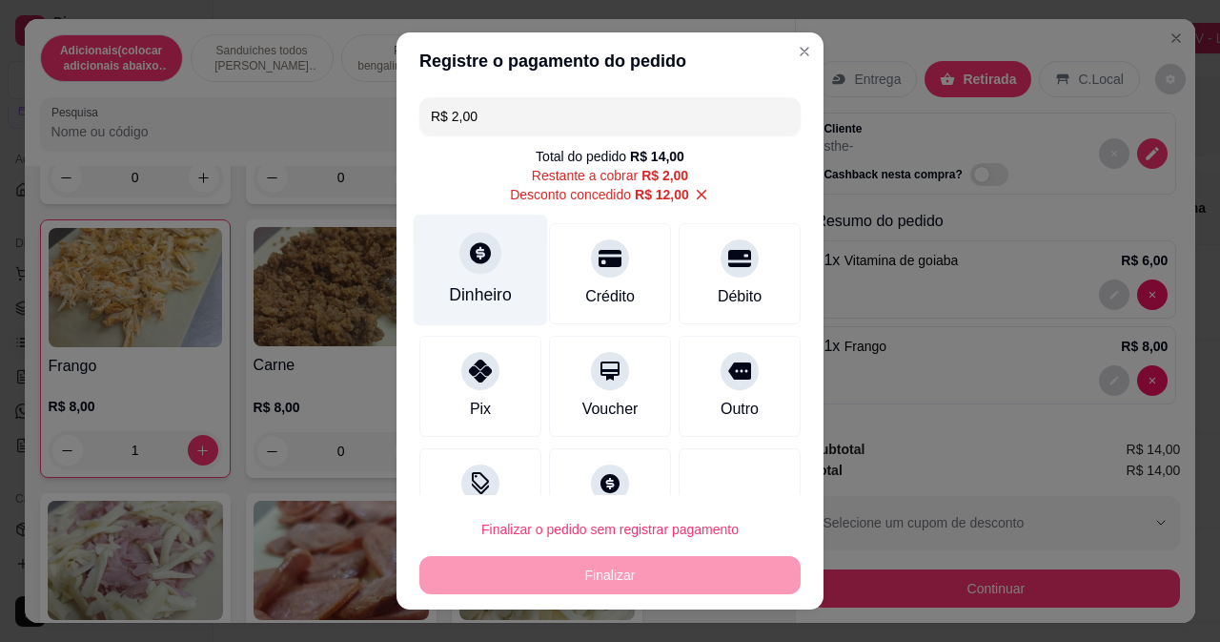
click at [473, 278] on div "Dinheiro" at bounding box center [481, 270] width 134 height 112
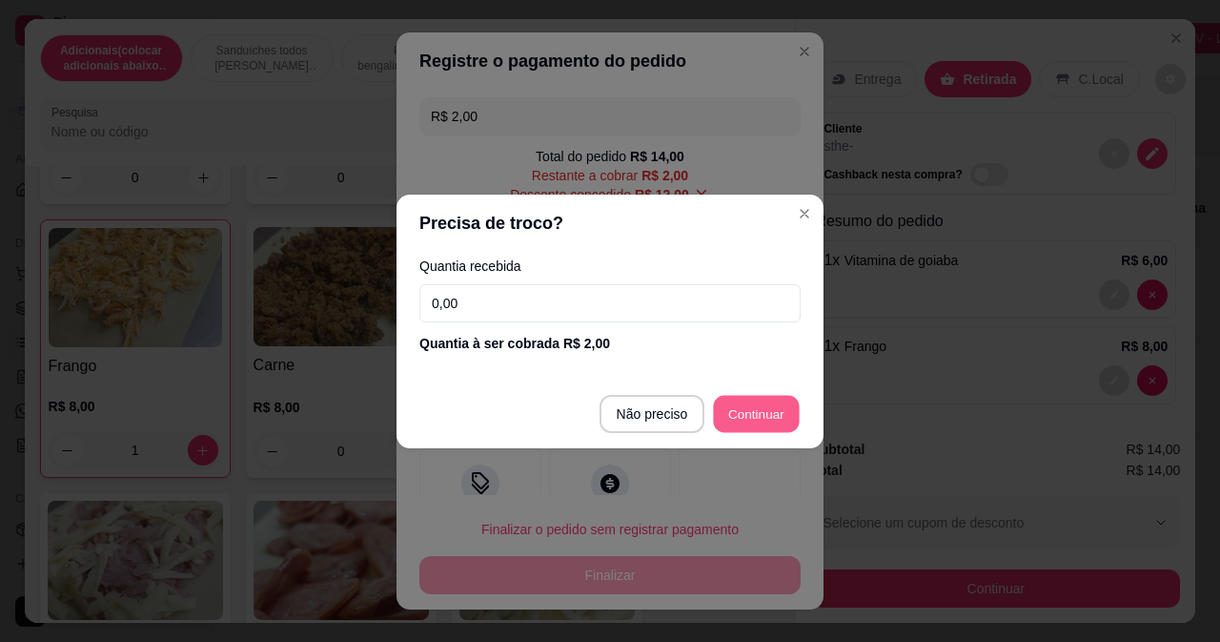
type input "R$ 0,00"
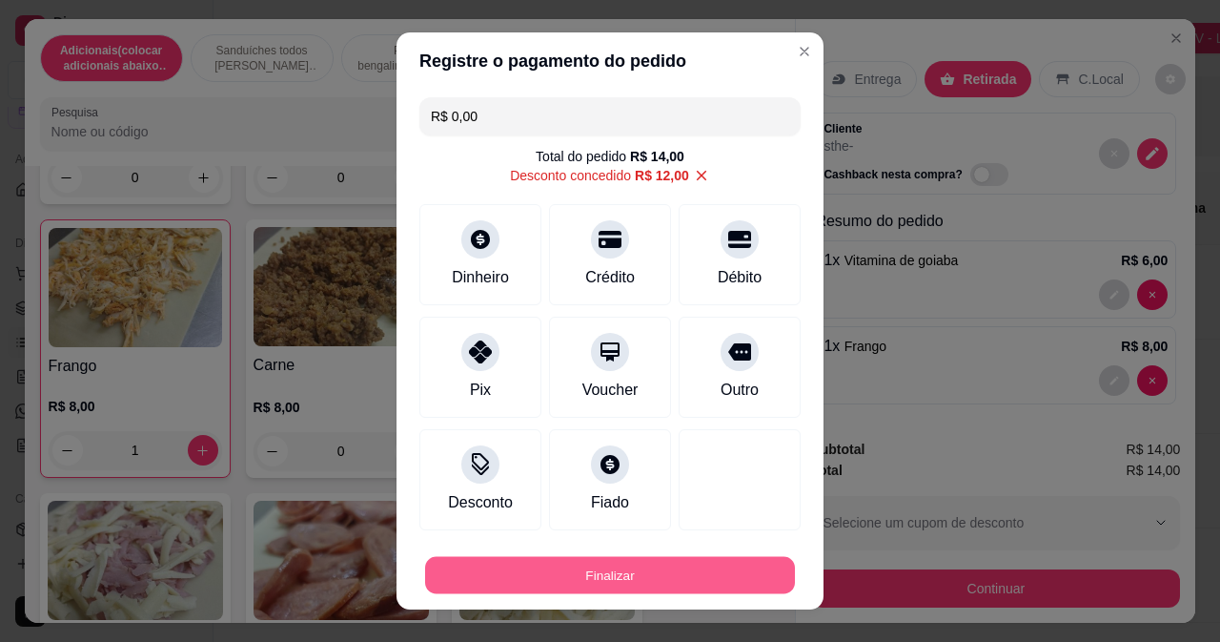
click at [679, 570] on button "Finalizar" at bounding box center [610, 575] width 370 height 37
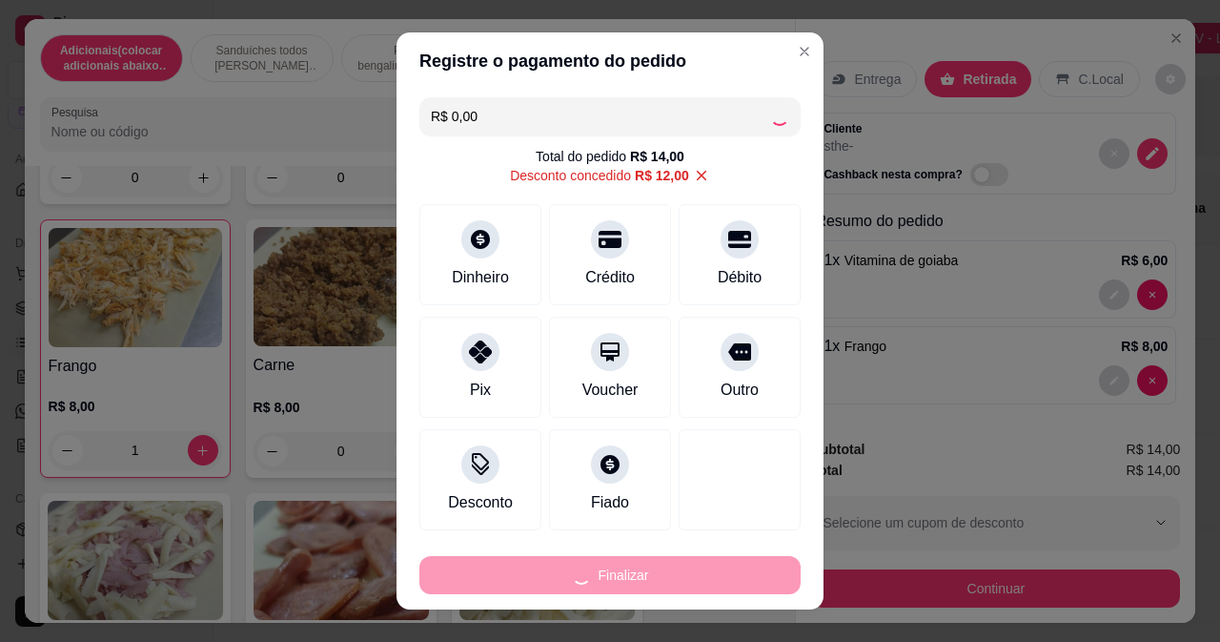
type input "0"
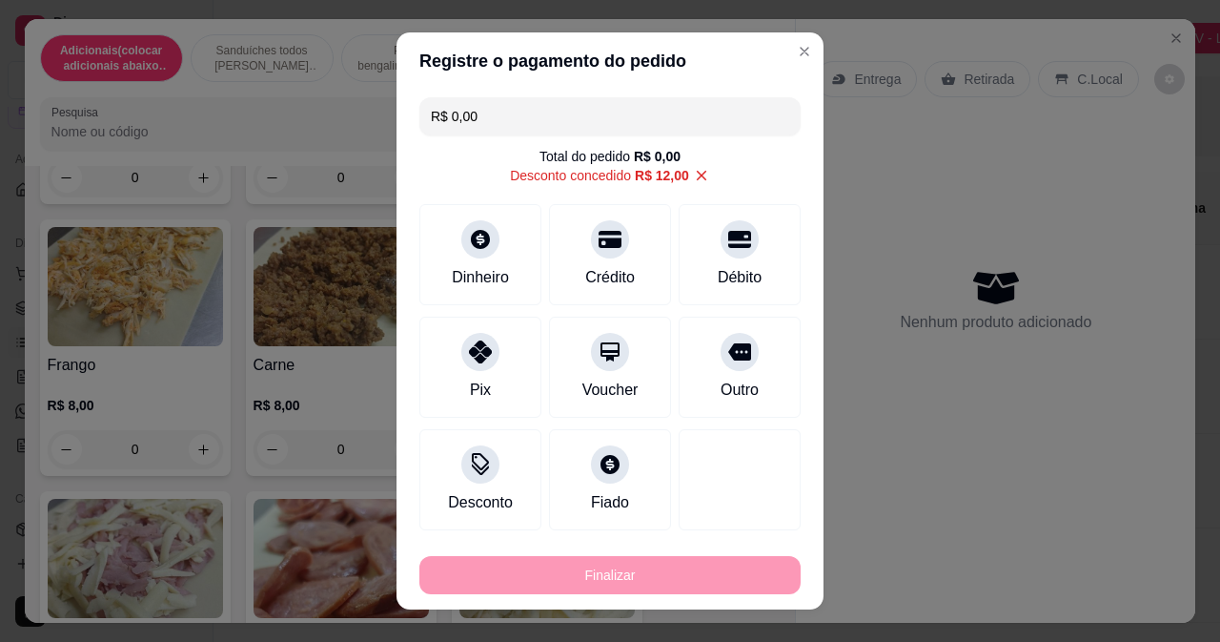
type input "-R$ 14,00"
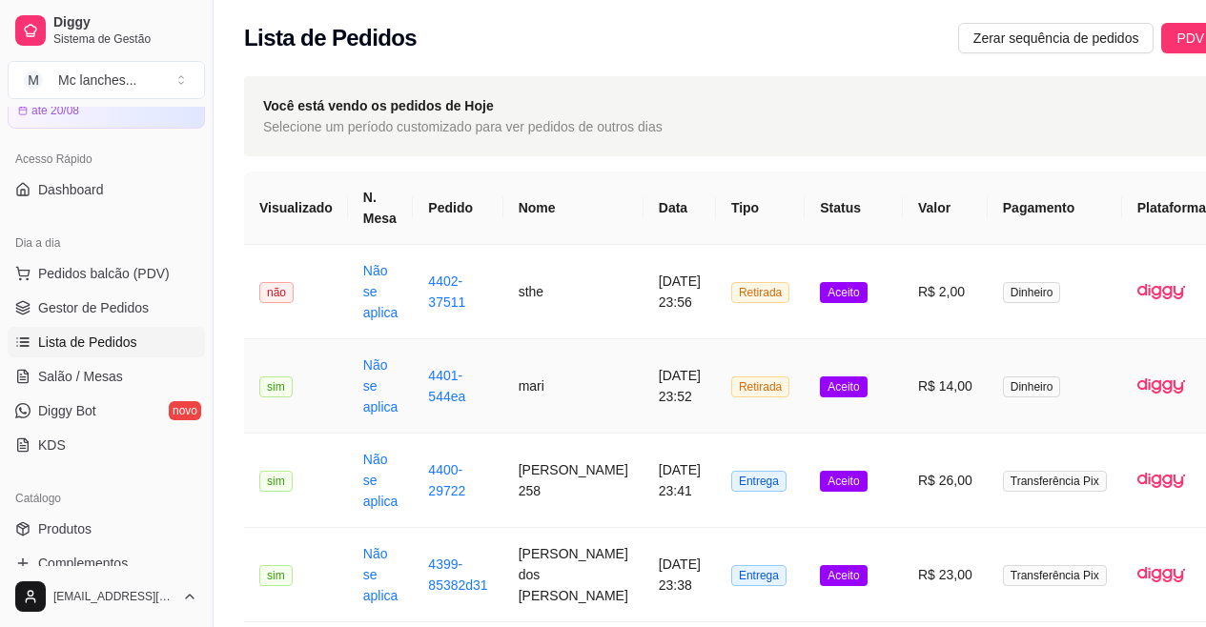
click at [537, 387] on td "mari" at bounding box center [573, 386] width 140 height 94
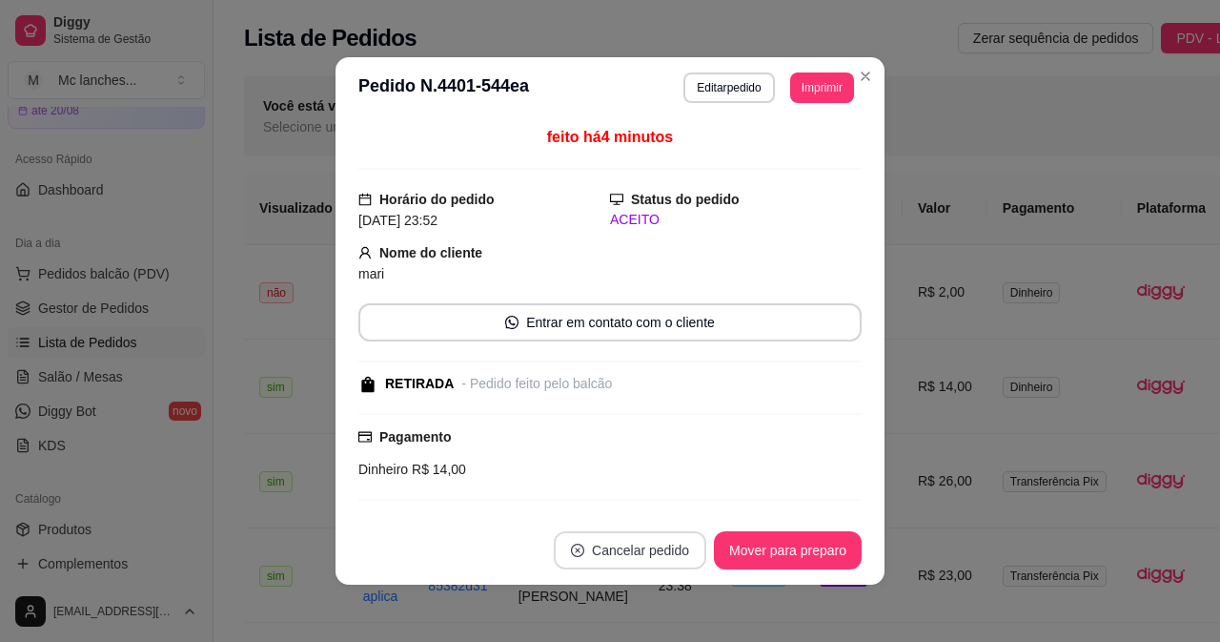
click at [596, 553] on button "Cancelar pedido" at bounding box center [630, 550] width 153 height 38
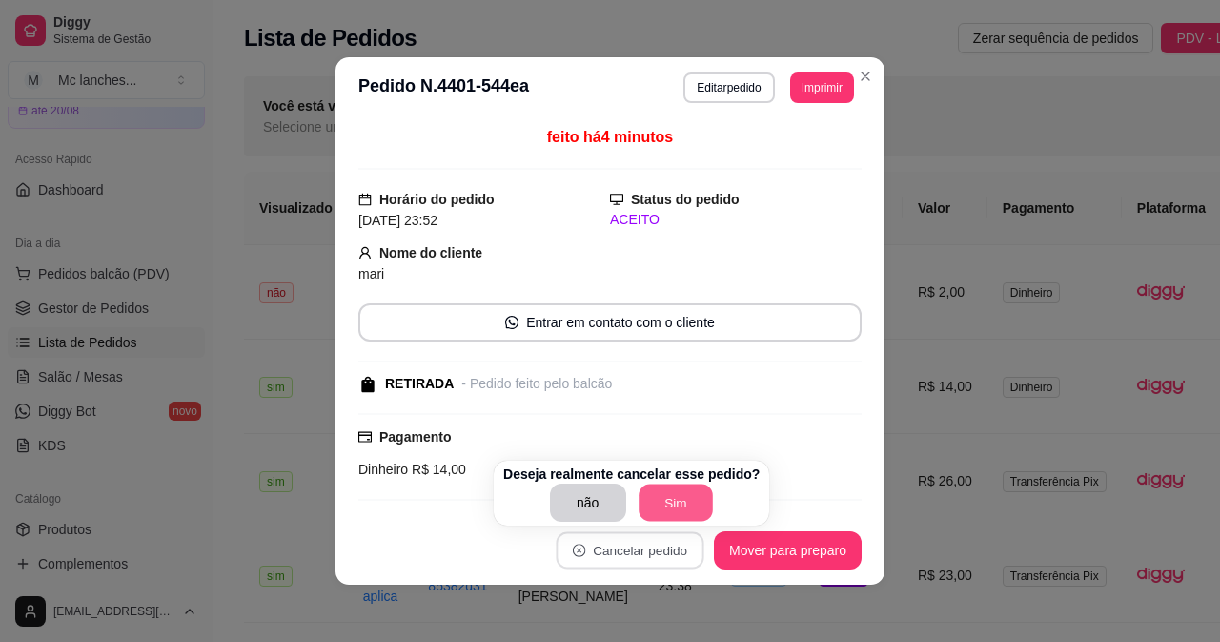
click at [660, 505] on button "Sim" at bounding box center [676, 502] width 74 height 37
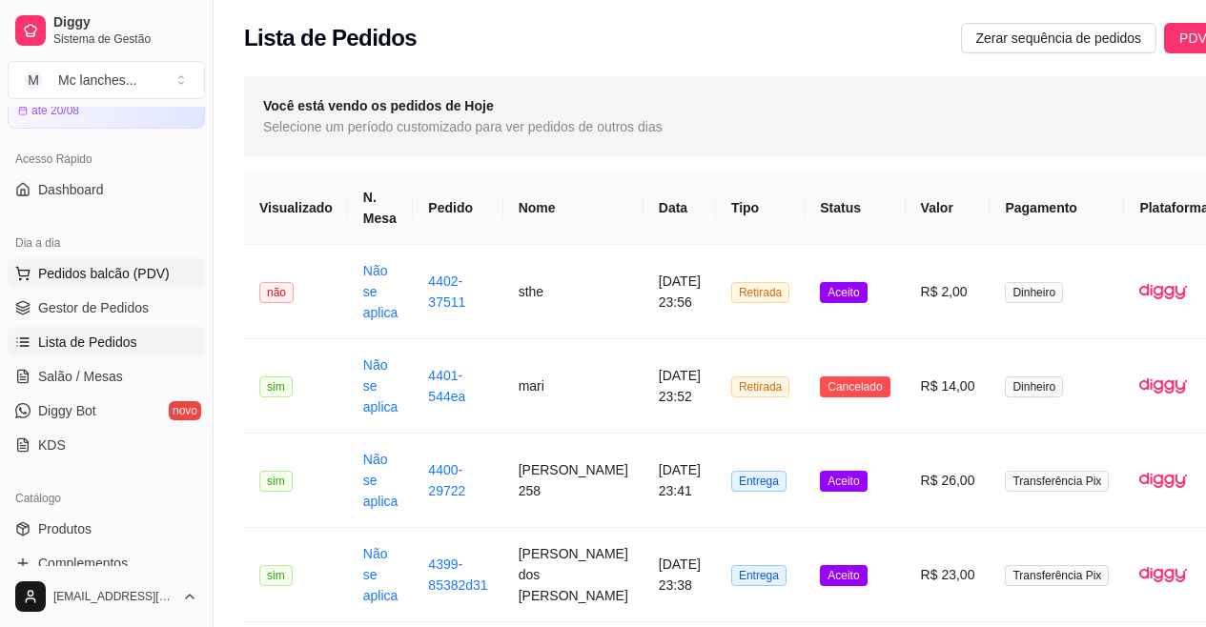
click at [69, 273] on span "Pedidos balcão (PDV)" at bounding box center [104, 273] width 132 height 19
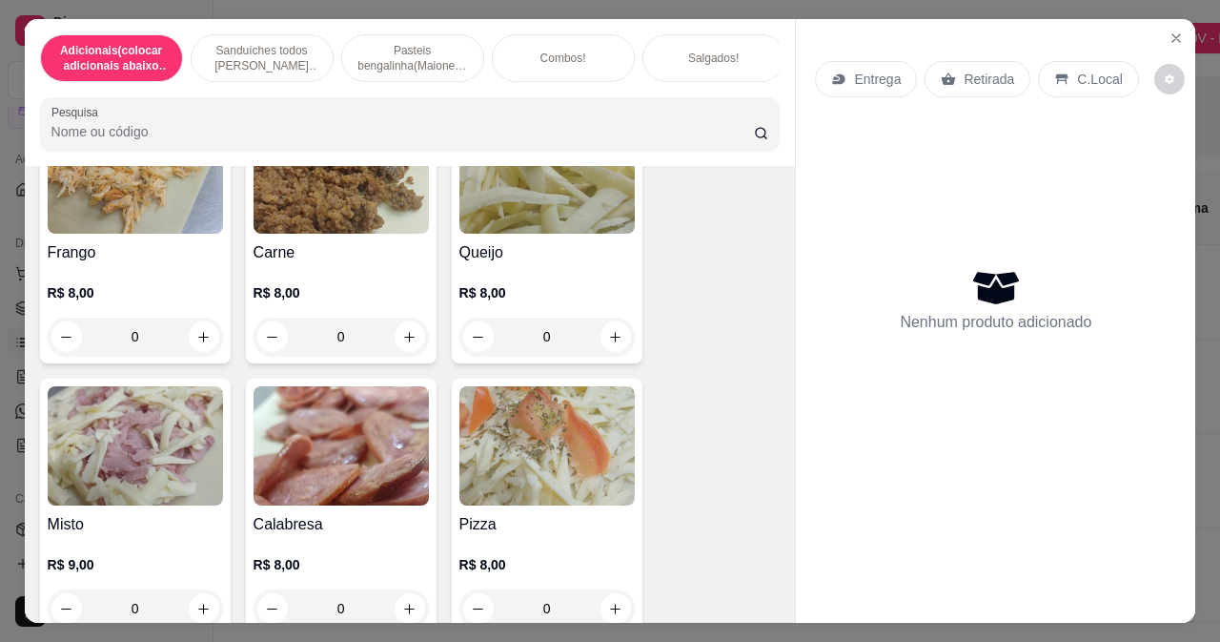
scroll to position [3051, 0]
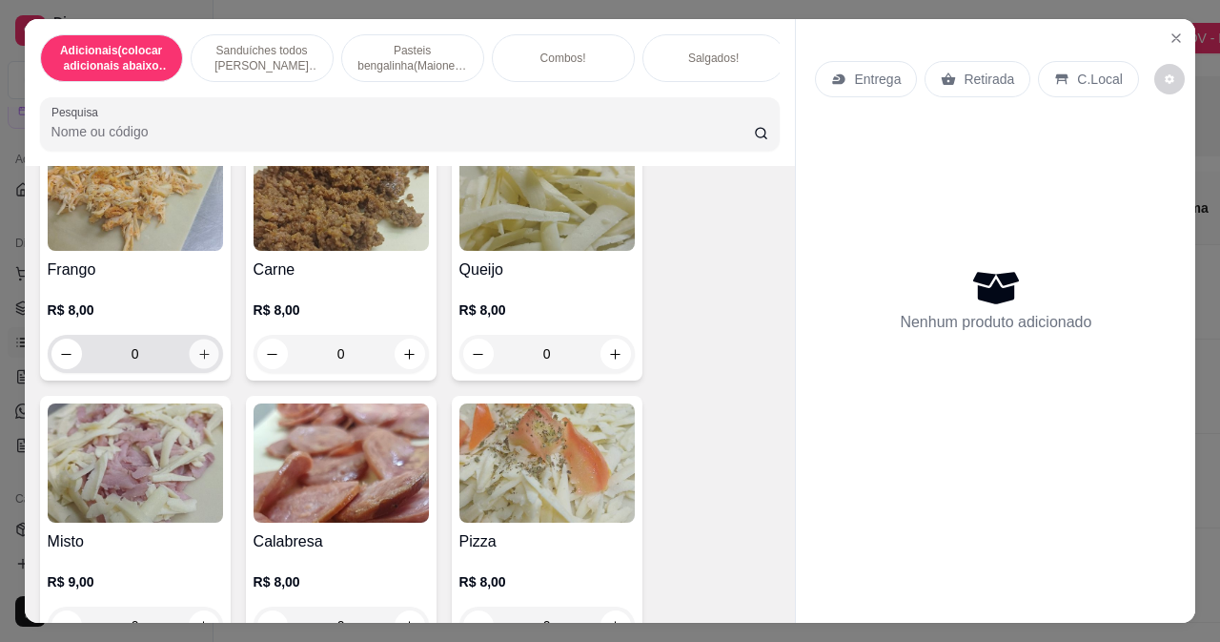
click at [198, 347] on icon "increase-product-quantity" at bounding box center [203, 354] width 14 height 14
type input "1"
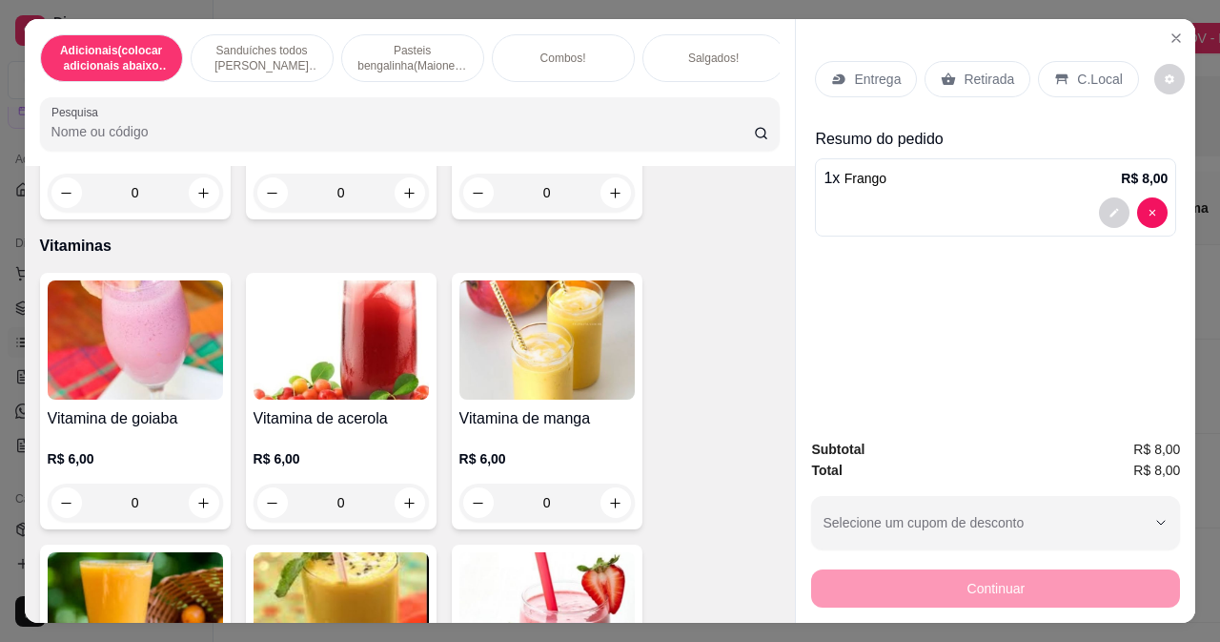
scroll to position [7724, 0]
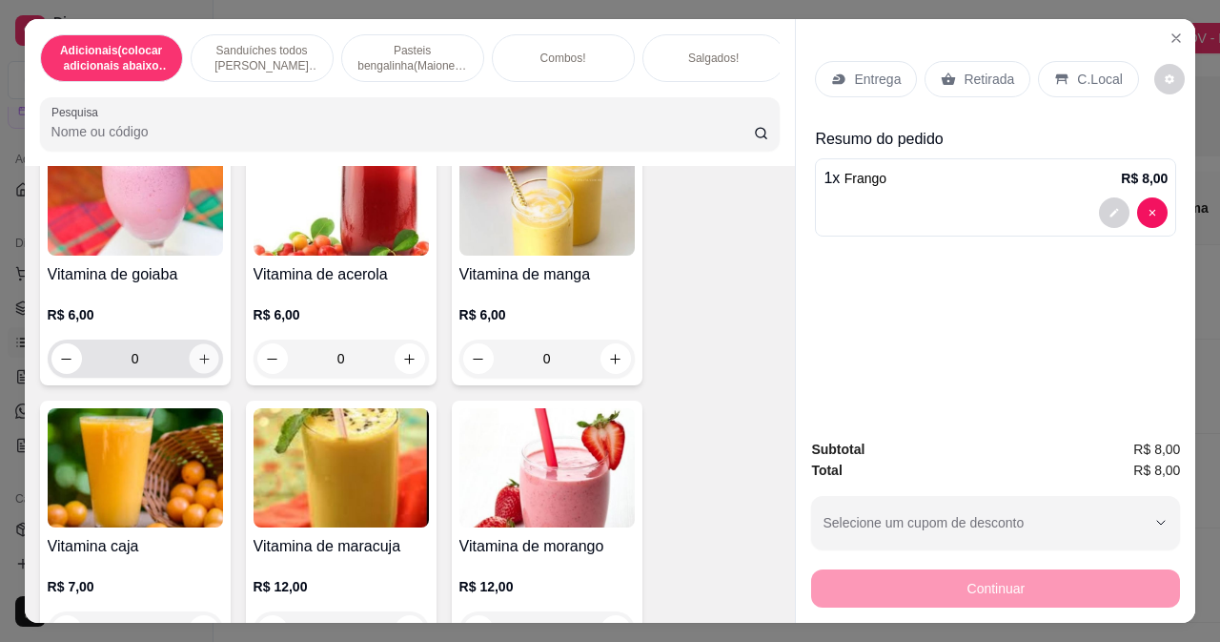
click at [196, 352] on icon "increase-product-quantity" at bounding box center [203, 359] width 14 height 14
type input "1"
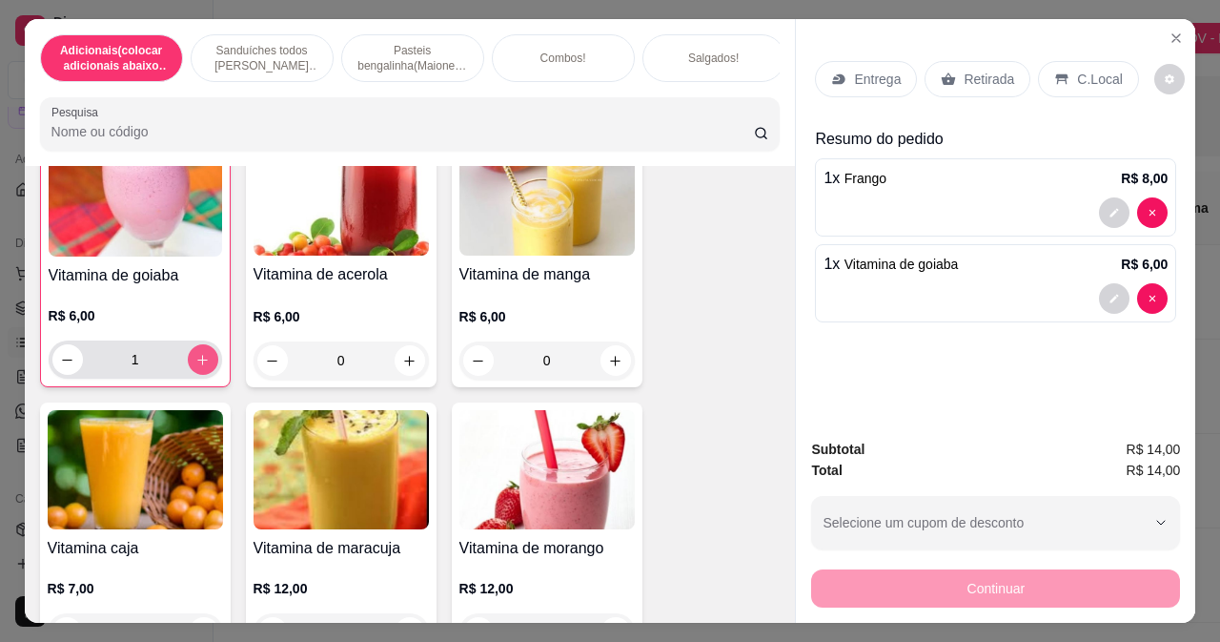
scroll to position [7725, 0]
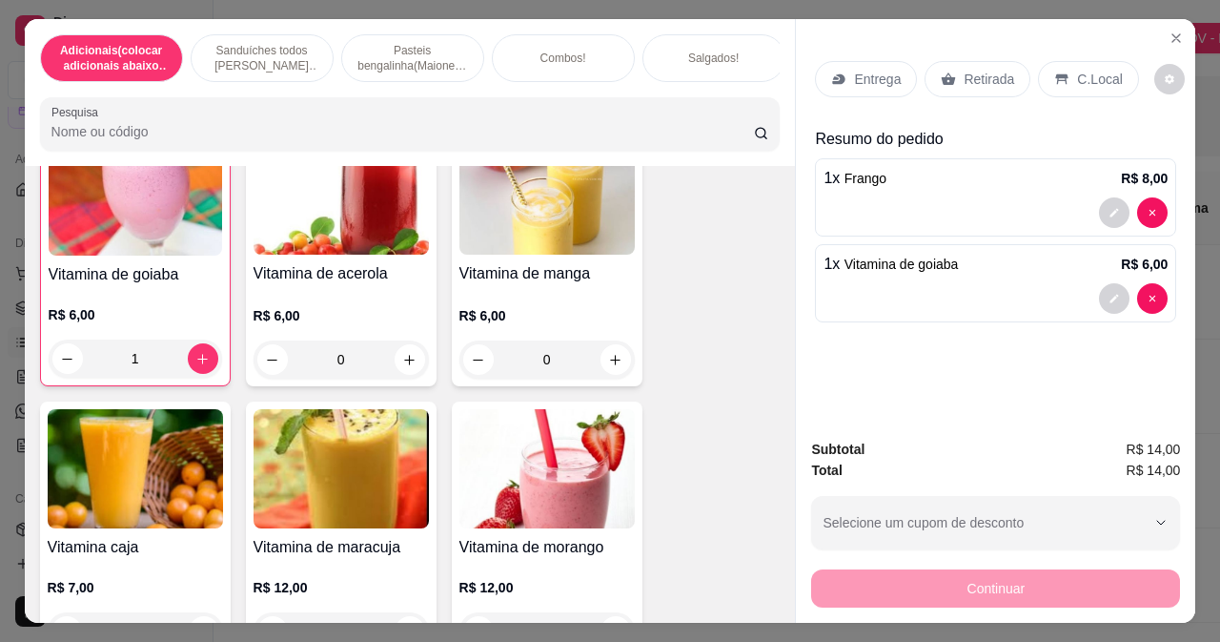
click at [964, 72] on p "Retirada" at bounding box center [989, 79] width 51 height 19
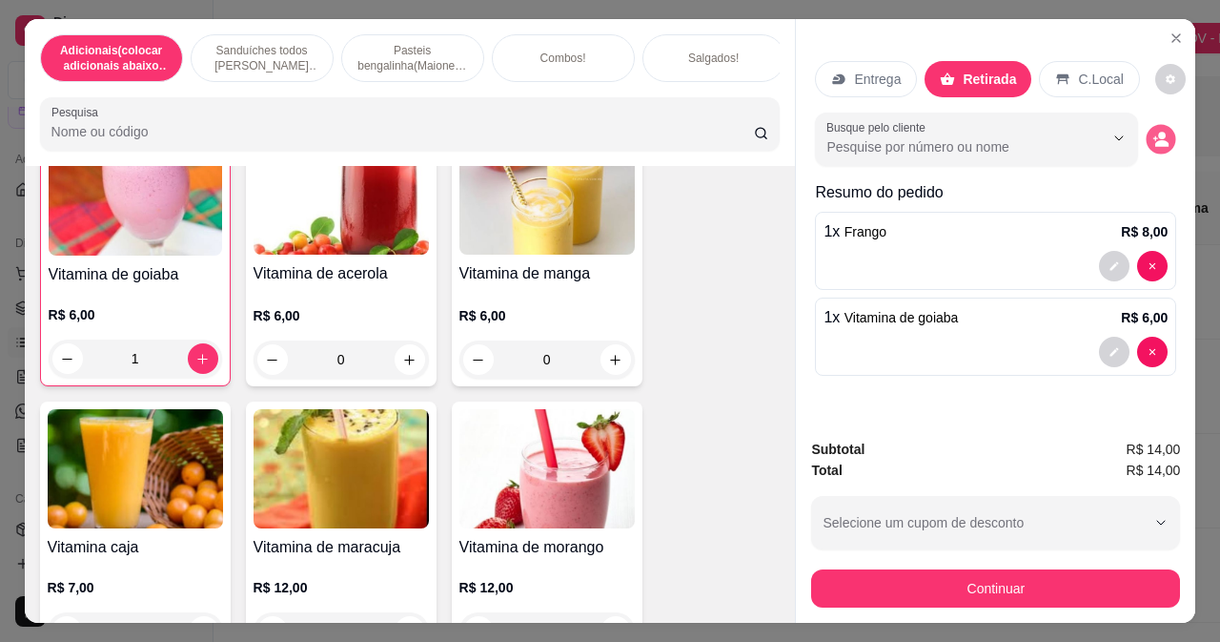
click at [1147, 132] on button "decrease-product-quantity" at bounding box center [1162, 140] width 30 height 30
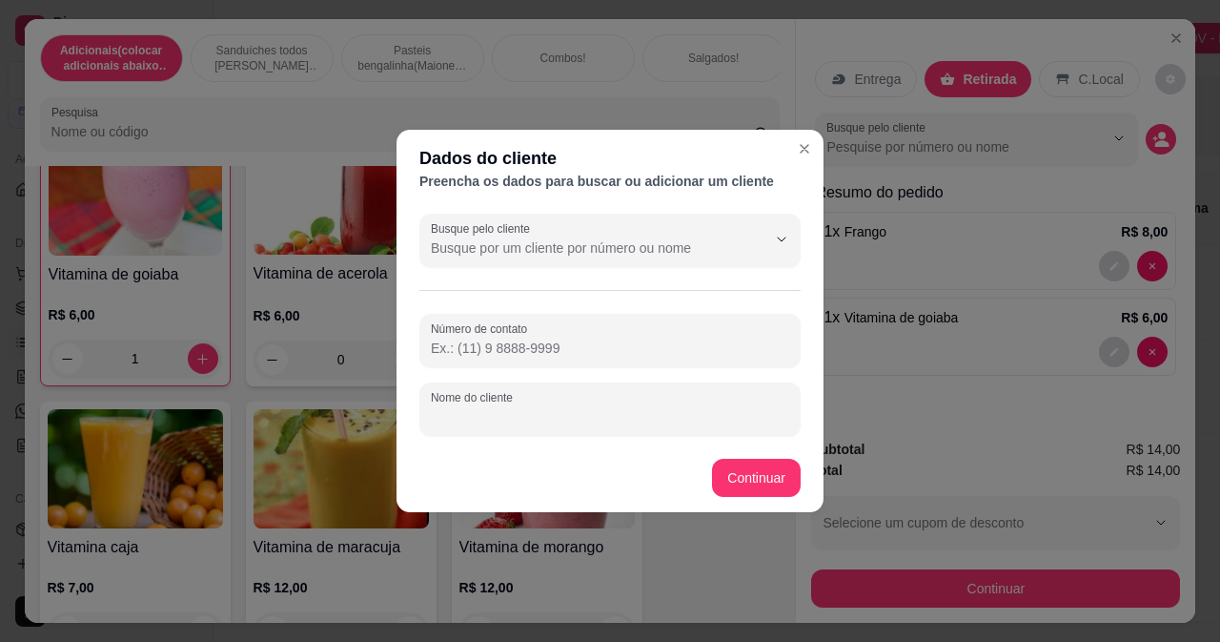
click at [531, 422] on input "Nome do cliente" at bounding box center [610, 416] width 359 height 19
type input "mari"
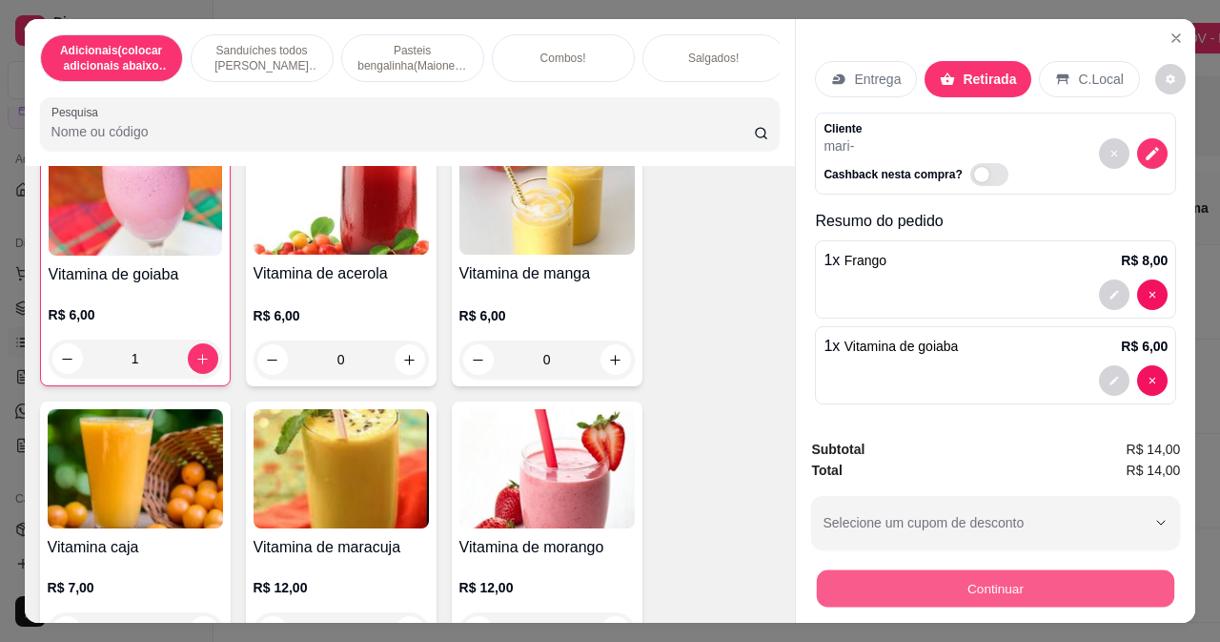
click at [1006, 581] on button "Continuar" at bounding box center [996, 587] width 358 height 37
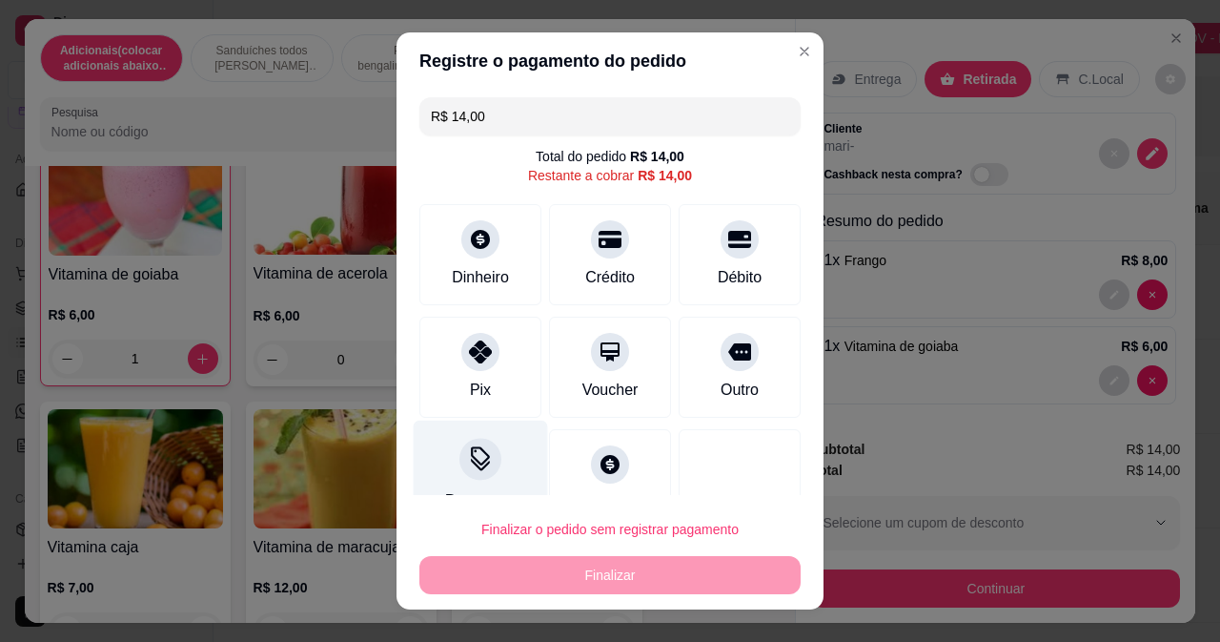
click at [460, 482] on div "Desconto" at bounding box center [481, 476] width 134 height 112
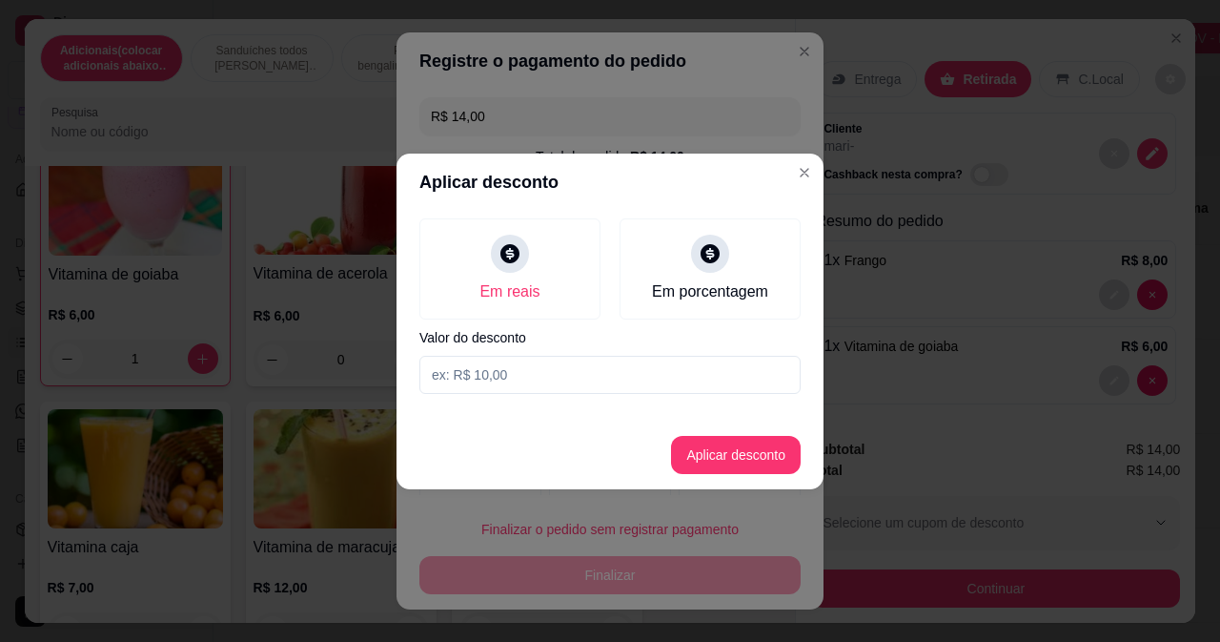
click at [616, 376] on input at bounding box center [610, 375] width 381 height 38
type input "12,00"
click at [756, 457] on button "Aplicar desconto" at bounding box center [736, 454] width 125 height 37
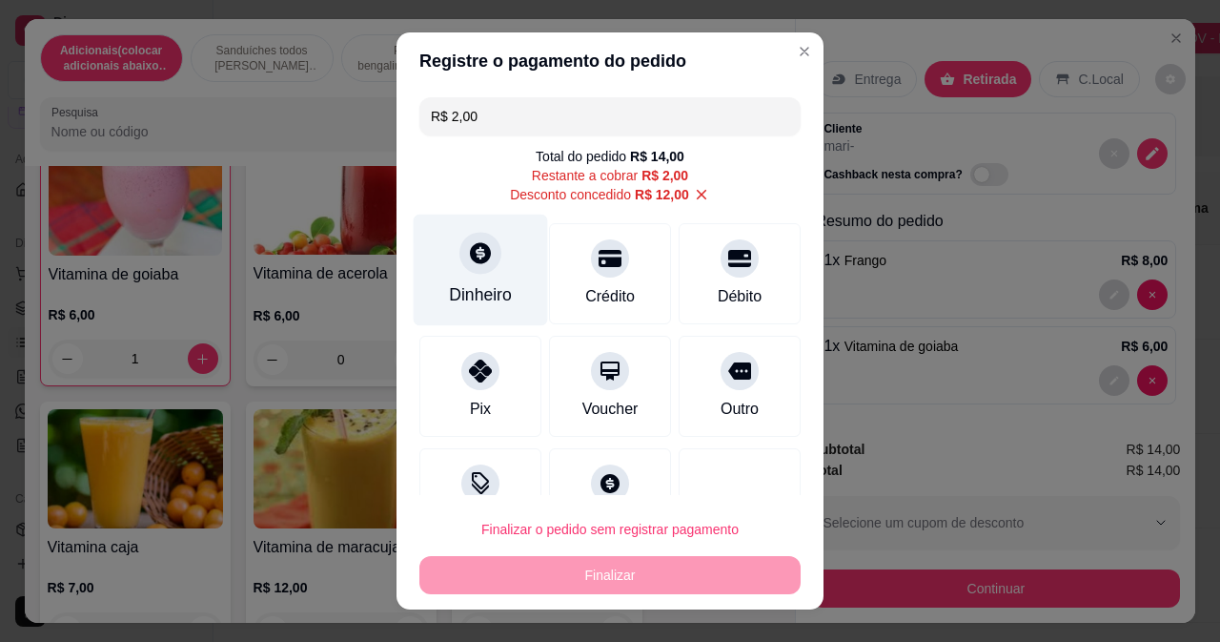
click at [428, 262] on div "Dinheiro" at bounding box center [481, 270] width 134 height 112
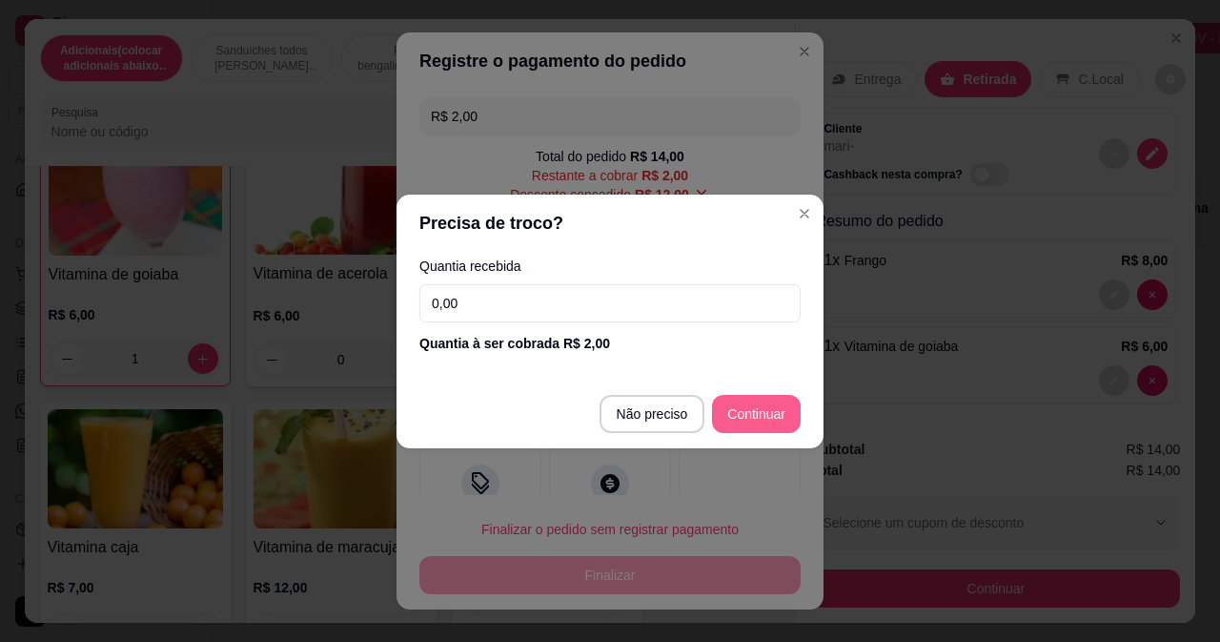
type input "R$ 0,00"
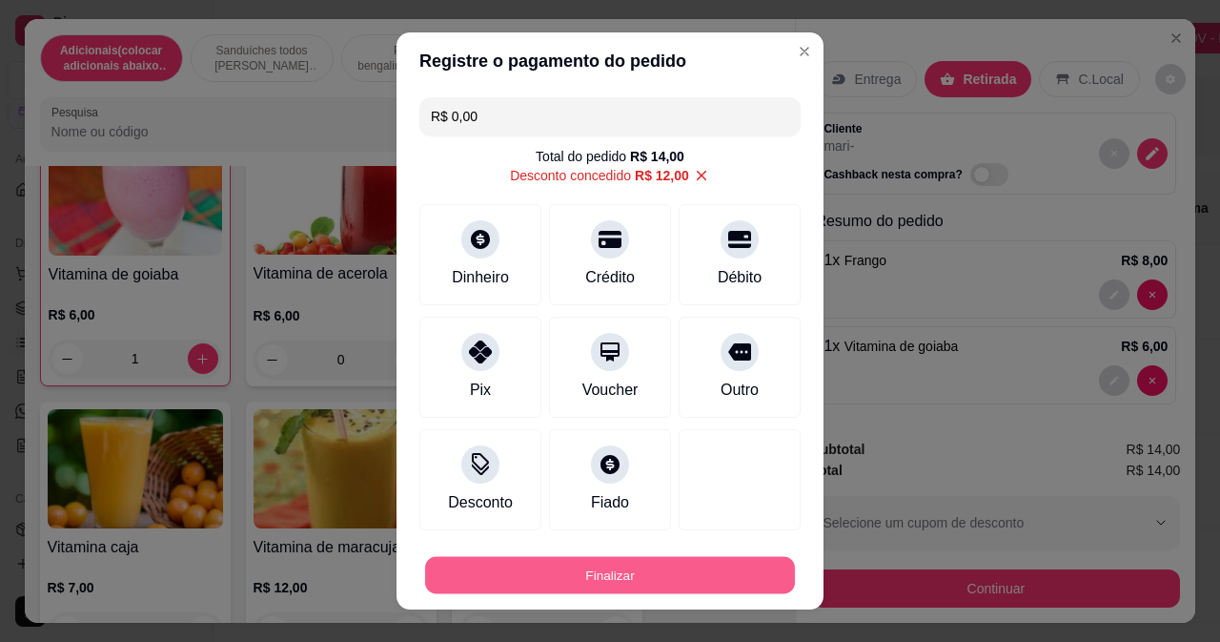
click at [613, 573] on button "Finalizar" at bounding box center [610, 575] width 370 height 37
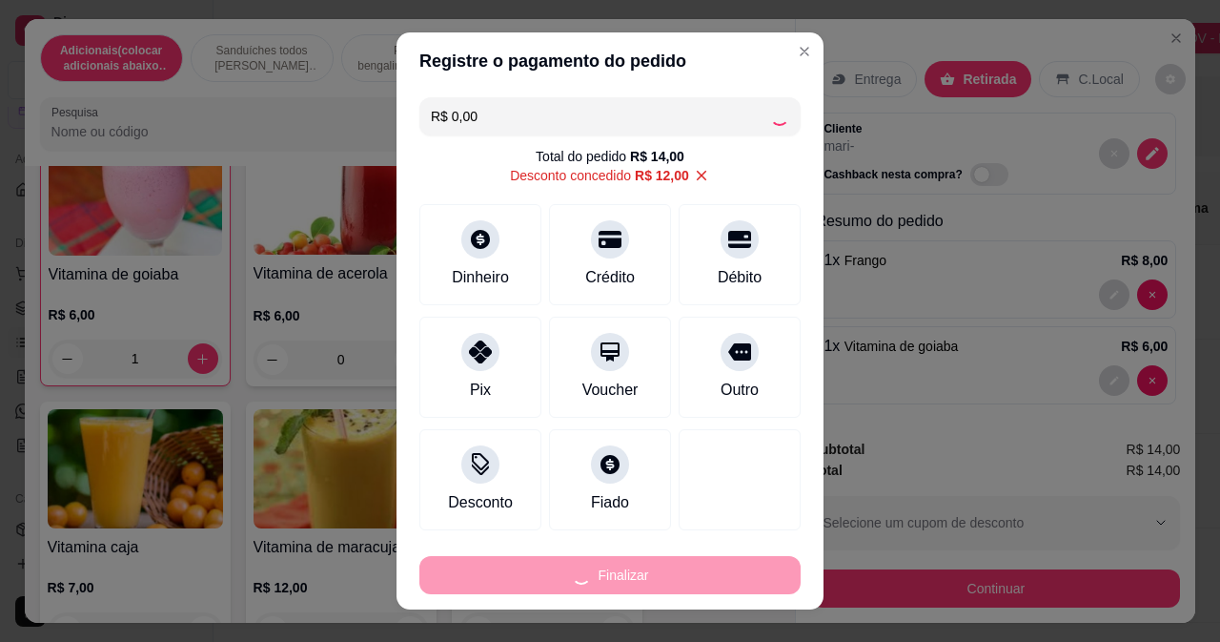
type input "0"
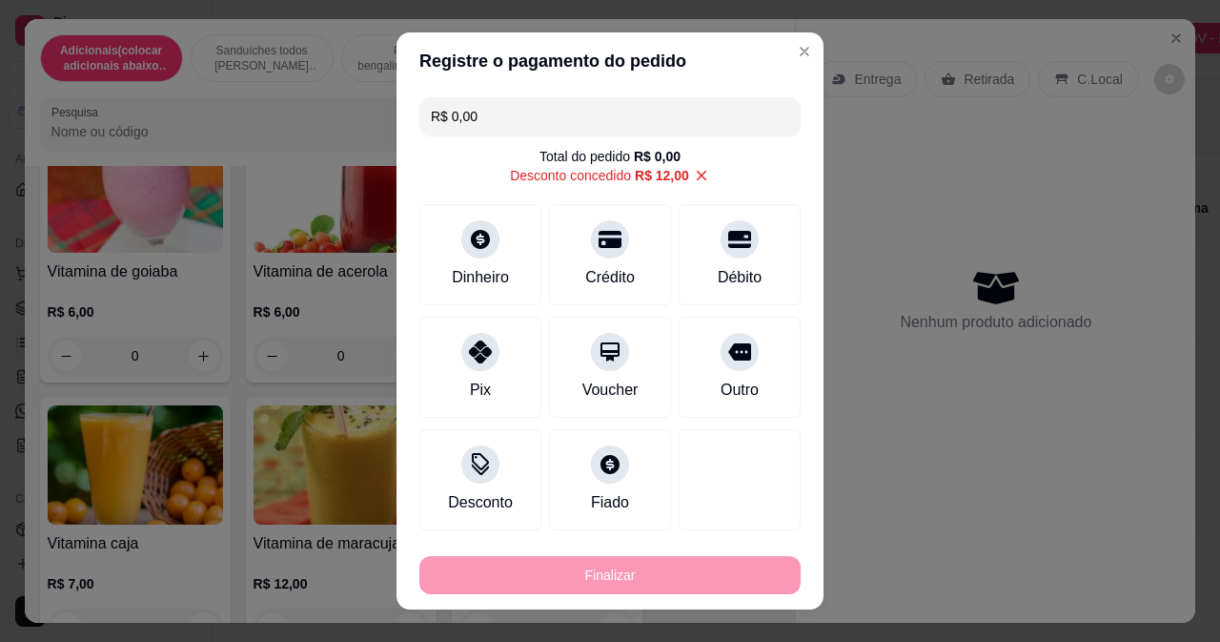
type input "-R$ 14,00"
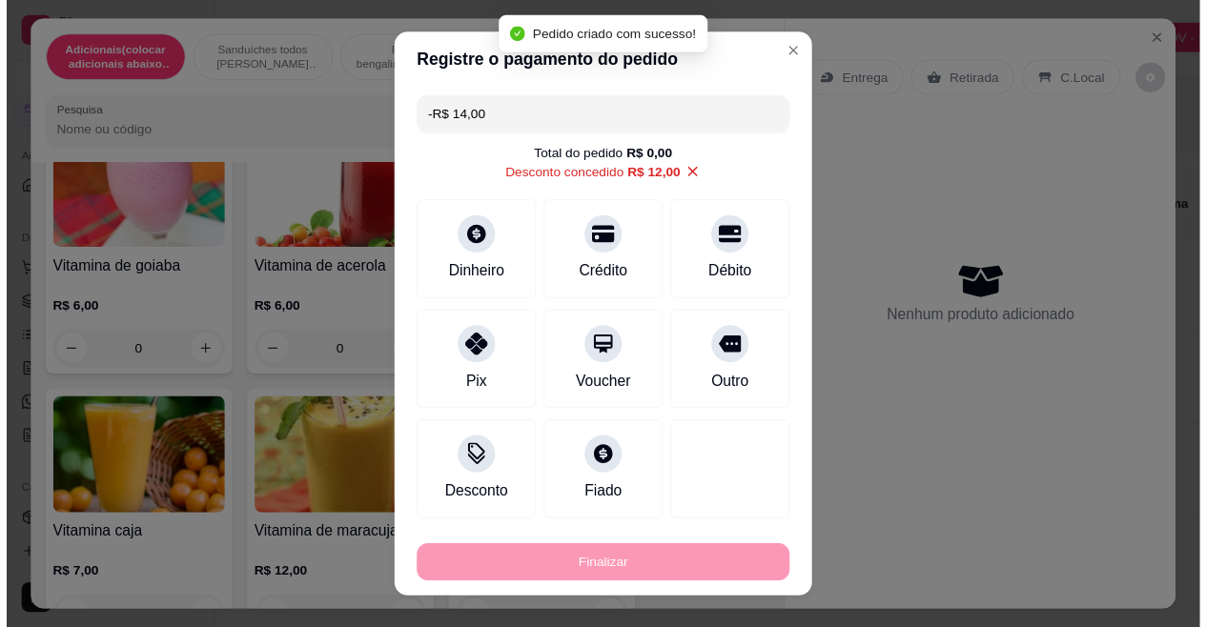
scroll to position [7722, 0]
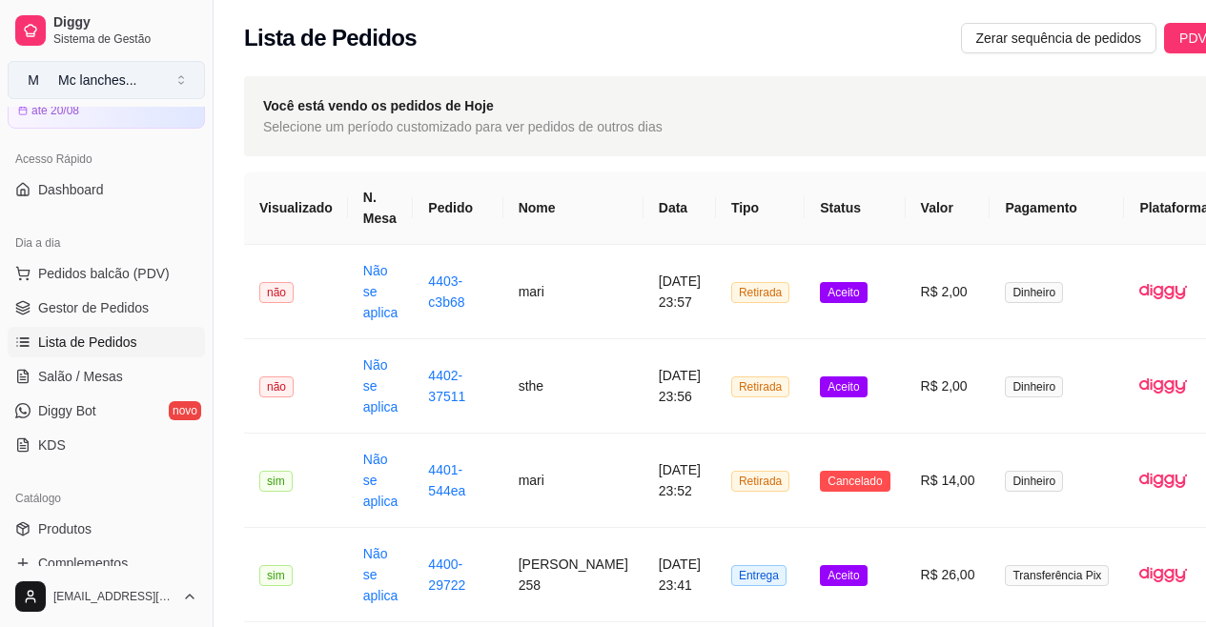
click at [184, 87] on button "M Mc lanches ..." at bounding box center [106, 80] width 197 height 38
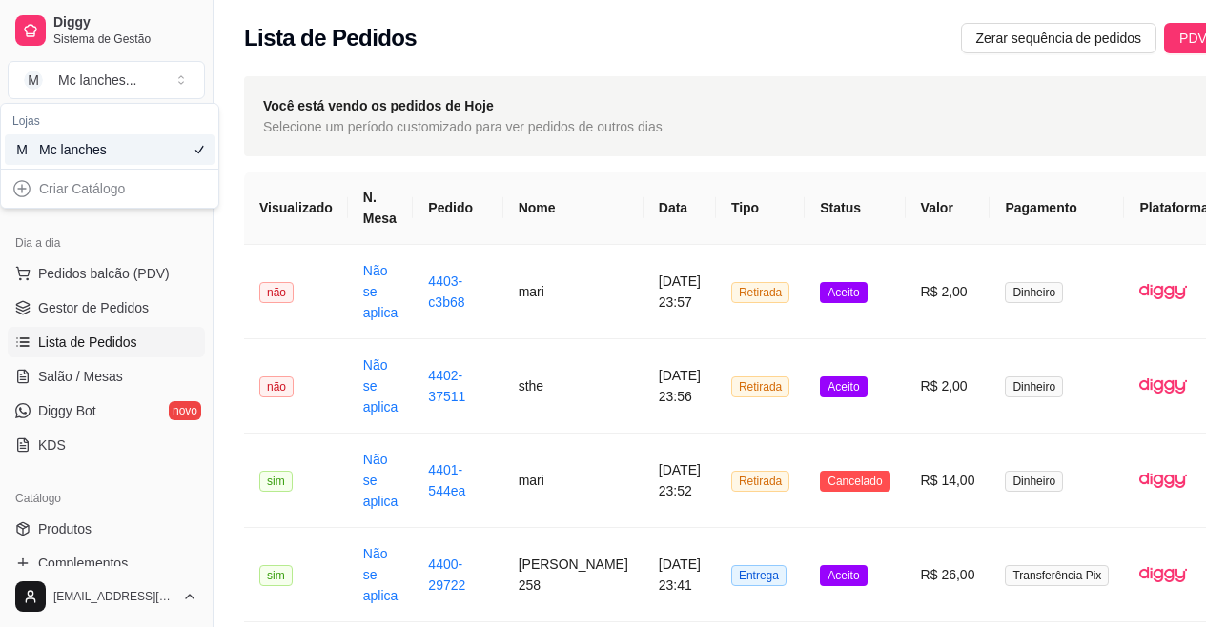
click at [161, 248] on div "Dia a dia" at bounding box center [106, 243] width 197 height 31
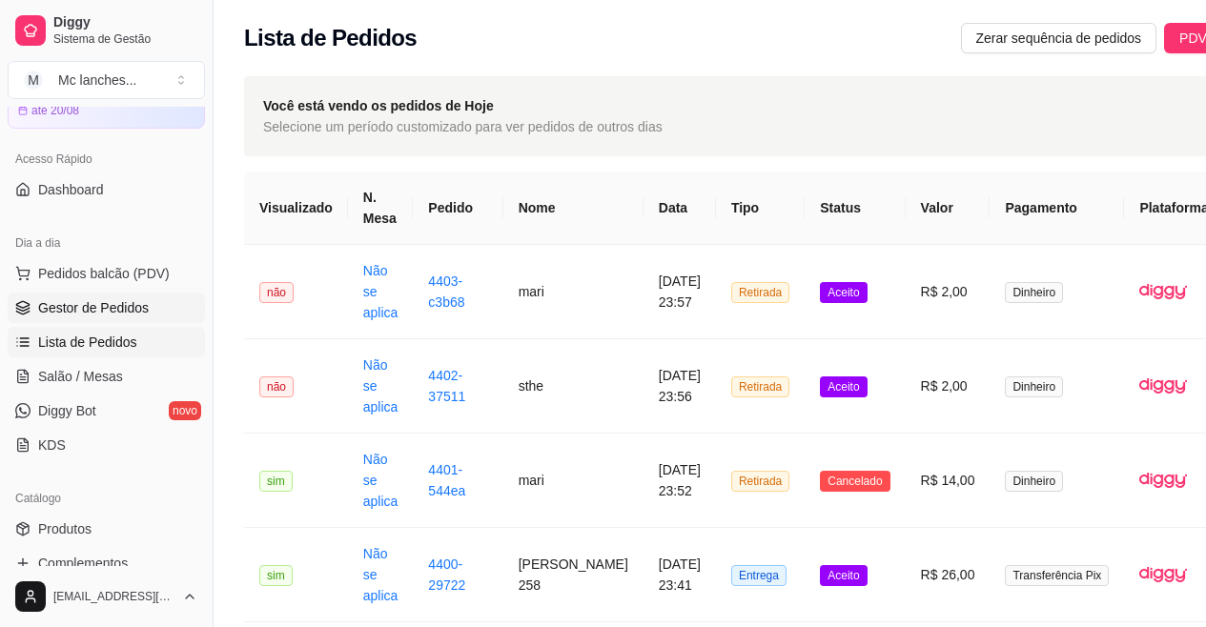
click at [133, 309] on span "Gestor de Pedidos" at bounding box center [93, 307] width 111 height 19
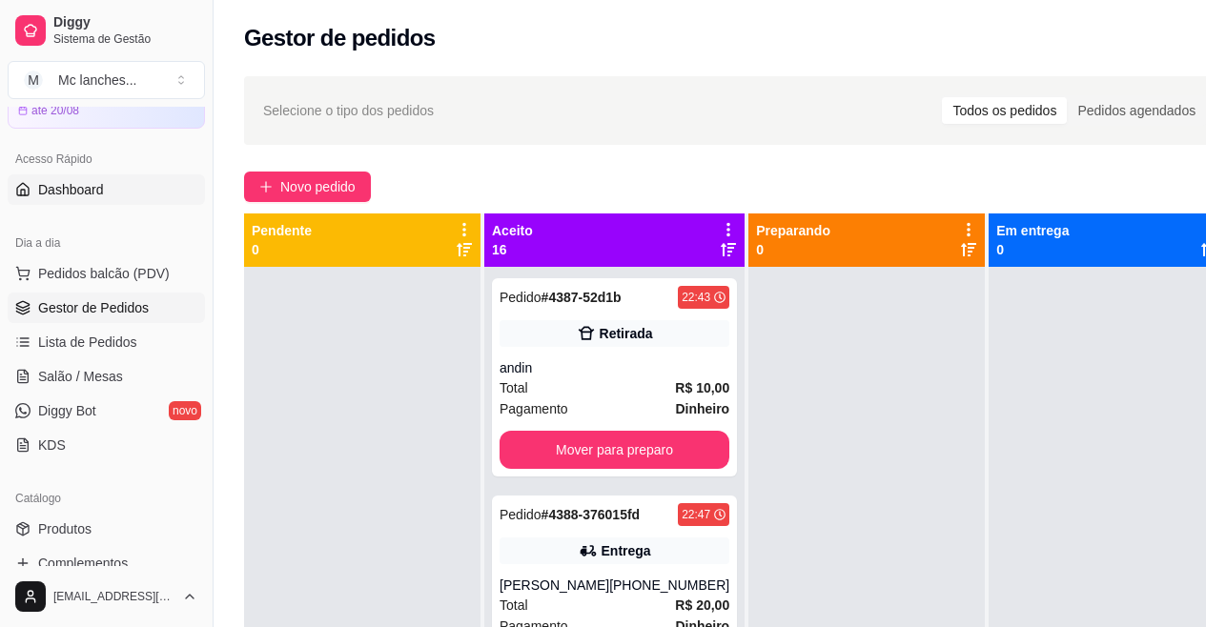
click at [115, 198] on link "Dashboard" at bounding box center [106, 189] width 197 height 31
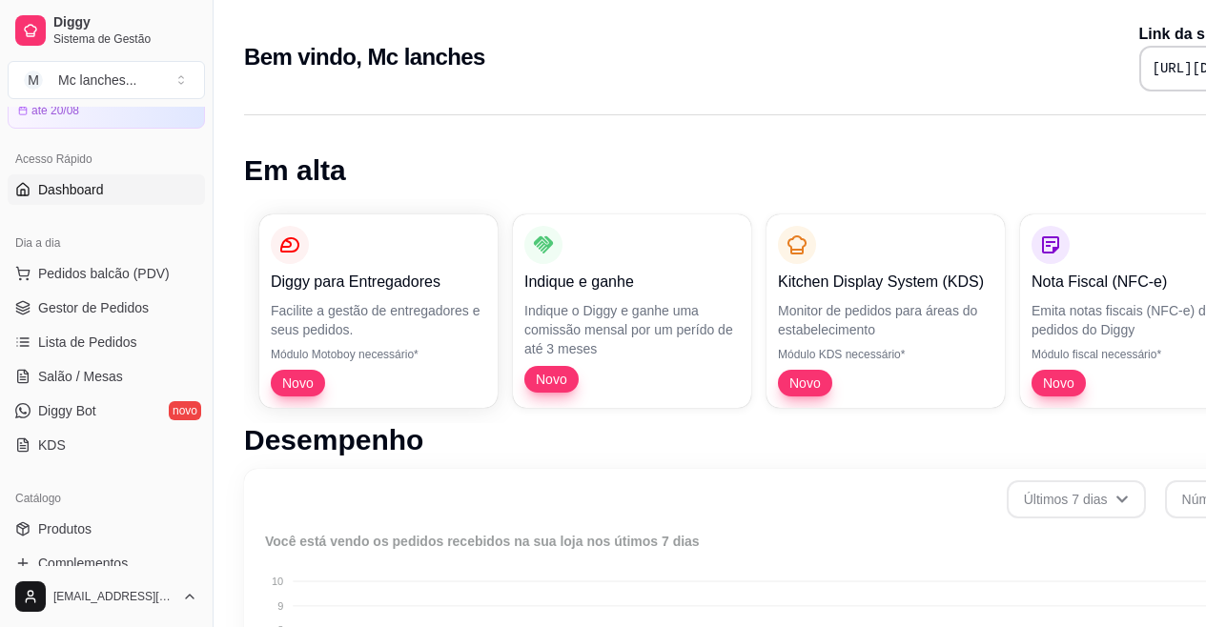
scroll to position [718, 0]
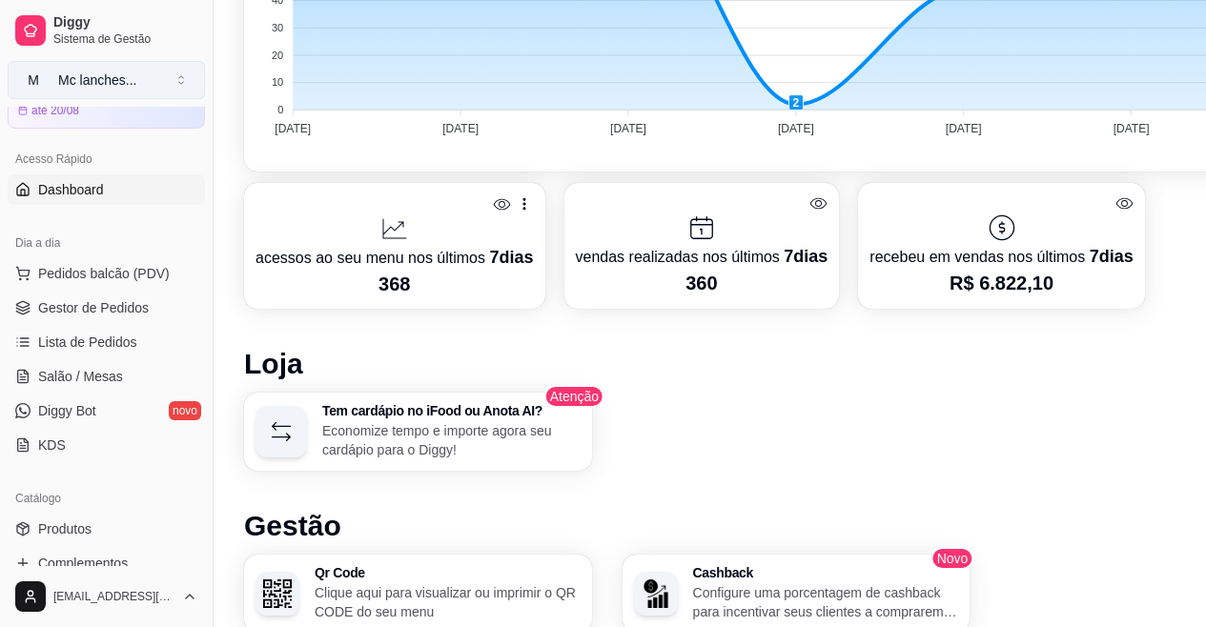
click at [179, 81] on button "M Mc lanches ..." at bounding box center [106, 80] width 197 height 38
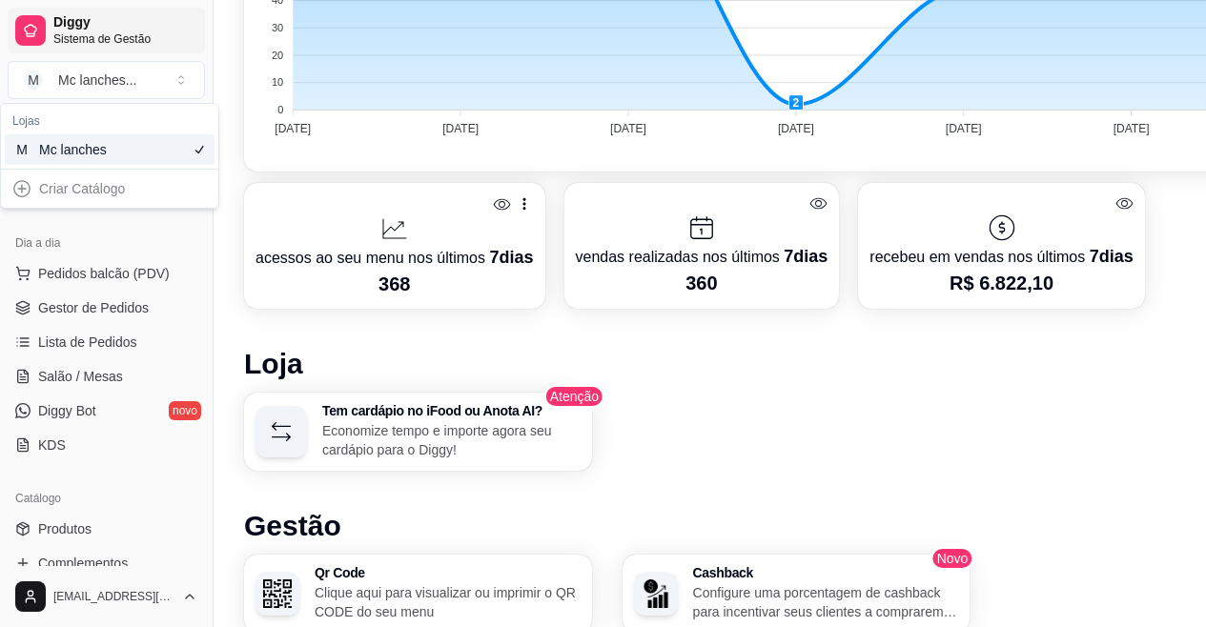
click at [154, 33] on span "Sistema de Gestão" at bounding box center [125, 38] width 144 height 15
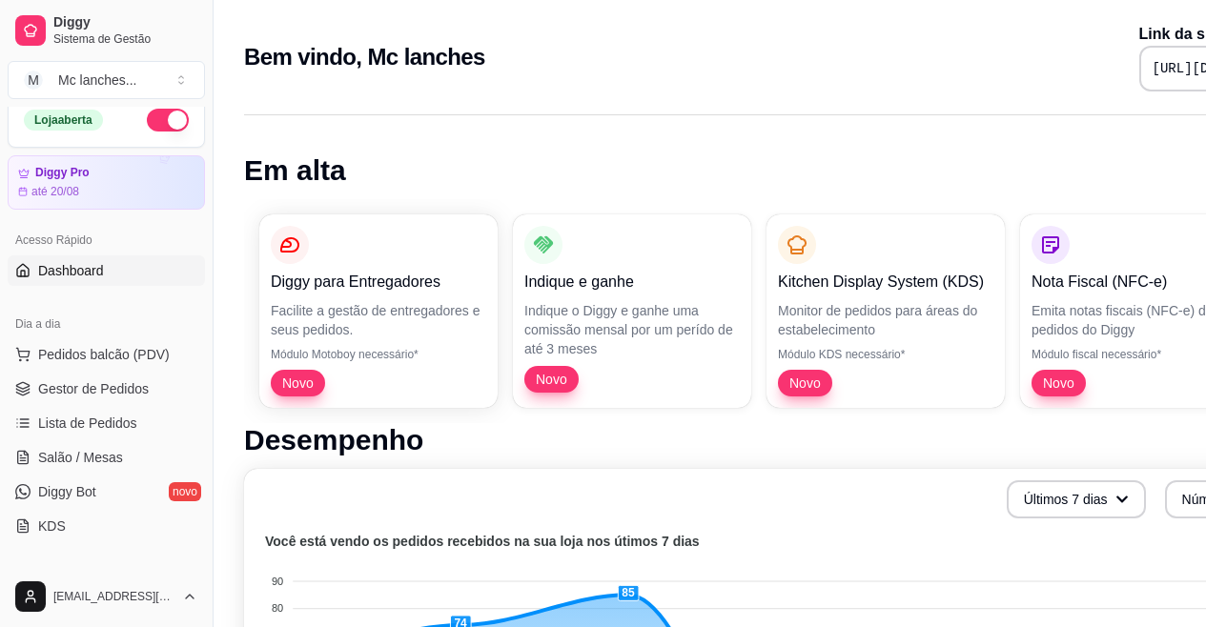
scroll to position [0, 0]
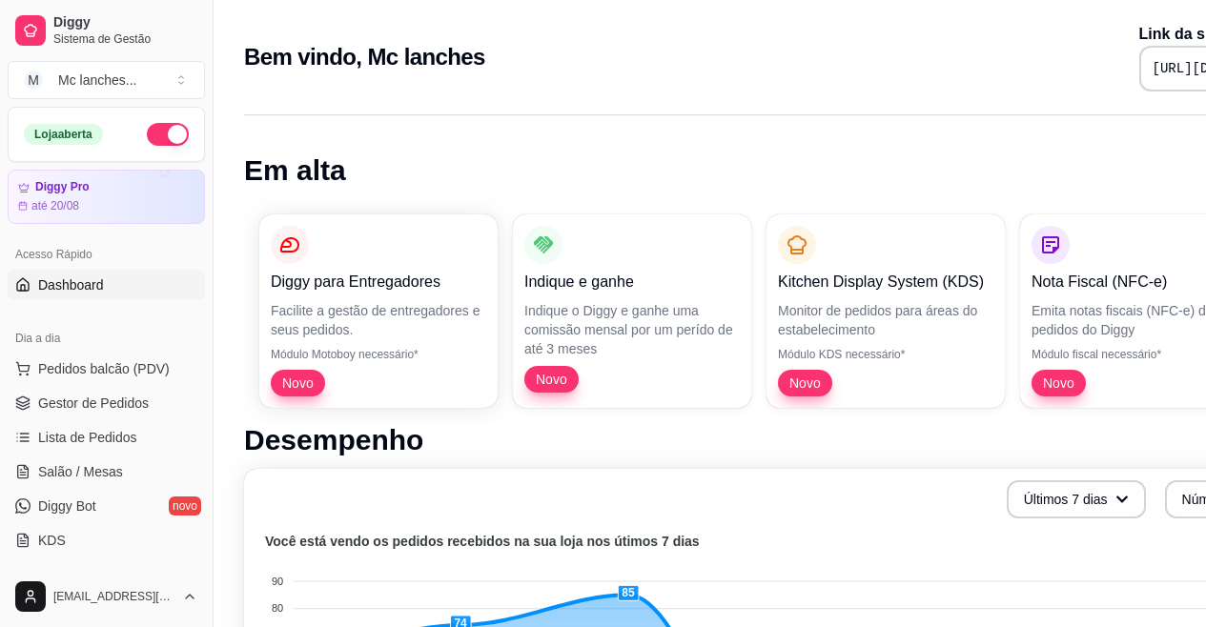
click at [161, 134] on button "button" at bounding box center [168, 134] width 42 height 23
